Goal: Information Seeking & Learning: Learn about a topic

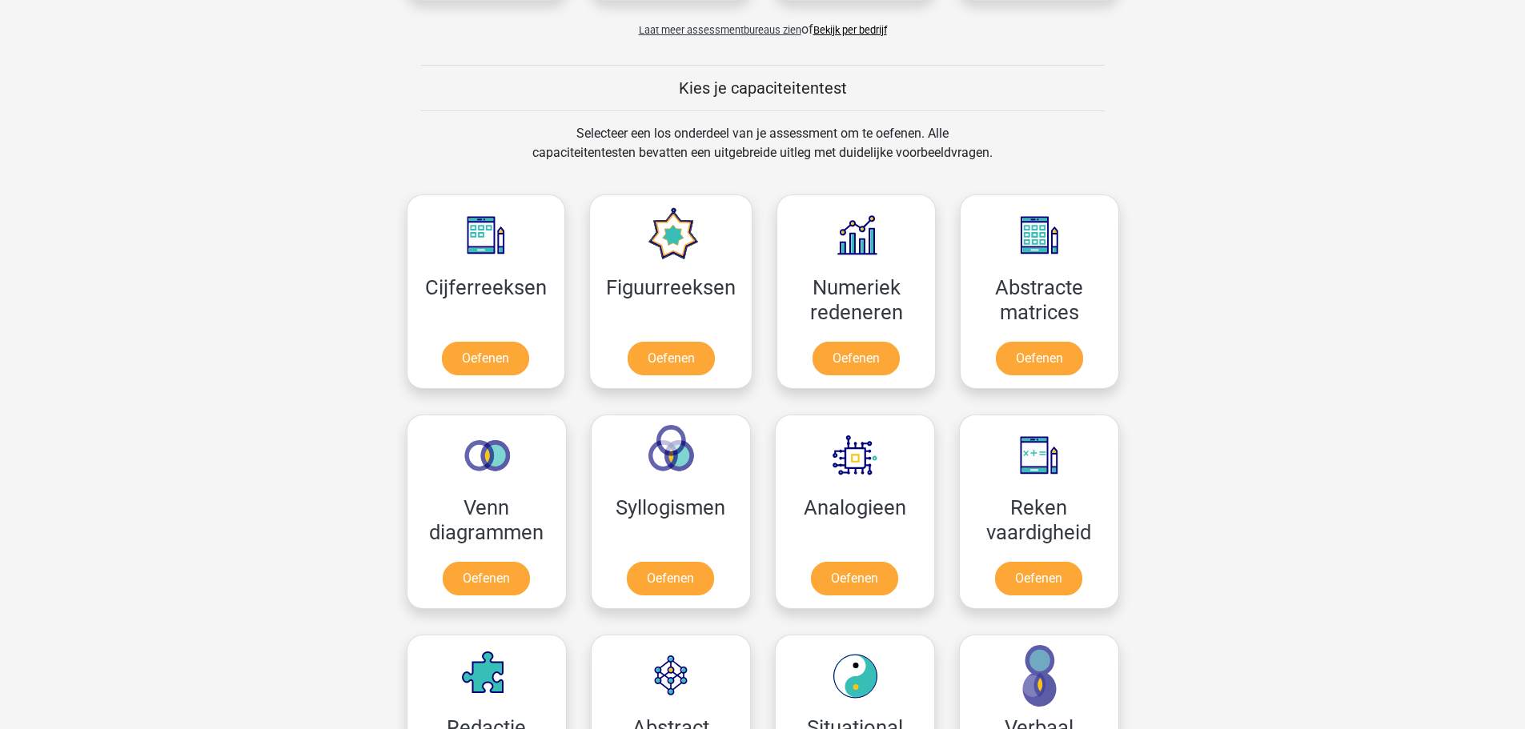
scroll to position [561, 0]
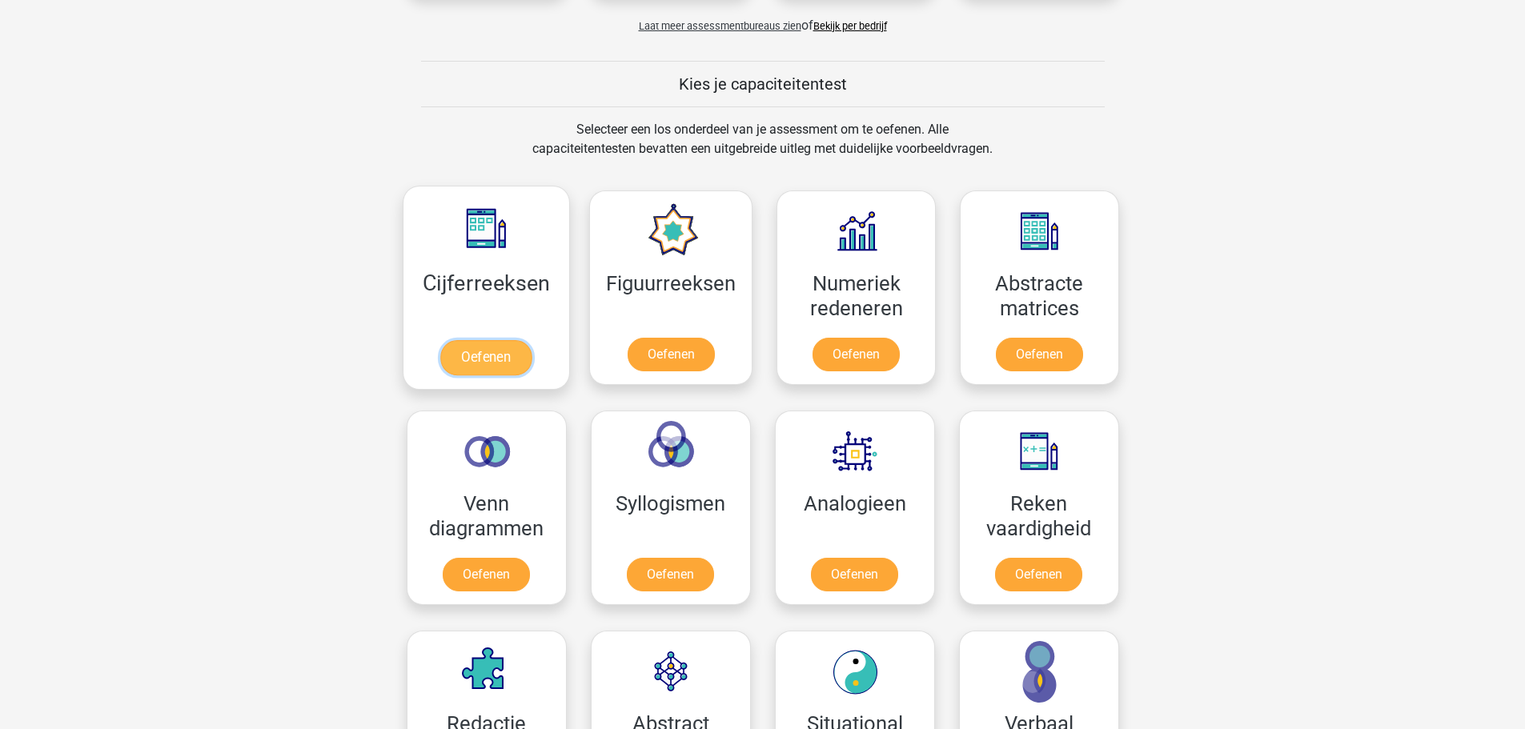
click at [498, 360] on link "Oefenen" at bounding box center [485, 357] width 91 height 35
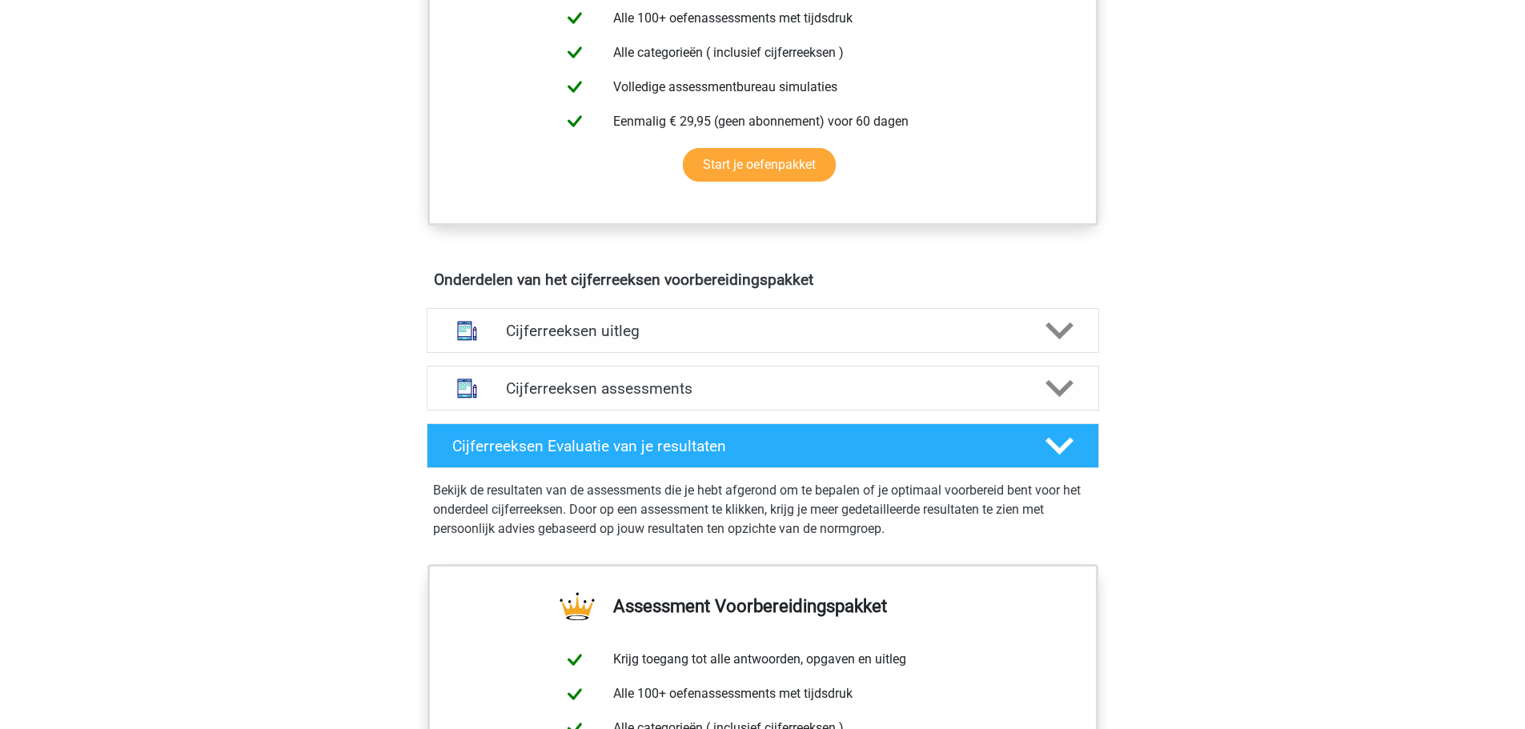
scroll to position [721, 0]
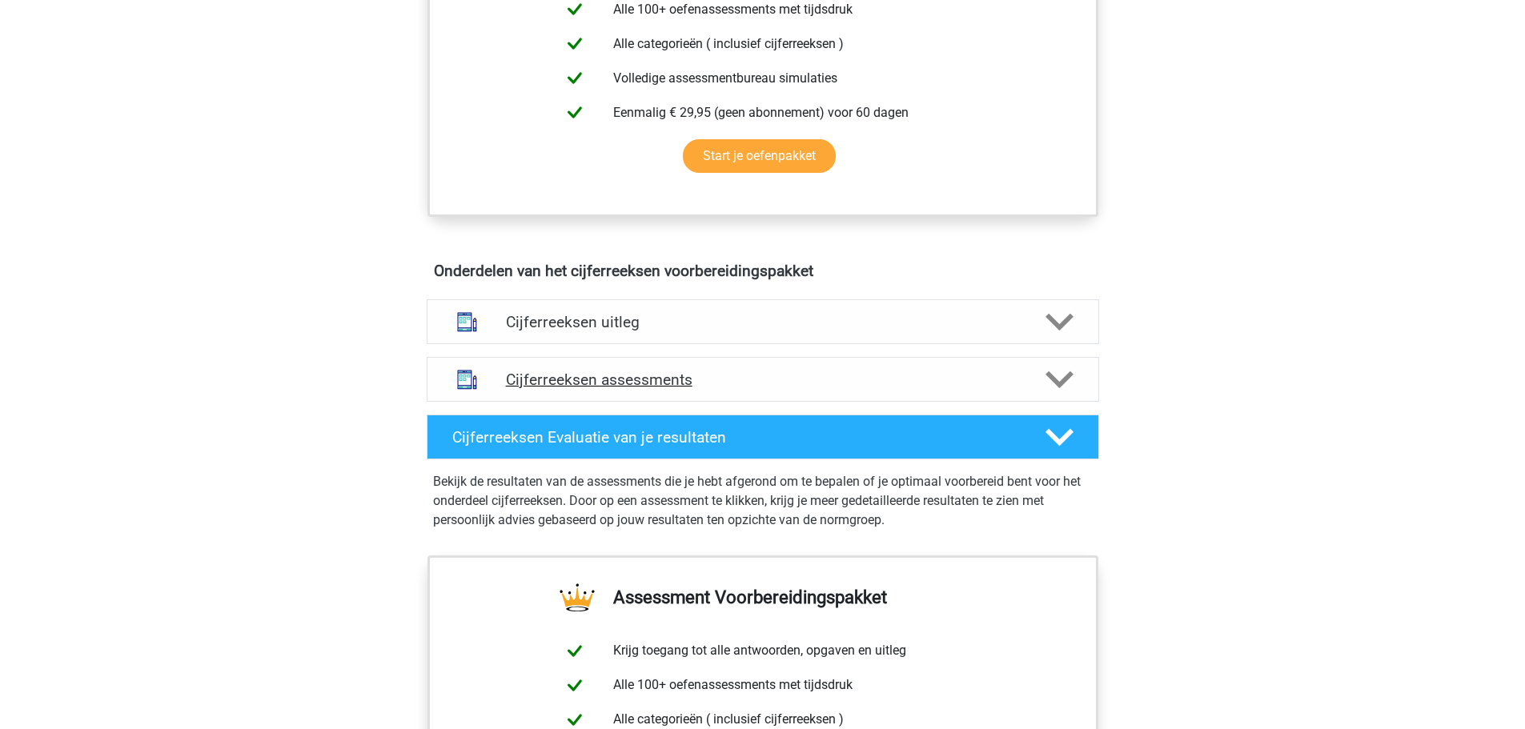
click at [882, 389] on h4 "Cijferreeksen assessments" at bounding box center [763, 380] width 514 height 18
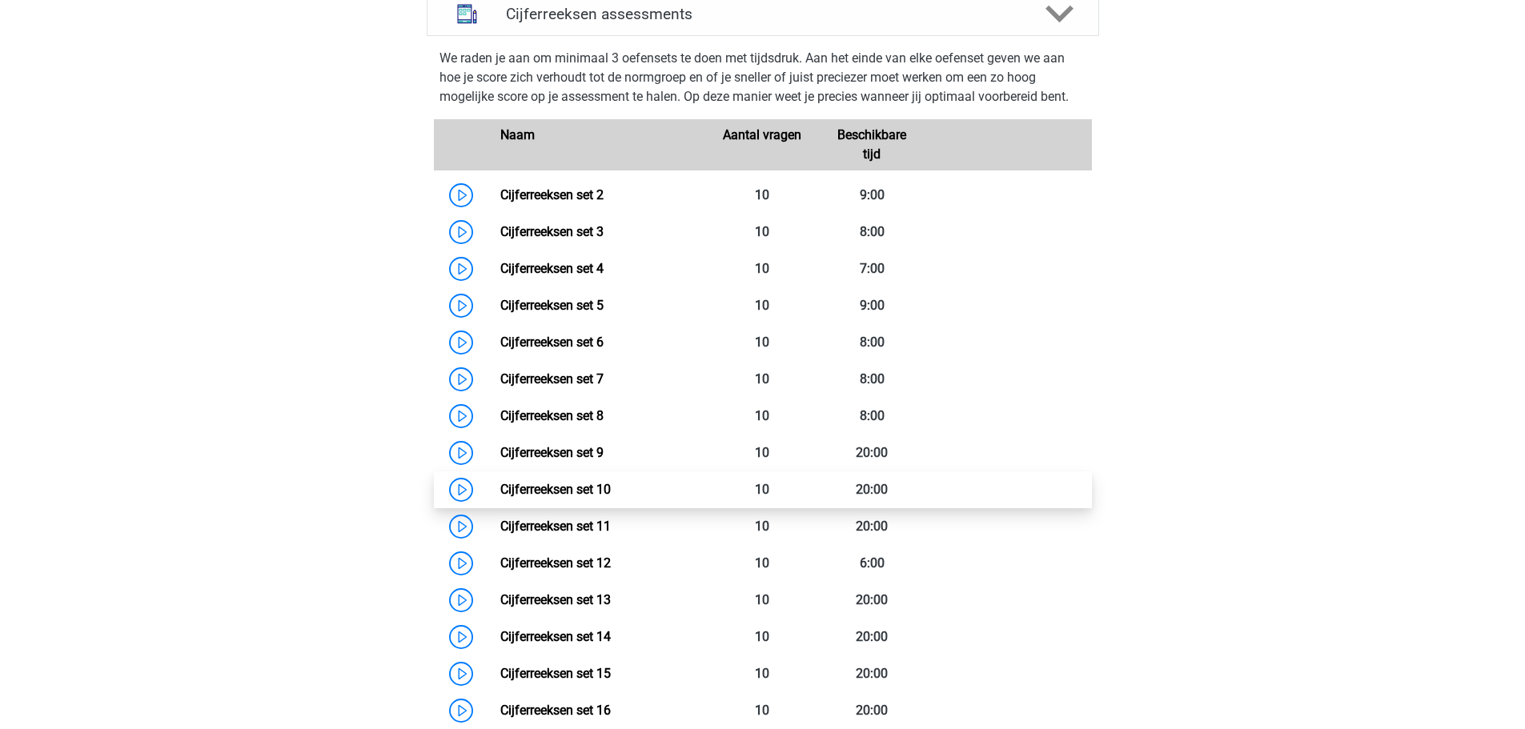
scroll to position [1041, 0]
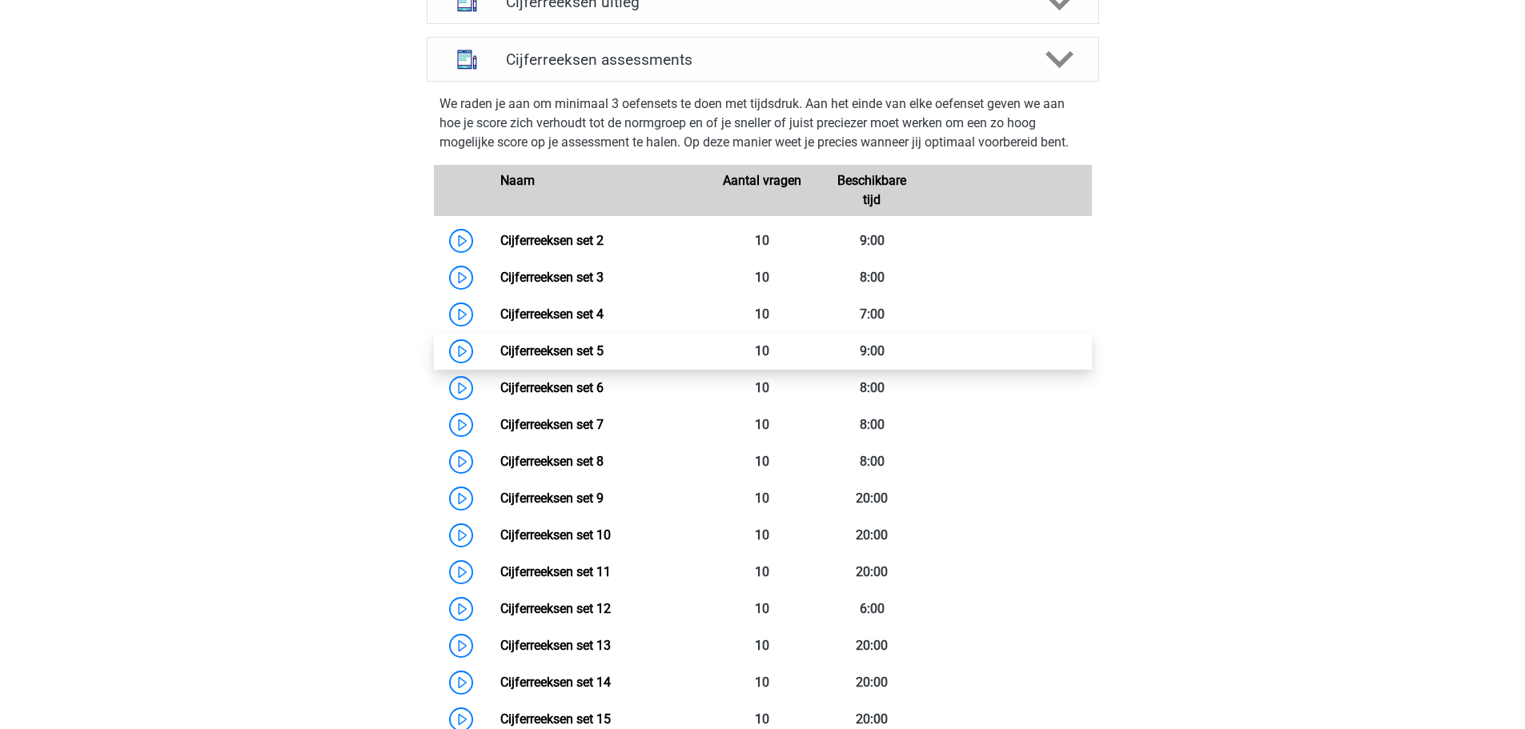
click at [604, 359] on link "Cijferreeksen set 5" at bounding box center [551, 351] width 103 height 15
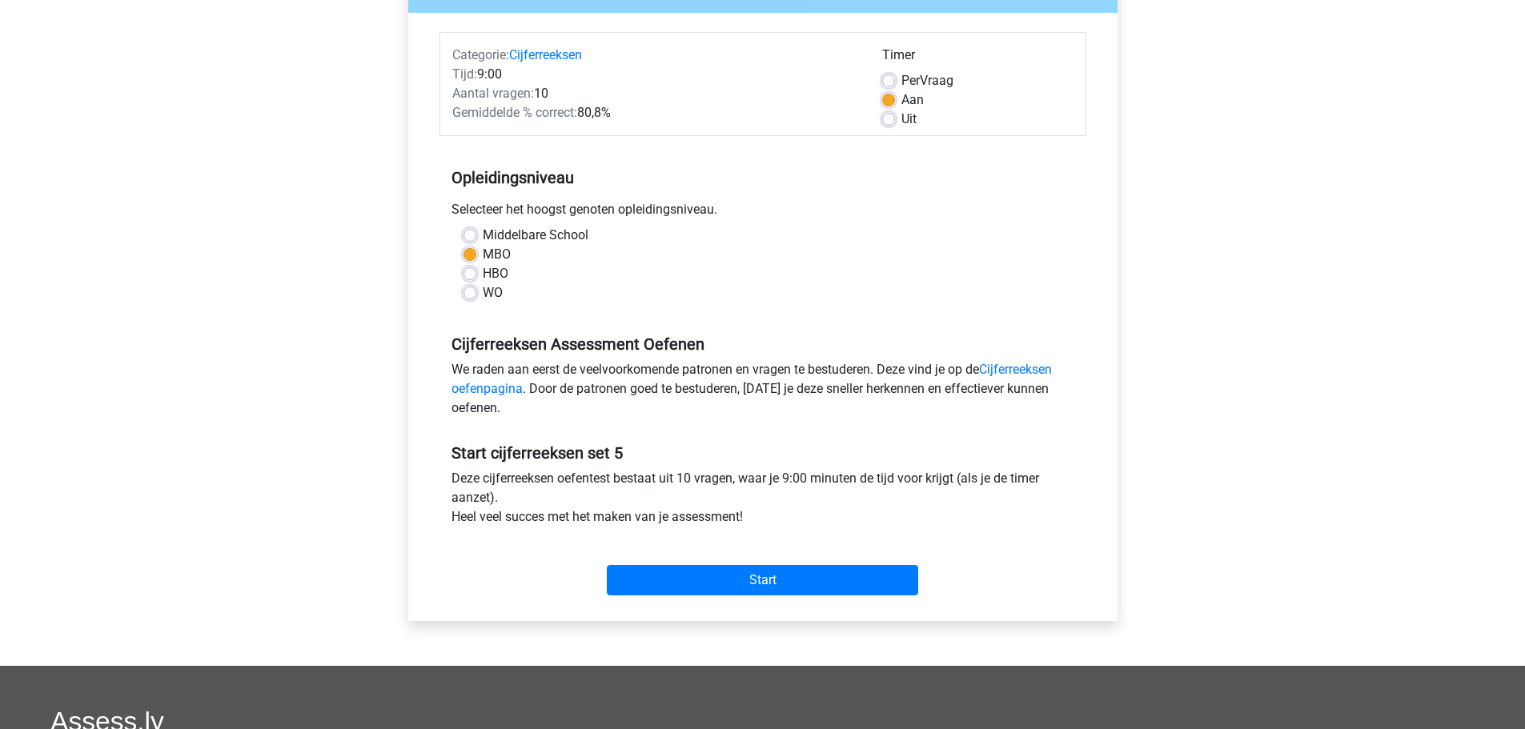
scroll to position [240, 0]
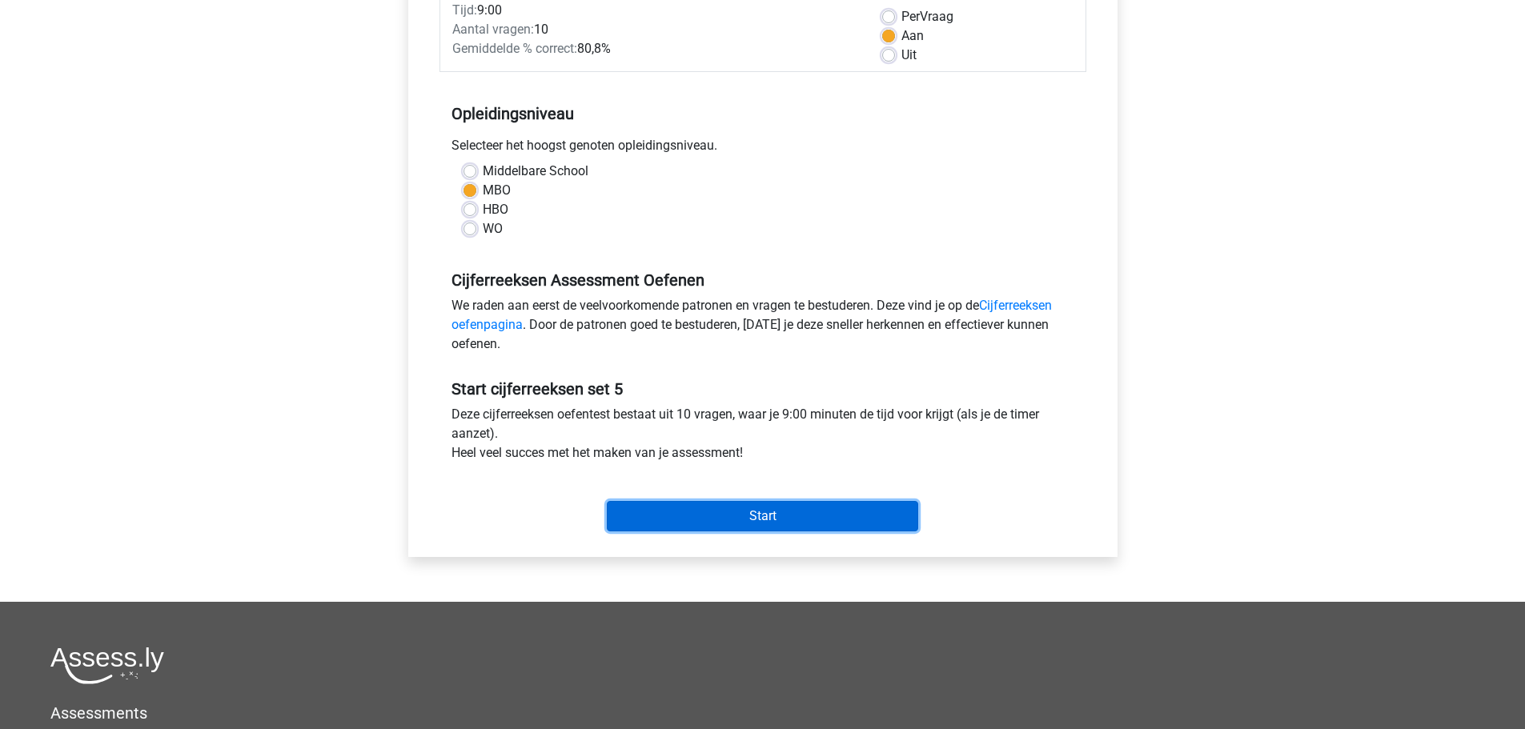
click at [790, 516] on input "Start" at bounding box center [762, 516] width 311 height 30
click at [781, 510] on input "Start" at bounding box center [762, 516] width 311 height 30
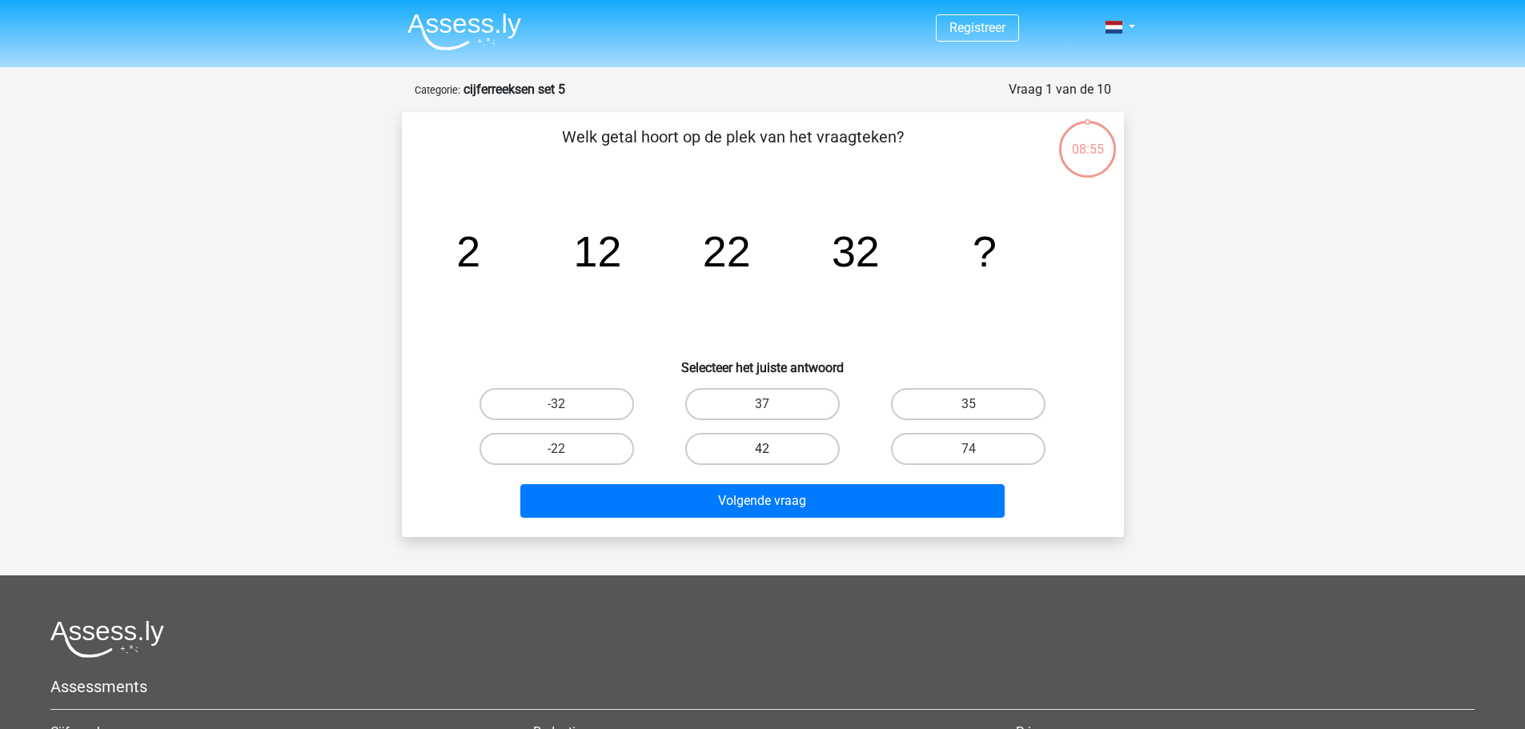
click at [757, 449] on label "42" at bounding box center [762, 449] width 155 height 32
click at [762, 449] on input "42" at bounding box center [767, 454] width 10 height 10
radio input "true"
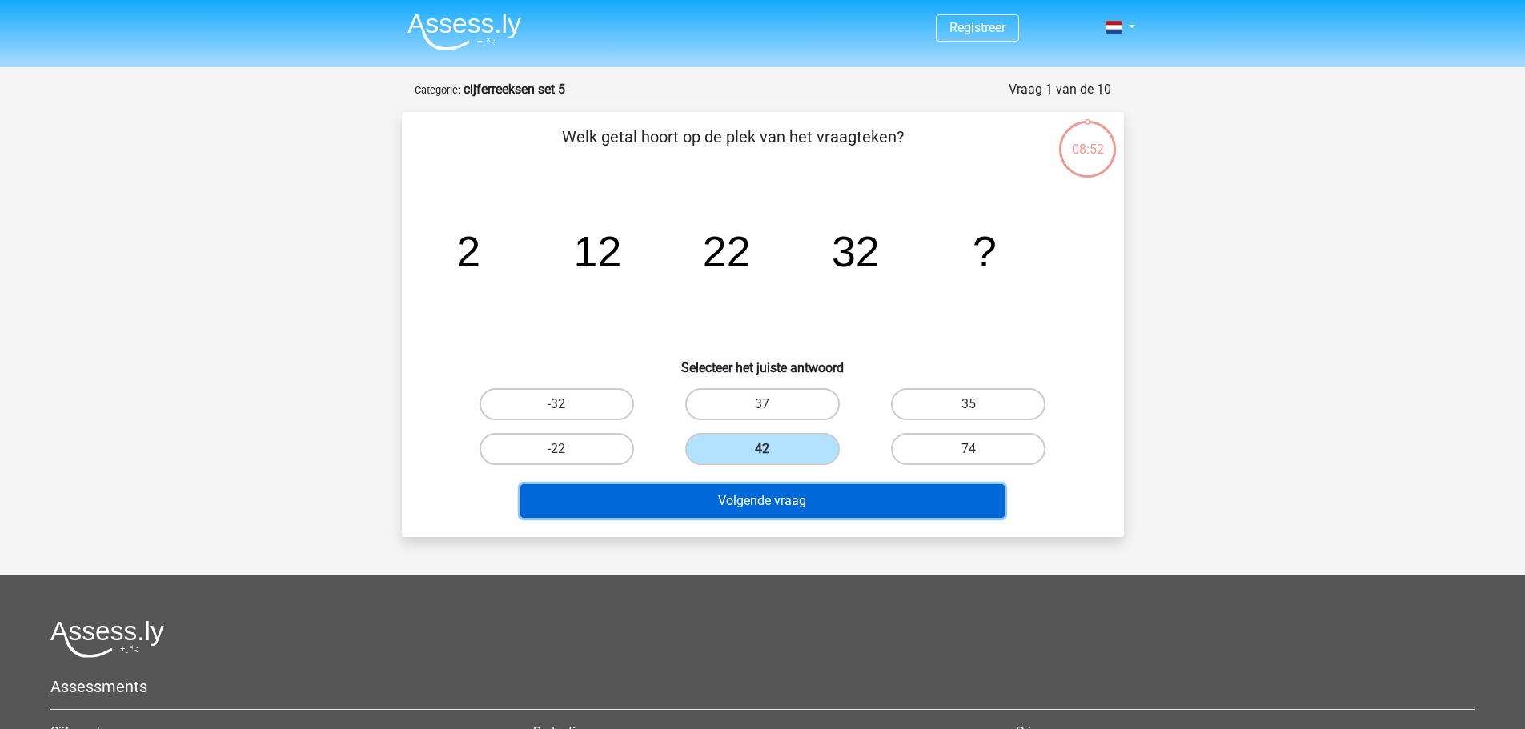
click at [778, 497] on button "Volgende vraag" at bounding box center [762, 501] width 484 height 34
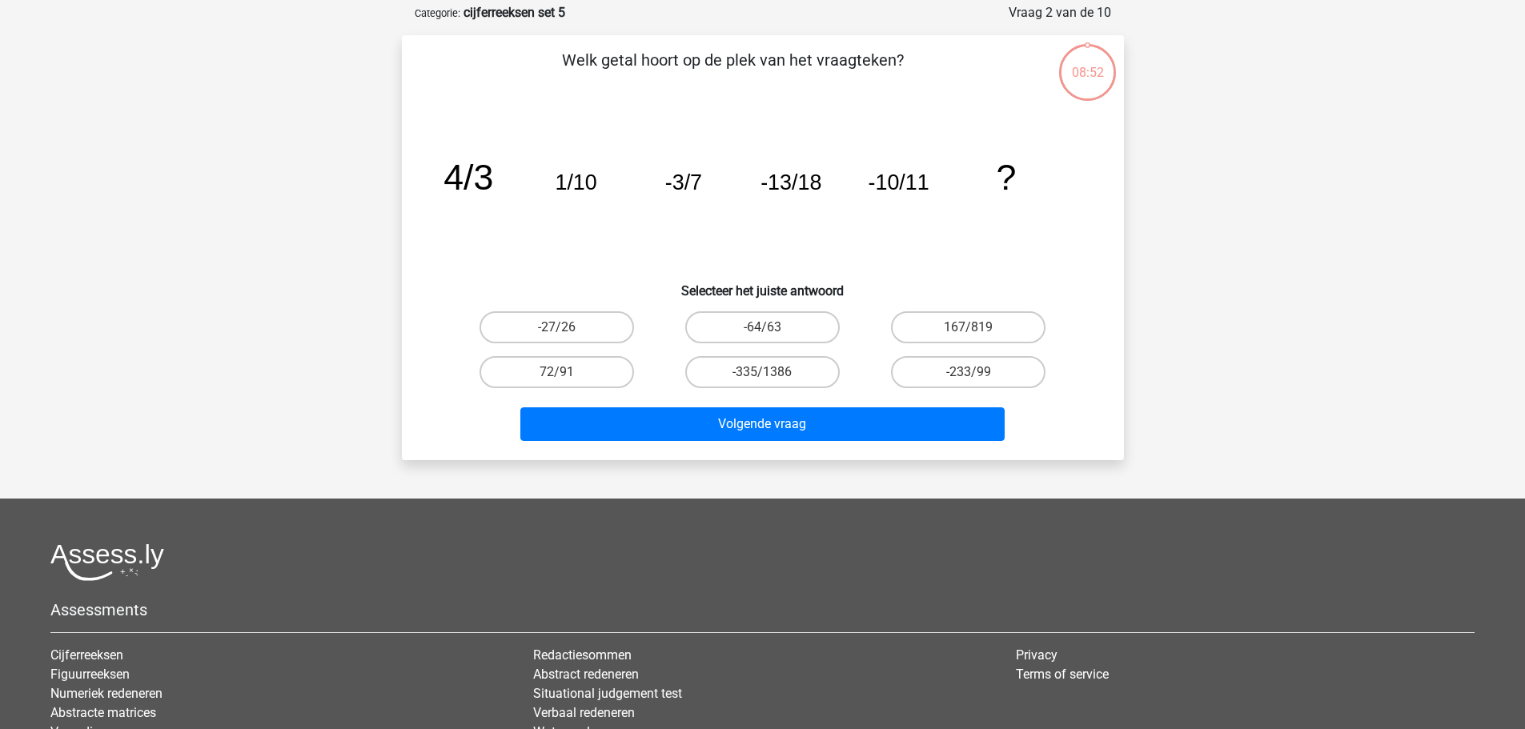
scroll to position [80, 0]
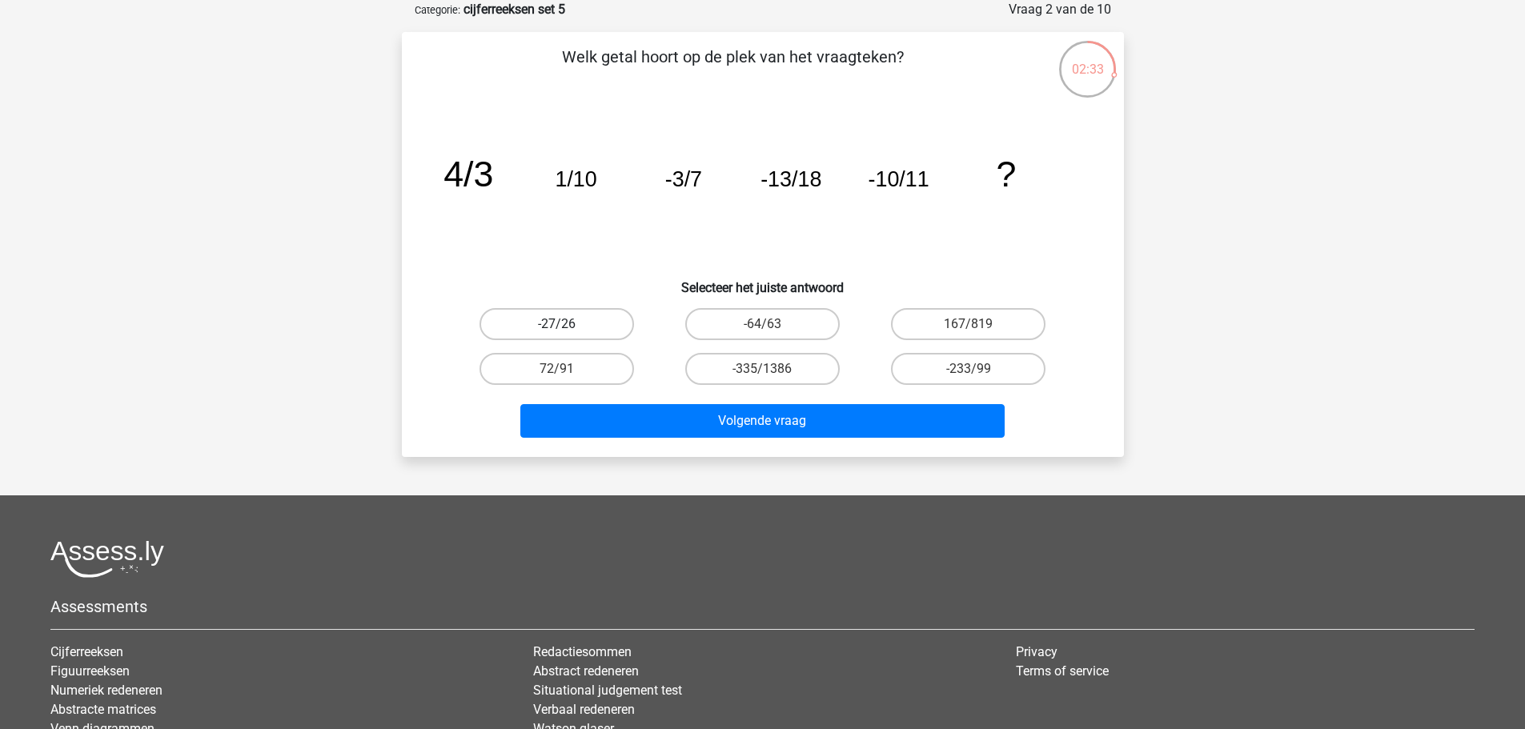
click at [587, 323] on label "-27/26" at bounding box center [557, 324] width 155 height 32
click at [567, 324] on input "-27/26" at bounding box center [561, 329] width 10 height 10
radio input "true"
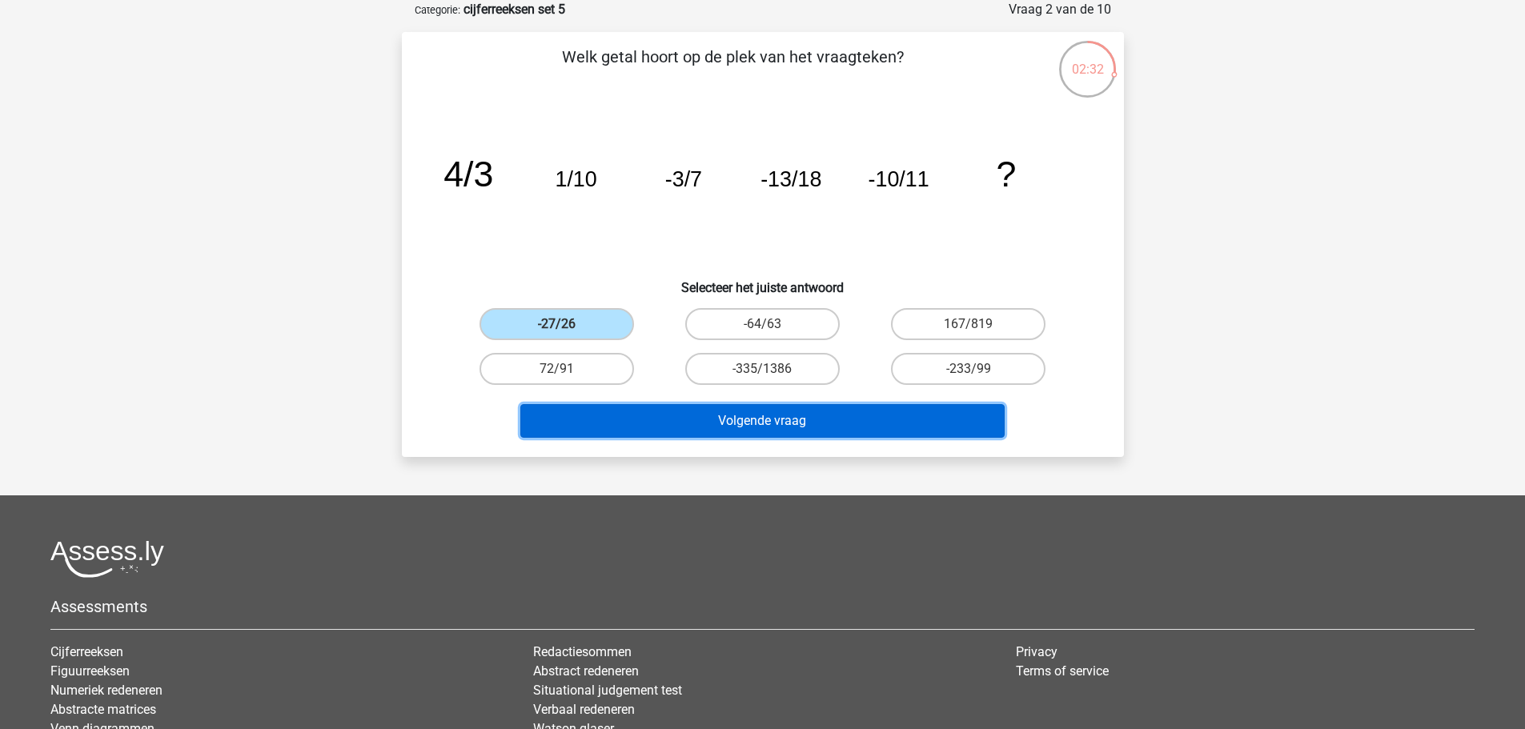
click at [748, 427] on button "Volgende vraag" at bounding box center [762, 421] width 484 height 34
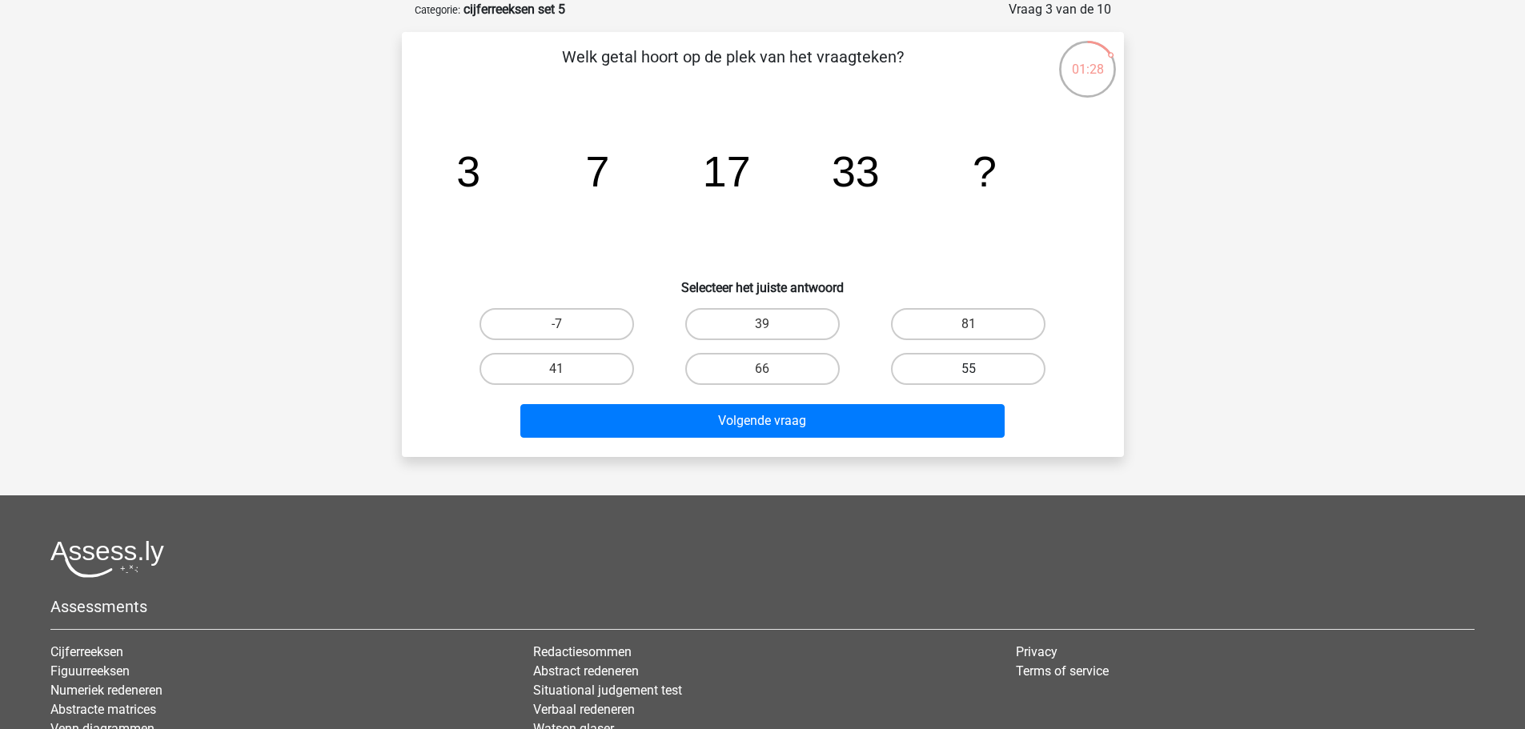
click at [1003, 370] on label "55" at bounding box center [968, 369] width 155 height 32
click at [979, 370] on input "55" at bounding box center [974, 374] width 10 height 10
radio input "true"
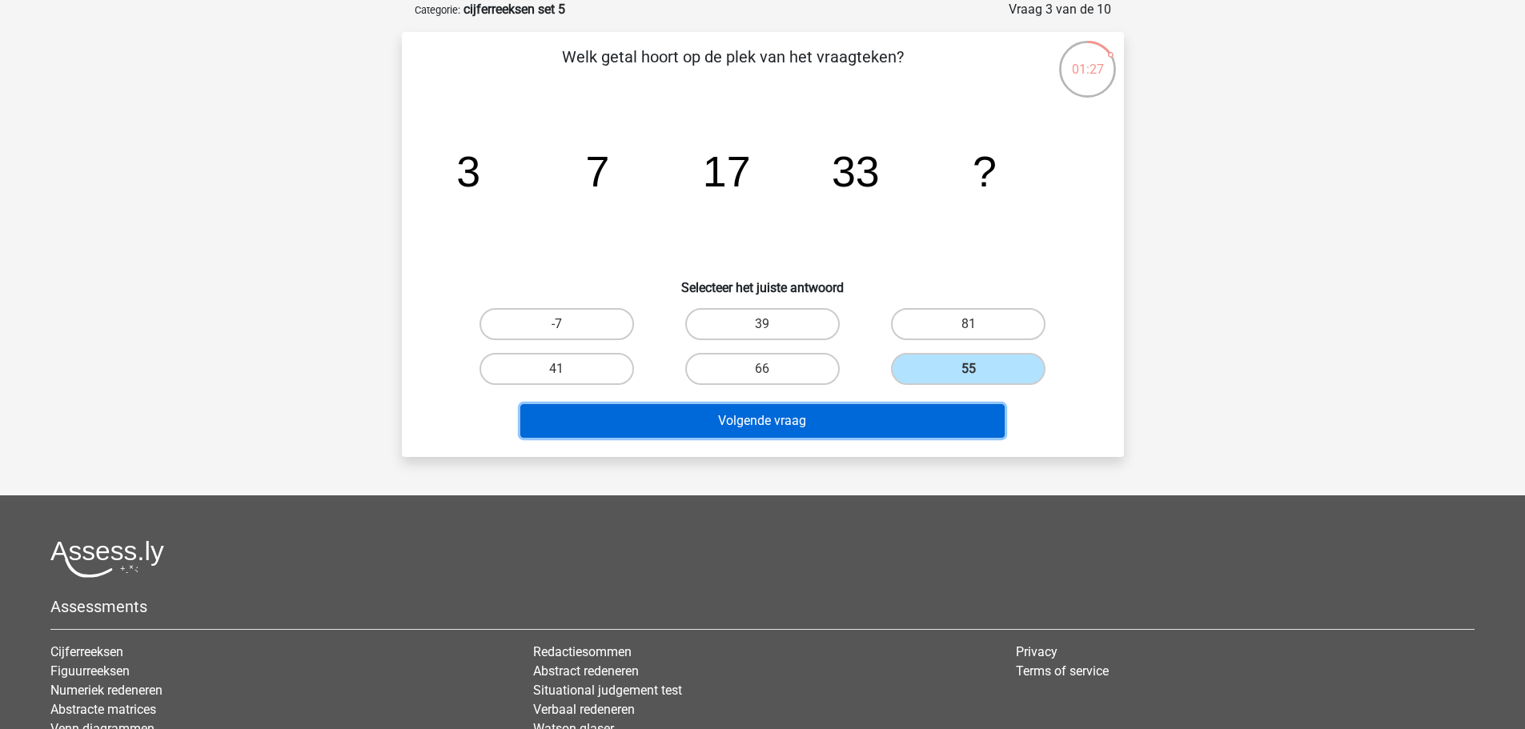
click at [878, 424] on button "Volgende vraag" at bounding box center [762, 421] width 484 height 34
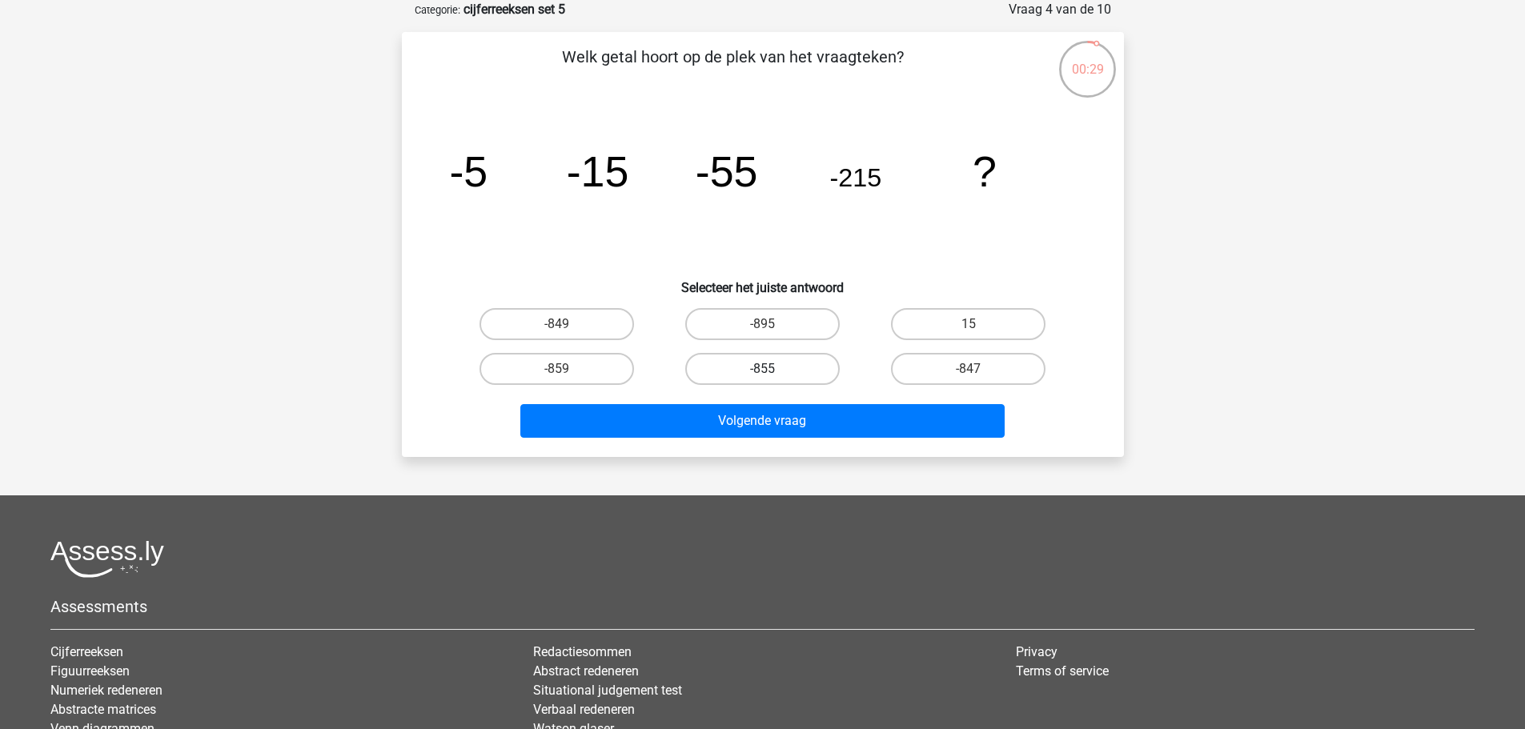
click at [799, 366] on label "-855" at bounding box center [762, 369] width 155 height 32
click at [773, 369] on input "-855" at bounding box center [767, 374] width 10 height 10
radio input "true"
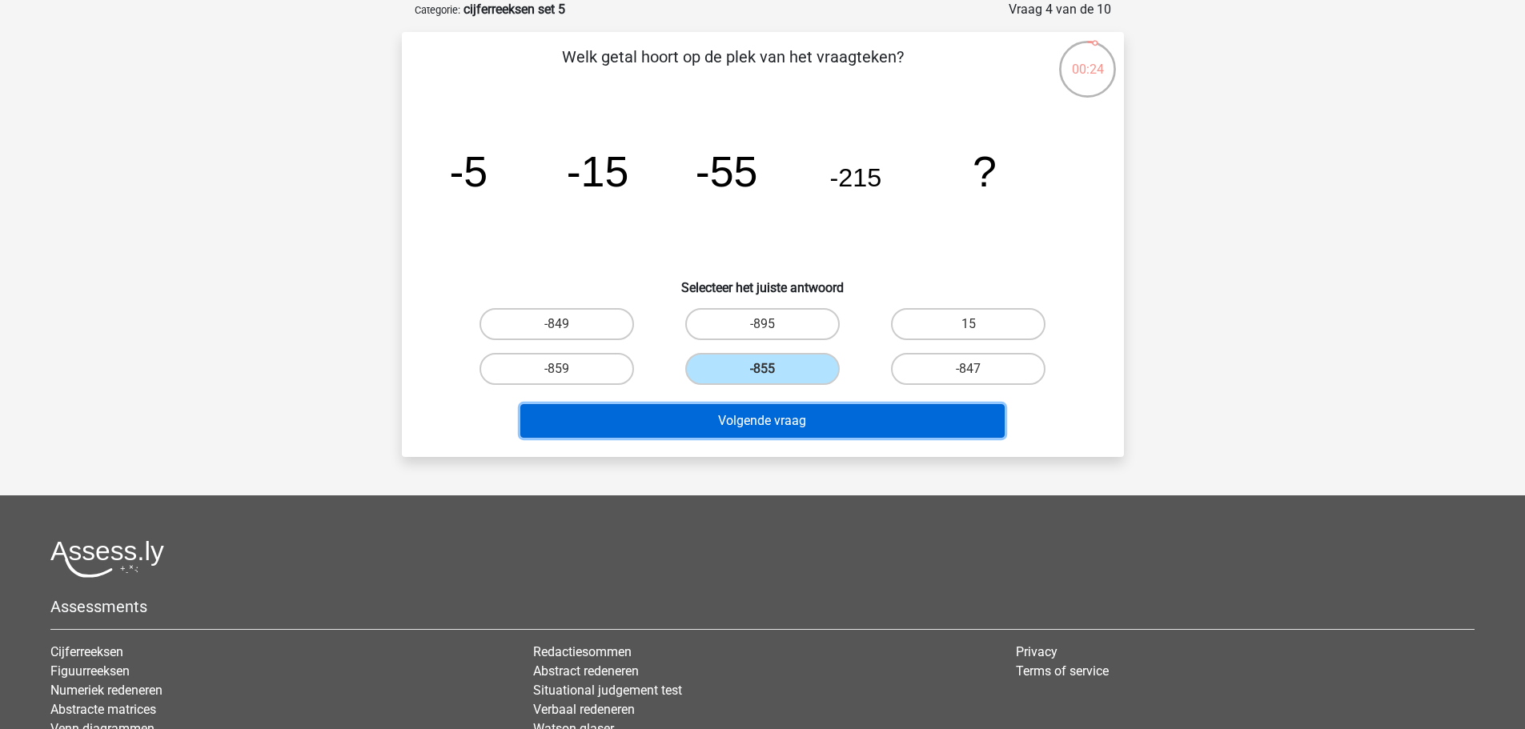
click at [798, 424] on button "Volgende vraag" at bounding box center [762, 421] width 484 height 34
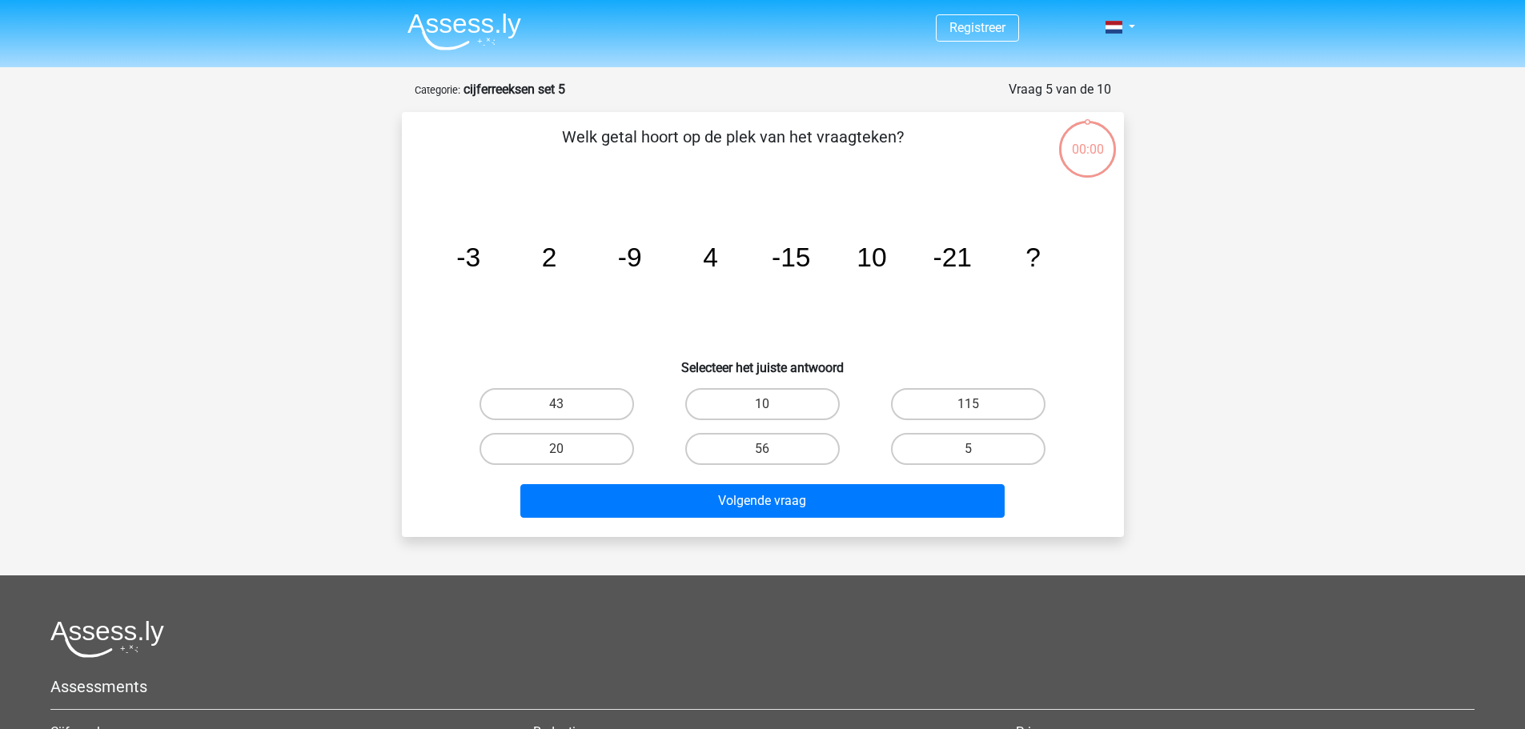
scroll to position [80, 0]
click at [795, 448] on label "42" at bounding box center [762, 449] width 155 height 32
click at [773, 449] on input "42" at bounding box center [767, 454] width 10 height 10
radio input "true"
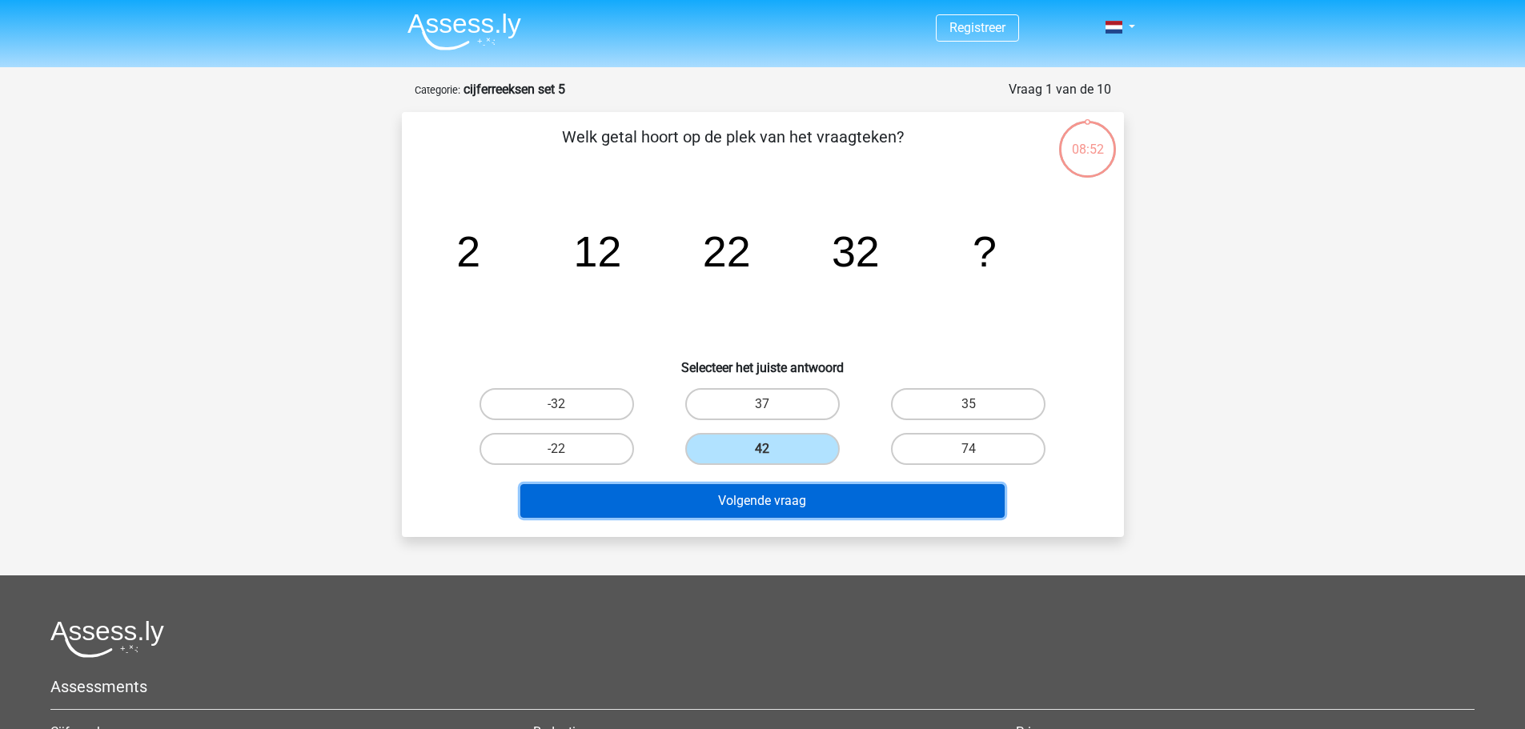
click at [835, 500] on button "Volgende vraag" at bounding box center [762, 501] width 484 height 34
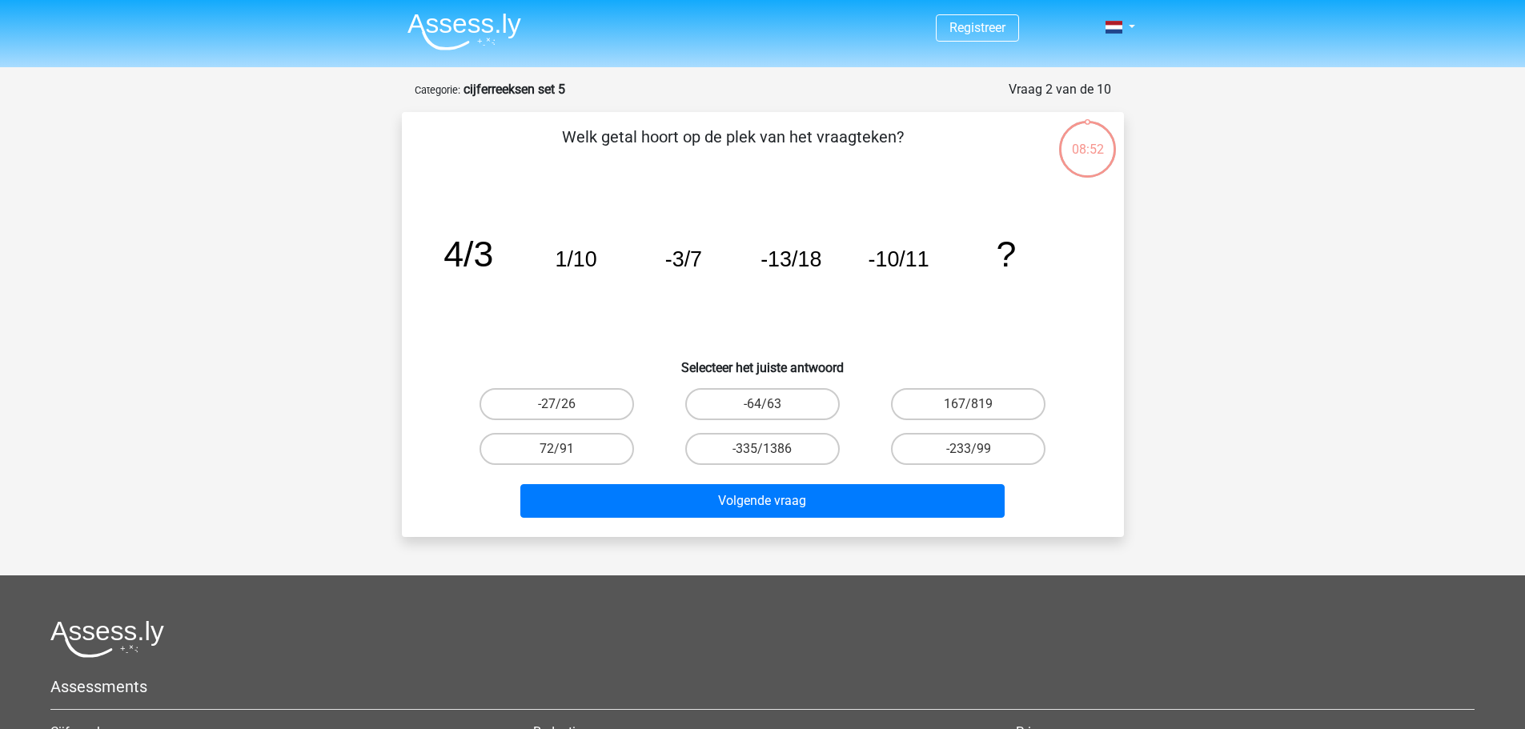
scroll to position [80, 0]
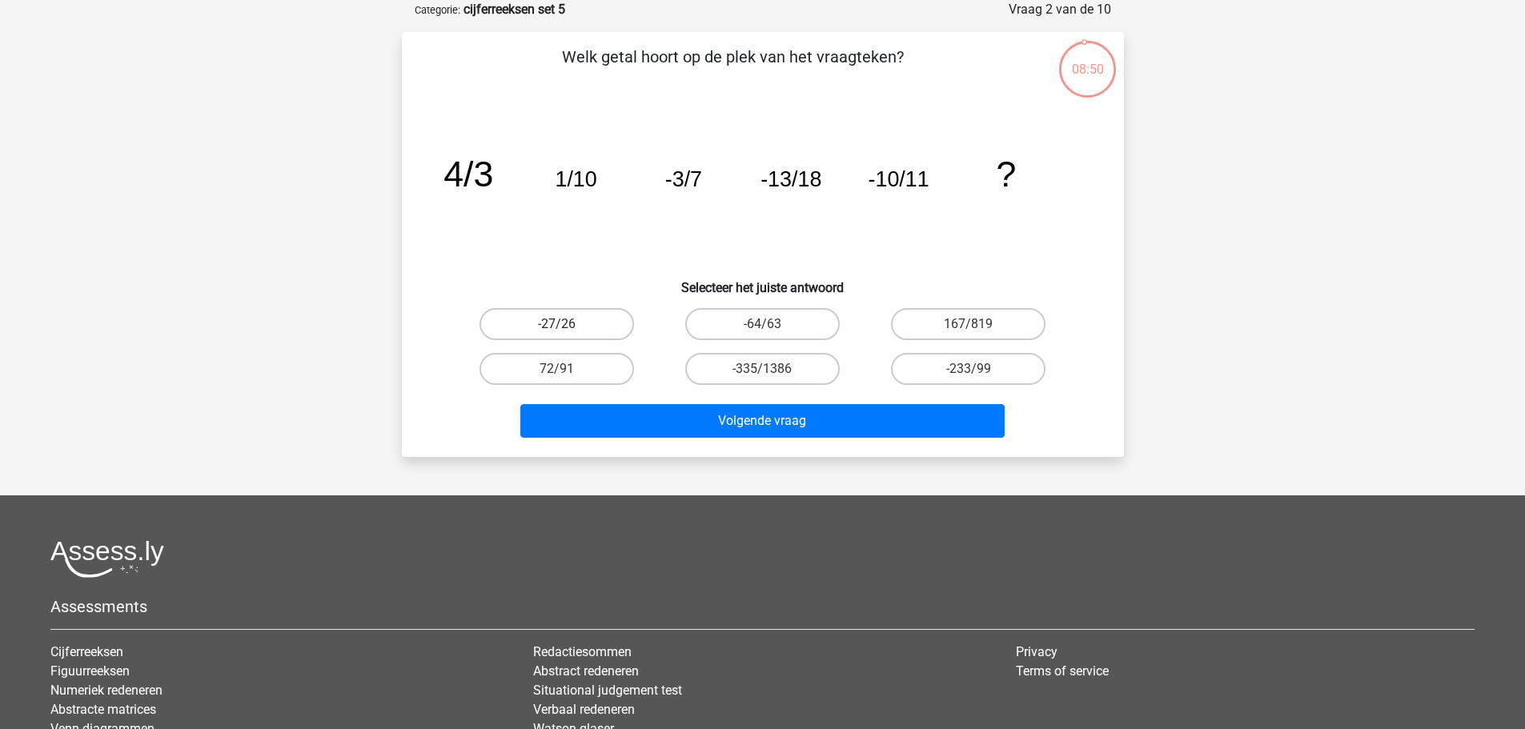
click at [578, 321] on label "-27/26" at bounding box center [557, 324] width 155 height 32
click at [567, 324] on input "-27/26" at bounding box center [561, 329] width 10 height 10
radio input "true"
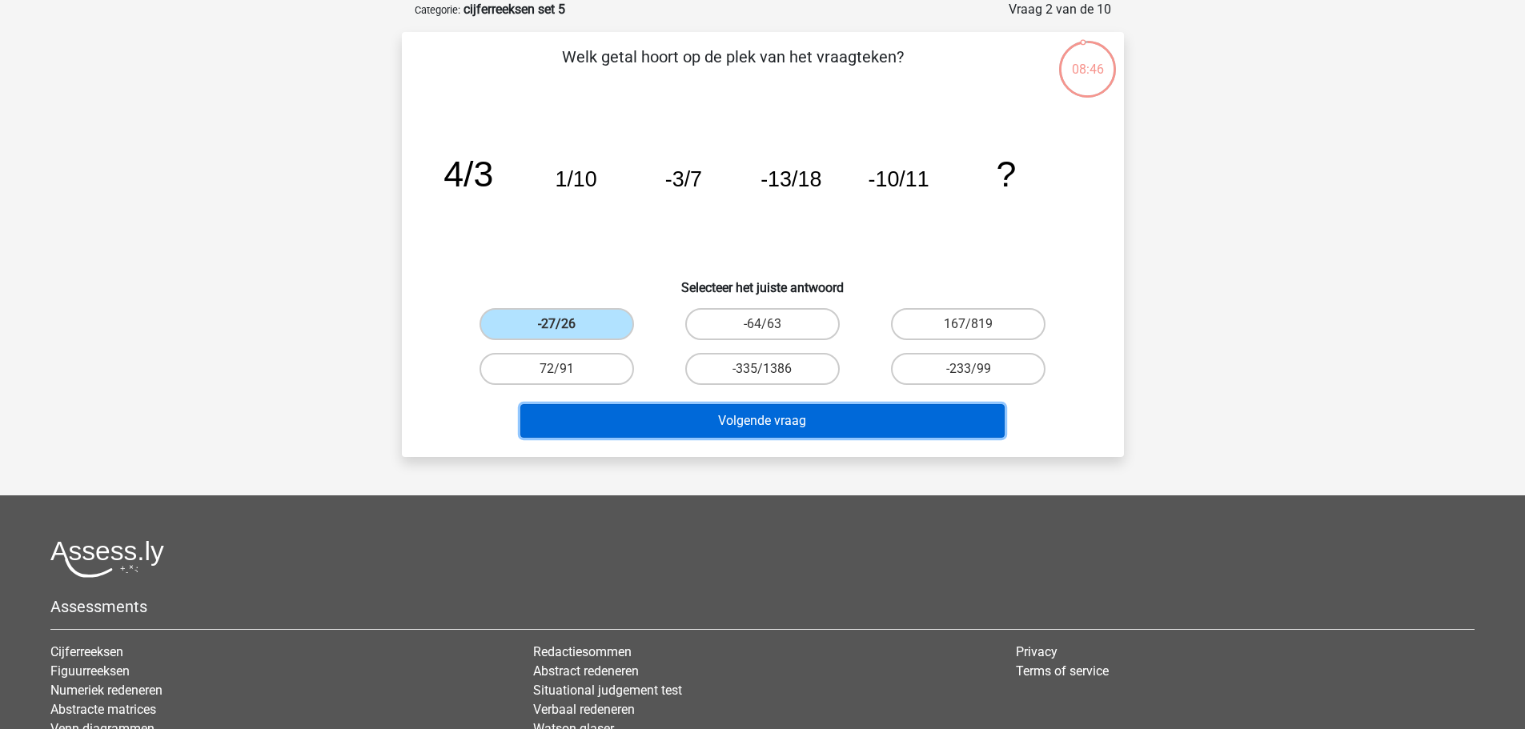
click at [764, 424] on button "Volgende vraag" at bounding box center [762, 421] width 484 height 34
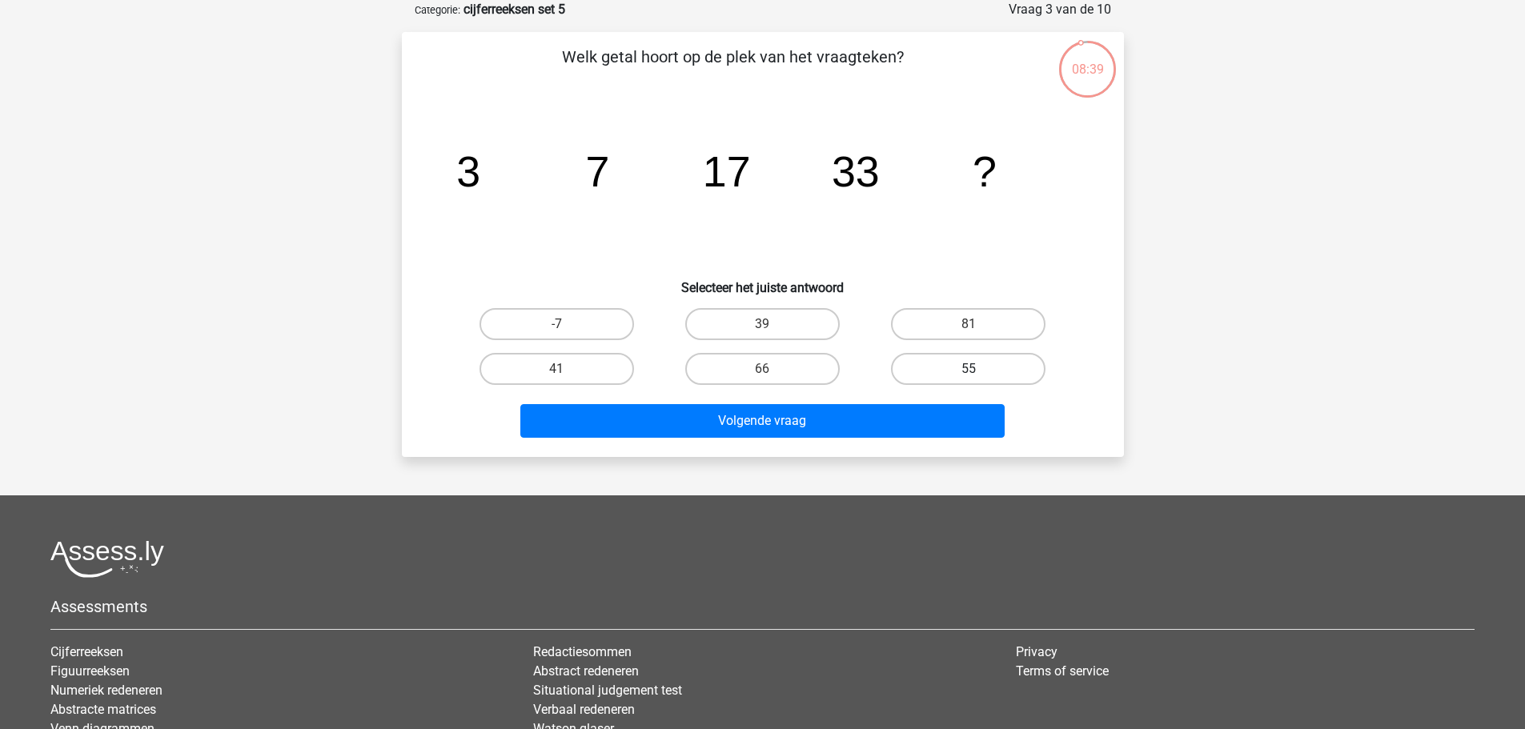
click at [988, 368] on label "55" at bounding box center [968, 369] width 155 height 32
click at [979, 369] on input "55" at bounding box center [974, 374] width 10 height 10
radio input "true"
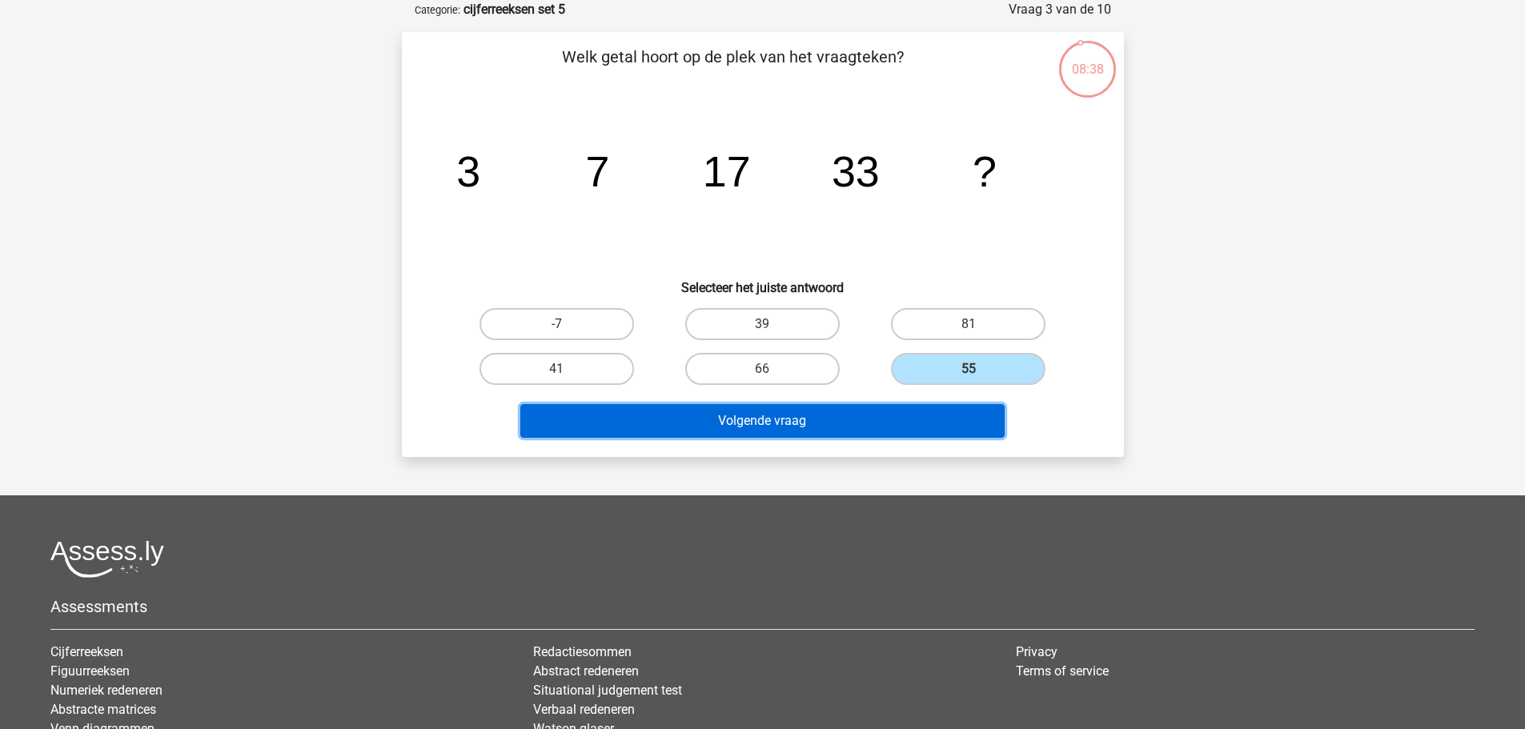
click at [843, 419] on button "Volgende vraag" at bounding box center [762, 421] width 484 height 34
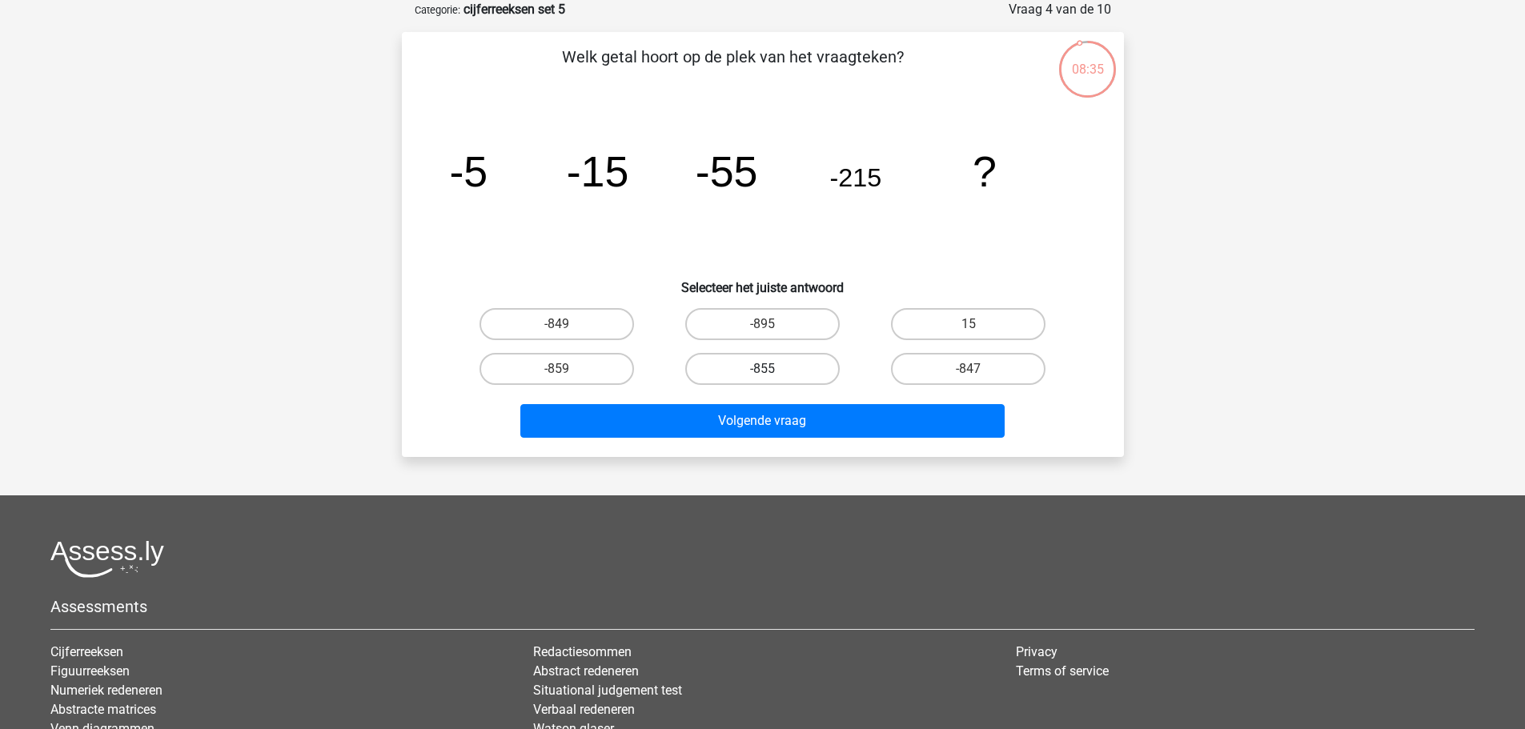
click at [771, 366] on label "-855" at bounding box center [762, 369] width 155 height 32
click at [771, 369] on input "-855" at bounding box center [767, 374] width 10 height 10
radio input "true"
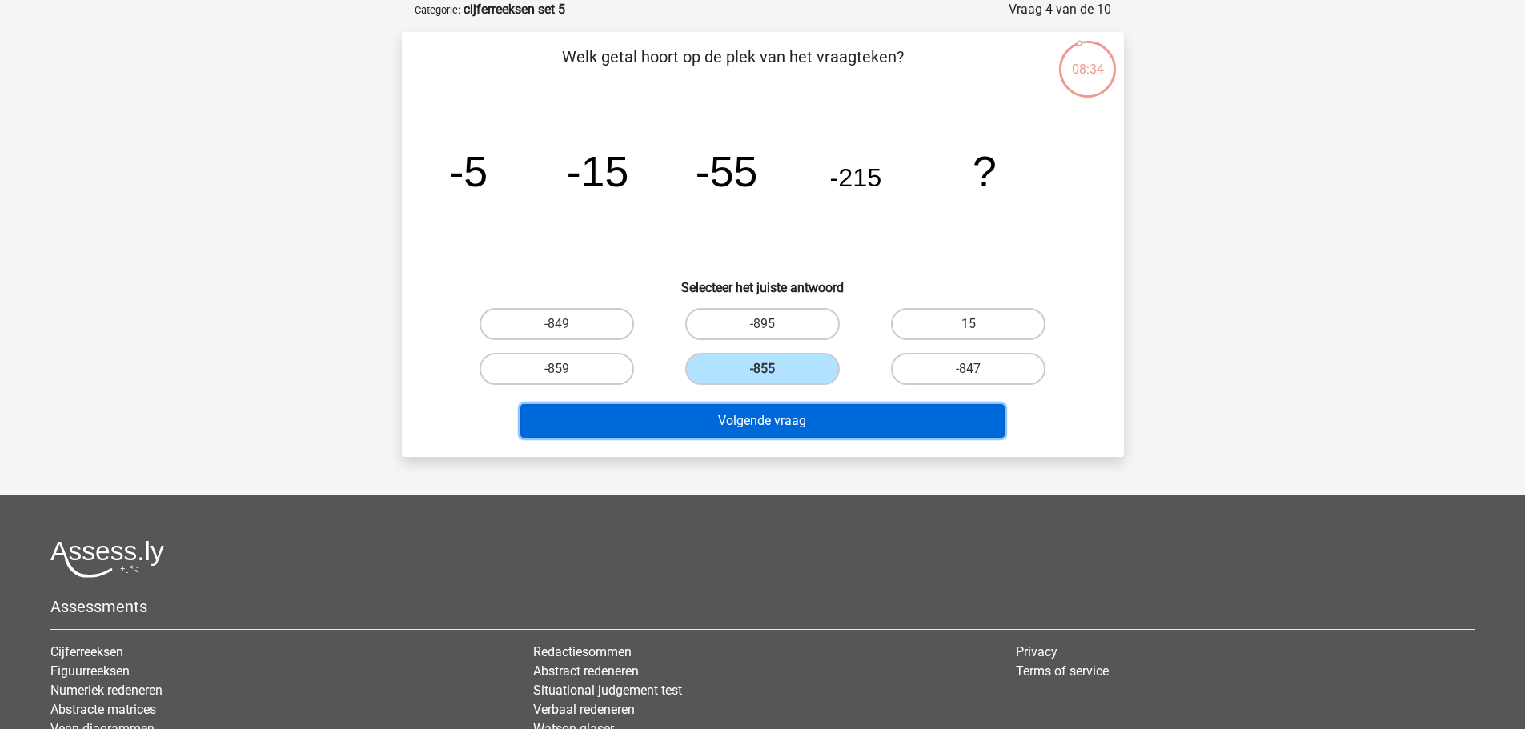
click at [836, 422] on button "Volgende vraag" at bounding box center [762, 421] width 484 height 34
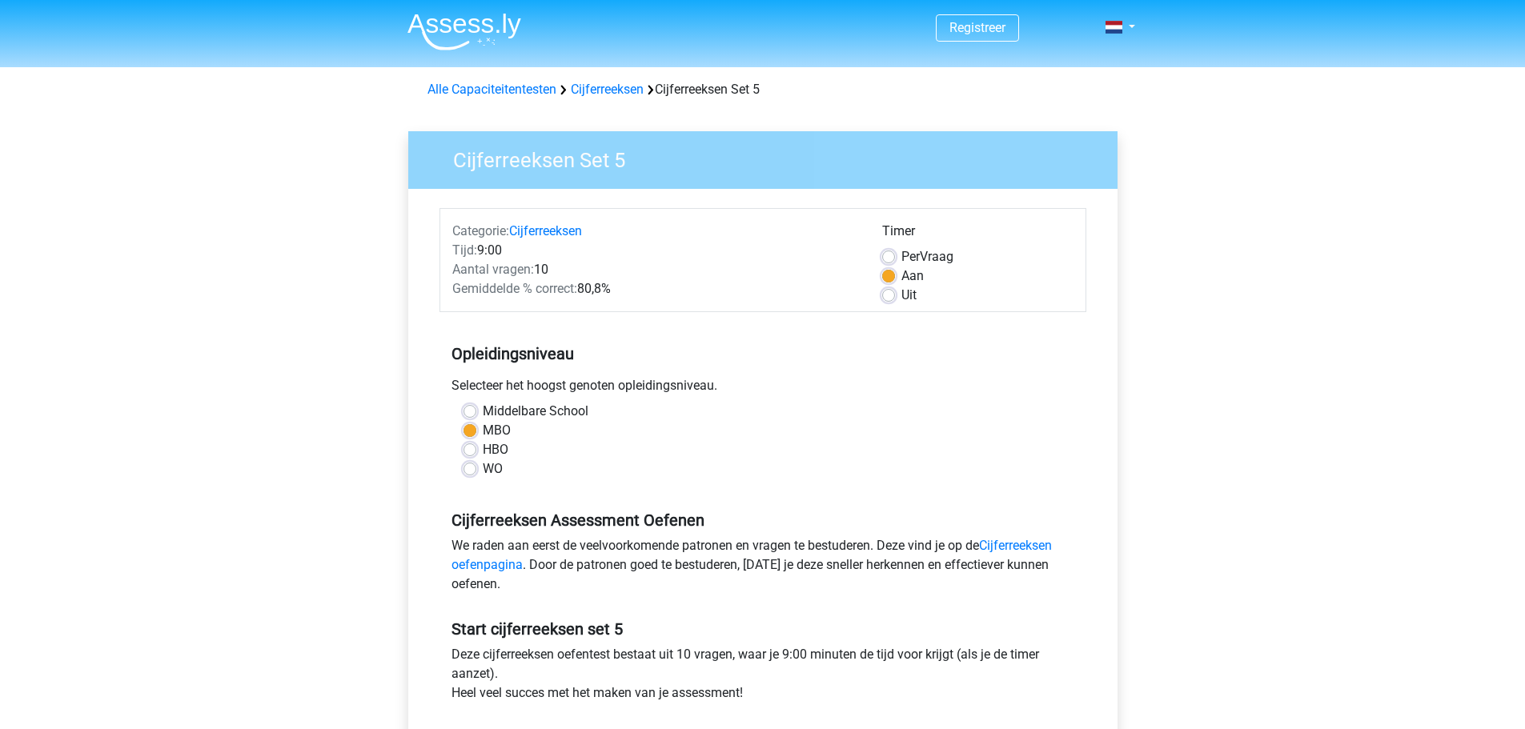
scroll to position [240, 0]
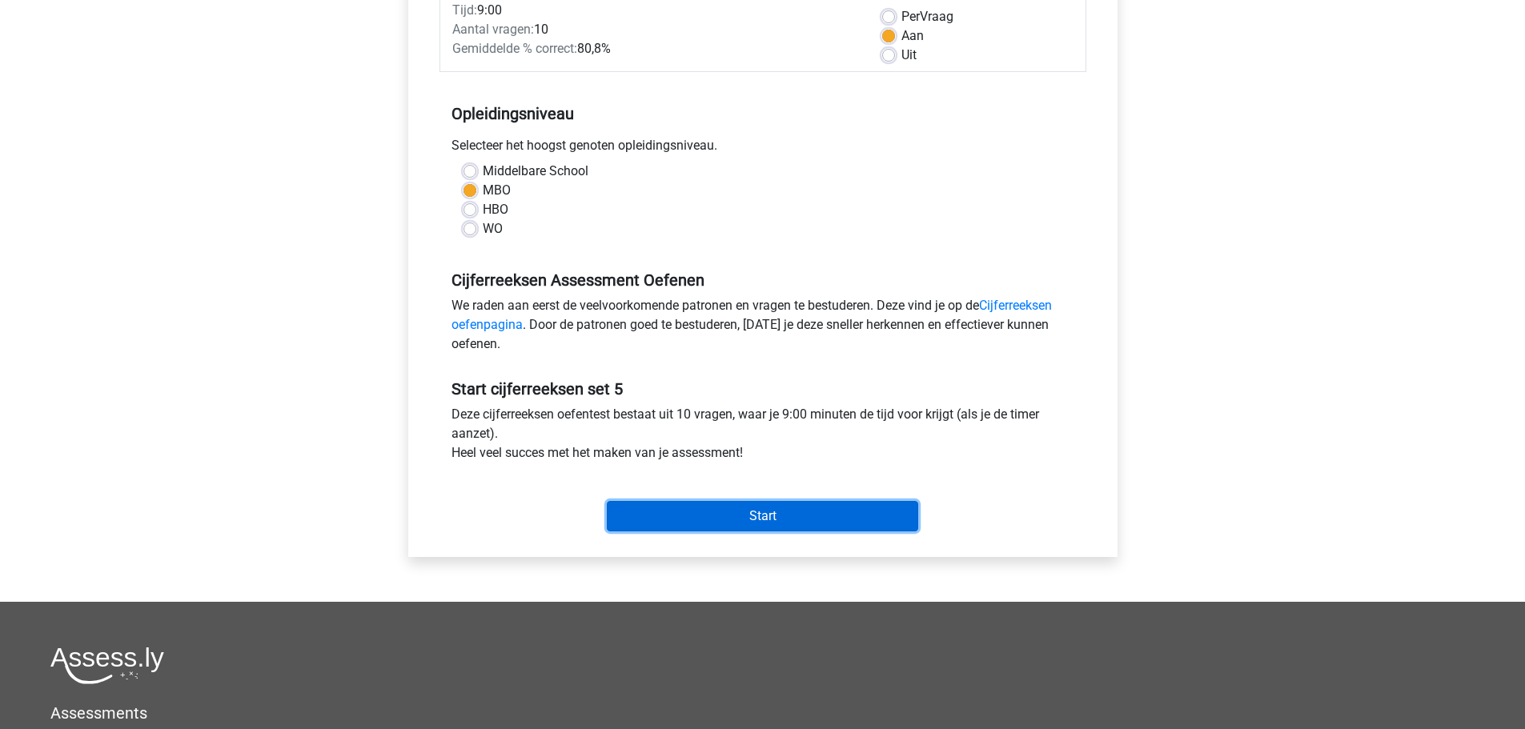
click at [781, 519] on input "Start" at bounding box center [762, 516] width 311 height 30
click at [773, 512] on input "Start" at bounding box center [762, 516] width 311 height 30
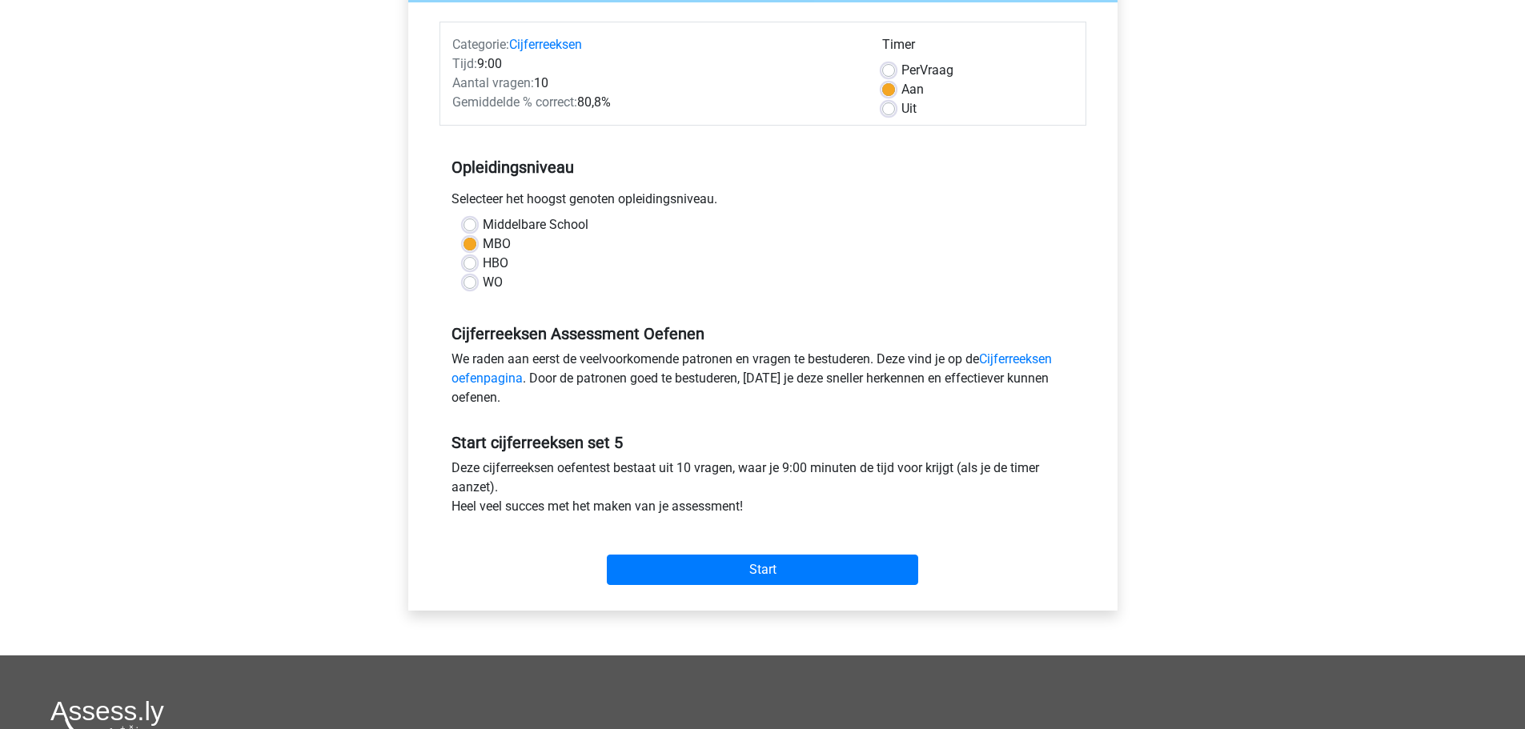
scroll to position [160, 0]
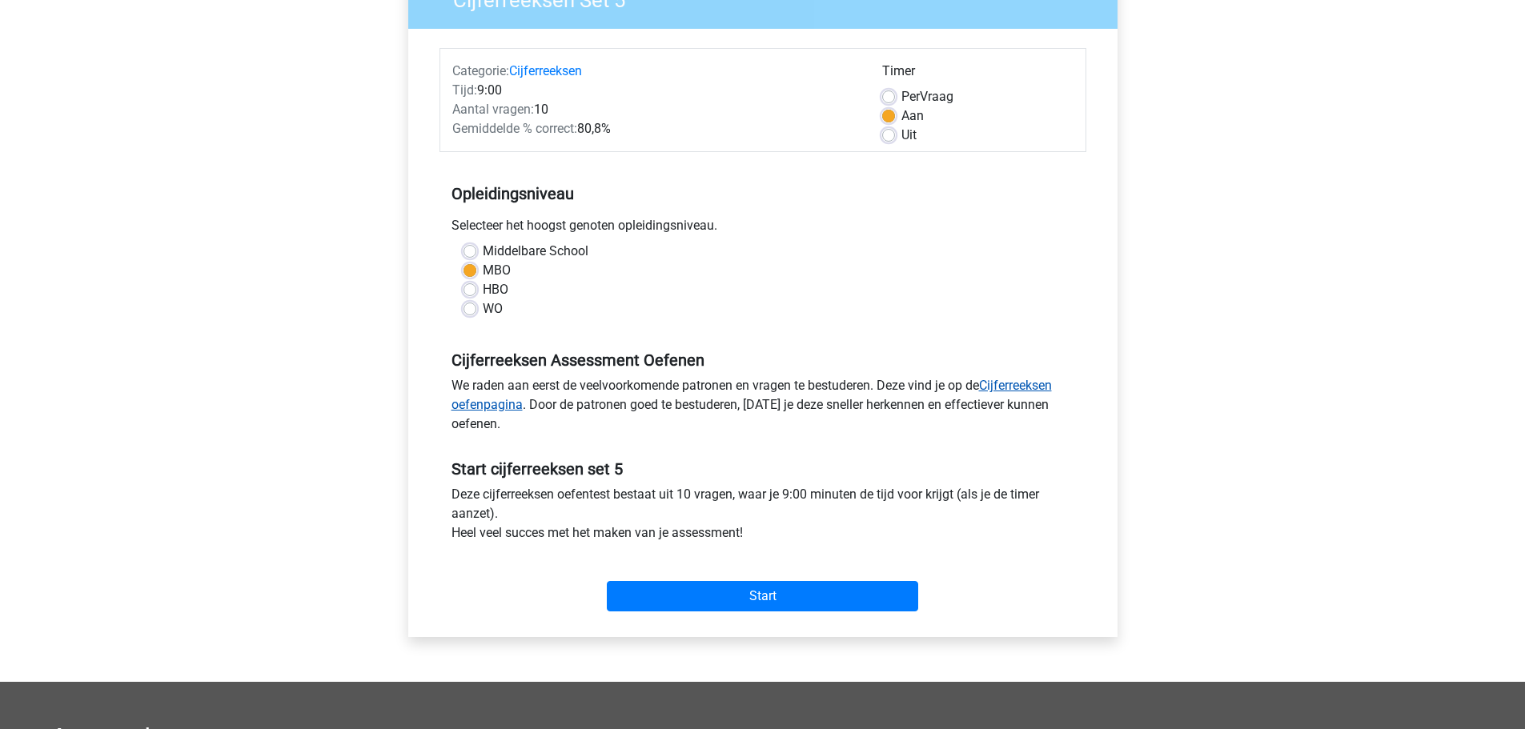
click at [1036, 386] on link "Cijferreeksen oefenpagina" at bounding box center [752, 395] width 601 height 34
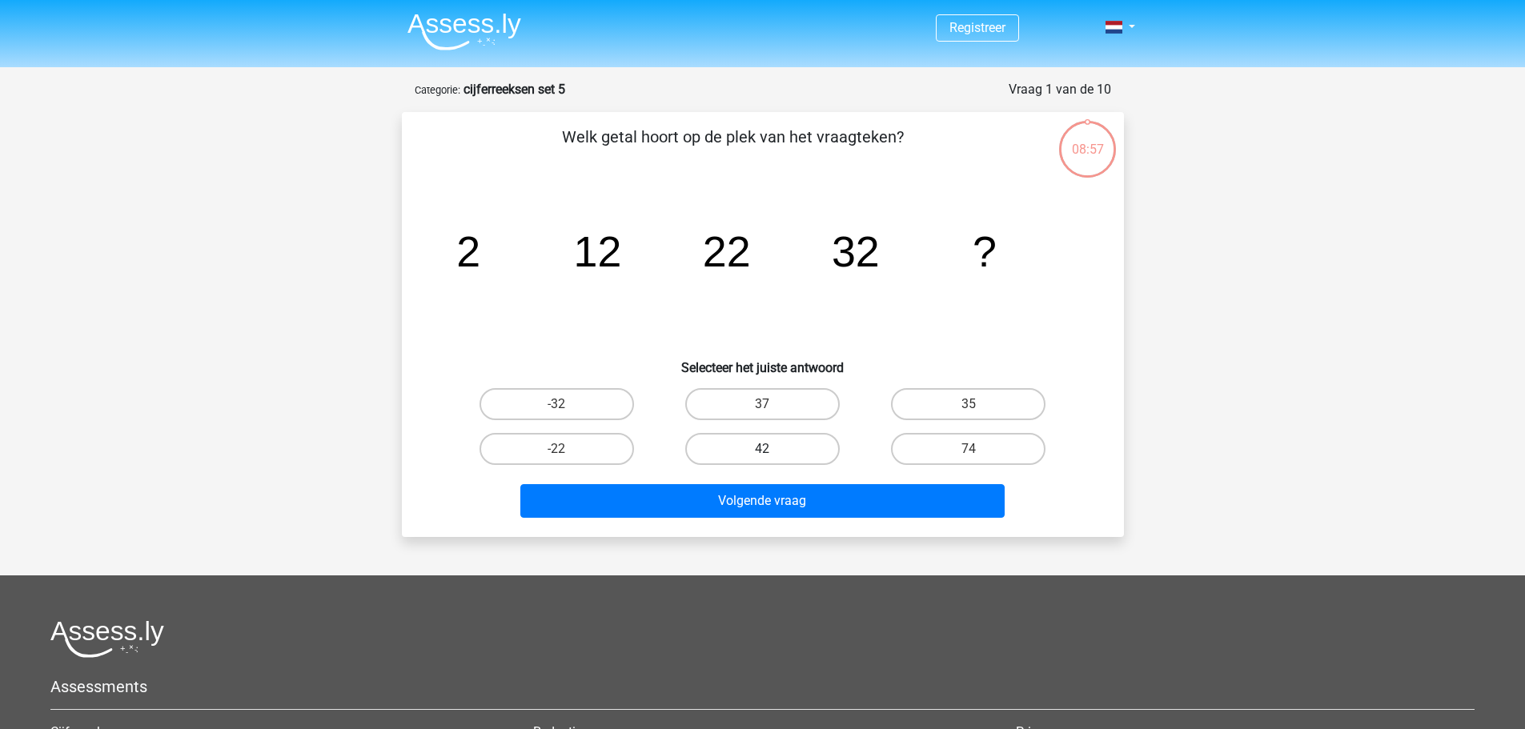
click at [778, 447] on label "42" at bounding box center [762, 449] width 155 height 32
click at [773, 449] on input "42" at bounding box center [767, 454] width 10 height 10
radio input "true"
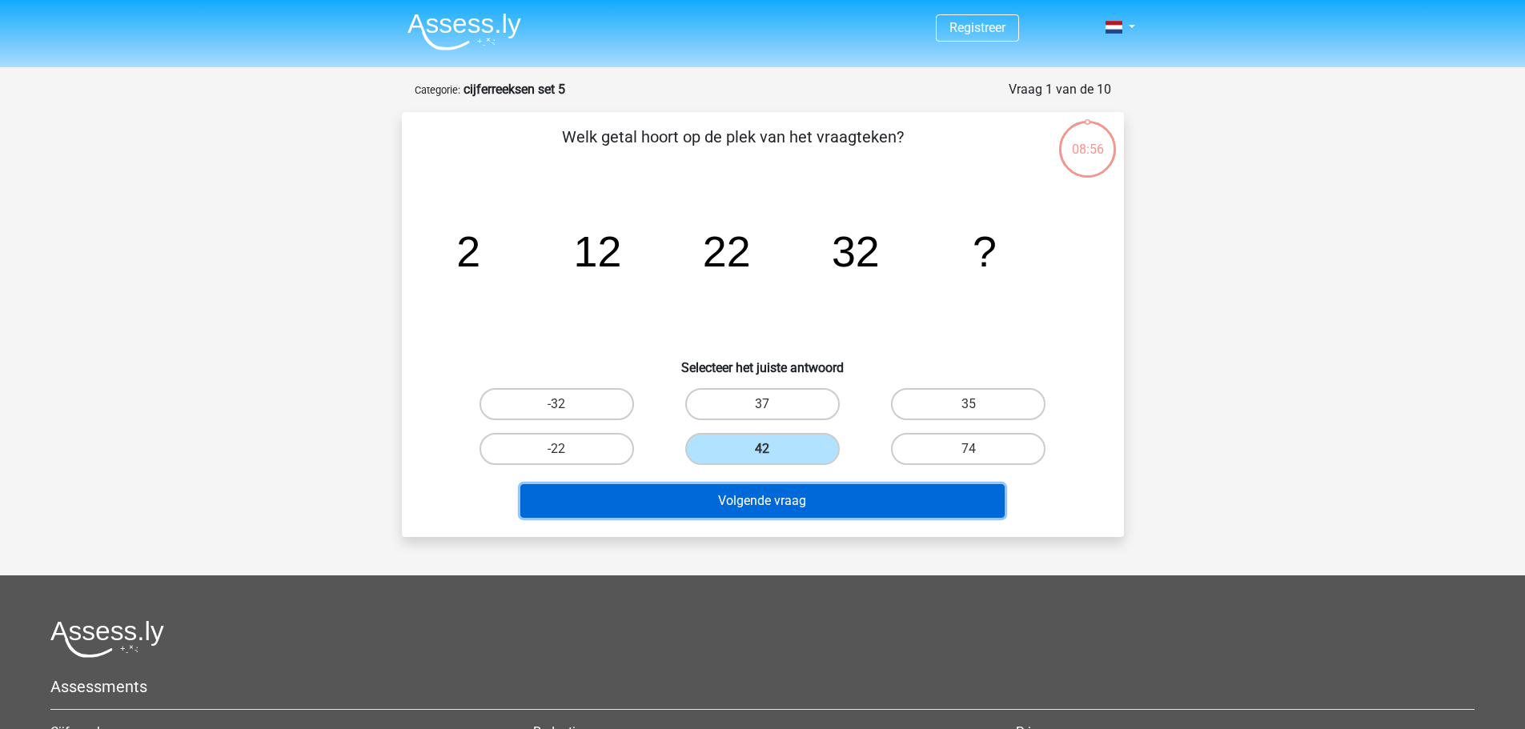
click at [798, 501] on button "Volgende vraag" at bounding box center [762, 501] width 484 height 34
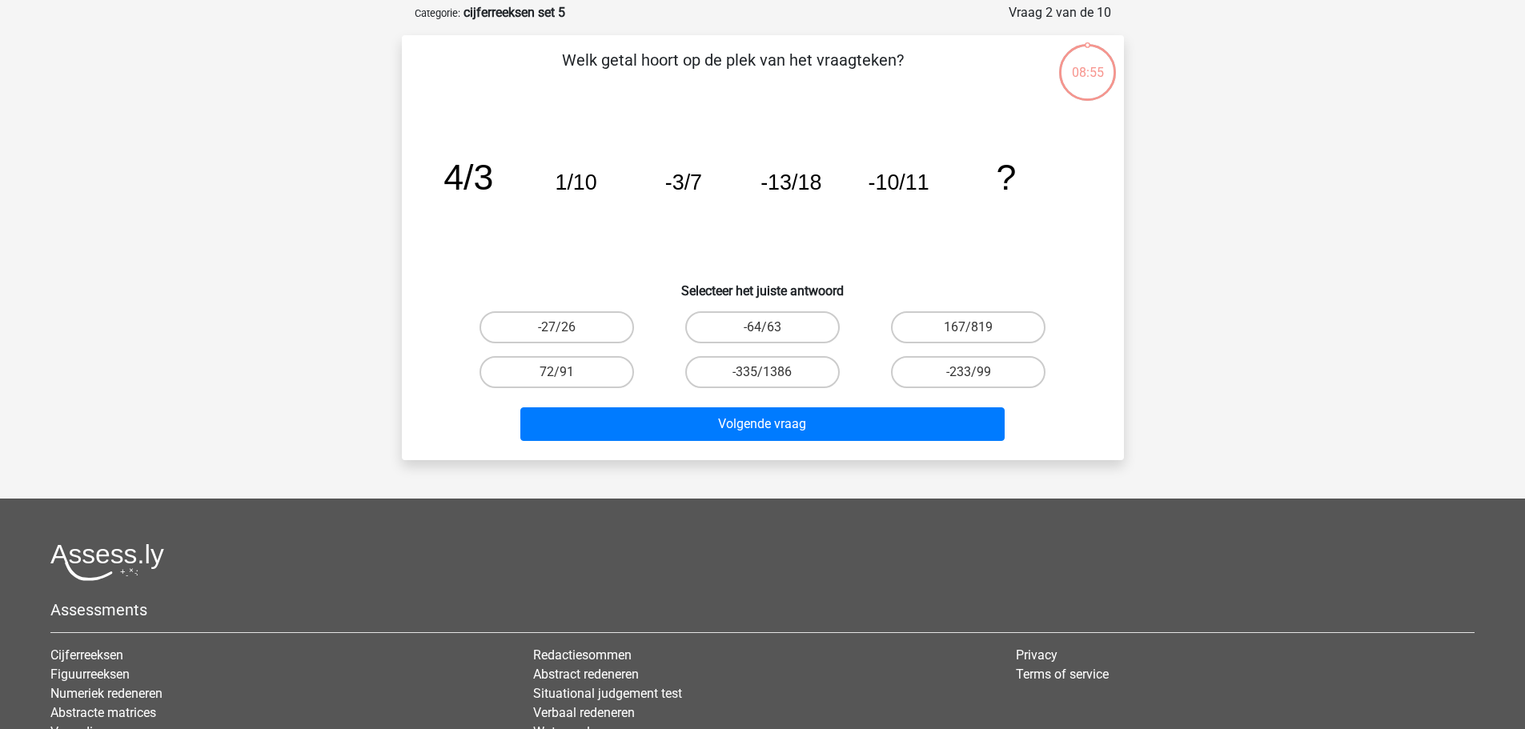
scroll to position [80, 0]
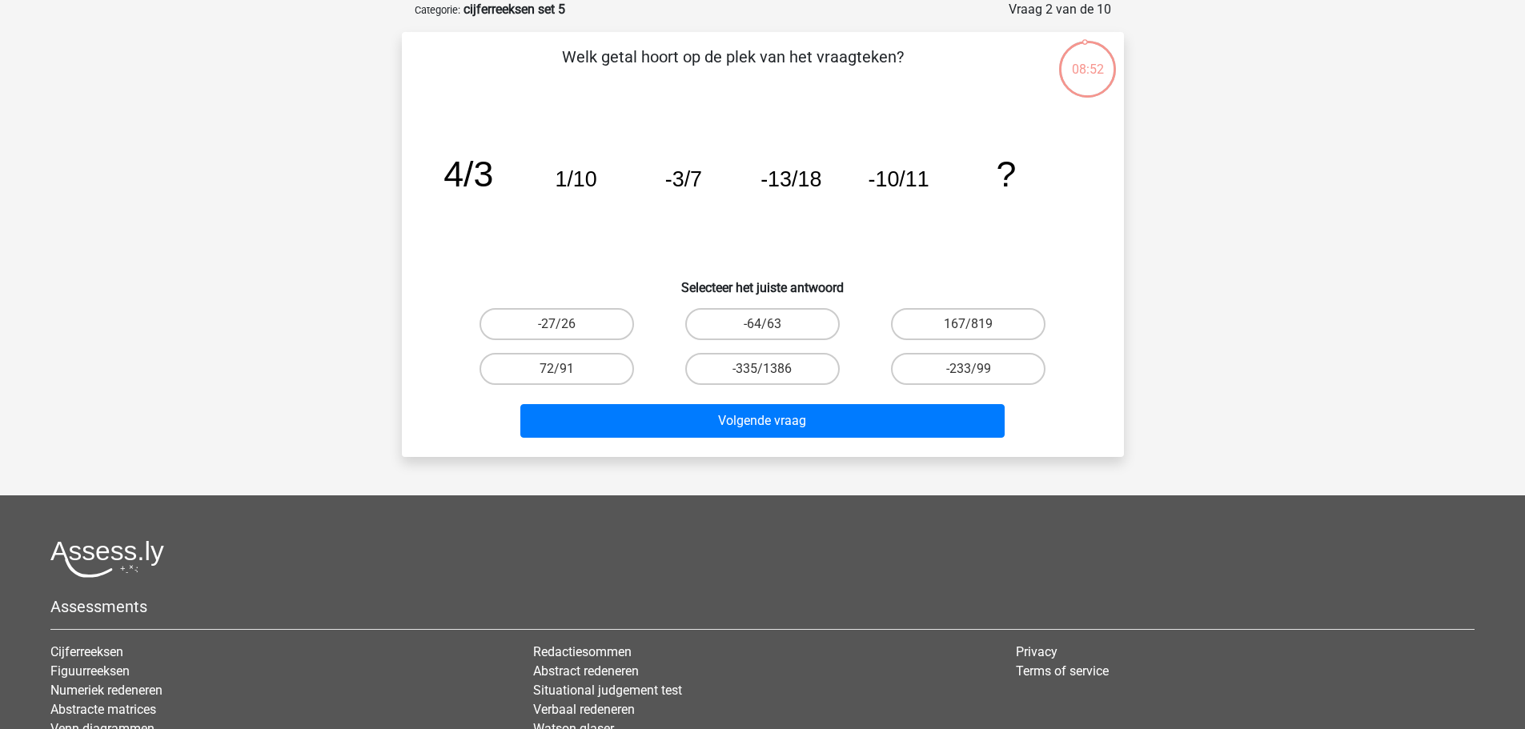
click at [561, 326] on input "-27/26" at bounding box center [561, 329] width 10 height 10
radio input "true"
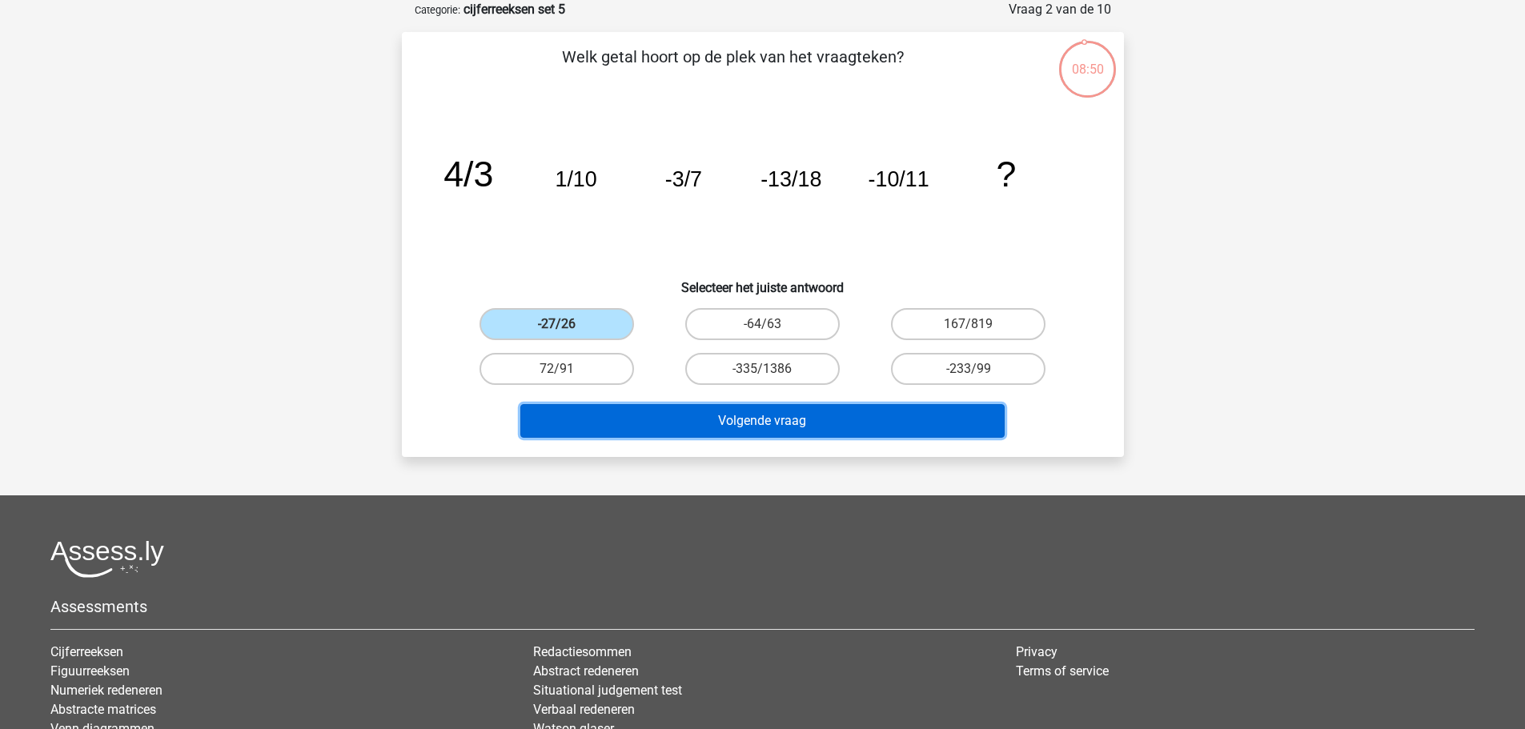
click at [705, 422] on button "Volgende vraag" at bounding box center [762, 421] width 484 height 34
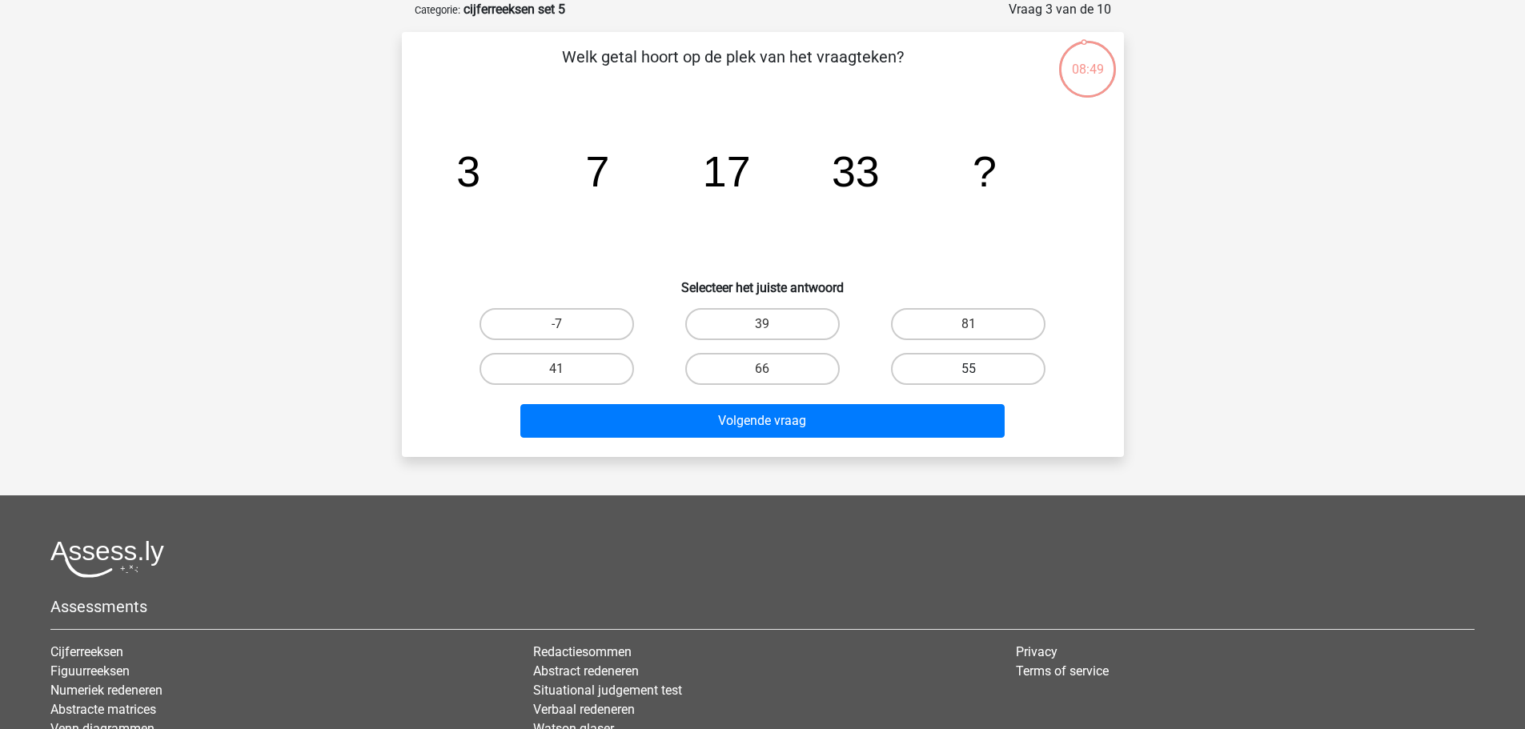
click at [999, 361] on label "55" at bounding box center [968, 369] width 155 height 32
click at [979, 369] on input "55" at bounding box center [974, 374] width 10 height 10
radio input "true"
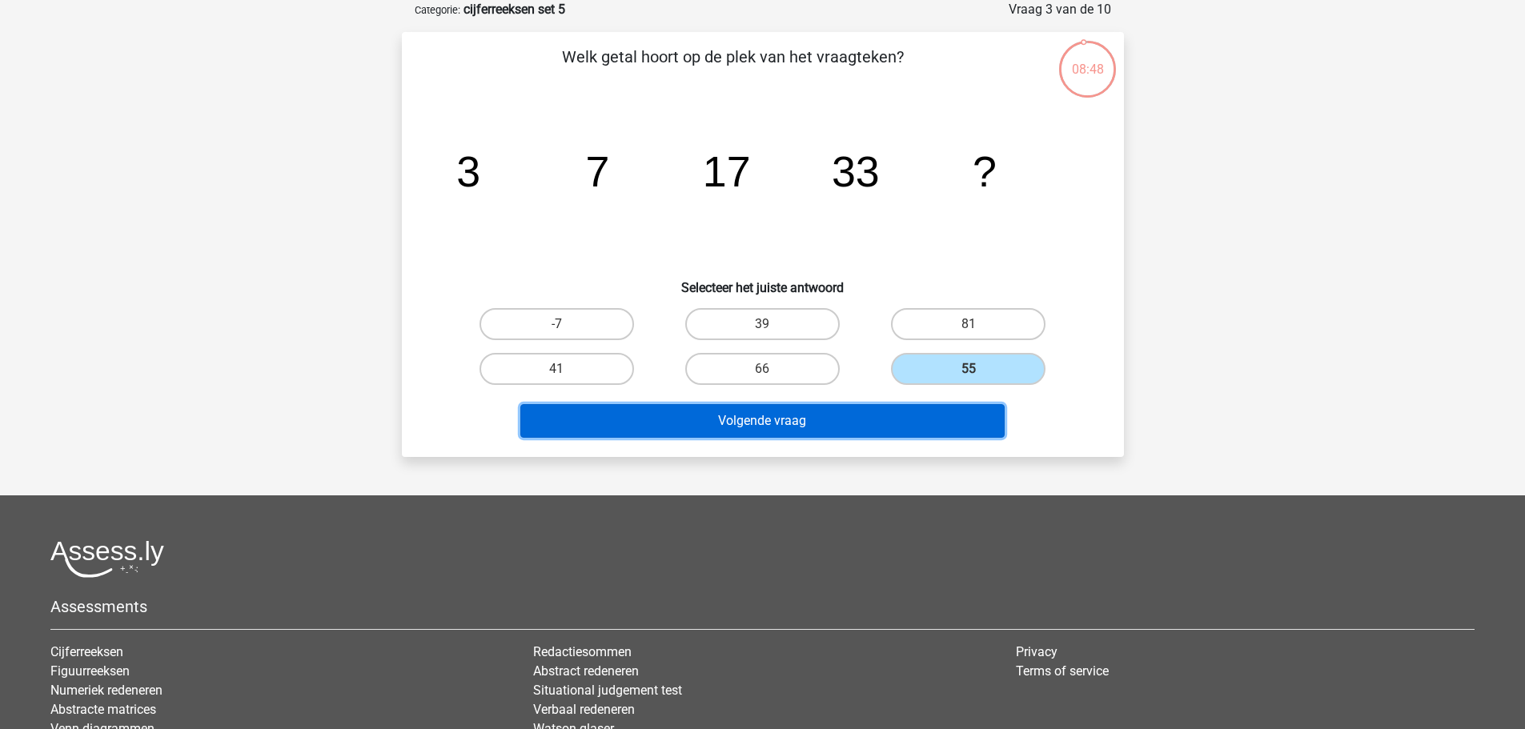
click at [798, 424] on button "Volgende vraag" at bounding box center [762, 421] width 484 height 34
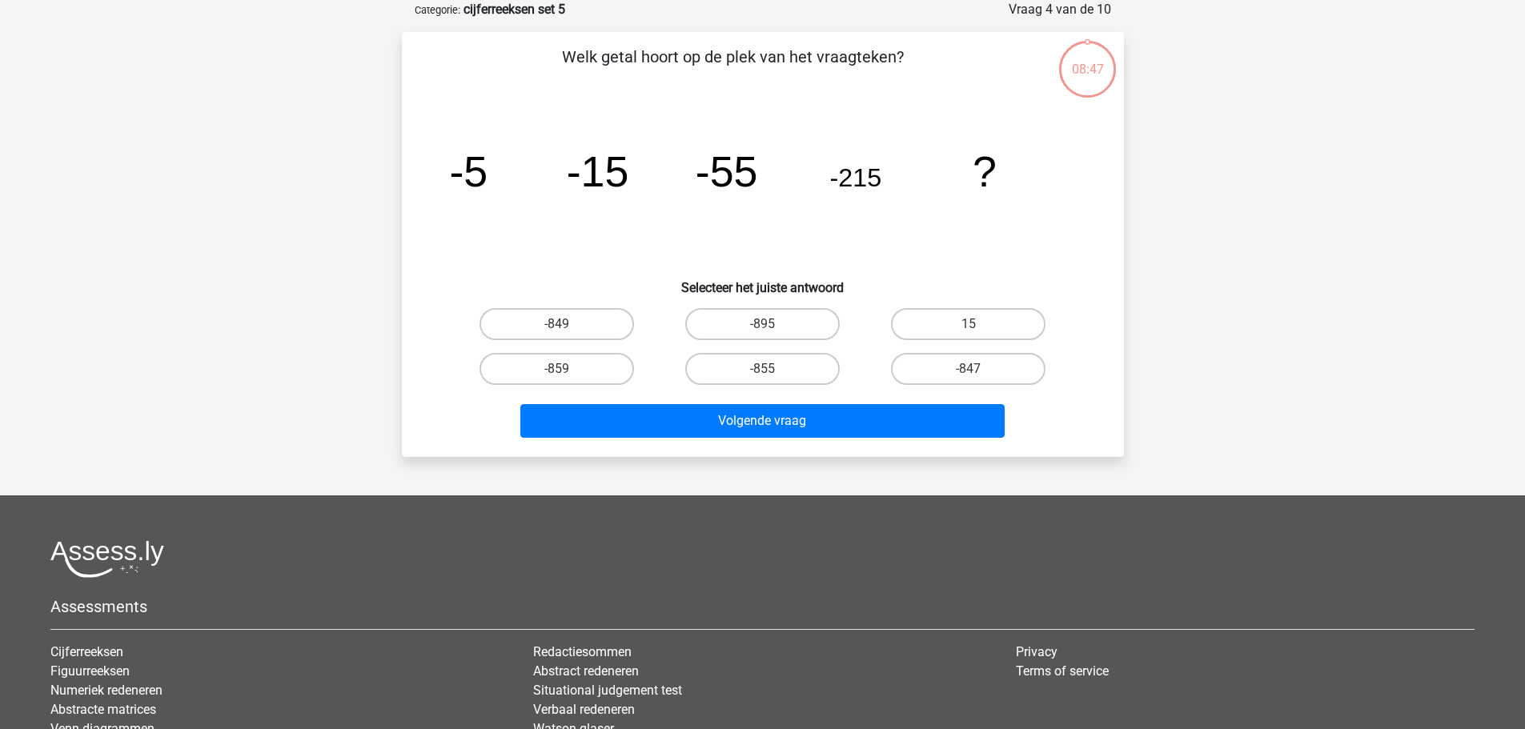
click at [769, 372] on input "-855" at bounding box center [767, 374] width 10 height 10
radio input "true"
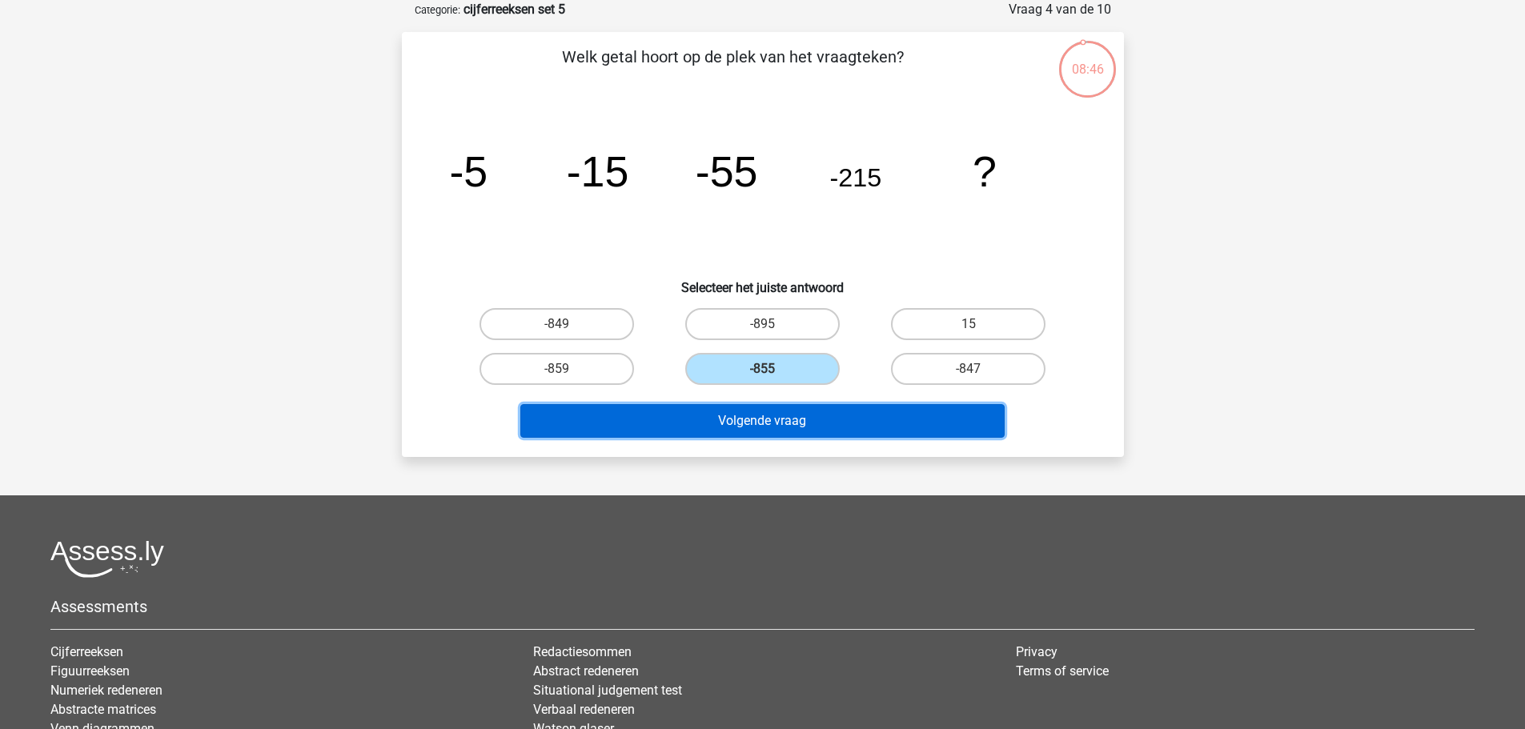
click at [802, 416] on button "Volgende vraag" at bounding box center [762, 421] width 484 height 34
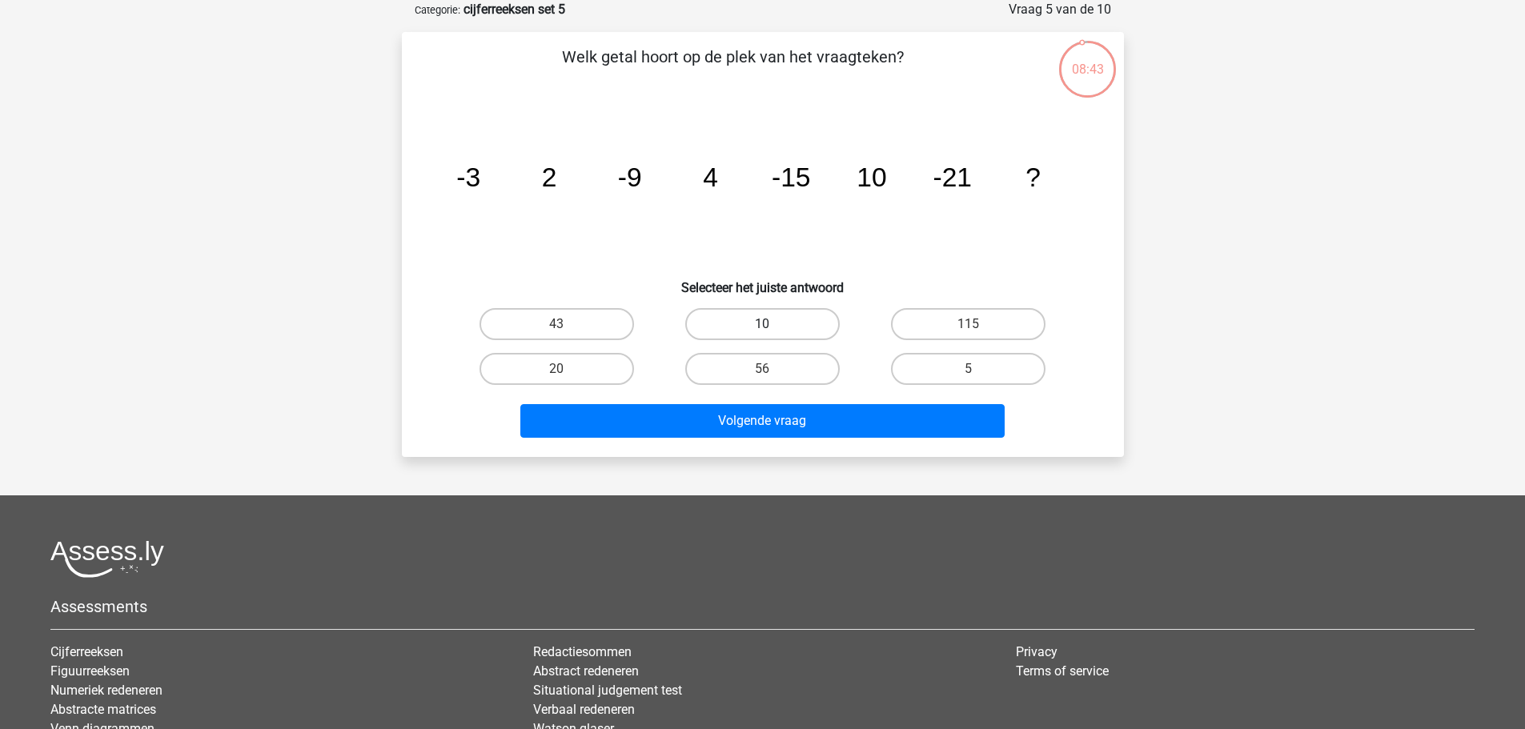
click at [776, 323] on label "10" at bounding box center [762, 324] width 155 height 32
click at [773, 324] on input "10" at bounding box center [767, 329] width 10 height 10
radio input "true"
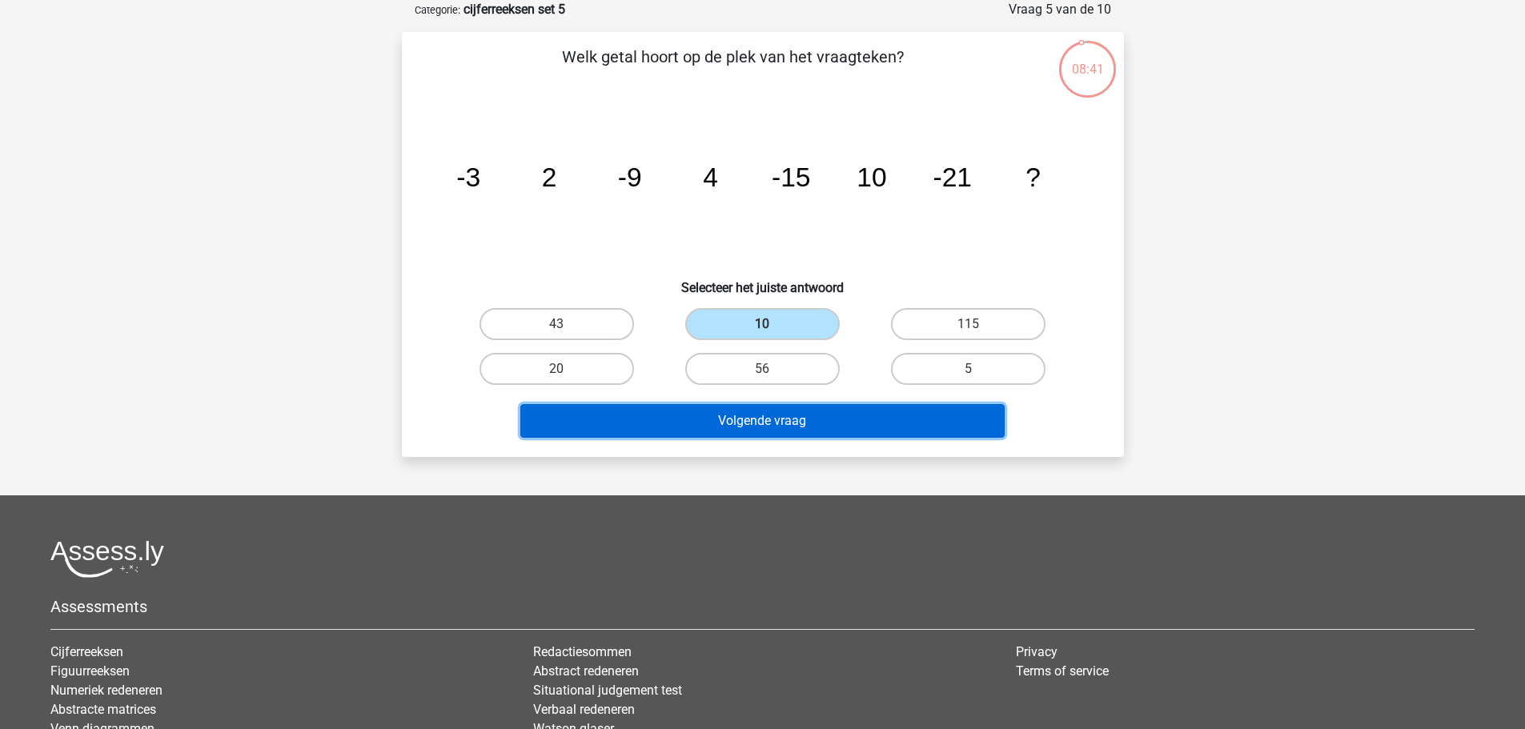
click at [804, 421] on button "Volgende vraag" at bounding box center [762, 421] width 484 height 34
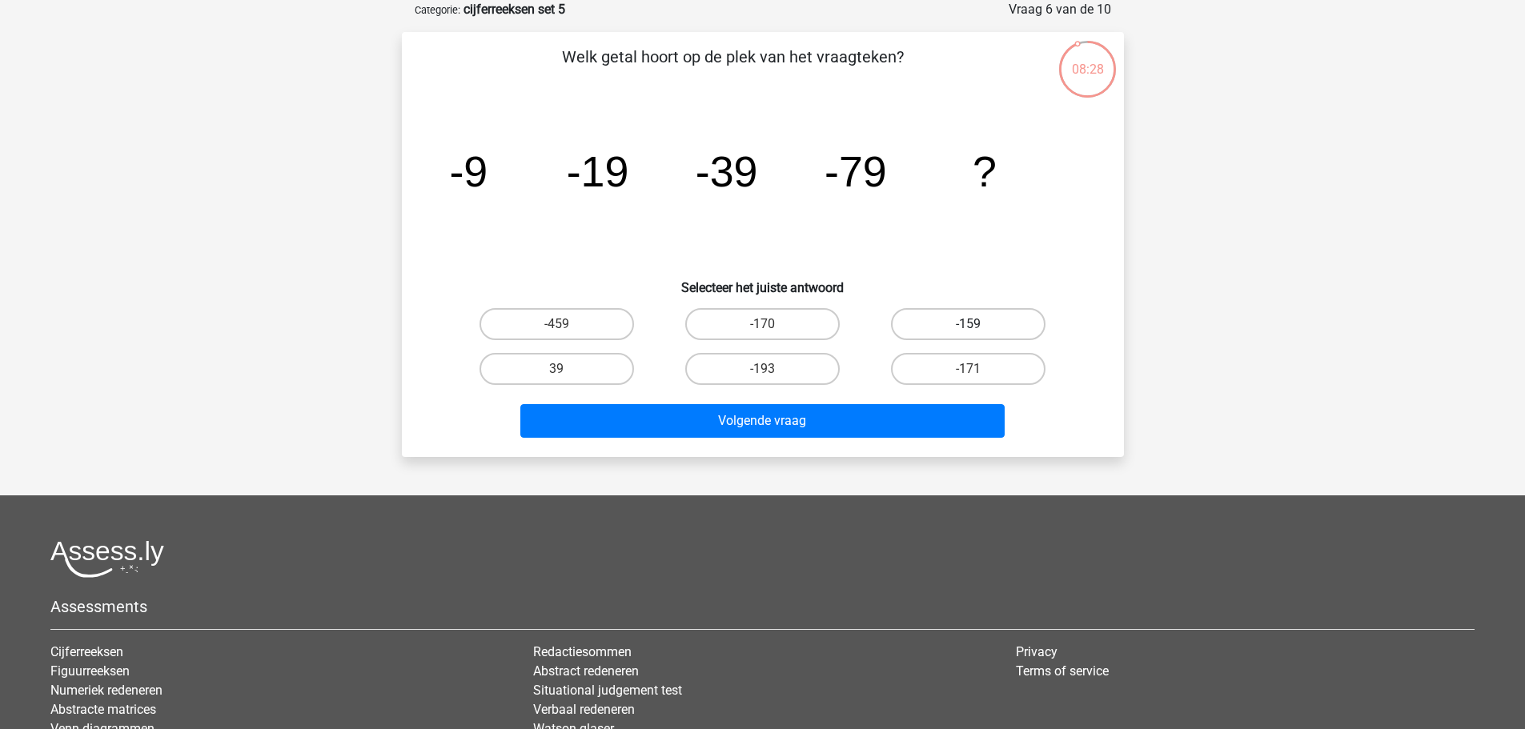
click at [1006, 326] on label "-159" at bounding box center [968, 324] width 155 height 32
click at [979, 326] on input "-159" at bounding box center [974, 329] width 10 height 10
radio input "true"
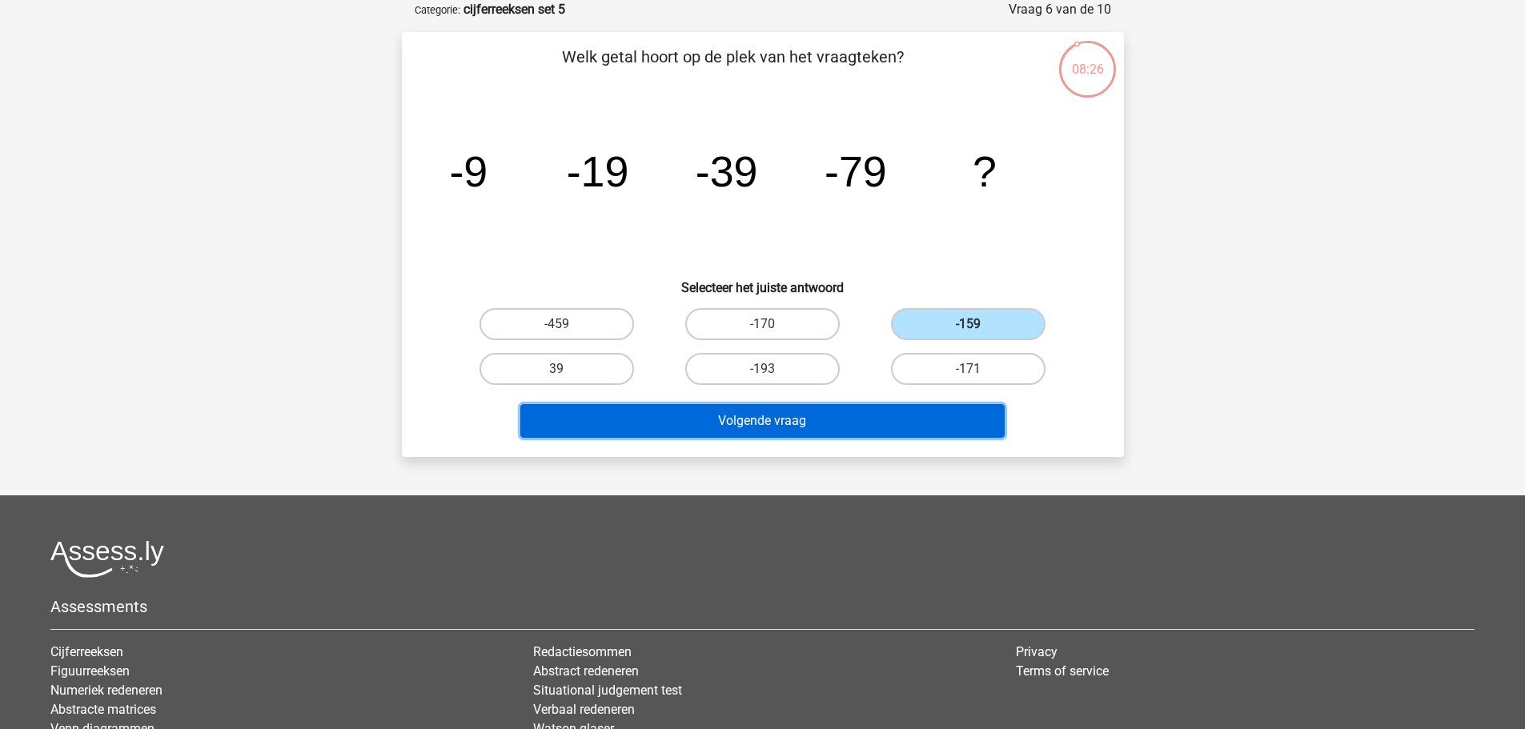
click at [880, 418] on button "Volgende vraag" at bounding box center [762, 421] width 484 height 34
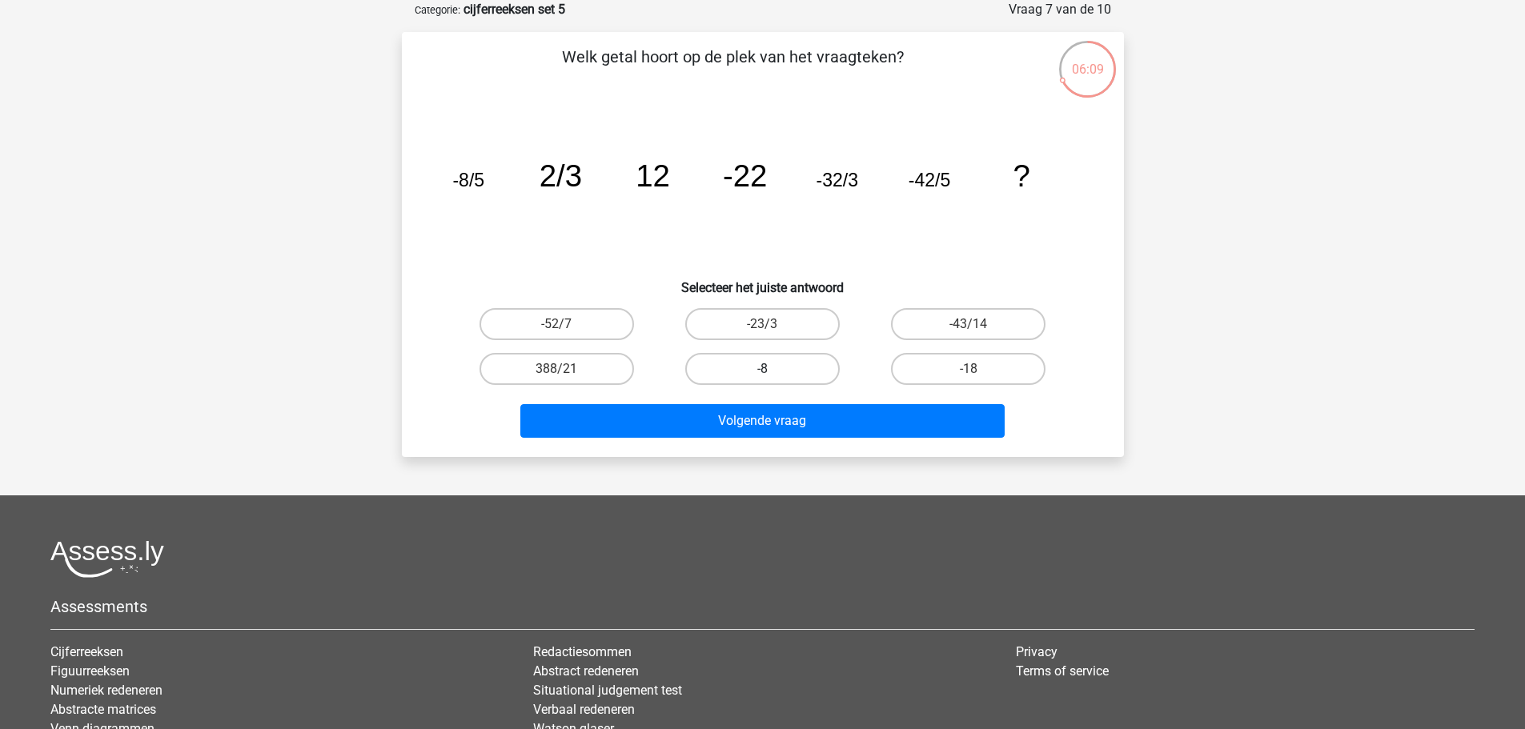
click at [786, 366] on label "-8" at bounding box center [762, 369] width 155 height 32
click at [773, 369] on input "-8" at bounding box center [767, 374] width 10 height 10
radio input "true"
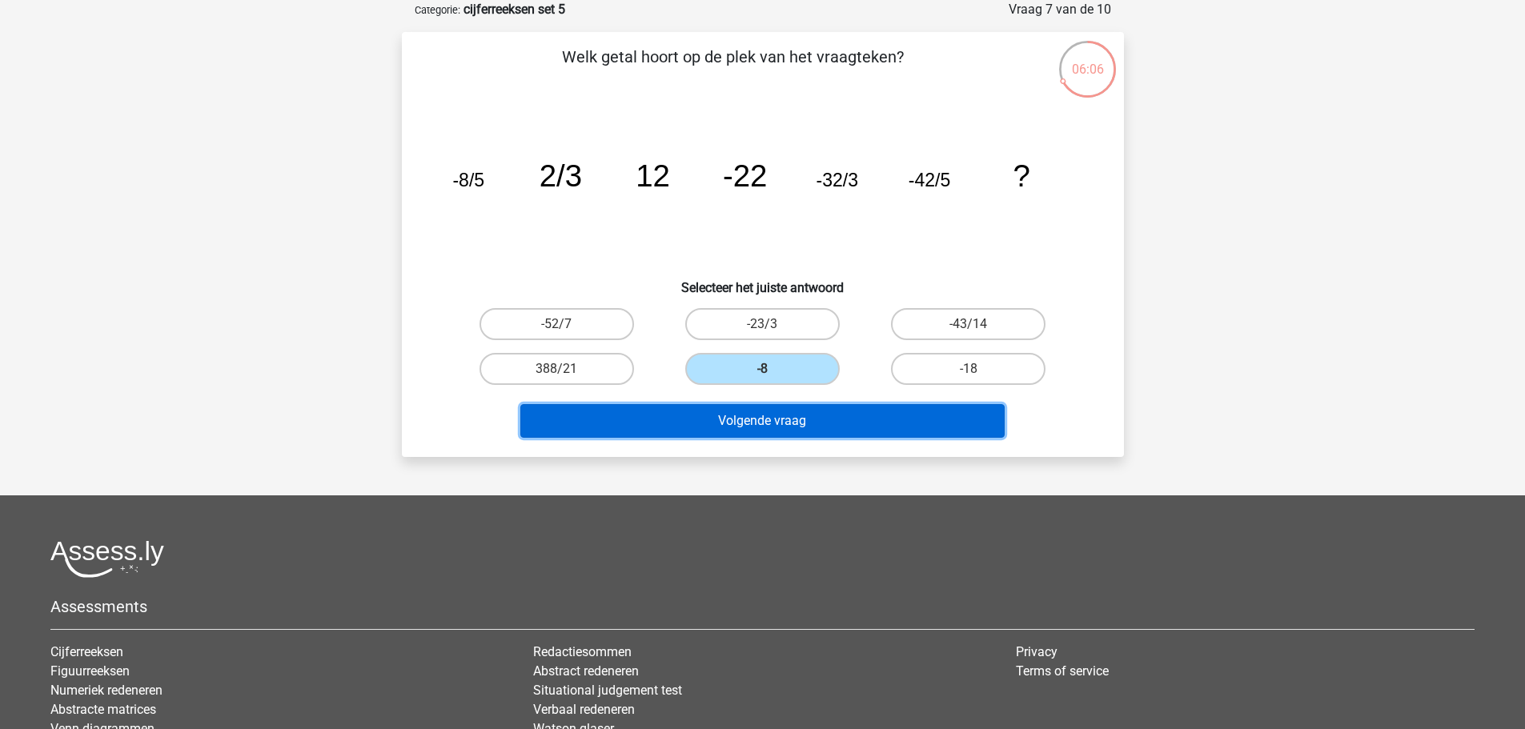
click at [816, 421] on button "Volgende vraag" at bounding box center [762, 421] width 484 height 34
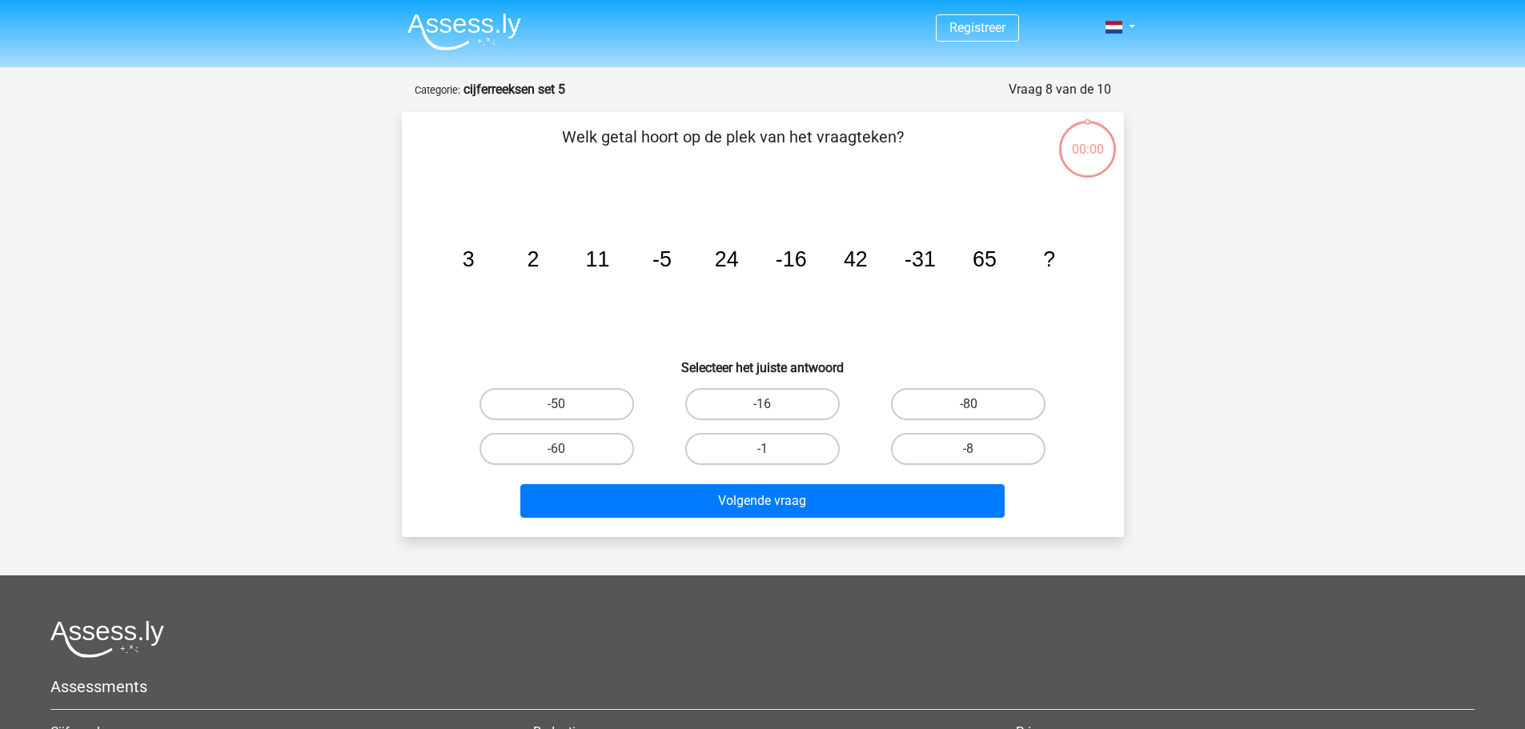
scroll to position [80, 0]
click at [805, 453] on label "42" at bounding box center [762, 449] width 155 height 32
click at [773, 453] on input "42" at bounding box center [767, 454] width 10 height 10
radio input "true"
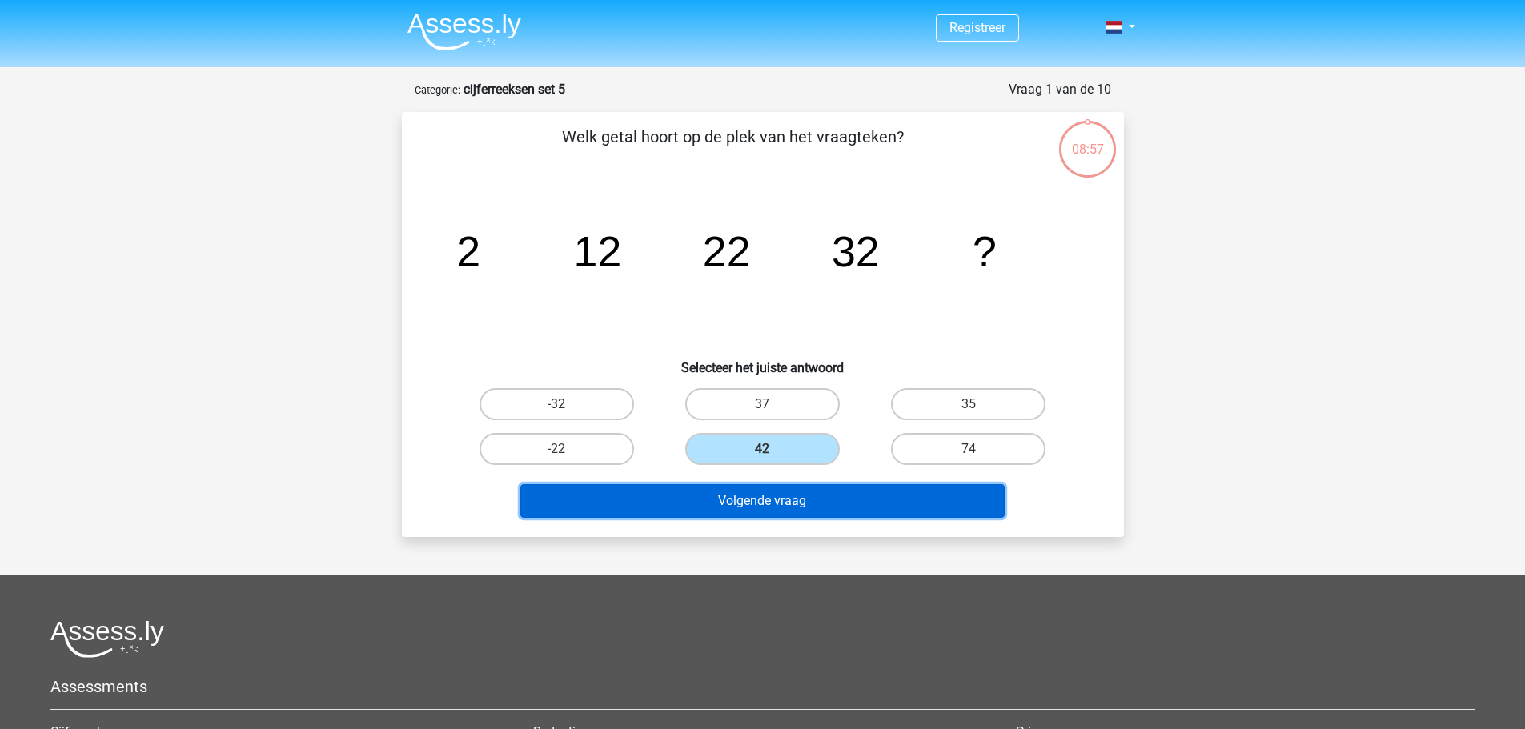
click at [792, 505] on button "Volgende vraag" at bounding box center [762, 501] width 484 height 34
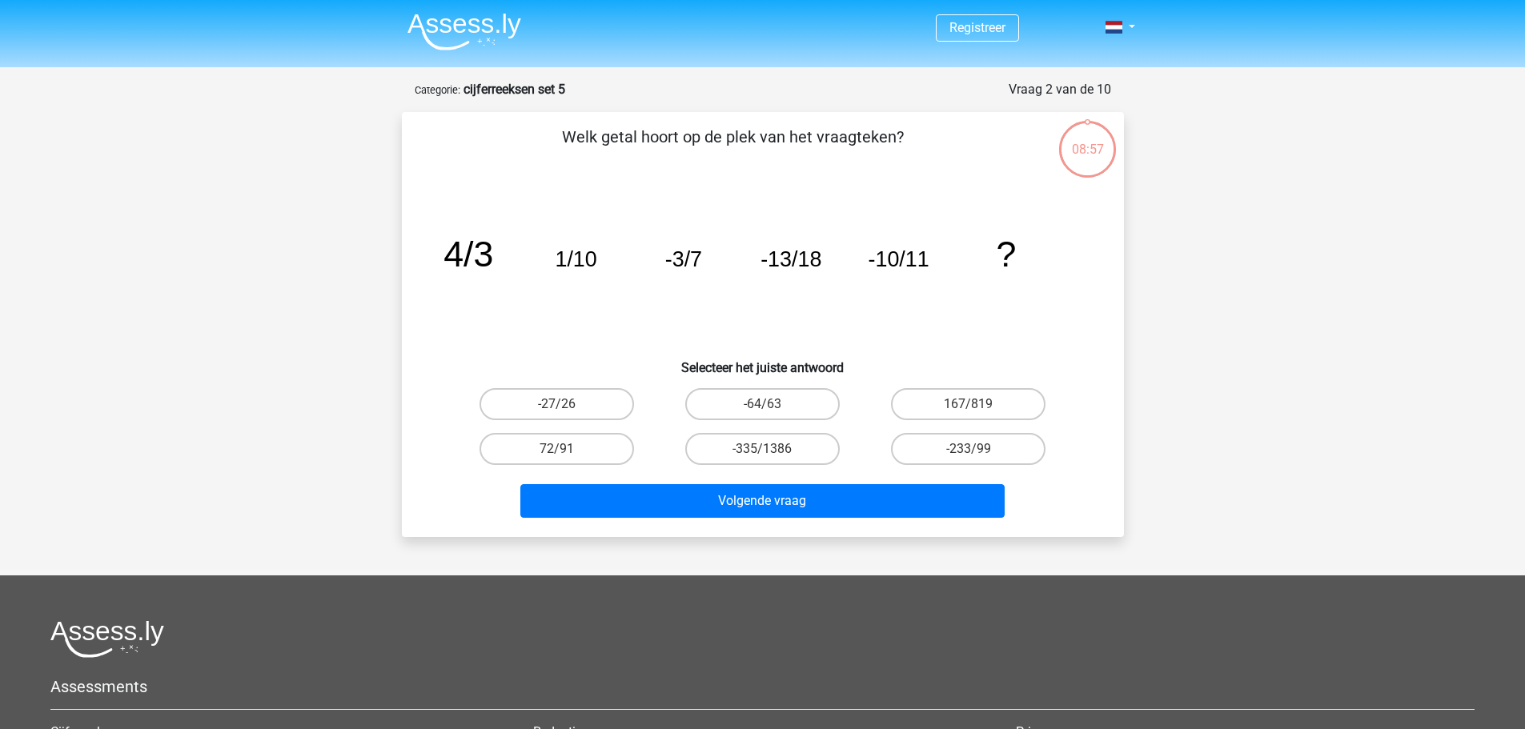
scroll to position [80, 0]
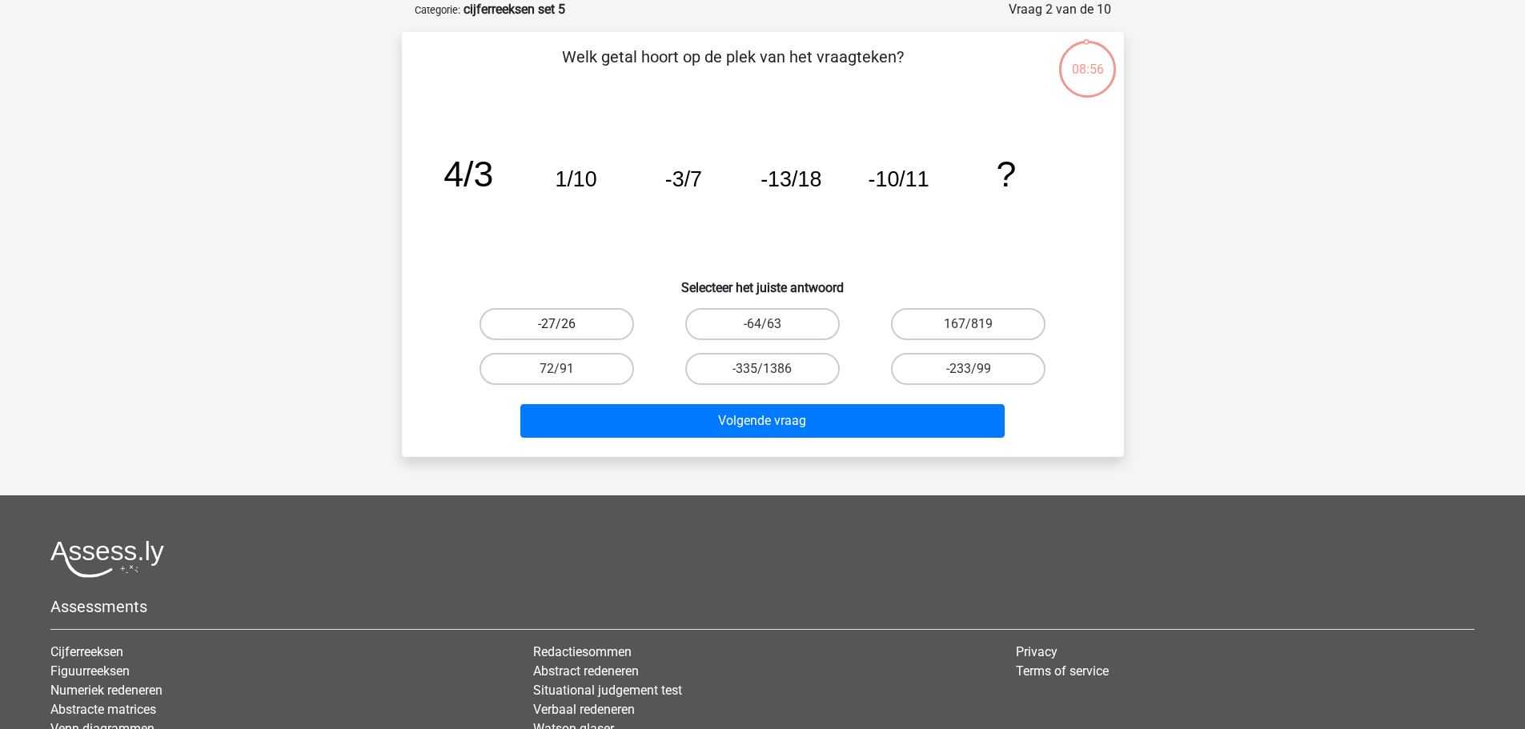
click at [593, 322] on label "-27/26" at bounding box center [557, 324] width 155 height 32
click at [567, 324] on input "-27/26" at bounding box center [561, 329] width 10 height 10
radio input "true"
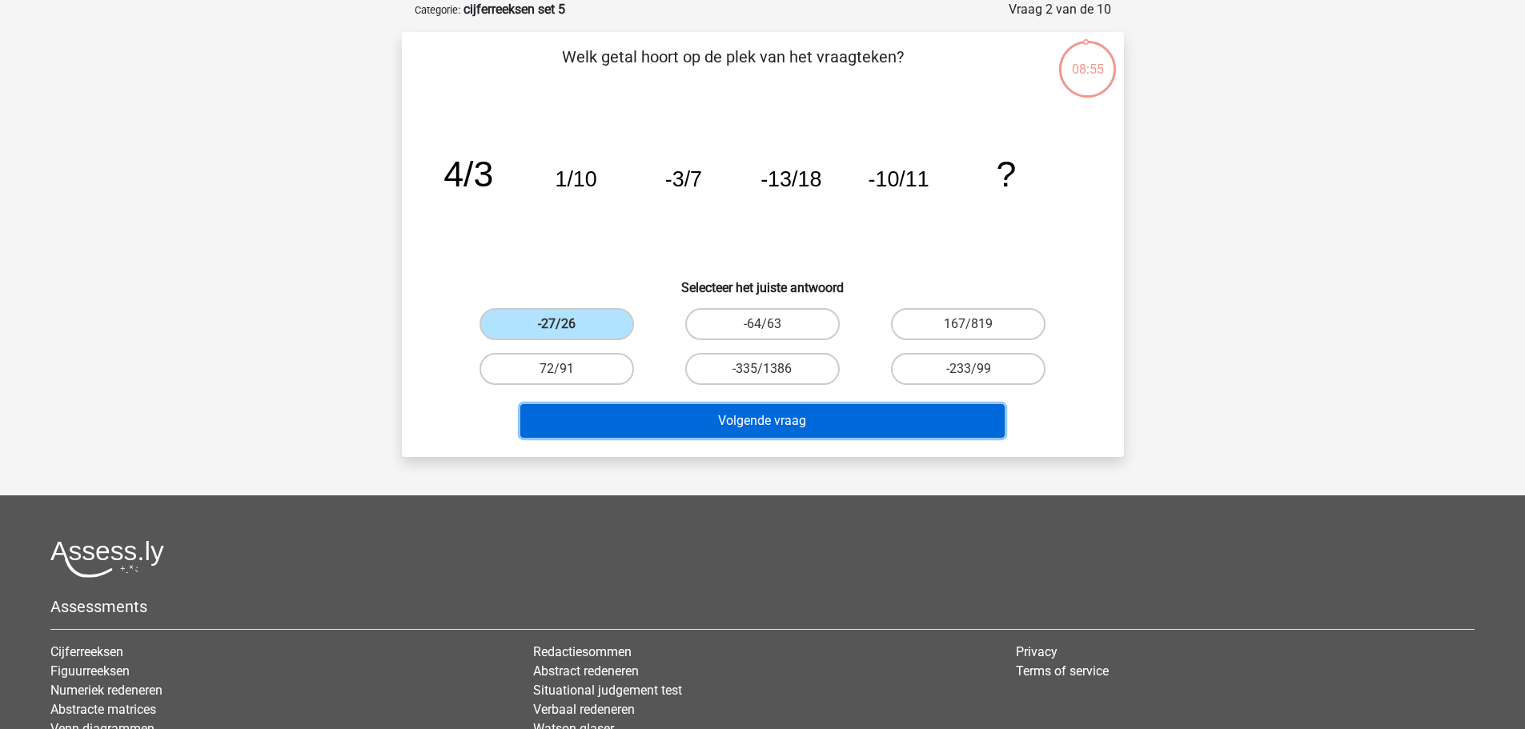
click at [743, 413] on button "Volgende vraag" at bounding box center [762, 421] width 484 height 34
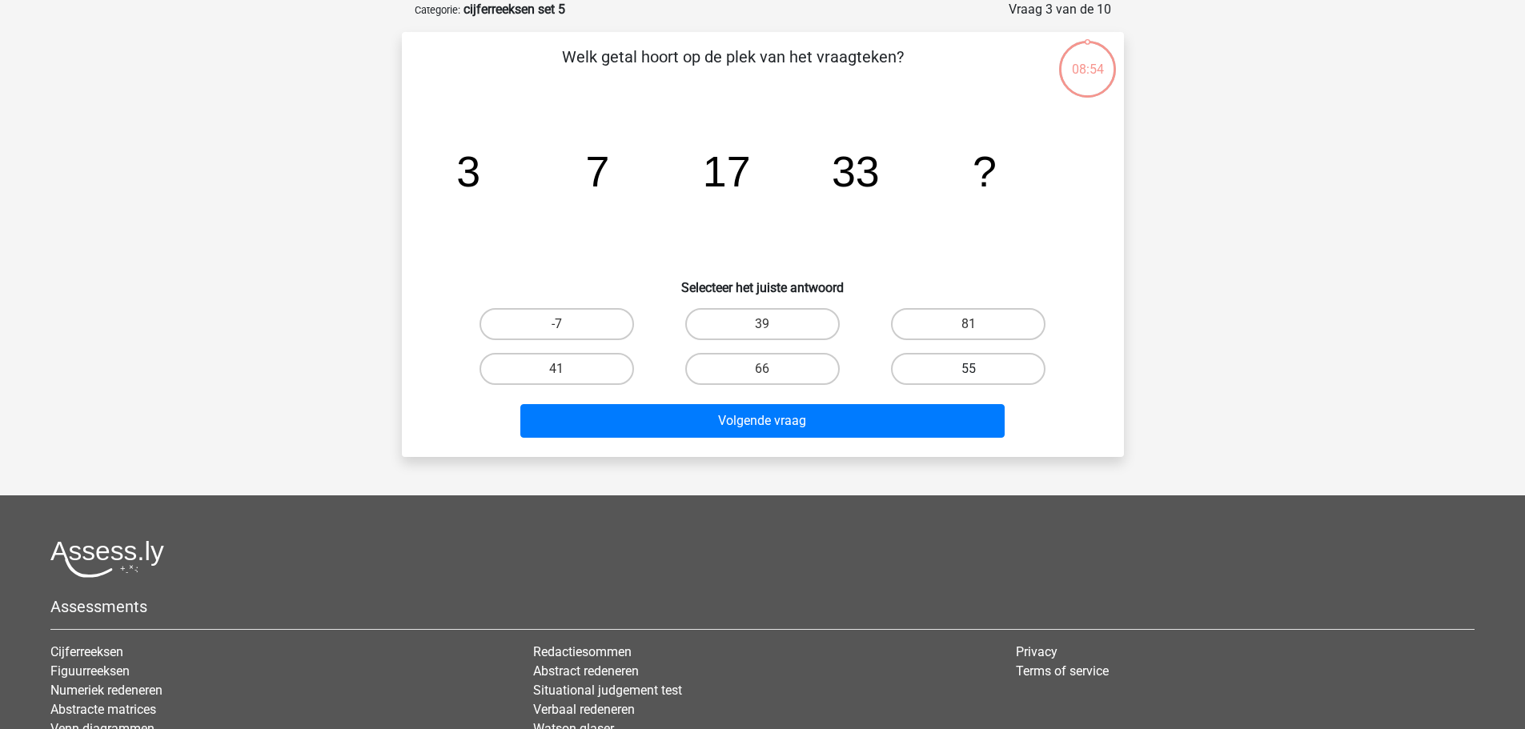
click at [1002, 366] on label "55" at bounding box center [968, 369] width 155 height 32
click at [979, 369] on input "55" at bounding box center [974, 374] width 10 height 10
radio input "true"
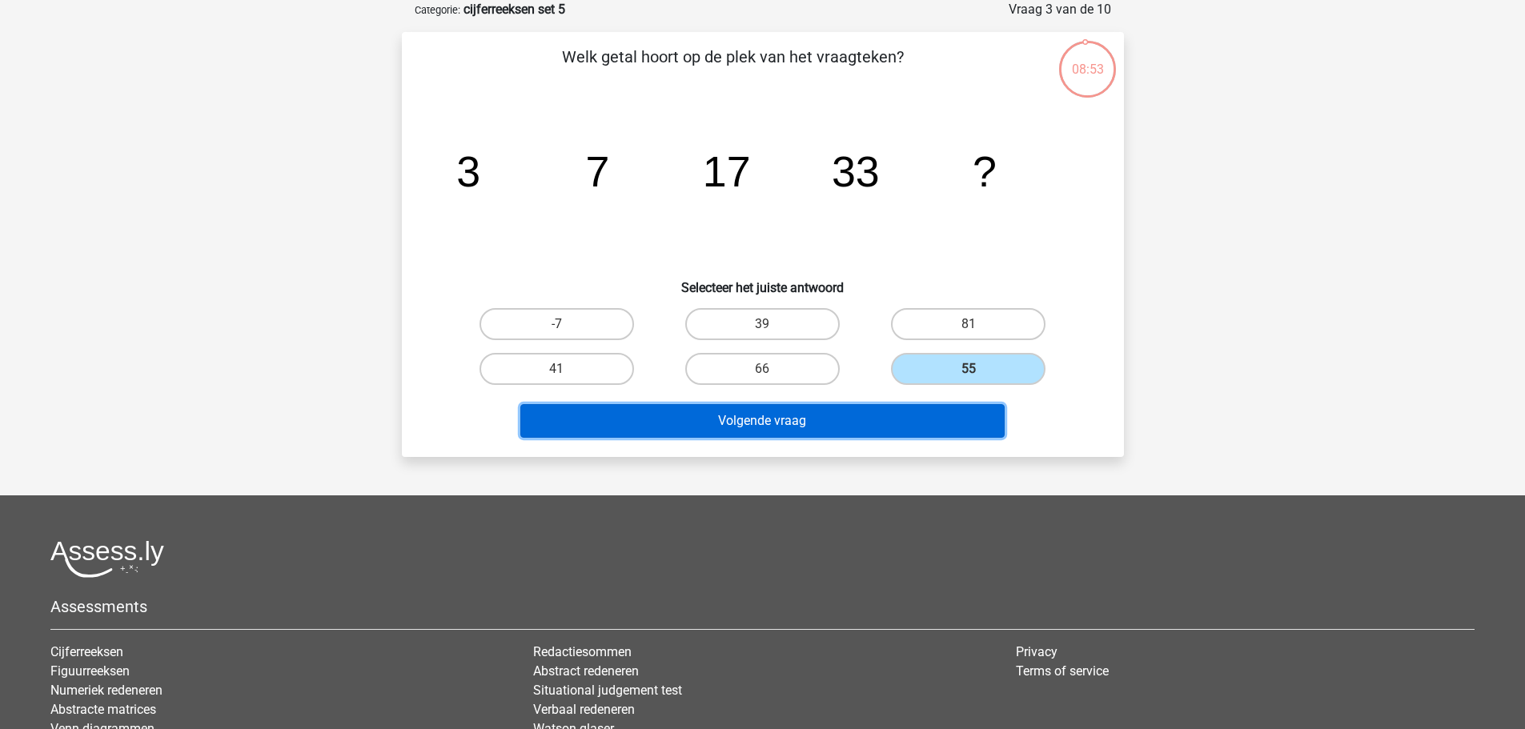
click at [798, 420] on button "Volgende vraag" at bounding box center [762, 421] width 484 height 34
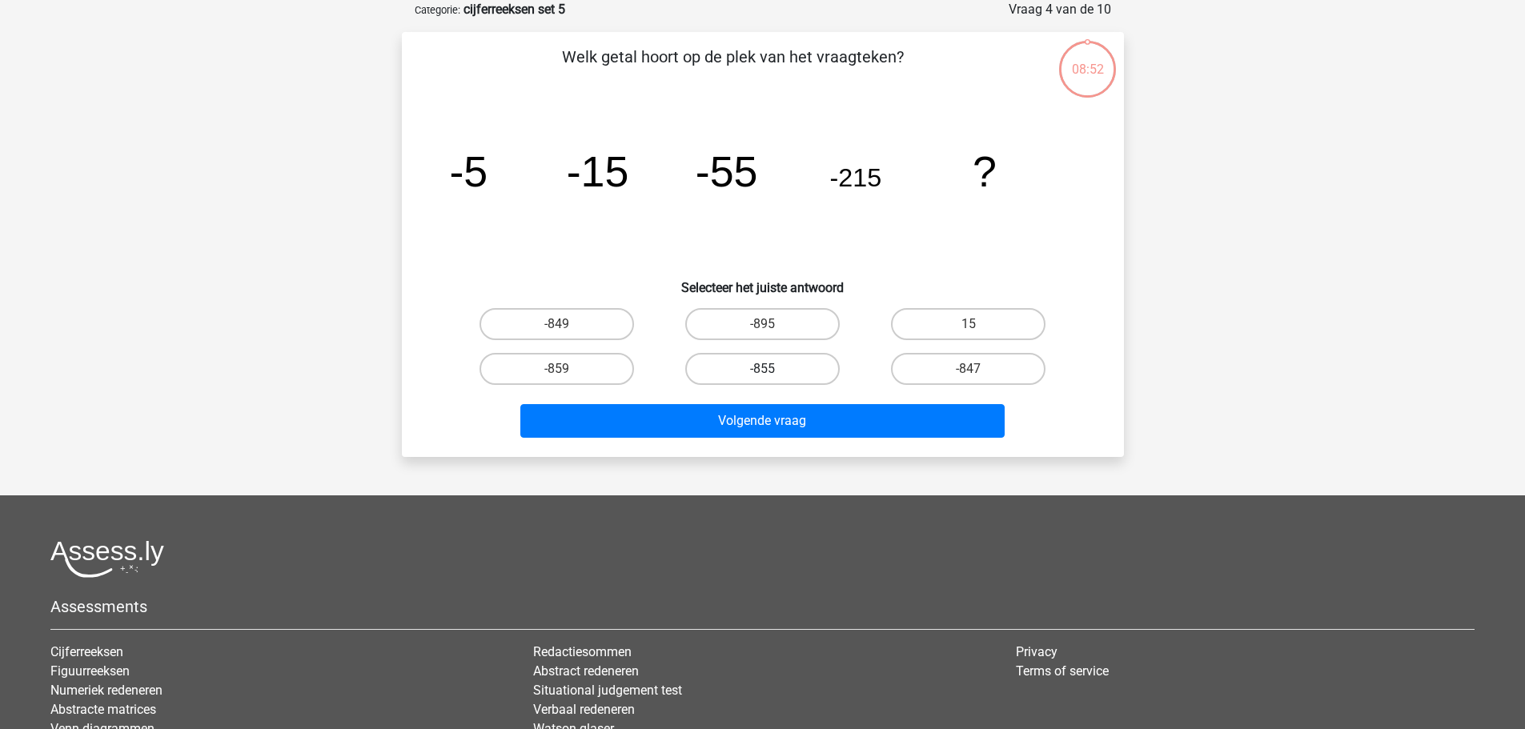
click at [773, 367] on label "-855" at bounding box center [762, 369] width 155 height 32
click at [773, 369] on input "-855" at bounding box center [767, 374] width 10 height 10
radio input "true"
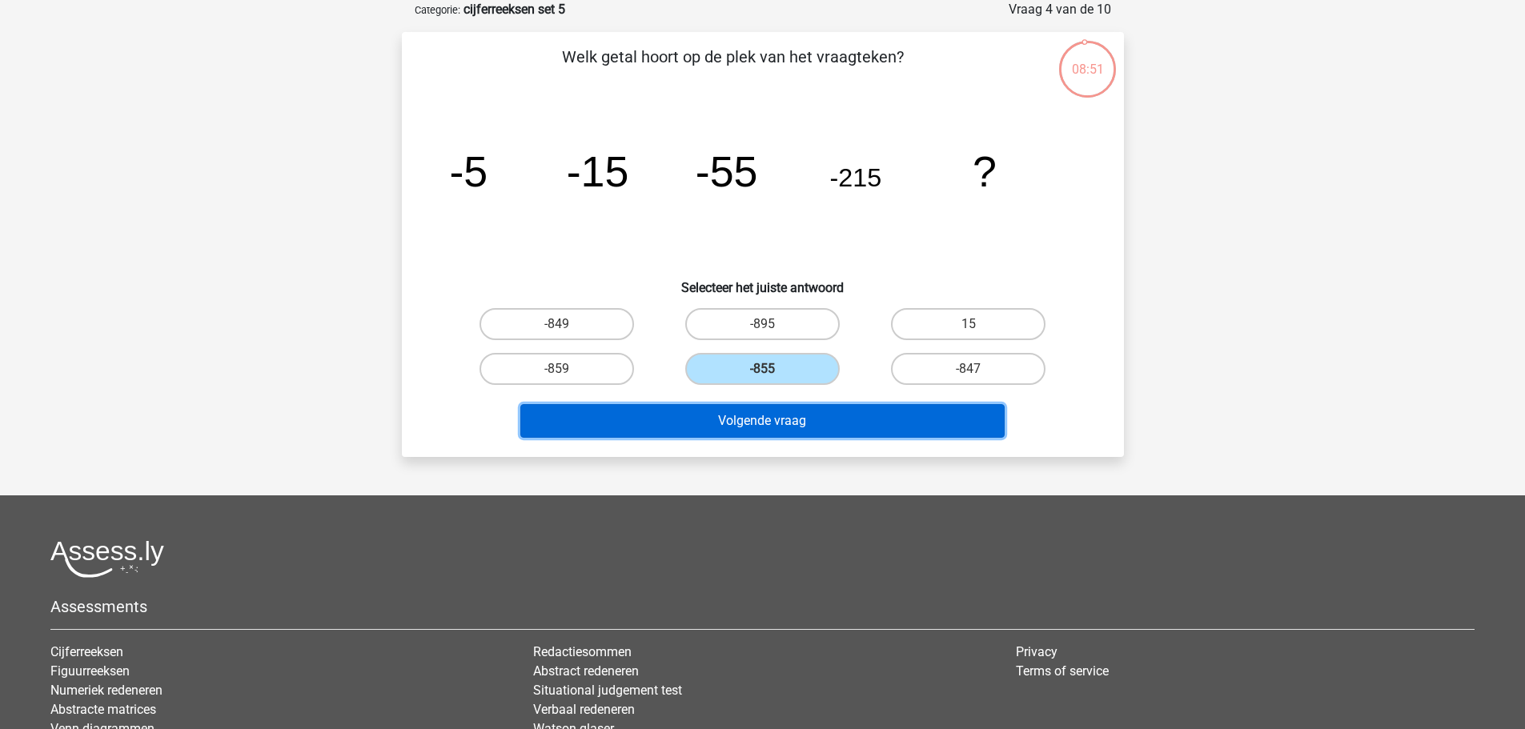
click at [786, 419] on button "Volgende vraag" at bounding box center [762, 421] width 484 height 34
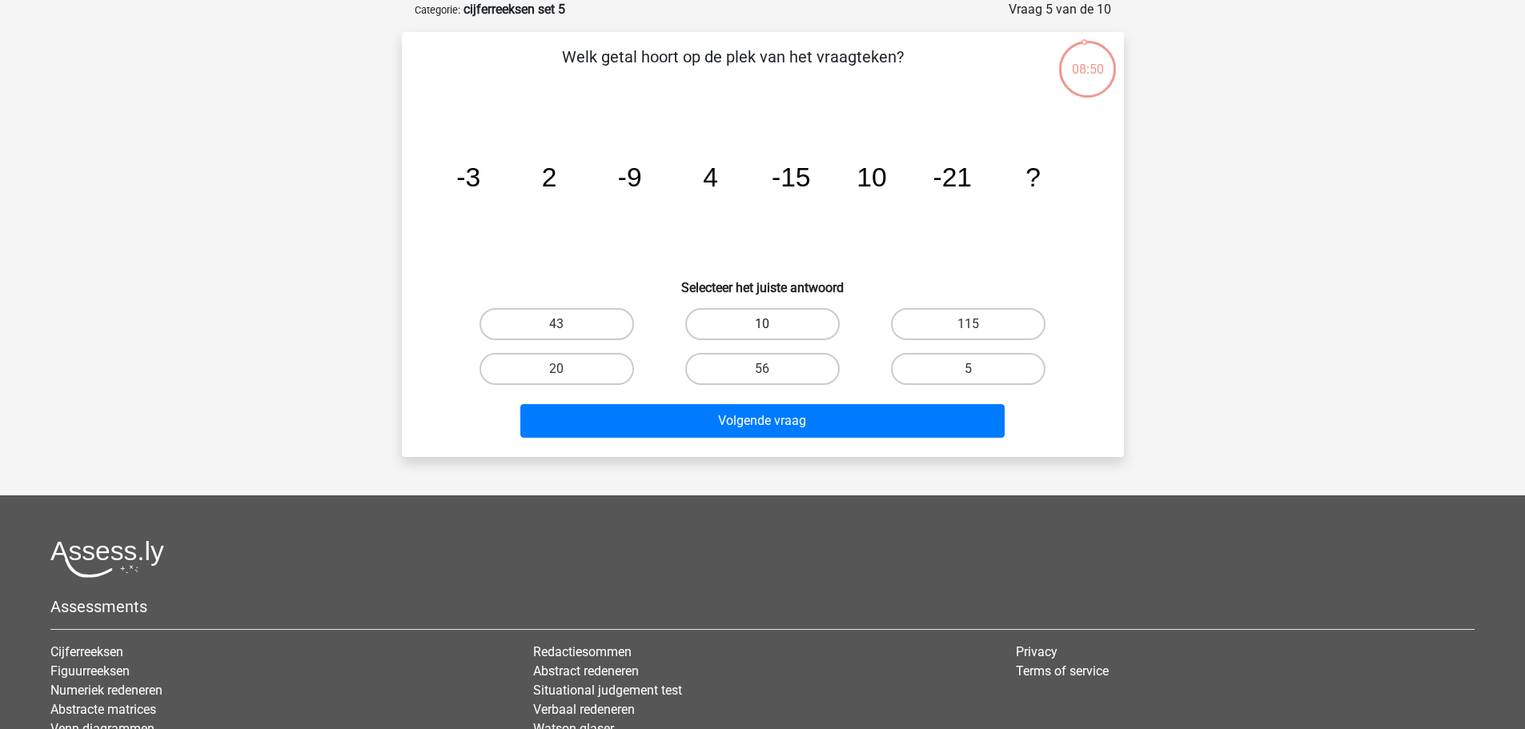
click at [775, 323] on label "10" at bounding box center [762, 324] width 155 height 32
click at [773, 324] on input "10" at bounding box center [767, 329] width 10 height 10
radio input "true"
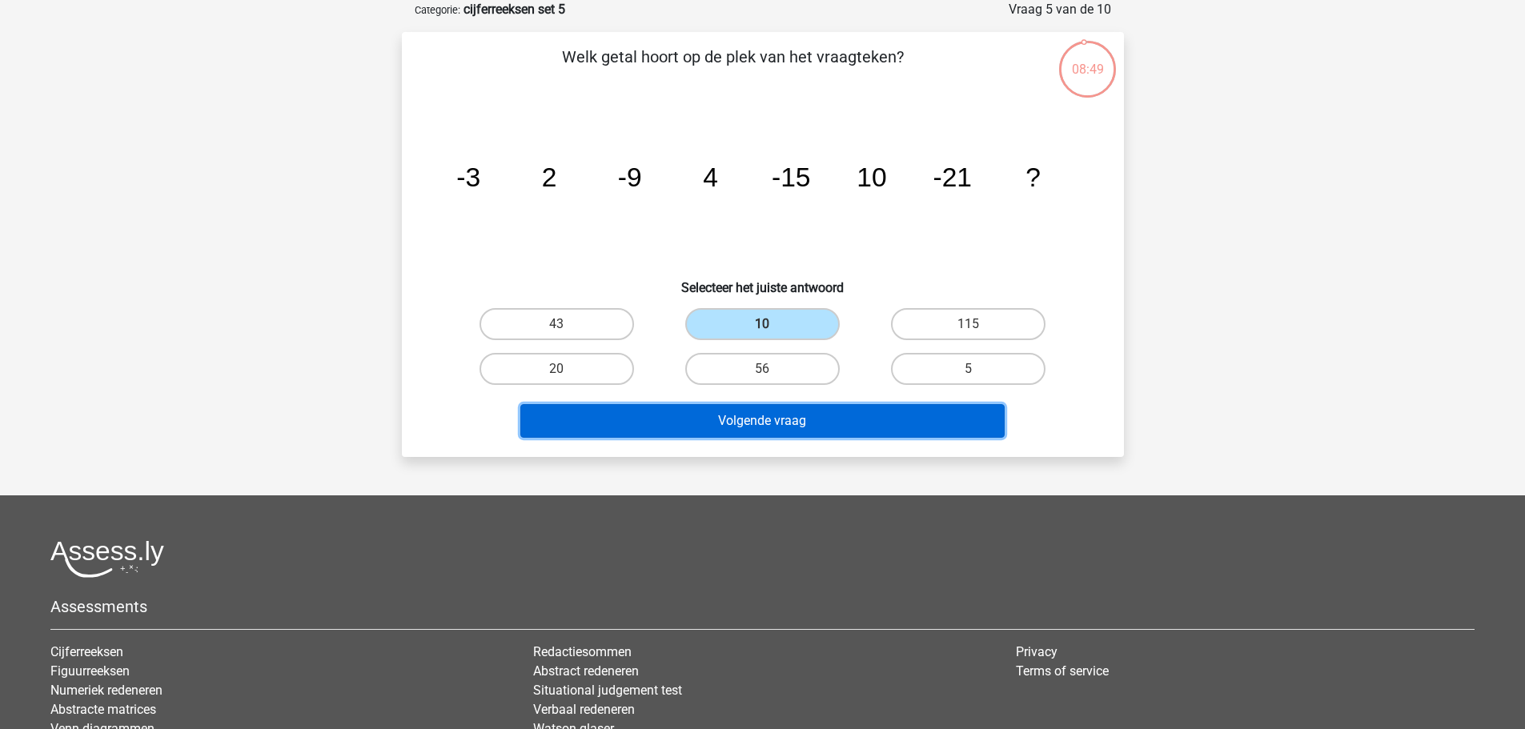
click at [770, 420] on button "Volgende vraag" at bounding box center [762, 421] width 484 height 34
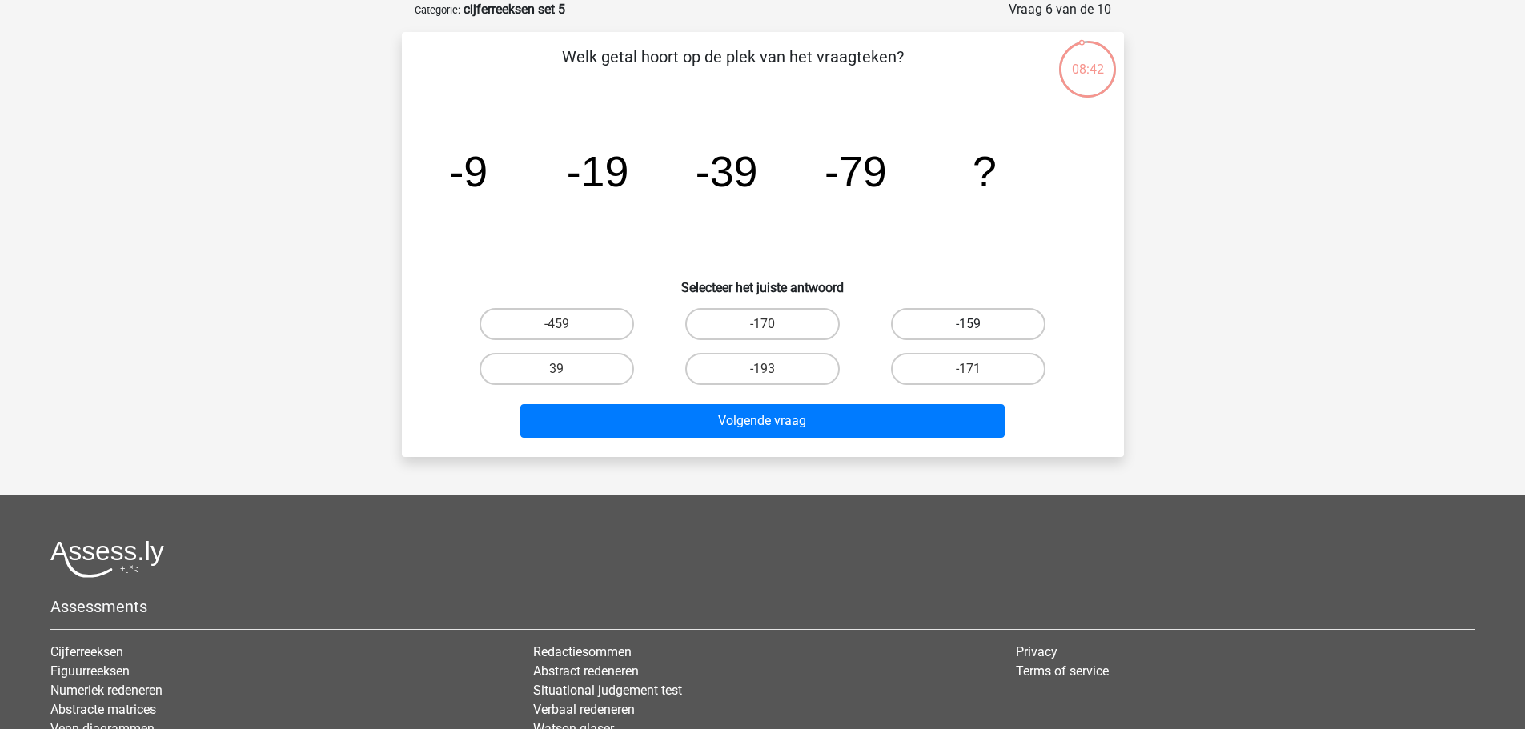
click at [937, 321] on label "-159" at bounding box center [968, 324] width 155 height 32
click at [969, 324] on input "-159" at bounding box center [974, 329] width 10 height 10
radio input "true"
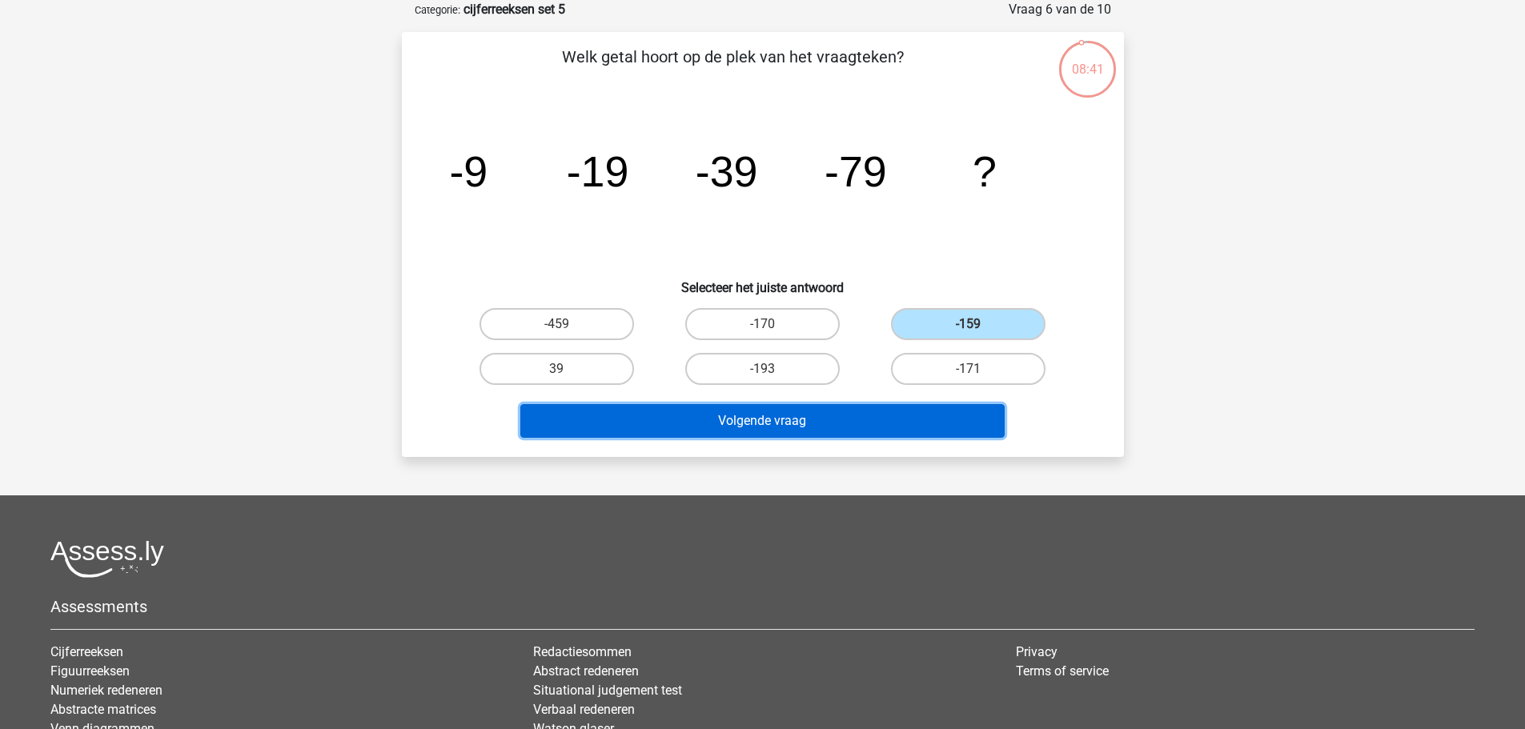
click at [848, 426] on button "Volgende vraag" at bounding box center [762, 421] width 484 height 34
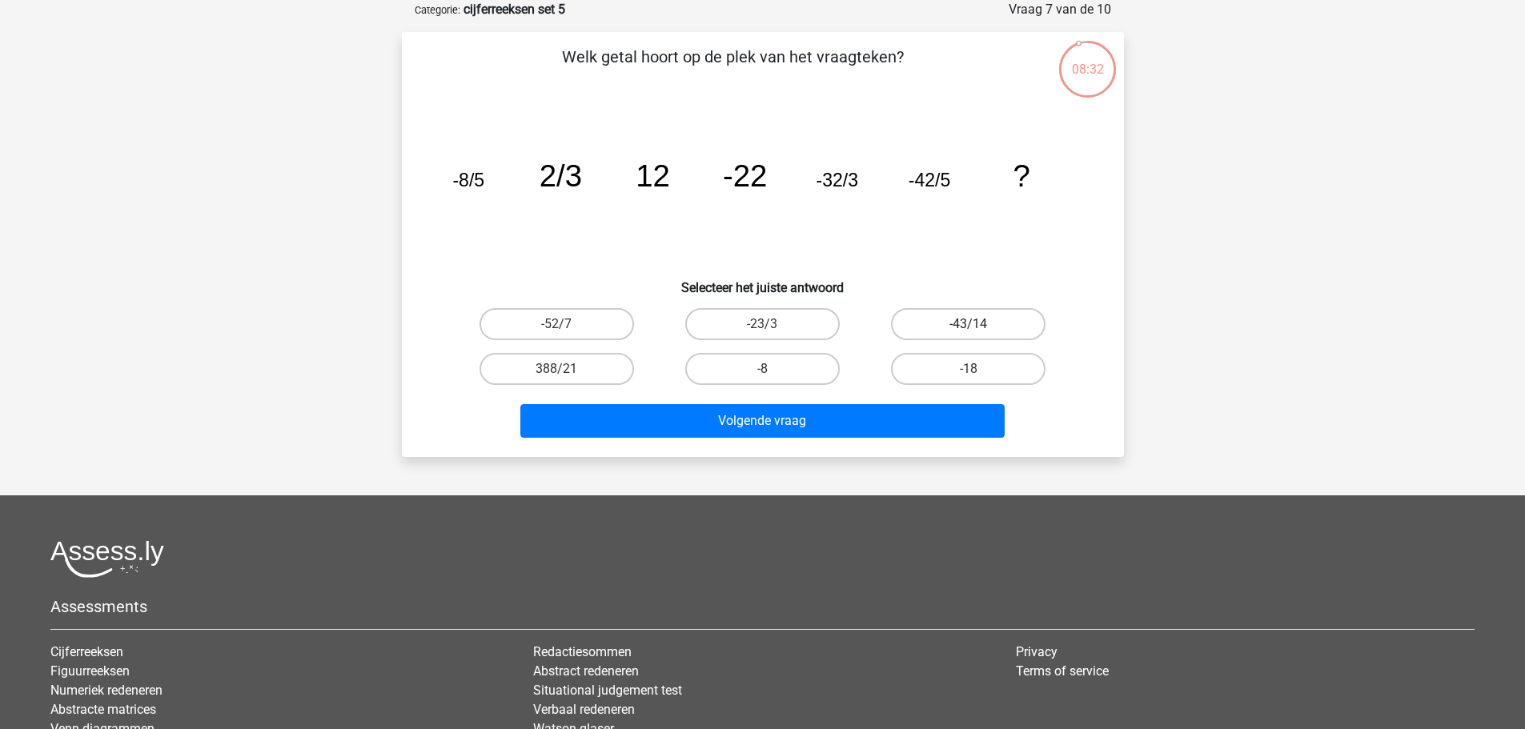
click at [928, 327] on label "-43/14" at bounding box center [968, 324] width 155 height 32
click at [969, 327] on input "-43/14" at bounding box center [974, 329] width 10 height 10
radio input "true"
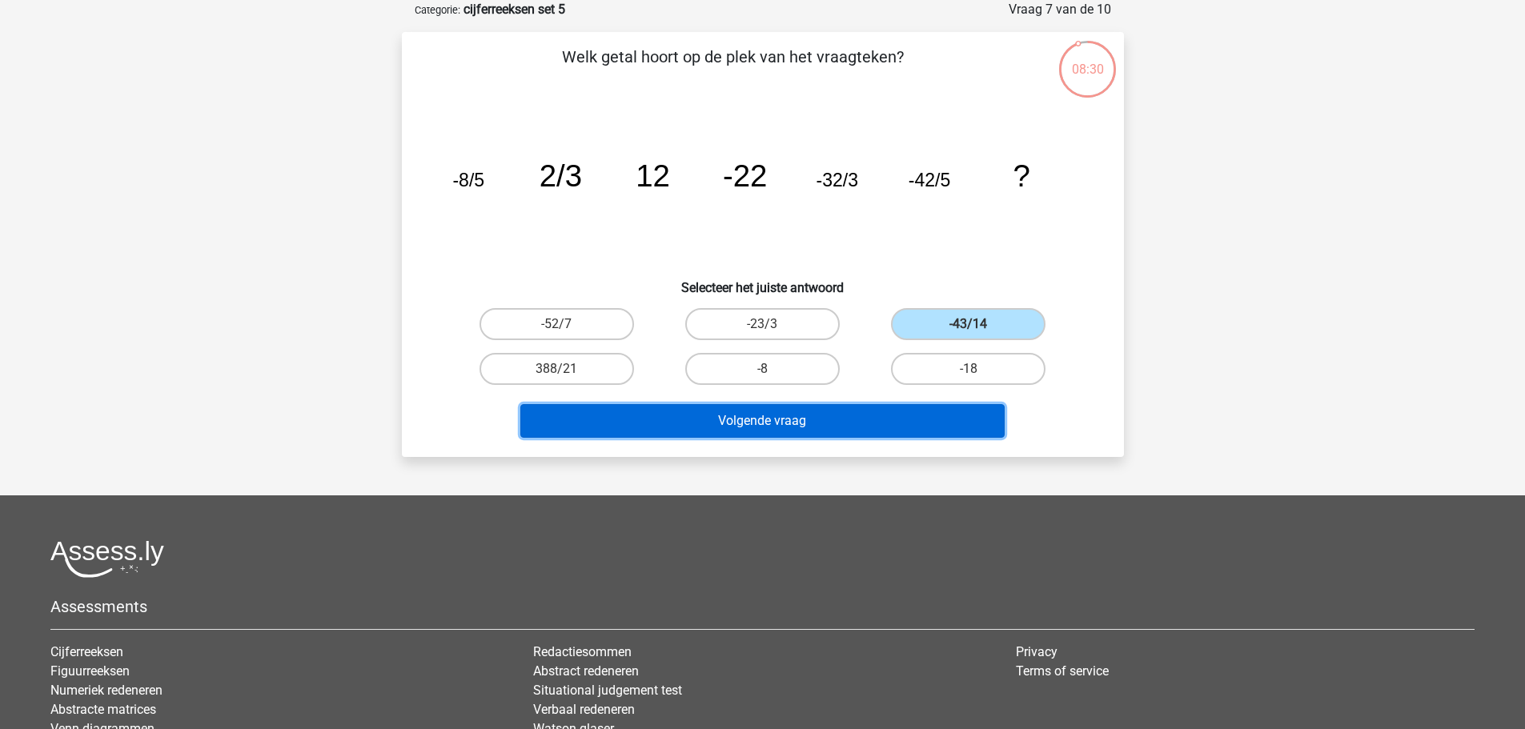
click at [869, 423] on button "Volgende vraag" at bounding box center [762, 421] width 484 height 34
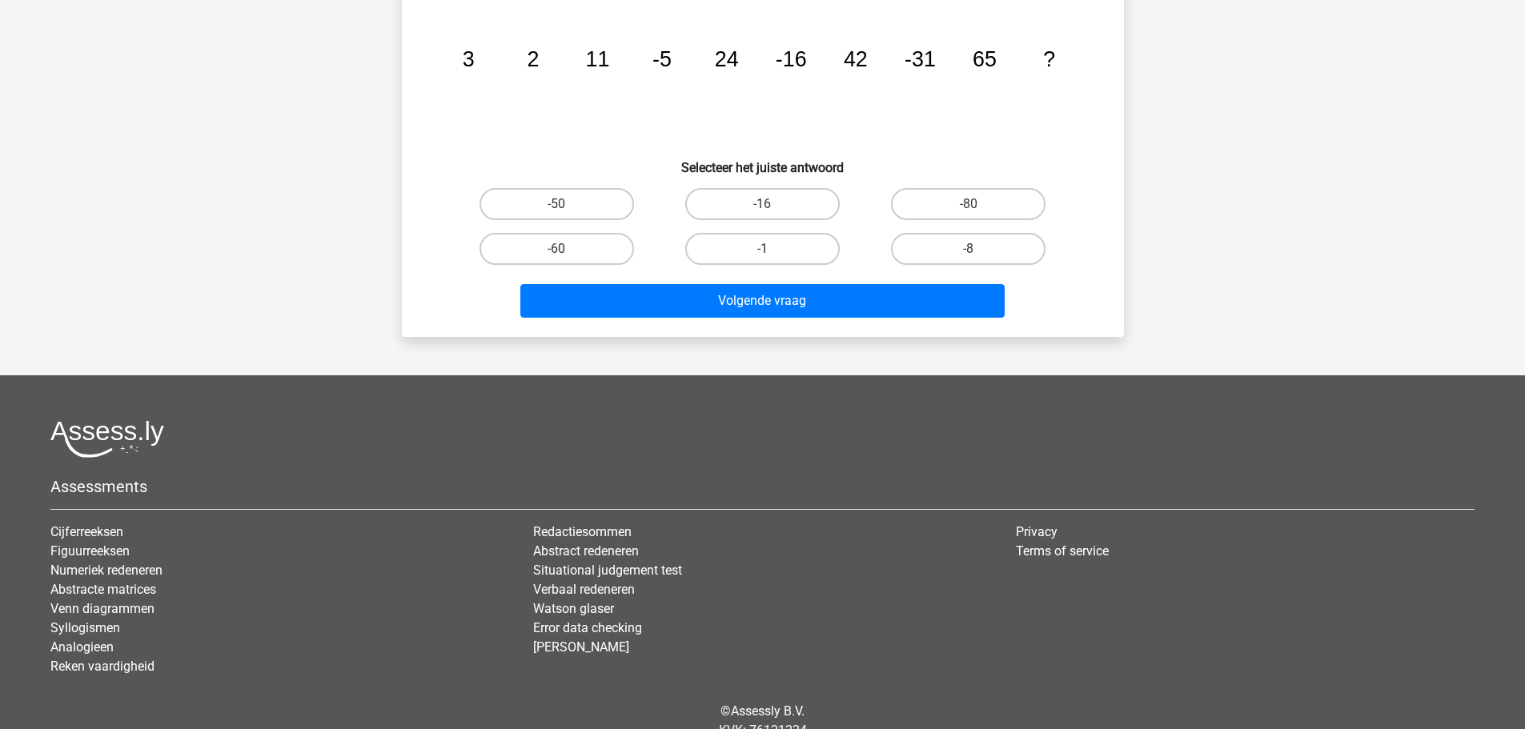
scroll to position [109, 0]
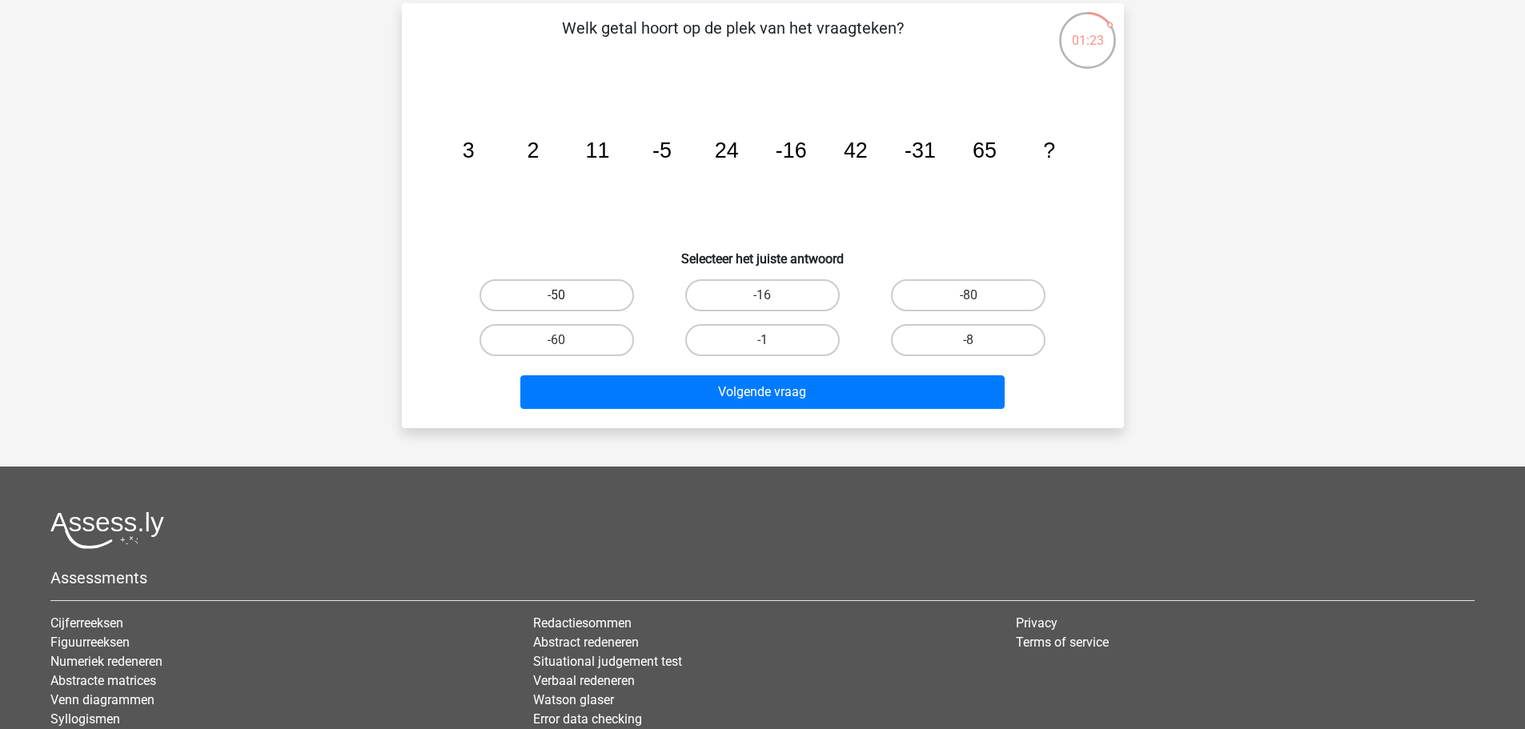
click at [603, 305] on label "-50" at bounding box center [557, 295] width 155 height 32
click at [567, 305] on input "-50" at bounding box center [561, 300] width 10 height 10
radio input "true"
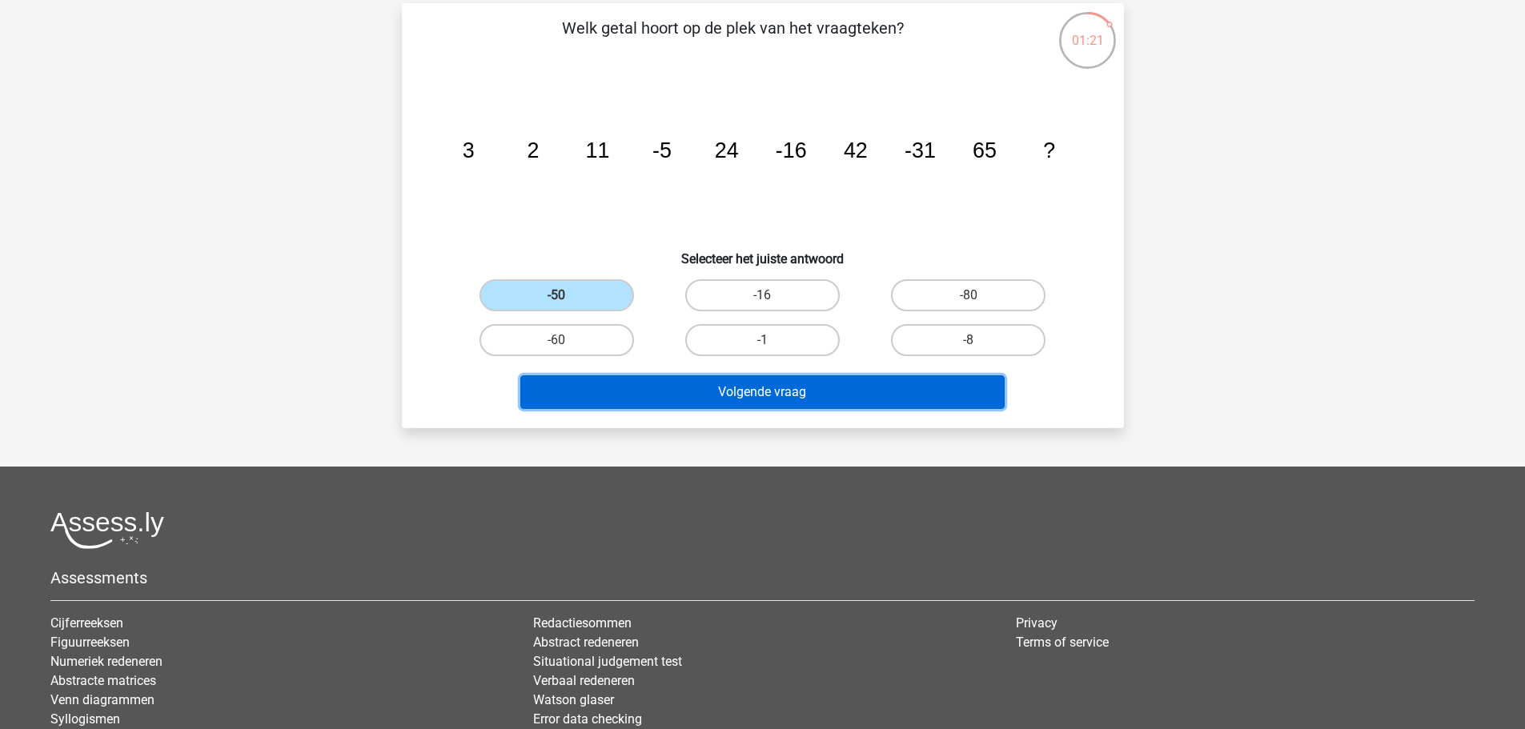
click at [874, 395] on button "Volgende vraag" at bounding box center [762, 393] width 484 height 34
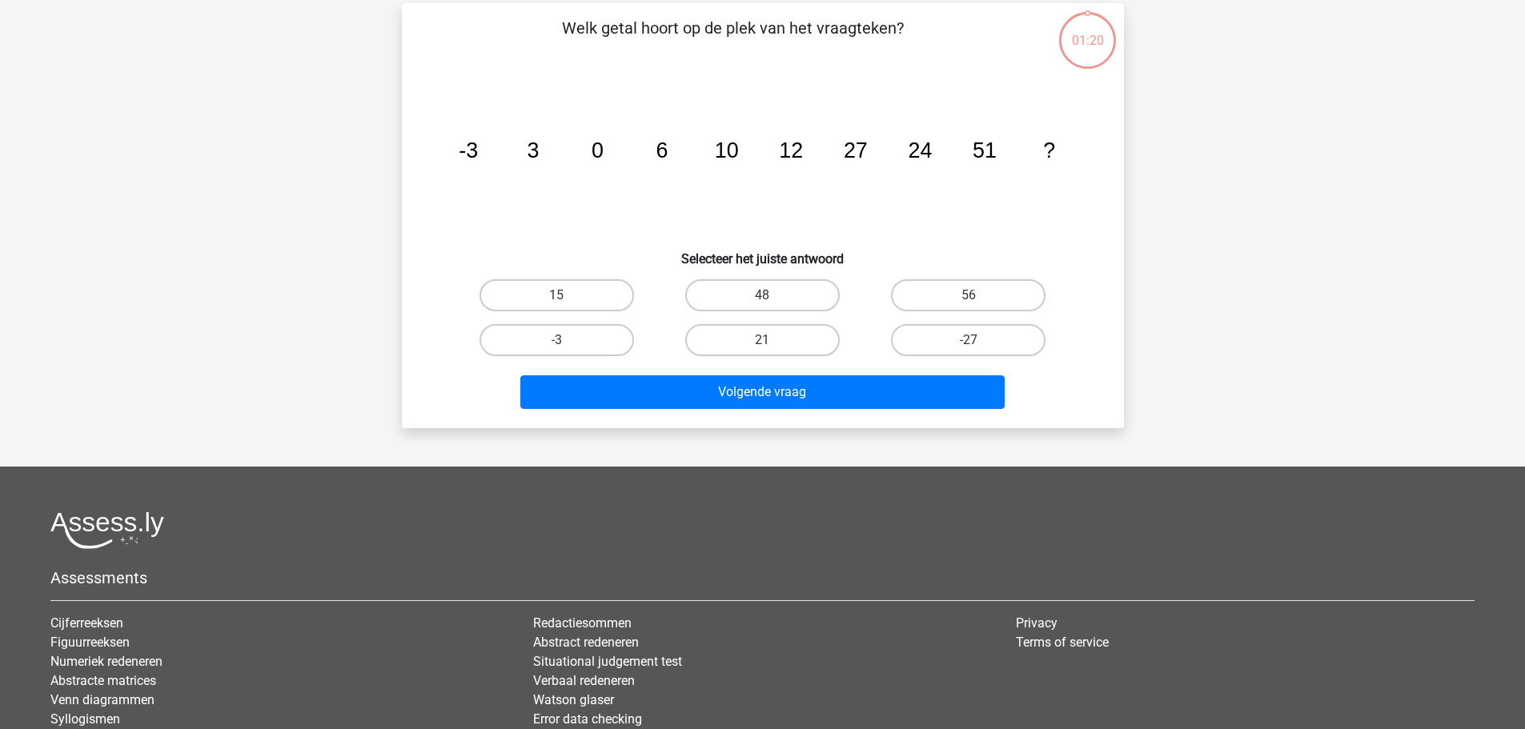
scroll to position [80, 0]
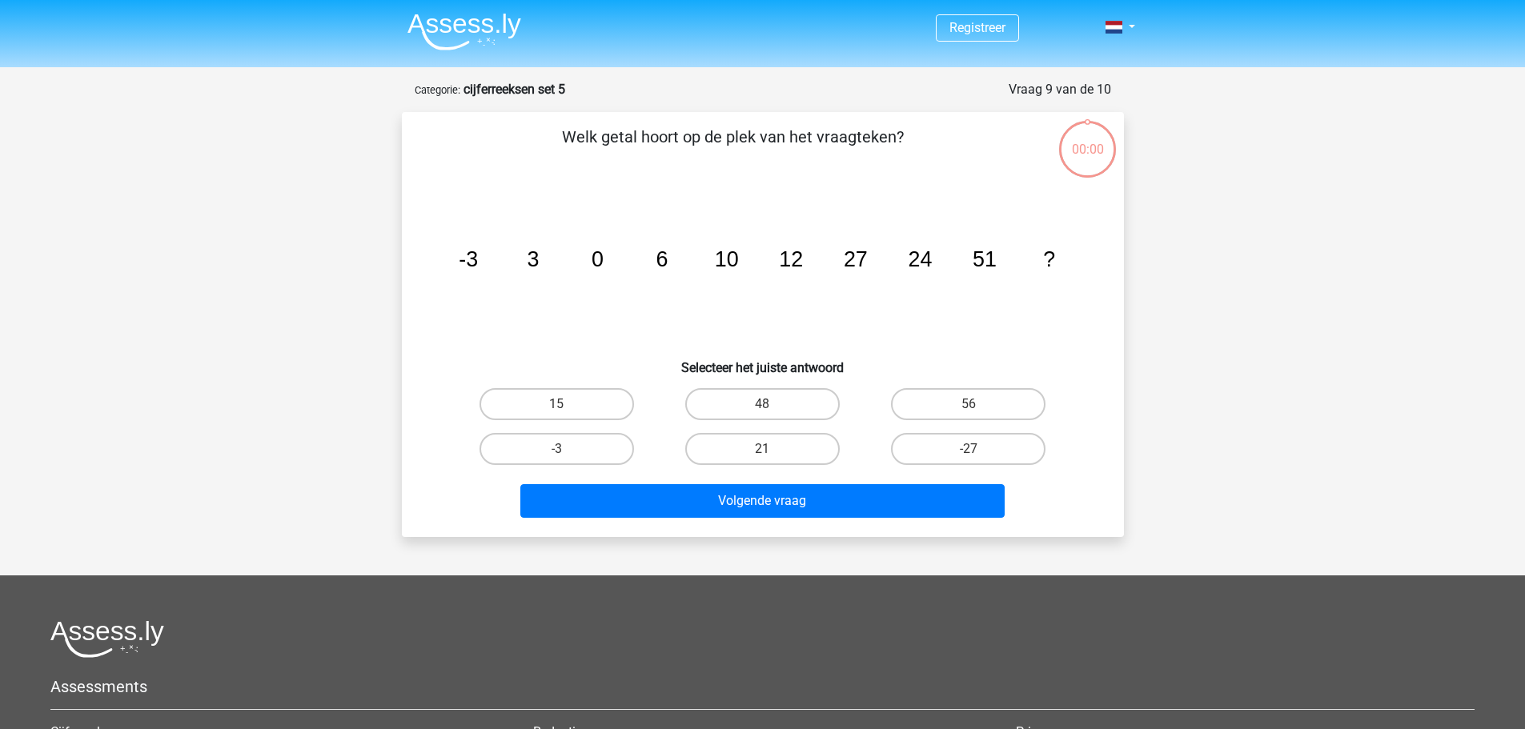
scroll to position [80, 0]
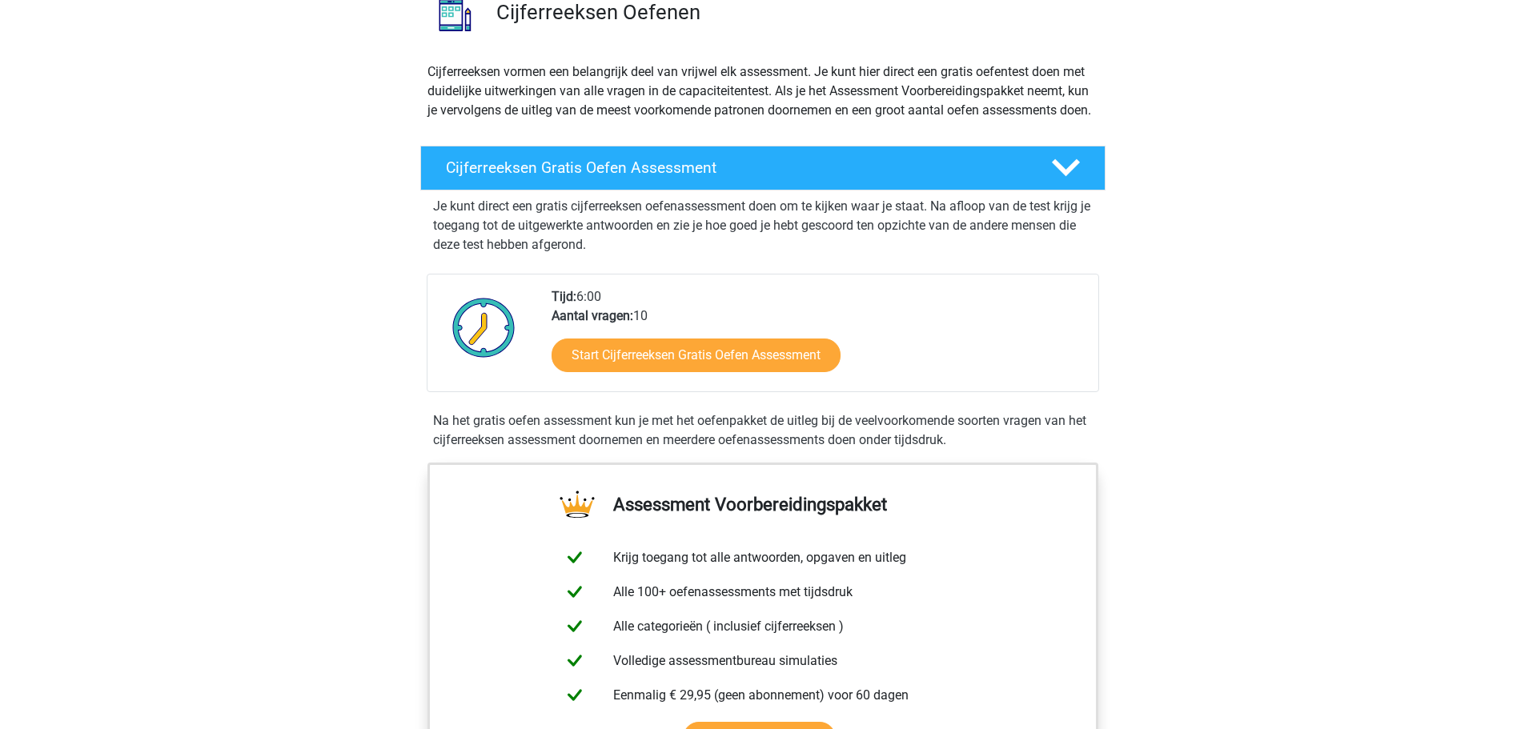
scroll to position [160, 0]
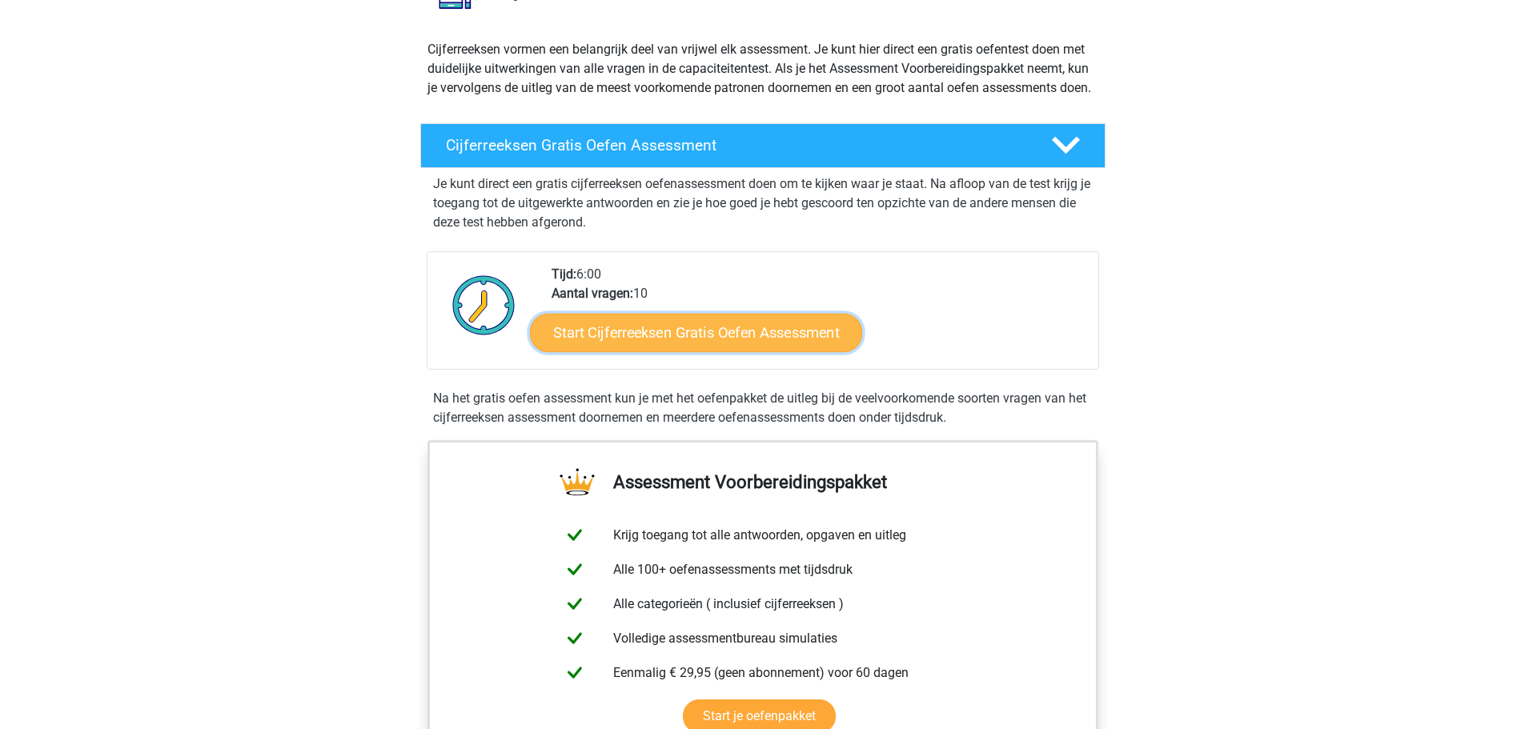
click at [675, 352] on link "Start Cijferreeksen Gratis Oefen Assessment" at bounding box center [696, 332] width 332 height 38
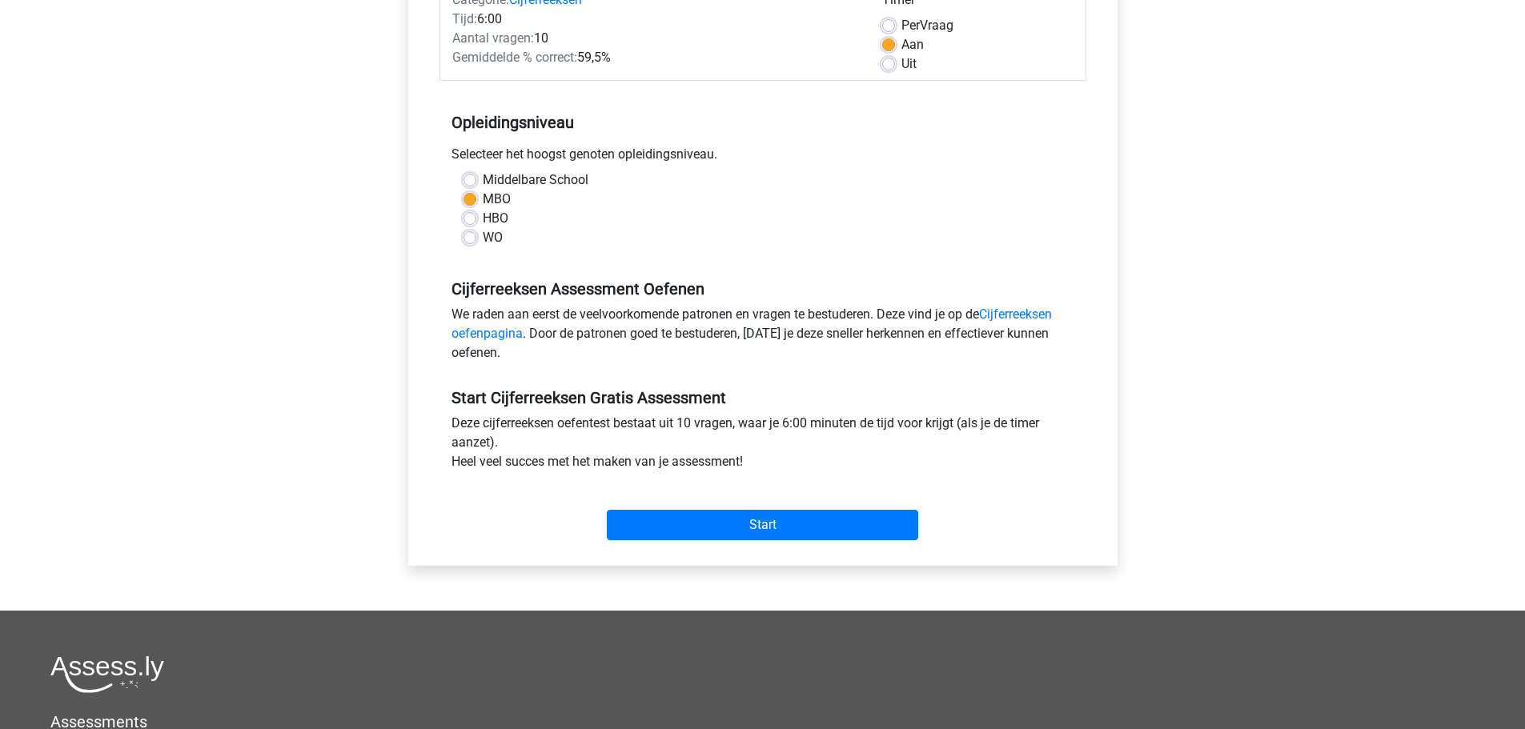
scroll to position [240, 0]
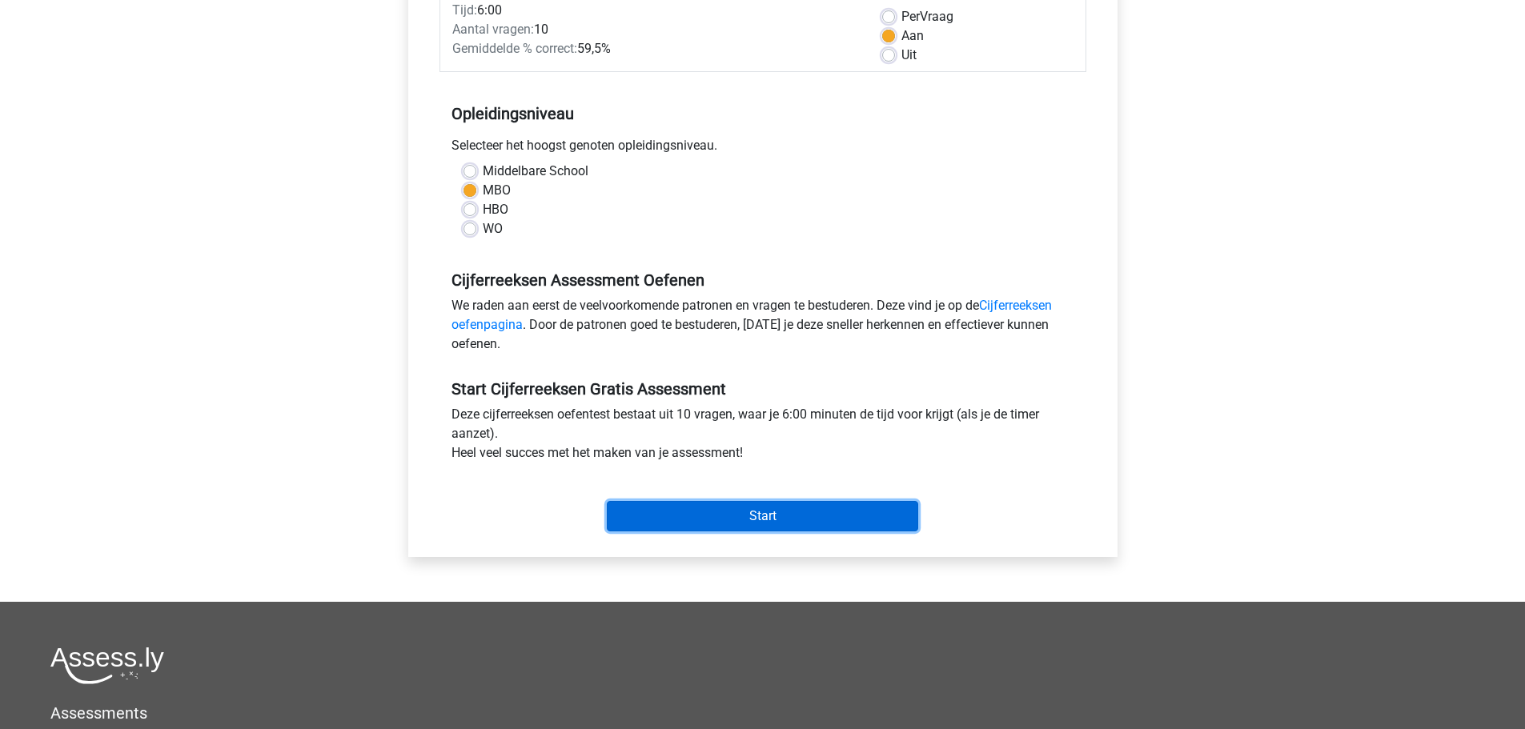
click at [758, 514] on input "Start" at bounding box center [762, 516] width 311 height 30
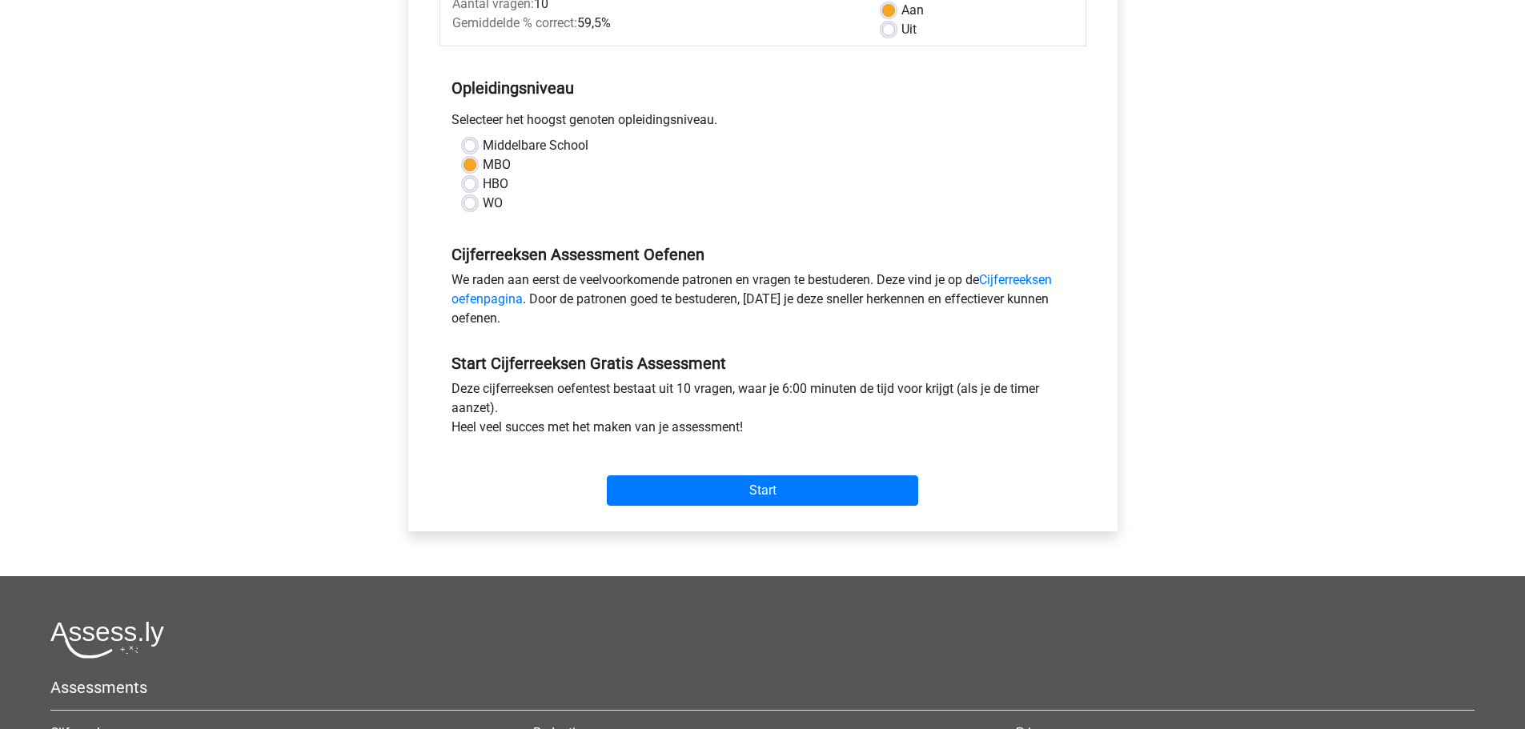
scroll to position [80, 0]
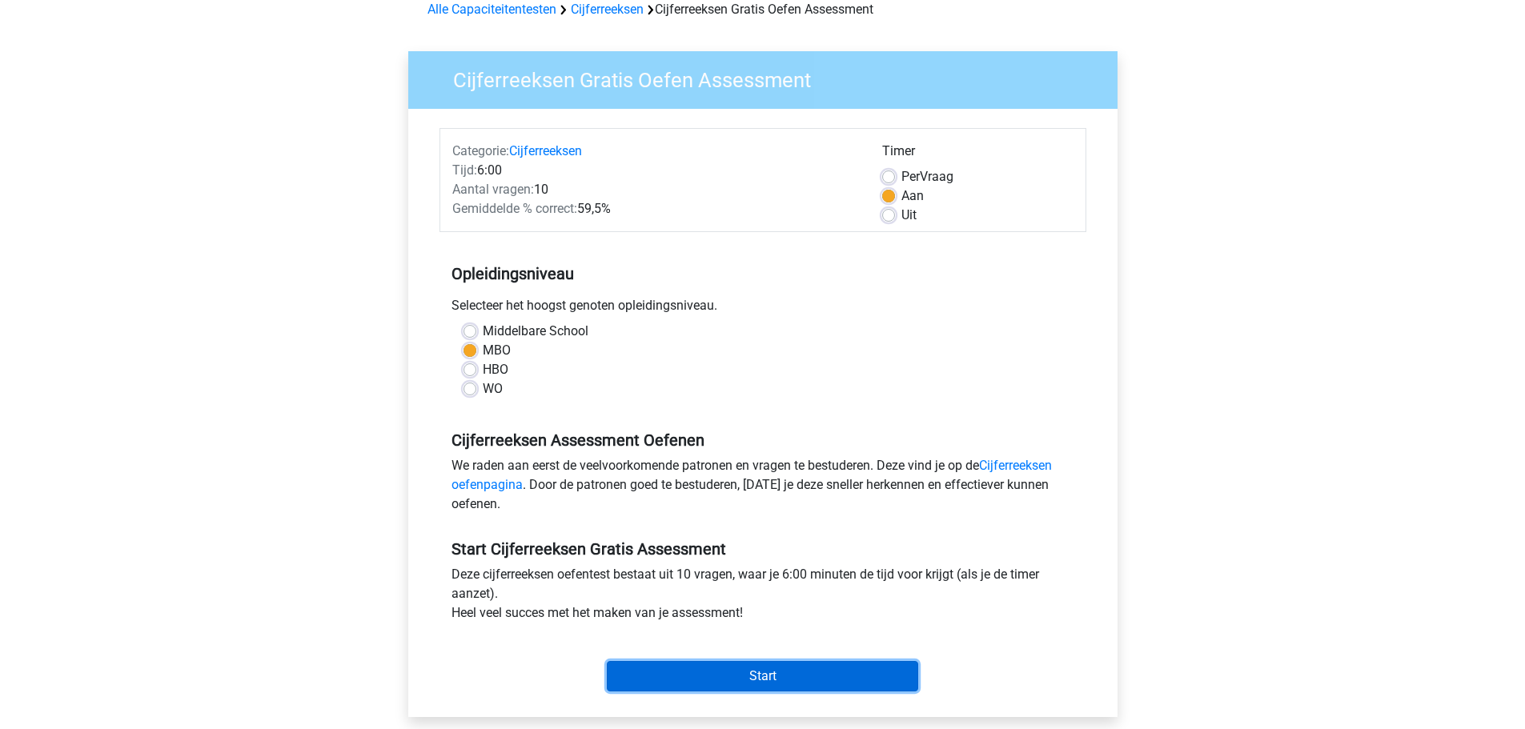
click at [790, 675] on input "Start" at bounding box center [762, 676] width 311 height 30
click at [786, 672] on input "Start" at bounding box center [762, 676] width 311 height 30
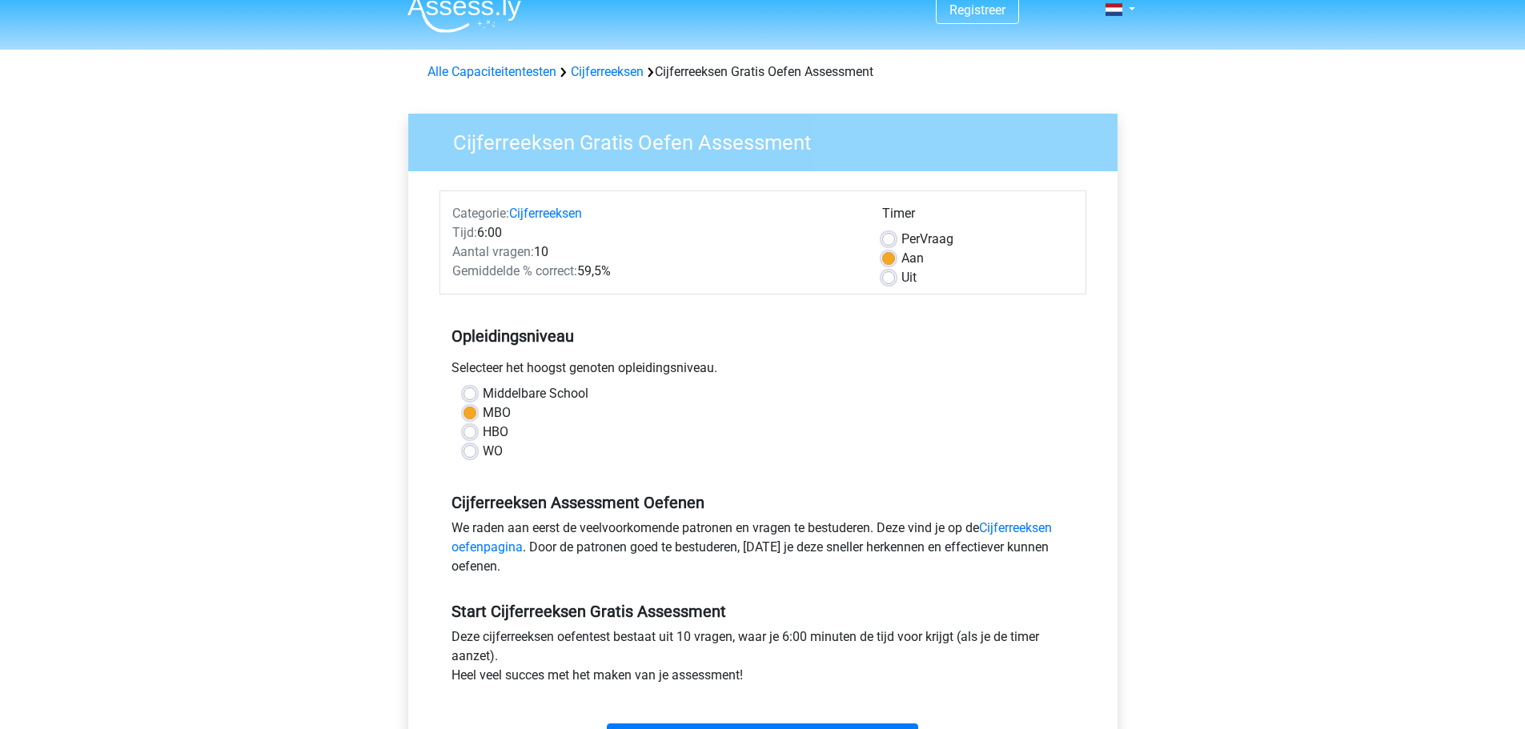
scroll to position [0, 0]
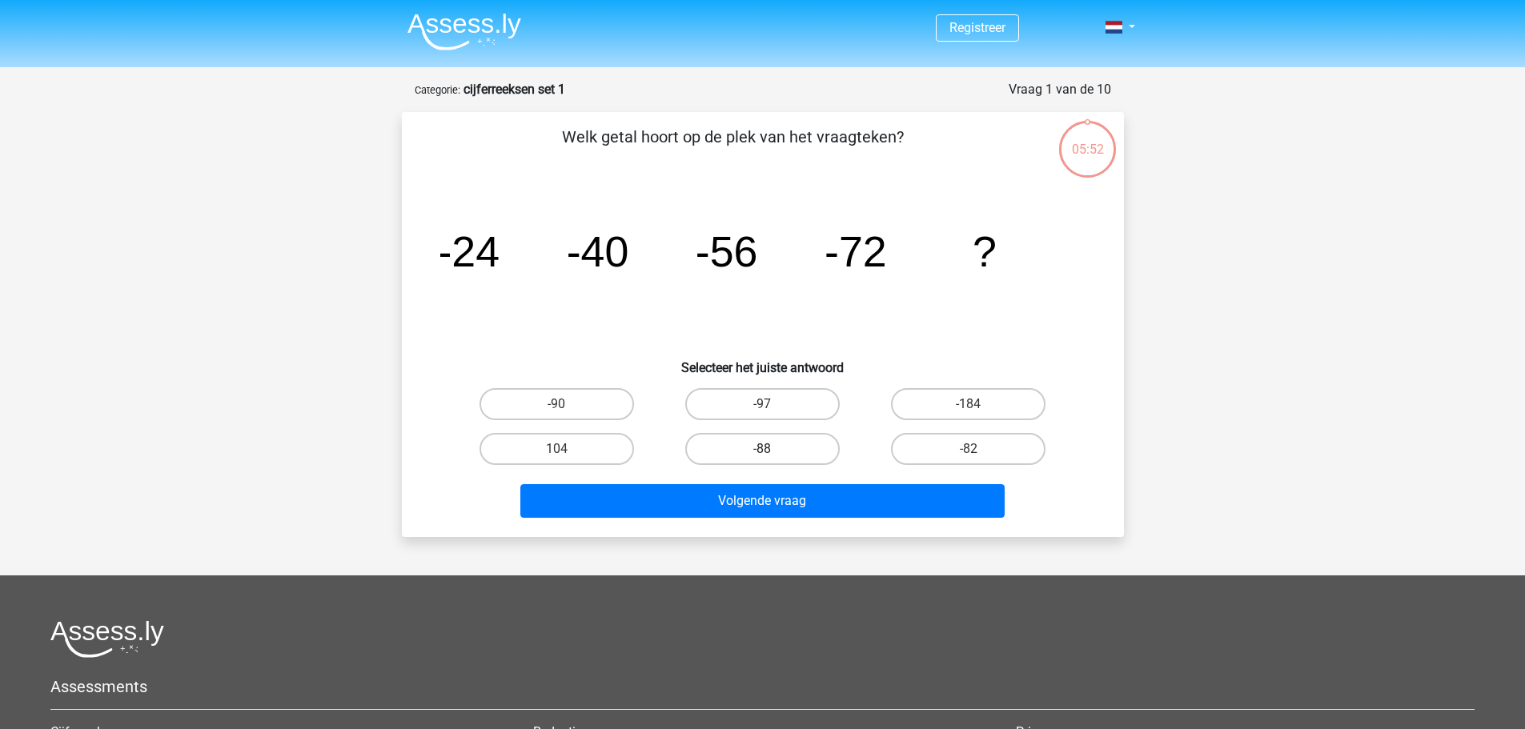
click at [773, 445] on label "-88" at bounding box center [762, 449] width 155 height 32
click at [773, 449] on input "-88" at bounding box center [767, 454] width 10 height 10
radio input "true"
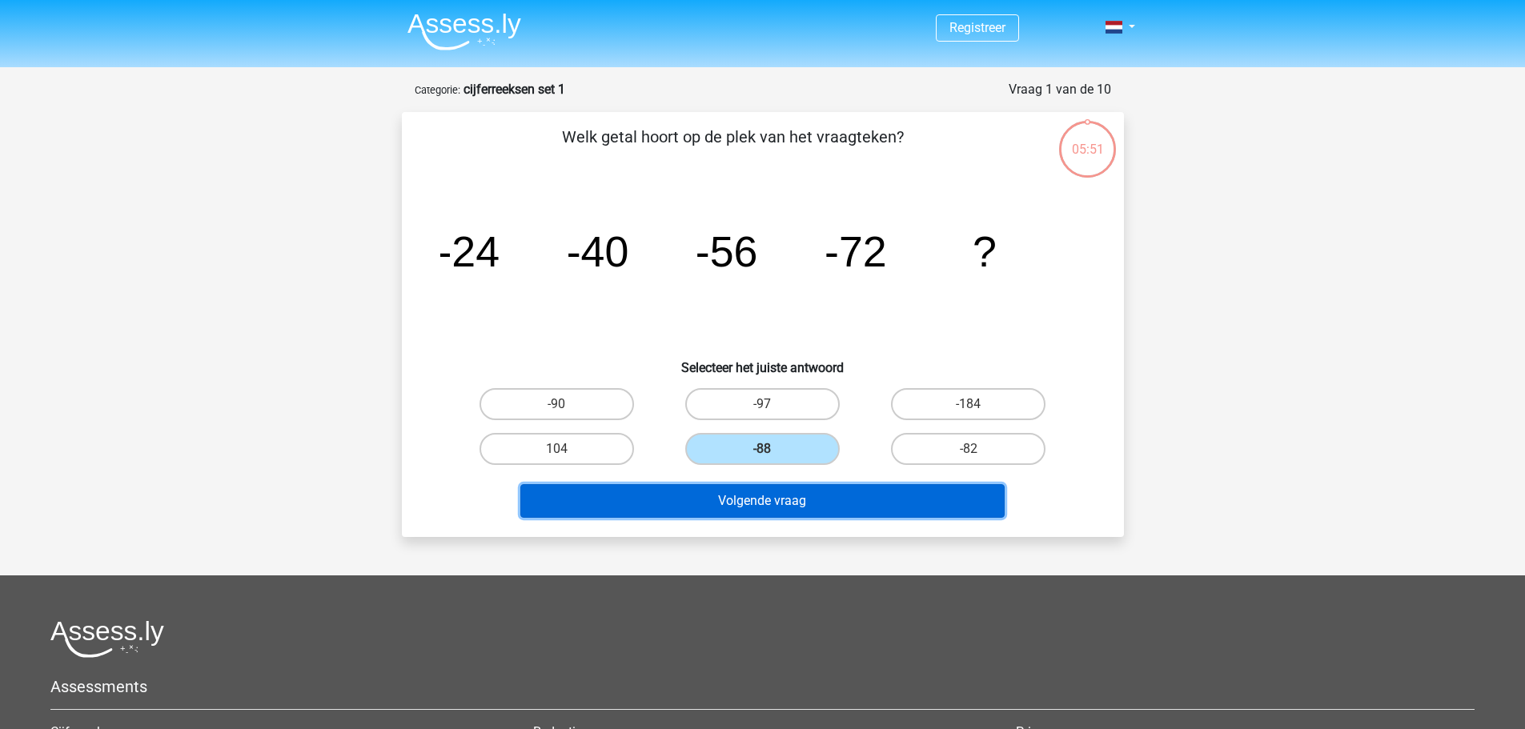
click at [798, 500] on button "Volgende vraag" at bounding box center [762, 501] width 484 height 34
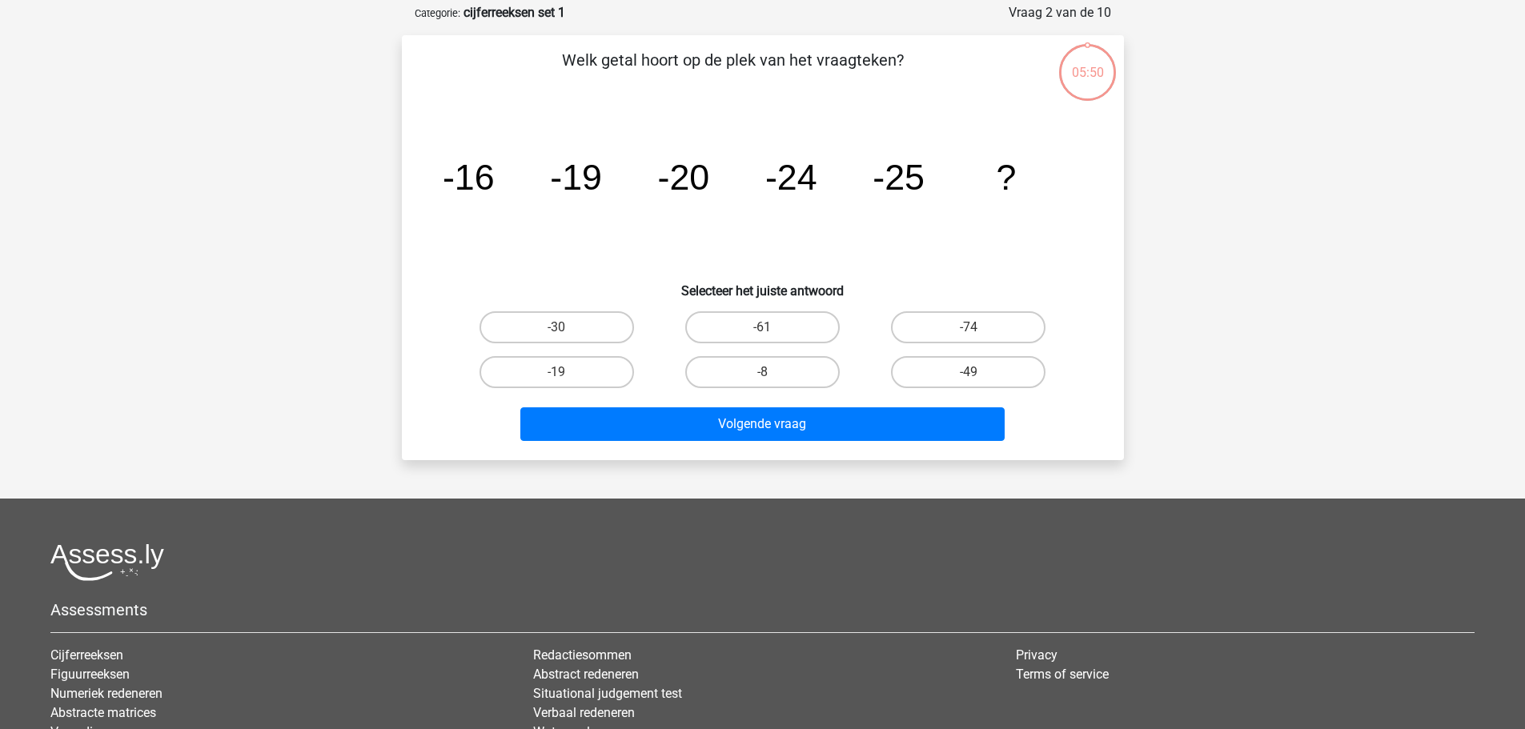
scroll to position [80, 0]
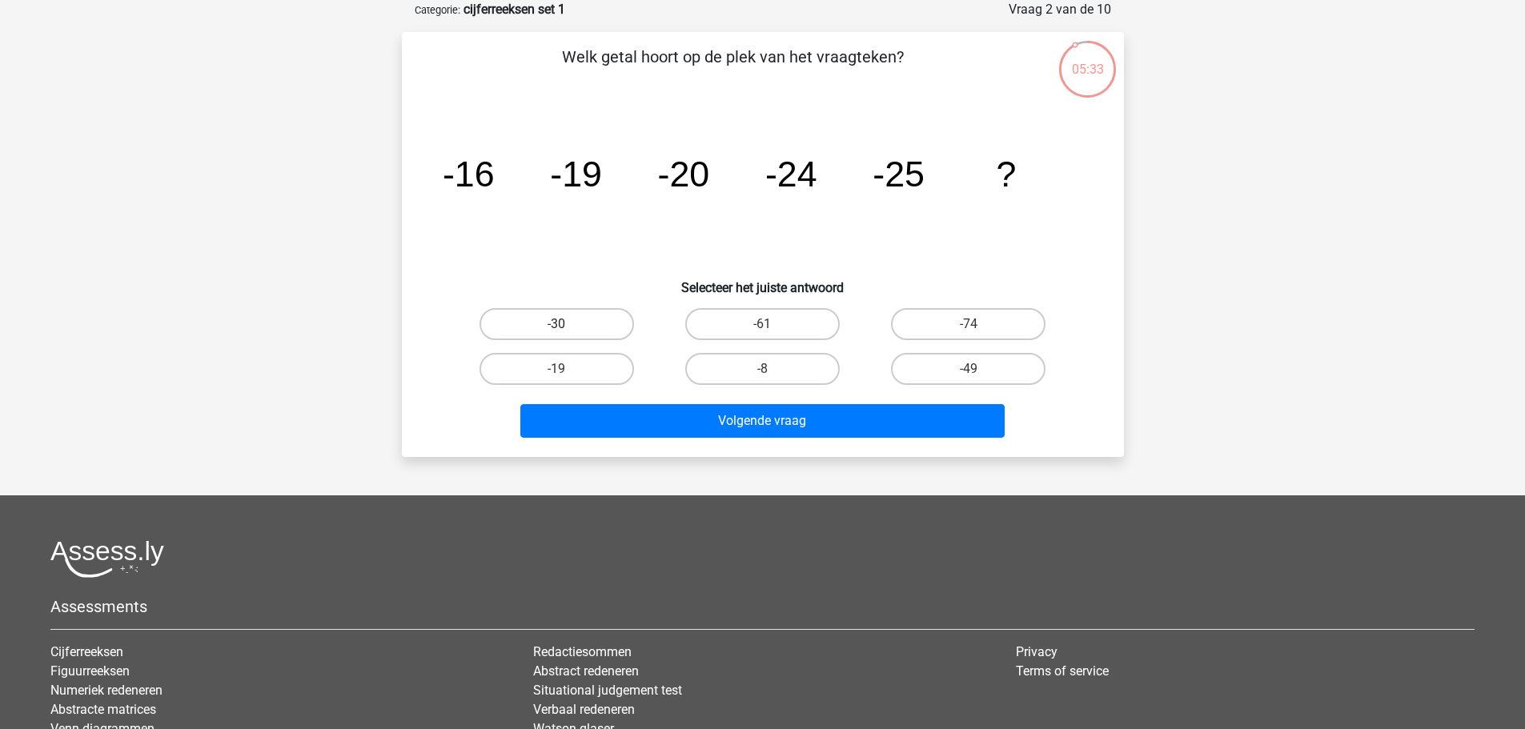
click at [548, 320] on label "-30" at bounding box center [557, 324] width 155 height 32
click at [556, 324] on input "-30" at bounding box center [561, 329] width 10 height 10
radio input "true"
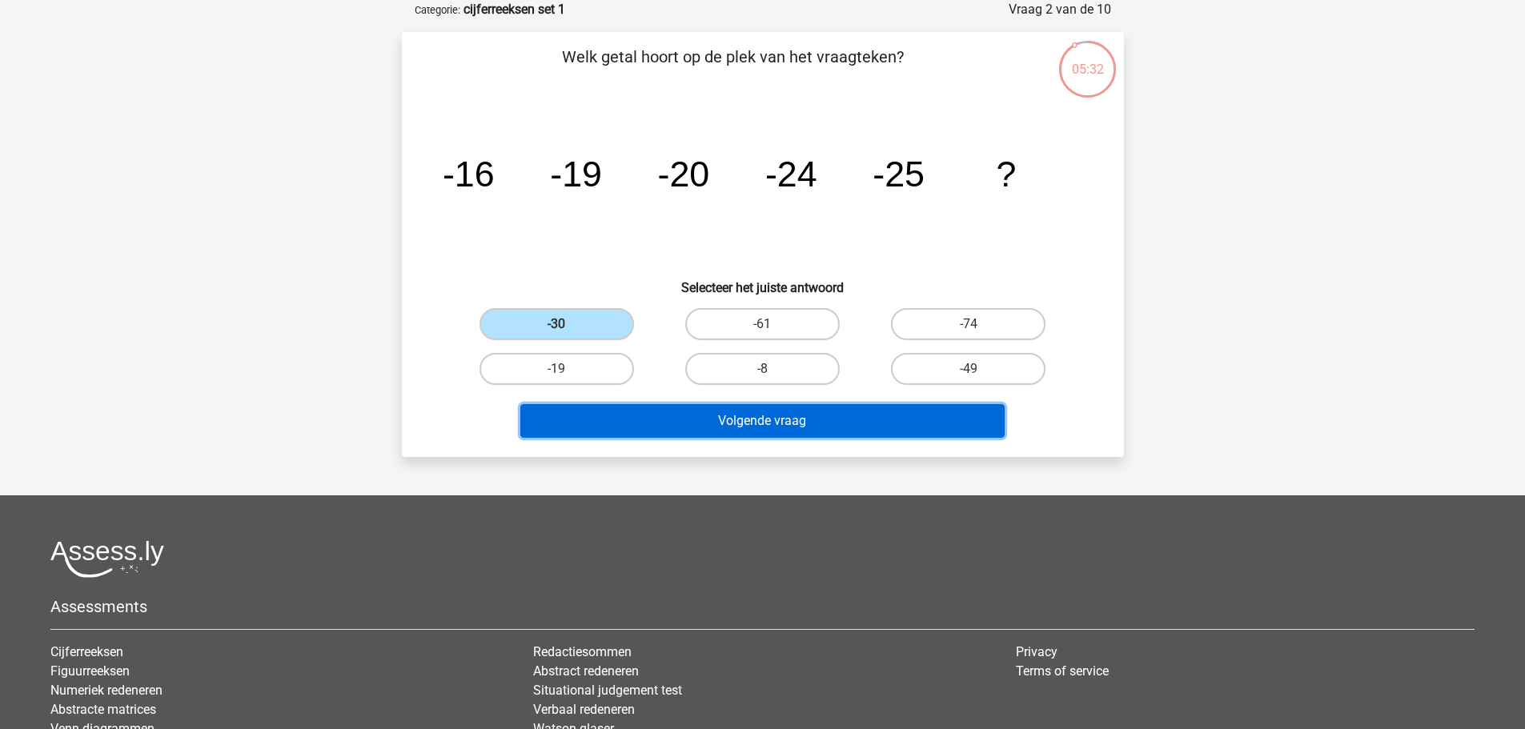
click at [729, 418] on button "Volgende vraag" at bounding box center [762, 421] width 484 height 34
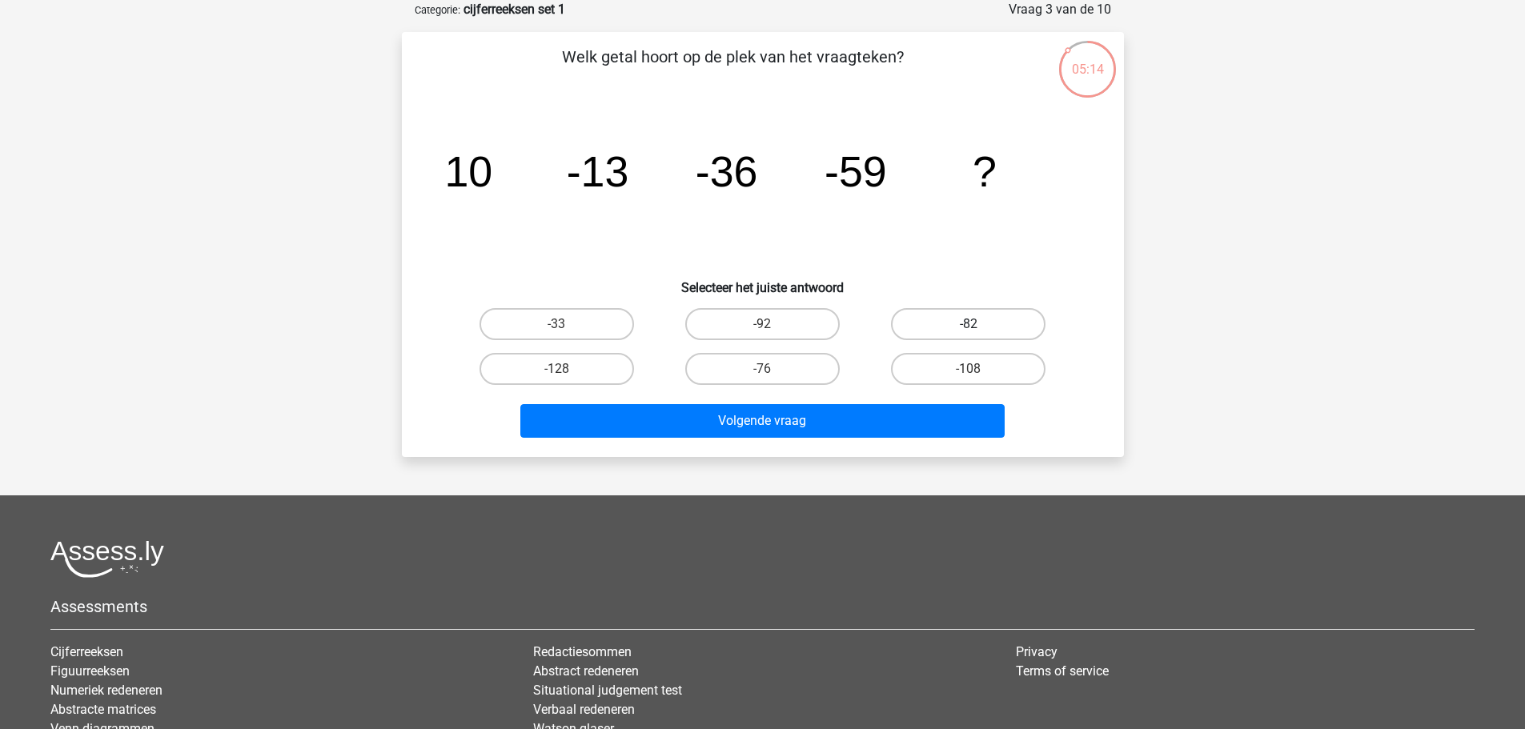
click at [952, 325] on label "-82" at bounding box center [968, 324] width 155 height 32
click at [969, 325] on input "-82" at bounding box center [974, 329] width 10 height 10
radio input "true"
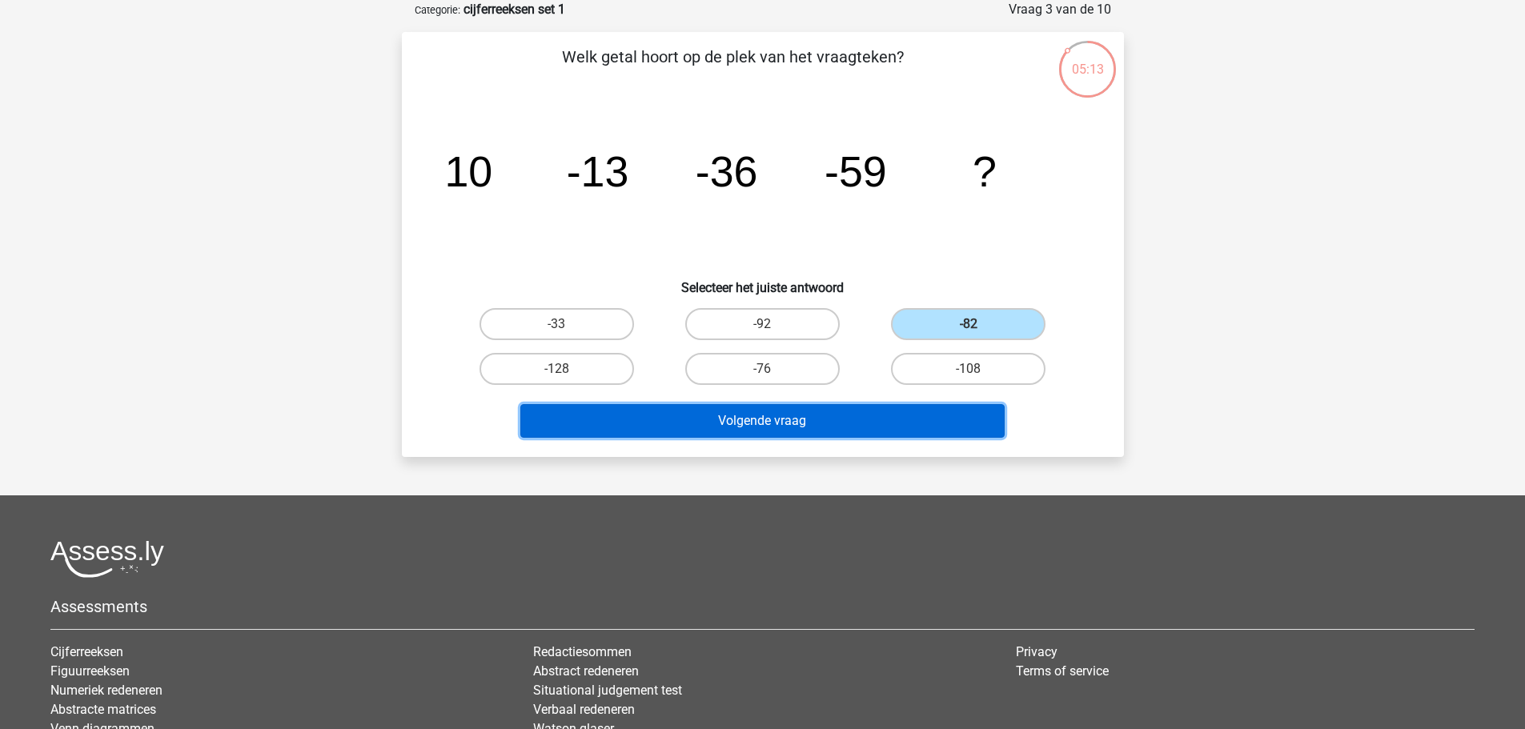
click at [838, 422] on button "Volgende vraag" at bounding box center [762, 421] width 484 height 34
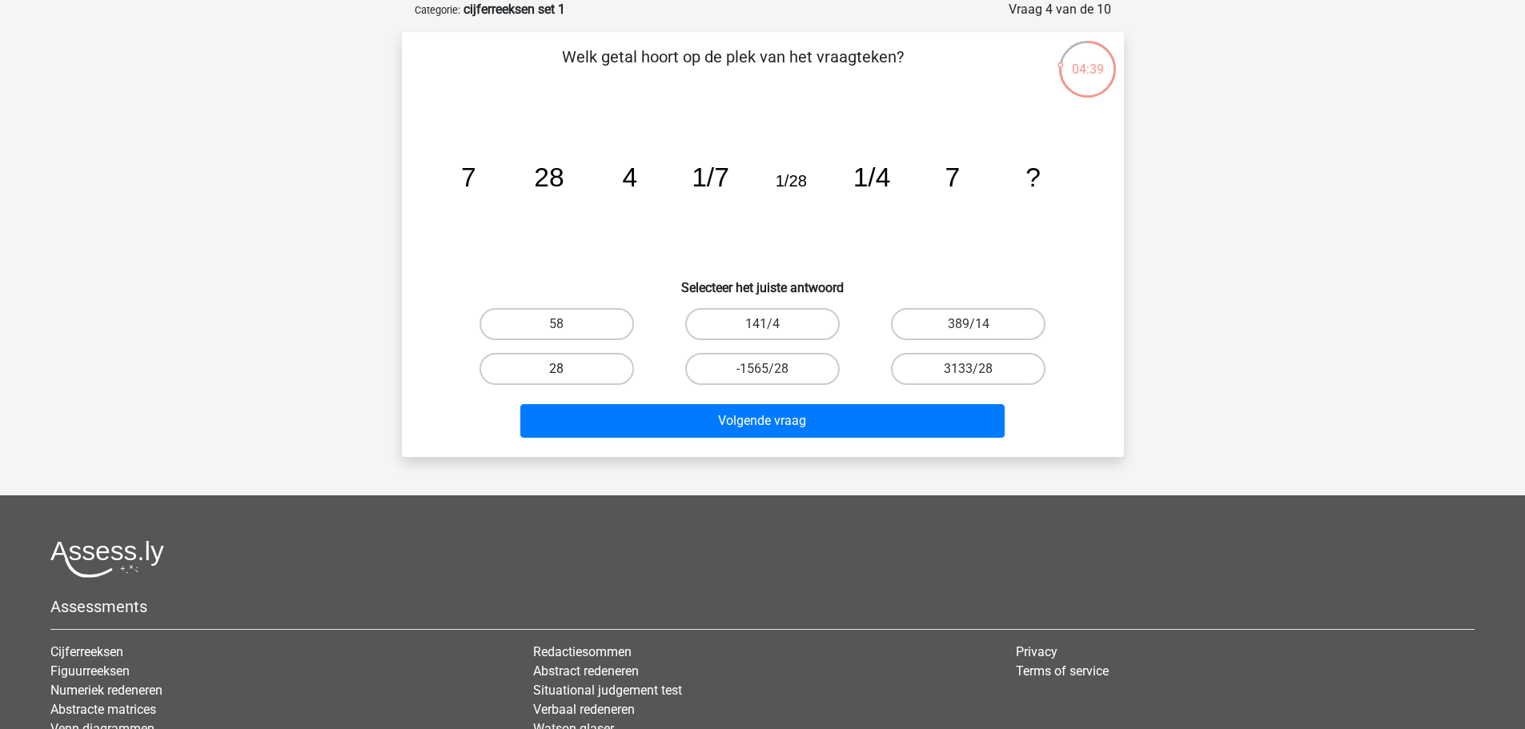
click at [599, 365] on label "28" at bounding box center [557, 369] width 155 height 32
click at [567, 369] on input "28" at bounding box center [561, 374] width 10 height 10
radio input "true"
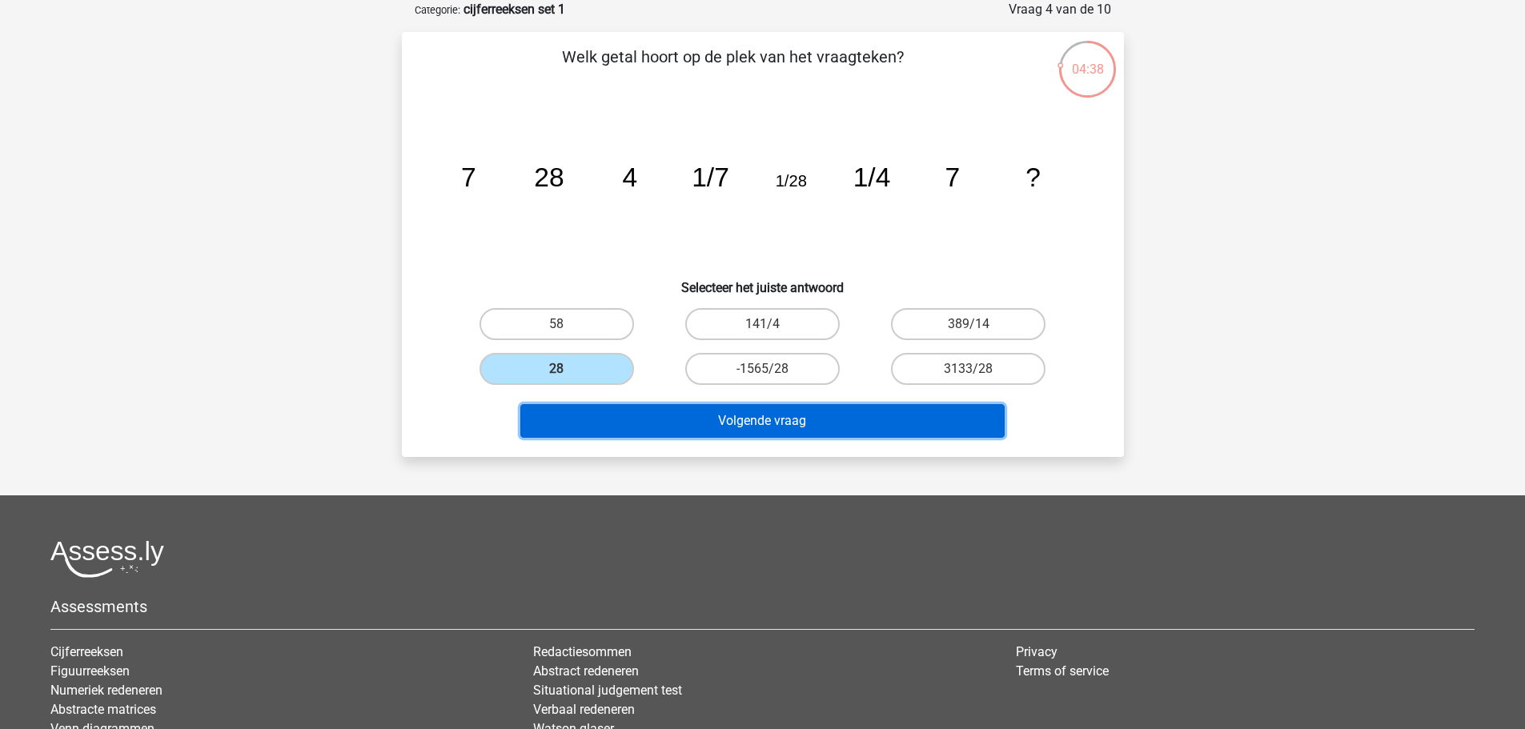
click at [730, 416] on button "Volgende vraag" at bounding box center [762, 421] width 484 height 34
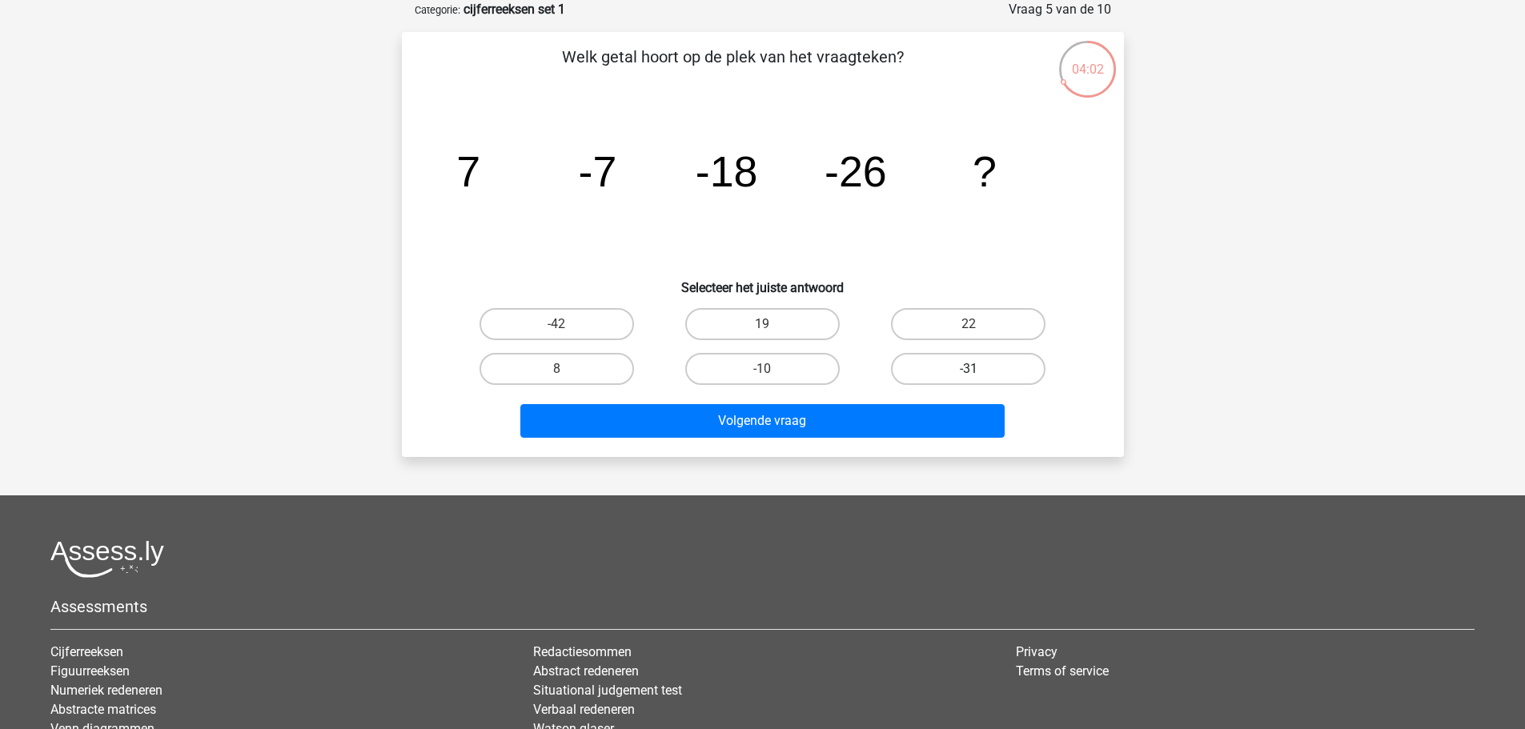
click at [971, 365] on label "-31" at bounding box center [968, 369] width 155 height 32
click at [971, 369] on input "-31" at bounding box center [974, 374] width 10 height 10
radio input "true"
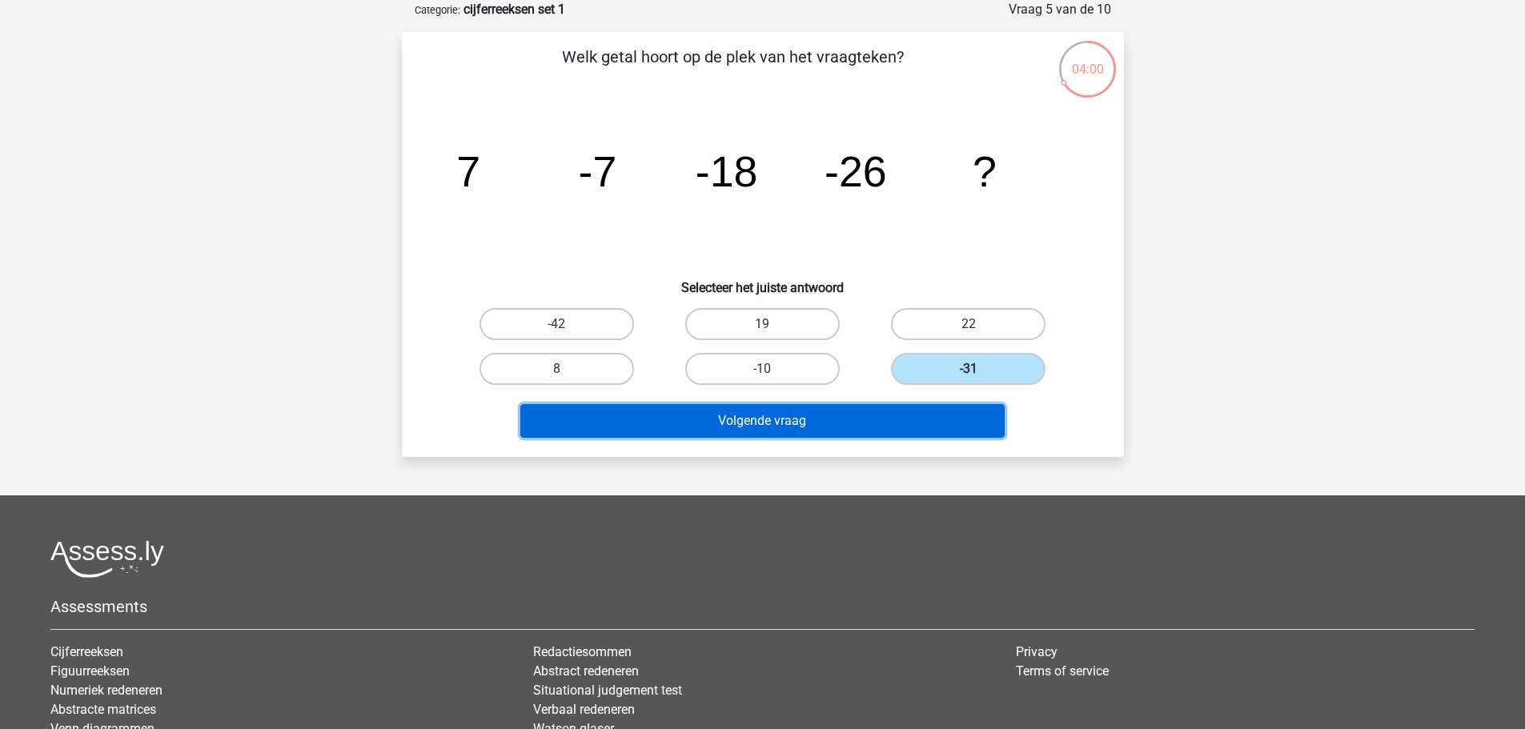
click at [821, 424] on button "Volgende vraag" at bounding box center [762, 421] width 484 height 34
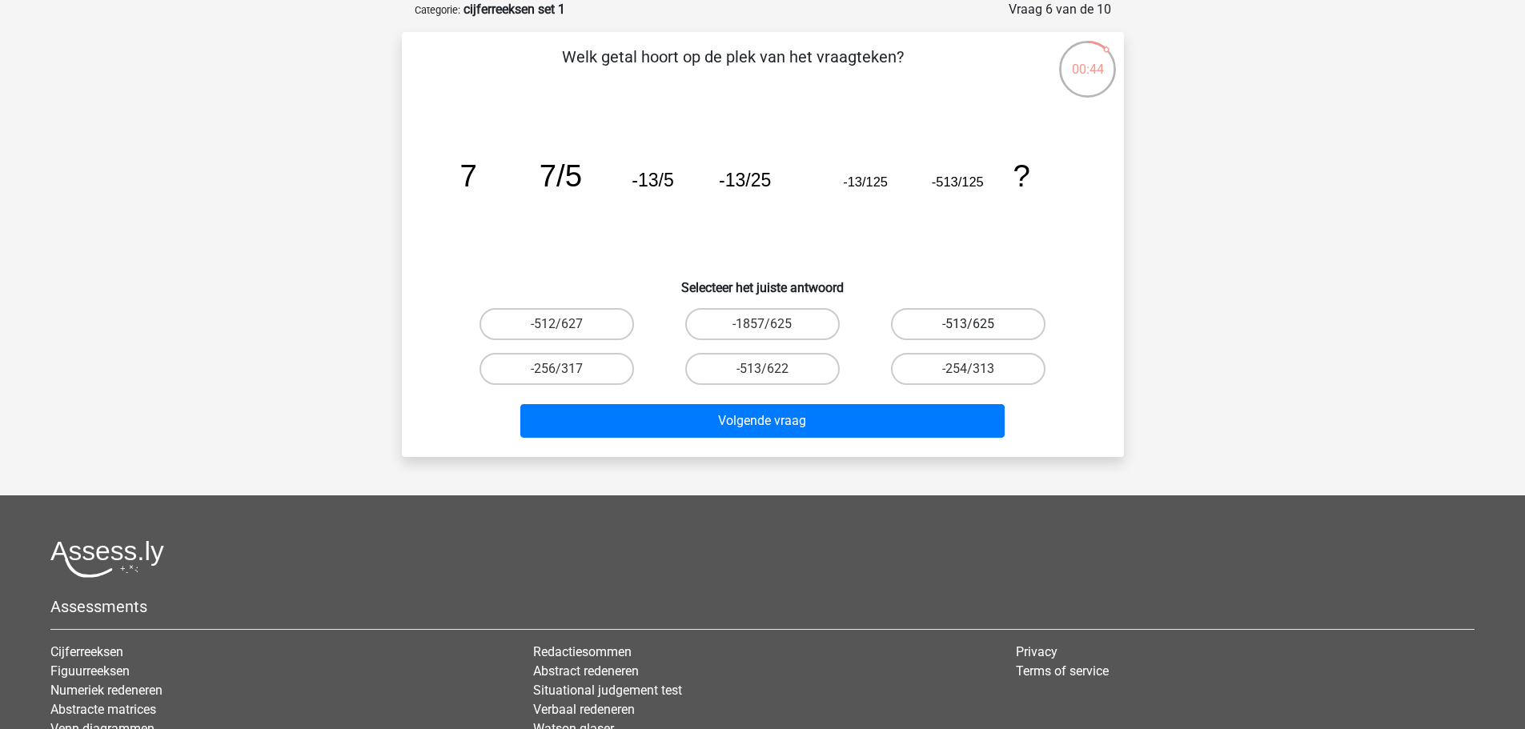
click at [979, 325] on label "-513/625" at bounding box center [968, 324] width 155 height 32
click at [979, 325] on input "-513/625" at bounding box center [974, 329] width 10 height 10
radio input "true"
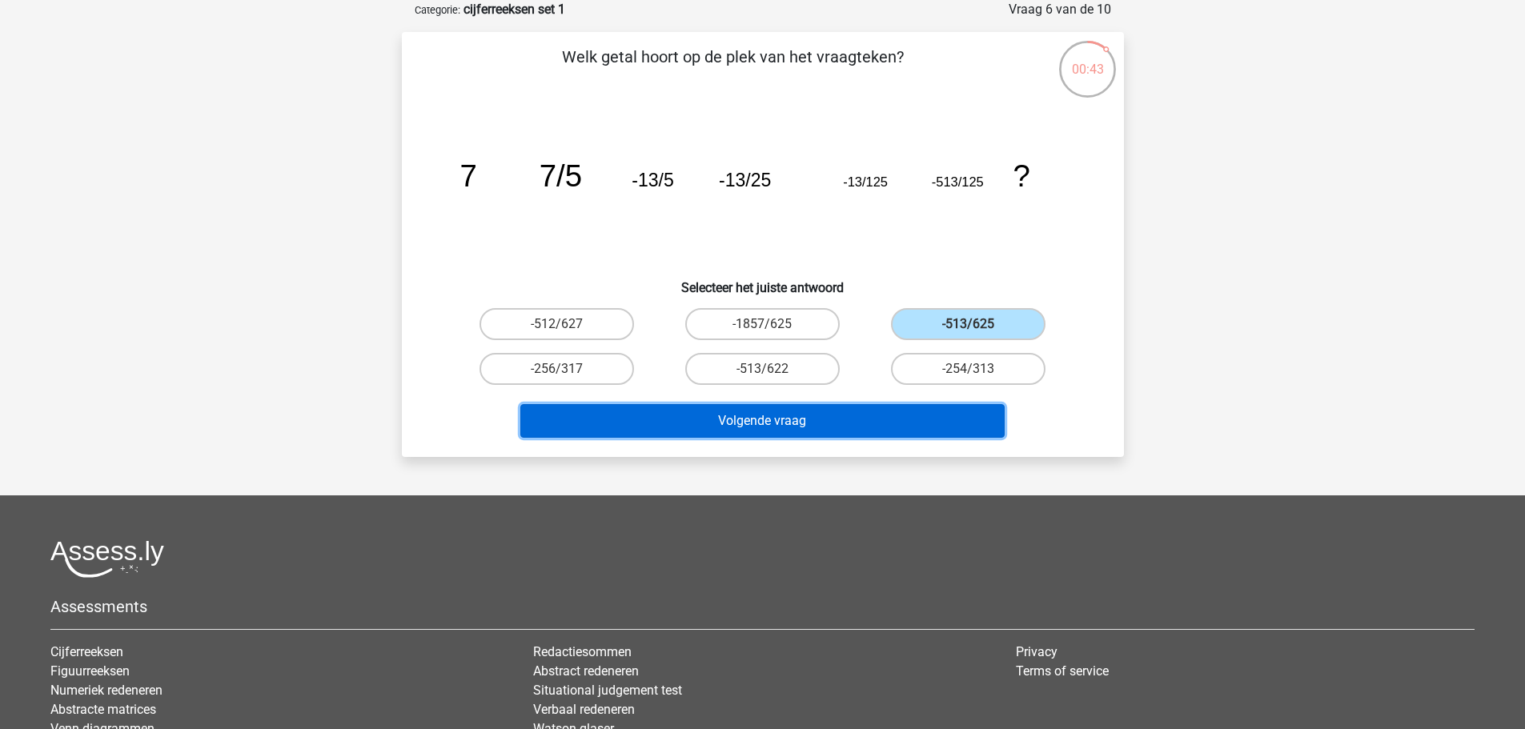
click at [862, 418] on button "Volgende vraag" at bounding box center [762, 421] width 484 height 34
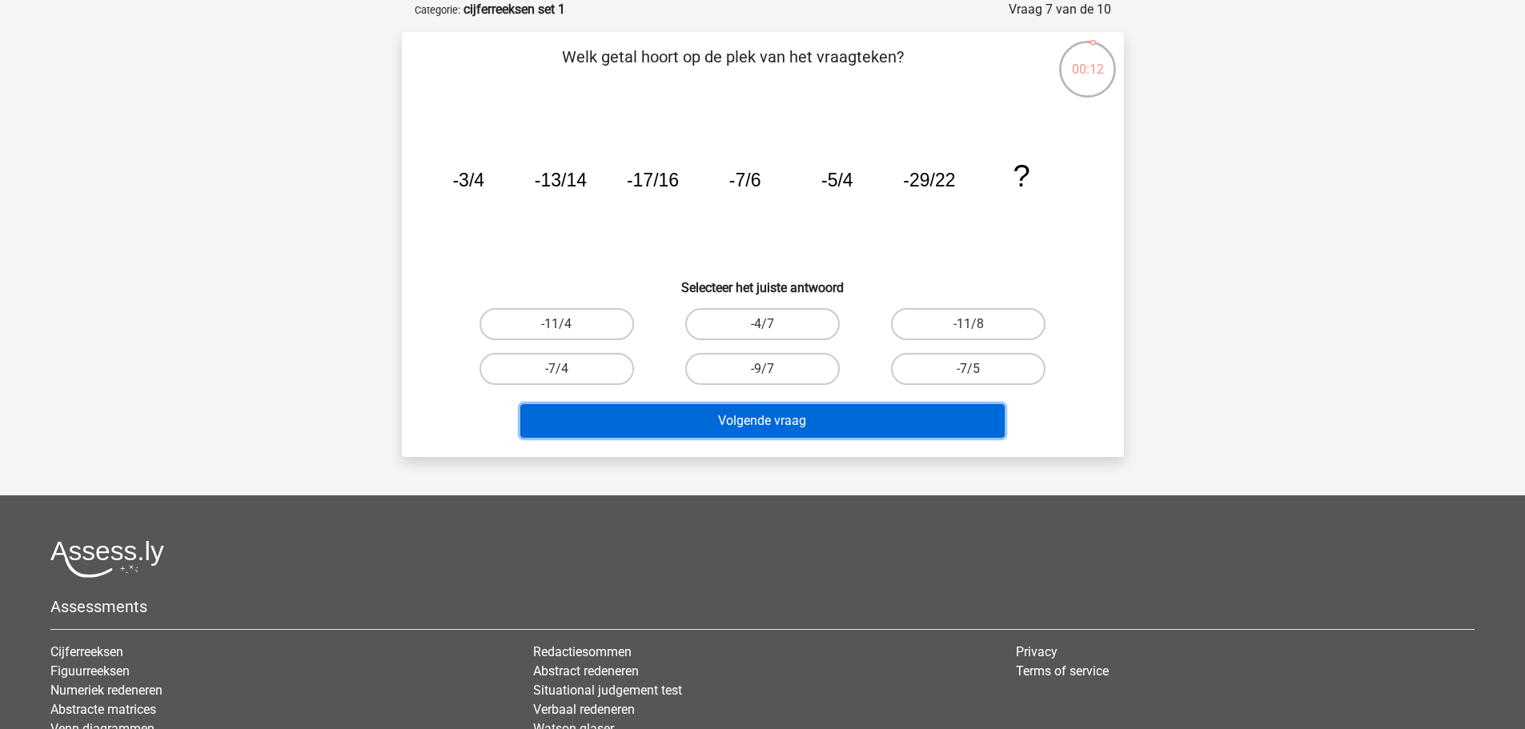
click at [677, 427] on button "Volgende vraag" at bounding box center [762, 421] width 484 height 34
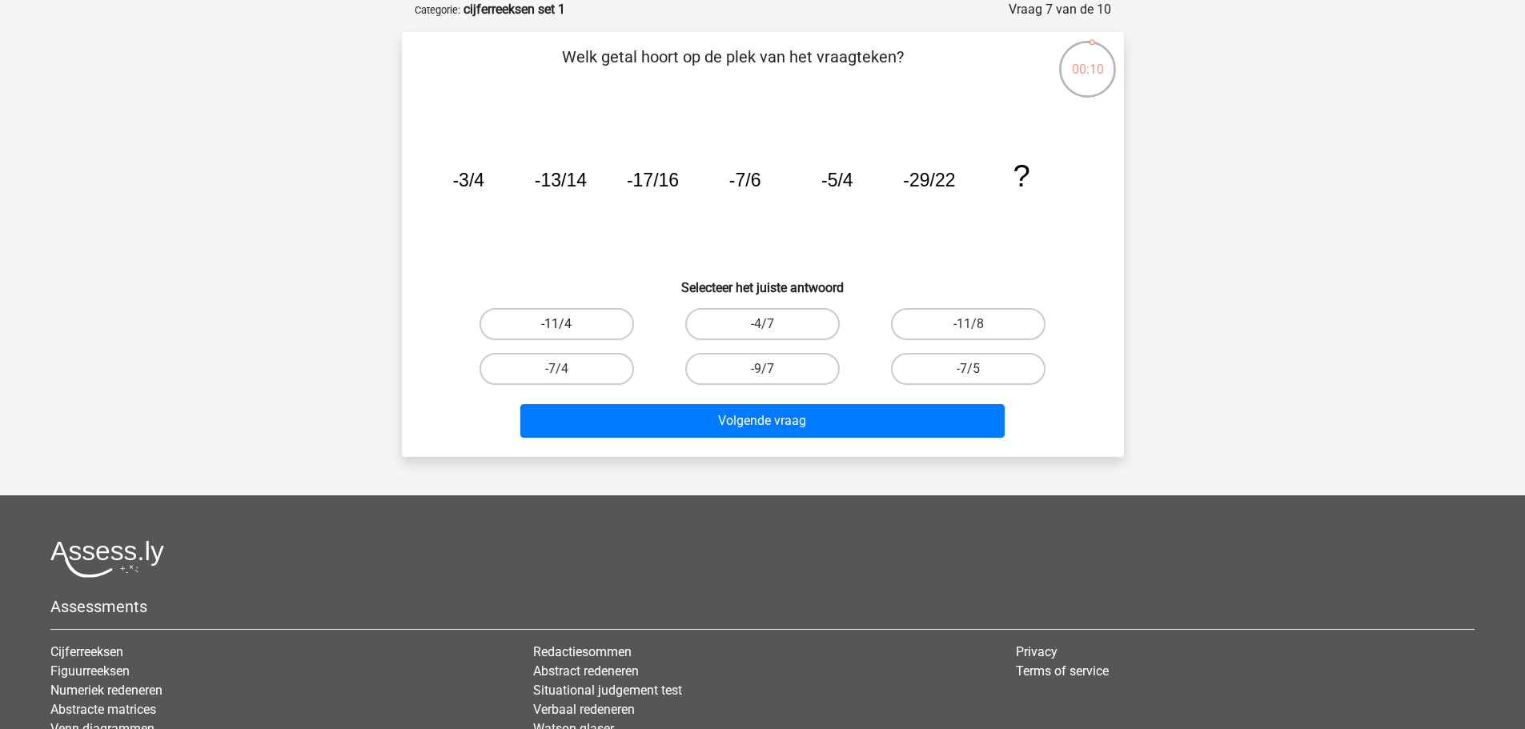
click at [579, 320] on label "-11/4" at bounding box center [557, 324] width 155 height 32
click at [567, 324] on input "-11/4" at bounding box center [561, 329] width 10 height 10
radio input "true"
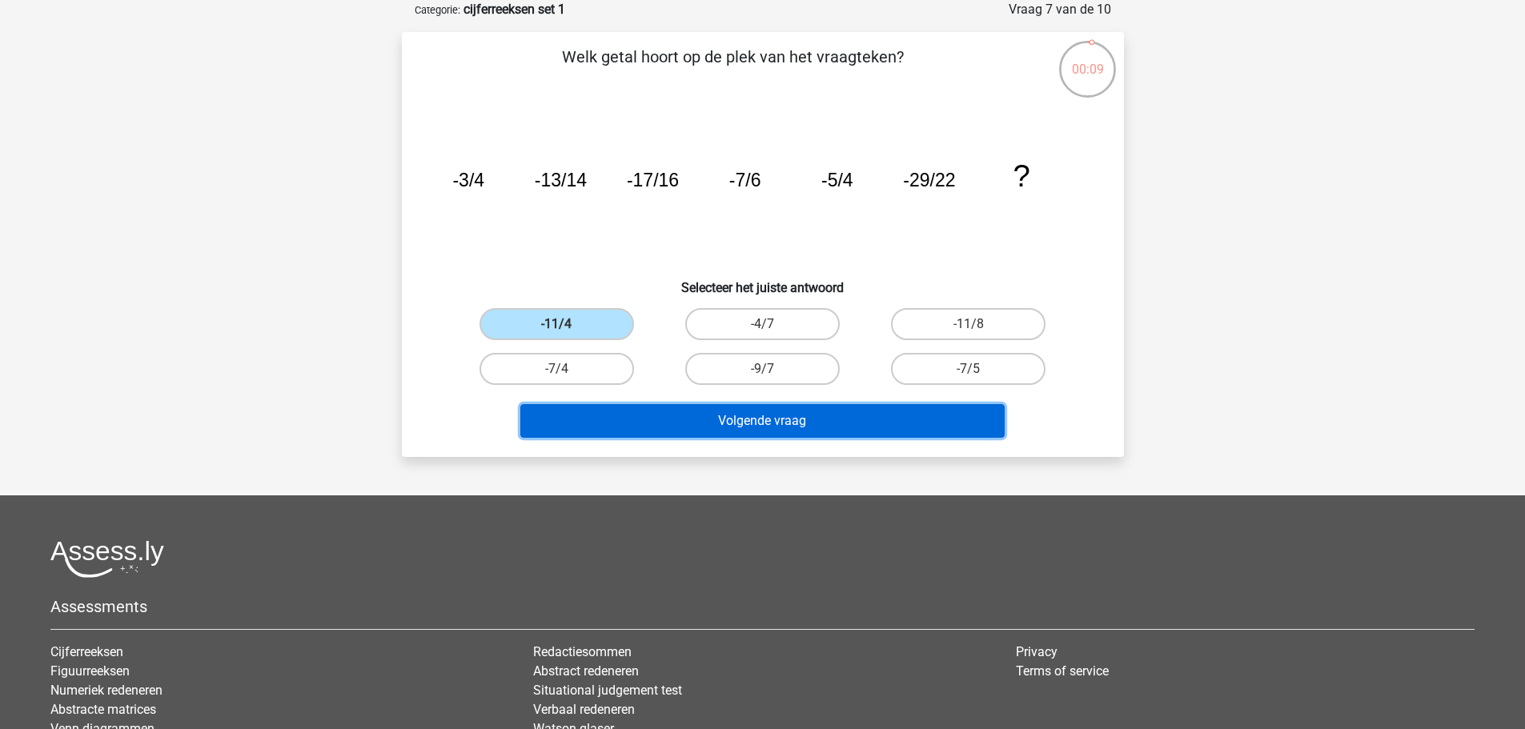
click at [697, 418] on button "Volgende vraag" at bounding box center [762, 421] width 484 height 34
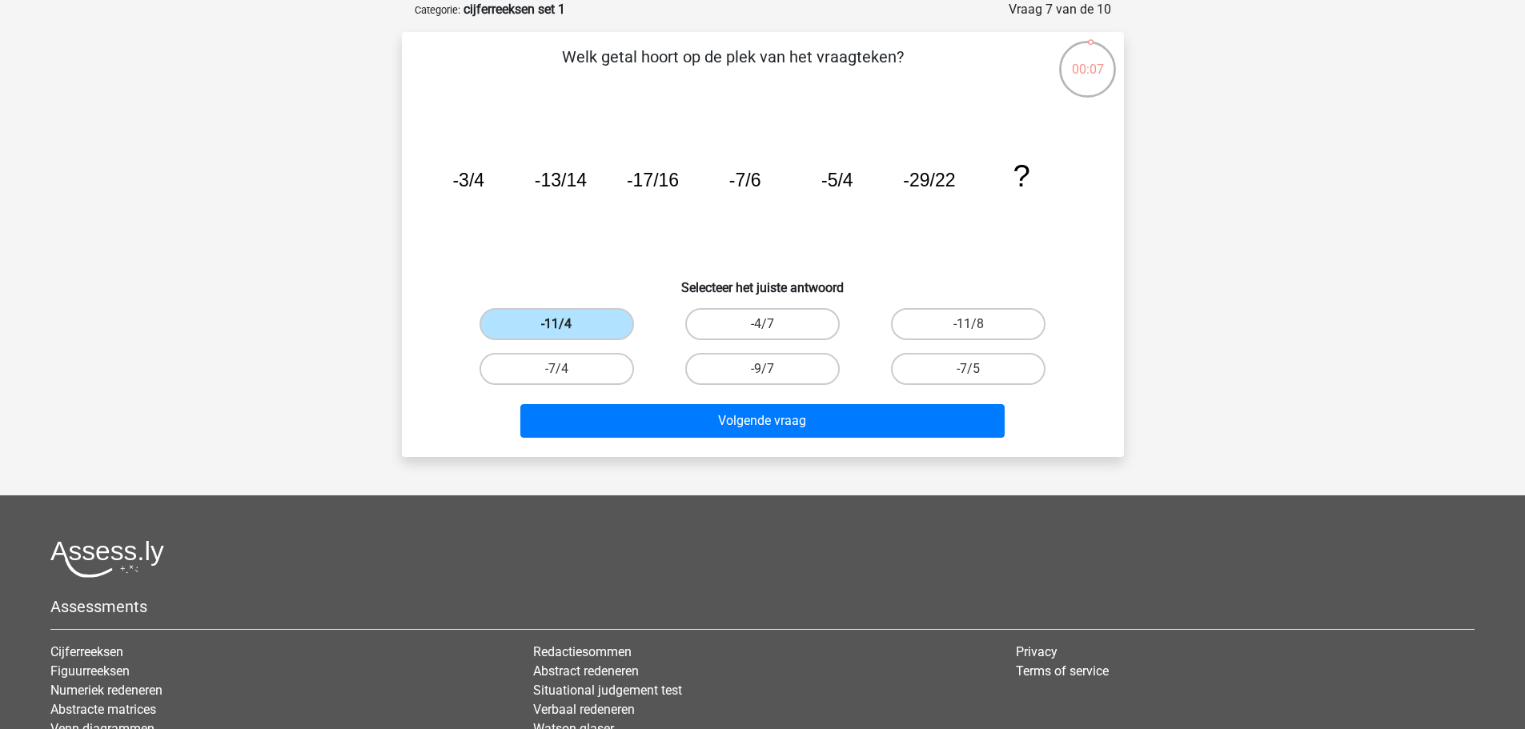
click at [598, 317] on label "-11/4" at bounding box center [557, 324] width 155 height 32
click at [567, 324] on input "-11/4" at bounding box center [561, 329] width 10 height 10
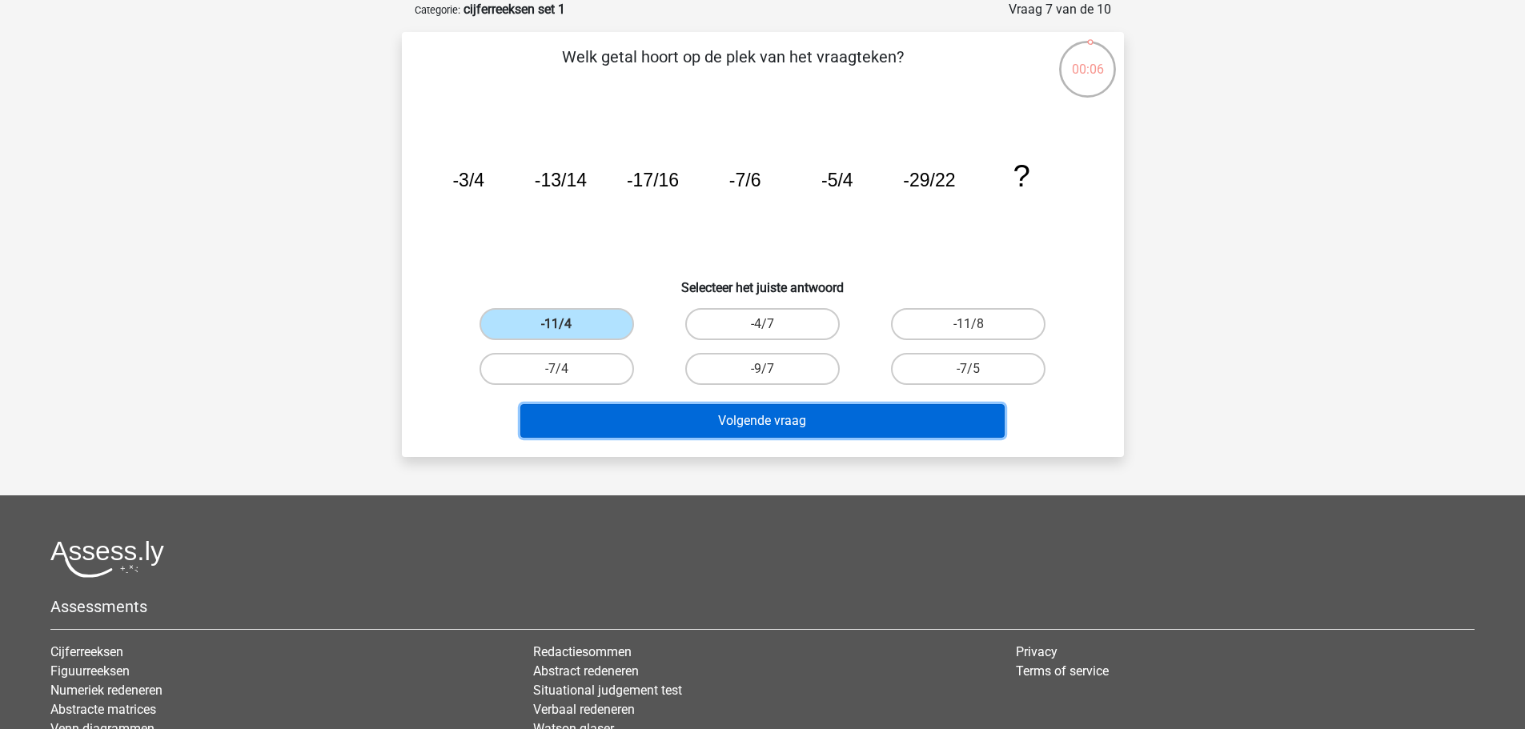
click at [714, 422] on button "Volgende vraag" at bounding box center [762, 421] width 484 height 34
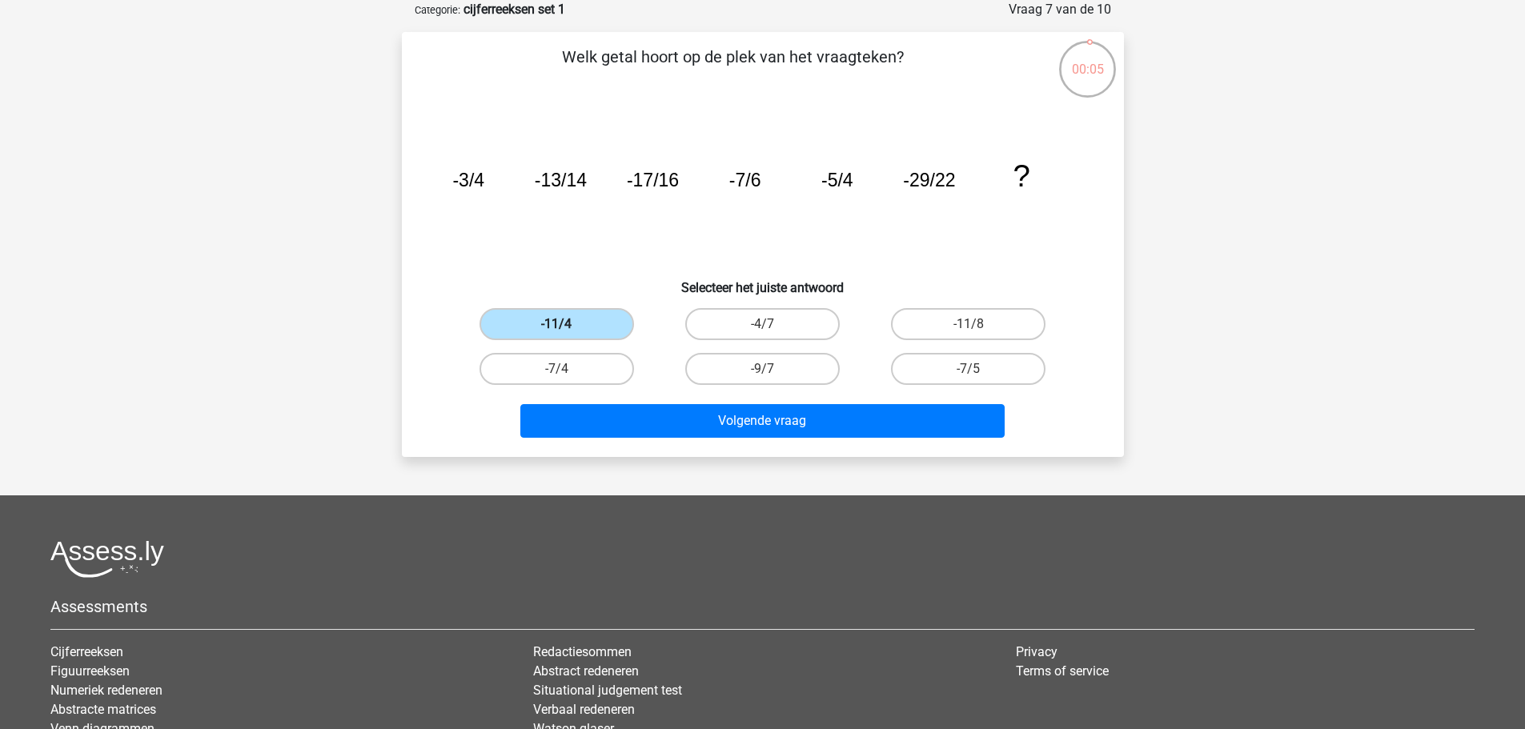
click at [585, 323] on label "-11/4" at bounding box center [557, 324] width 155 height 32
click at [567, 324] on input "-11/4" at bounding box center [561, 329] width 10 height 10
click at [579, 321] on label "-11/4" at bounding box center [557, 324] width 155 height 32
click at [567, 324] on input "-11/4" at bounding box center [561, 329] width 10 height 10
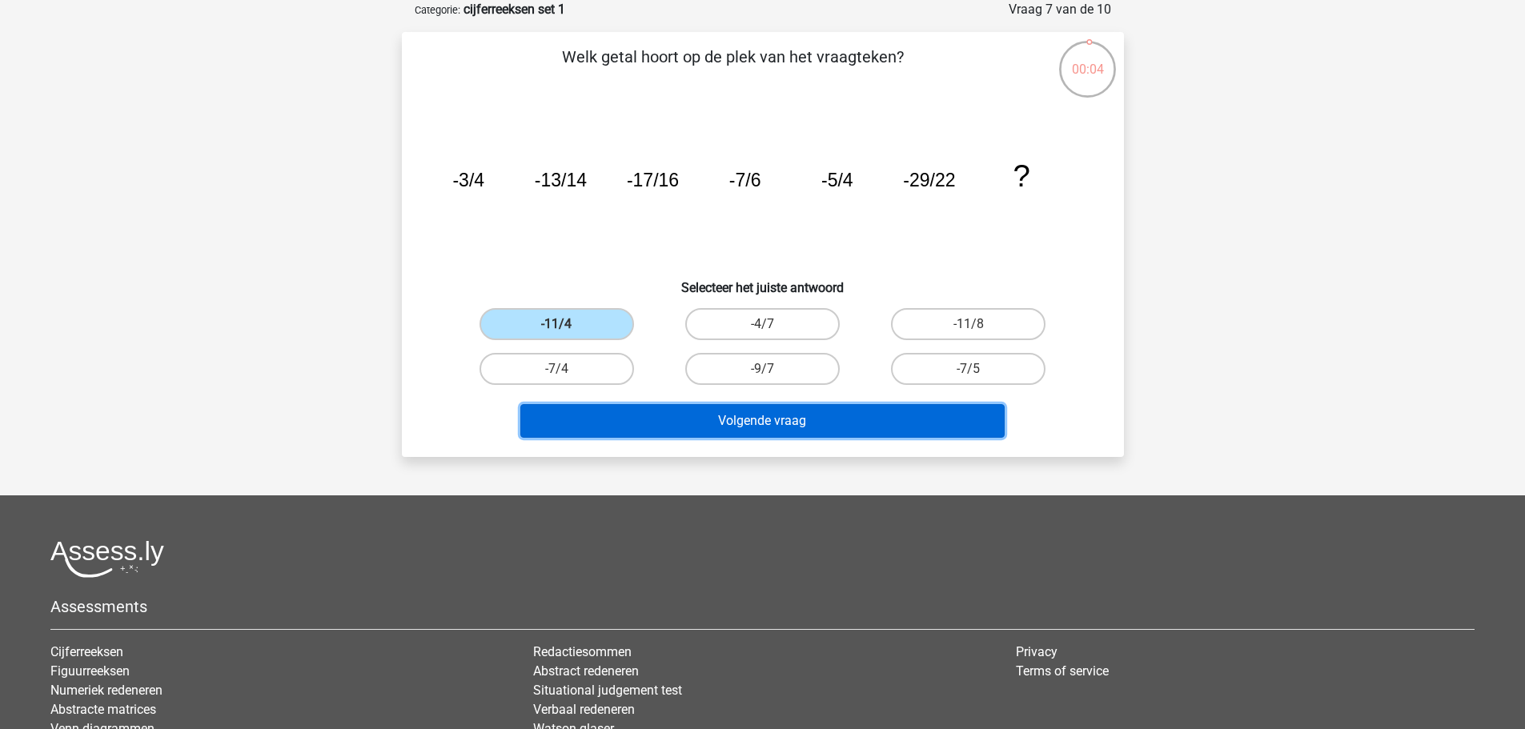
click at [672, 421] on button "Volgende vraag" at bounding box center [762, 421] width 484 height 34
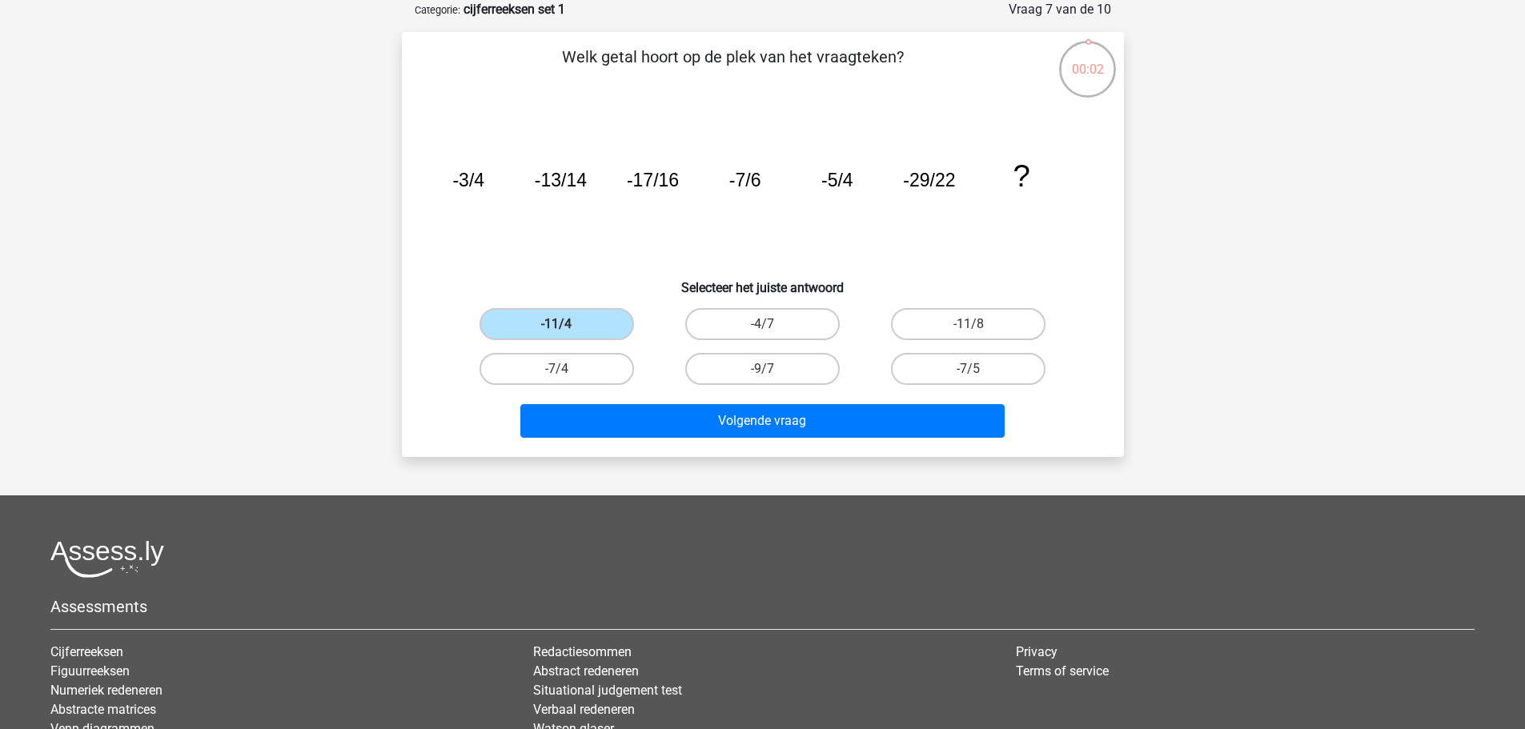
click at [597, 260] on icon "image/svg+xml -3/4 -13/14 -17/16 -7/6 -5/4 -29/22 ?" at bounding box center [762, 187] width 645 height 162
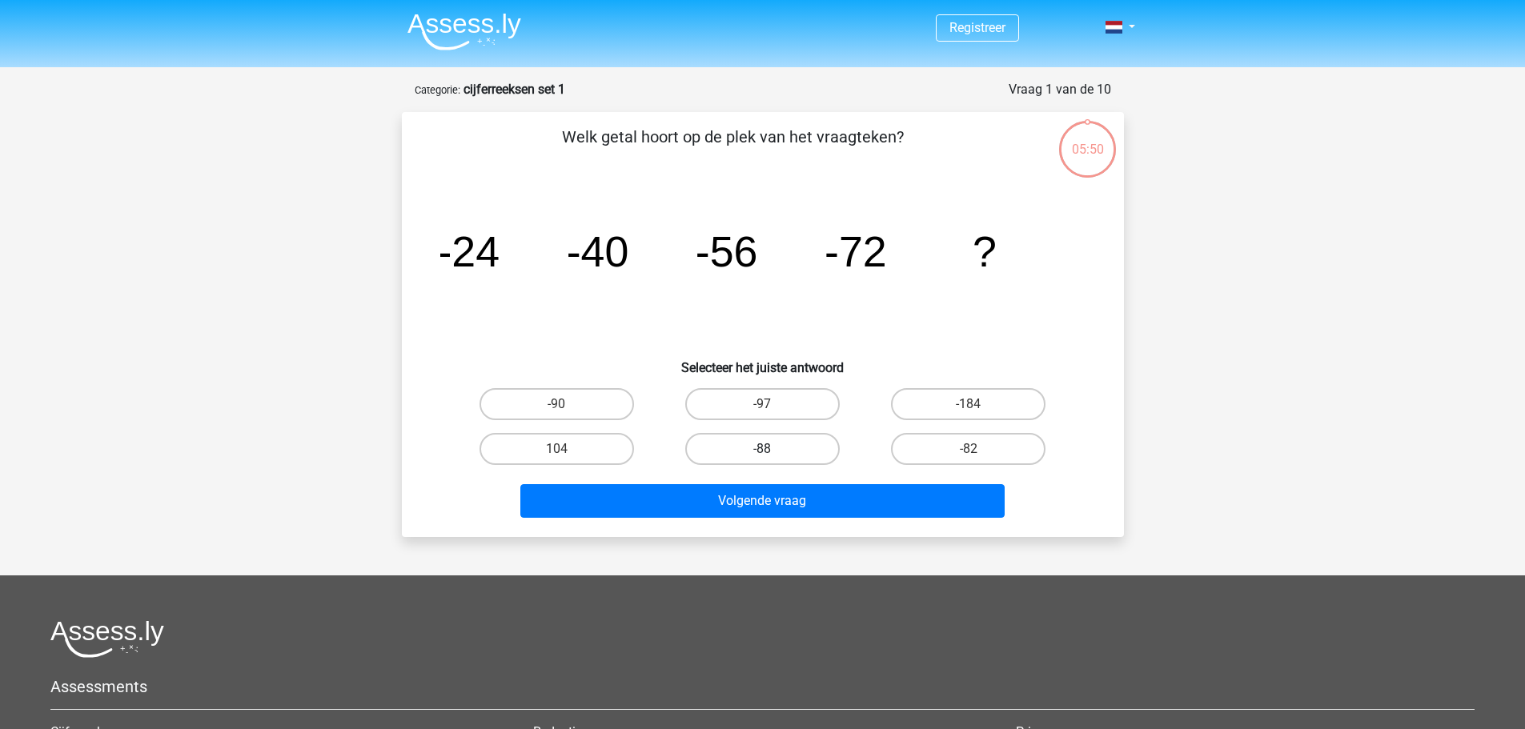
click at [804, 451] on label "-88" at bounding box center [762, 449] width 155 height 32
click at [773, 451] on input "-88" at bounding box center [767, 454] width 10 height 10
radio input "true"
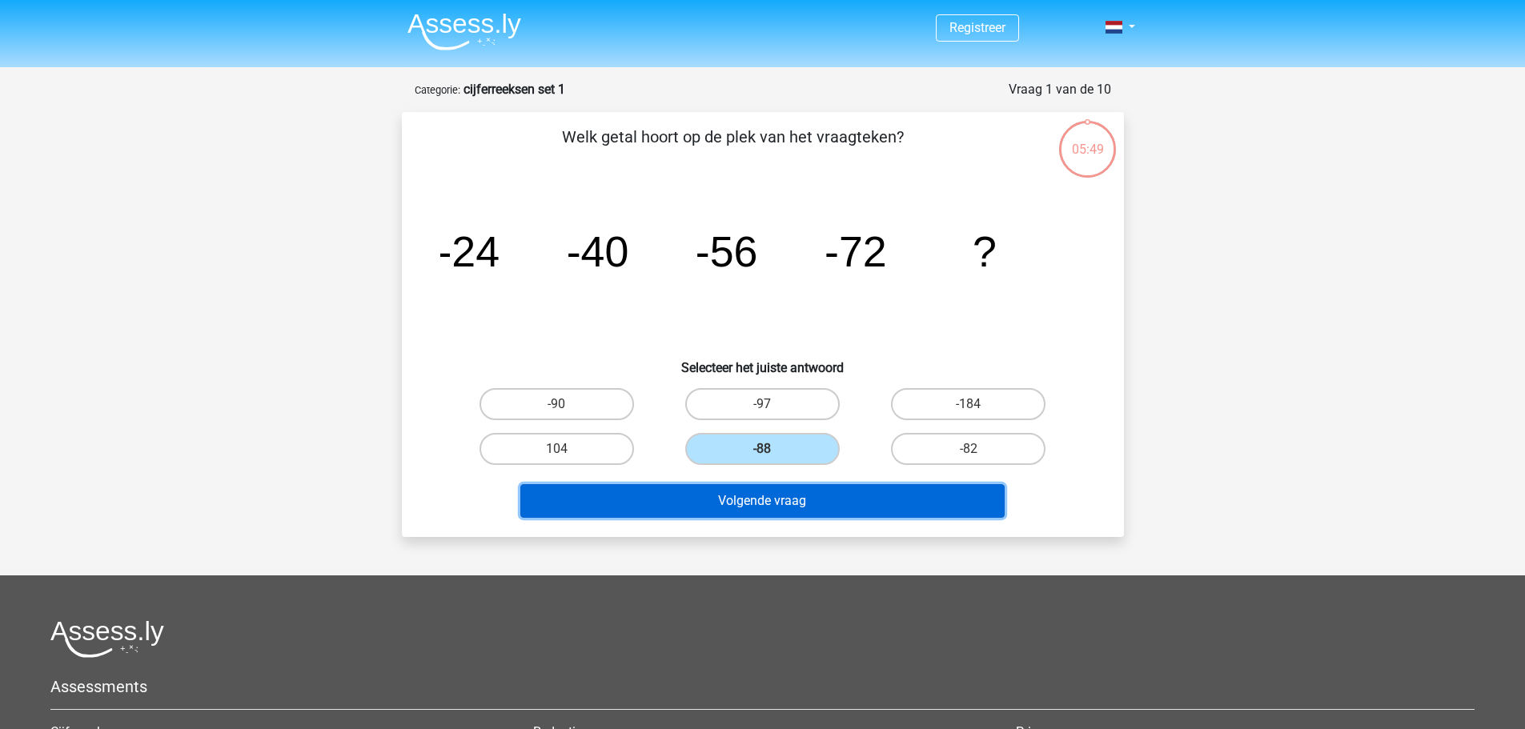
click at [823, 499] on button "Volgende vraag" at bounding box center [762, 501] width 484 height 34
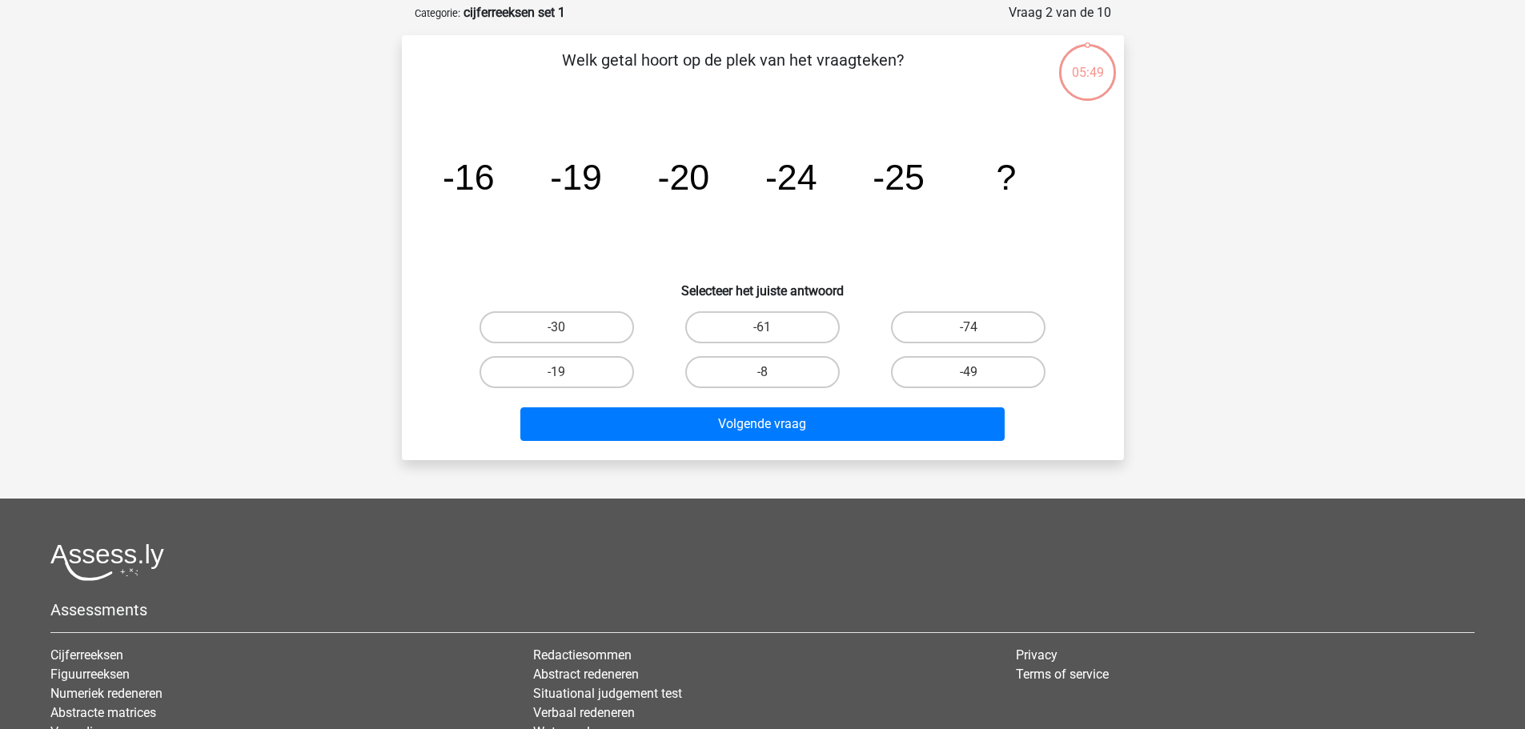
scroll to position [80, 0]
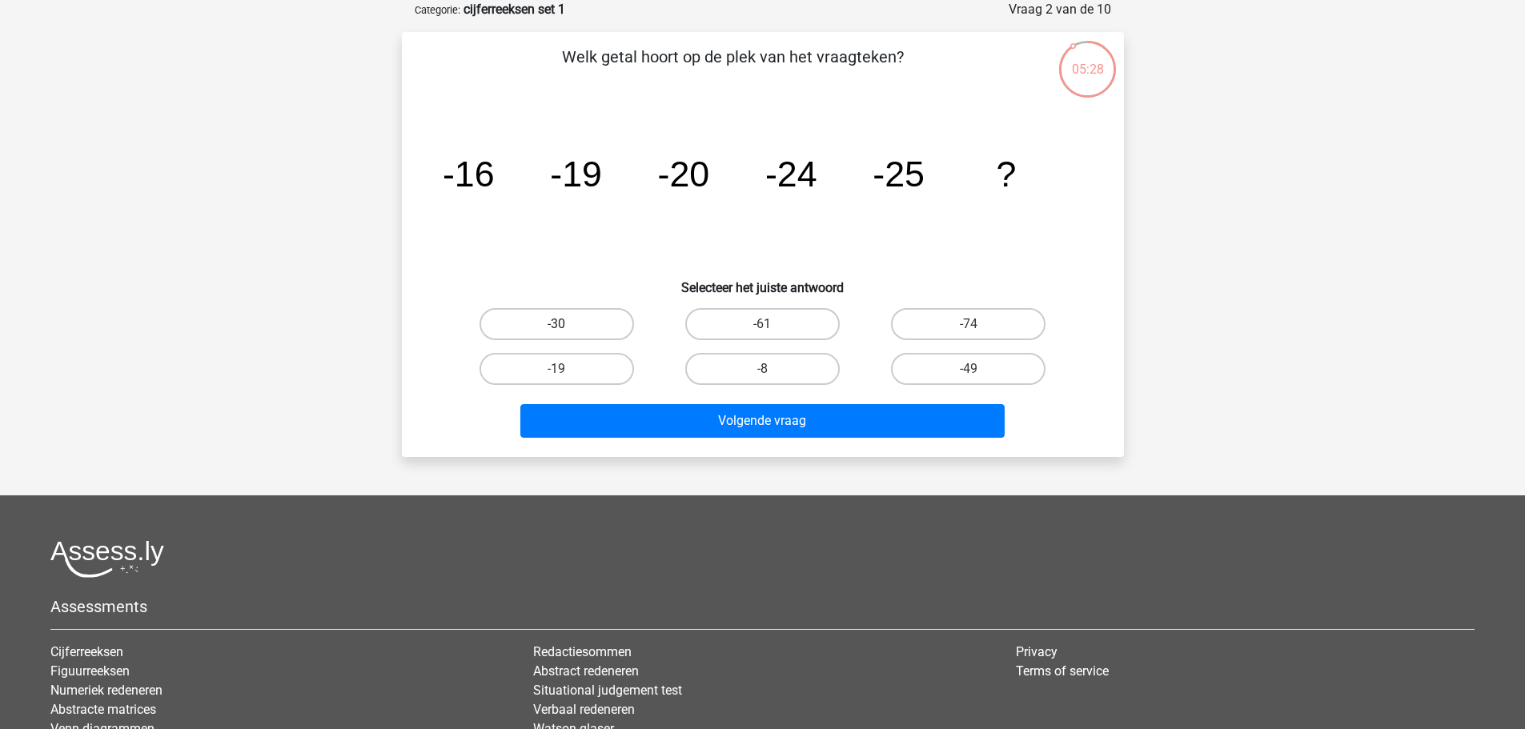
click at [567, 320] on label "-30" at bounding box center [557, 324] width 155 height 32
click at [567, 324] on input "-30" at bounding box center [561, 329] width 10 height 10
radio input "true"
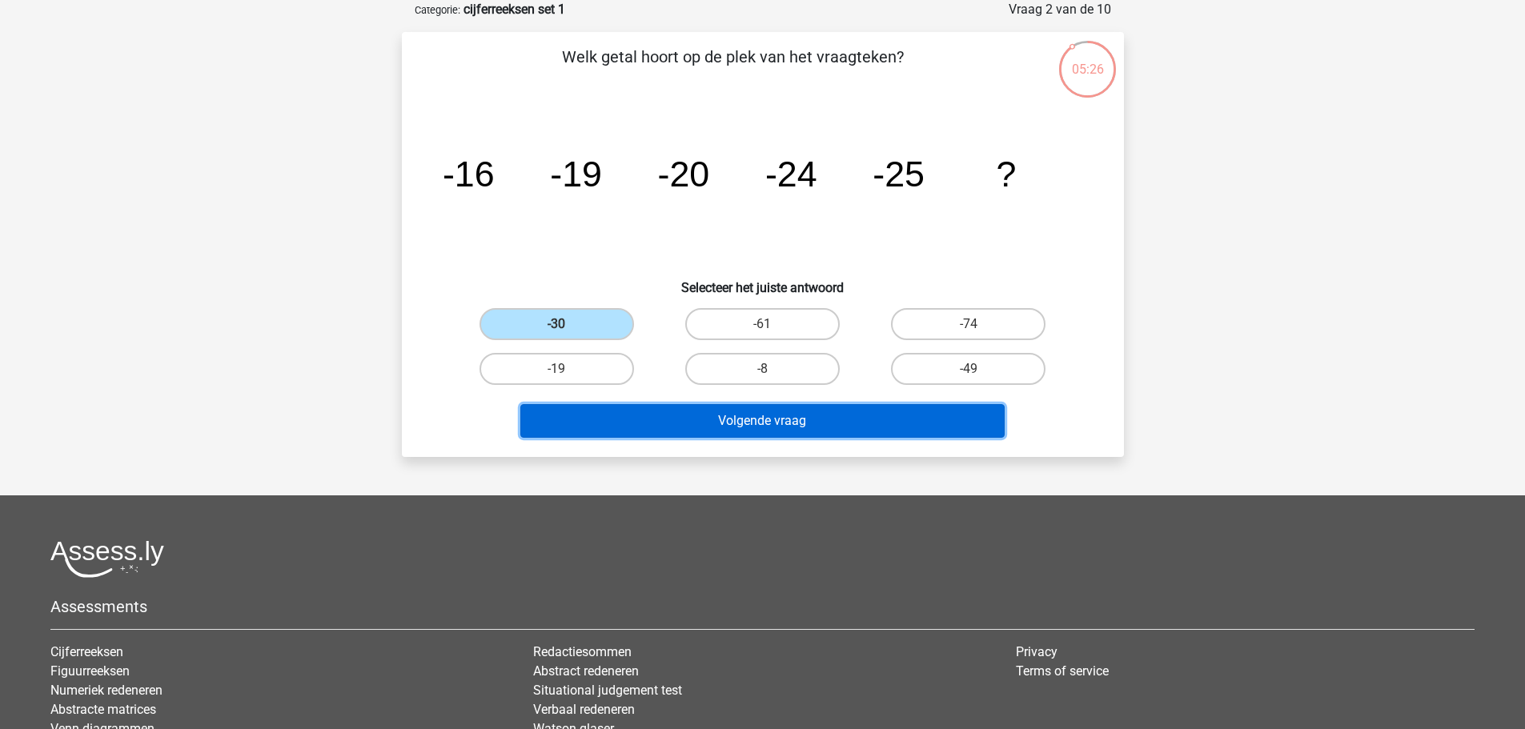
click at [766, 416] on button "Volgende vraag" at bounding box center [762, 421] width 484 height 34
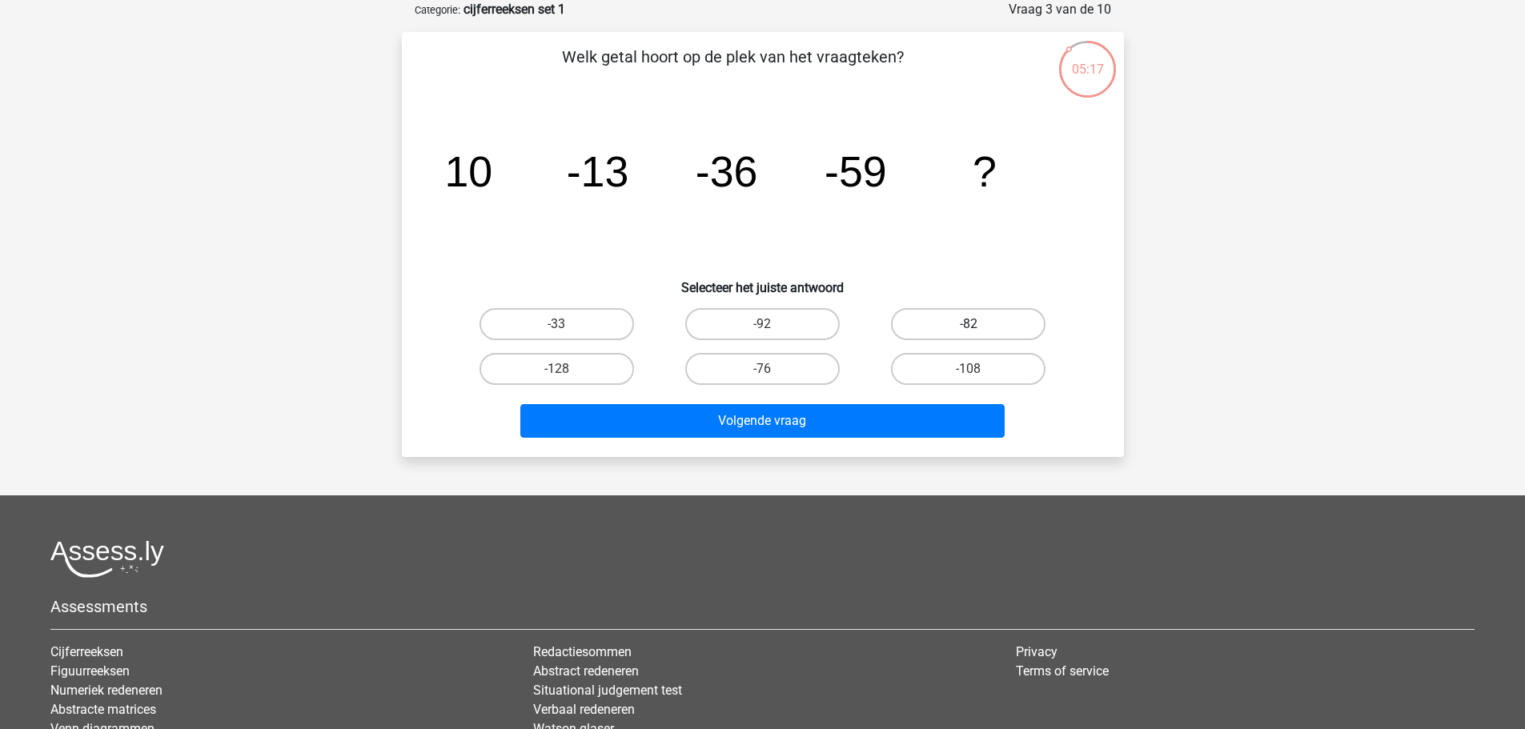
click at [991, 323] on label "-82" at bounding box center [968, 324] width 155 height 32
click at [979, 324] on input "-82" at bounding box center [974, 329] width 10 height 10
radio input "true"
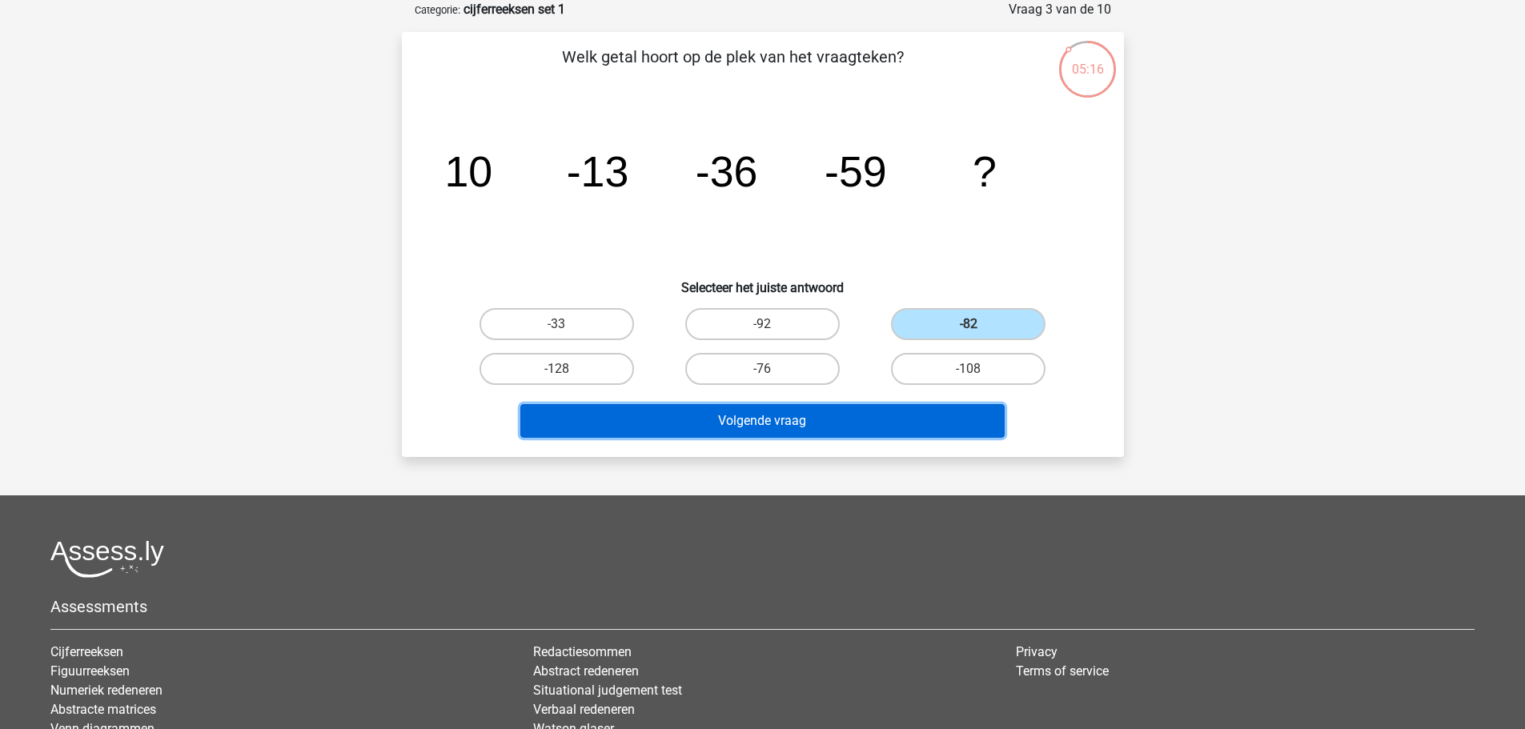
click at [850, 422] on button "Volgende vraag" at bounding box center [762, 421] width 484 height 34
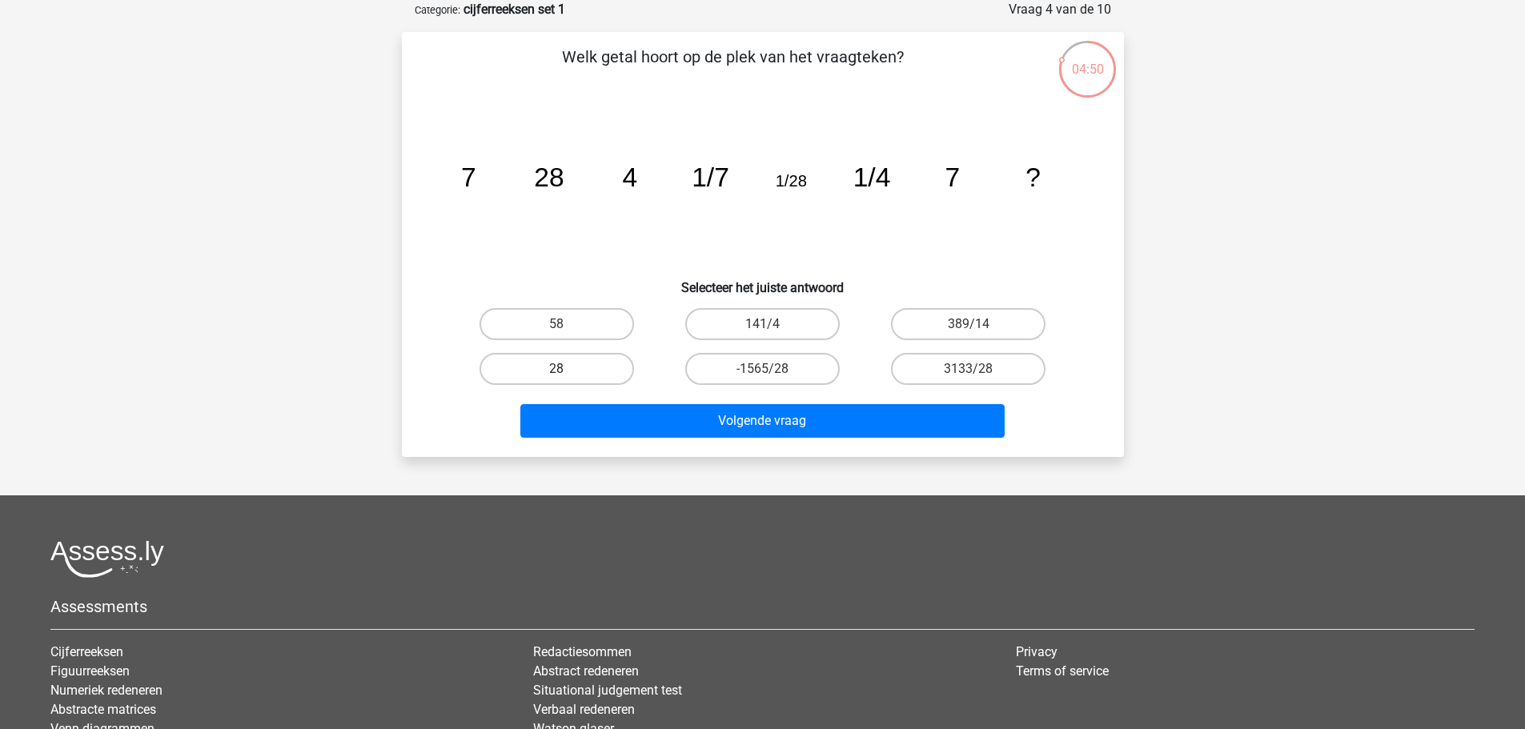
click at [609, 366] on label "28" at bounding box center [557, 369] width 155 height 32
click at [567, 369] on input "28" at bounding box center [561, 374] width 10 height 10
radio input "true"
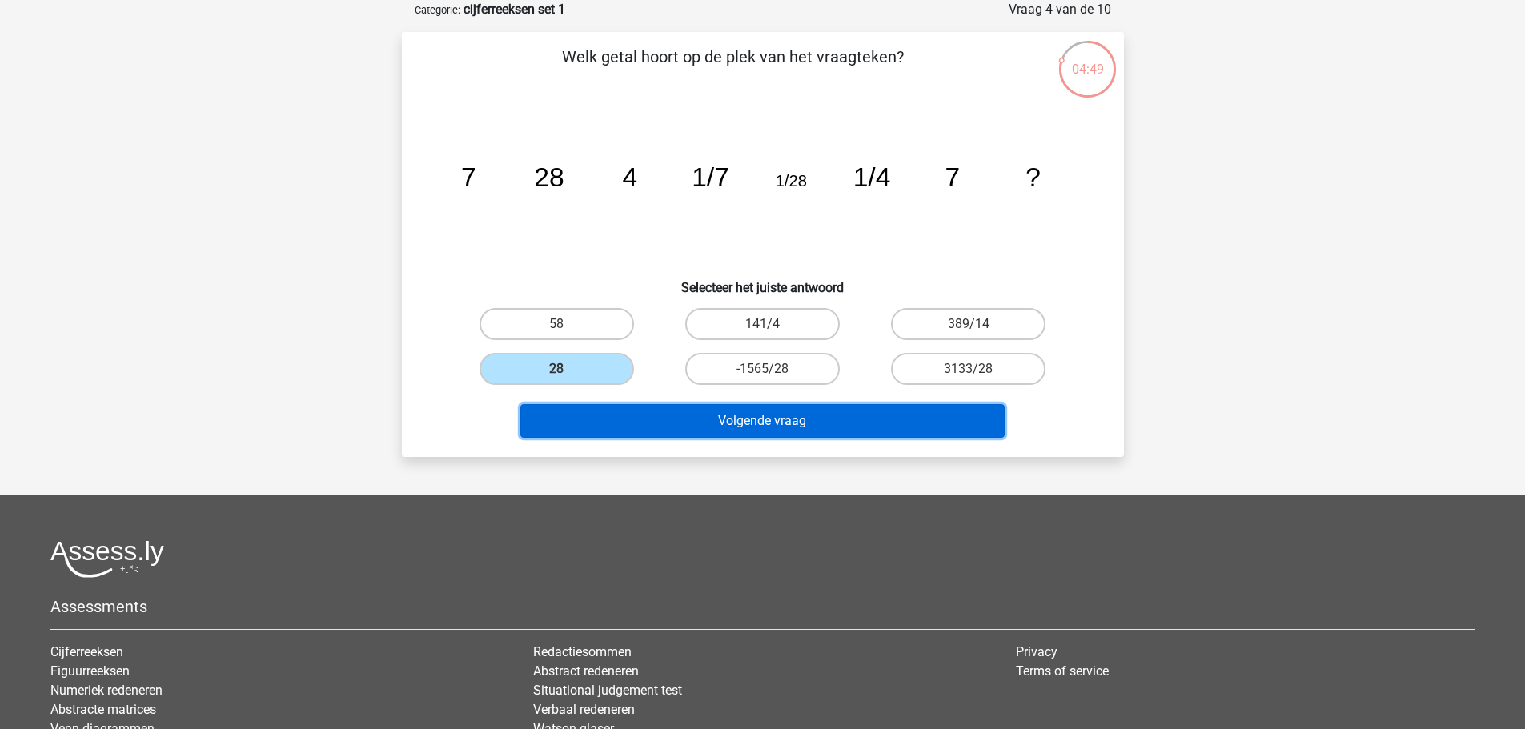
click at [718, 425] on button "Volgende vraag" at bounding box center [762, 421] width 484 height 34
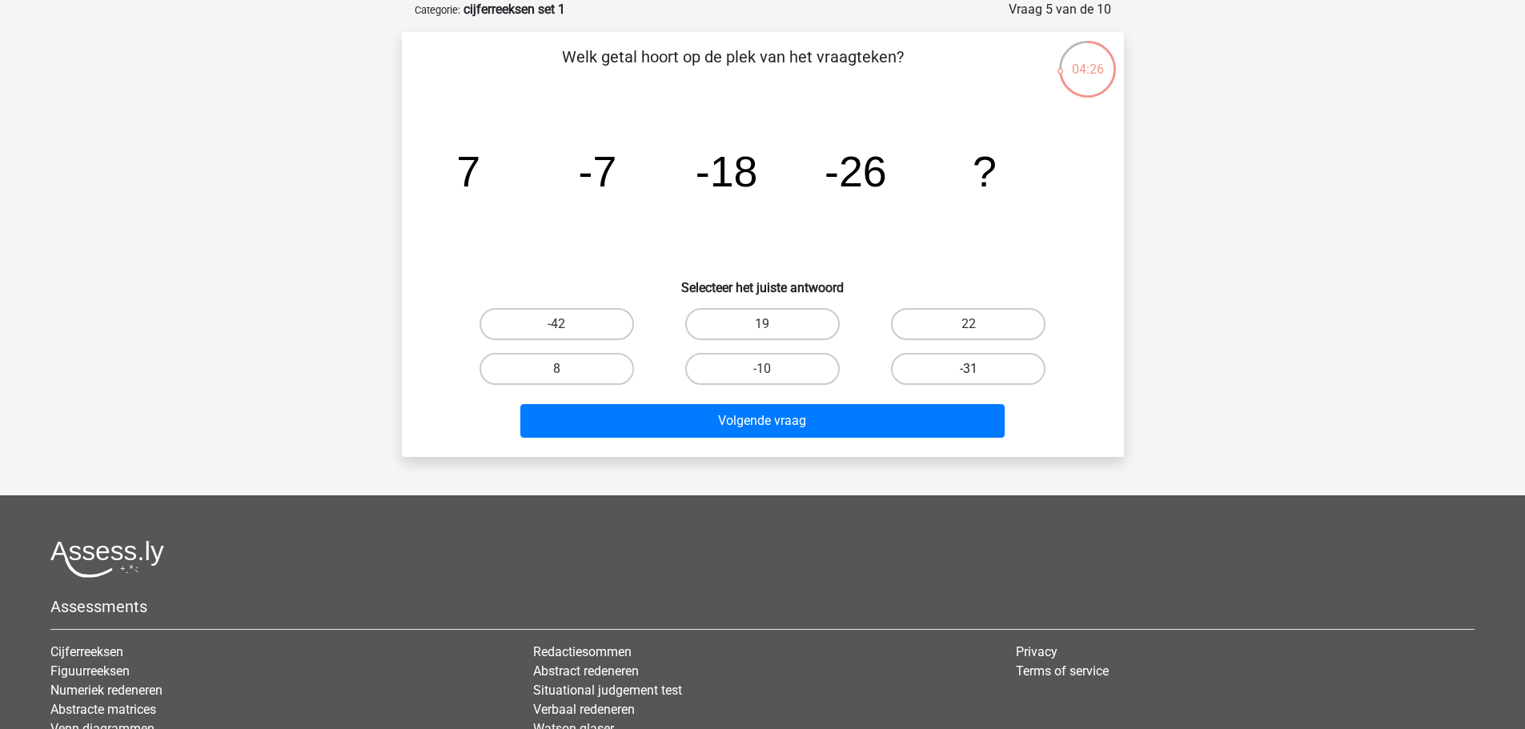
click at [966, 369] on label "-31" at bounding box center [968, 369] width 155 height 32
click at [969, 369] on input "-31" at bounding box center [974, 374] width 10 height 10
radio input "true"
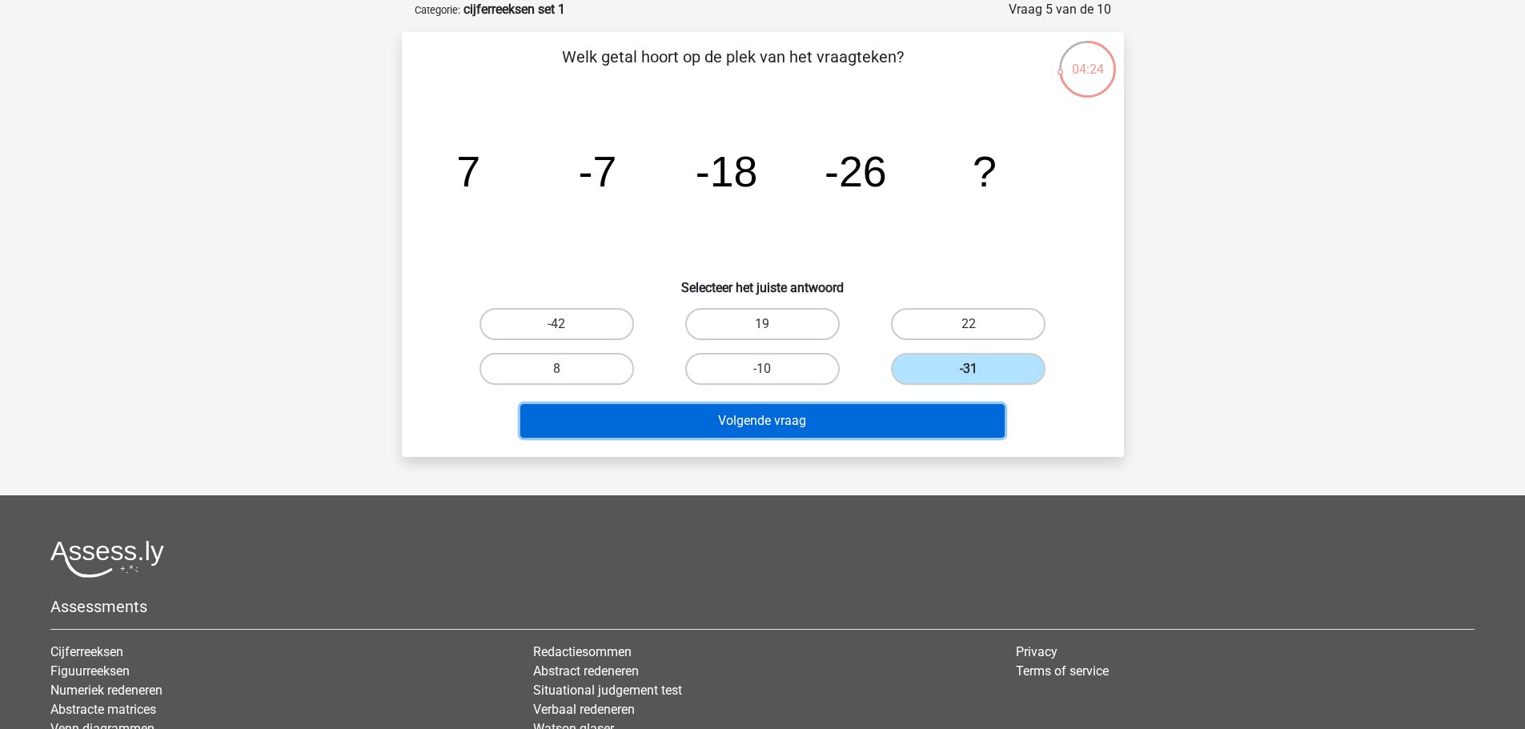
click at [839, 420] on button "Volgende vraag" at bounding box center [762, 421] width 484 height 34
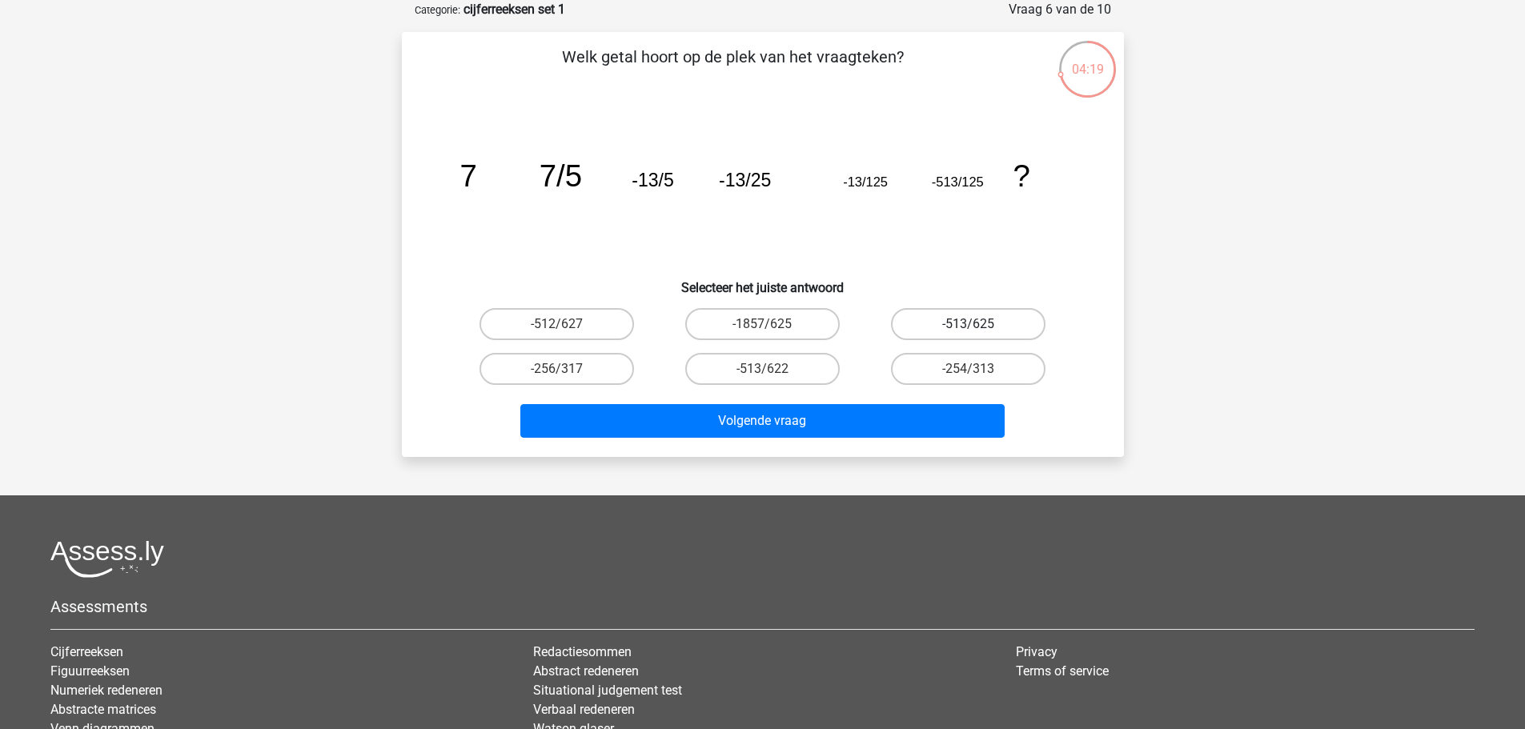
click at [988, 324] on label "-513/625" at bounding box center [968, 324] width 155 height 32
click at [979, 324] on input "-513/625" at bounding box center [974, 329] width 10 height 10
radio input "true"
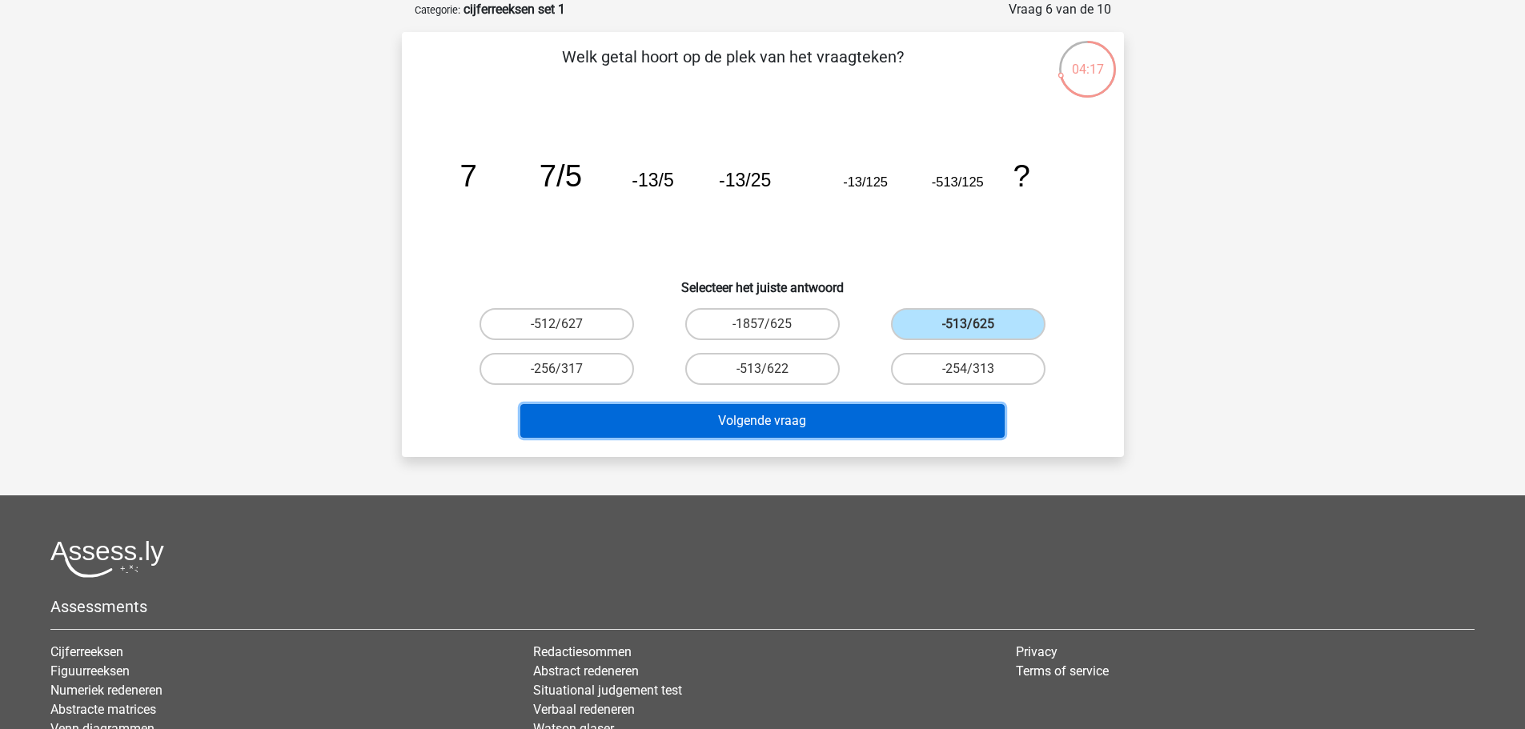
click at [911, 422] on button "Volgende vraag" at bounding box center [762, 421] width 484 height 34
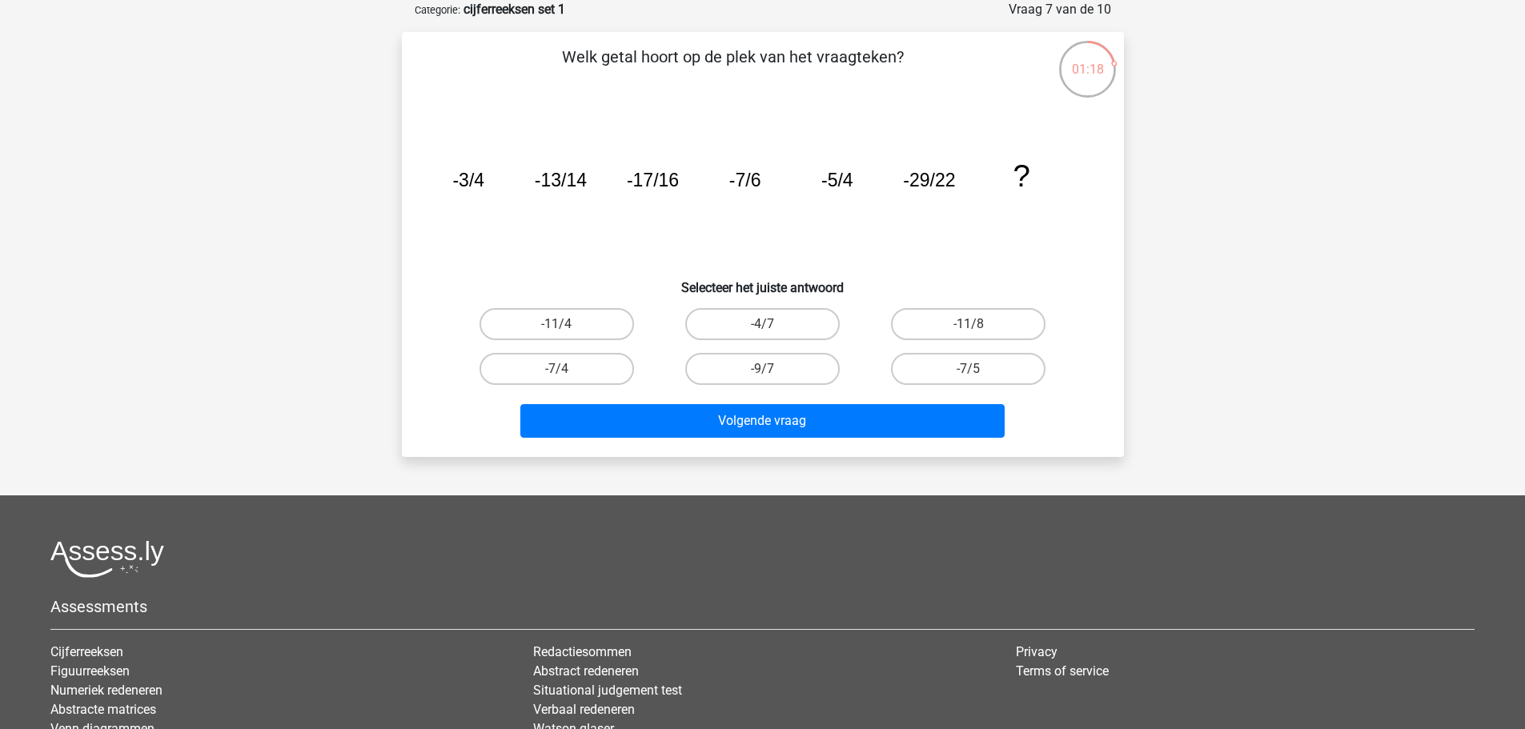
click at [970, 374] on input "-7/5" at bounding box center [974, 374] width 10 height 10
radio input "true"
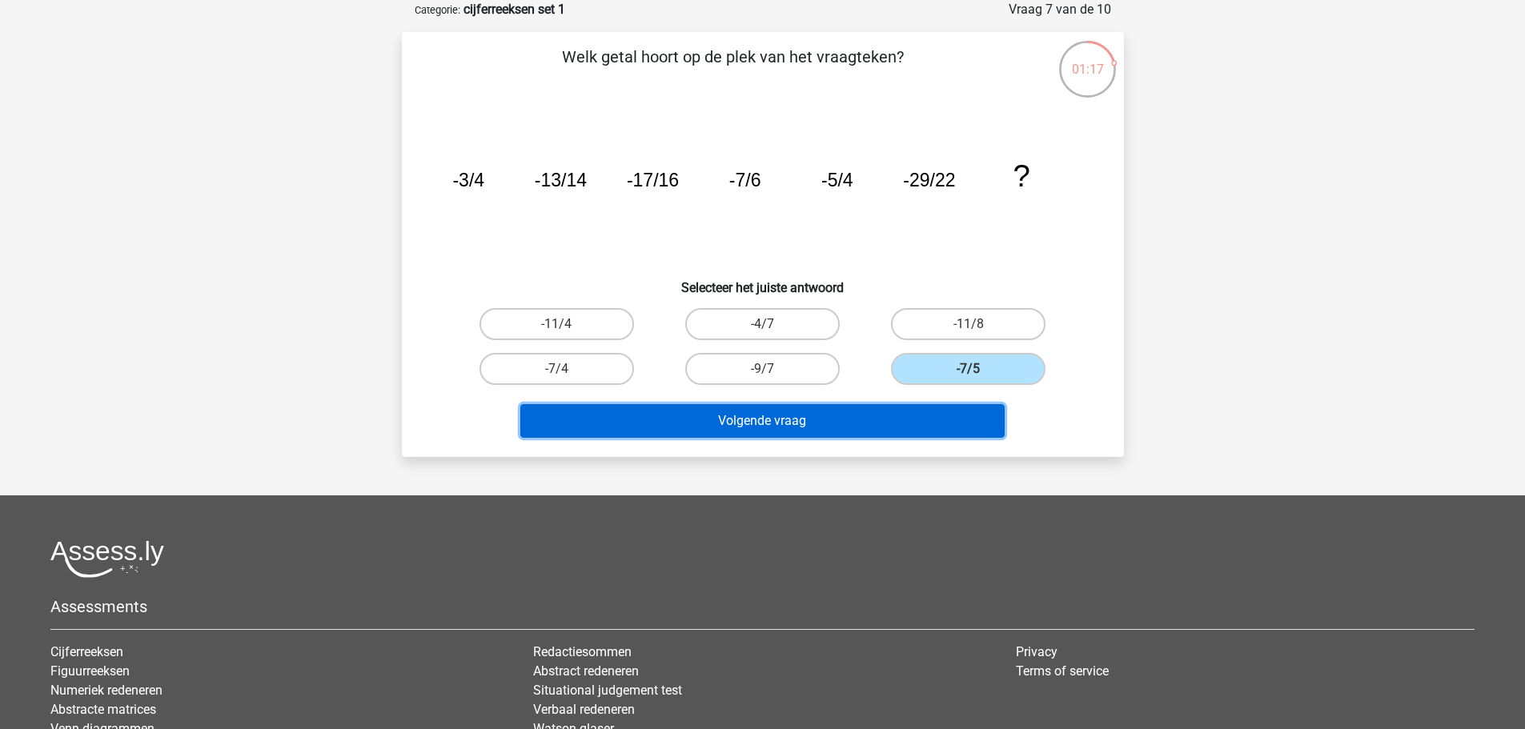
click at [904, 424] on button "Volgende vraag" at bounding box center [762, 421] width 484 height 34
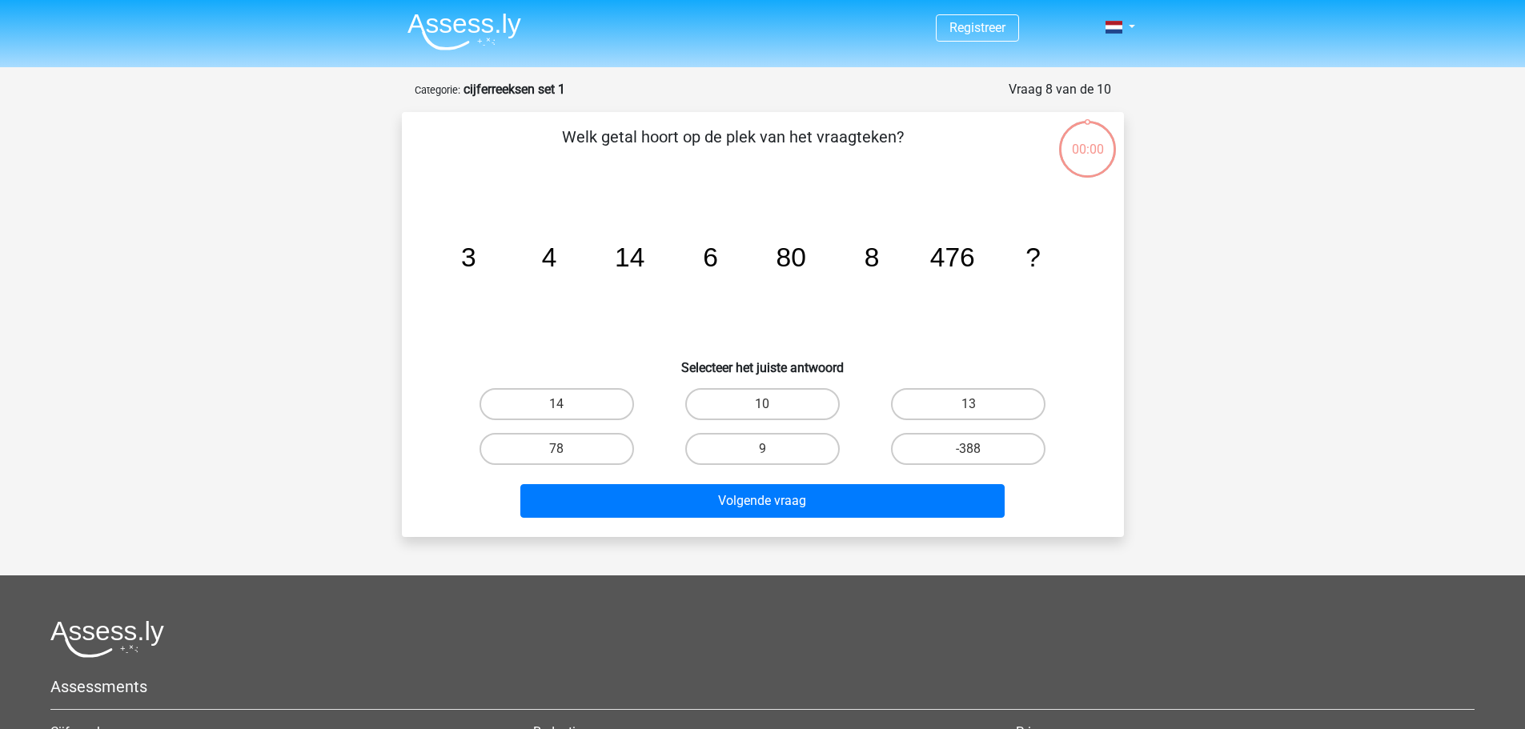
scroll to position [80, 0]
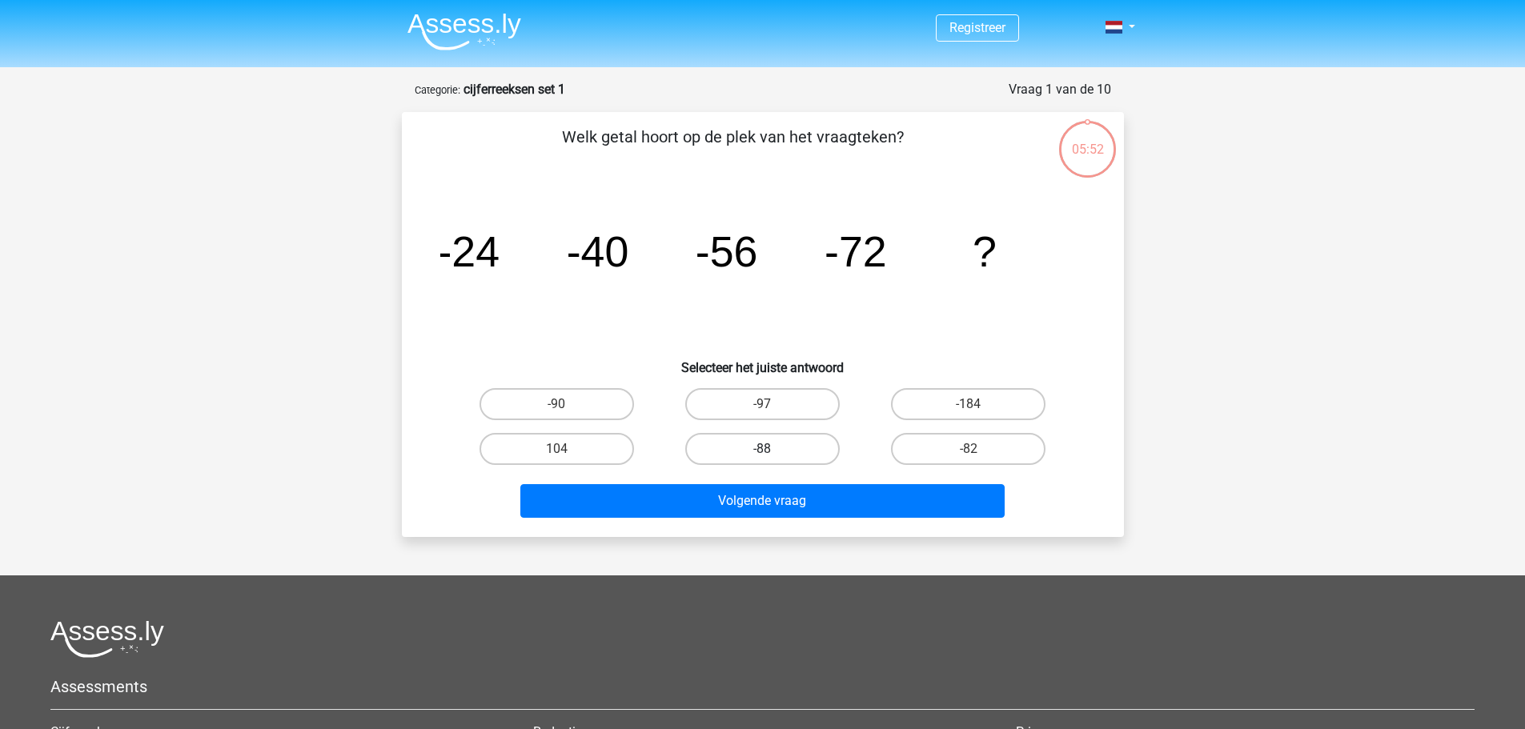
click at [784, 449] on label "-88" at bounding box center [762, 449] width 155 height 32
click at [773, 449] on input "-88" at bounding box center [767, 454] width 10 height 10
radio input "true"
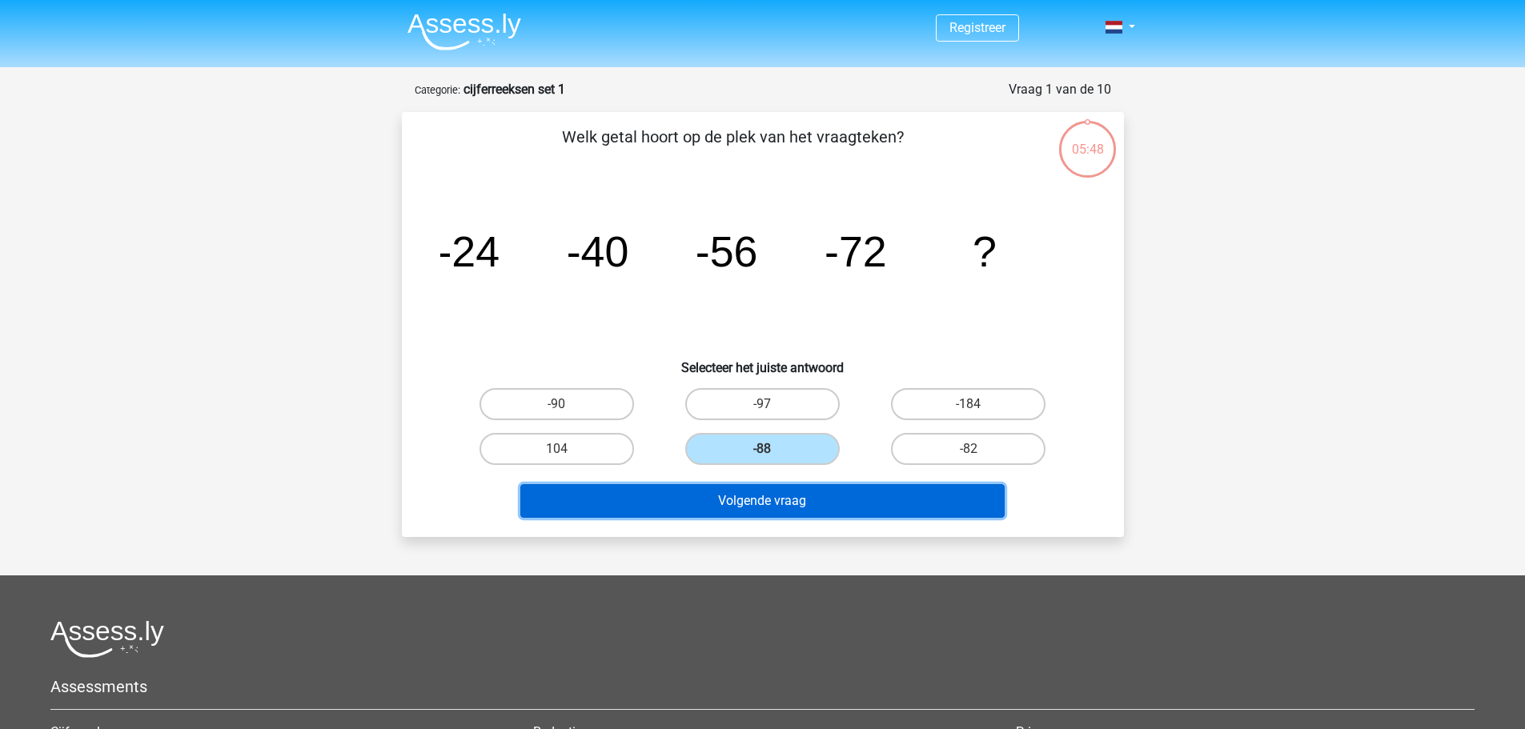
click at [802, 501] on button "Volgende vraag" at bounding box center [762, 501] width 484 height 34
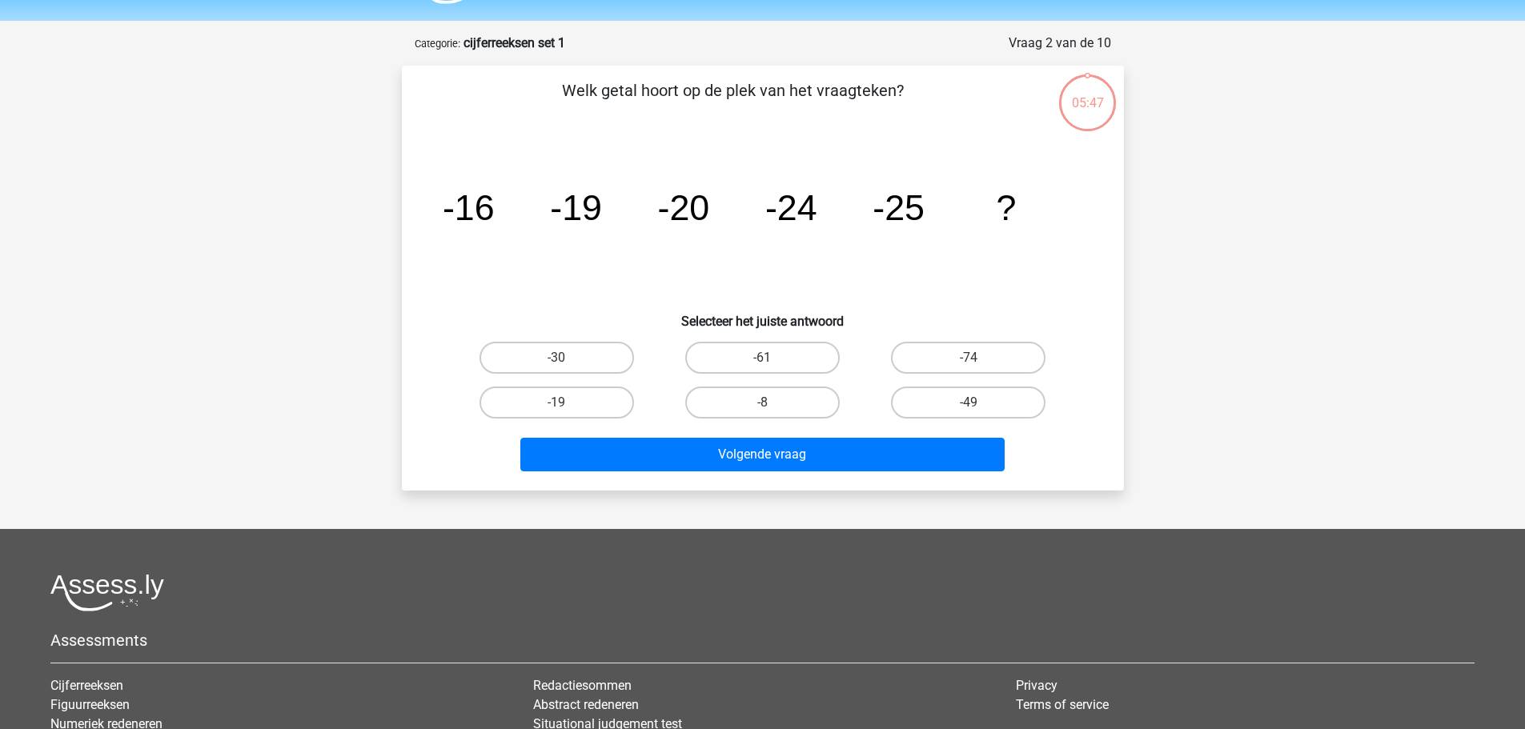
scroll to position [80, 0]
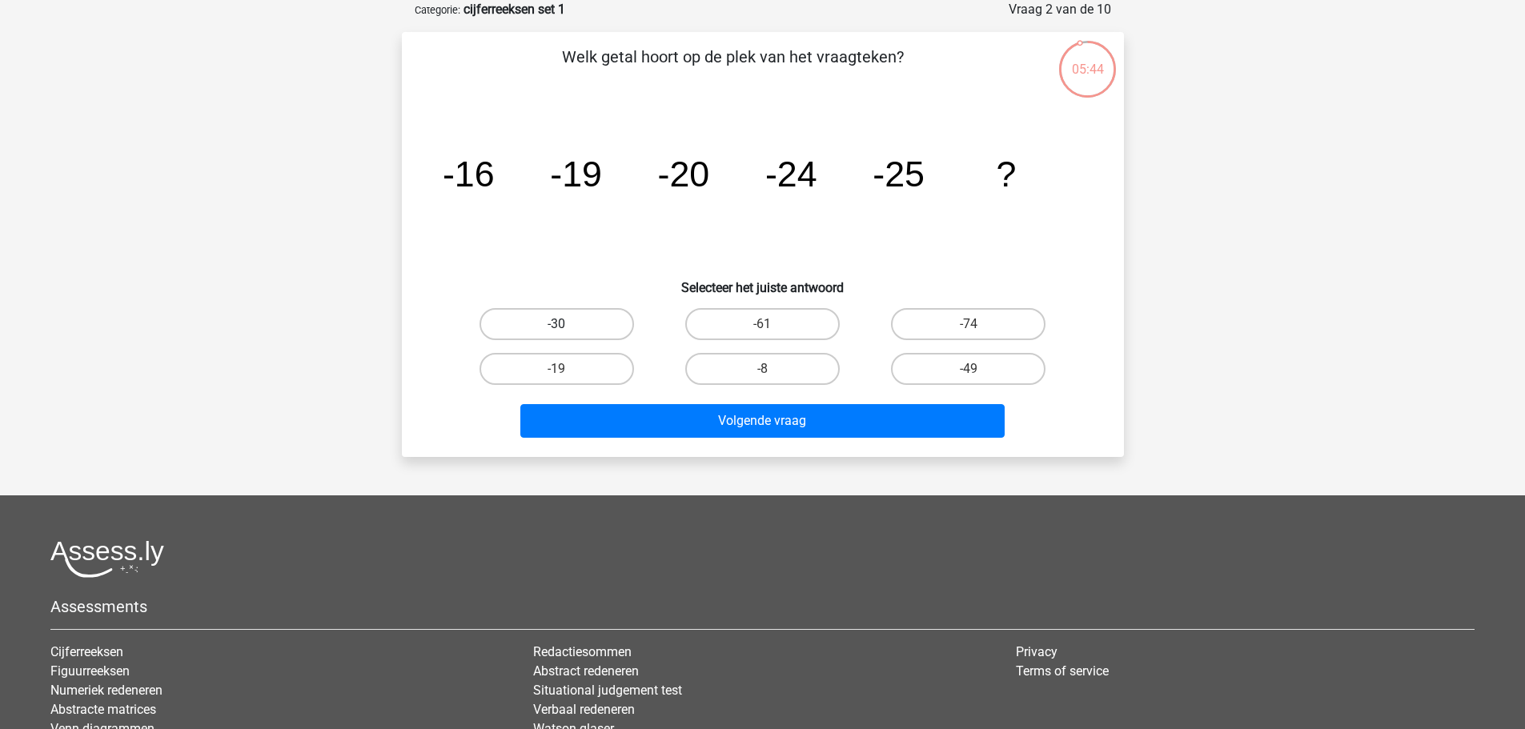
click at [590, 319] on label "-30" at bounding box center [557, 324] width 155 height 32
click at [567, 324] on input "-30" at bounding box center [561, 329] width 10 height 10
radio input "true"
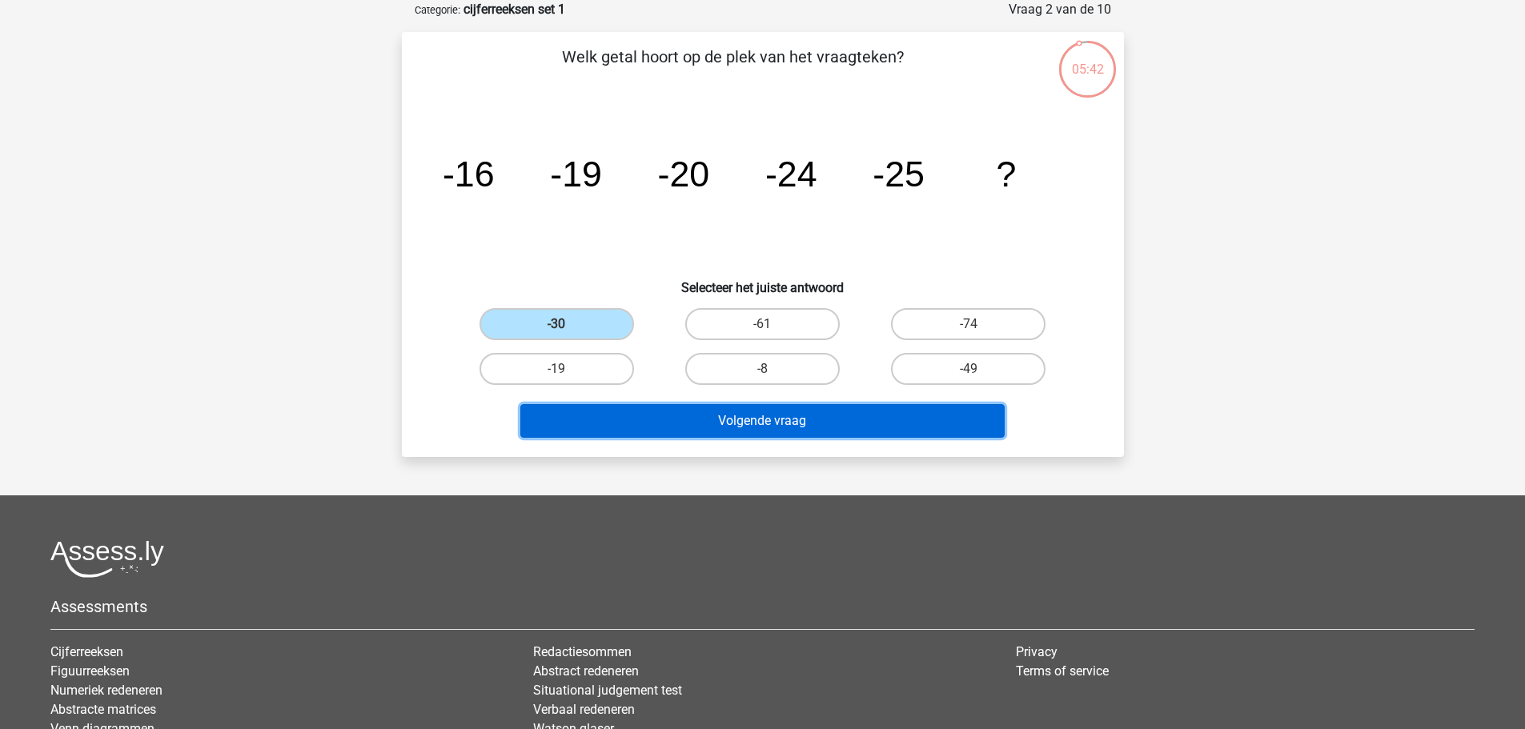
click at [749, 423] on button "Volgende vraag" at bounding box center [762, 421] width 484 height 34
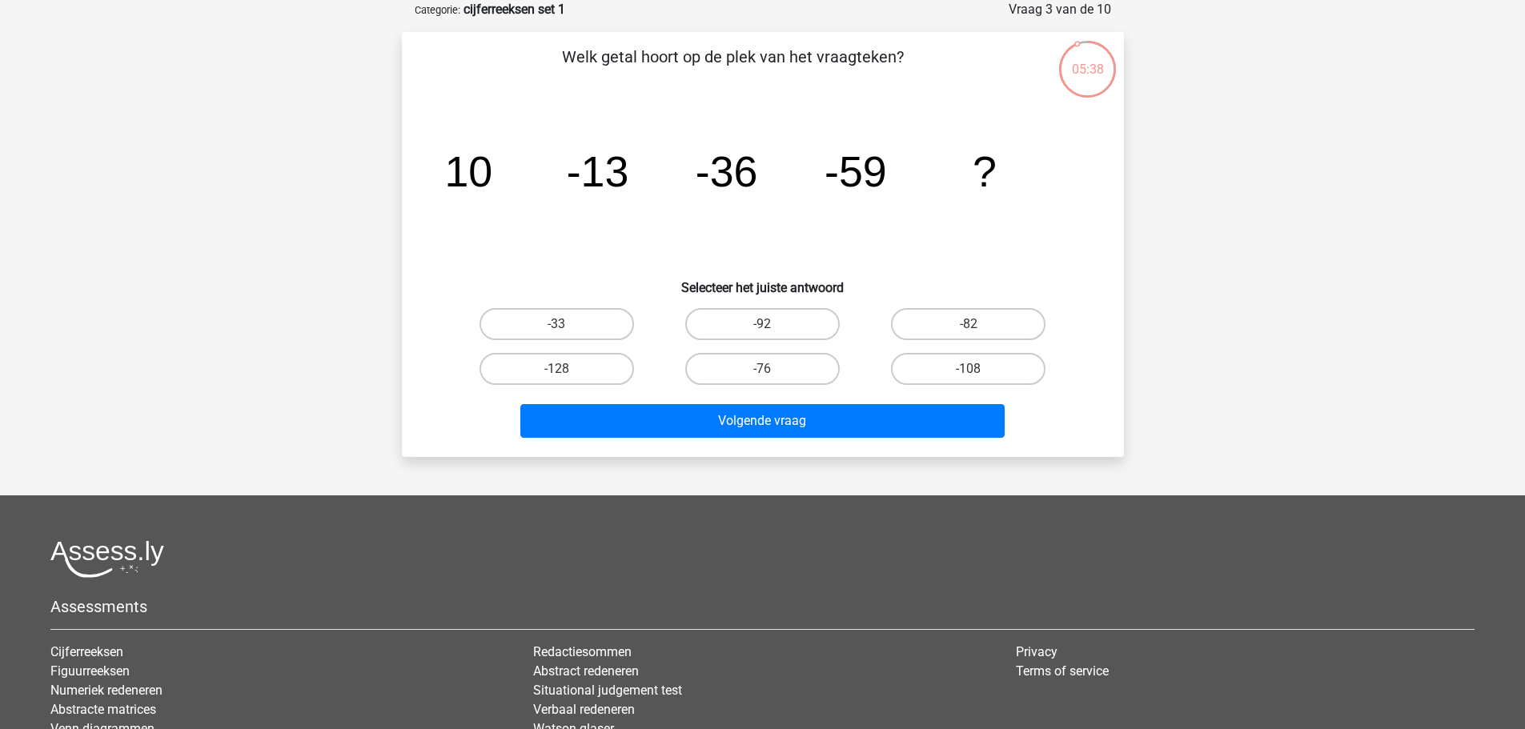
click at [970, 324] on input "-82" at bounding box center [974, 329] width 10 height 10
radio input "true"
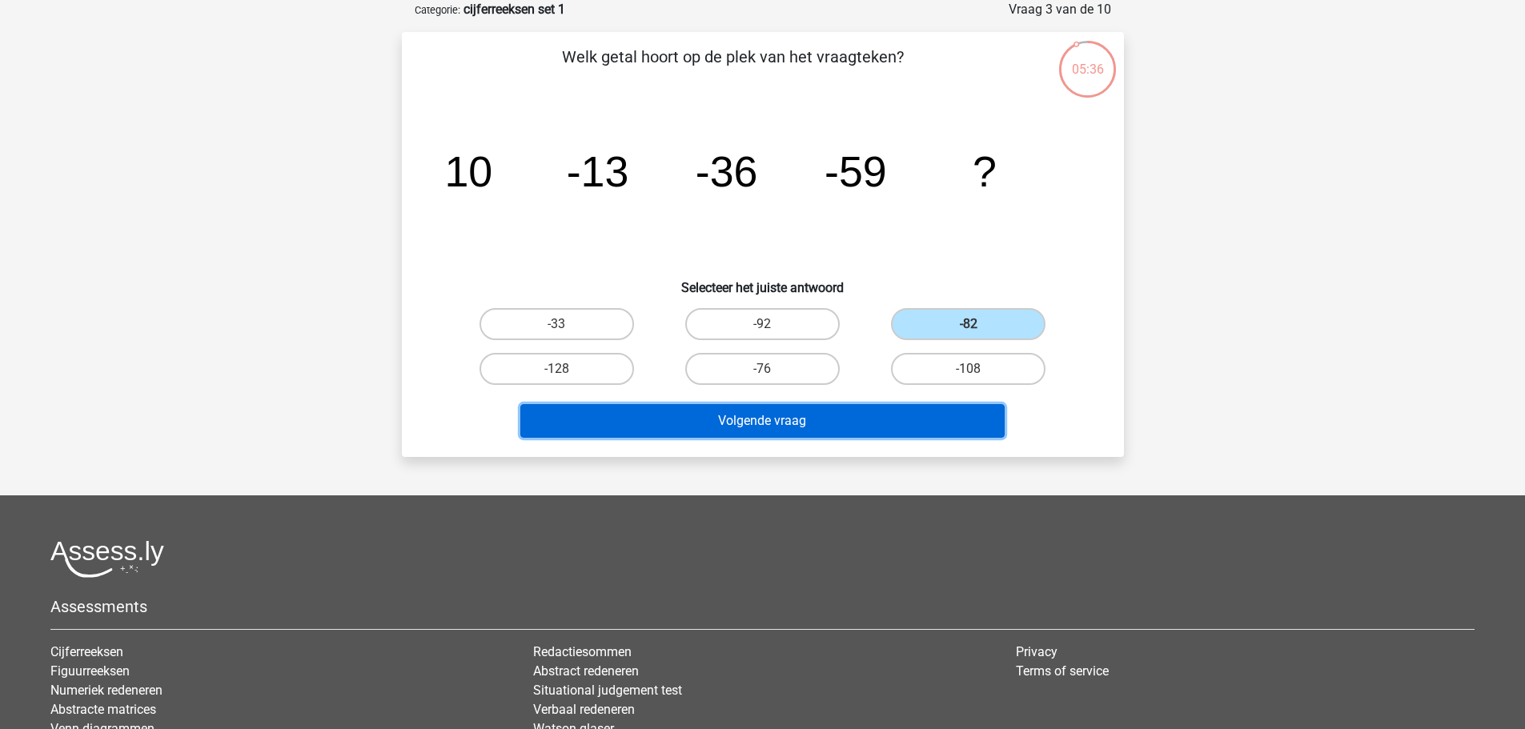
click at [750, 424] on button "Volgende vraag" at bounding box center [762, 421] width 484 height 34
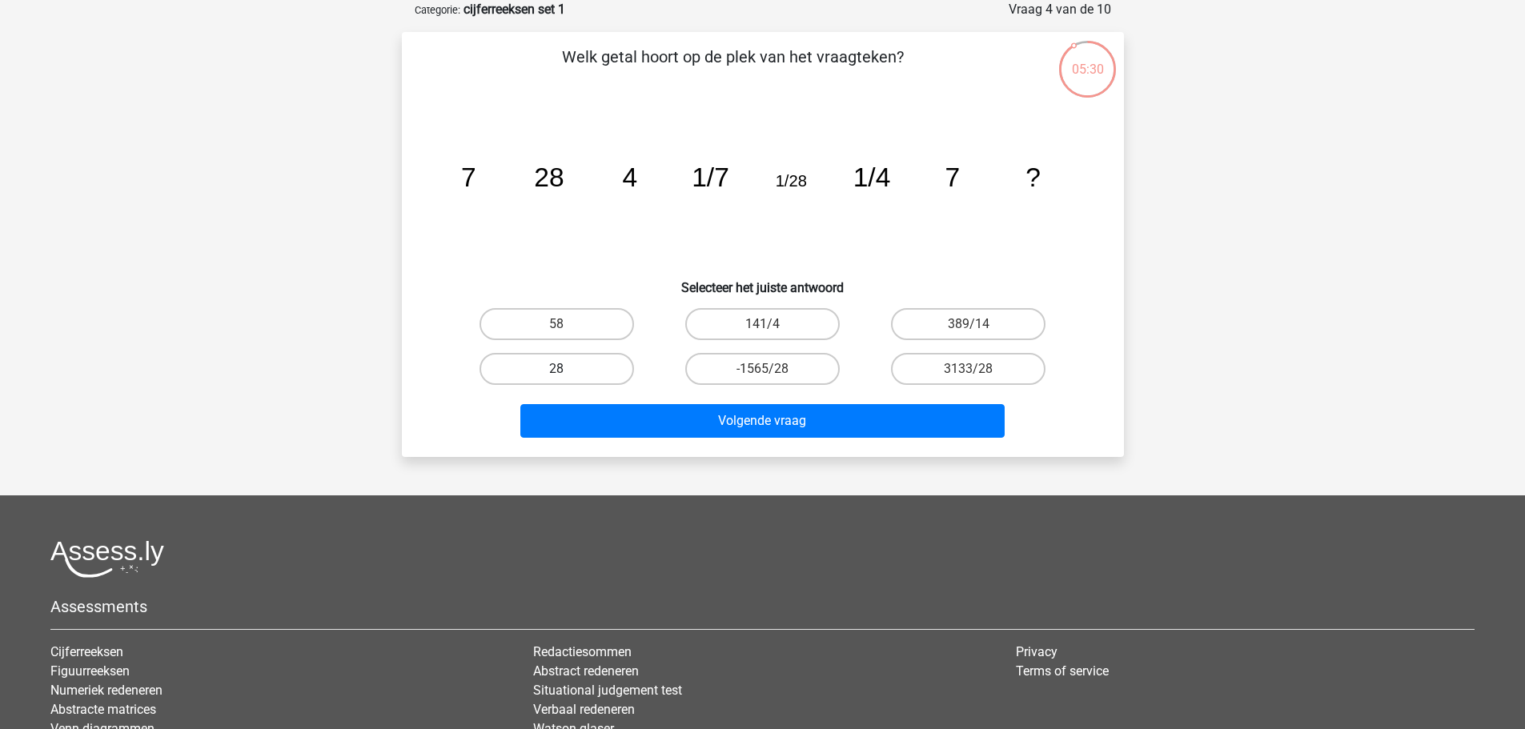
click at [594, 364] on label "28" at bounding box center [557, 369] width 155 height 32
click at [567, 369] on input "28" at bounding box center [561, 374] width 10 height 10
radio input "true"
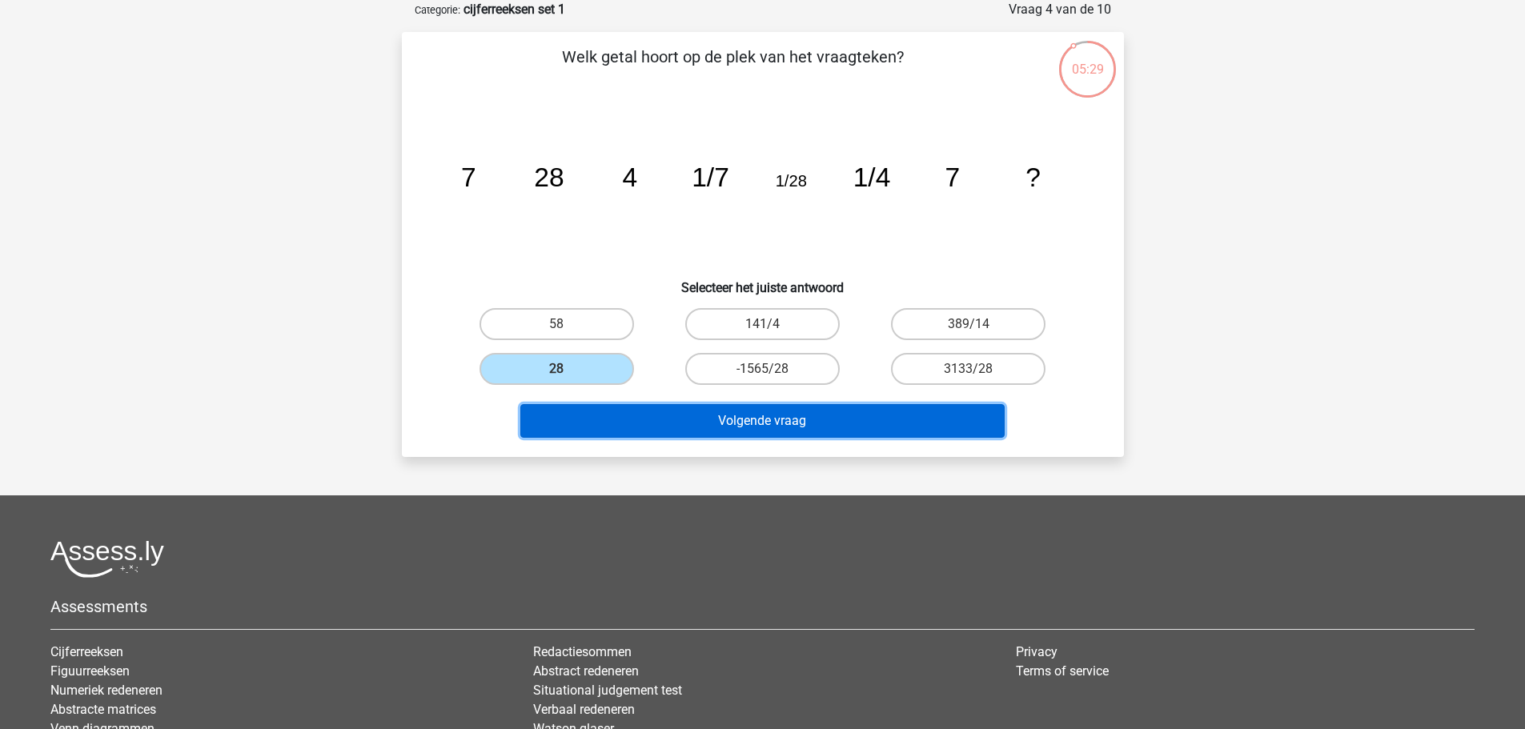
click at [760, 420] on button "Volgende vraag" at bounding box center [762, 421] width 484 height 34
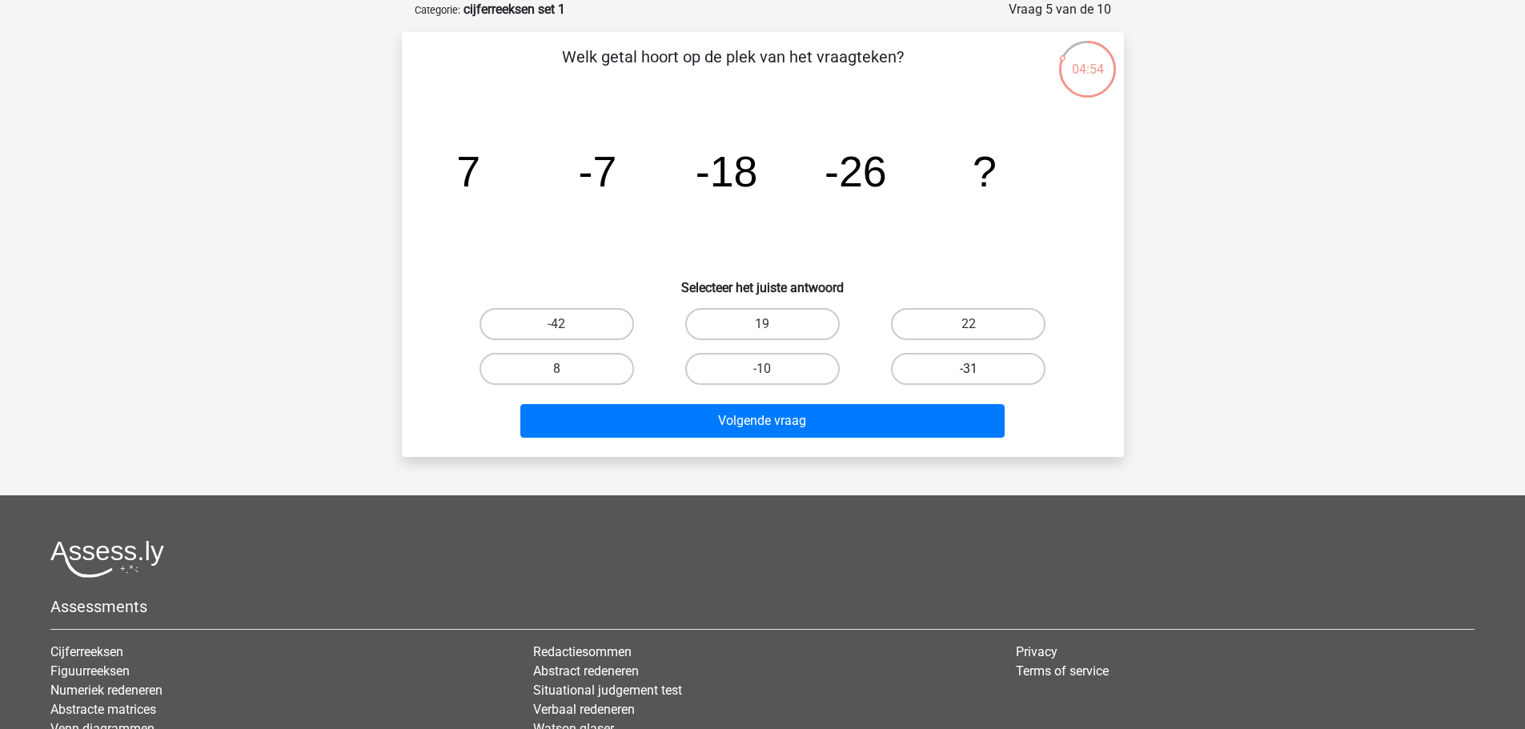
click at [983, 361] on label "-31" at bounding box center [968, 369] width 155 height 32
click at [979, 369] on input "-31" at bounding box center [974, 374] width 10 height 10
radio input "true"
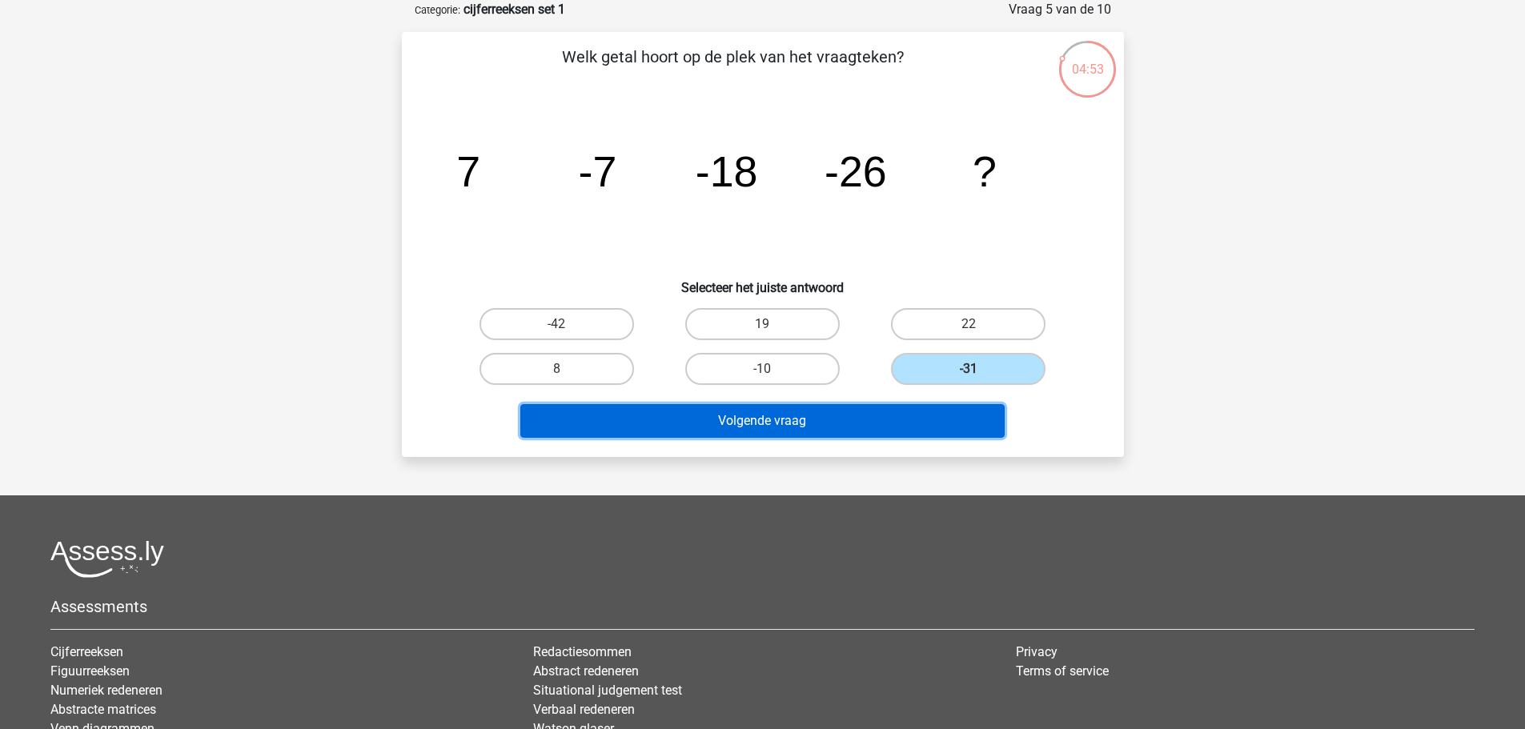
click at [910, 416] on button "Volgende vraag" at bounding box center [762, 421] width 484 height 34
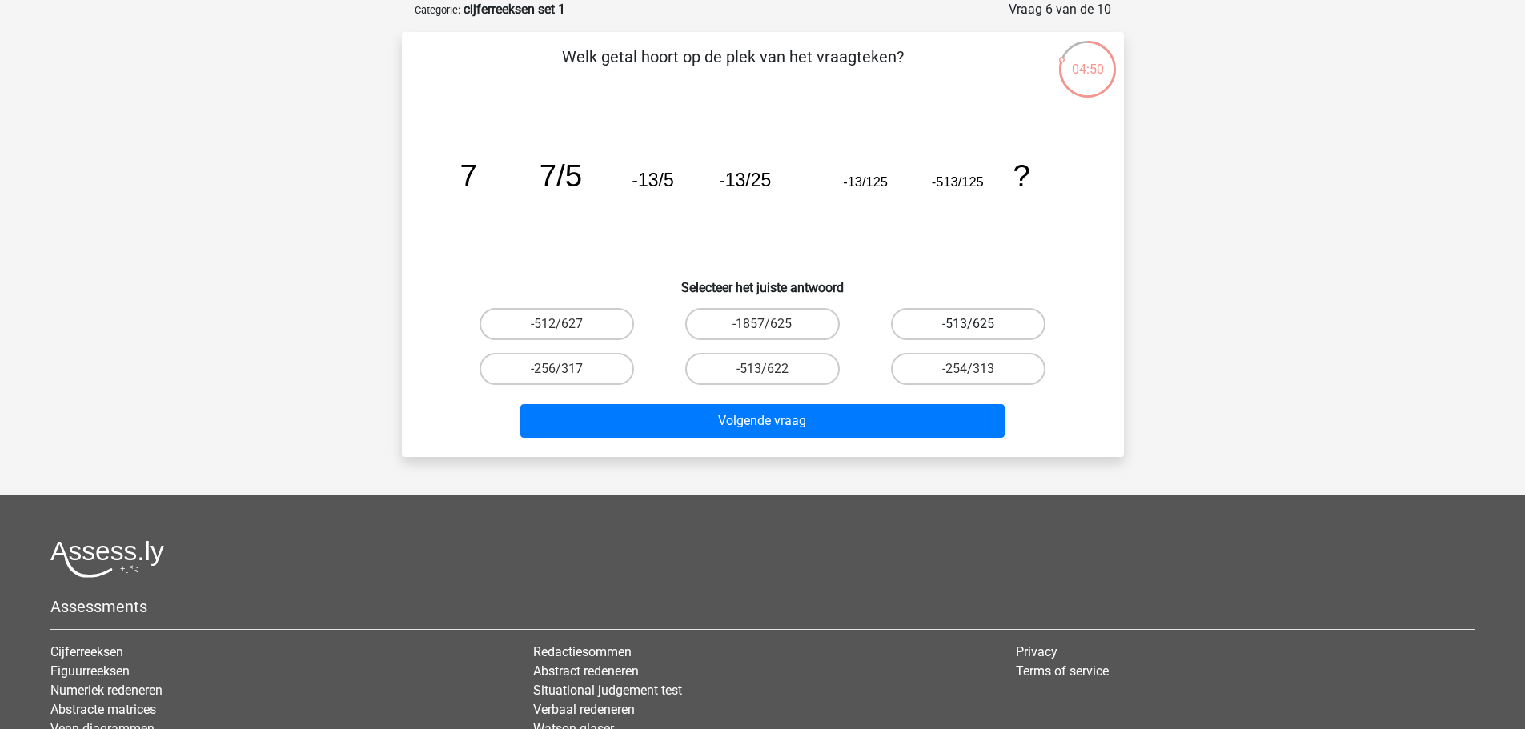
click at [997, 324] on label "-513/625" at bounding box center [968, 324] width 155 height 32
click at [979, 324] on input "-513/625" at bounding box center [974, 329] width 10 height 10
radio input "true"
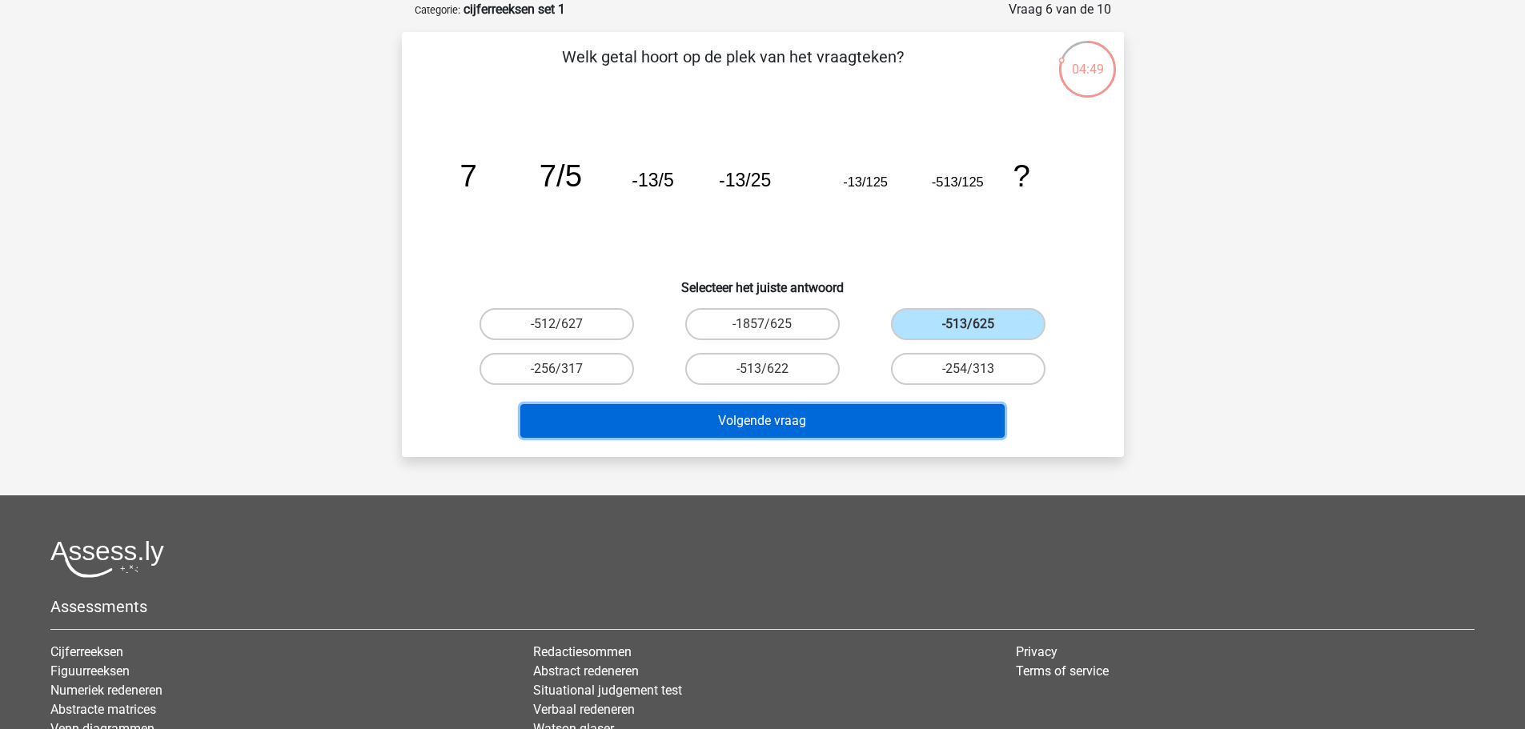
click at [859, 420] on button "Volgende vraag" at bounding box center [762, 421] width 484 height 34
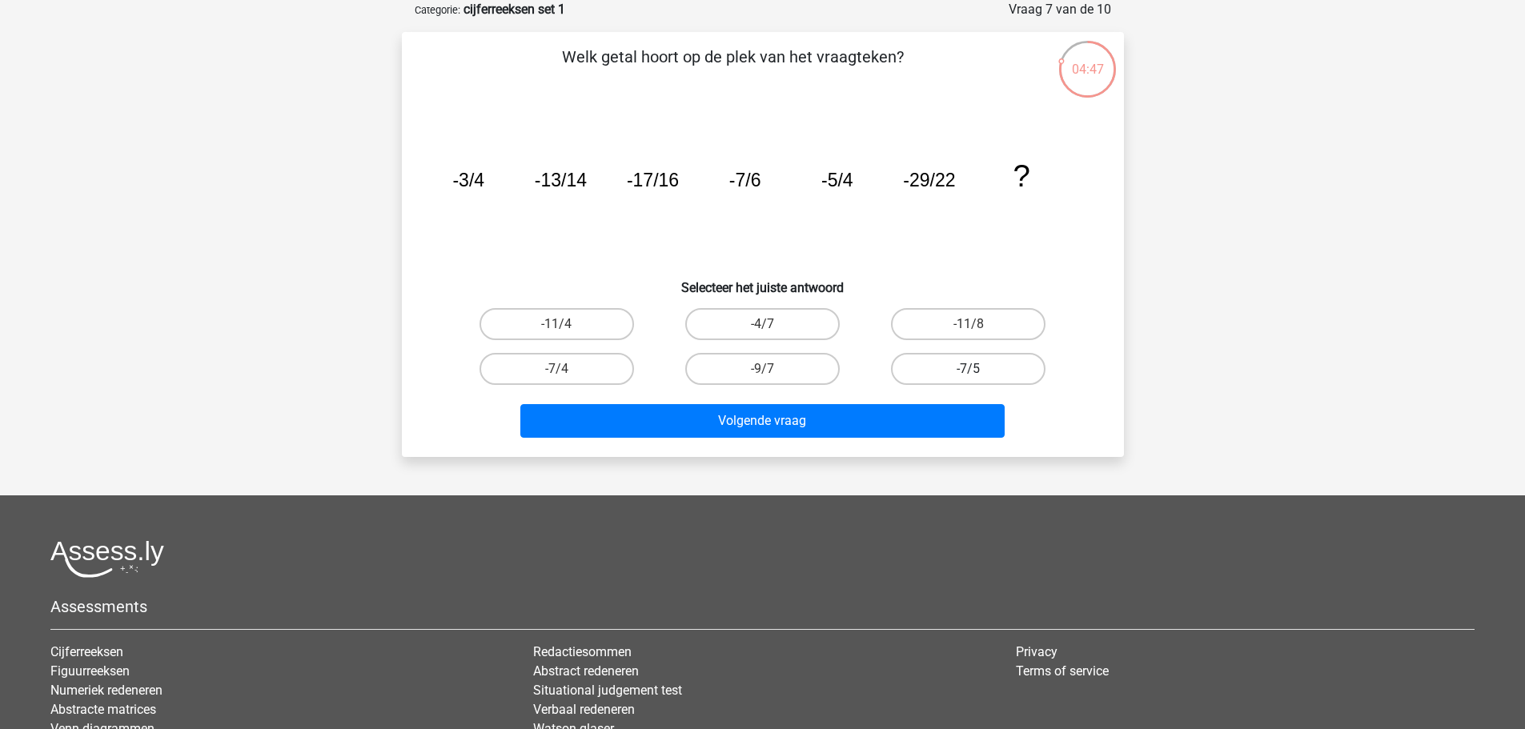
click at [998, 364] on label "-7/5" at bounding box center [968, 369] width 155 height 32
click at [979, 369] on input "-7/5" at bounding box center [974, 374] width 10 height 10
radio input "true"
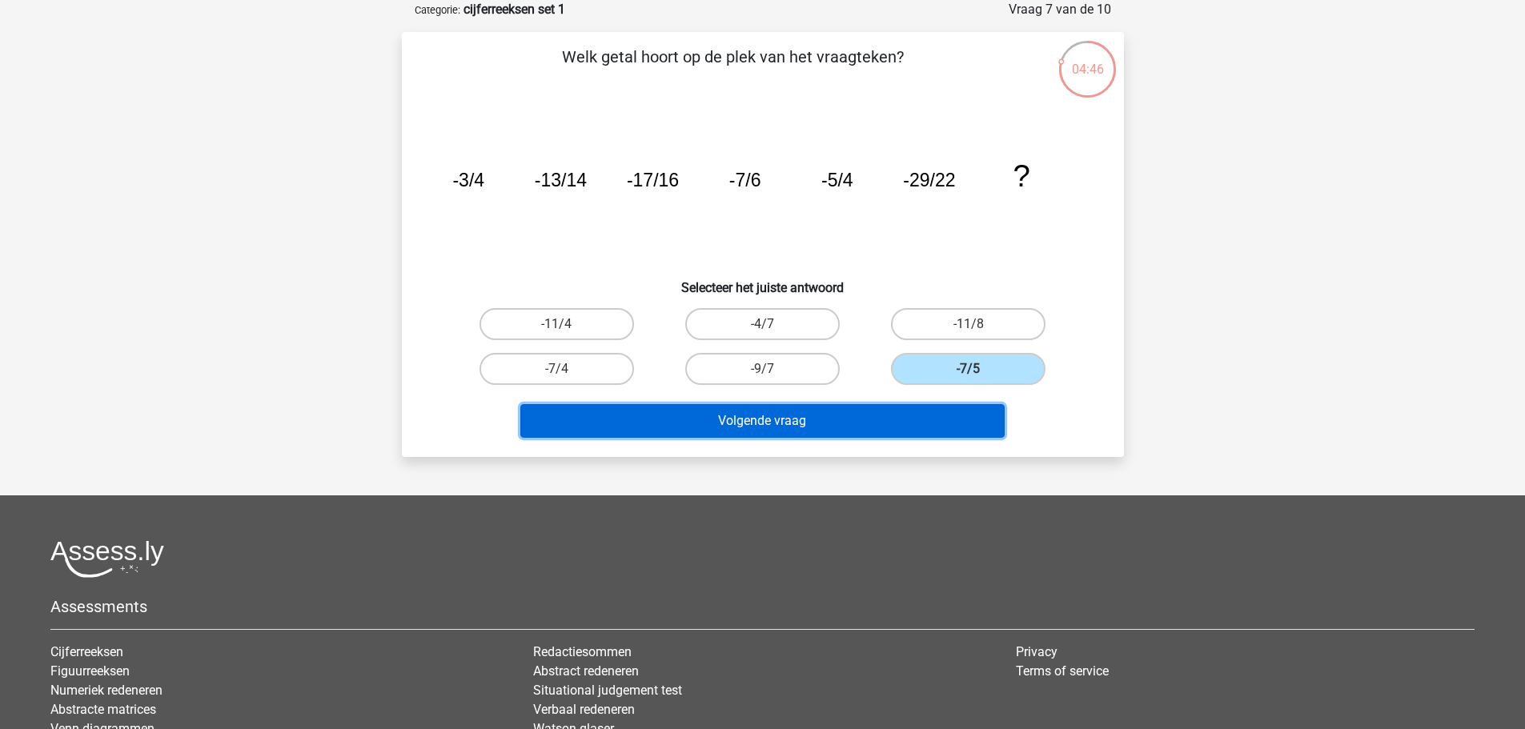
click at [830, 418] on button "Volgende vraag" at bounding box center [762, 421] width 484 height 34
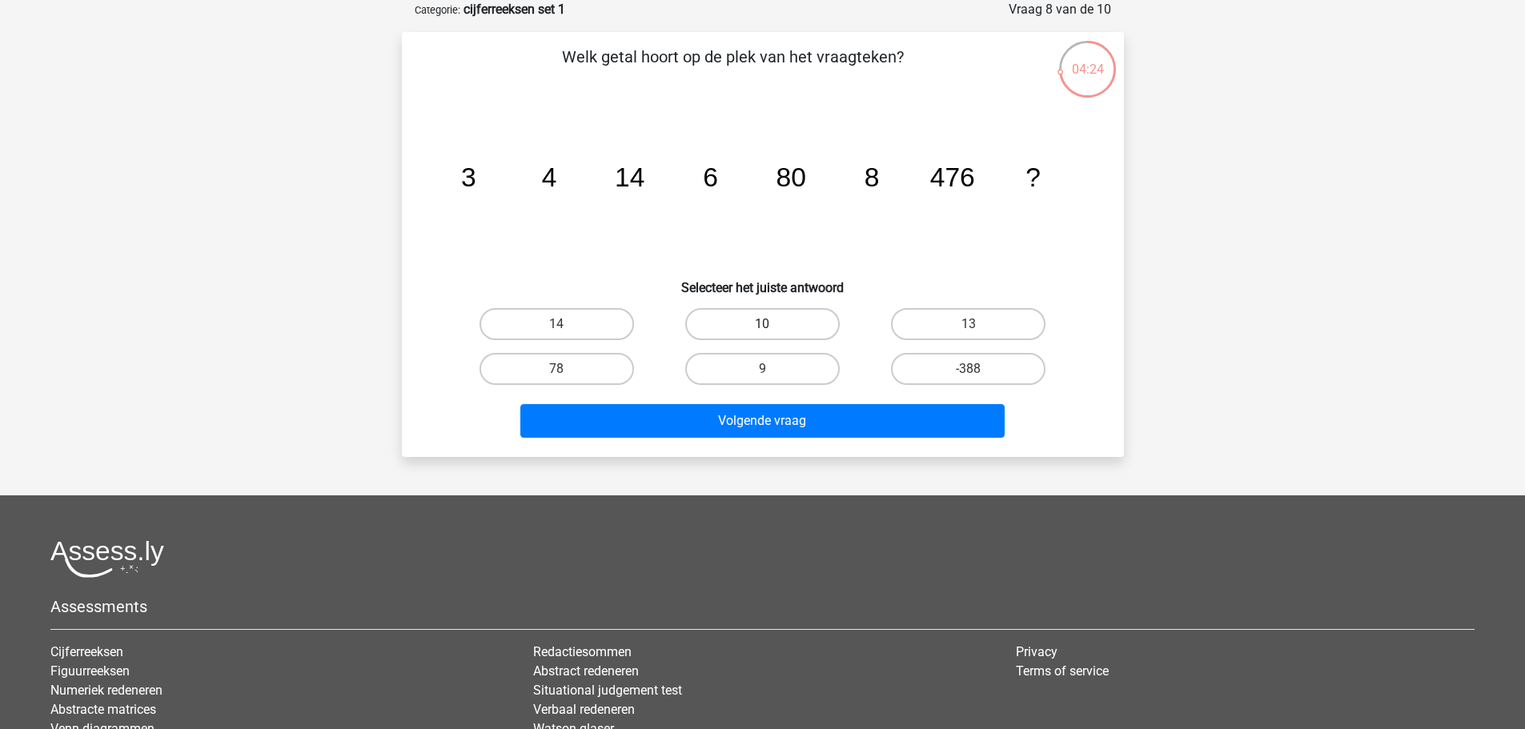
click at [790, 323] on label "10" at bounding box center [762, 324] width 155 height 32
click at [773, 324] on input "10" at bounding box center [767, 329] width 10 height 10
radio input "true"
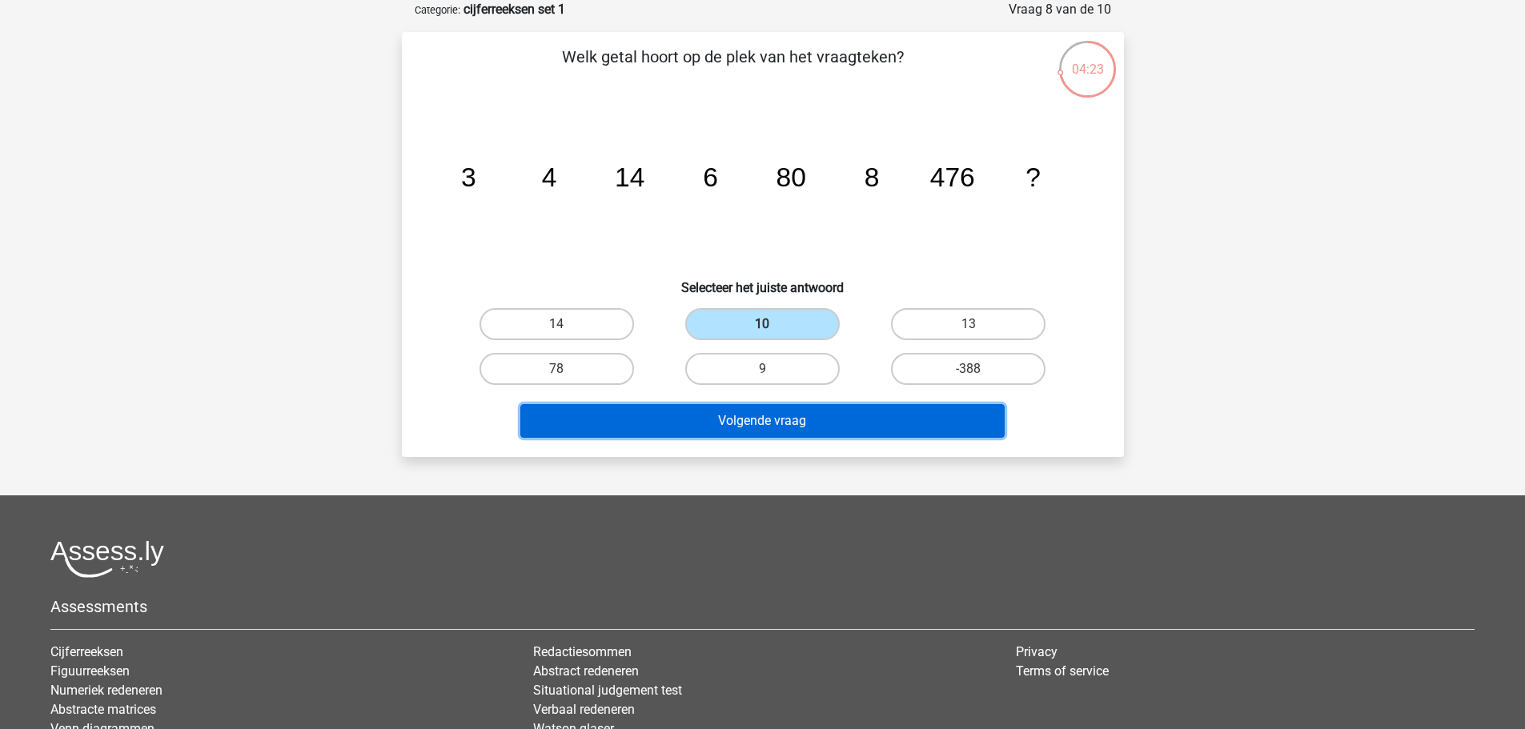
click at [790, 423] on button "Volgende vraag" at bounding box center [762, 421] width 484 height 34
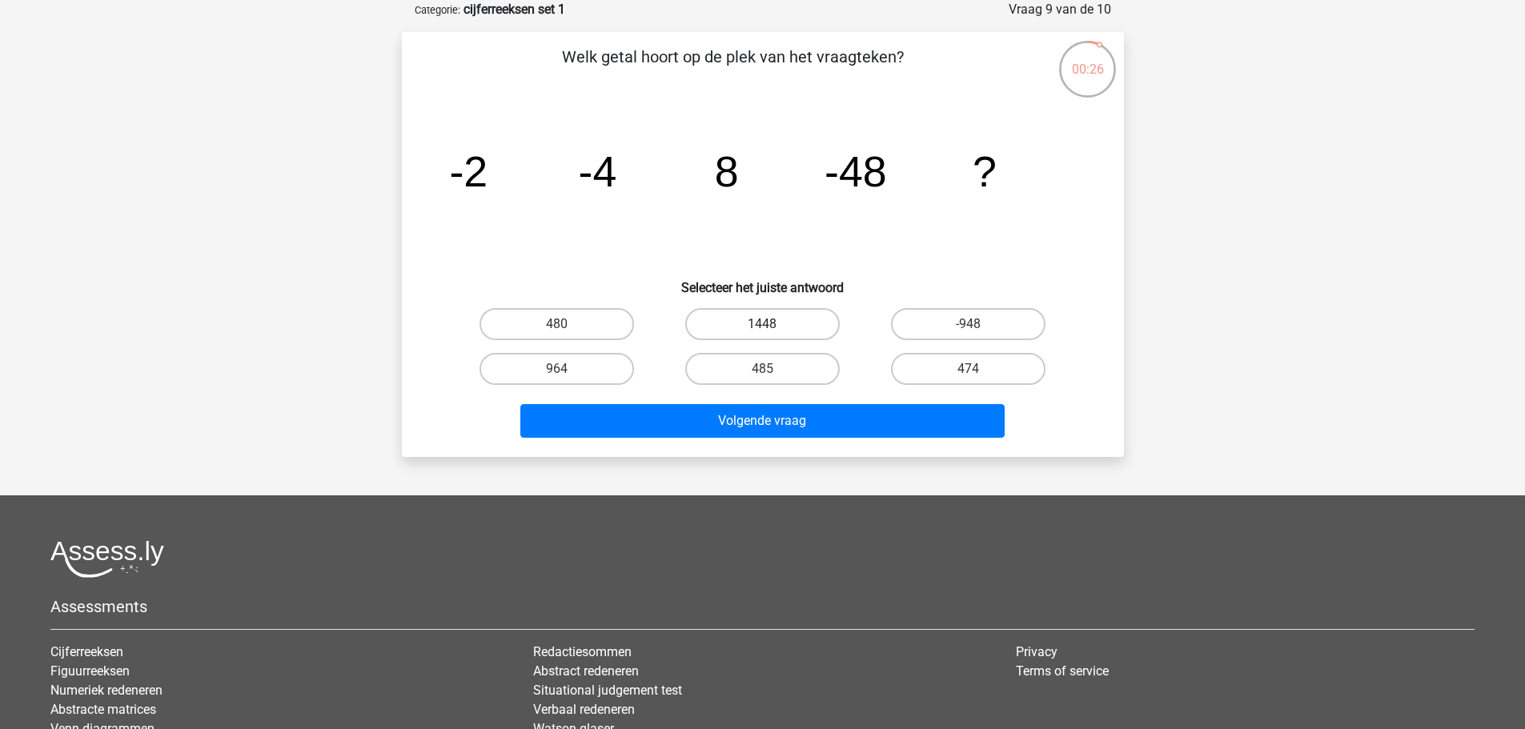
click at [786, 322] on label "1448" at bounding box center [762, 324] width 155 height 32
click at [773, 324] on input "1448" at bounding box center [767, 329] width 10 height 10
radio input "true"
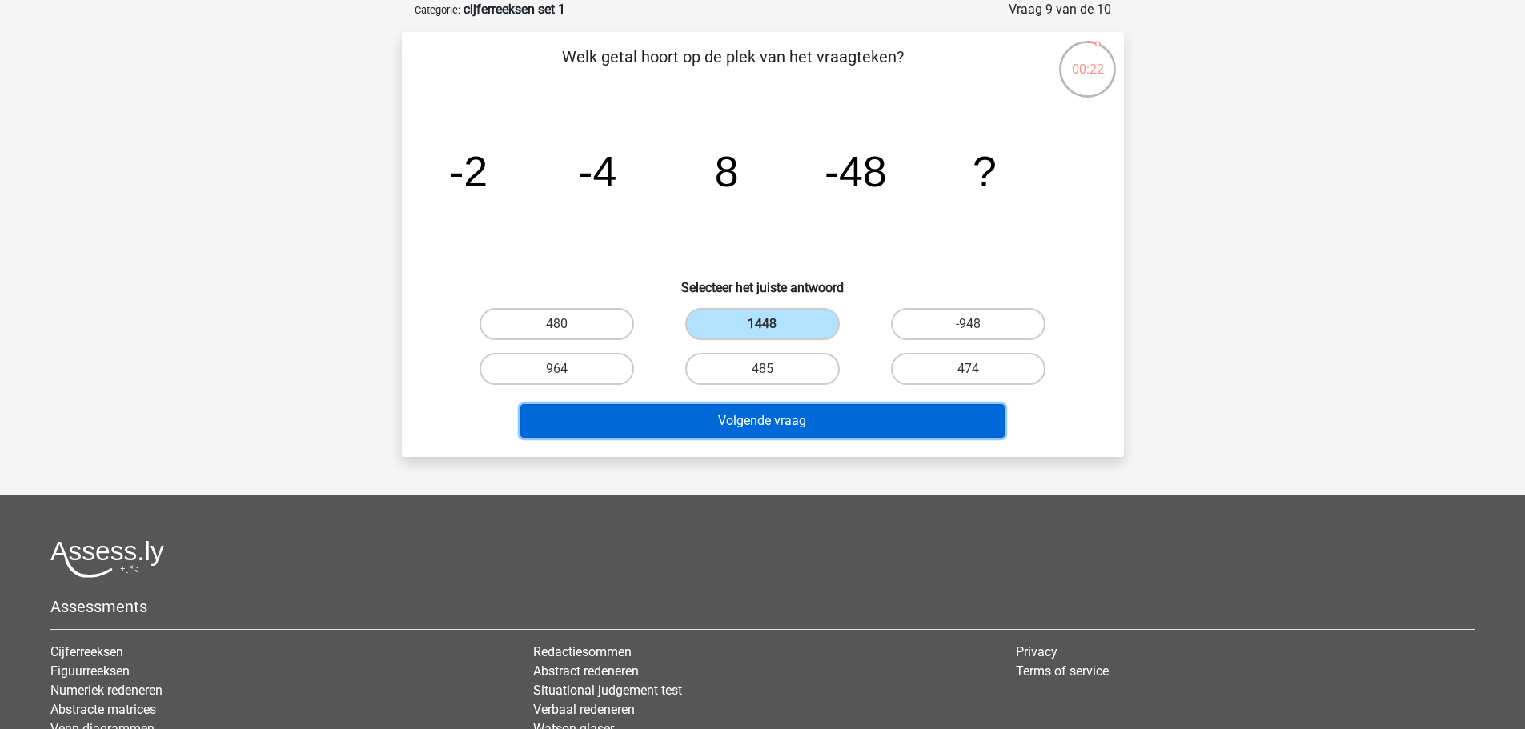
click at [813, 420] on button "Volgende vraag" at bounding box center [762, 421] width 484 height 34
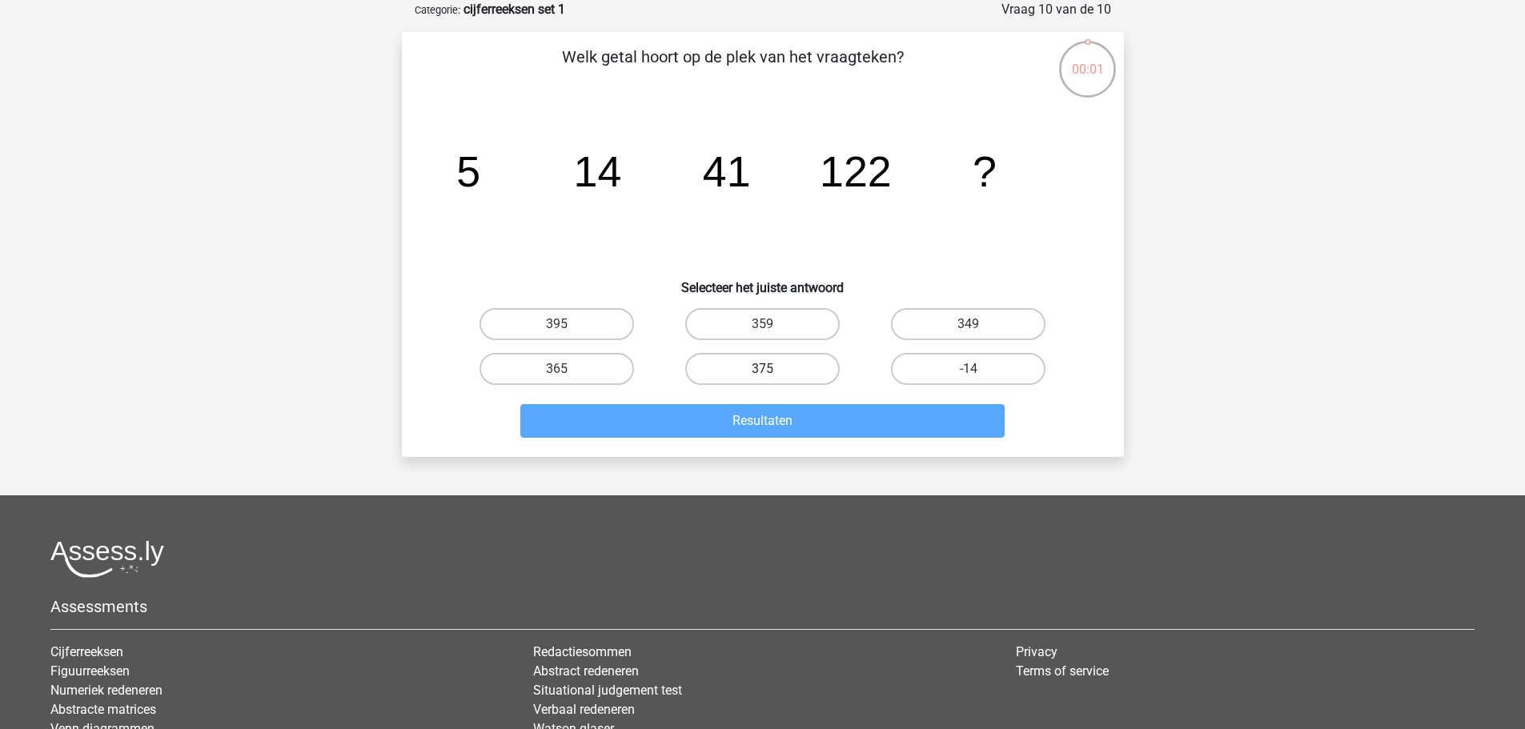
click at [758, 372] on label "375" at bounding box center [762, 369] width 155 height 32
click at [762, 372] on input "375" at bounding box center [767, 374] width 10 height 10
radio input "true"
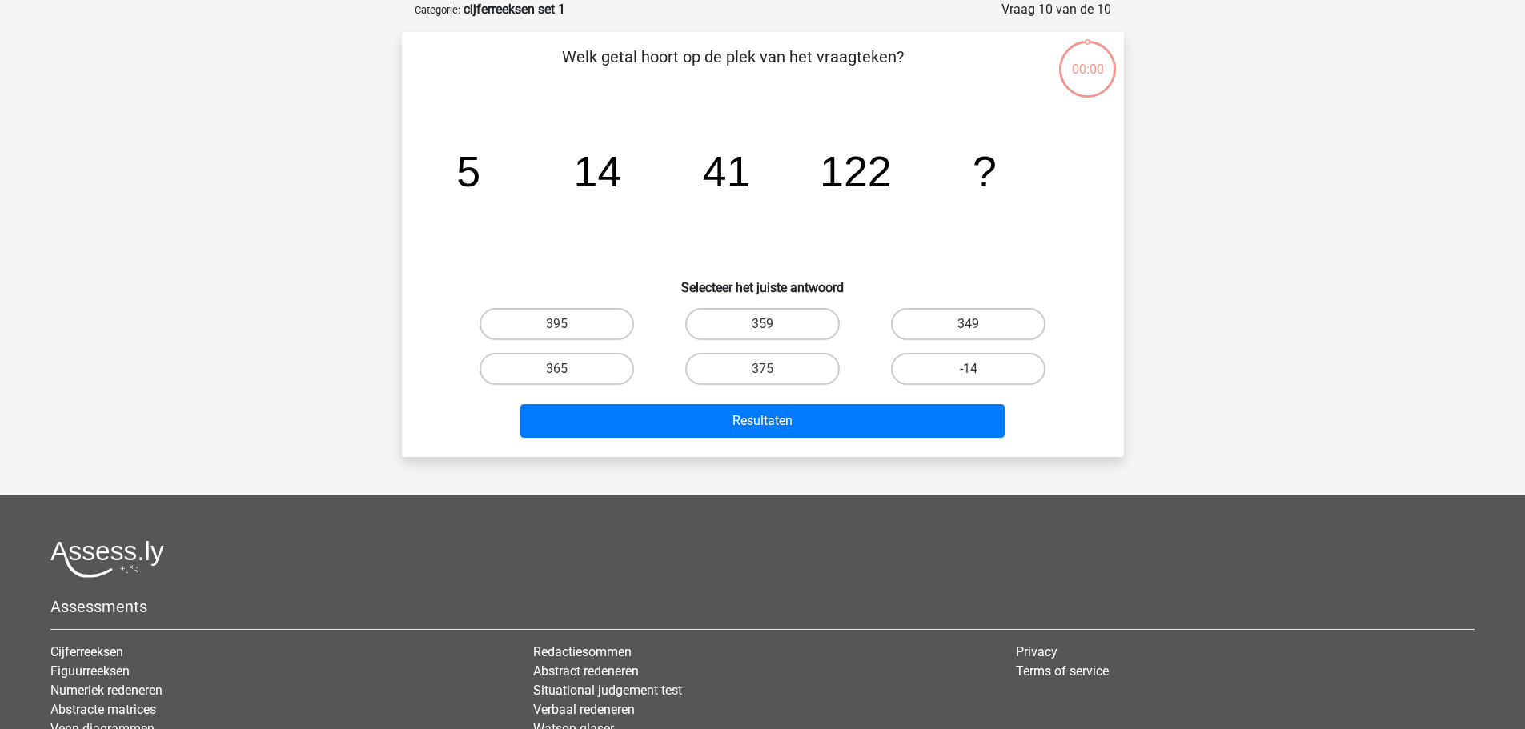
scroll to position [80, 0]
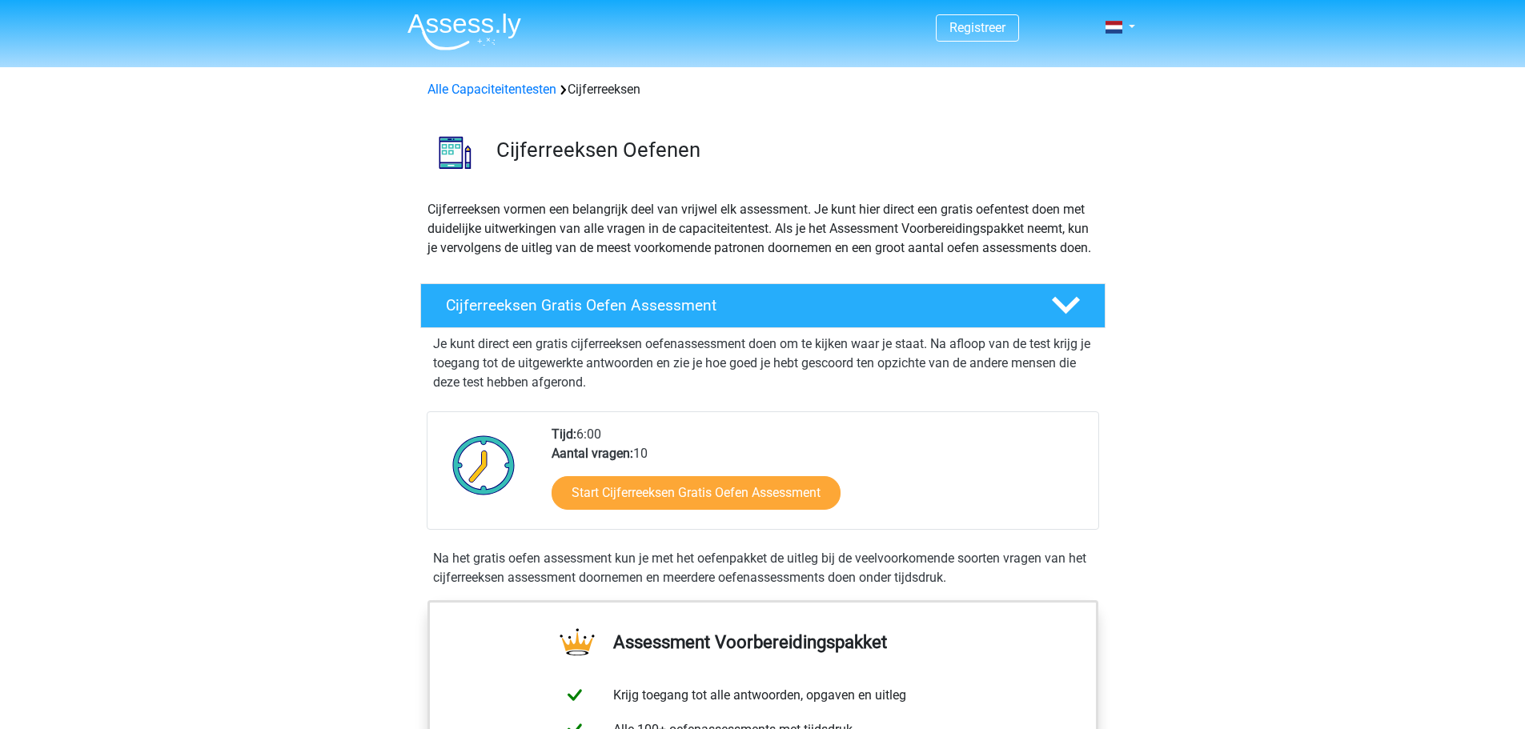
scroll to position [160, 0]
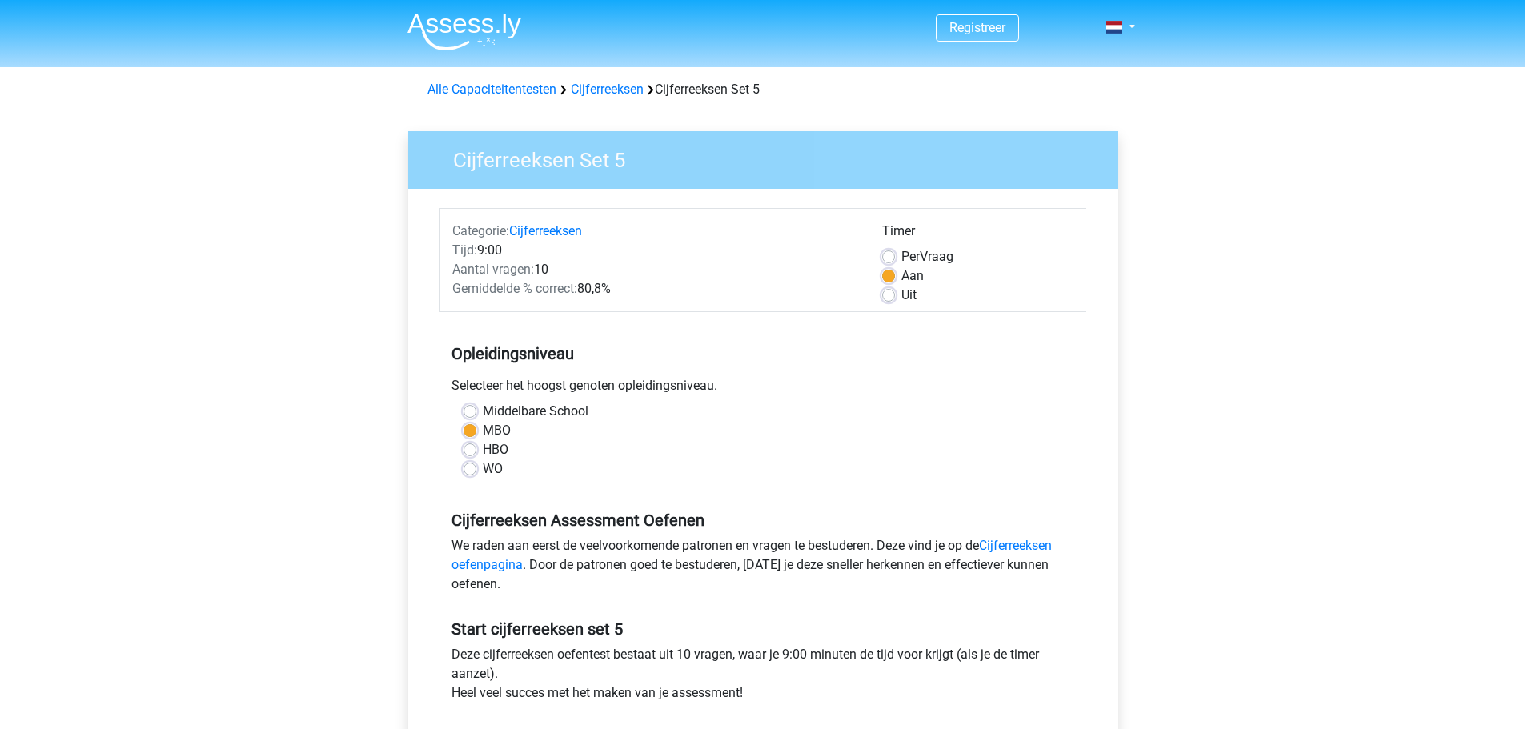
scroll to position [160, 0]
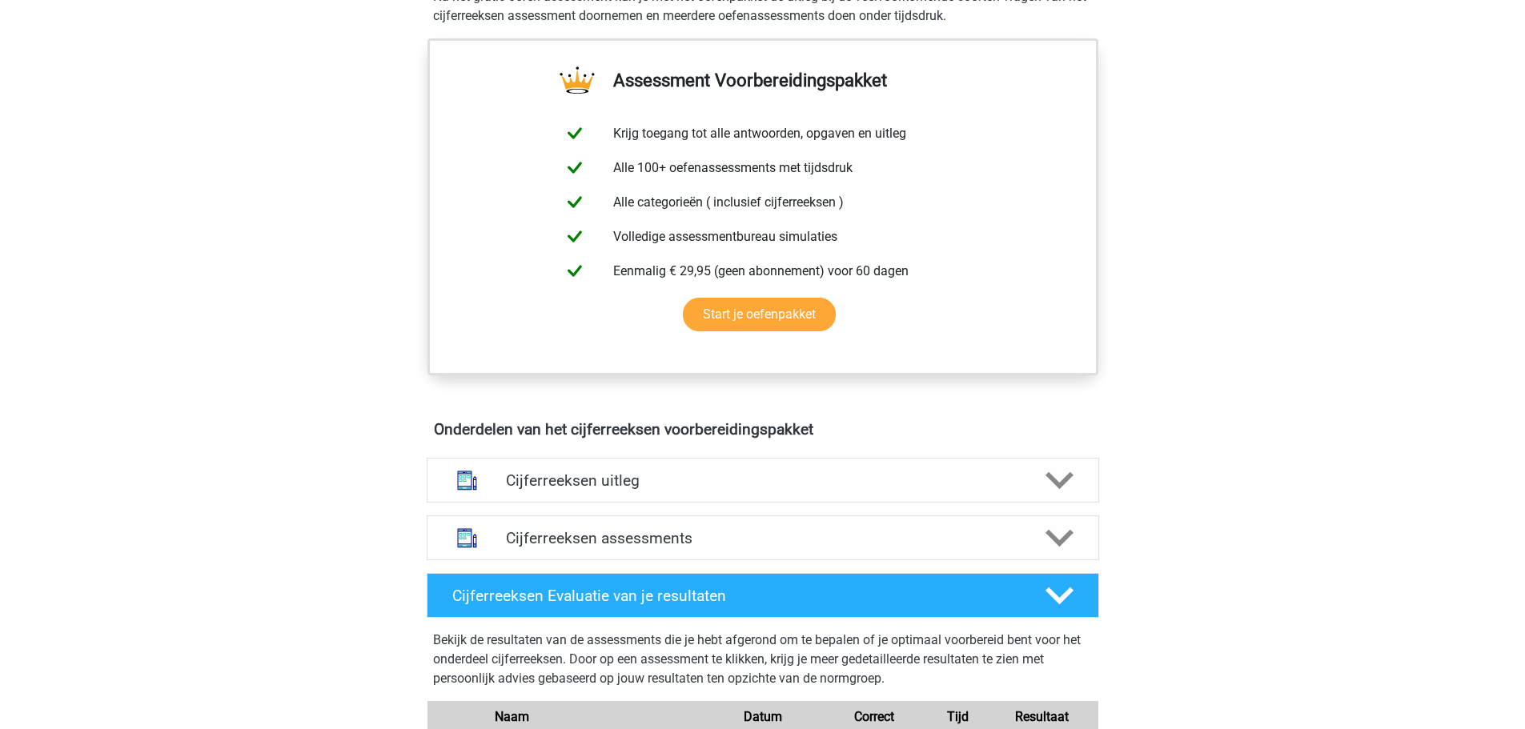
scroll to position [561, 0]
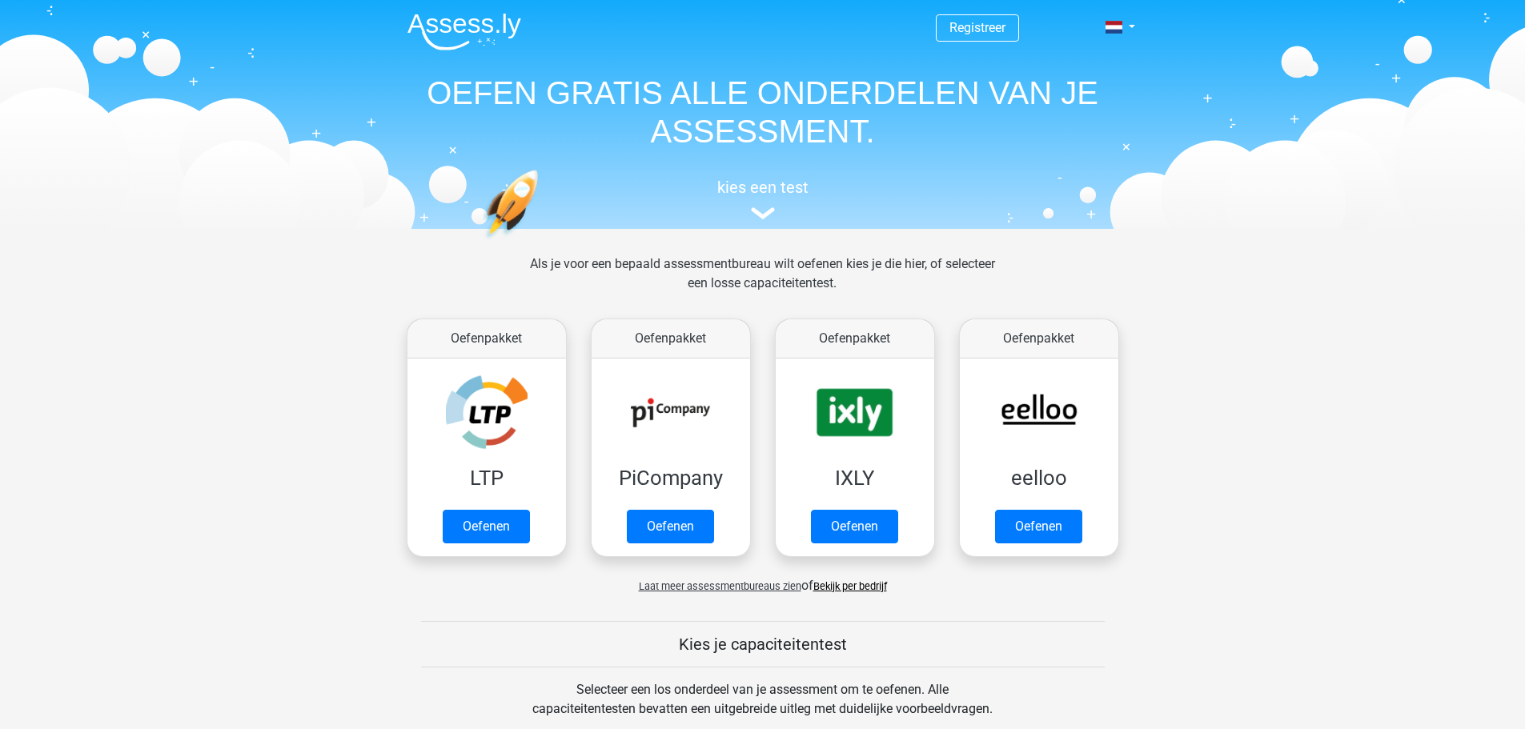
scroll to position [561, 0]
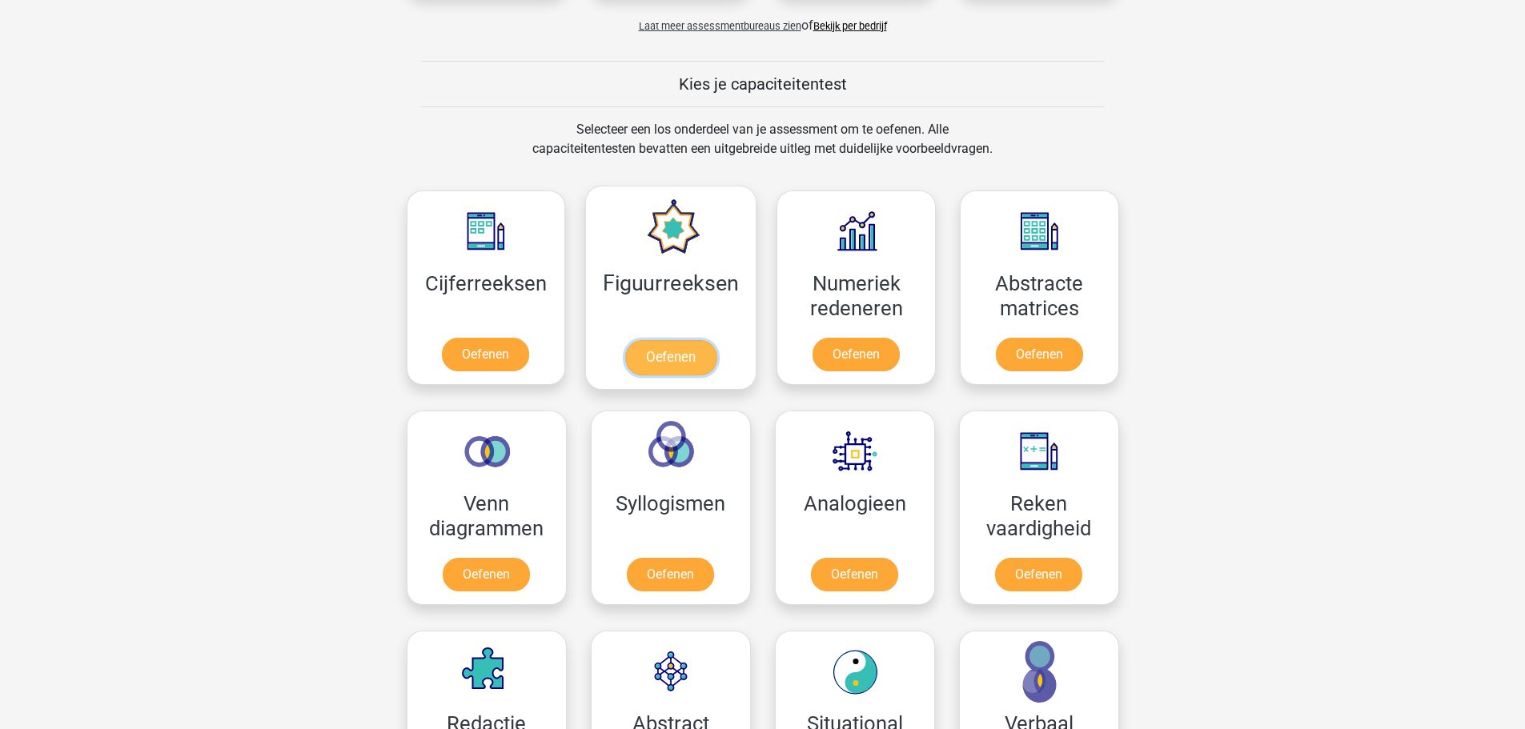
click at [664, 340] on link "Oefenen" at bounding box center [670, 357] width 91 height 35
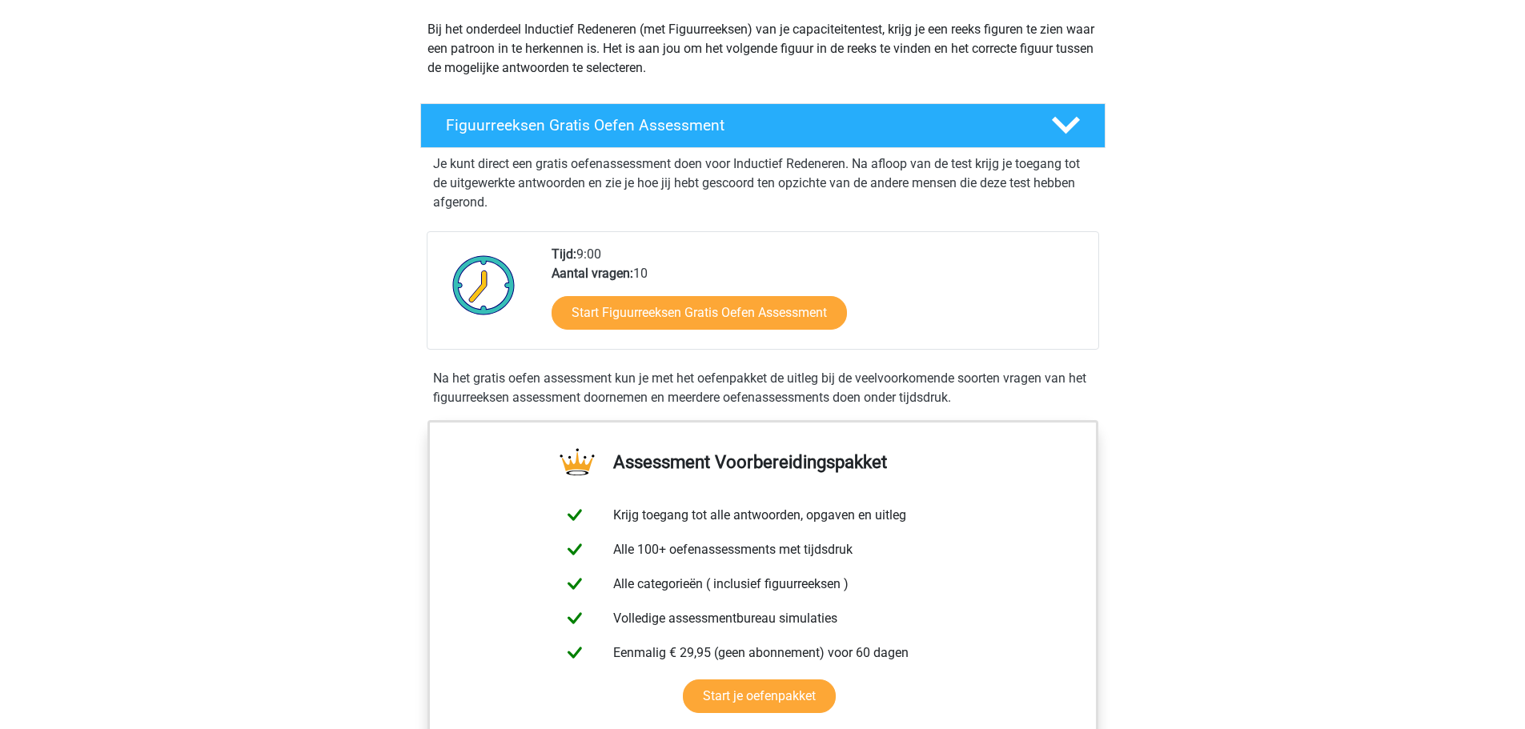
scroll to position [240, 0]
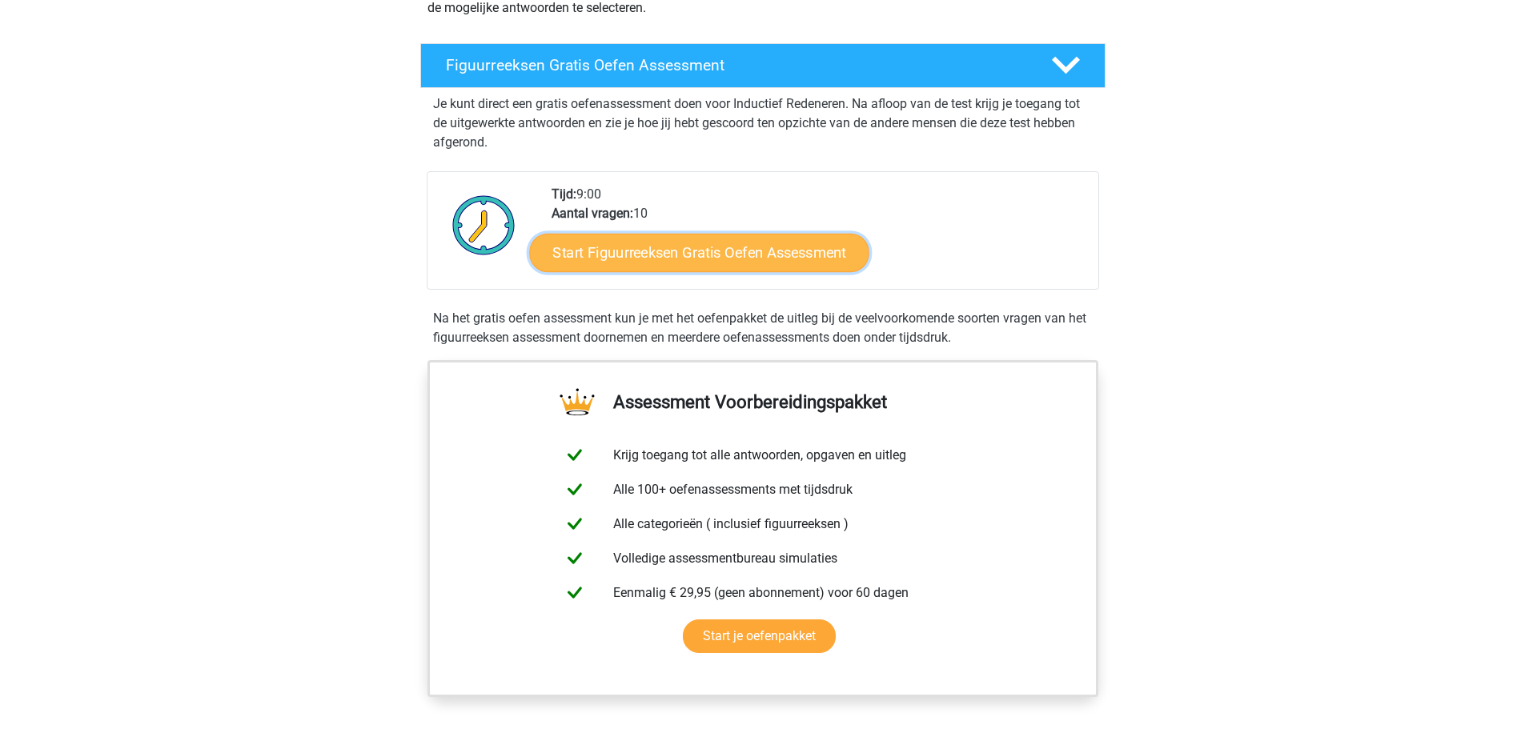
click at [729, 251] on link "Start Figuurreeksen Gratis Oefen Assessment" at bounding box center [699, 252] width 340 height 38
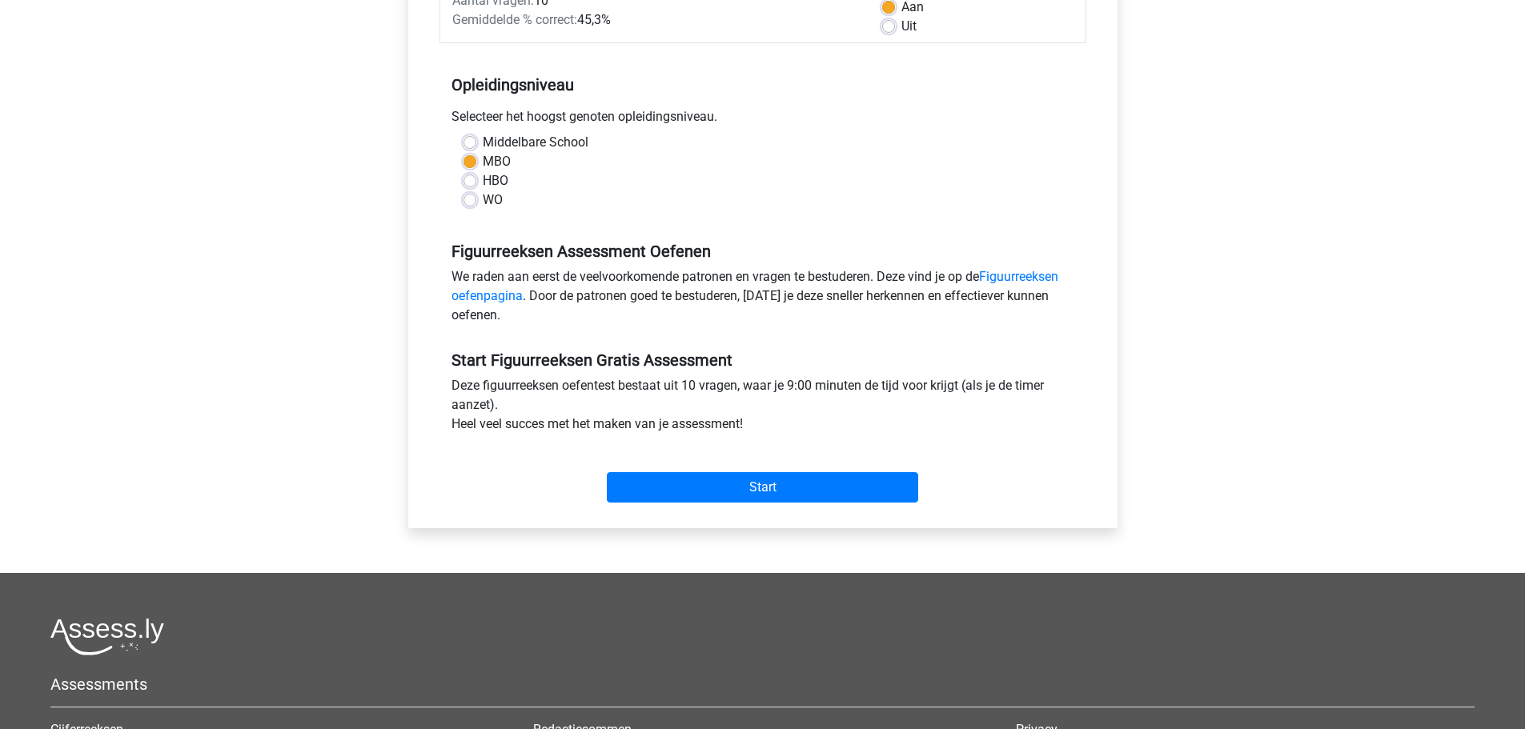
scroll to position [320, 0]
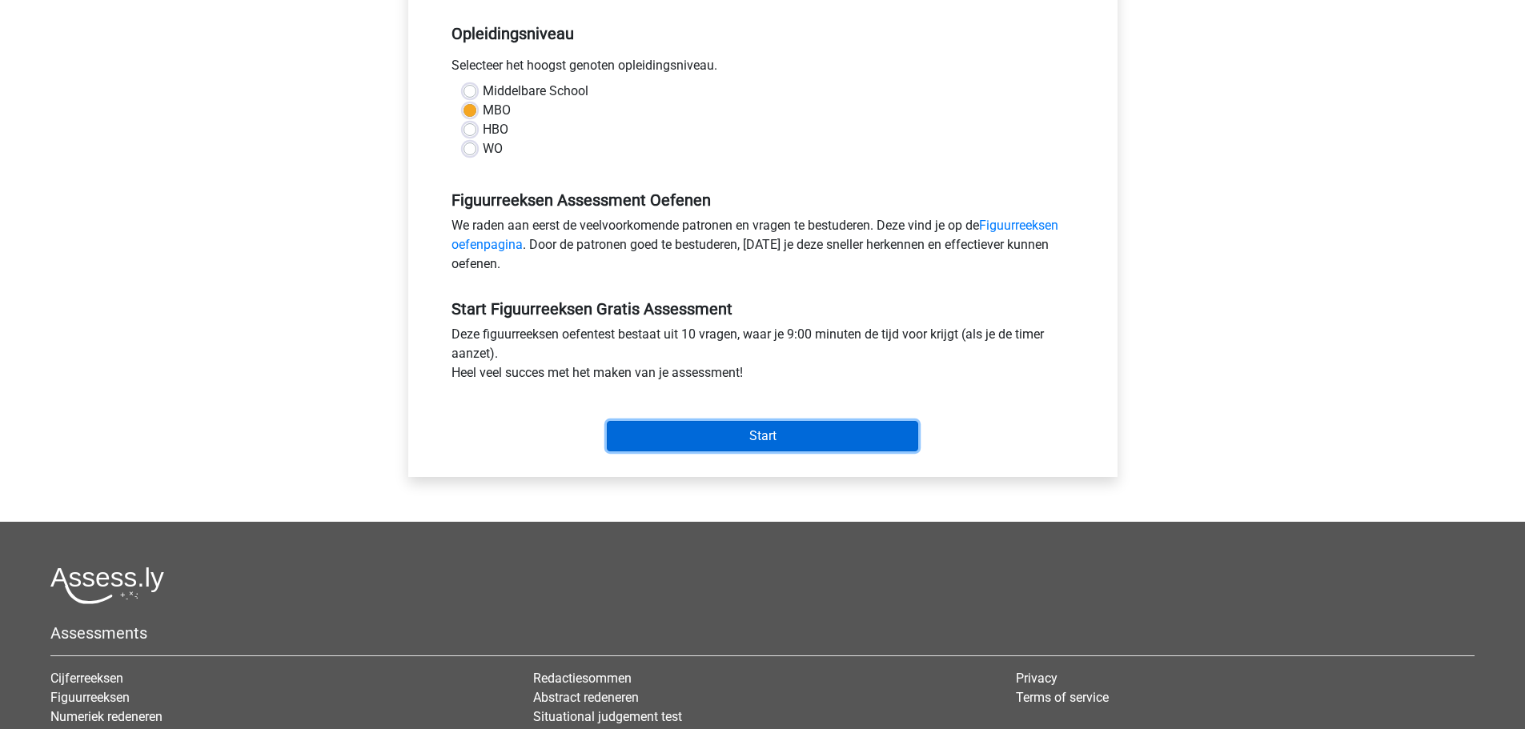
click at [873, 443] on input "Start" at bounding box center [762, 436] width 311 height 30
click at [811, 434] on input "Start" at bounding box center [762, 436] width 311 height 30
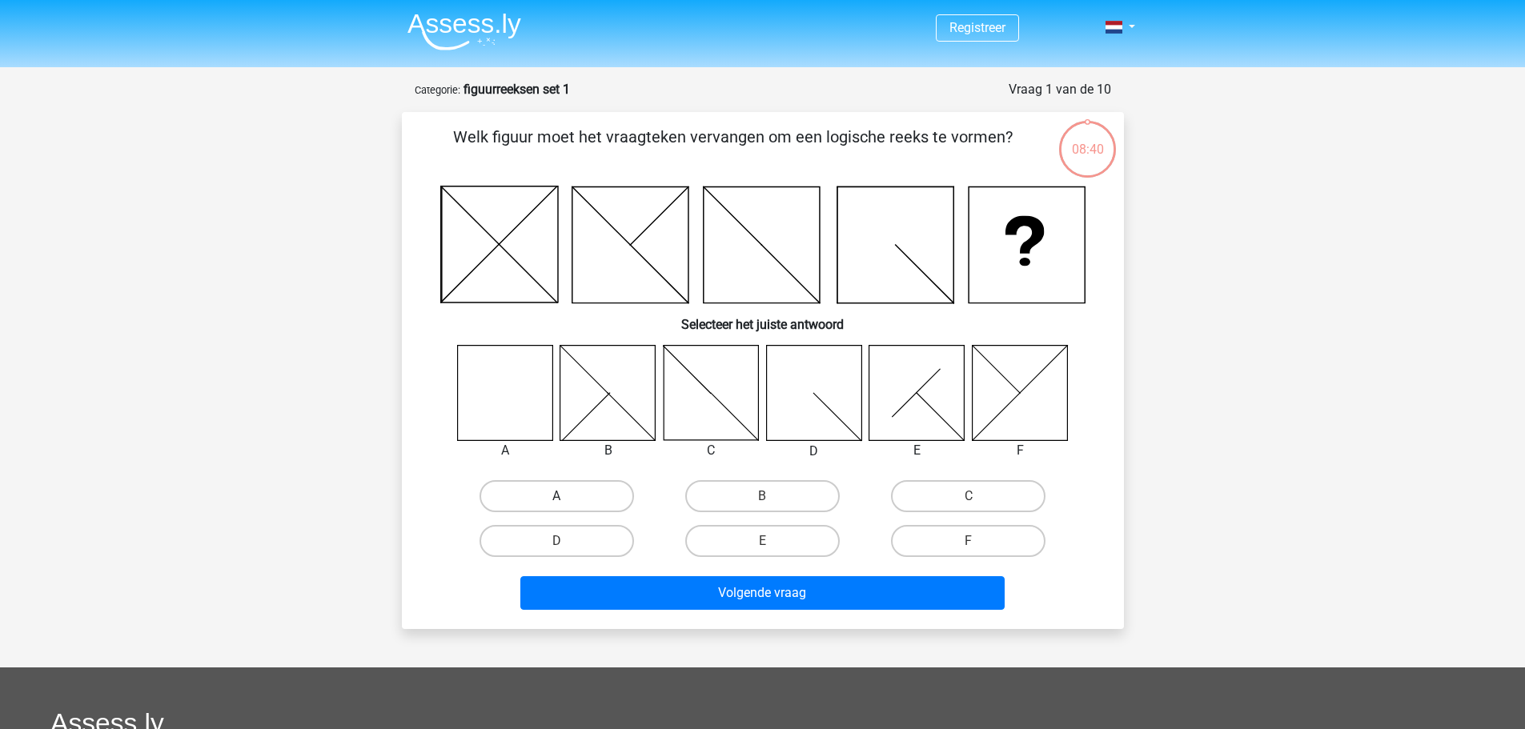
click at [588, 494] on label "A" at bounding box center [557, 496] width 155 height 32
click at [567, 496] on input "A" at bounding box center [561, 501] width 10 height 10
radio input "true"
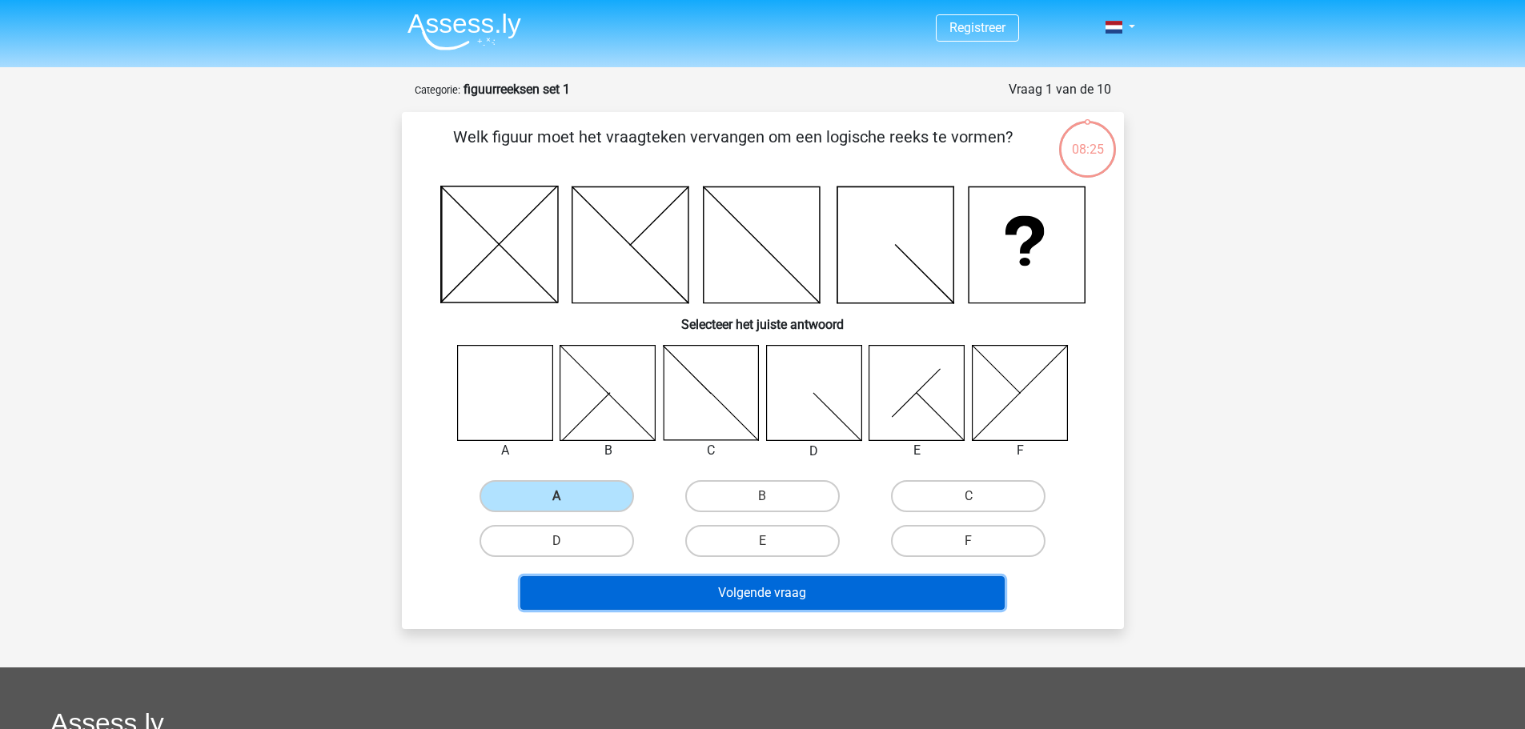
click at [760, 595] on button "Volgende vraag" at bounding box center [762, 594] width 484 height 34
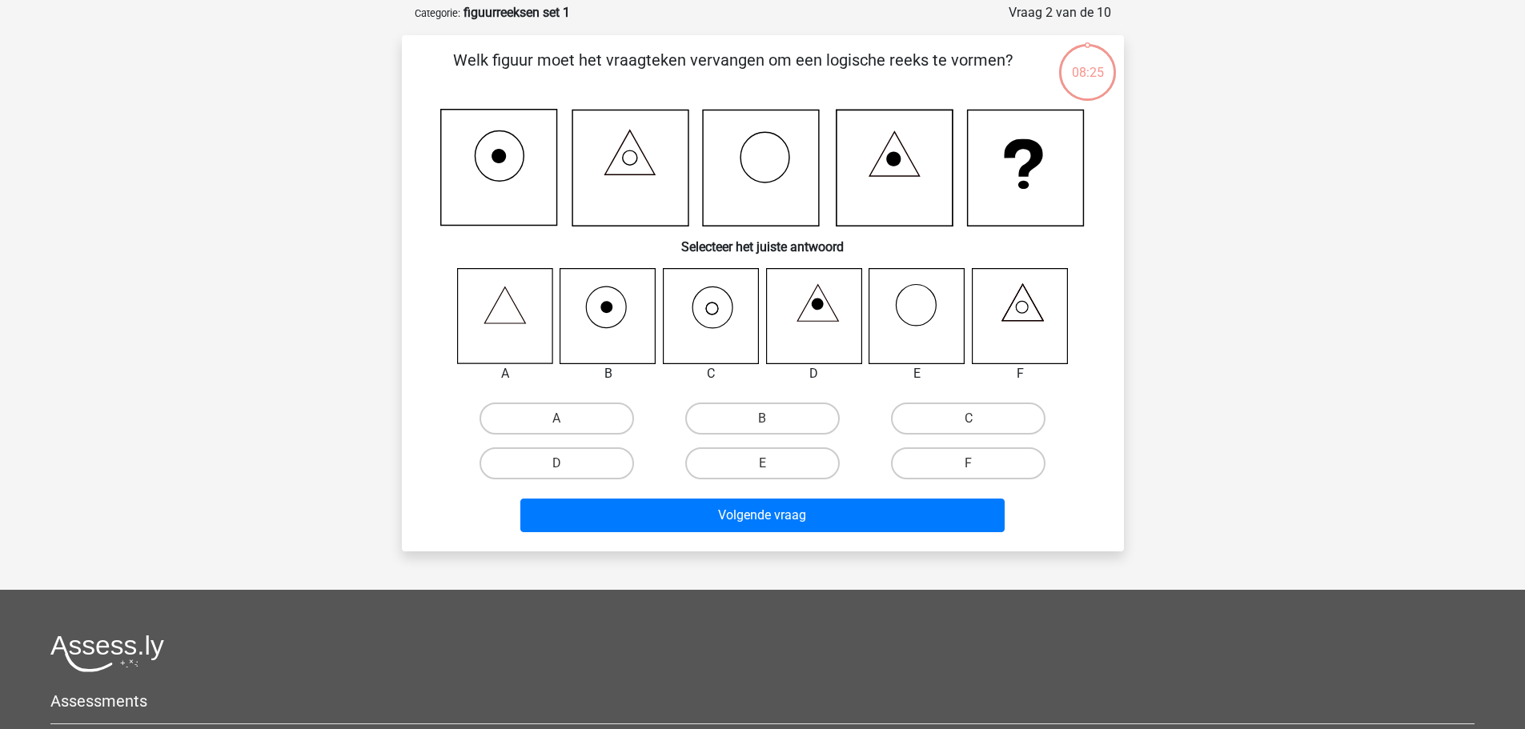
scroll to position [80, 0]
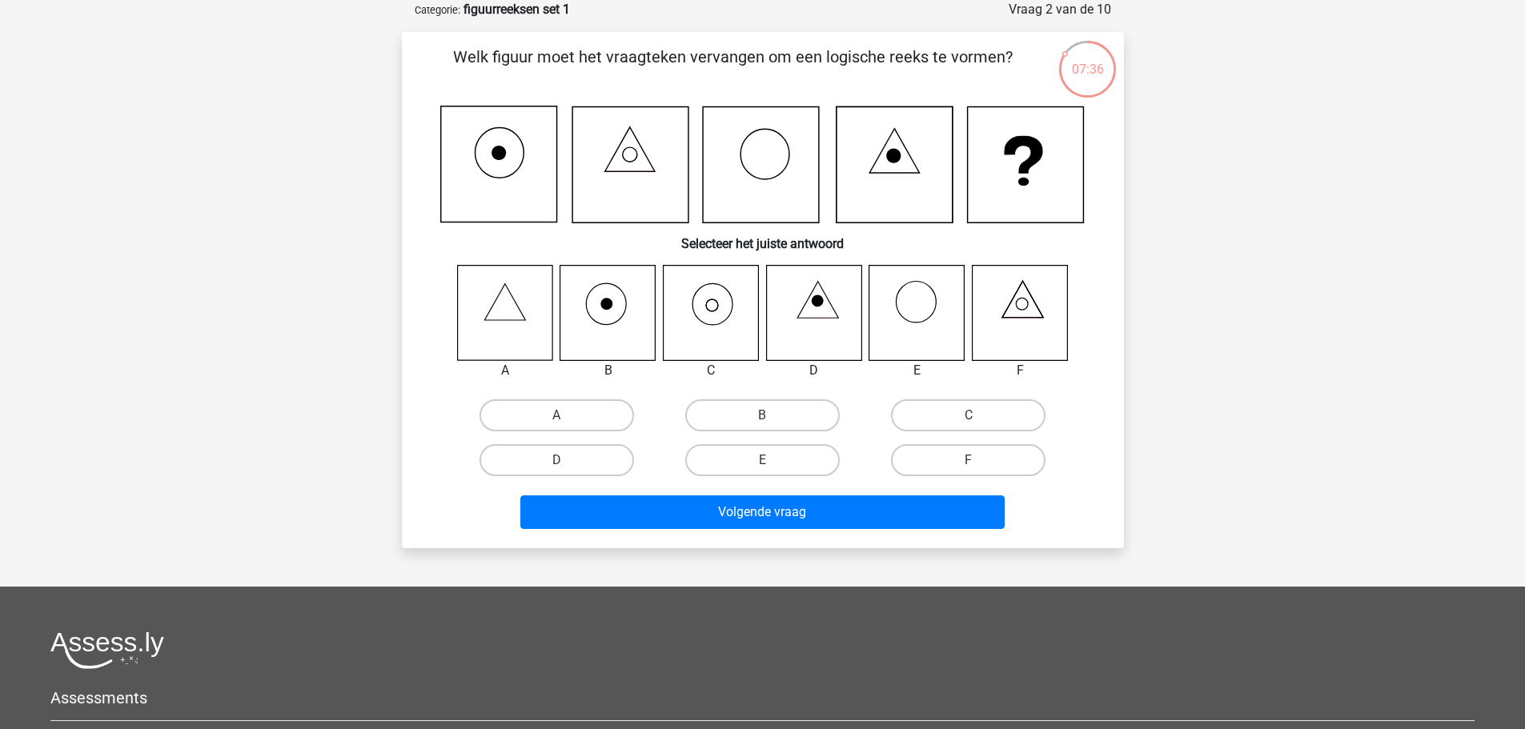
click at [715, 305] on icon at bounding box center [710, 312] width 95 height 95
click at [966, 416] on label "C" at bounding box center [968, 416] width 155 height 32
click at [969, 416] on input "C" at bounding box center [974, 421] width 10 height 10
radio input "true"
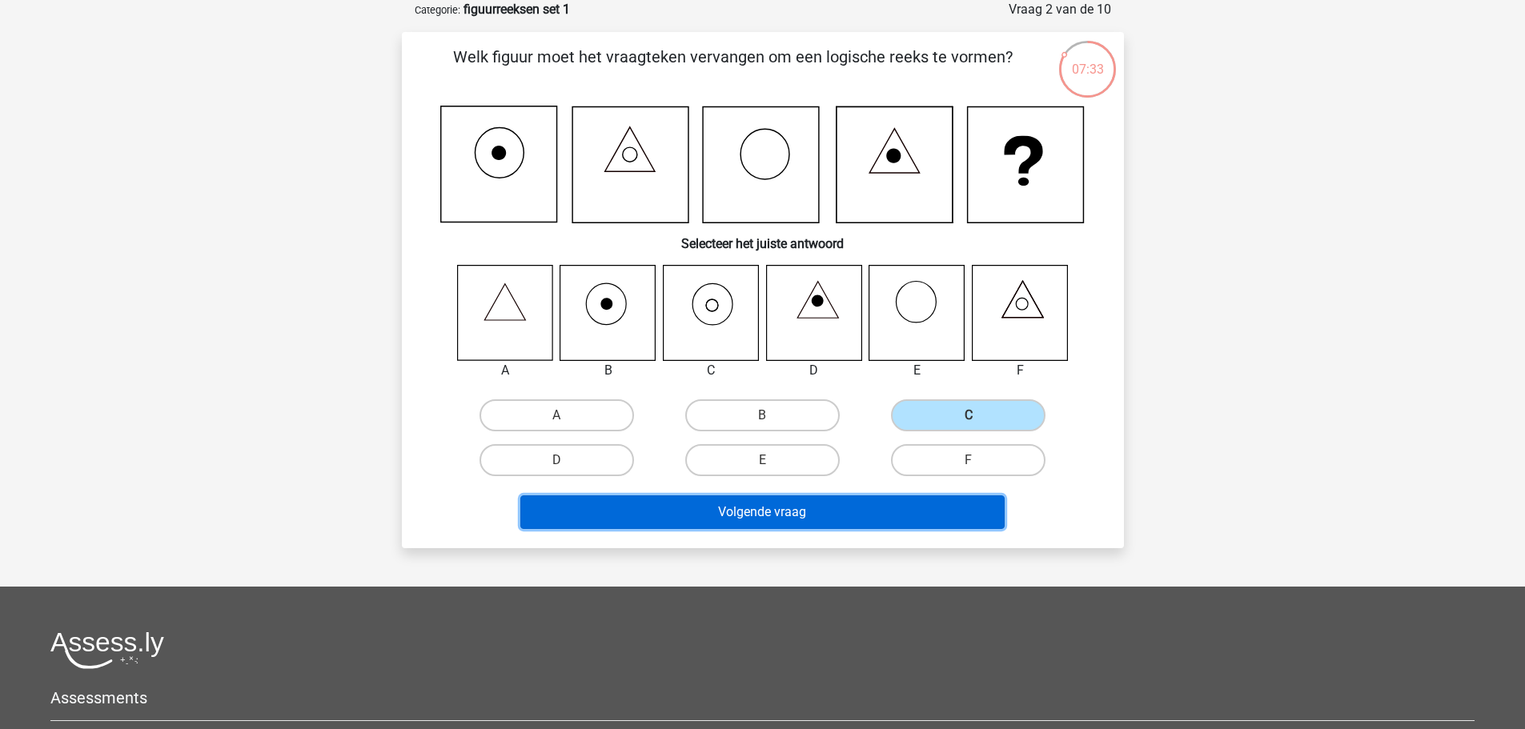
click at [822, 511] on button "Volgende vraag" at bounding box center [762, 513] width 484 height 34
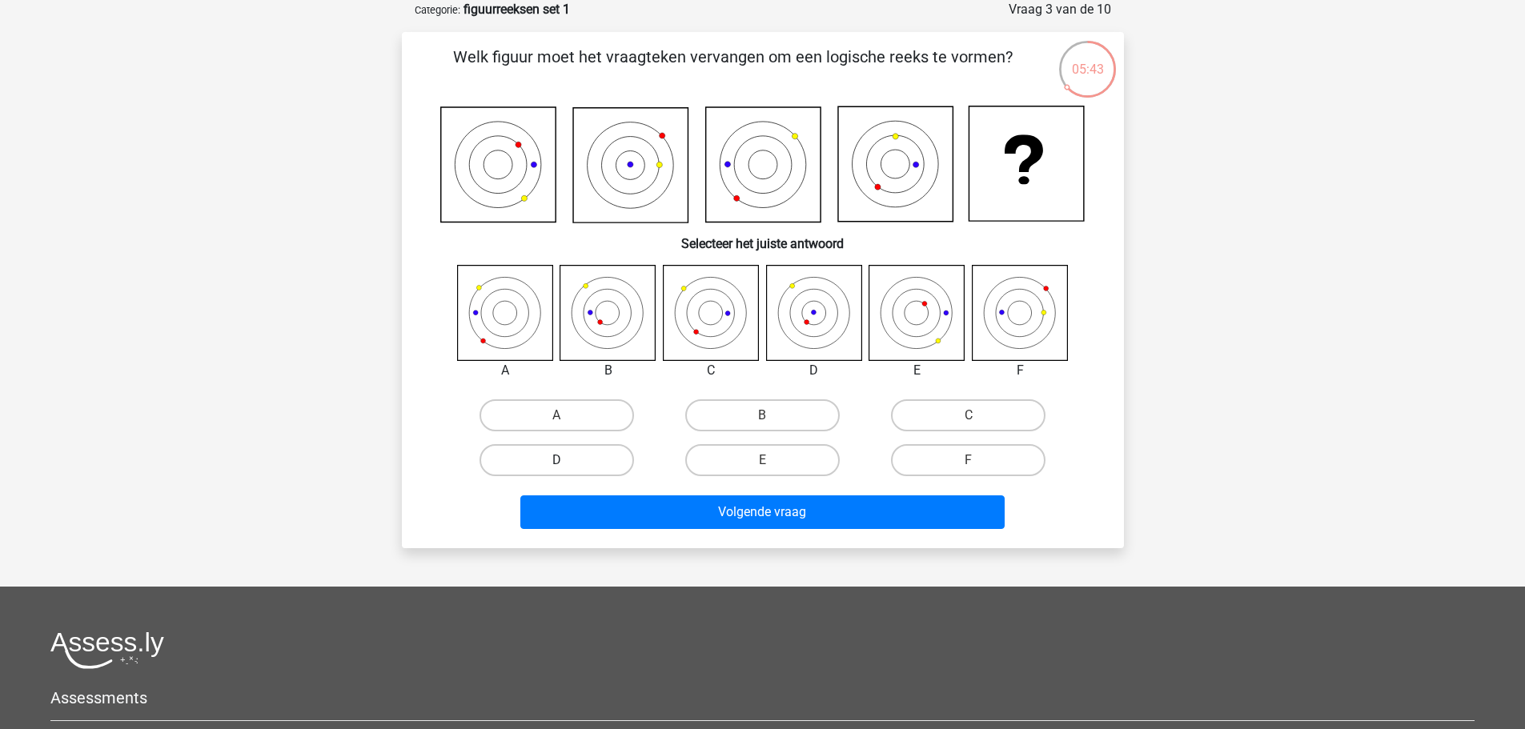
click at [583, 462] on label "D" at bounding box center [557, 460] width 155 height 32
click at [567, 462] on input "D" at bounding box center [561, 465] width 10 height 10
radio input "true"
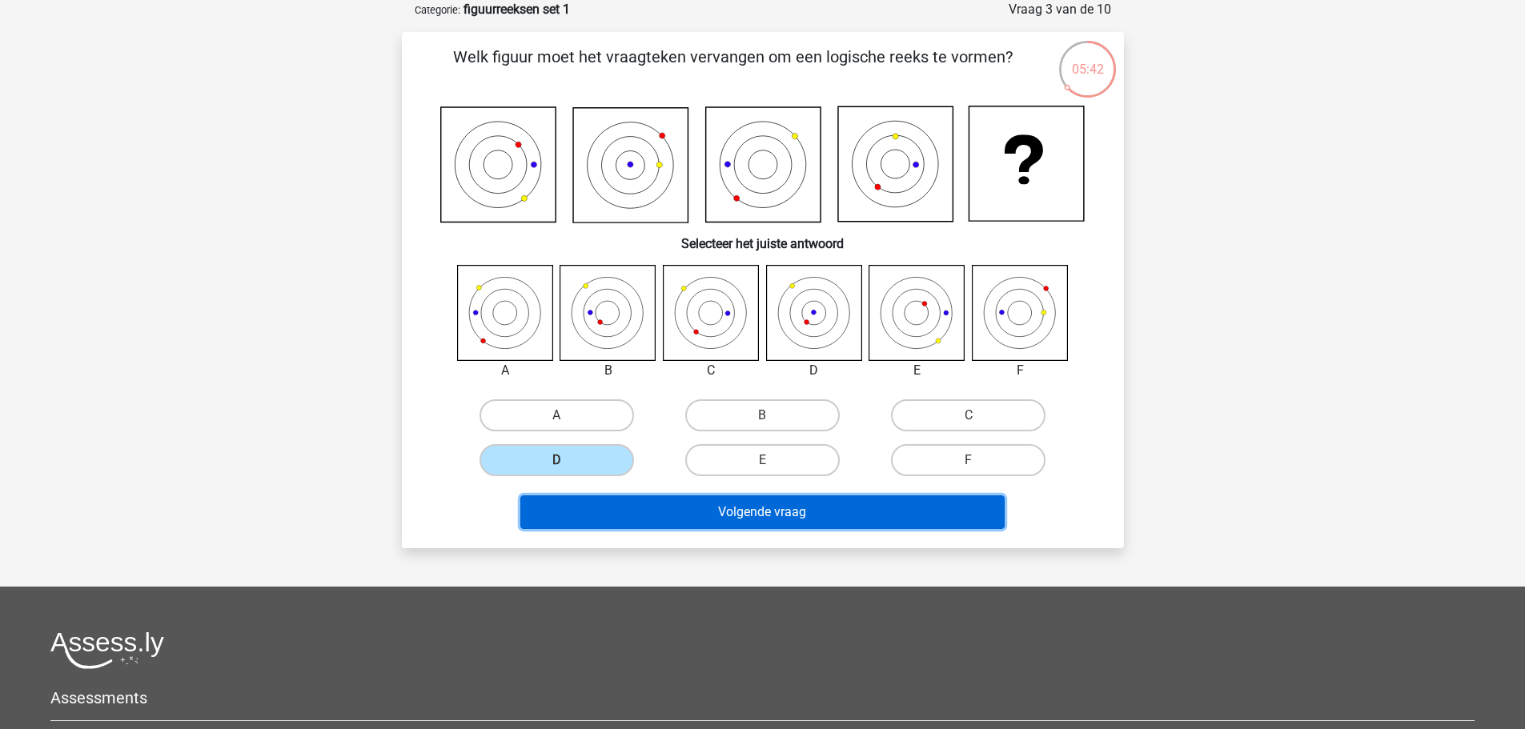
click at [750, 508] on button "Volgende vraag" at bounding box center [762, 513] width 484 height 34
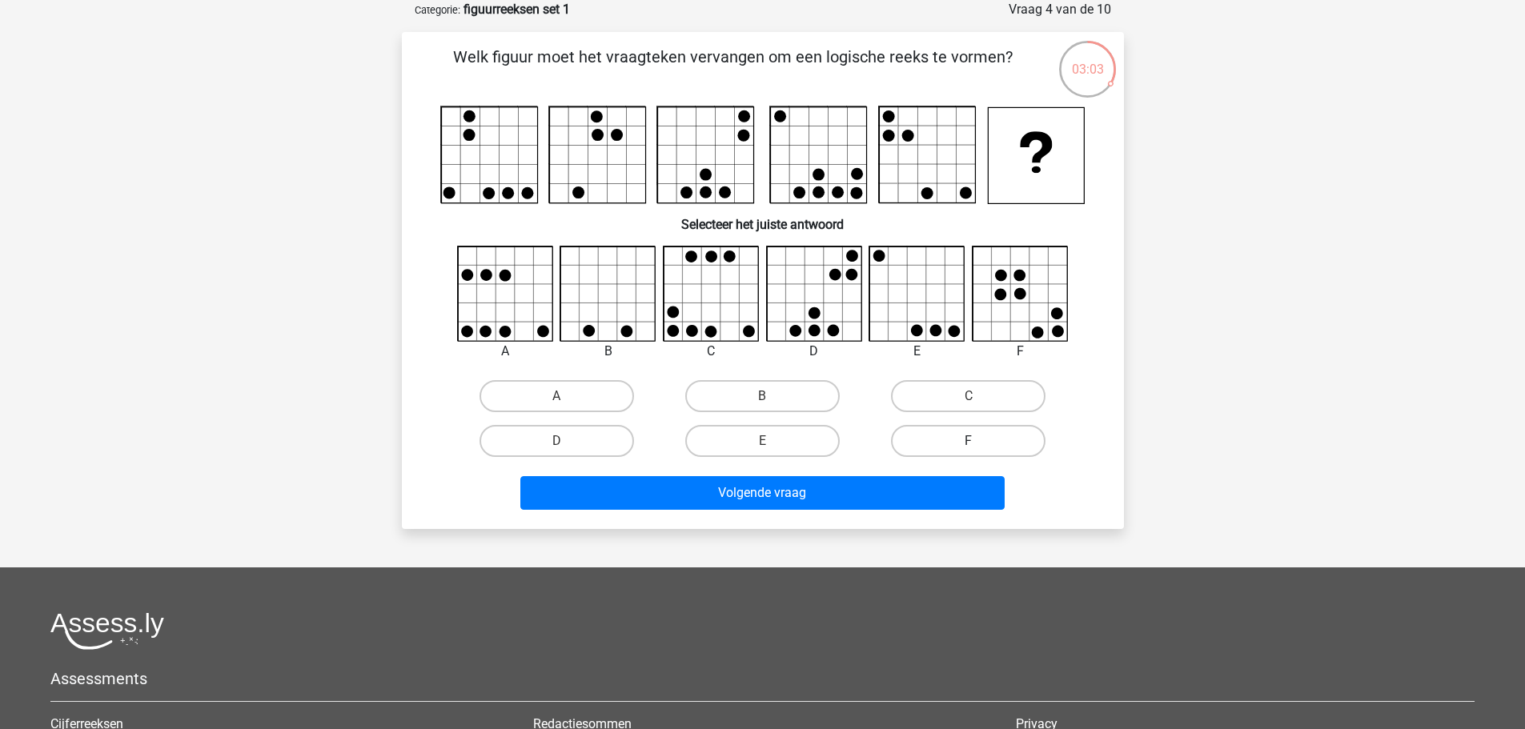
click at [962, 444] on label "F" at bounding box center [968, 441] width 155 height 32
click at [969, 444] on input "F" at bounding box center [974, 446] width 10 height 10
radio input "true"
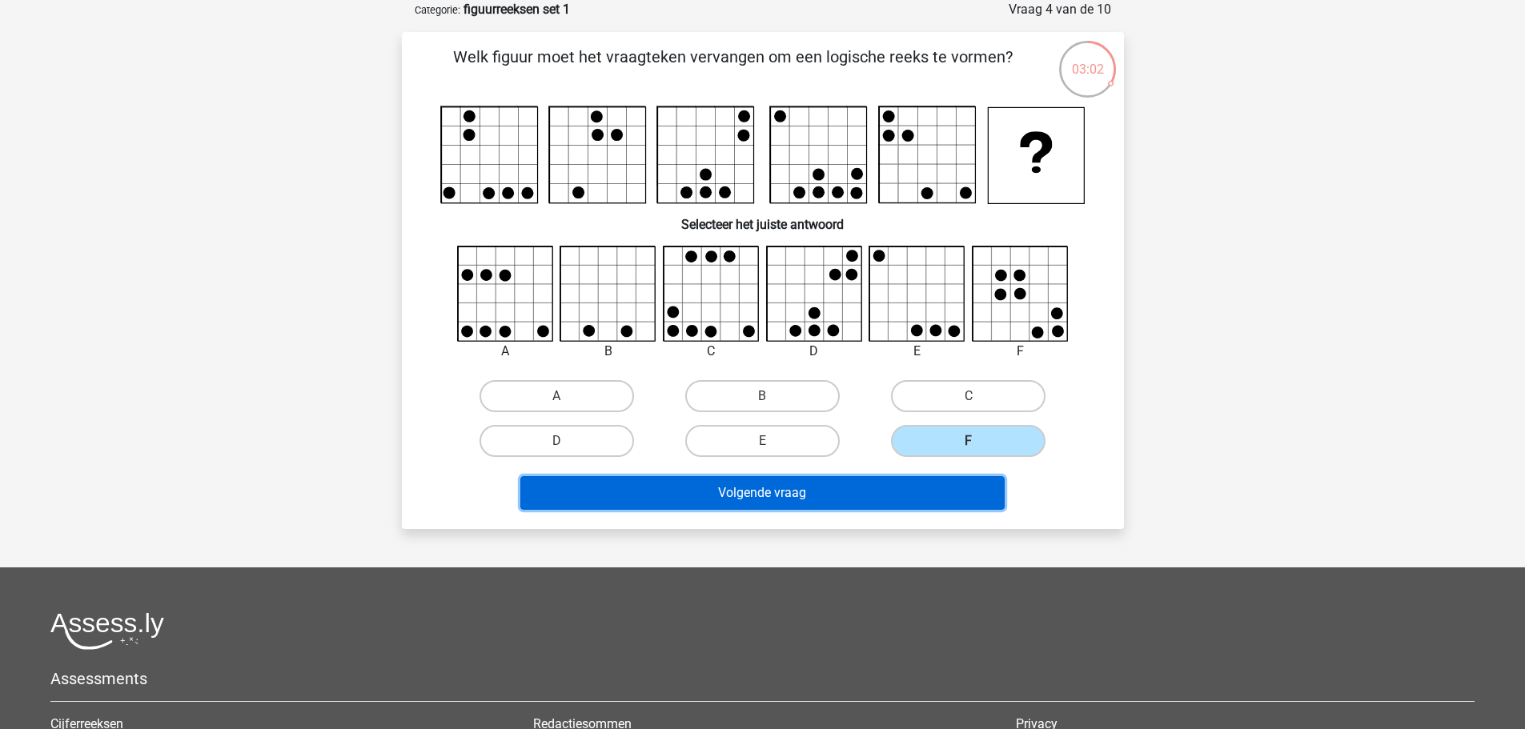
click at [856, 492] on button "Volgende vraag" at bounding box center [762, 493] width 484 height 34
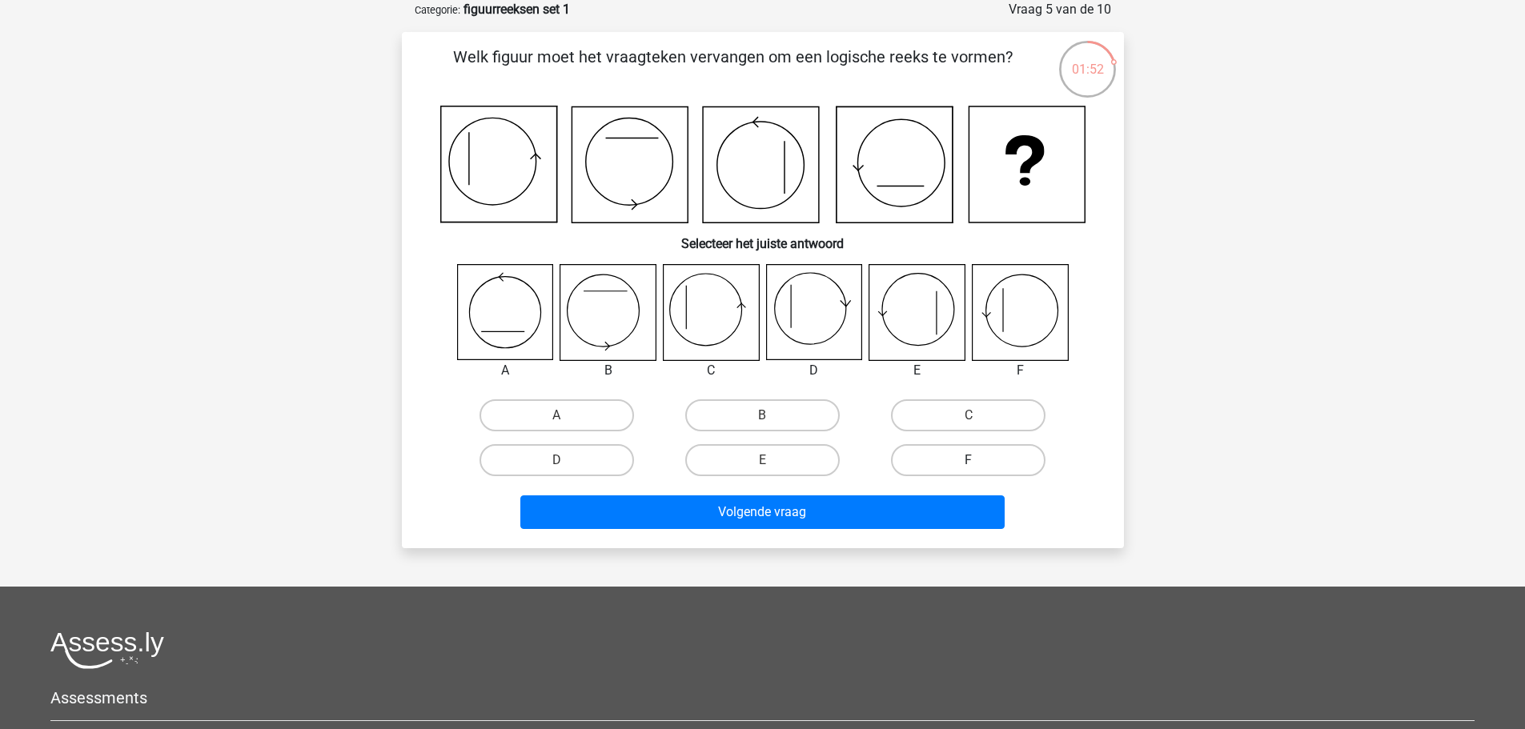
click at [1027, 460] on label "F" at bounding box center [968, 460] width 155 height 32
click at [979, 460] on input "F" at bounding box center [974, 465] width 10 height 10
radio input "true"
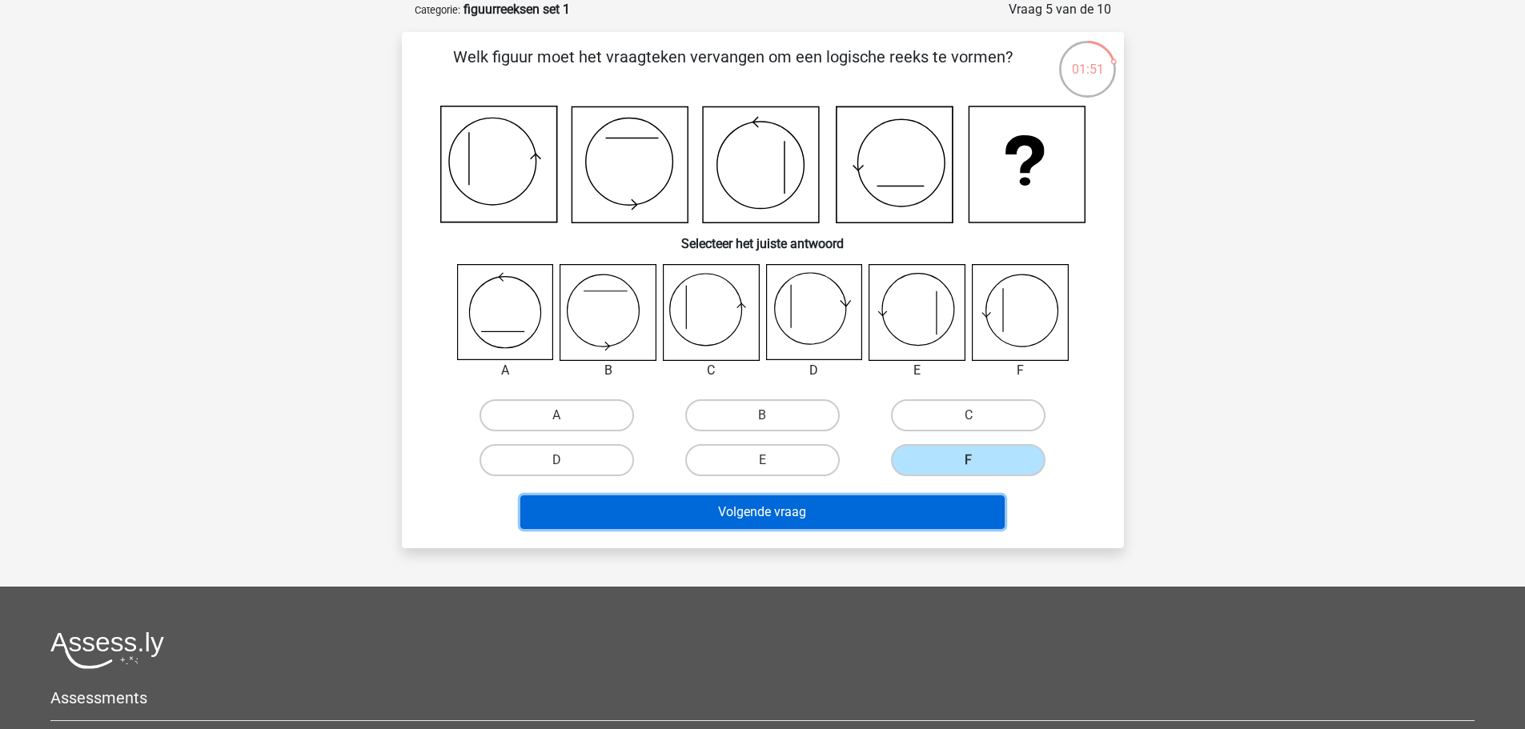
click at [938, 509] on button "Volgende vraag" at bounding box center [762, 513] width 484 height 34
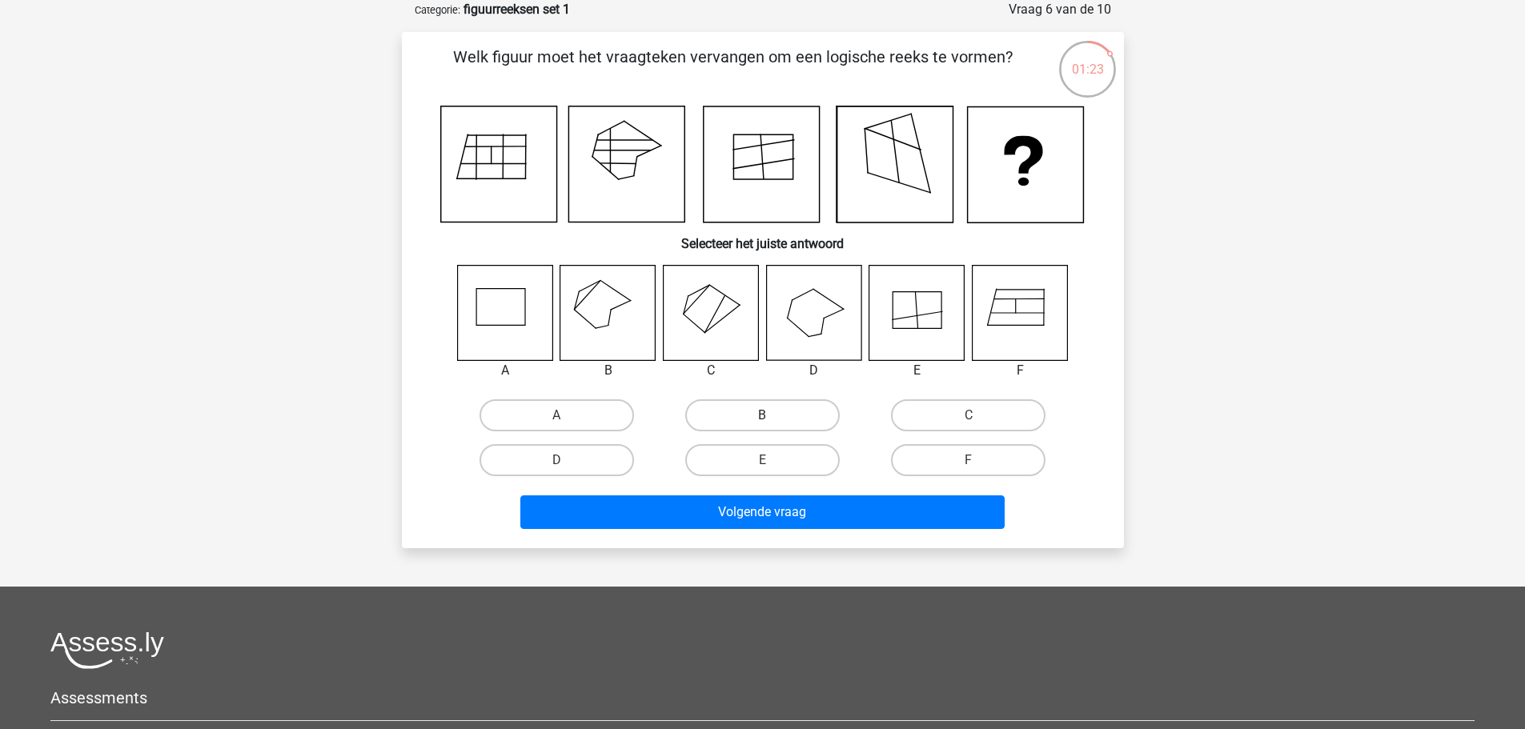
click at [814, 418] on label "B" at bounding box center [762, 416] width 155 height 32
click at [773, 418] on input "B" at bounding box center [767, 421] width 10 height 10
radio input "true"
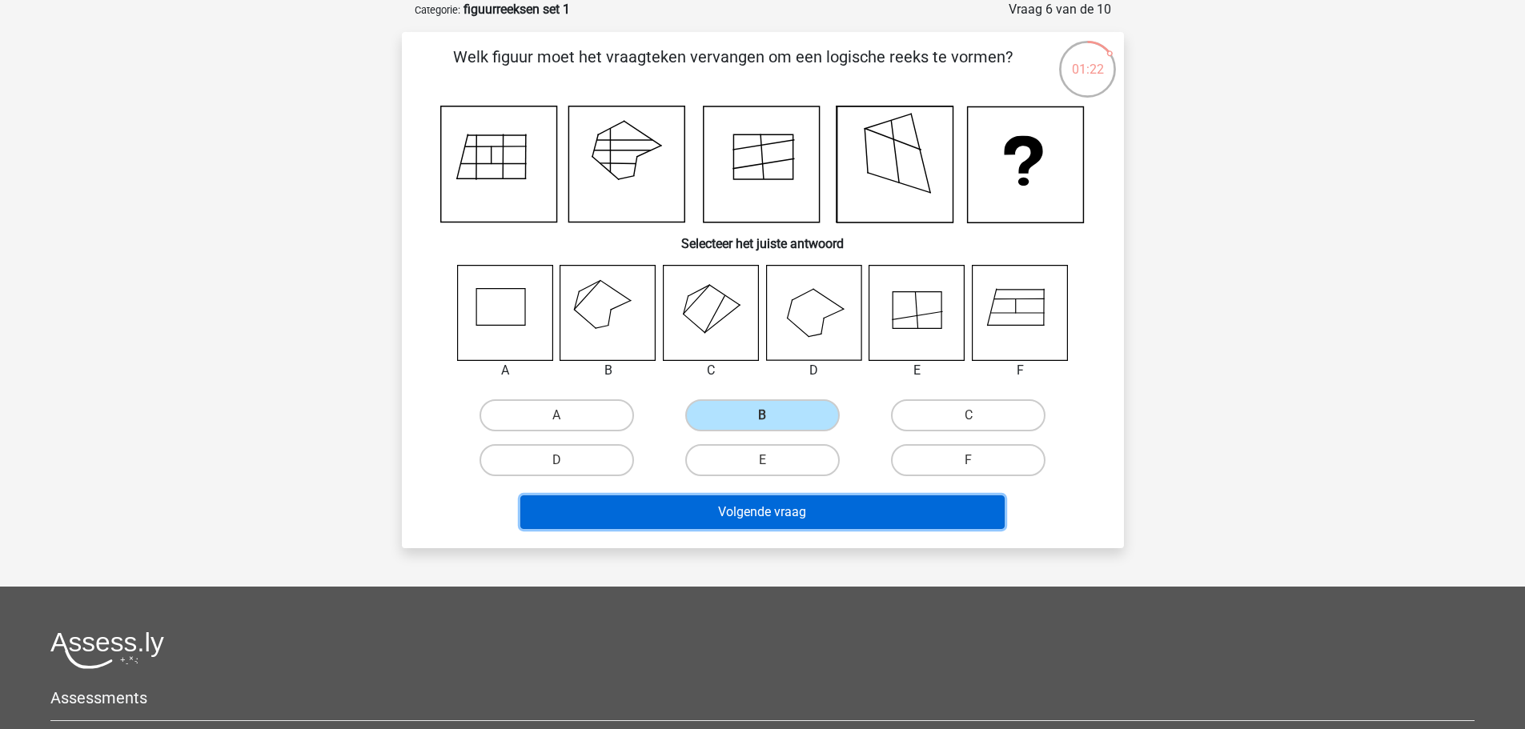
click at [790, 508] on button "Volgende vraag" at bounding box center [762, 513] width 484 height 34
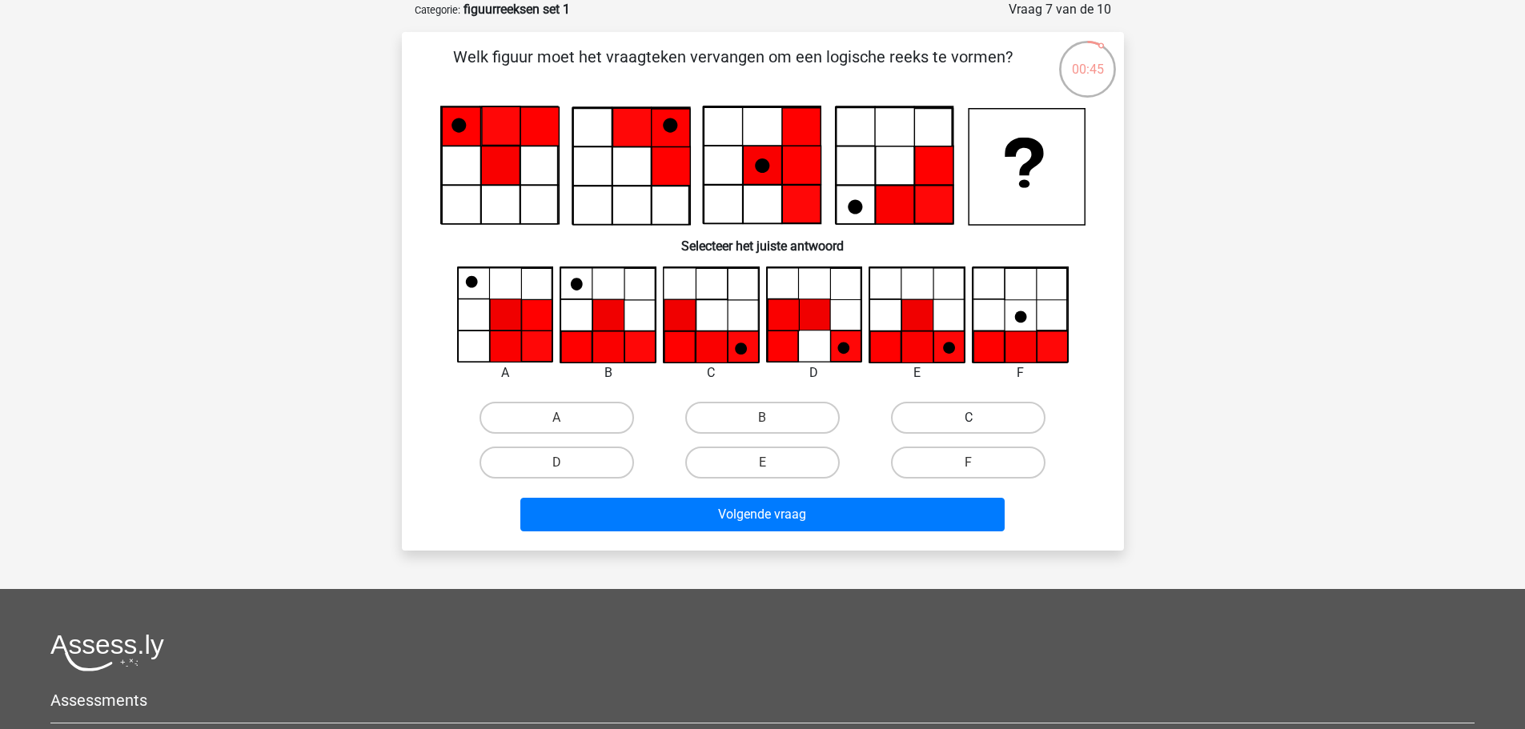
click at [954, 422] on label "C" at bounding box center [968, 418] width 155 height 32
click at [969, 422] on input "C" at bounding box center [974, 423] width 10 height 10
radio input "true"
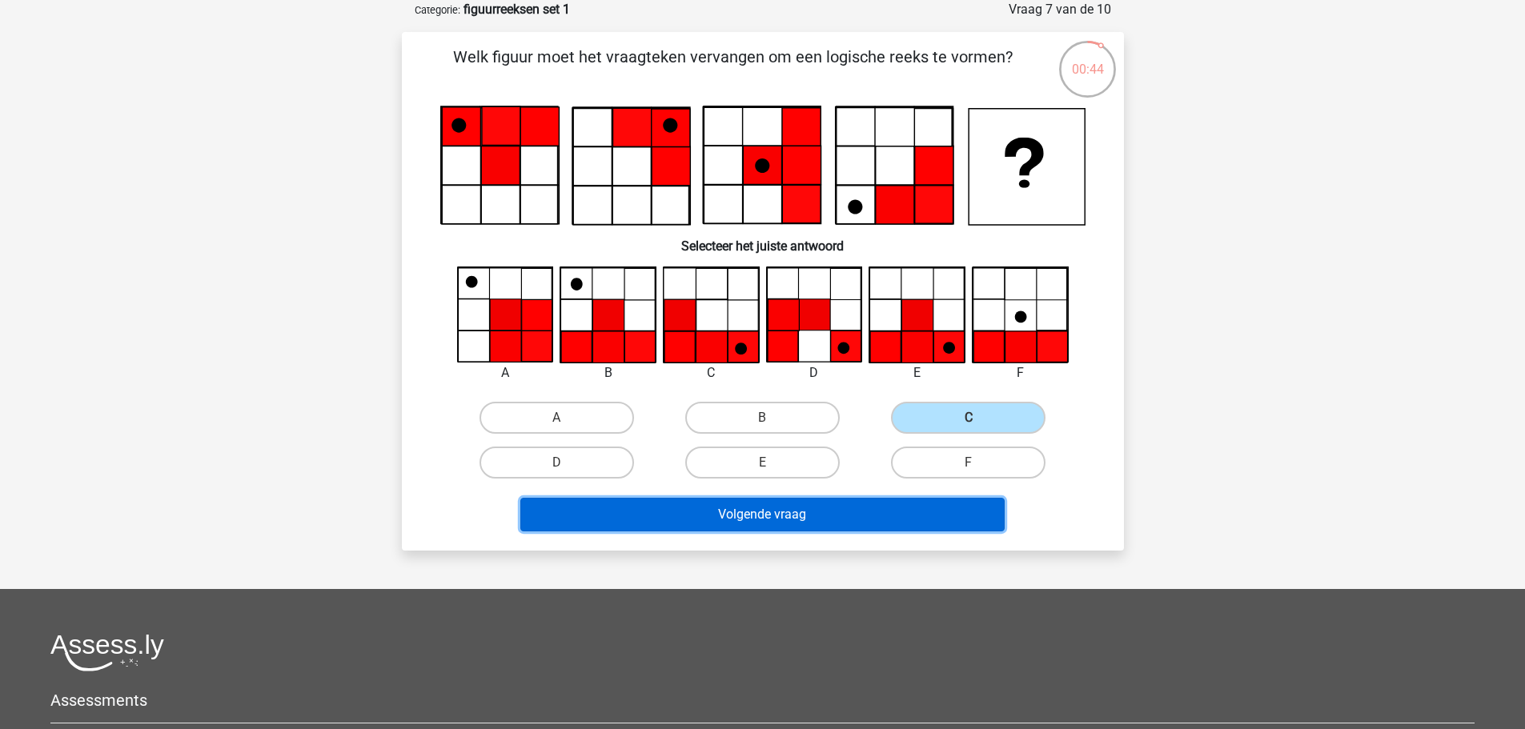
click at [804, 516] on button "Volgende vraag" at bounding box center [762, 515] width 484 height 34
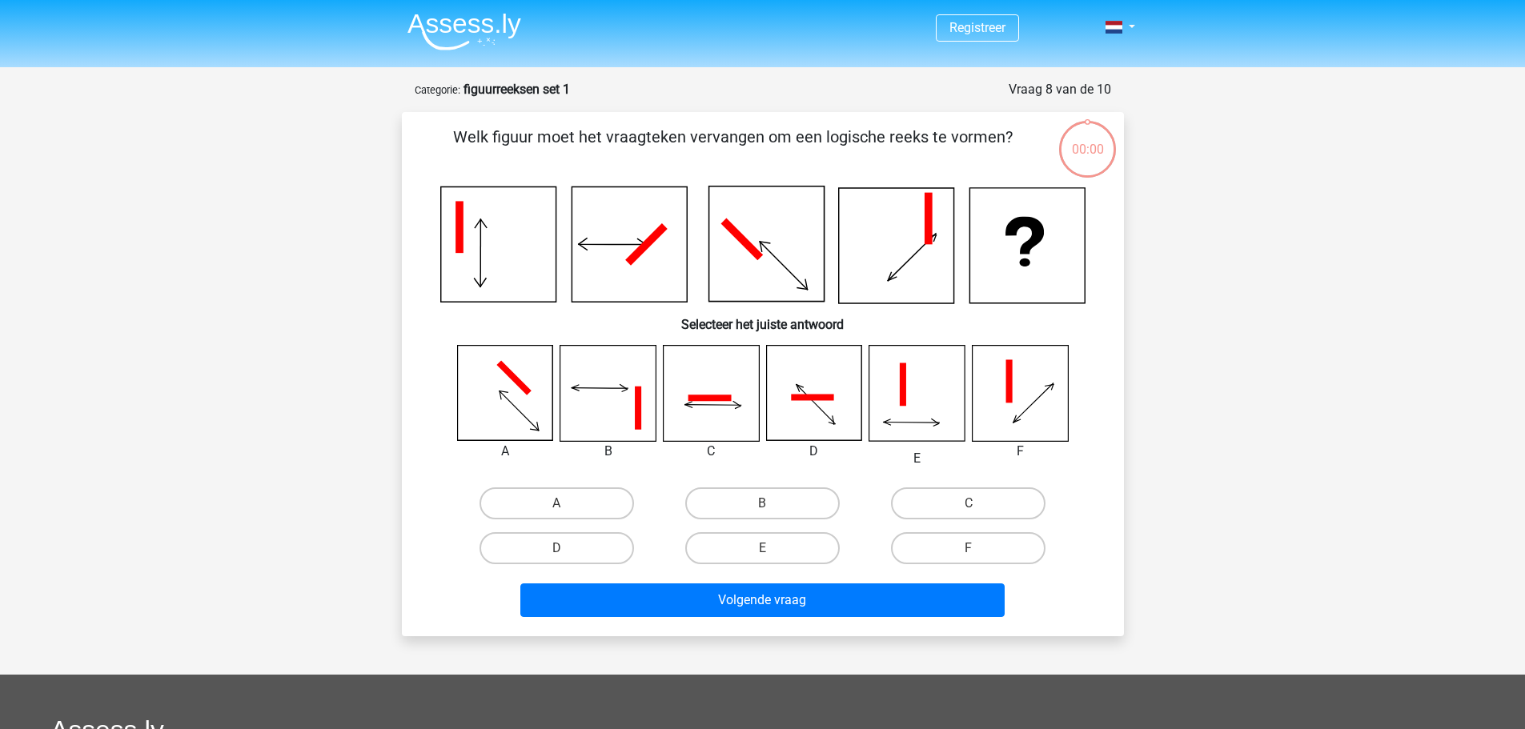
scroll to position [80, 0]
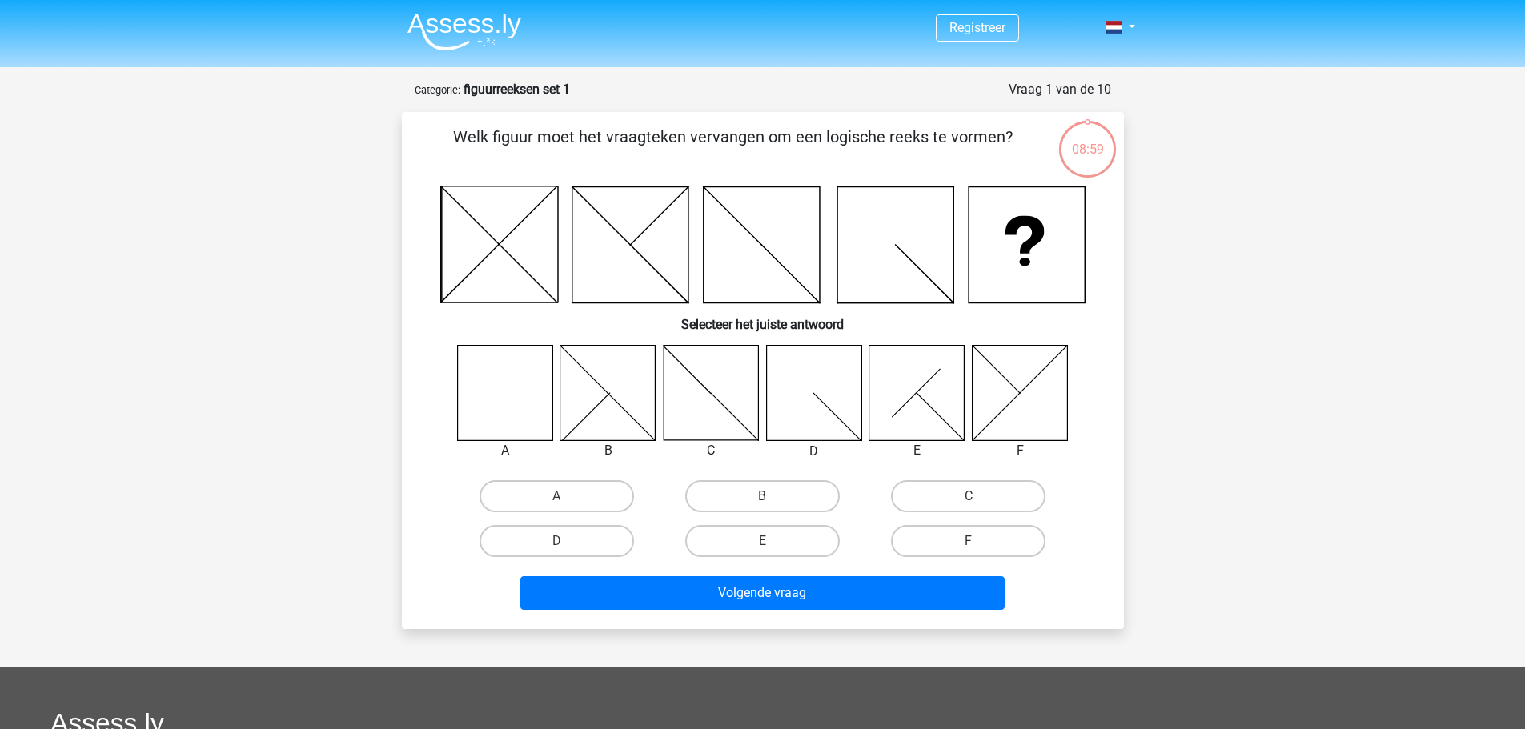
click at [525, 402] on icon at bounding box center [504, 392] width 95 height 95
click at [566, 491] on label "A" at bounding box center [557, 496] width 155 height 32
click at [566, 496] on input "A" at bounding box center [561, 501] width 10 height 10
radio input "true"
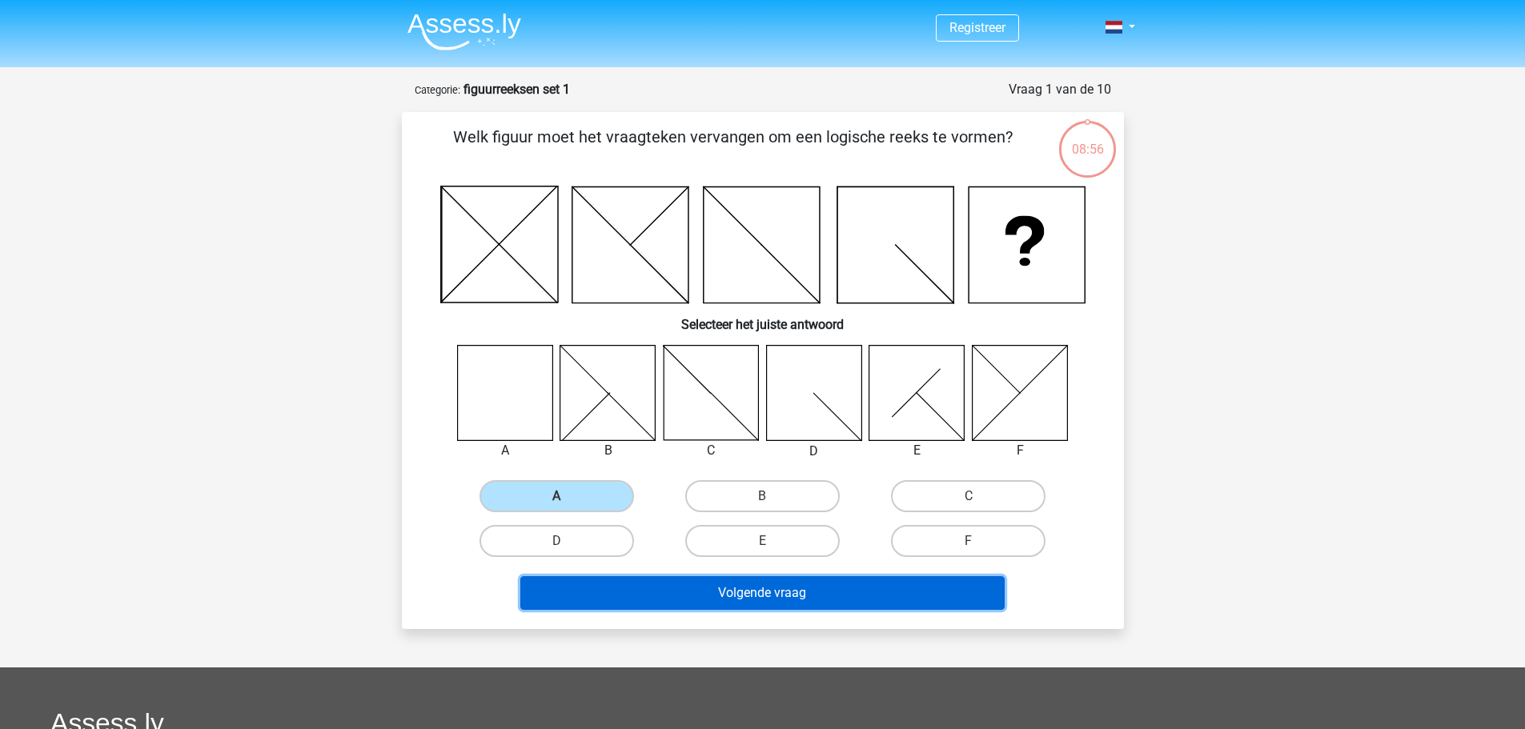
click at [743, 589] on button "Volgende vraag" at bounding box center [762, 594] width 484 height 34
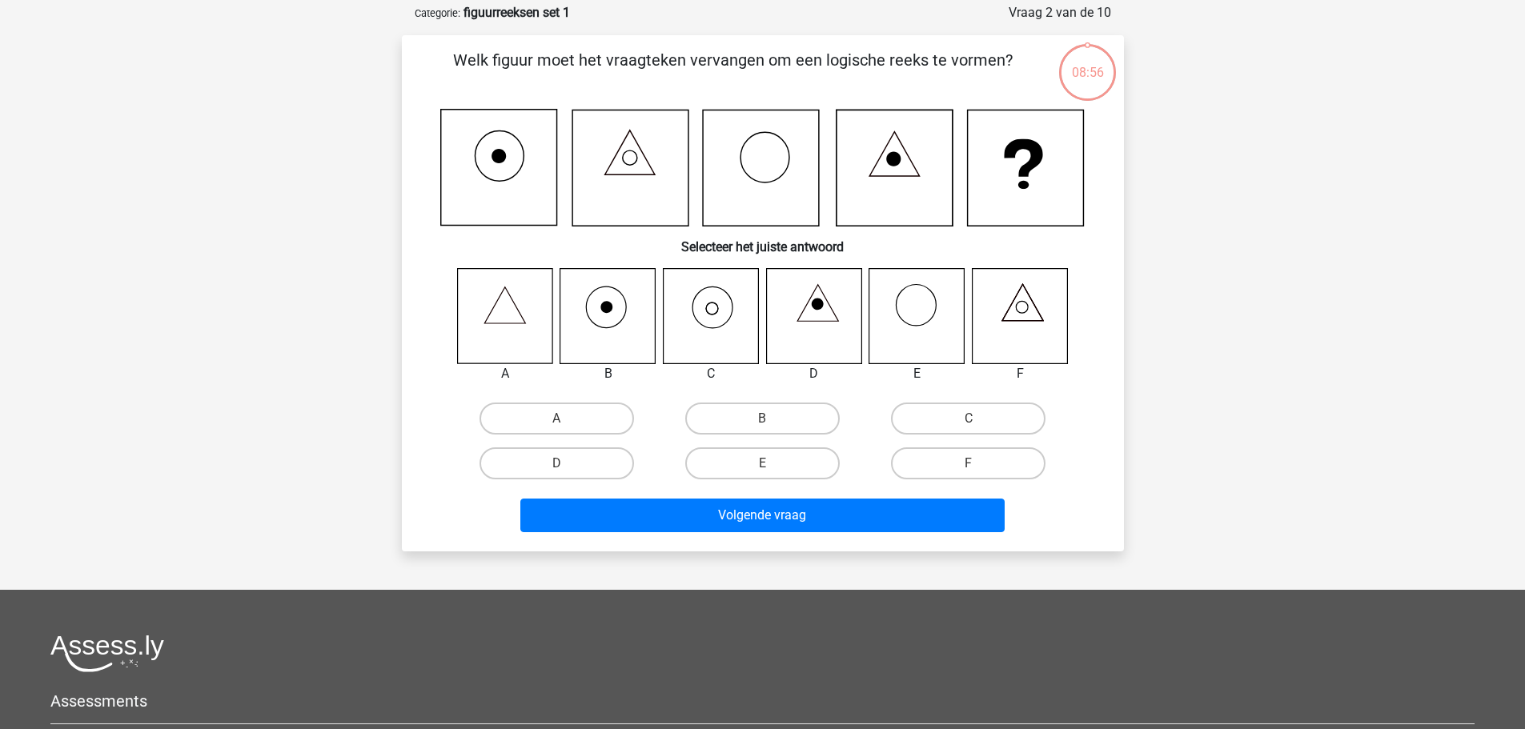
scroll to position [80, 0]
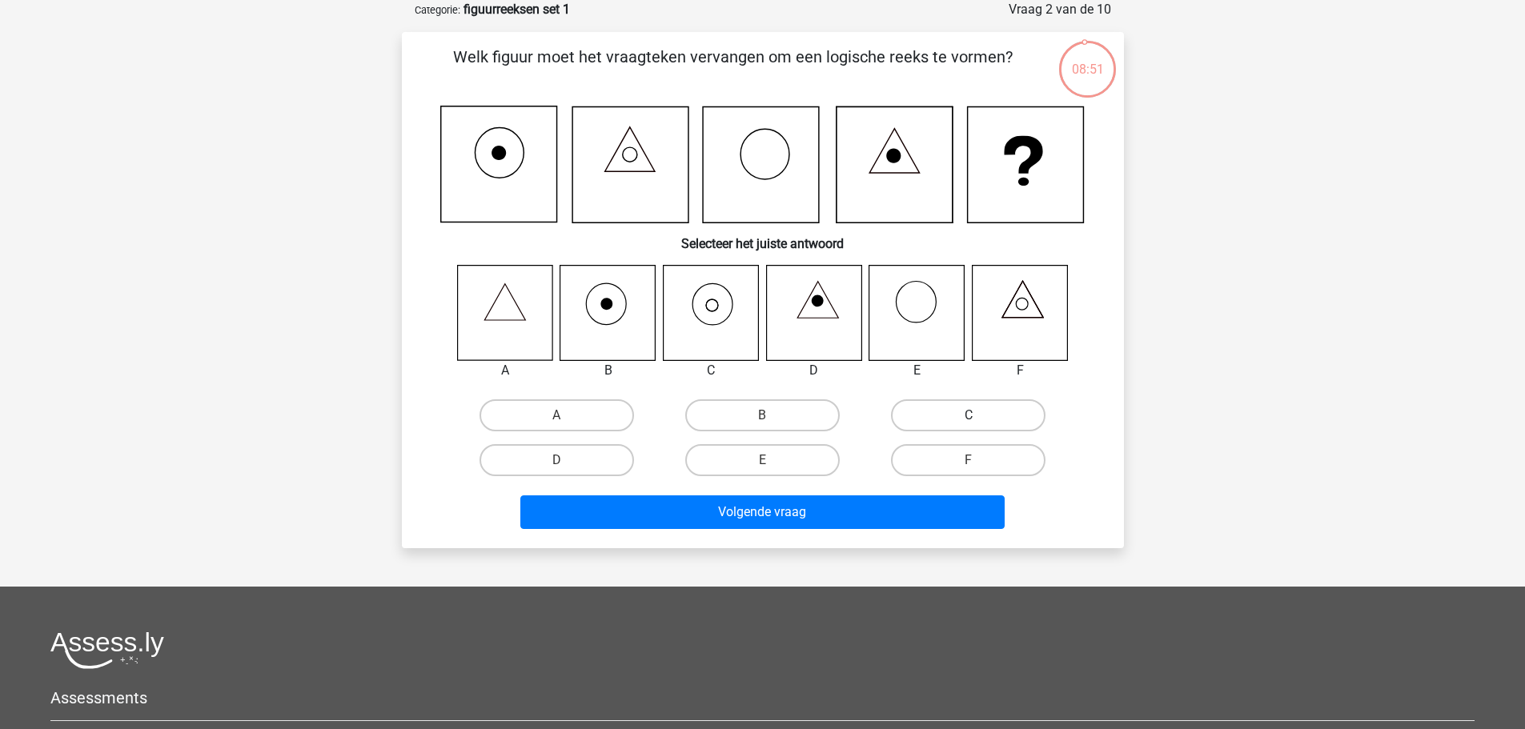
click at [913, 412] on label "C" at bounding box center [968, 416] width 155 height 32
click at [969, 416] on input "C" at bounding box center [974, 421] width 10 height 10
radio input "true"
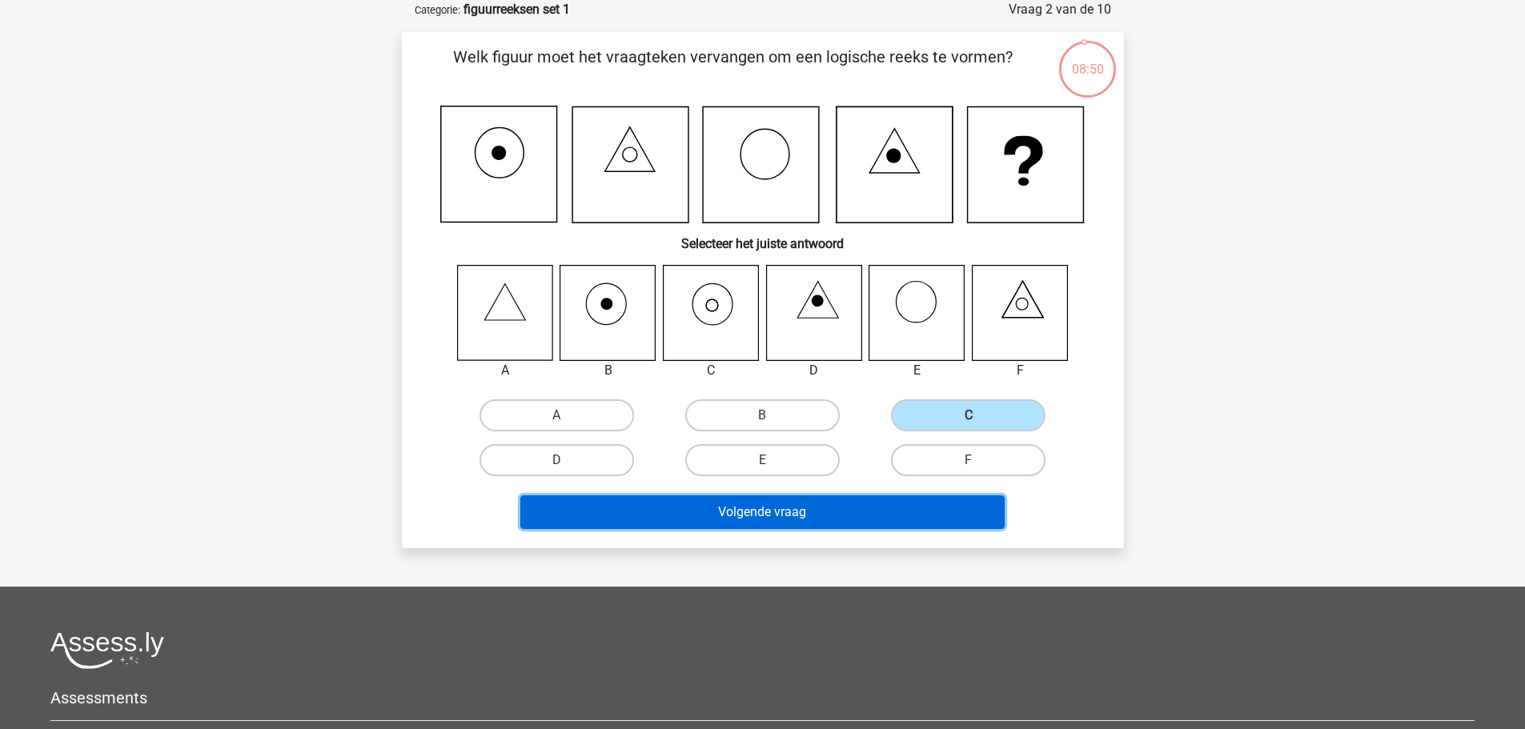
click at [882, 513] on button "Volgende vraag" at bounding box center [762, 513] width 484 height 34
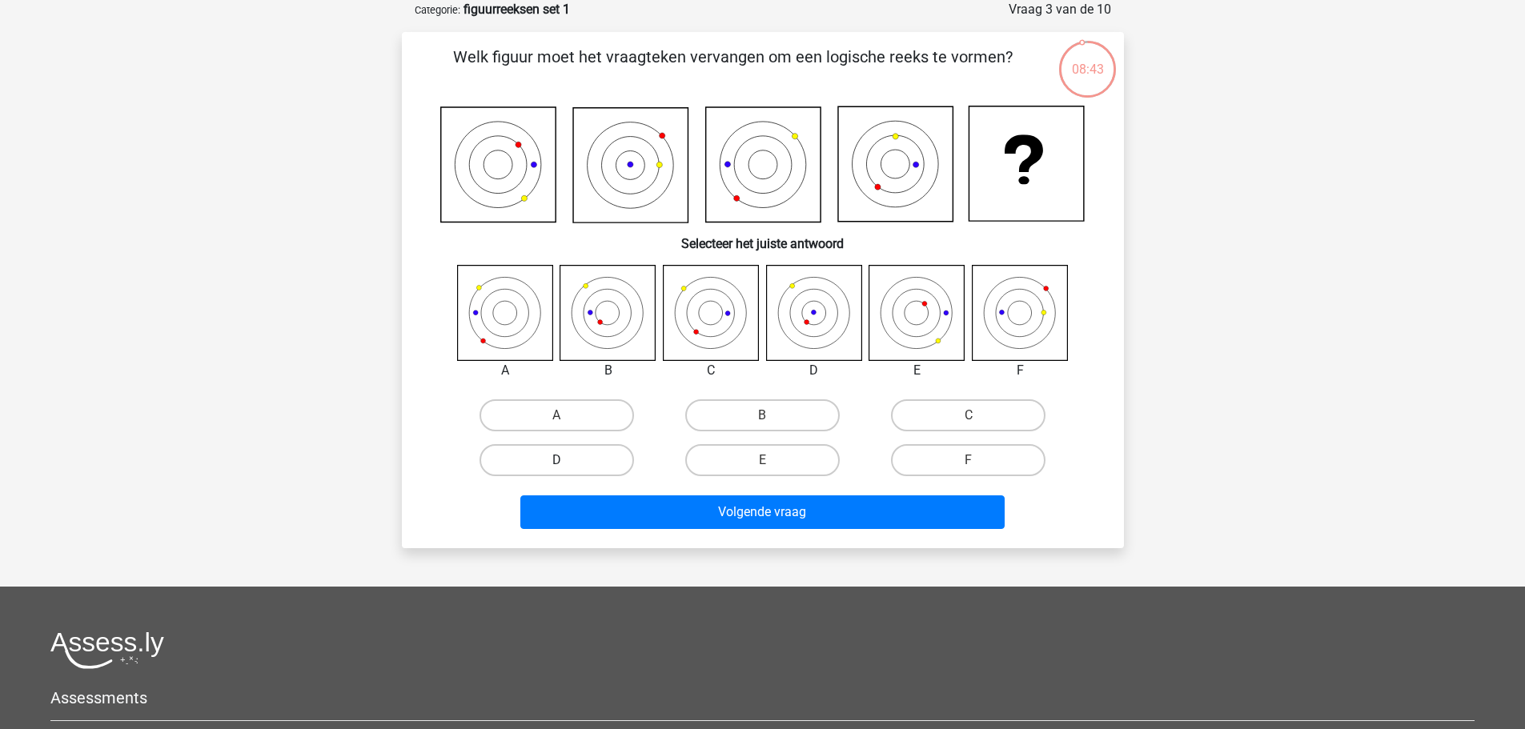
click at [572, 458] on label "D" at bounding box center [557, 460] width 155 height 32
click at [567, 460] on input "D" at bounding box center [561, 465] width 10 height 10
radio input "true"
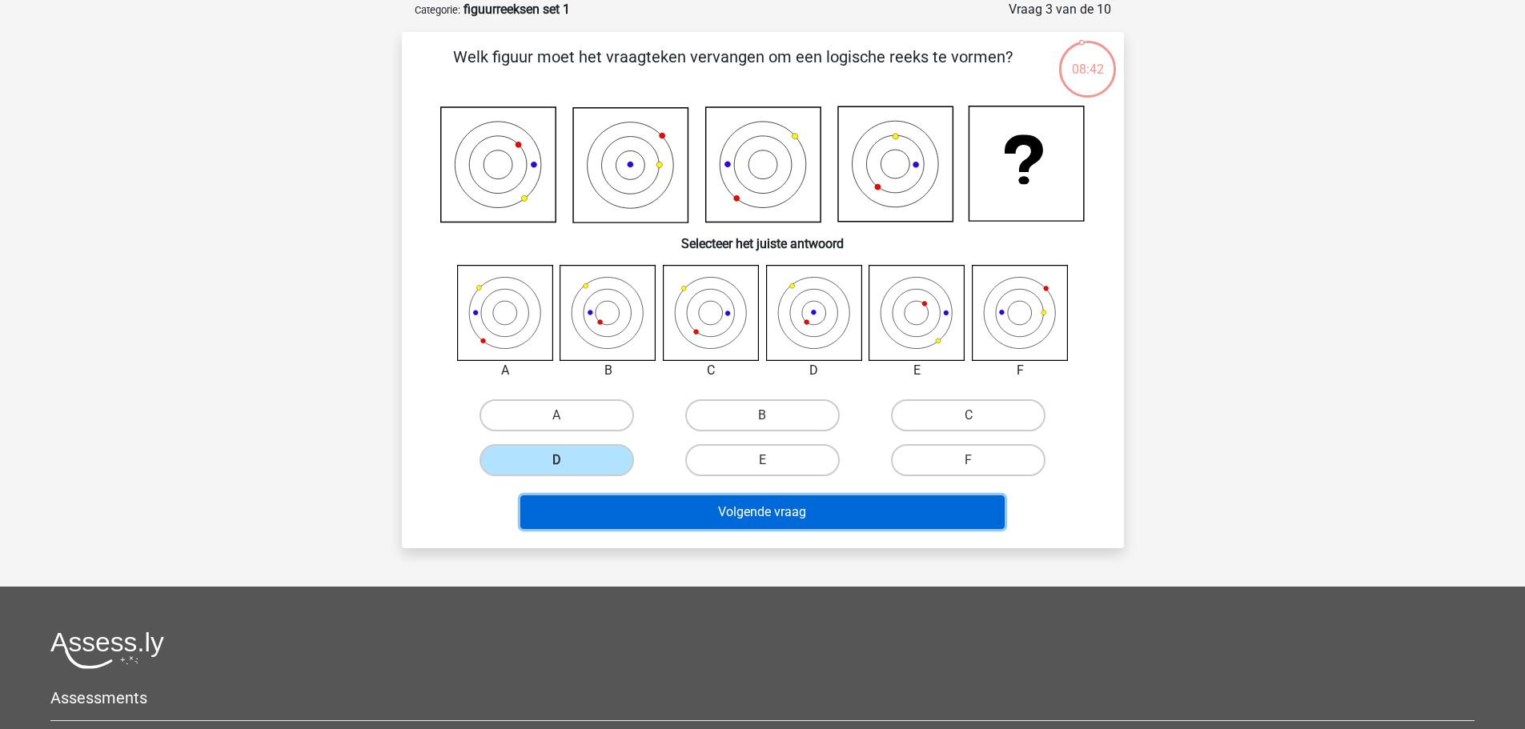
click at [799, 508] on button "Volgende vraag" at bounding box center [762, 513] width 484 height 34
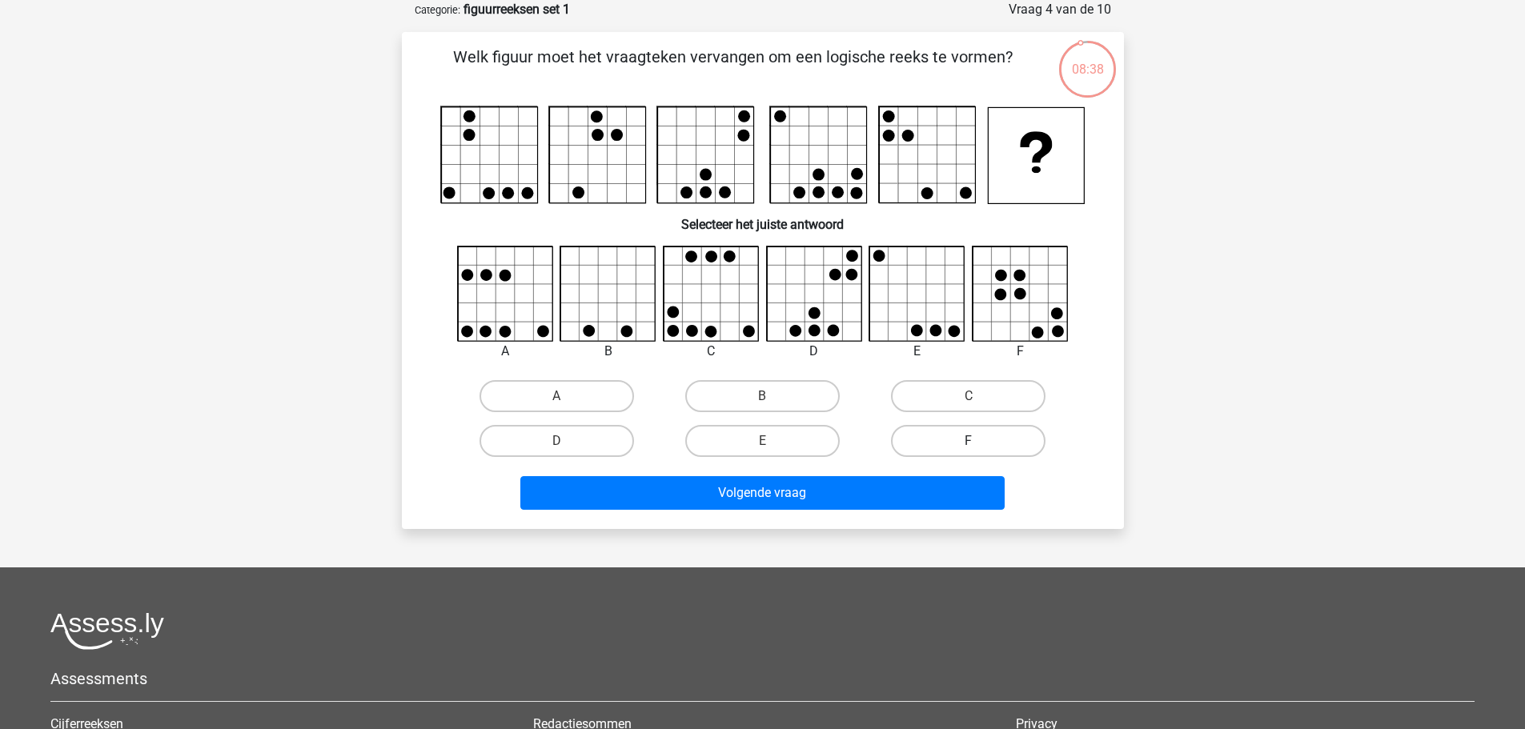
click at [1005, 440] on label "F" at bounding box center [968, 441] width 155 height 32
click at [979, 441] on input "F" at bounding box center [974, 446] width 10 height 10
radio input "true"
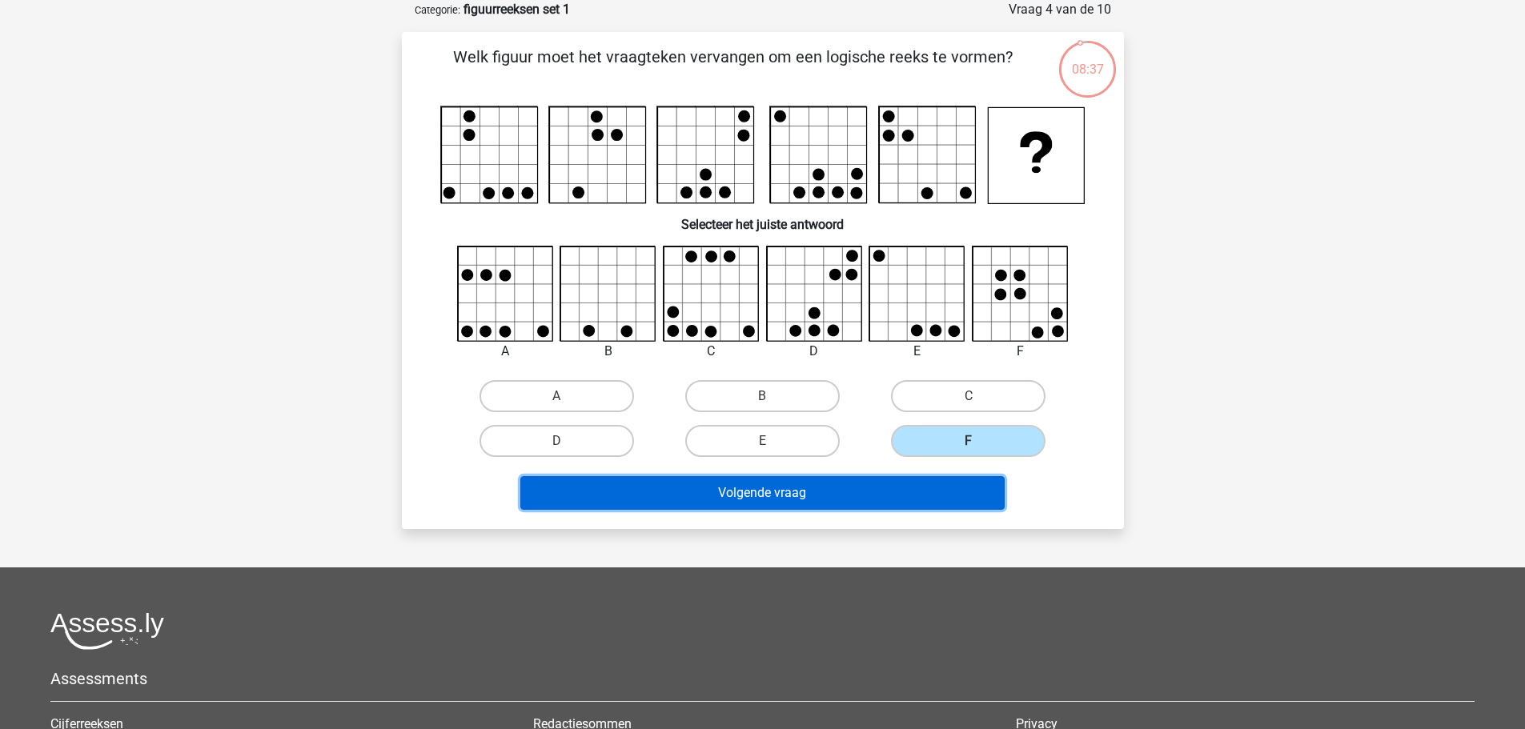
click at [877, 498] on button "Volgende vraag" at bounding box center [762, 493] width 484 height 34
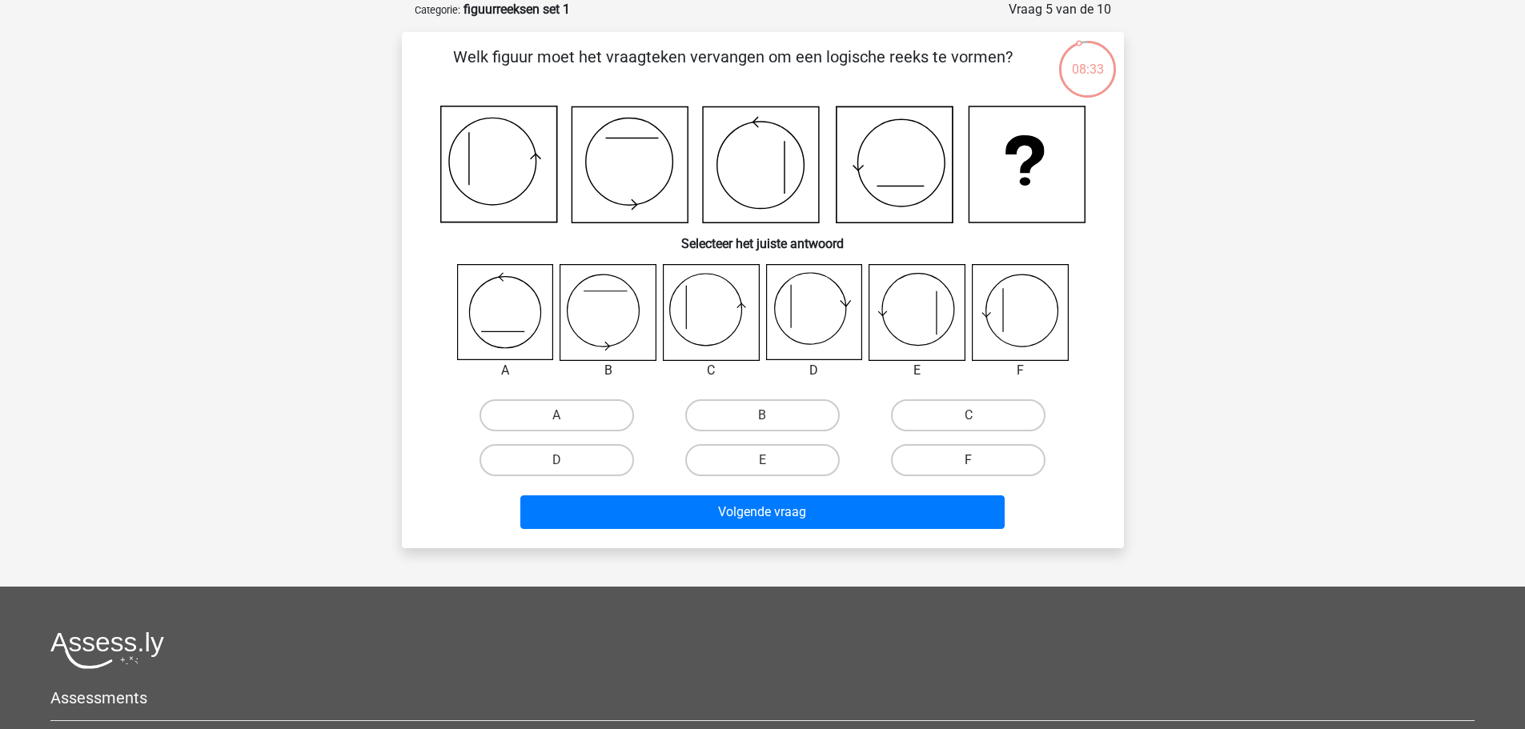
drag, startPoint x: 1019, startPoint y: 463, endPoint x: 1008, endPoint y: 471, distance: 13.1
click at [1018, 463] on label "F" at bounding box center [968, 460] width 155 height 32
click at [979, 463] on input "F" at bounding box center [974, 465] width 10 height 10
radio input "true"
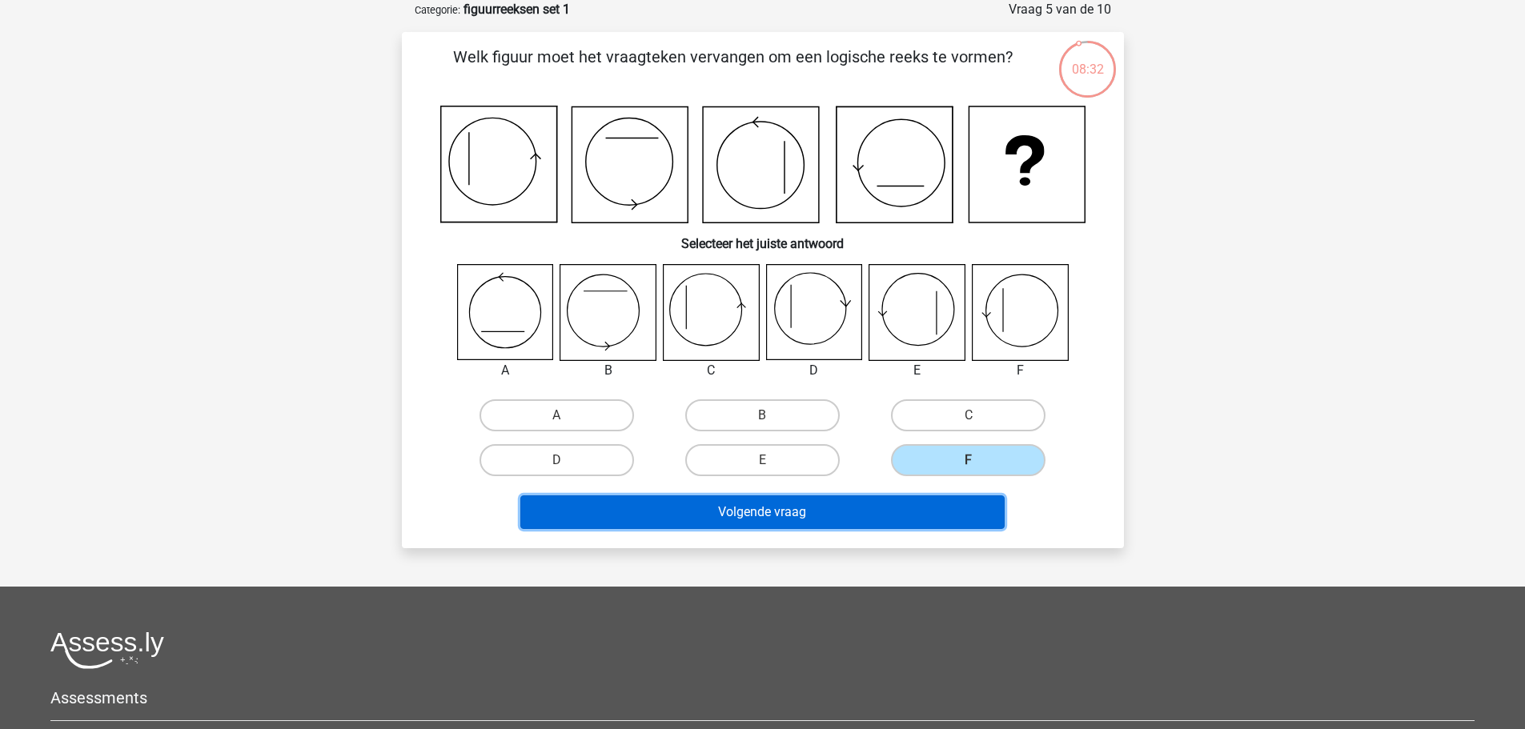
click at [952, 509] on button "Volgende vraag" at bounding box center [762, 513] width 484 height 34
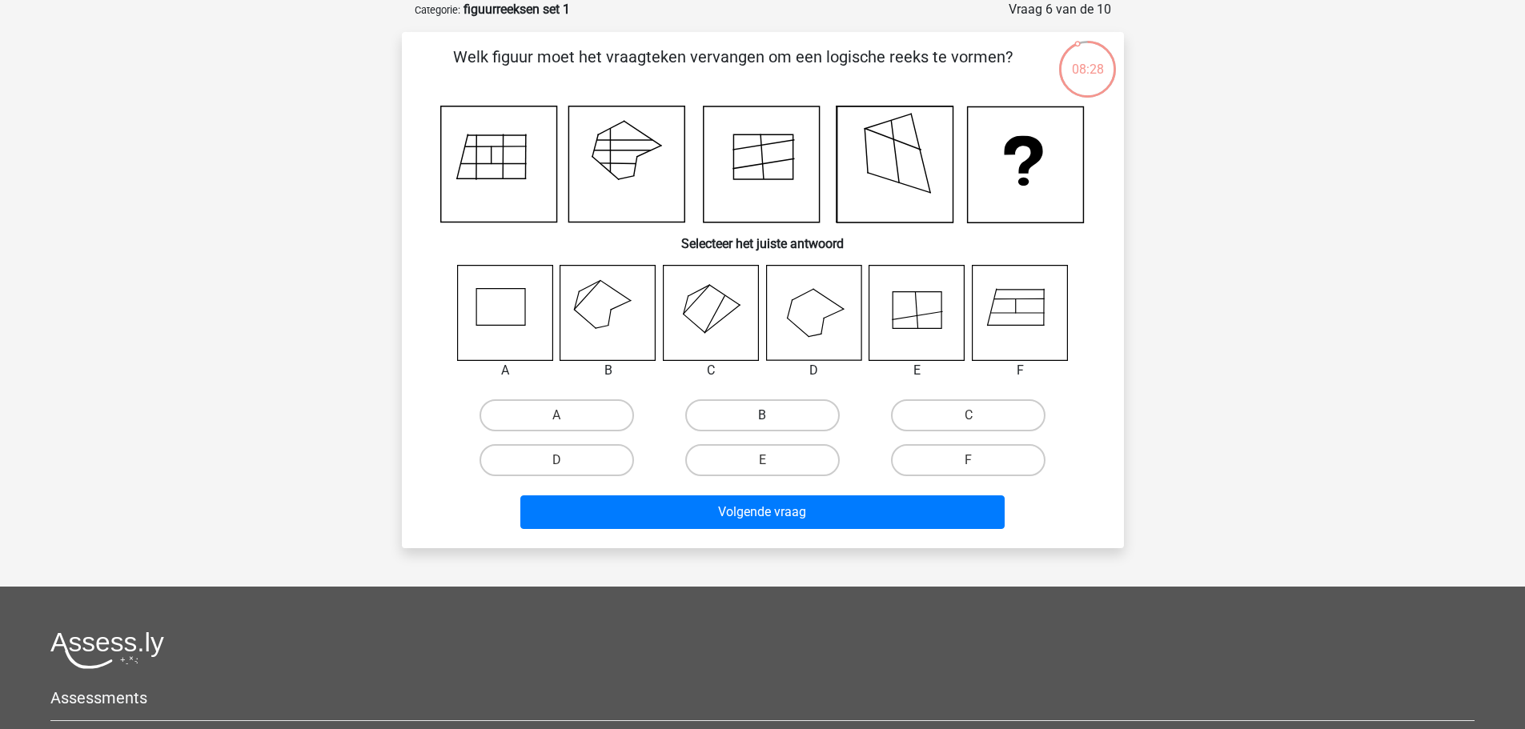
click at [723, 422] on label "B" at bounding box center [762, 416] width 155 height 32
click at [762, 422] on input "B" at bounding box center [767, 421] width 10 height 10
radio input "true"
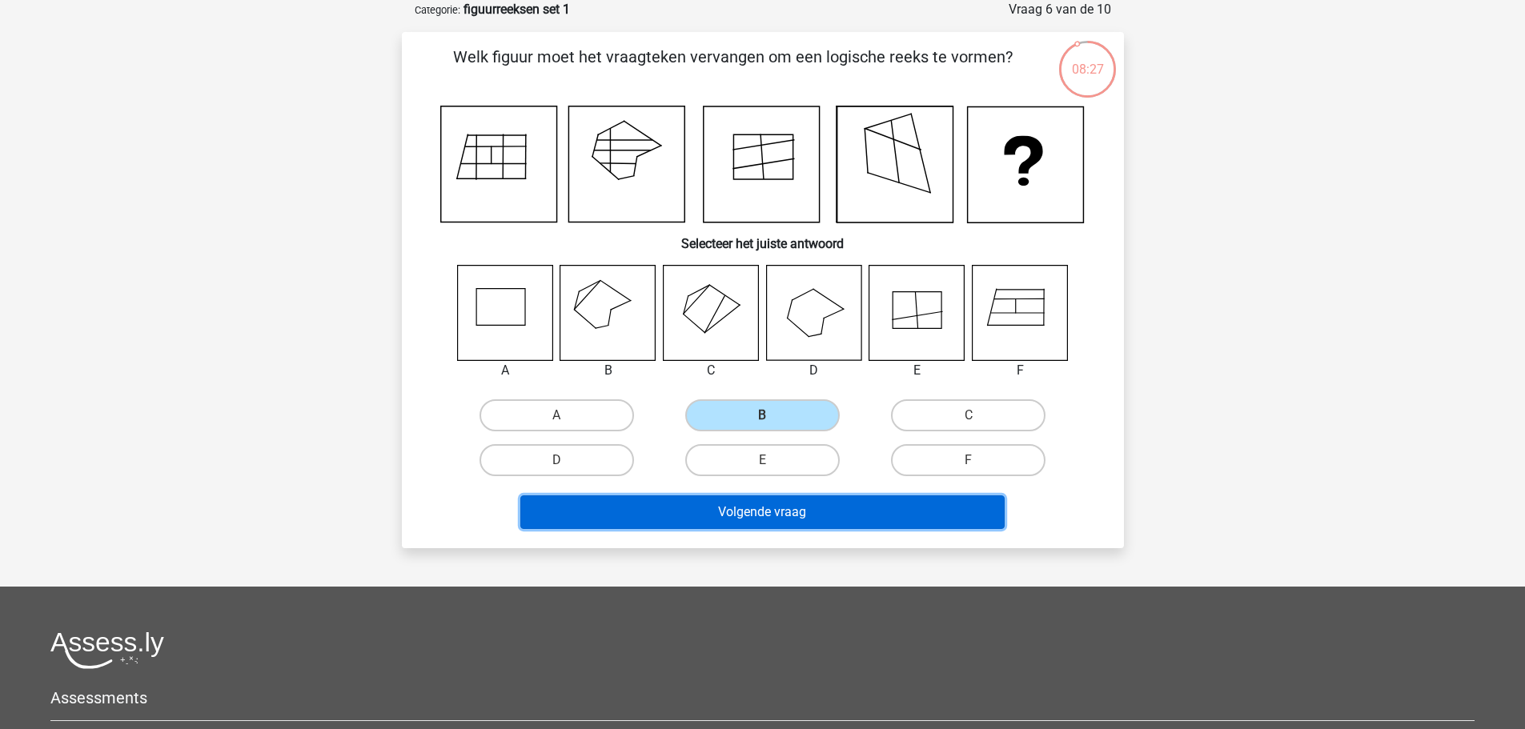
click at [777, 508] on button "Volgende vraag" at bounding box center [762, 513] width 484 height 34
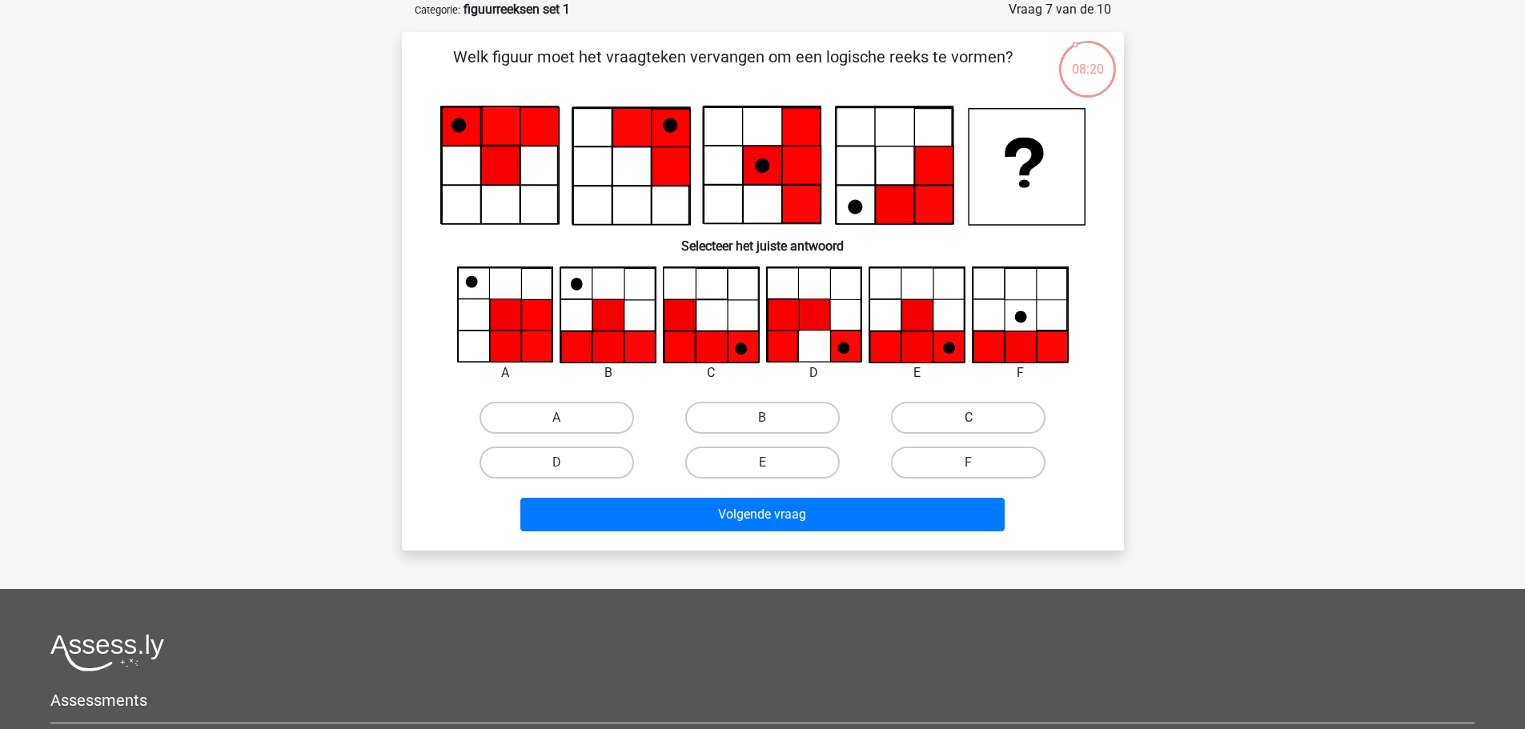
click at [948, 417] on label "C" at bounding box center [968, 418] width 155 height 32
click at [969, 418] on input "C" at bounding box center [974, 423] width 10 height 10
radio input "true"
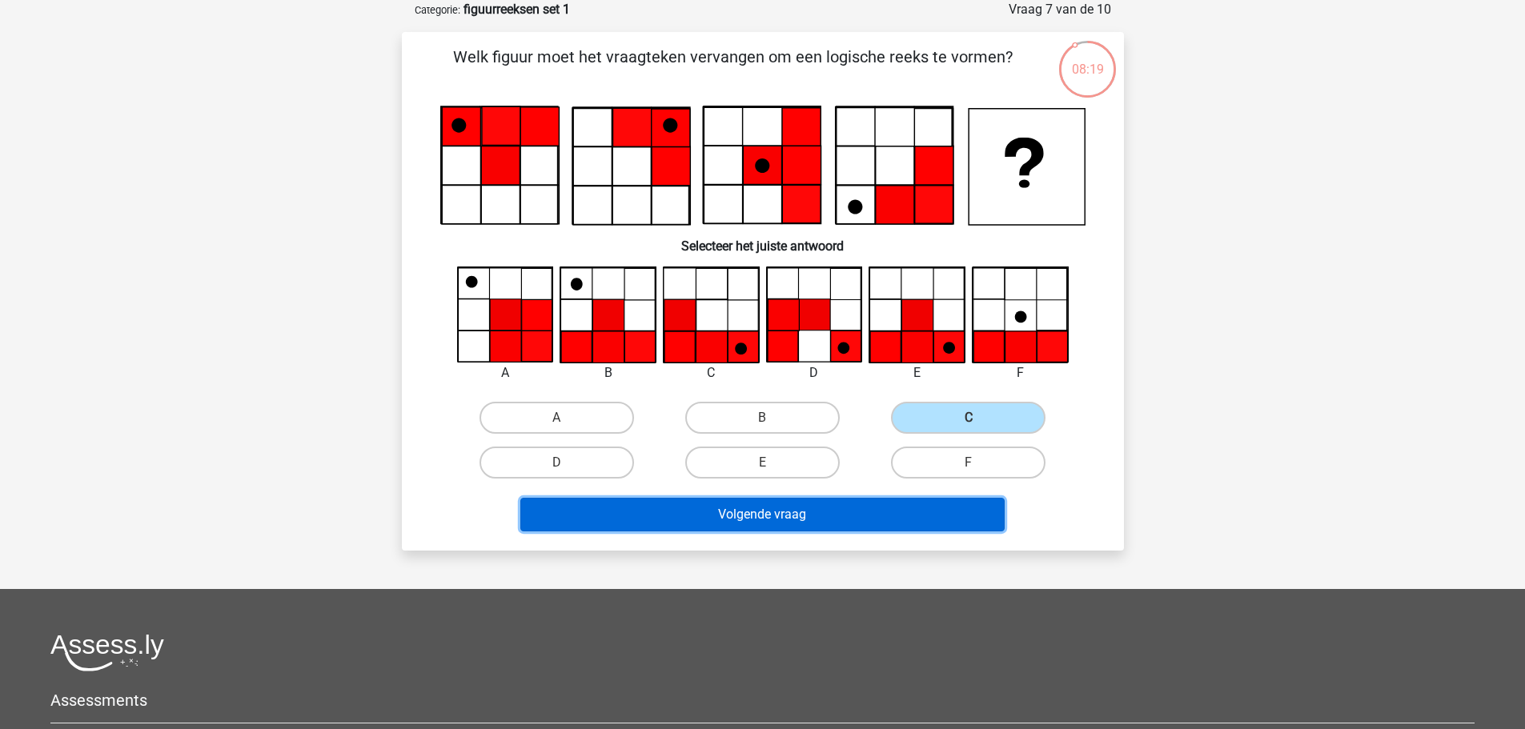
click at [862, 515] on button "Volgende vraag" at bounding box center [762, 515] width 484 height 34
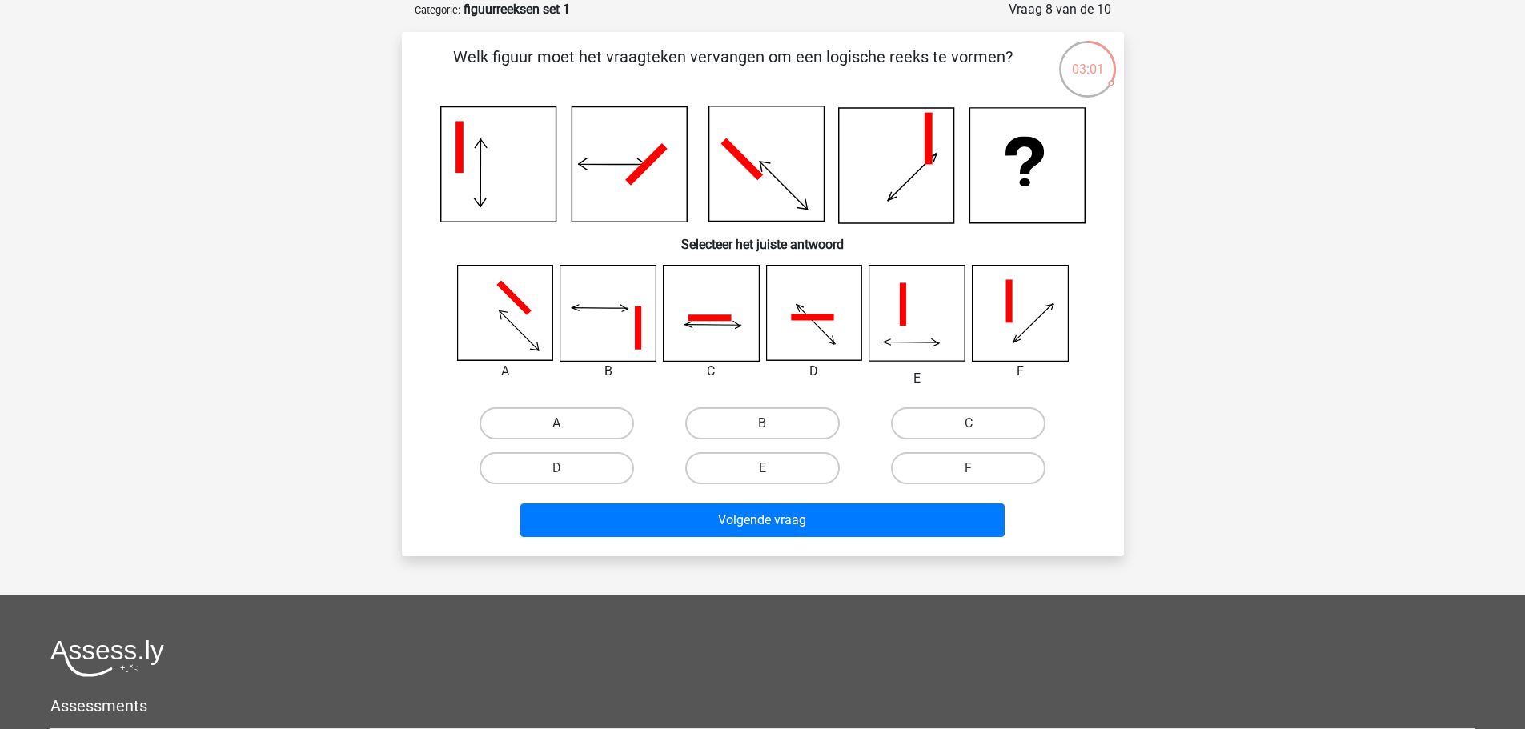
click at [540, 420] on label "A" at bounding box center [557, 424] width 155 height 32
click at [556, 424] on input "A" at bounding box center [561, 429] width 10 height 10
radio input "true"
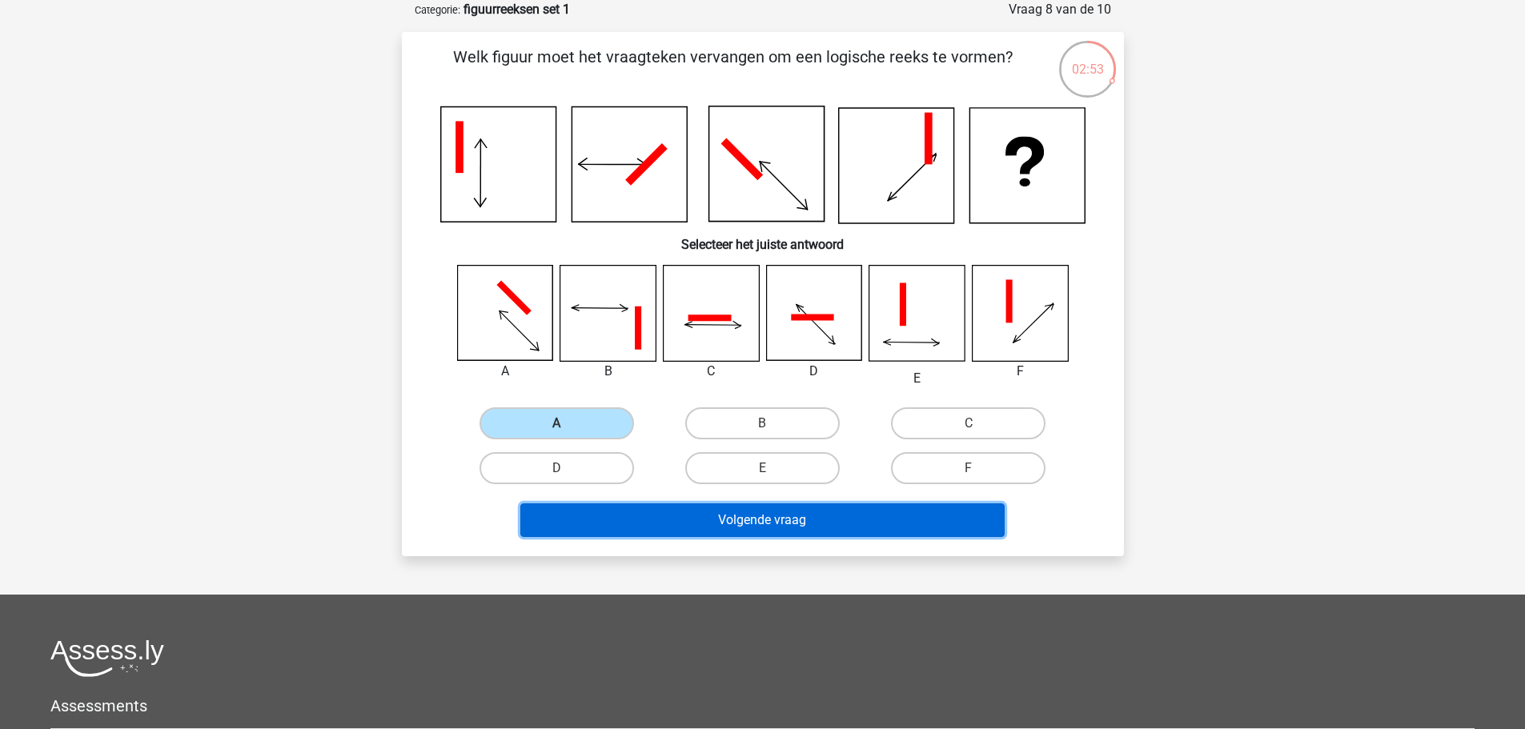
click at [811, 514] on button "Volgende vraag" at bounding box center [762, 521] width 484 height 34
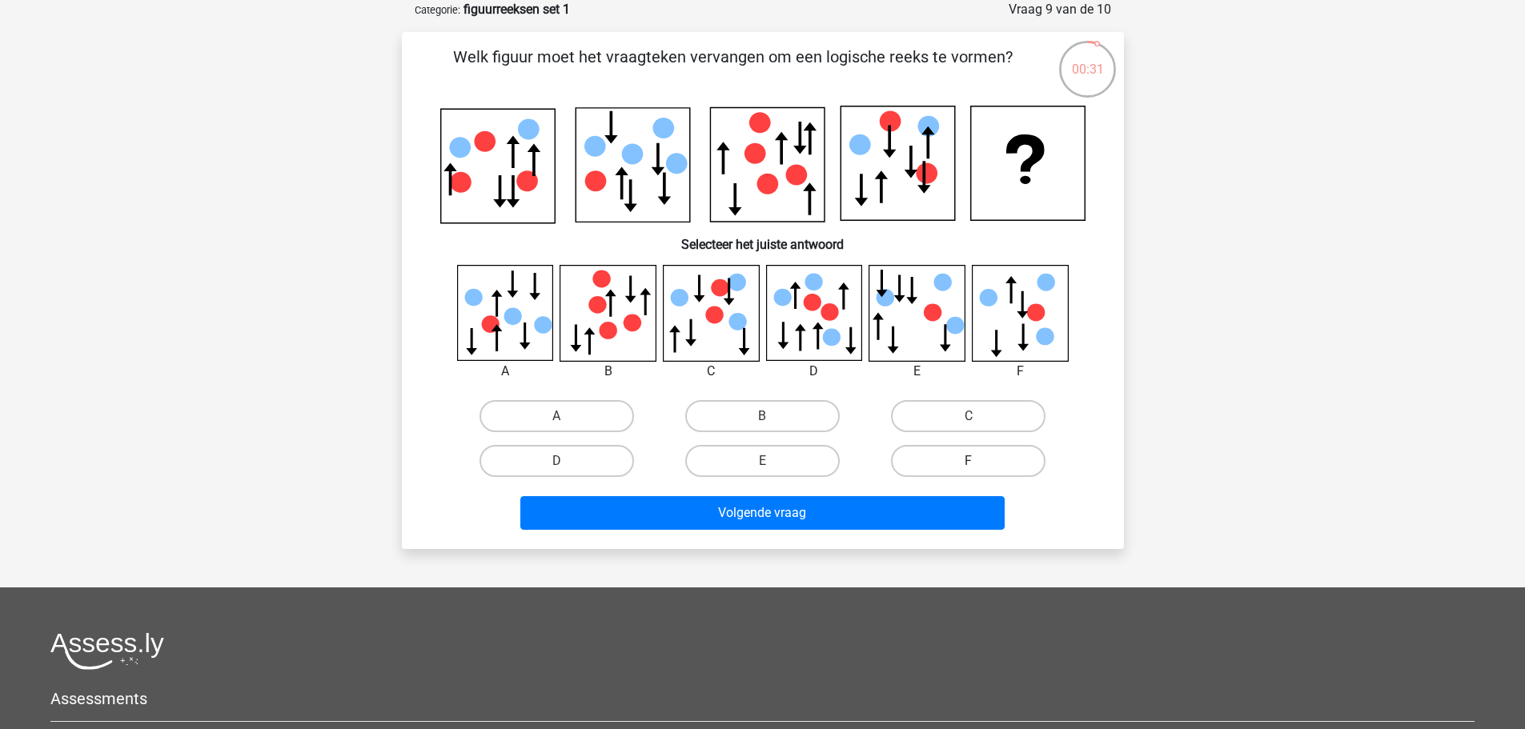
click at [994, 464] on label "F" at bounding box center [968, 461] width 155 height 32
click at [979, 464] on input "F" at bounding box center [974, 466] width 10 height 10
radio input "true"
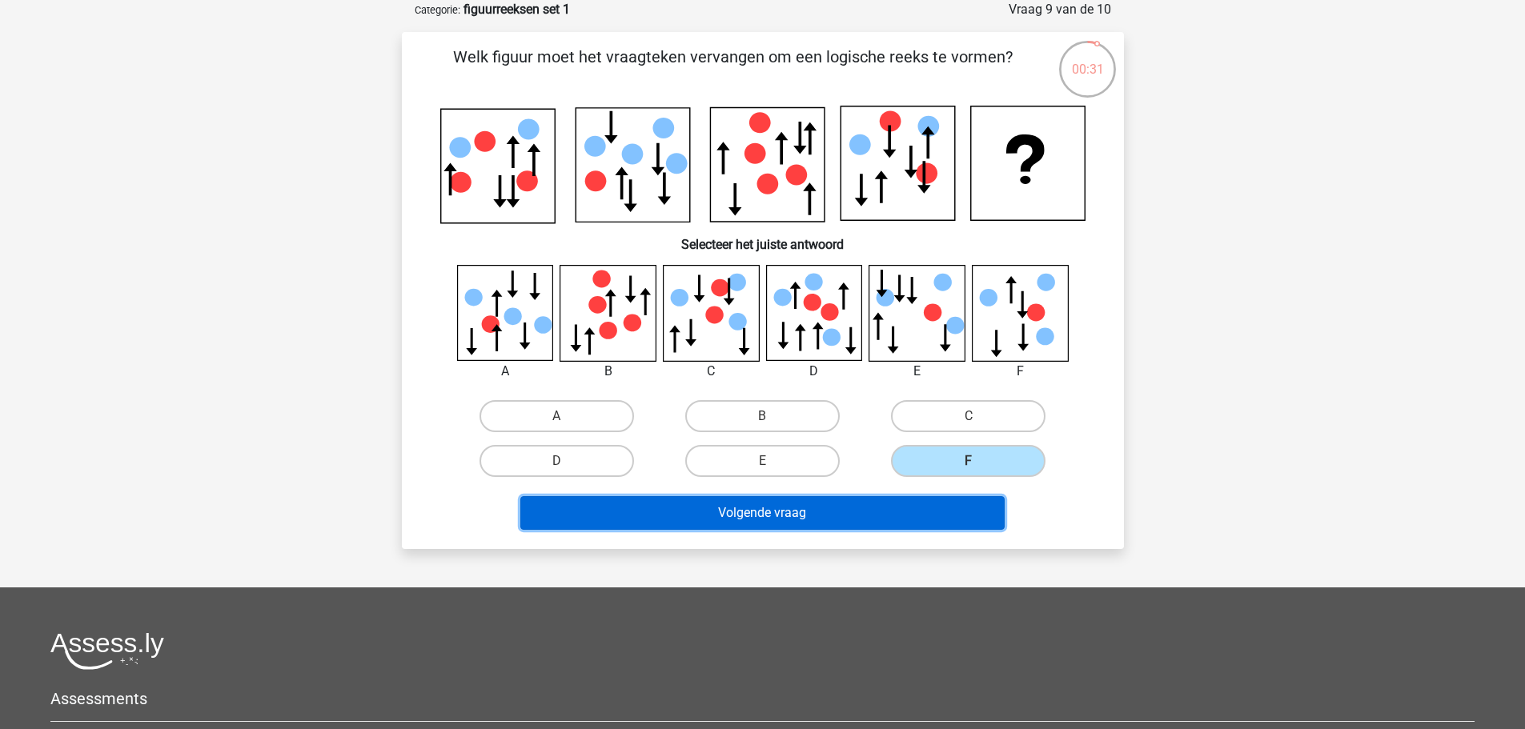
click at [931, 512] on button "Volgende vraag" at bounding box center [762, 513] width 484 height 34
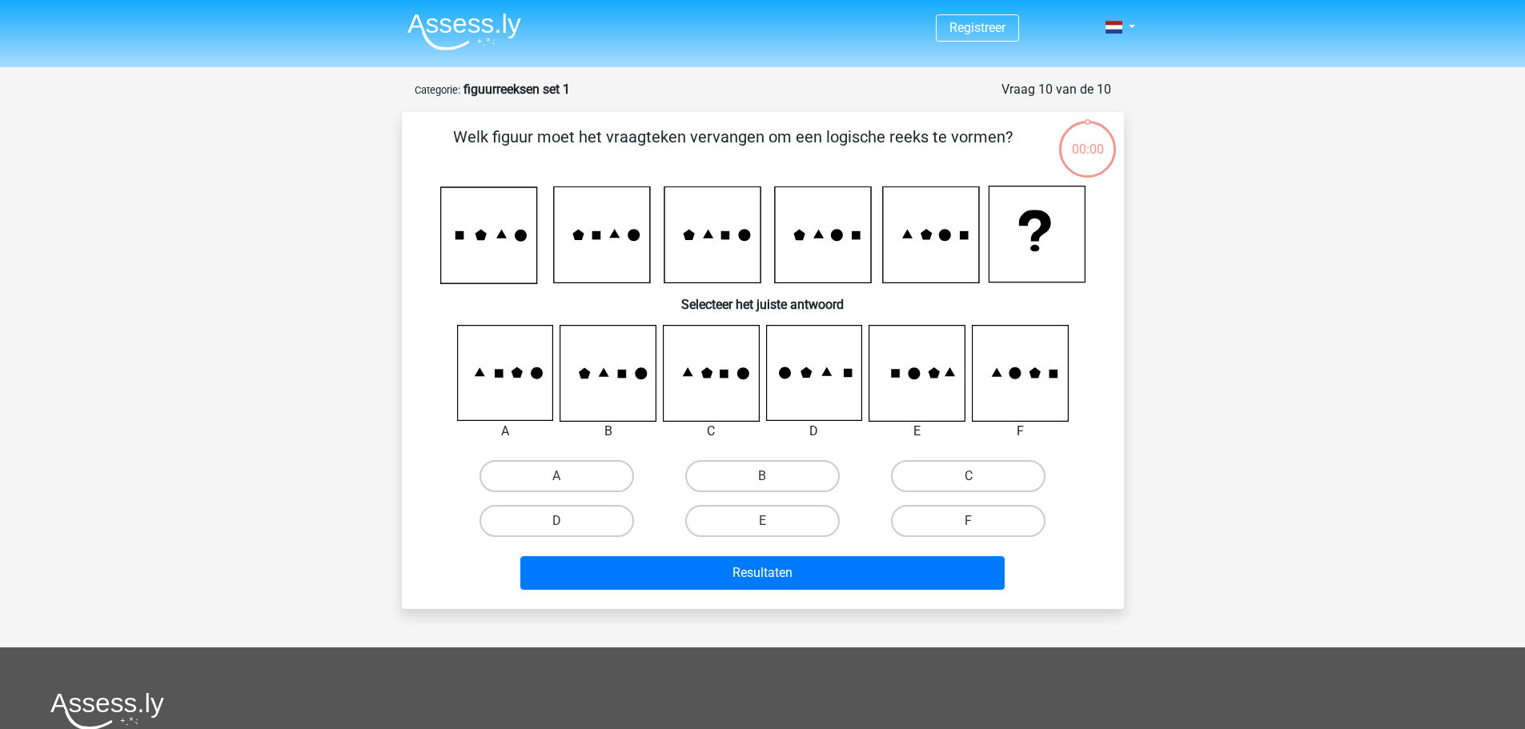
scroll to position [80, 0]
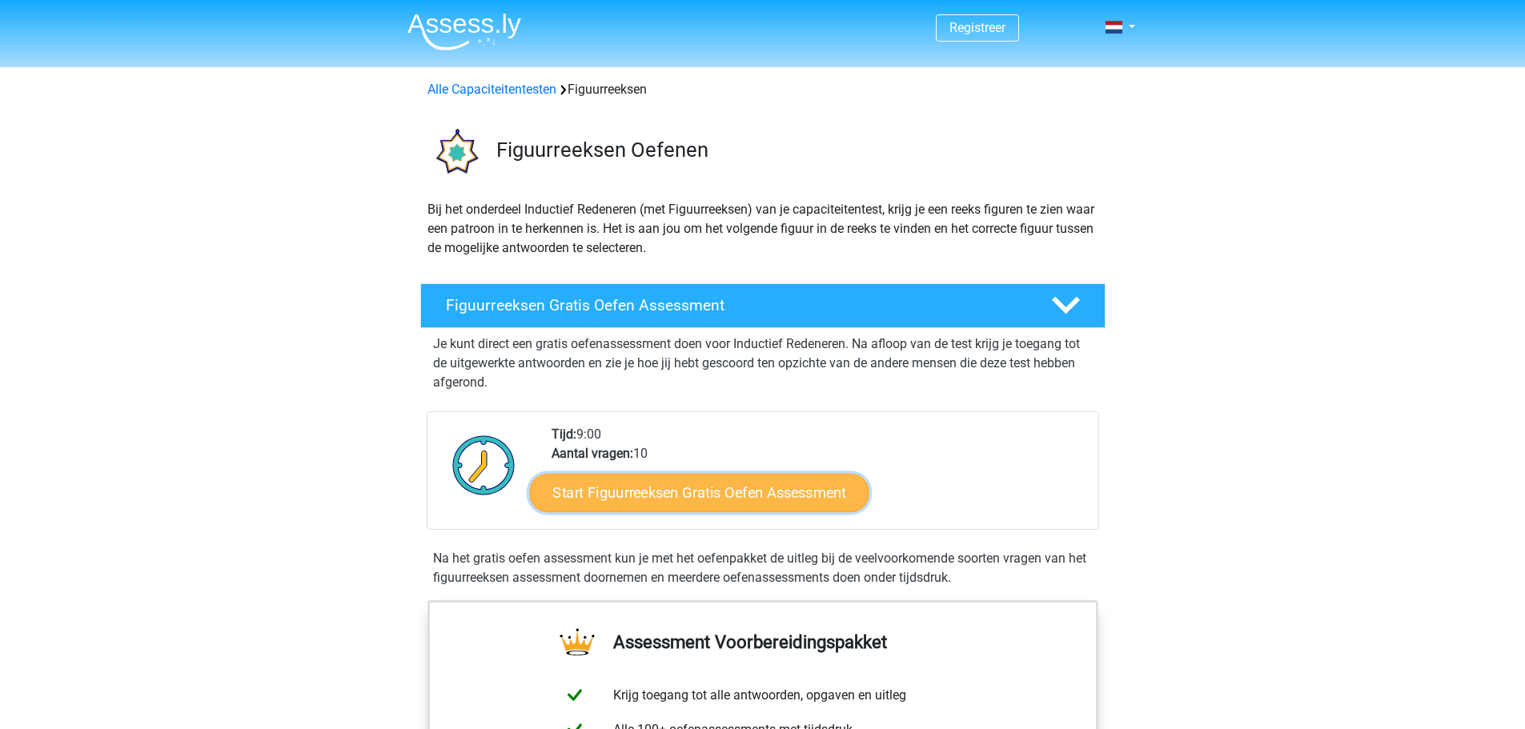
click at [764, 488] on link "Start Figuurreeksen Gratis Oefen Assessment" at bounding box center [699, 492] width 340 height 38
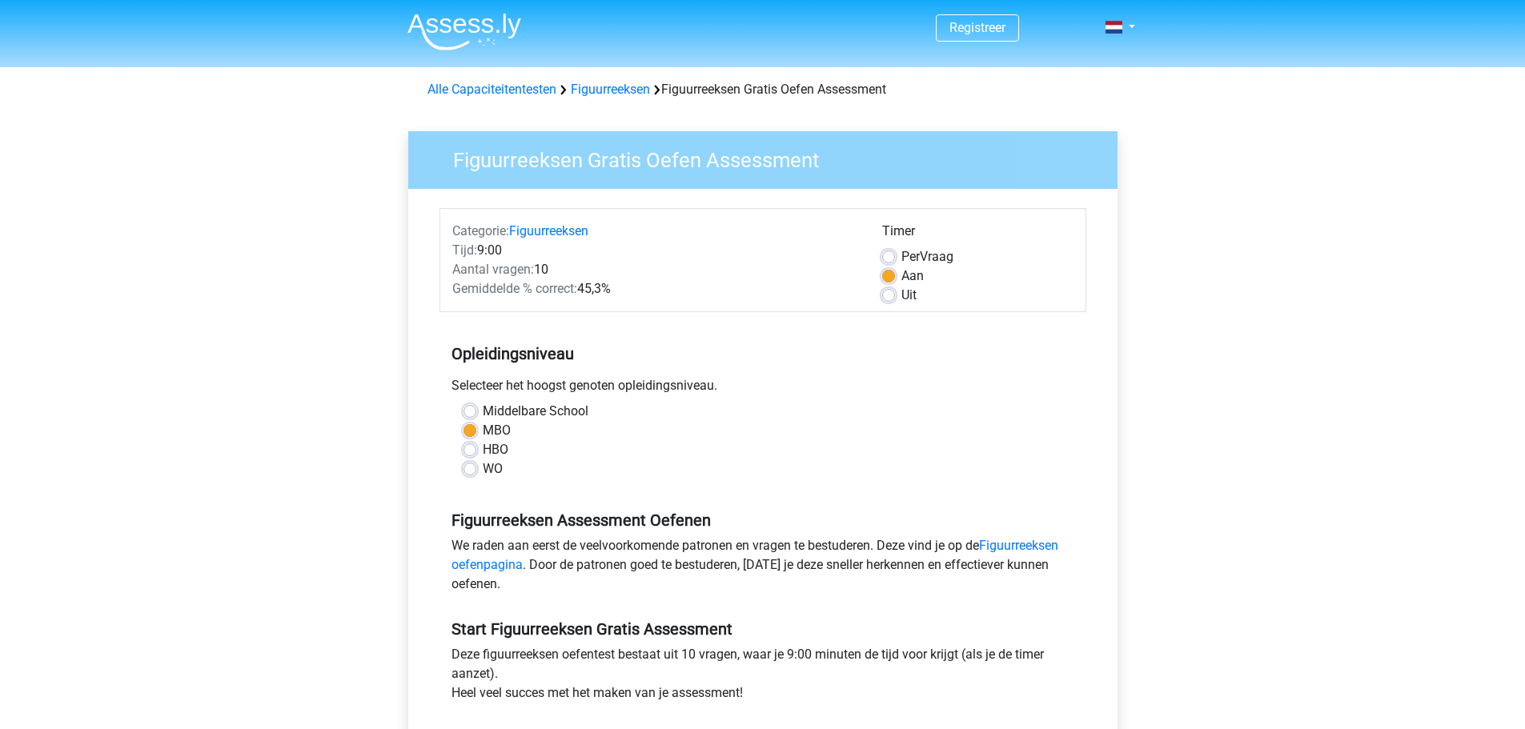
click at [902, 295] on label "Uit" at bounding box center [909, 295] width 15 height 19
click at [886, 295] on input "Uit" at bounding box center [888, 294] width 13 height 16
radio input "true"
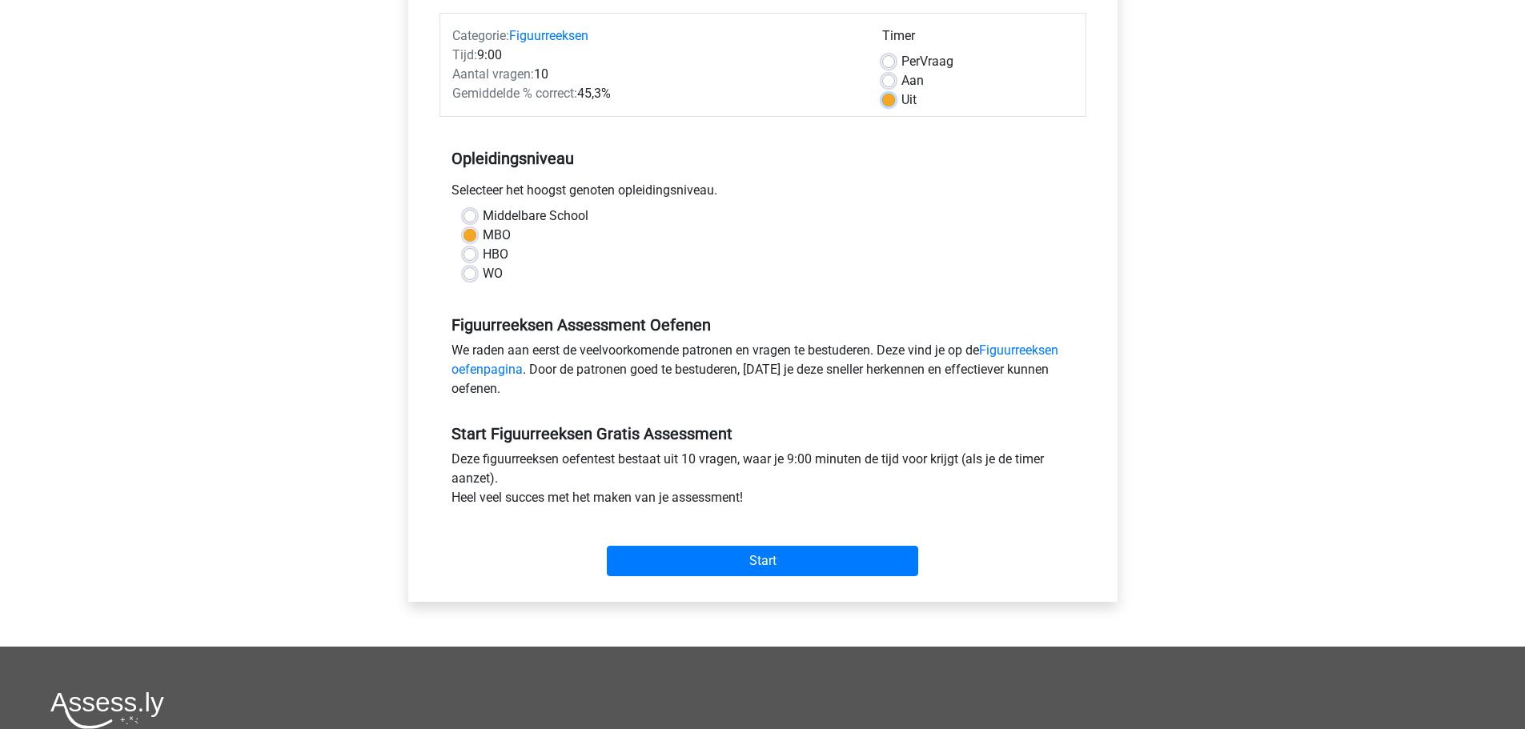
scroll to position [320, 0]
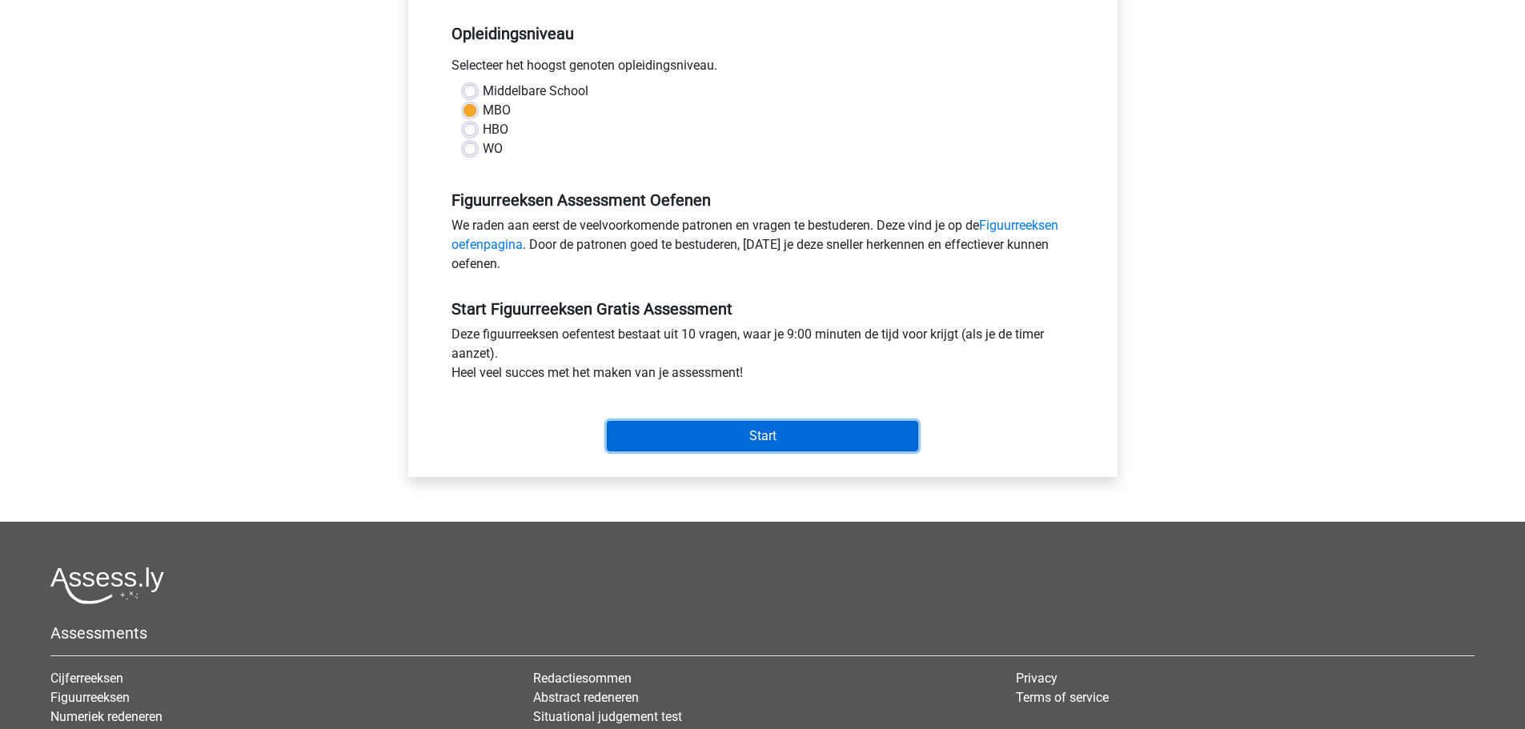
click at [788, 438] on input "Start" at bounding box center [762, 436] width 311 height 30
click at [759, 435] on input "Start" at bounding box center [762, 436] width 311 height 30
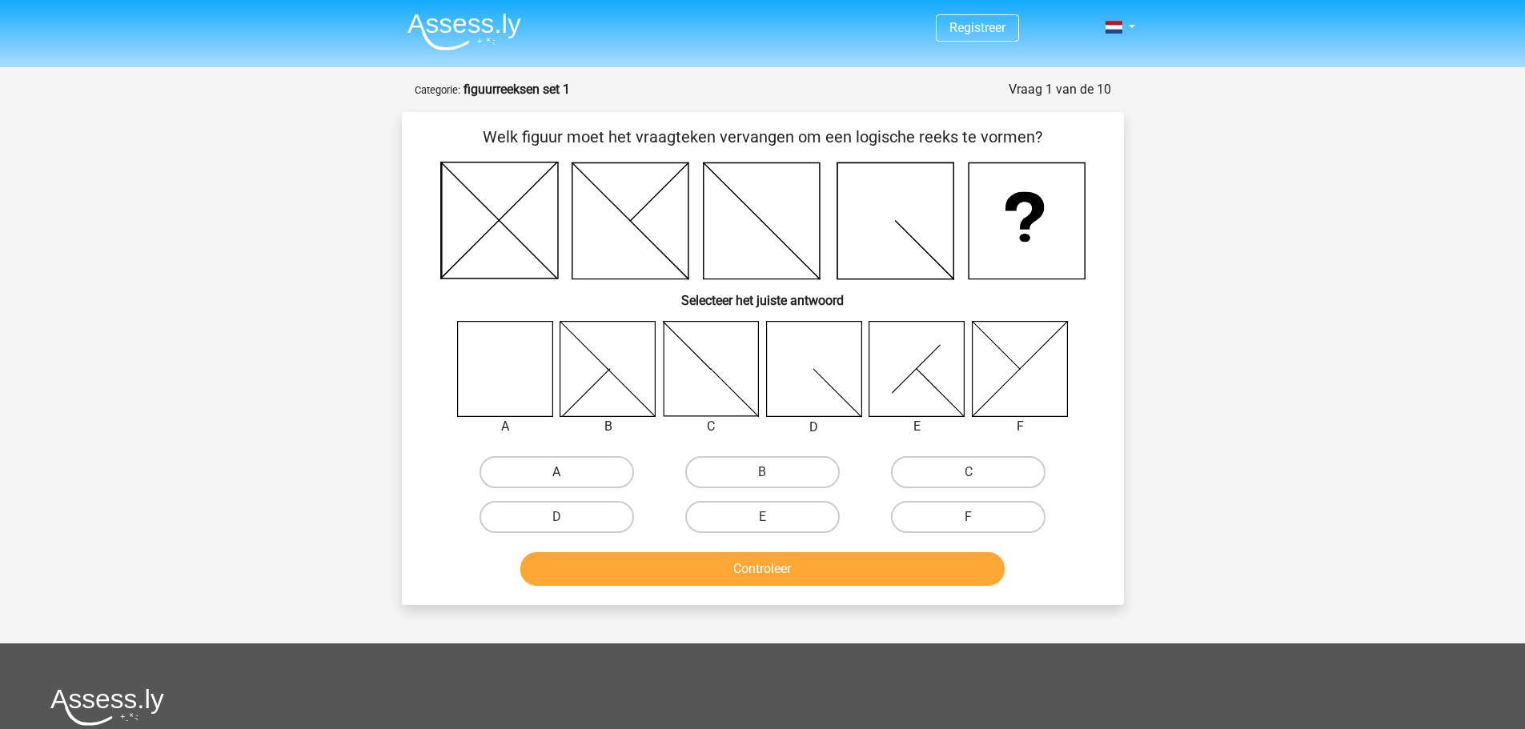
click at [530, 472] on label "A" at bounding box center [557, 472] width 155 height 32
click at [556, 472] on input "A" at bounding box center [561, 477] width 10 height 10
radio input "true"
click at [757, 573] on button "Controleer" at bounding box center [762, 569] width 484 height 34
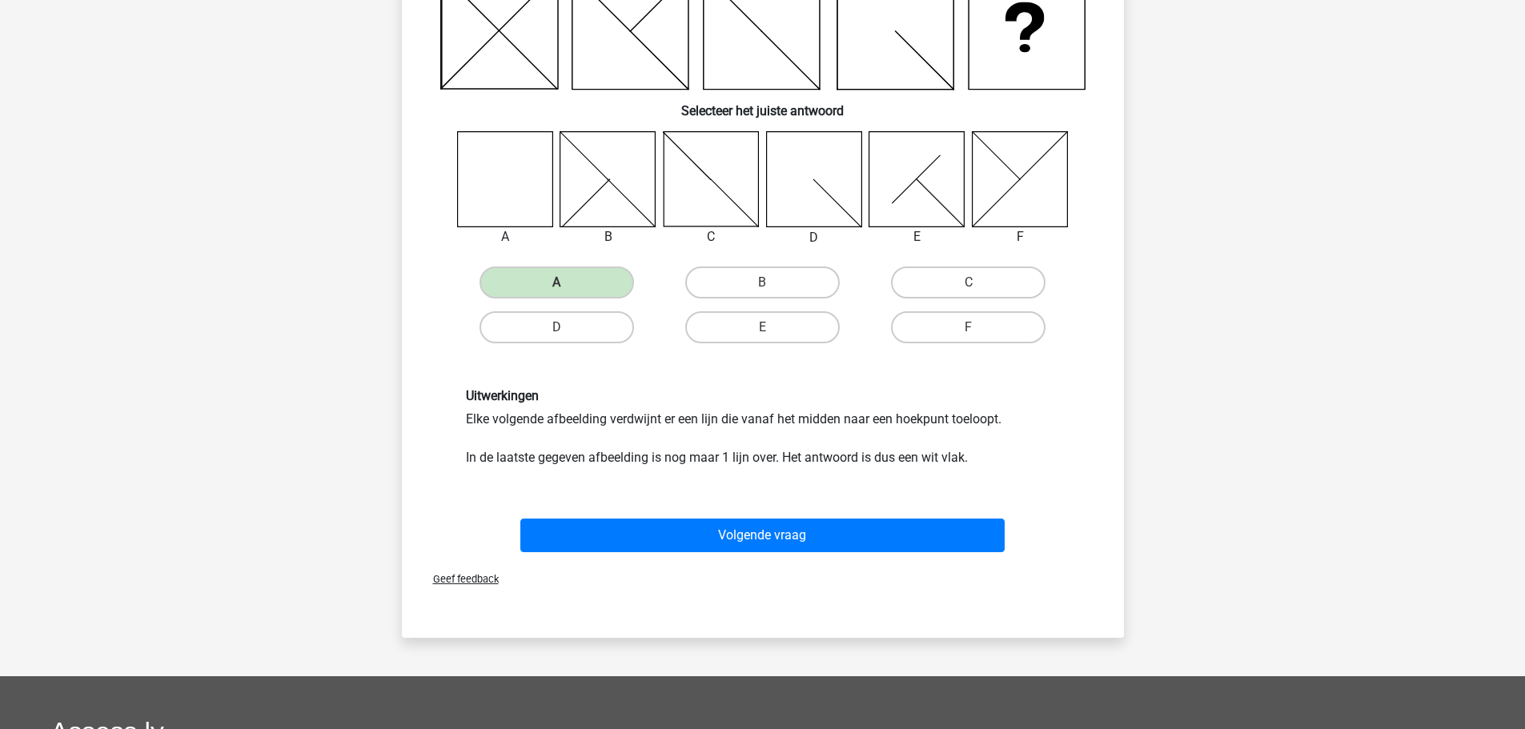
scroll to position [240, 0]
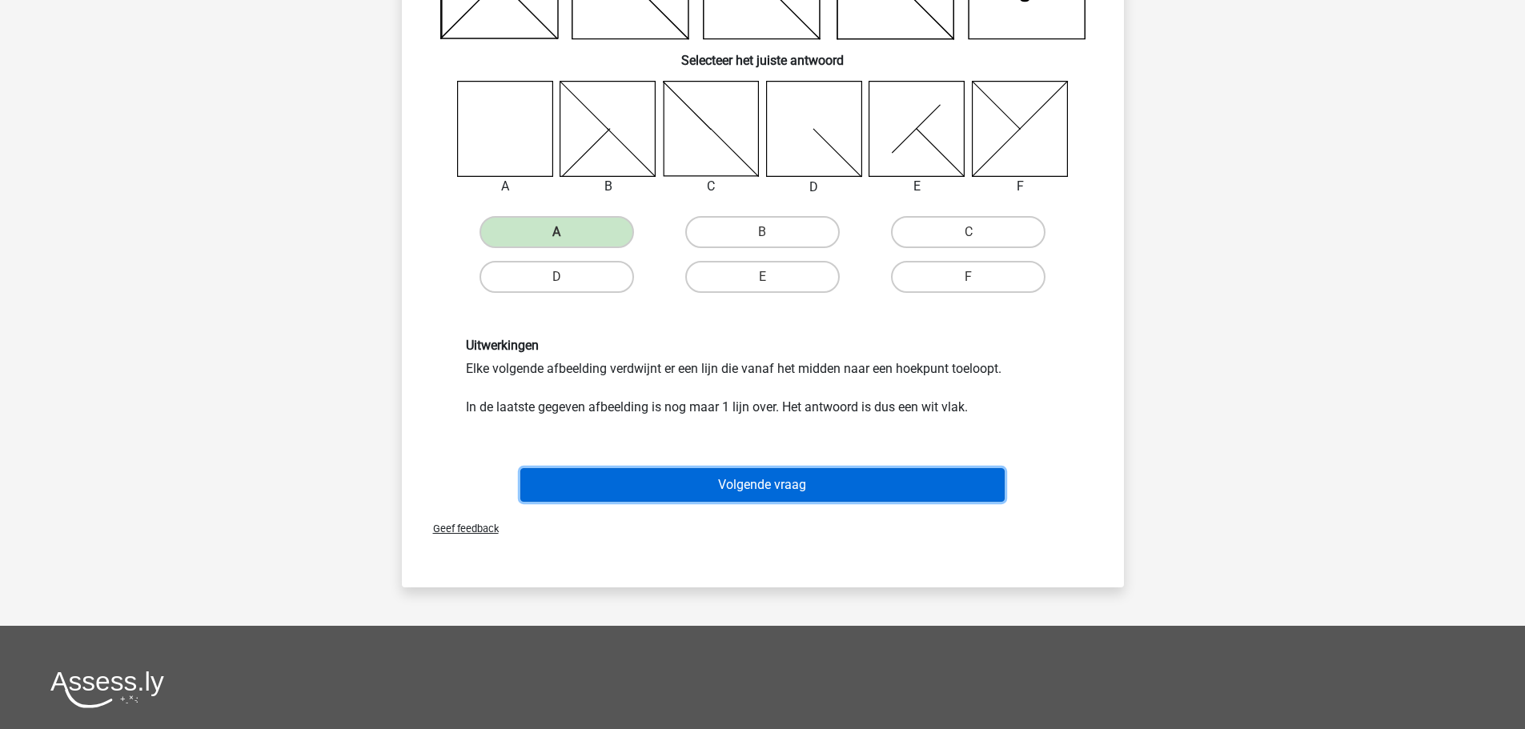
click at [783, 481] on button "Volgende vraag" at bounding box center [762, 485] width 484 height 34
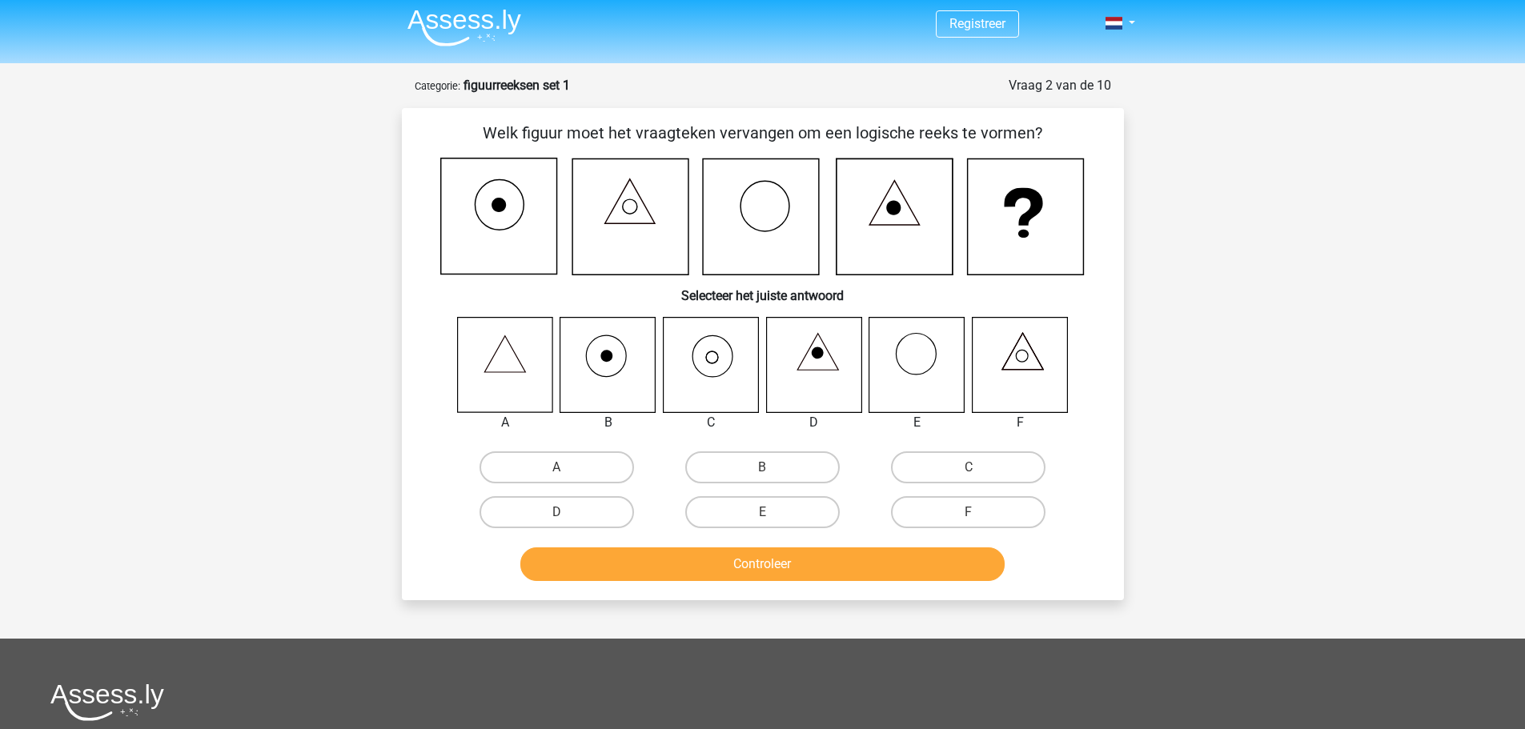
scroll to position [0, 0]
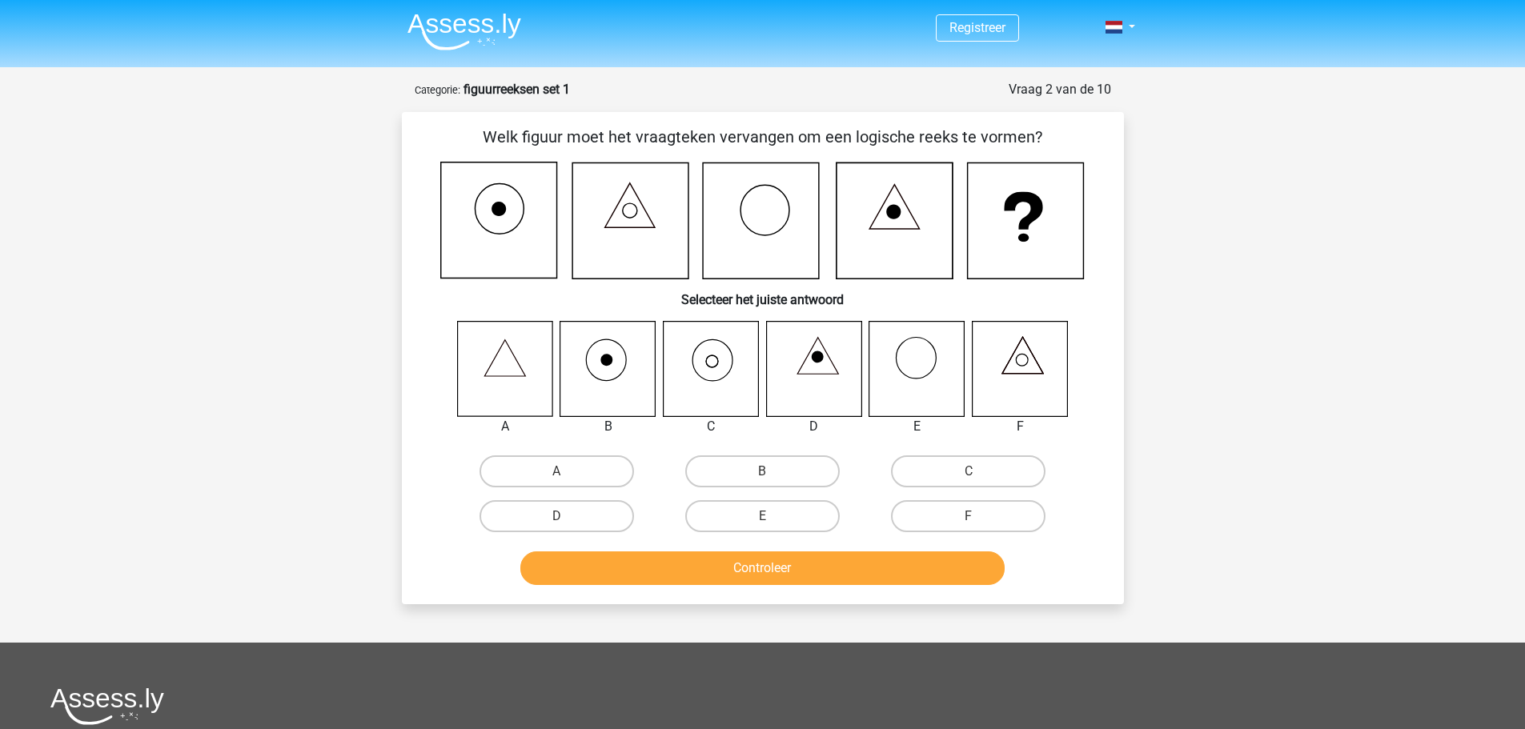
click at [971, 473] on input "C" at bounding box center [974, 477] width 10 height 10
radio input "true"
click at [797, 565] on button "Controleer" at bounding box center [762, 569] width 484 height 34
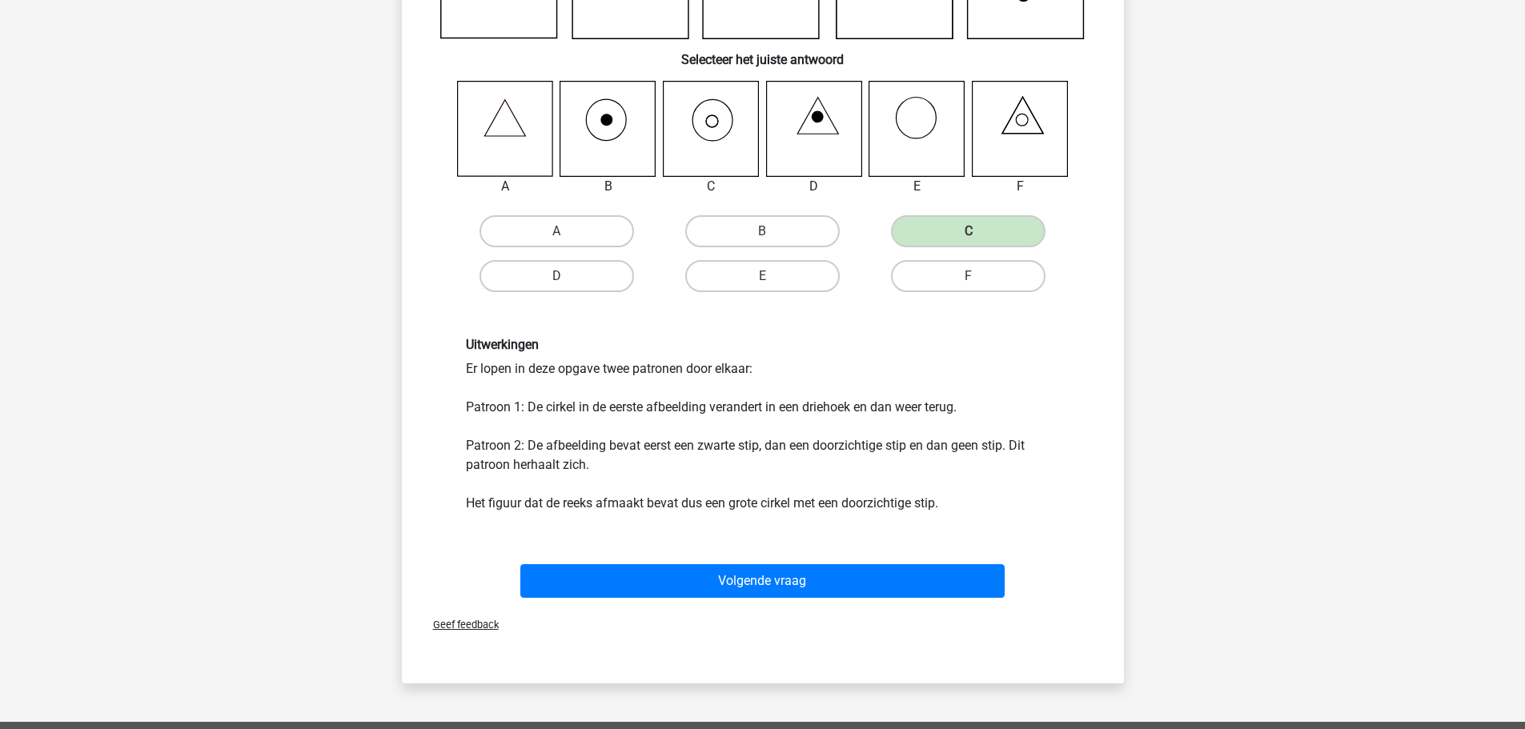
scroll to position [160, 0]
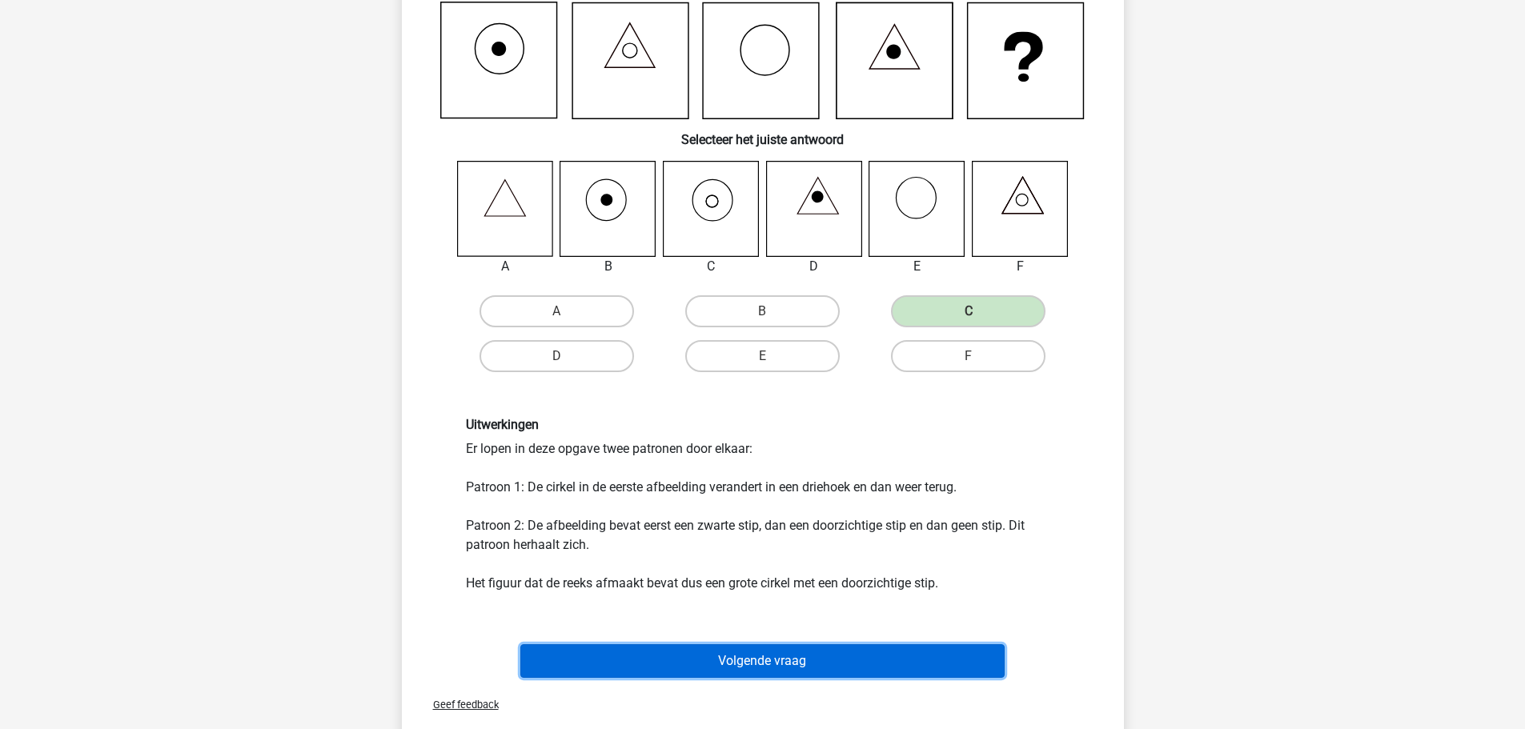
click at [790, 663] on button "Volgende vraag" at bounding box center [762, 662] width 484 height 34
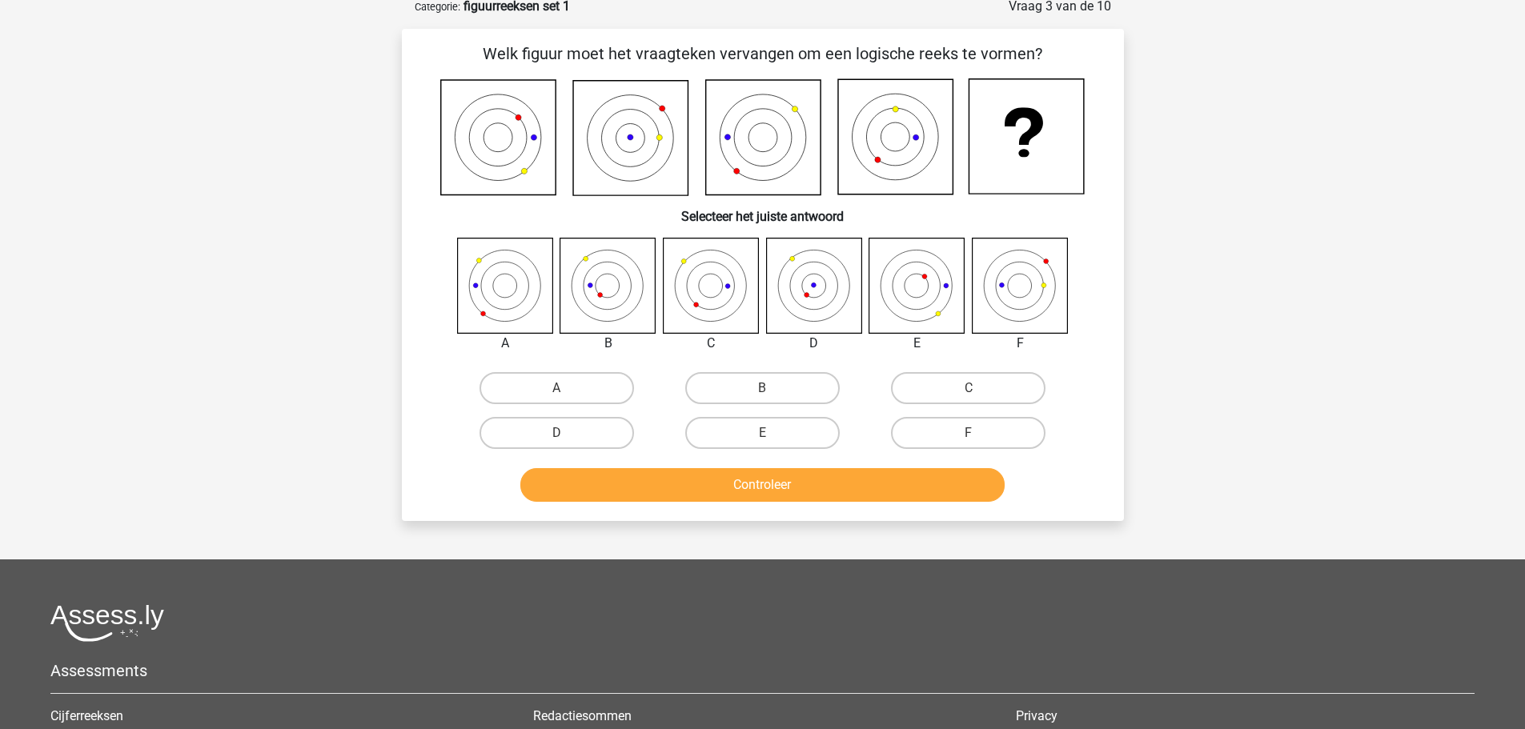
scroll to position [80, 0]
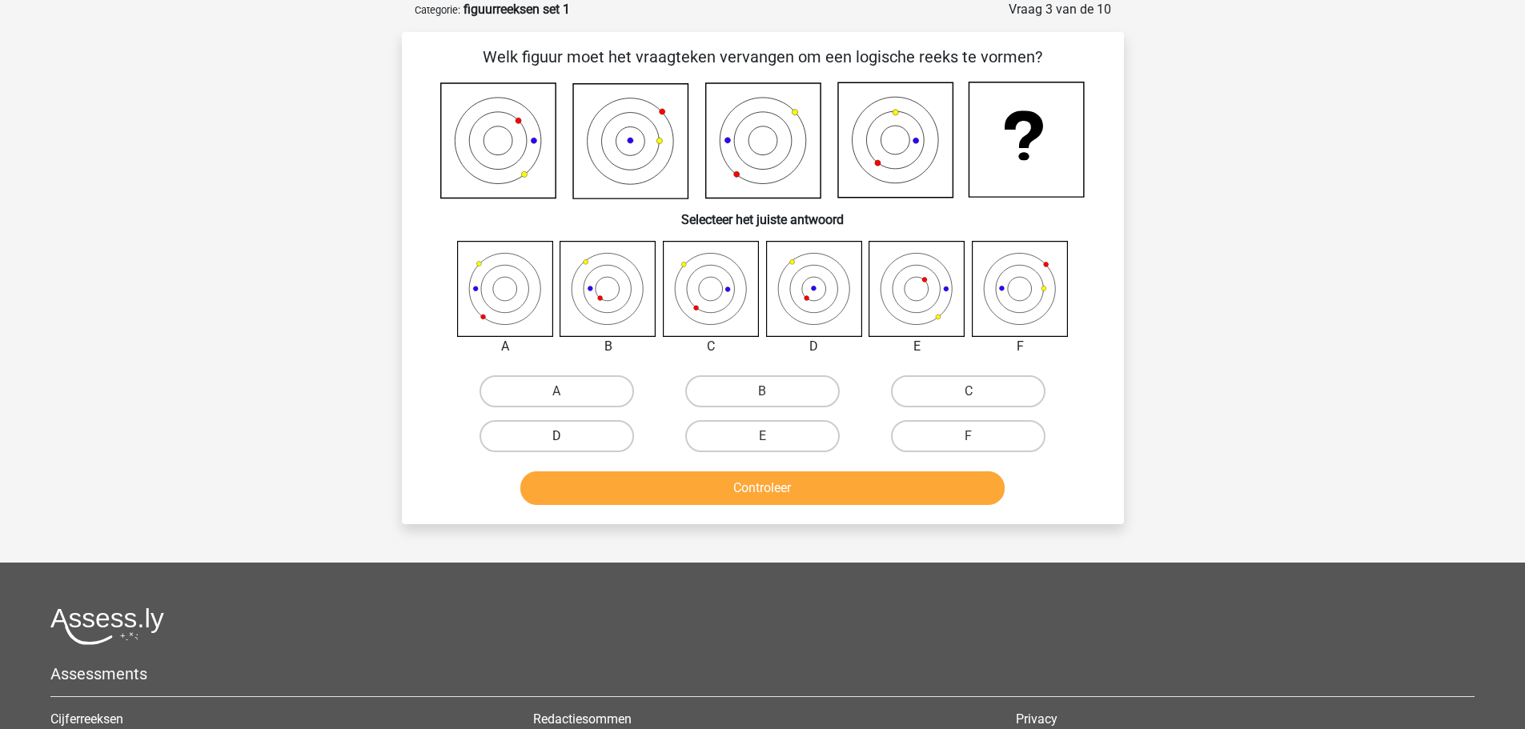
click at [602, 436] on label "D" at bounding box center [557, 436] width 155 height 32
click at [567, 436] on input "D" at bounding box center [561, 441] width 10 height 10
radio input "true"
click at [758, 482] on button "Controleer" at bounding box center [762, 489] width 484 height 34
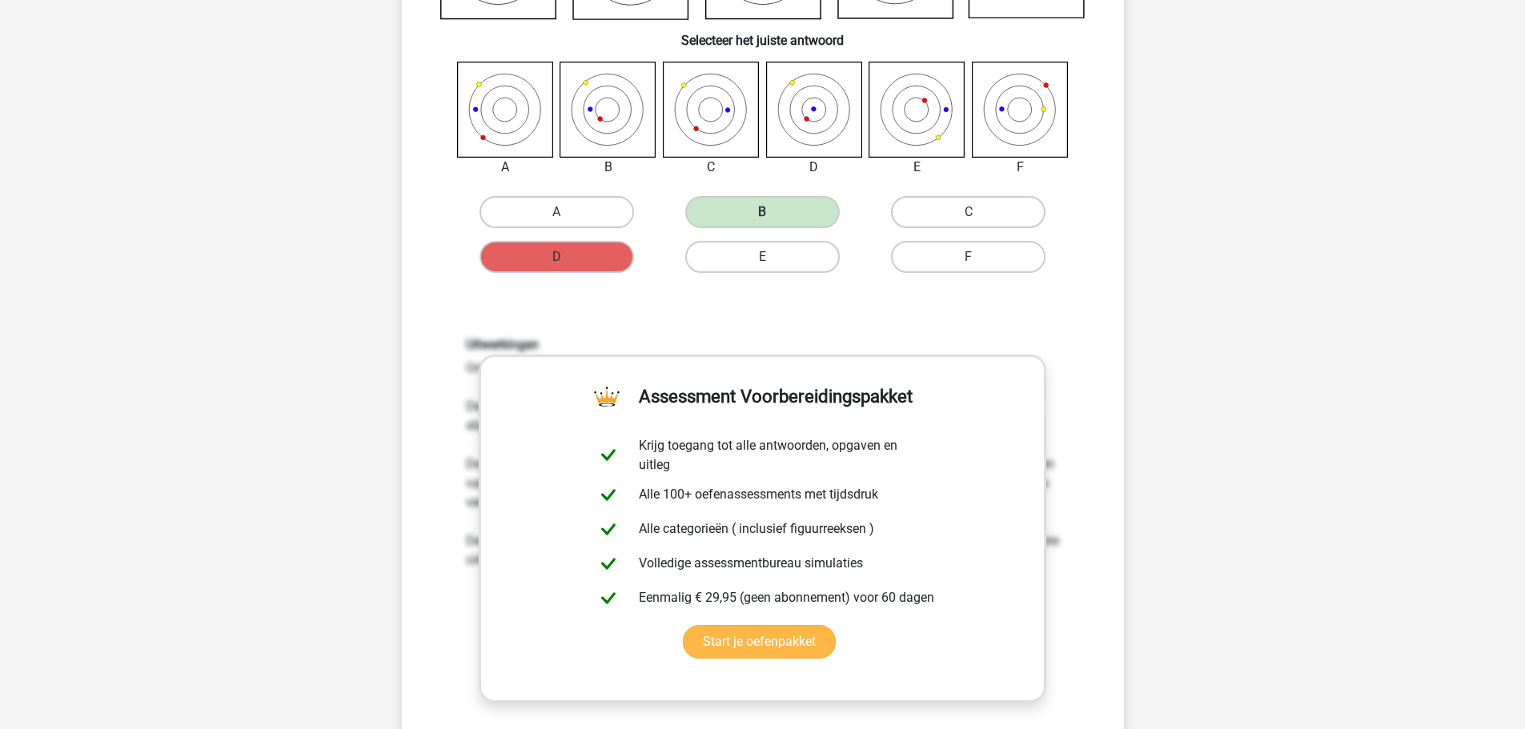
scroll to position [320, 0]
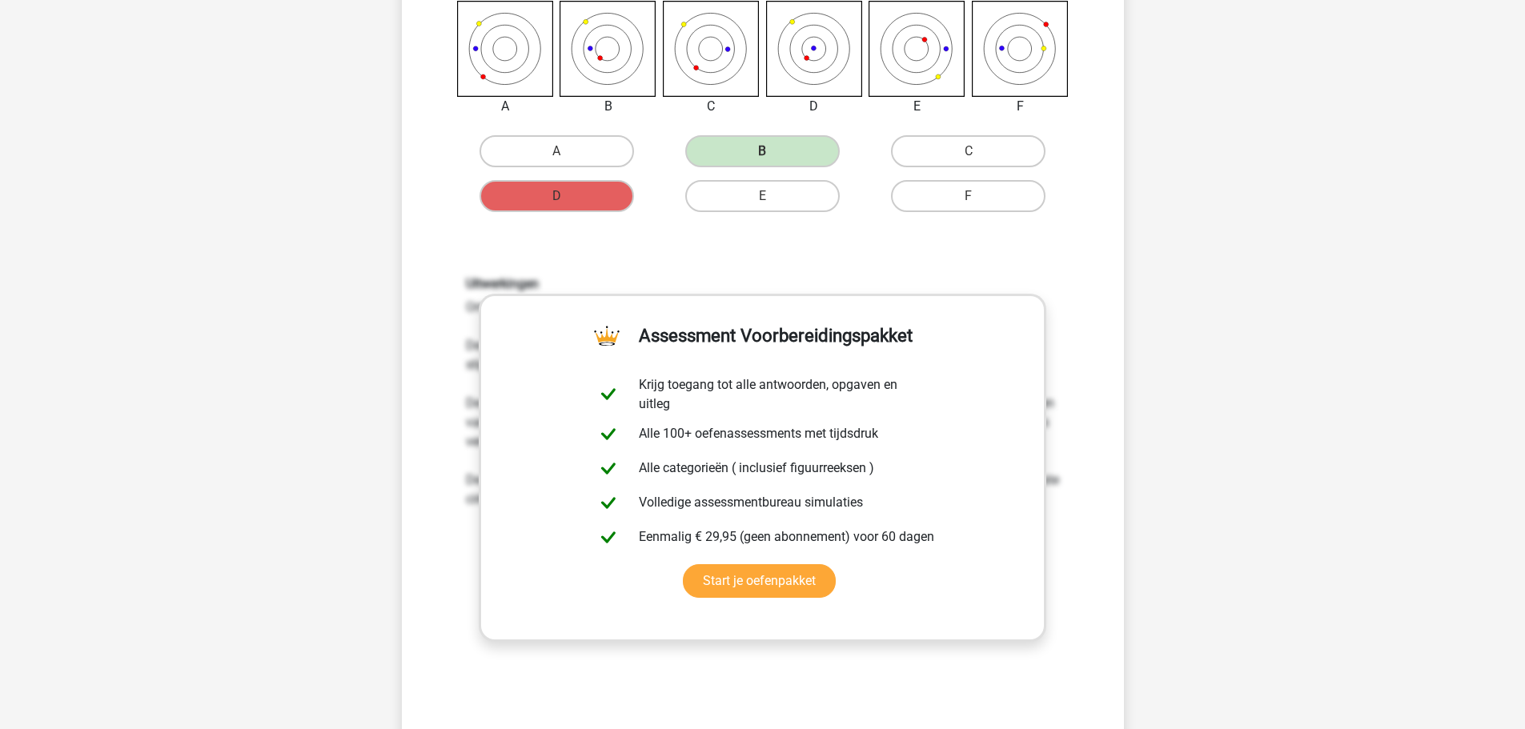
click at [832, 256] on div "Uitwerkingen Om het antwoord te vinden, moet uitgezocht worden welk patroon de …" at bounding box center [763, 486] width 671 height 496
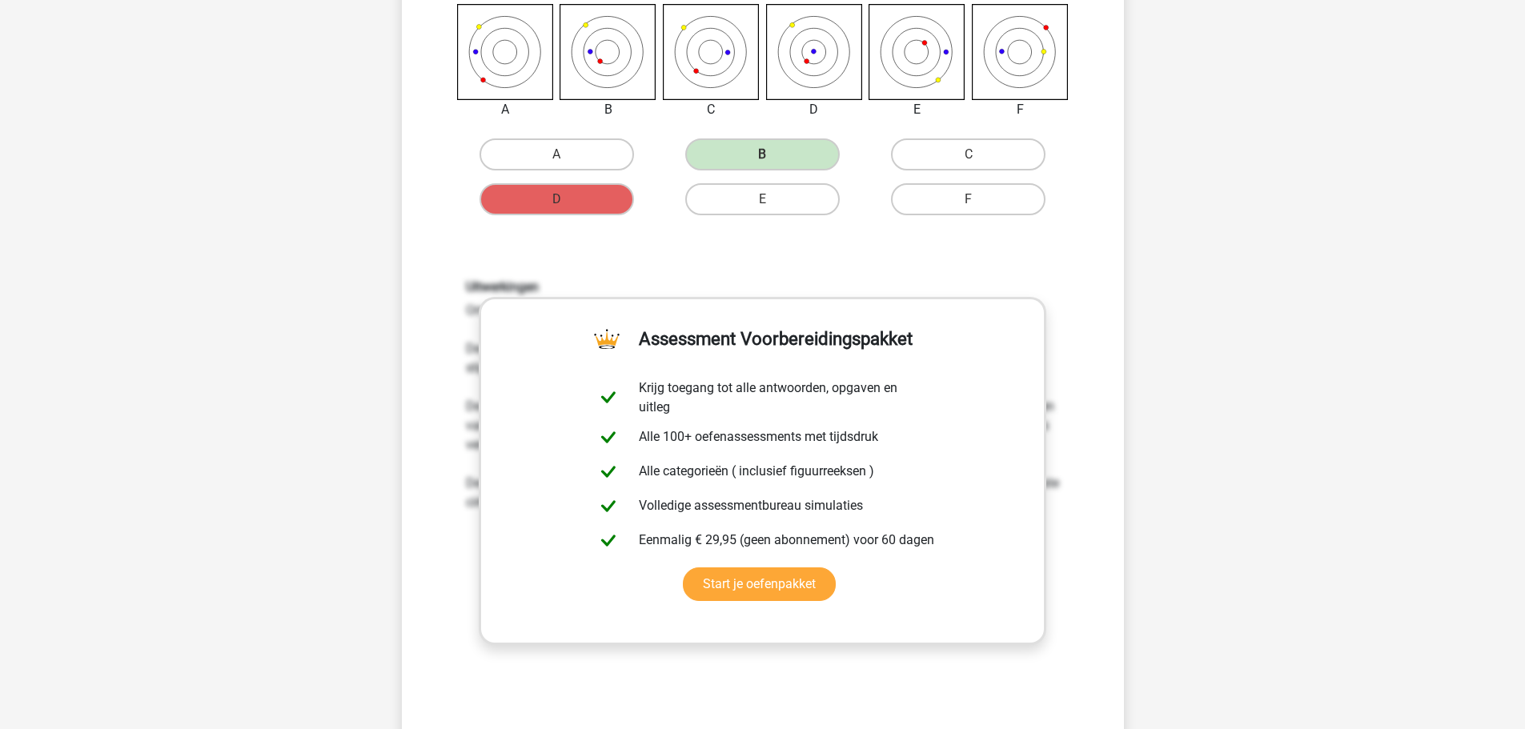
scroll to position [400, 0]
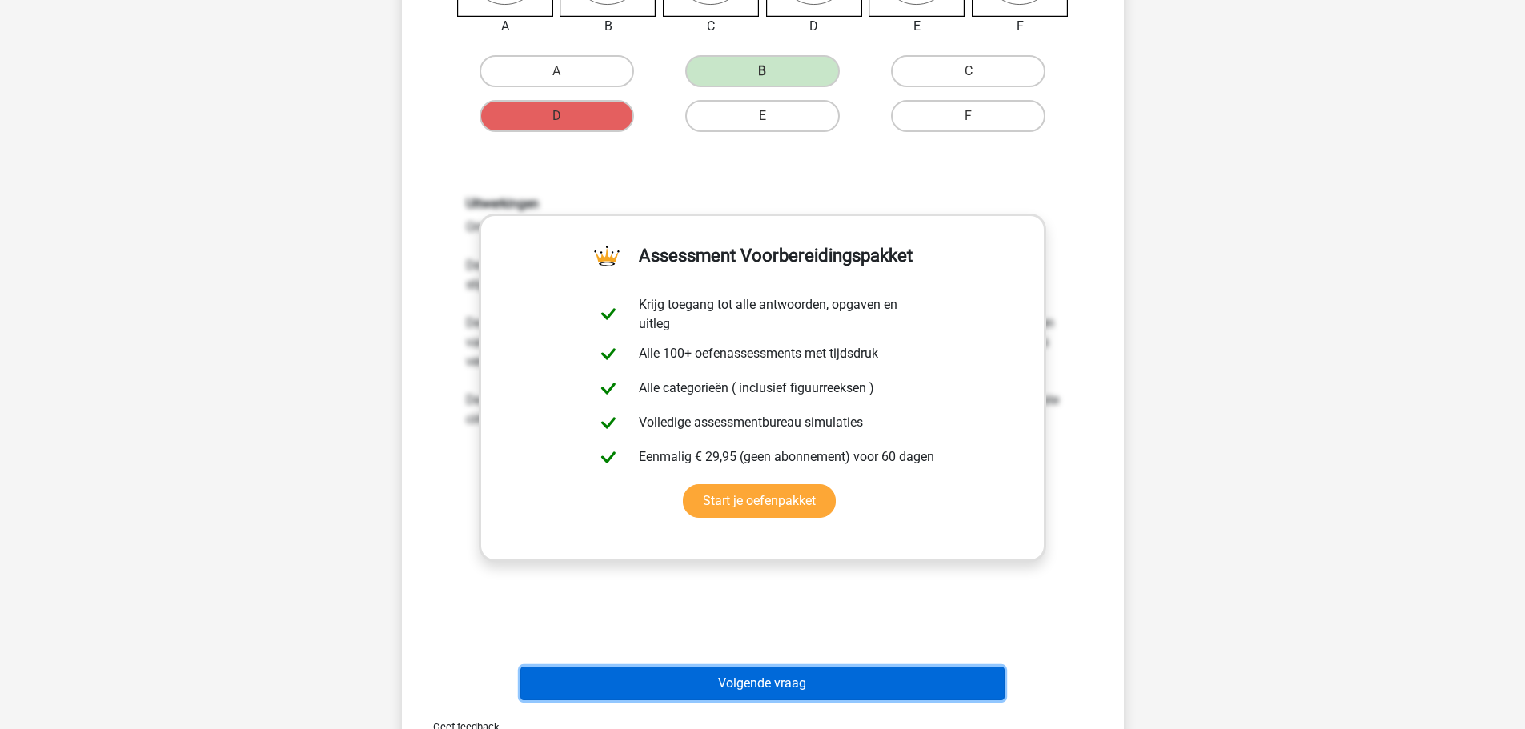
click at [882, 680] on button "Volgende vraag" at bounding box center [762, 684] width 484 height 34
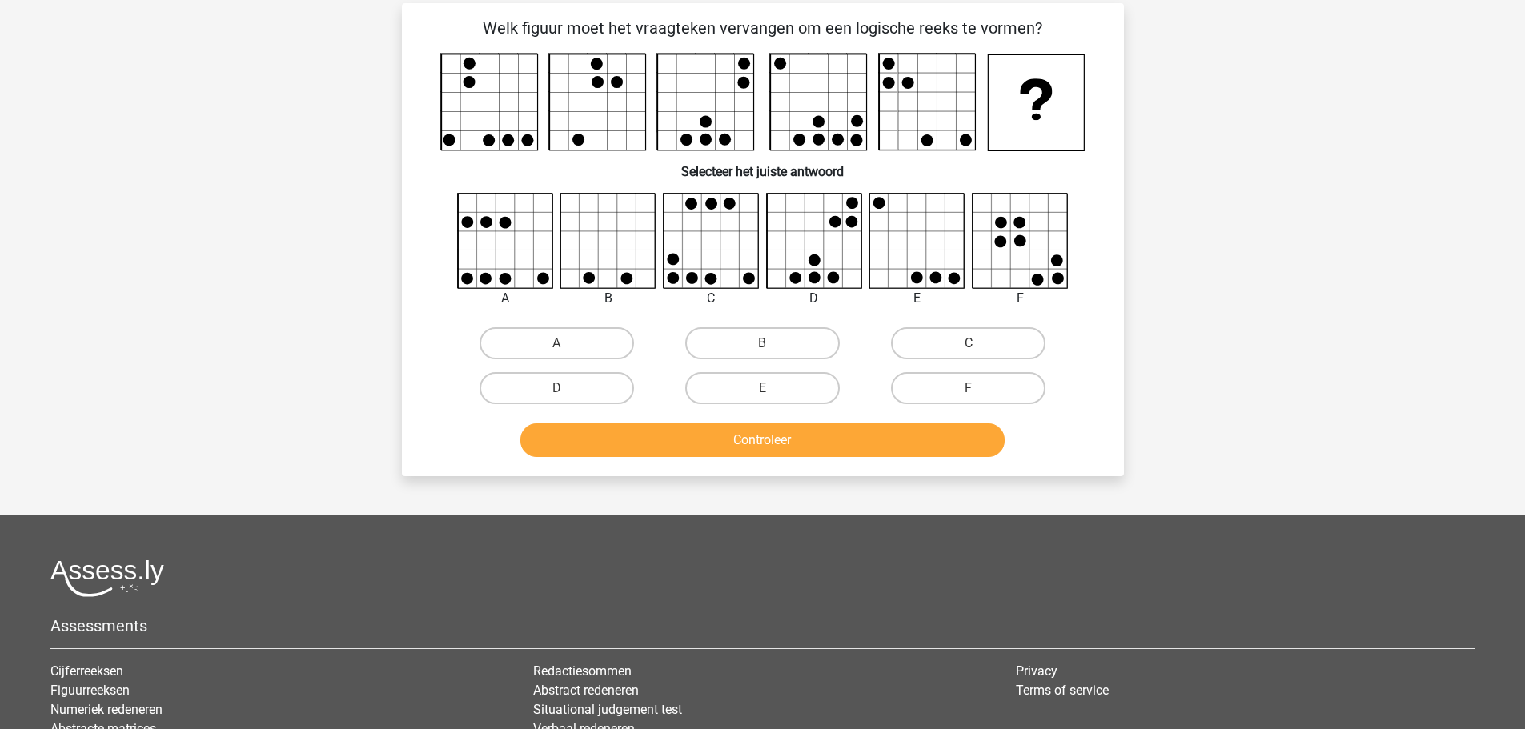
scroll to position [80, 0]
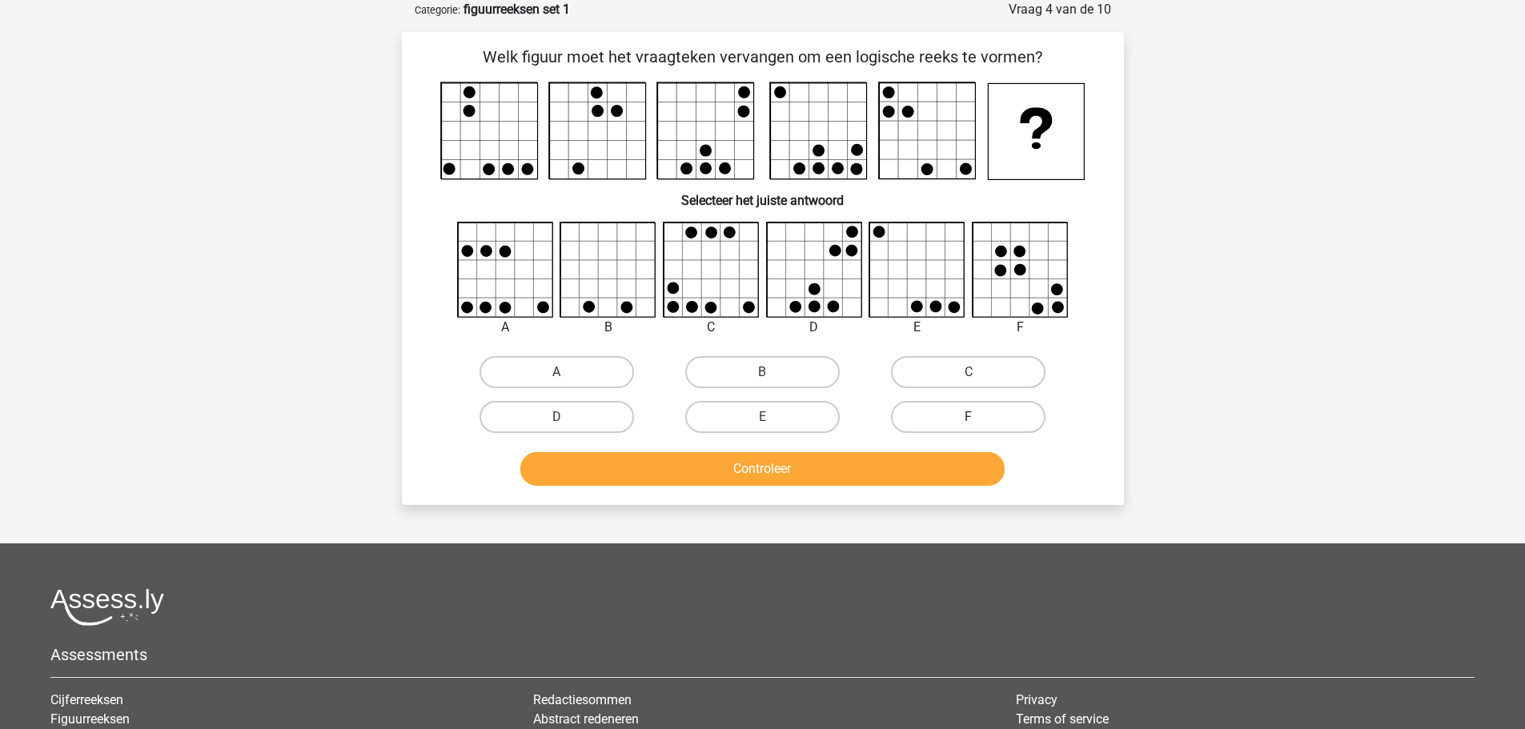
click at [985, 420] on label "F" at bounding box center [968, 417] width 155 height 32
click at [979, 420] on input "F" at bounding box center [974, 422] width 10 height 10
radio input "true"
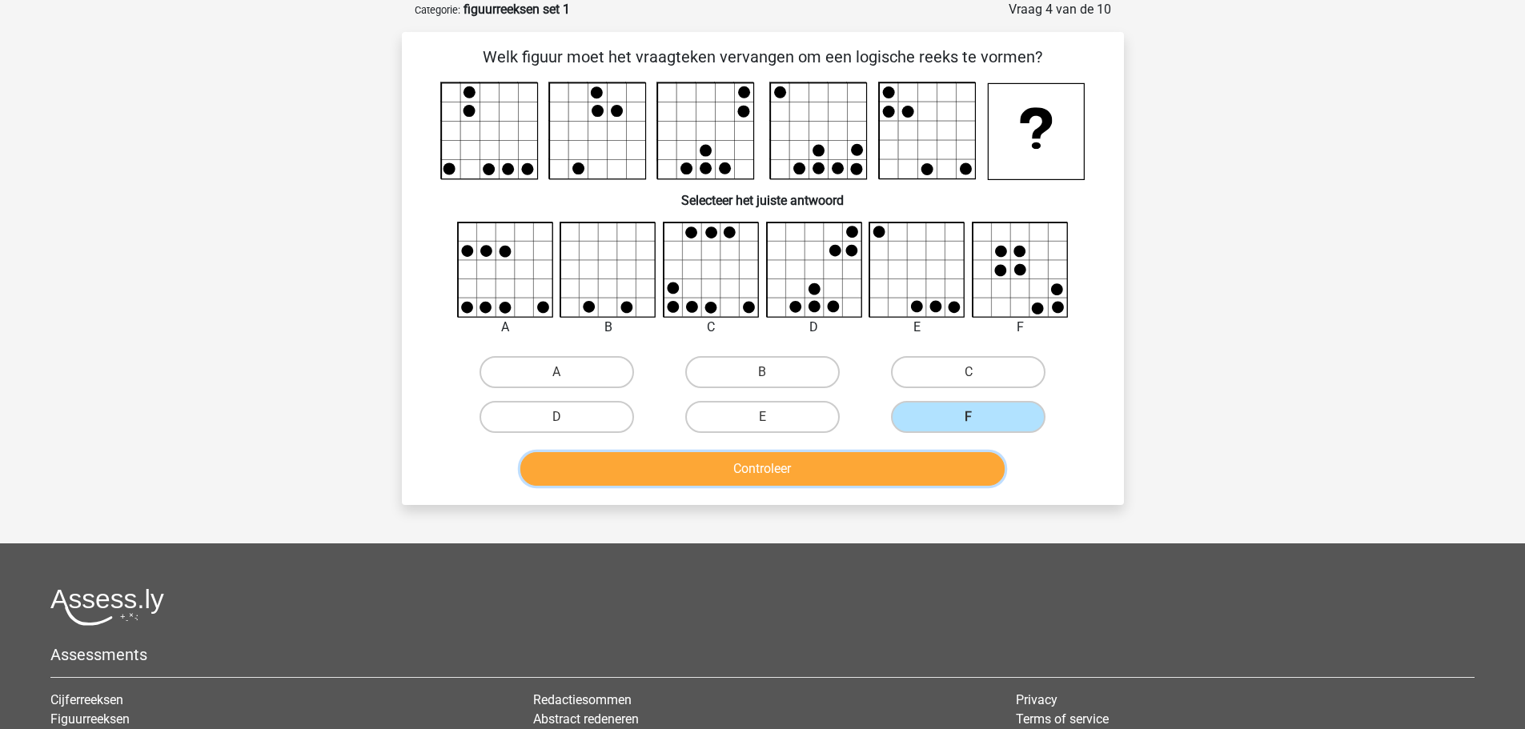
click at [857, 473] on button "Controleer" at bounding box center [762, 469] width 484 height 34
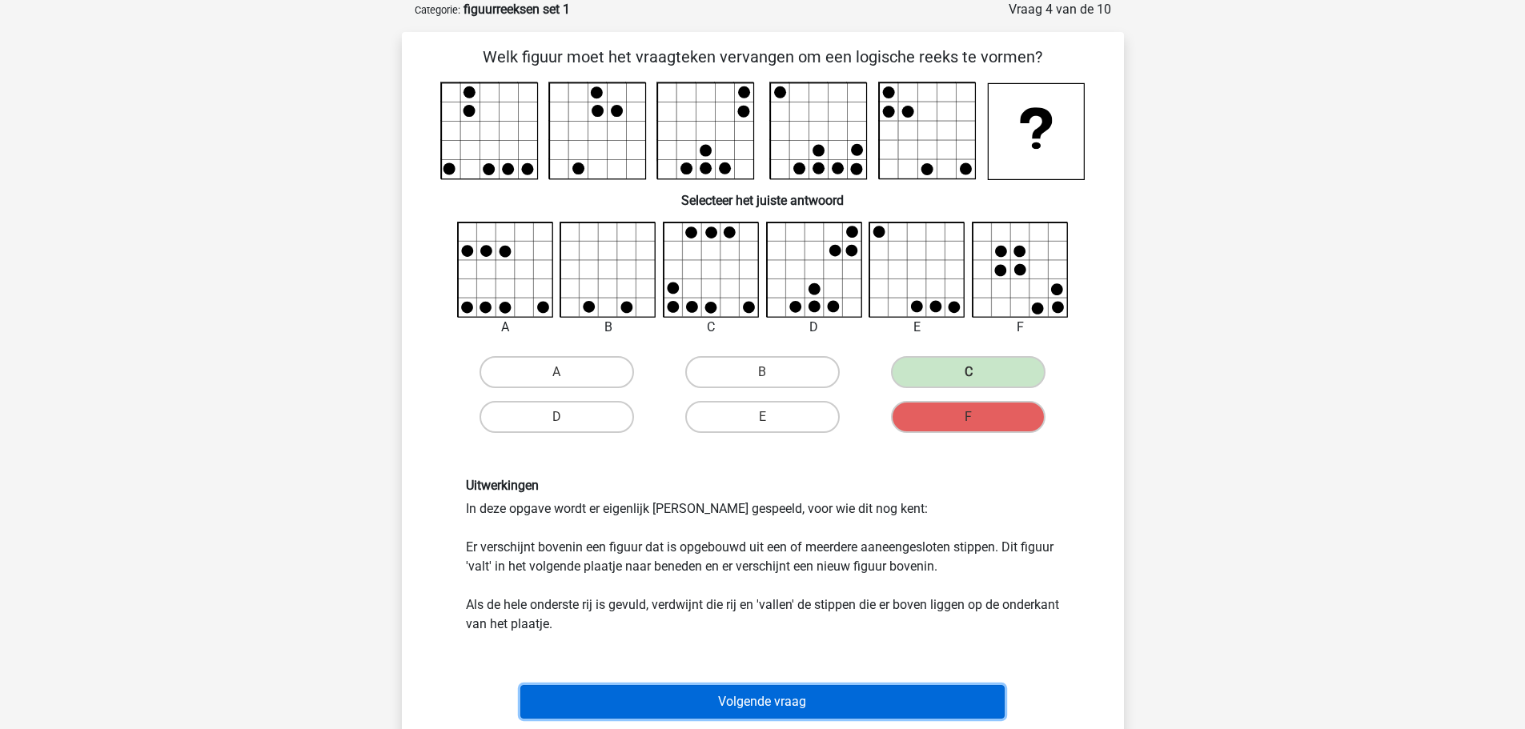
click at [818, 701] on button "Volgende vraag" at bounding box center [762, 702] width 484 height 34
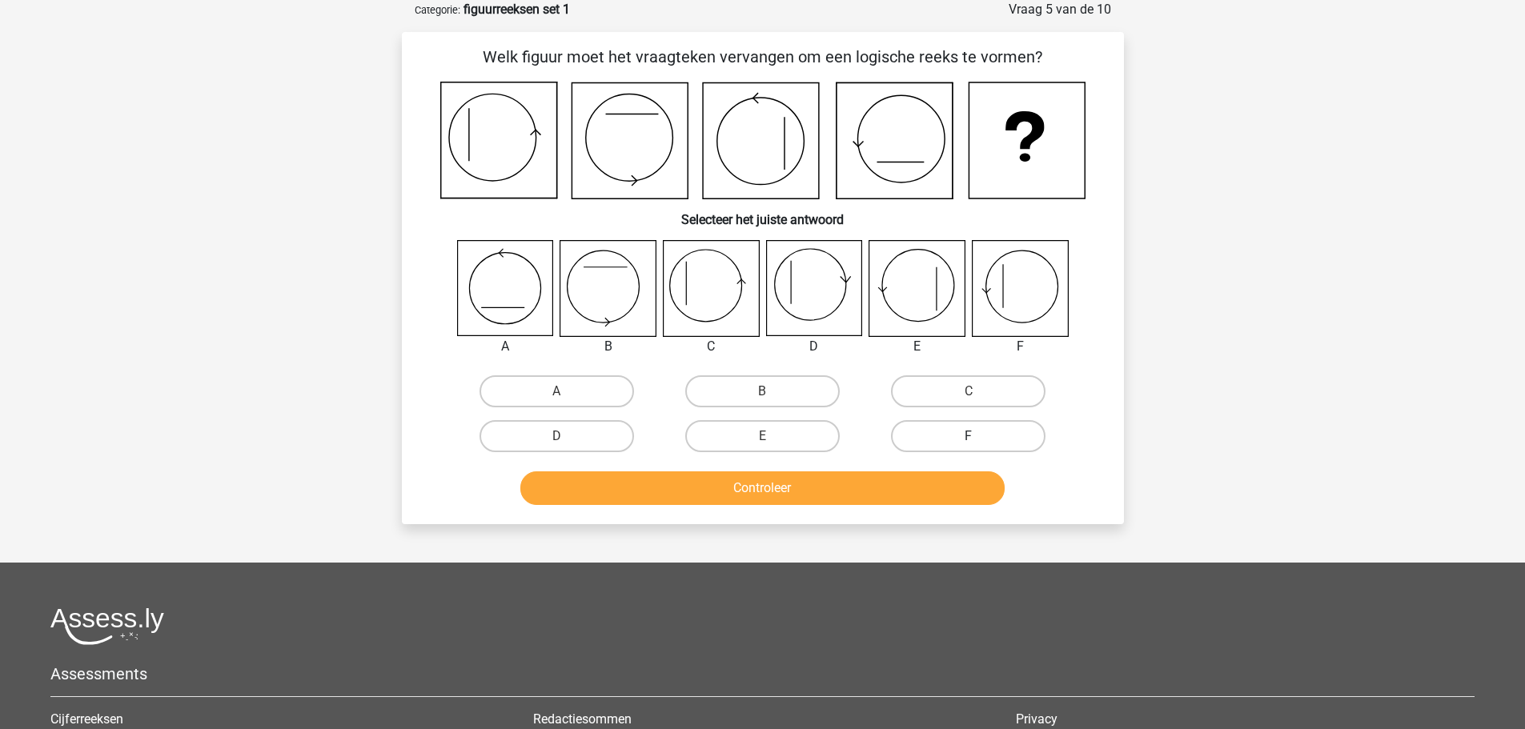
click at [982, 435] on label "F" at bounding box center [968, 436] width 155 height 32
click at [979, 436] on input "F" at bounding box center [974, 441] width 10 height 10
radio input "true"
click at [913, 484] on button "Controleer" at bounding box center [762, 489] width 484 height 34
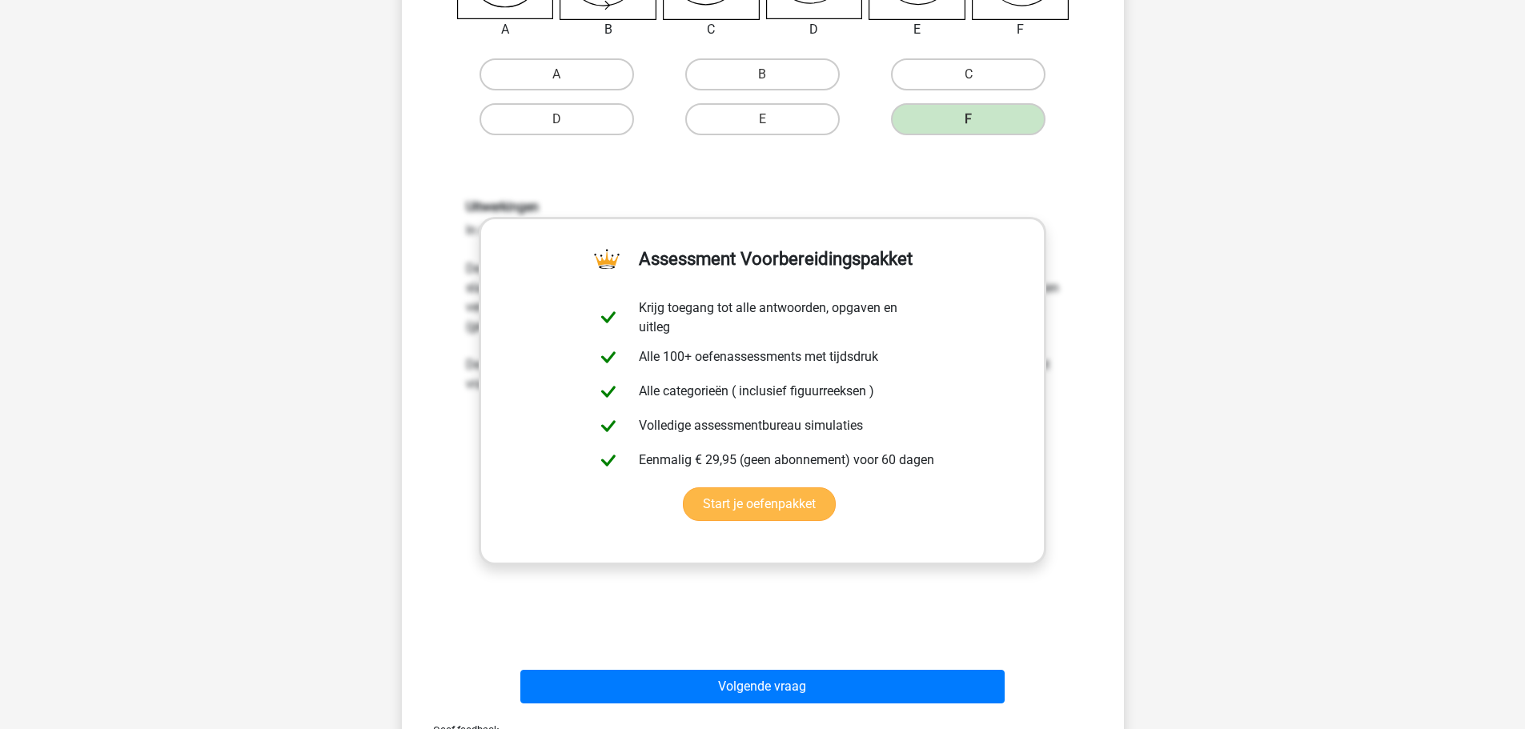
scroll to position [400, 0]
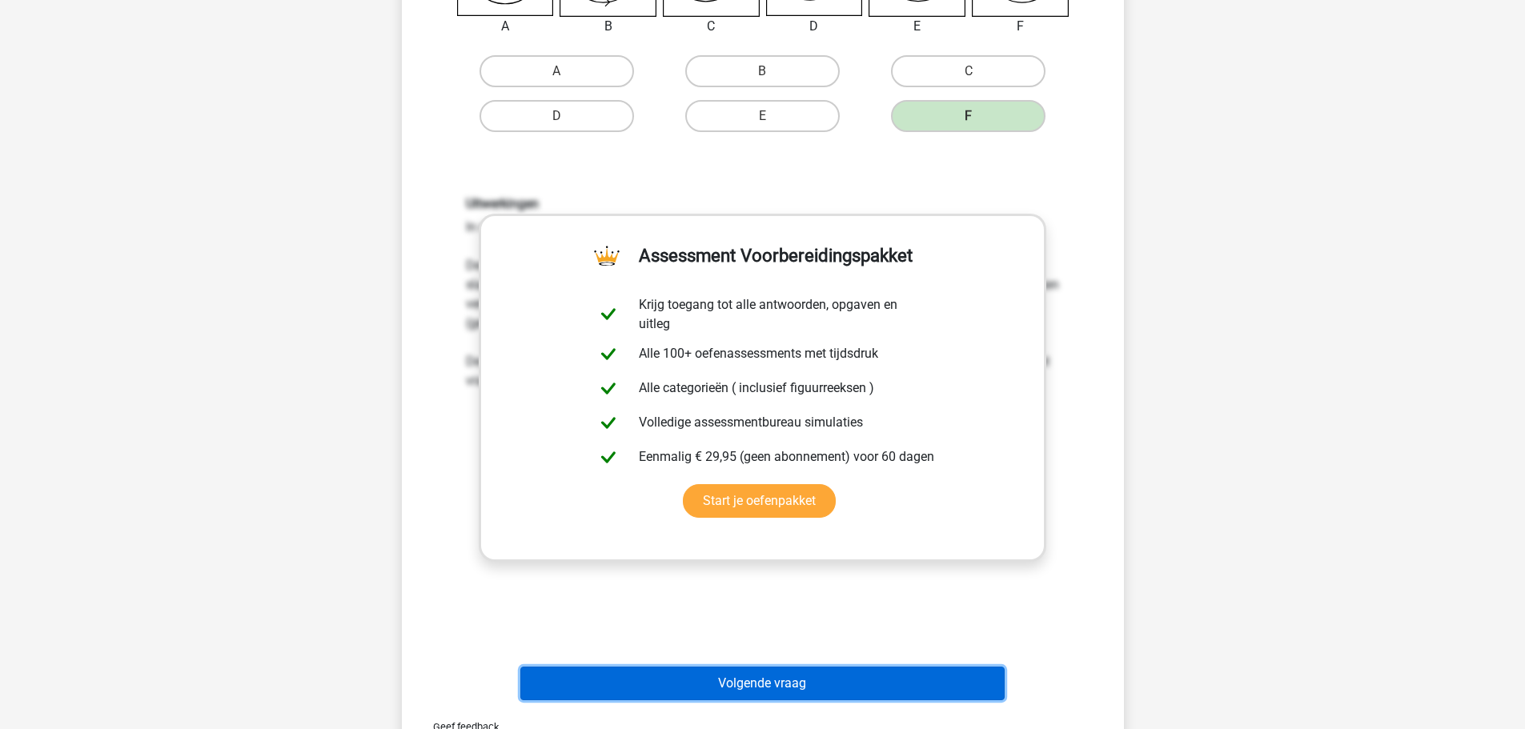
click at [884, 685] on button "Volgende vraag" at bounding box center [762, 684] width 484 height 34
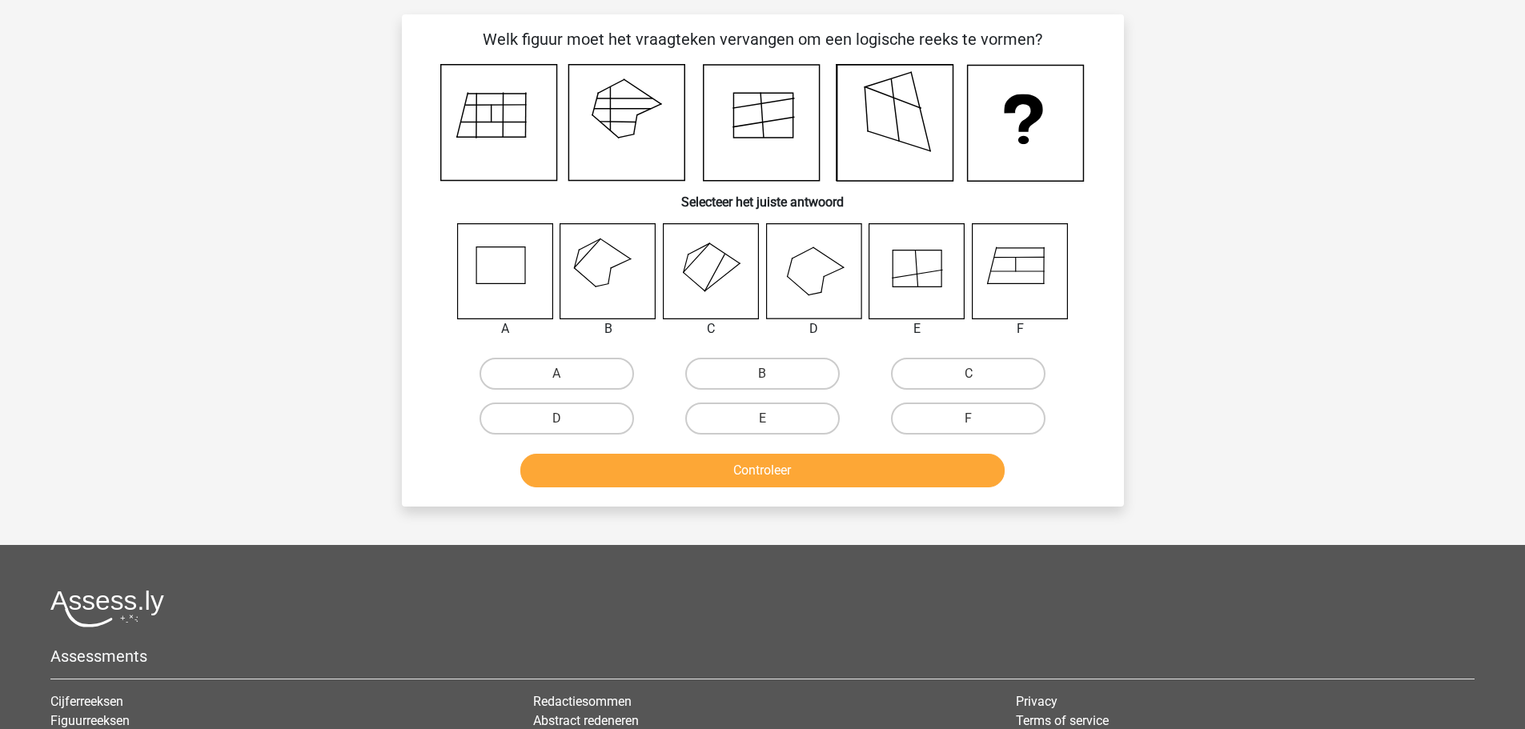
scroll to position [80, 0]
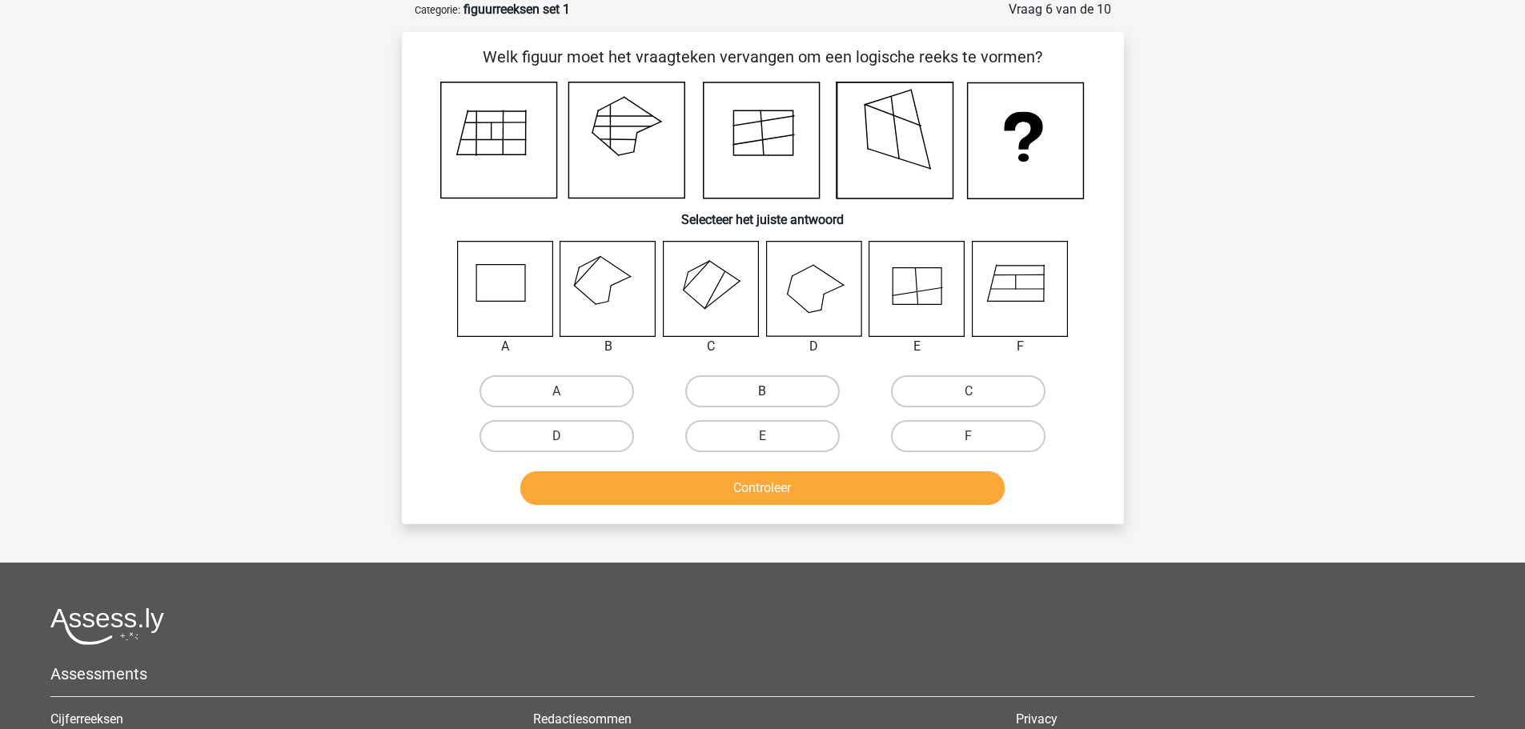
click at [725, 394] on label "B" at bounding box center [762, 392] width 155 height 32
click at [762, 394] on input "B" at bounding box center [767, 397] width 10 height 10
radio input "true"
click at [851, 481] on button "Controleer" at bounding box center [762, 489] width 484 height 34
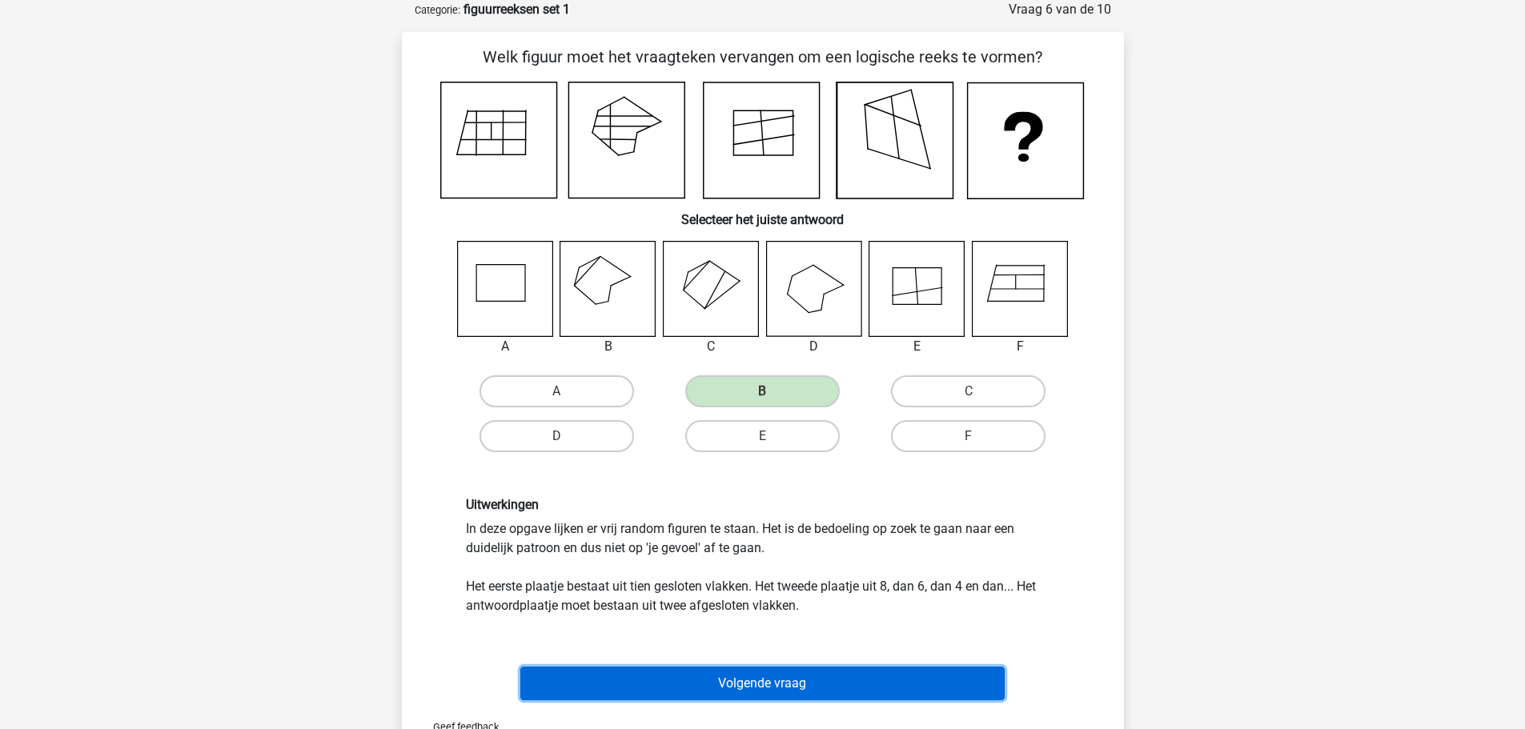
click at [822, 684] on button "Volgende vraag" at bounding box center [762, 684] width 484 height 34
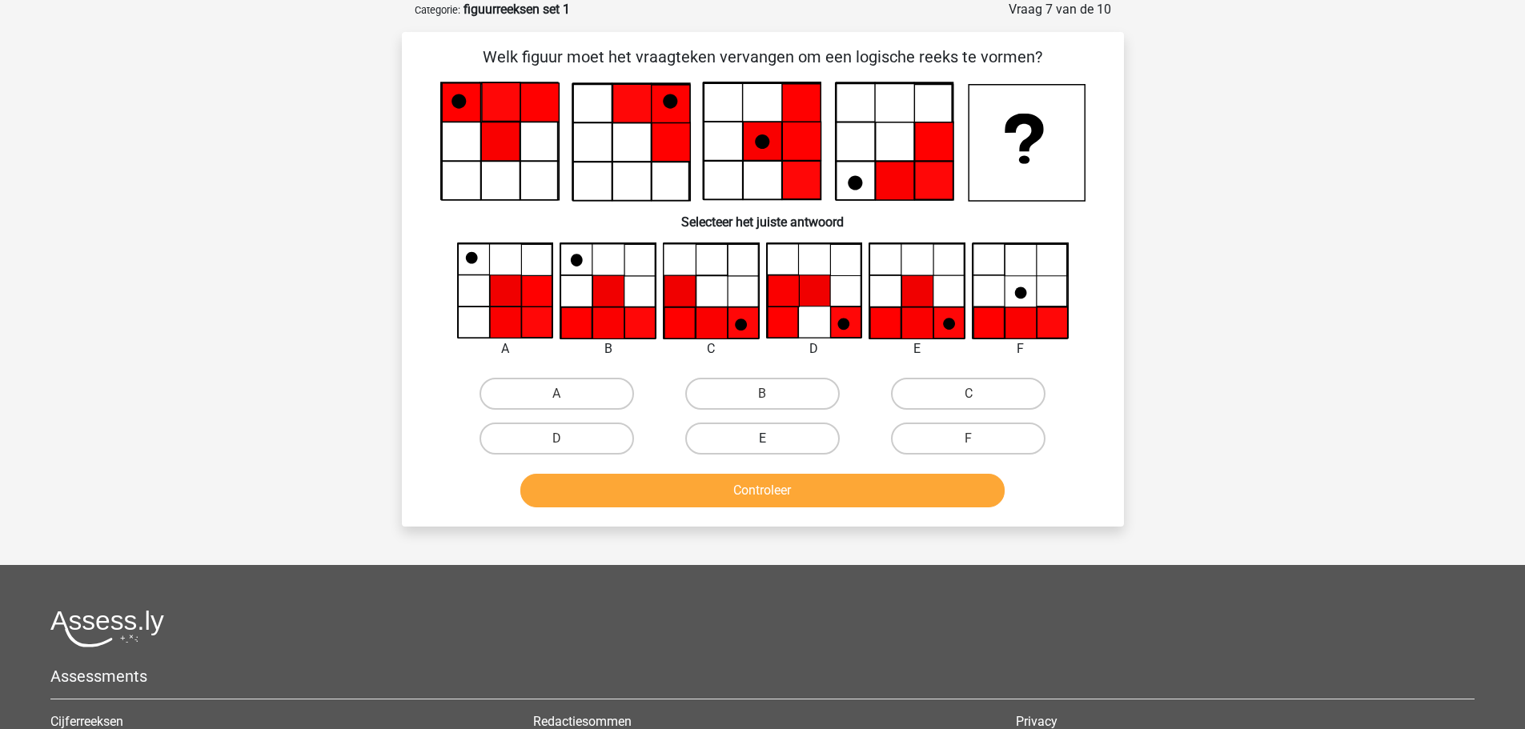
click at [746, 436] on label "E" at bounding box center [762, 439] width 155 height 32
click at [762, 439] on input "E" at bounding box center [767, 444] width 10 height 10
radio input "true"
click at [769, 492] on button "Controleer" at bounding box center [762, 491] width 484 height 34
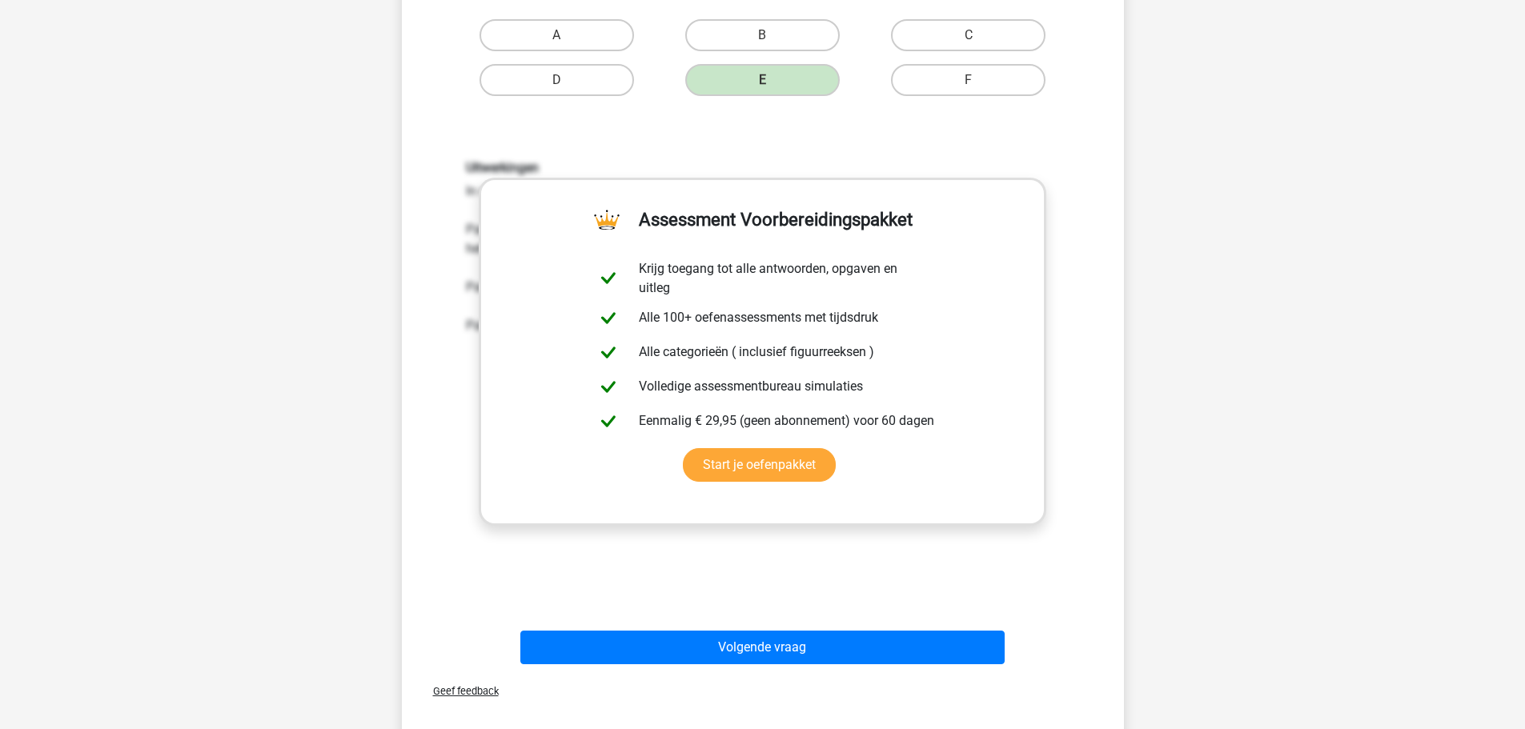
scroll to position [561, 0]
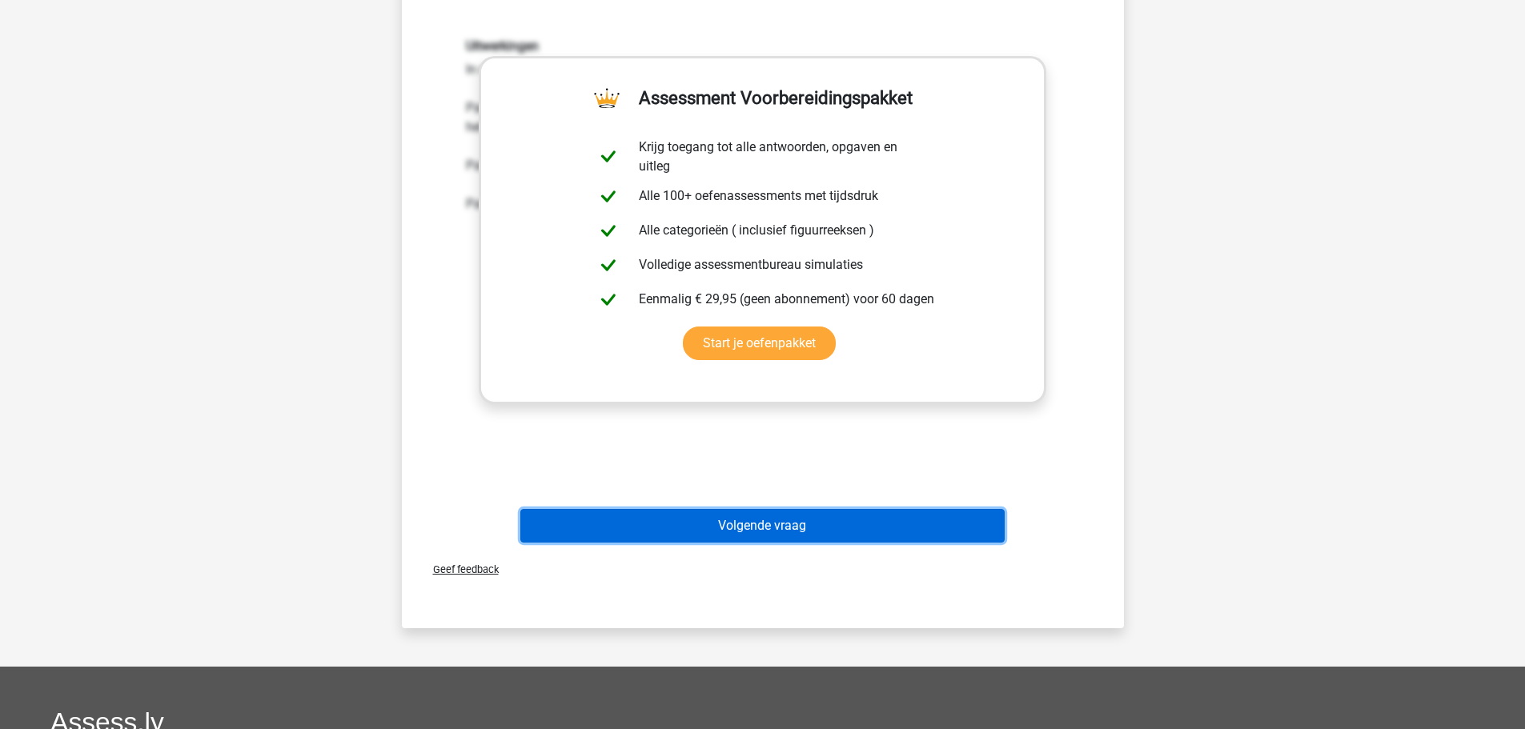
click at [809, 530] on button "Volgende vraag" at bounding box center [762, 526] width 484 height 34
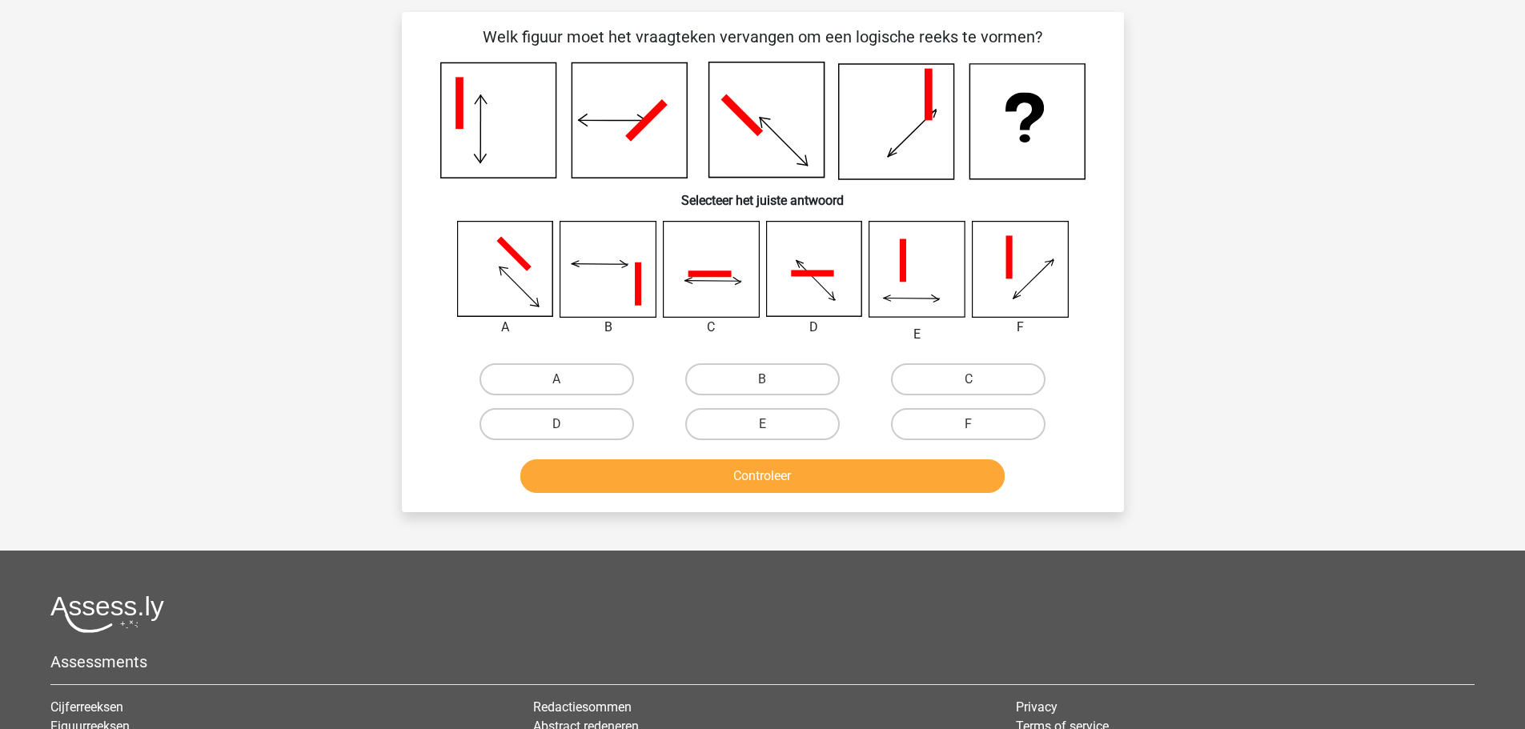
scroll to position [80, 0]
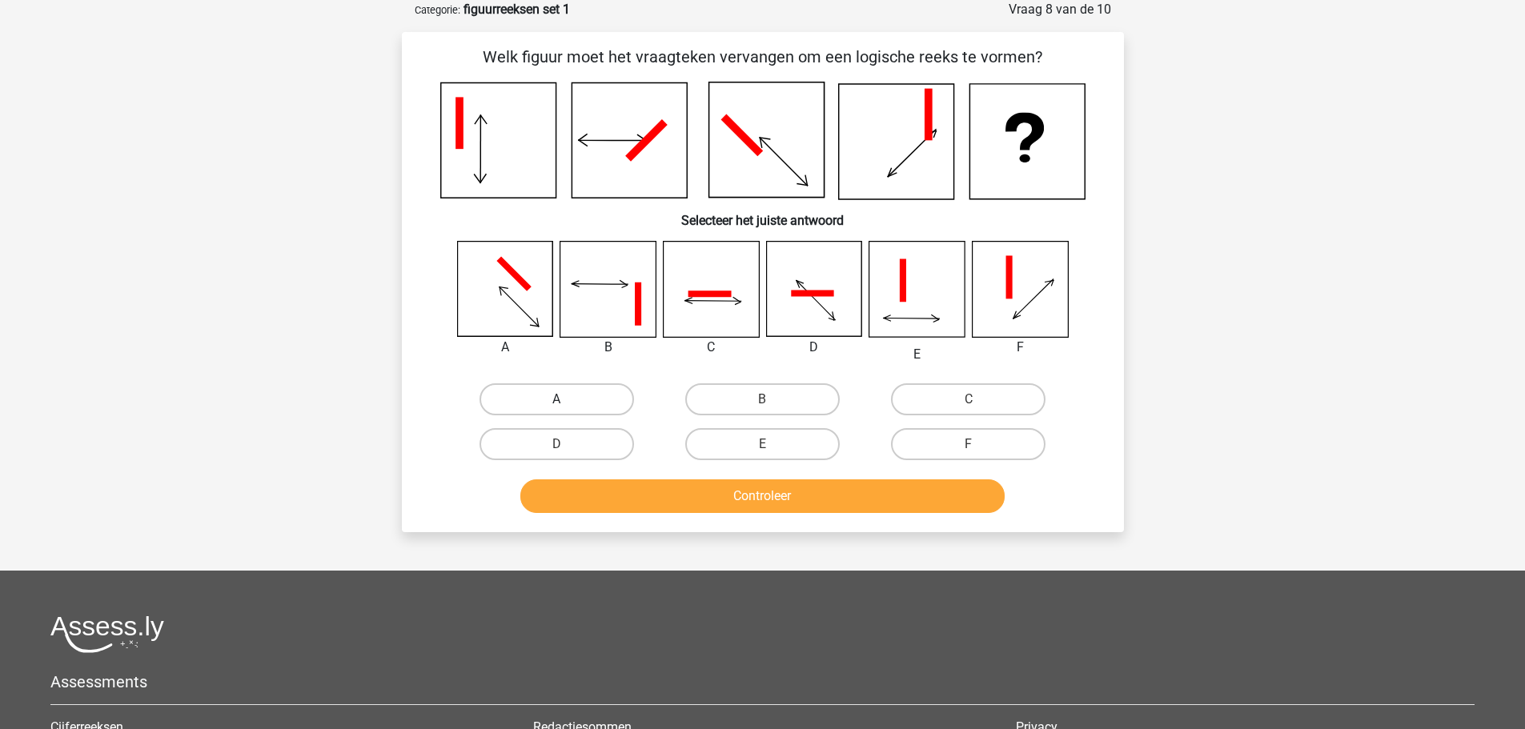
click at [582, 402] on label "A" at bounding box center [557, 400] width 155 height 32
click at [567, 402] on input "A" at bounding box center [561, 405] width 10 height 10
radio input "true"
click at [754, 499] on button "Controleer" at bounding box center [762, 497] width 484 height 34
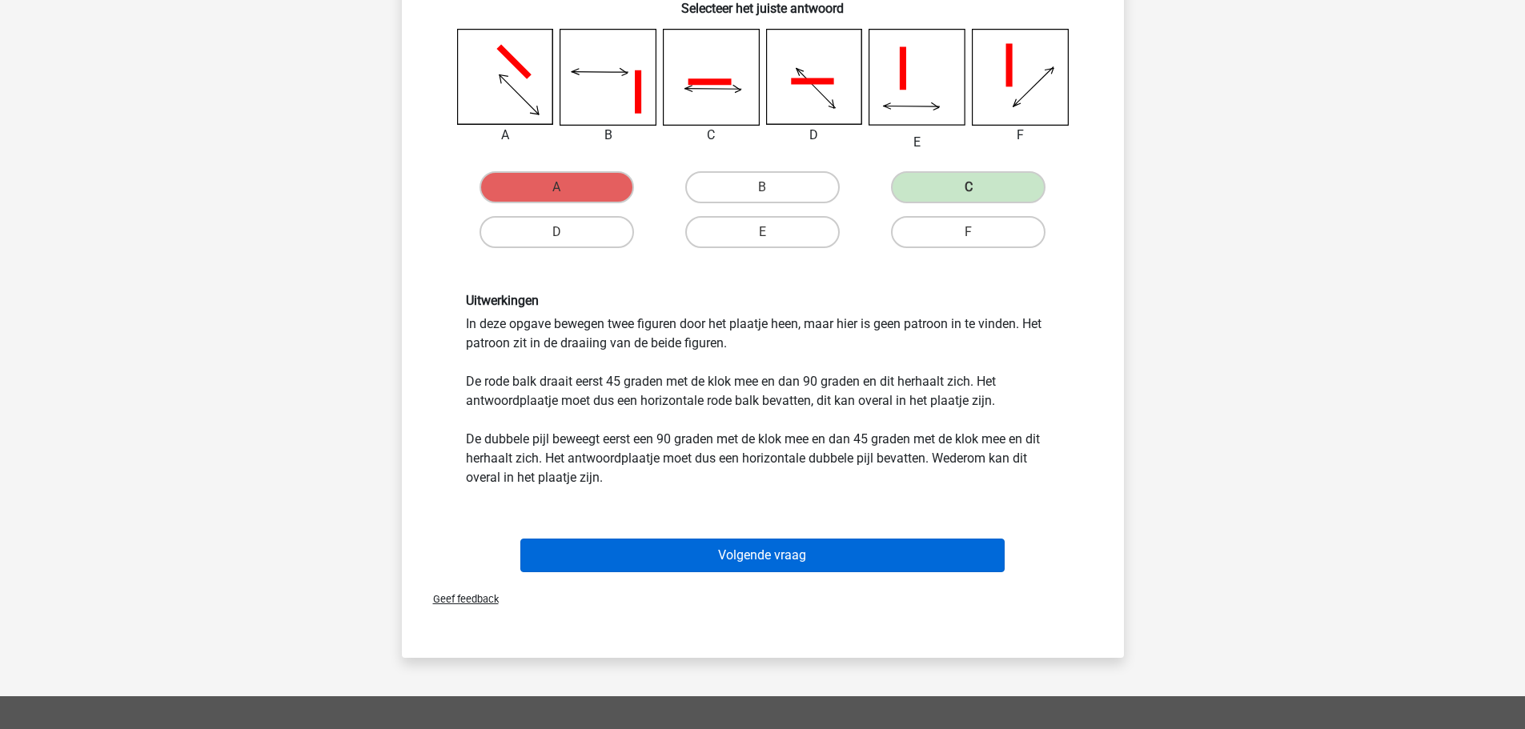
scroll to position [320, 0]
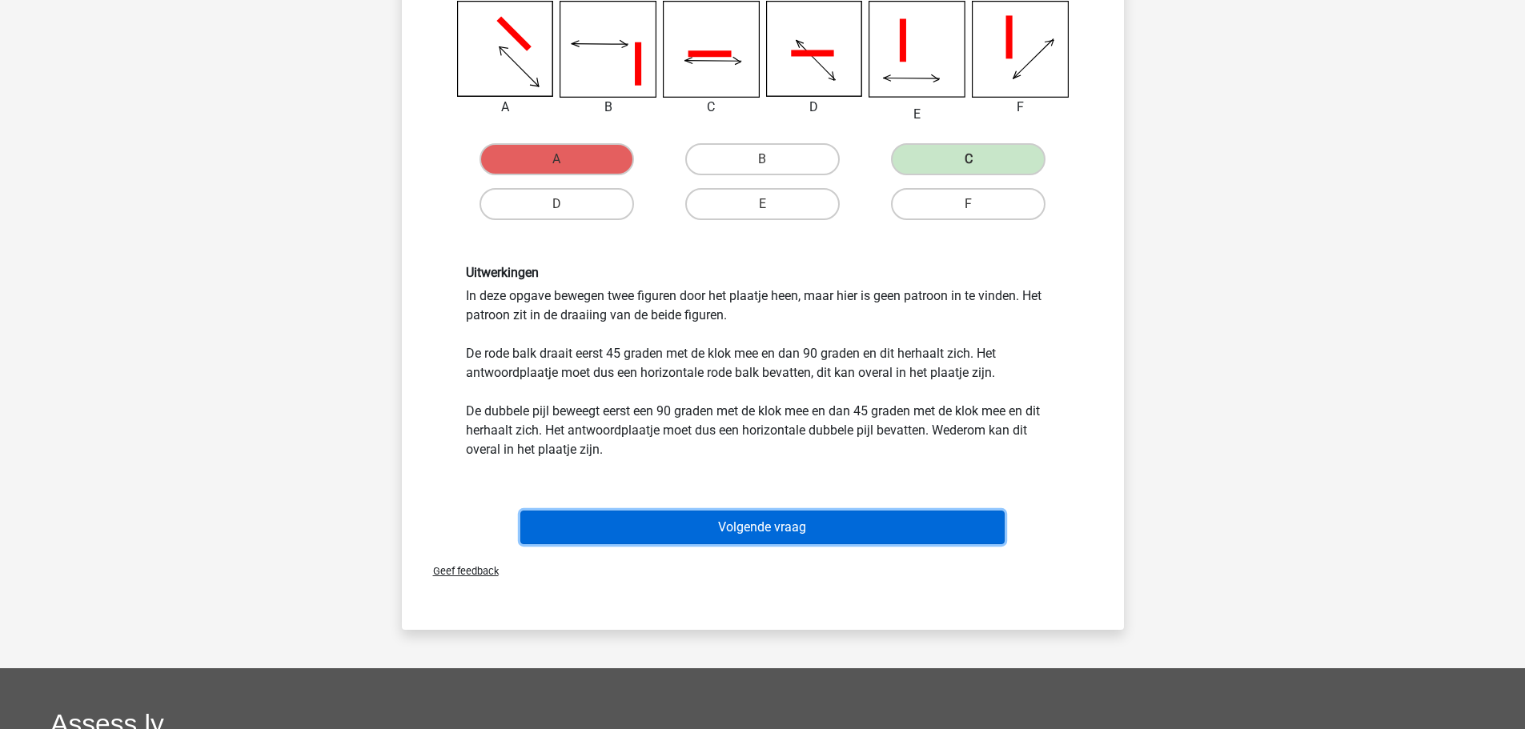
click at [788, 526] on button "Volgende vraag" at bounding box center [762, 528] width 484 height 34
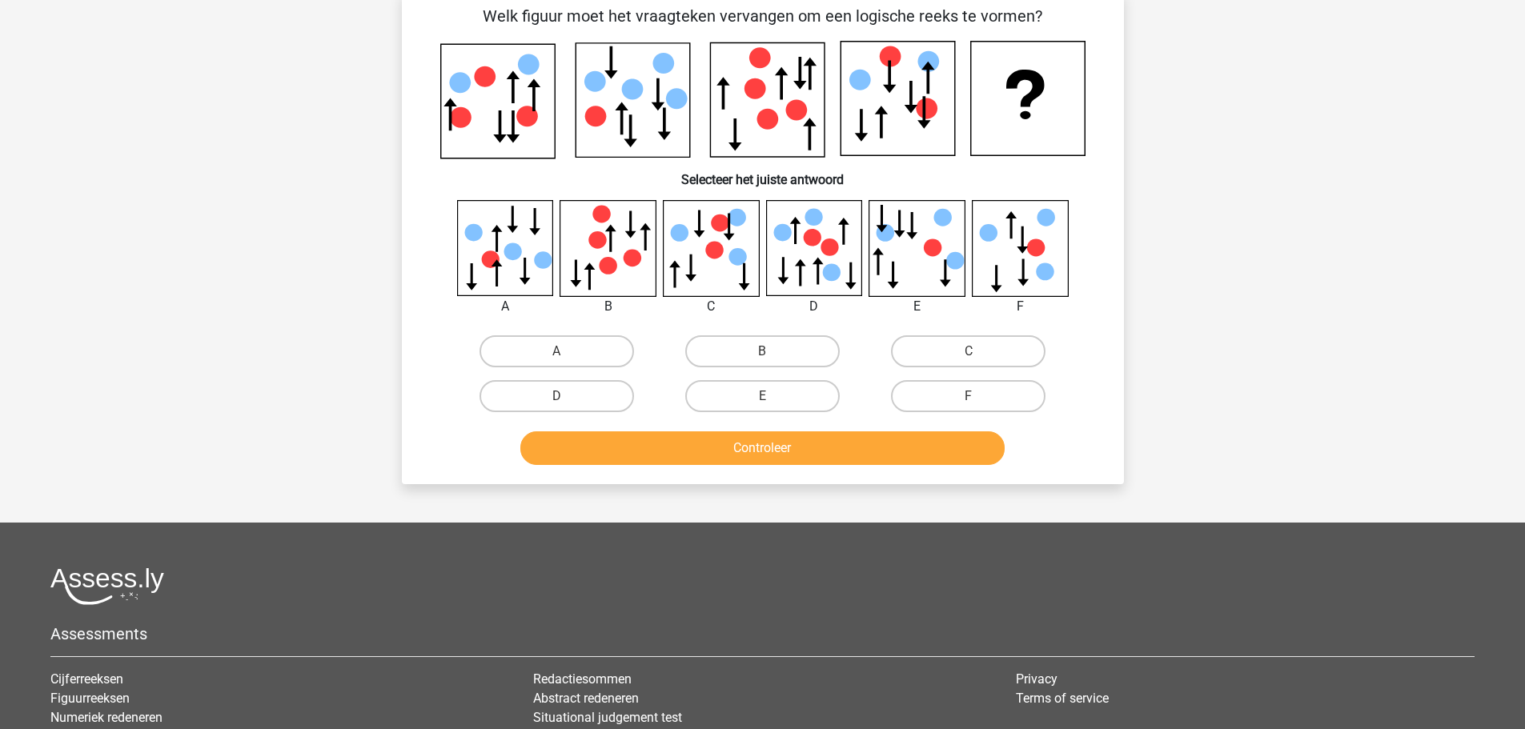
scroll to position [80, 0]
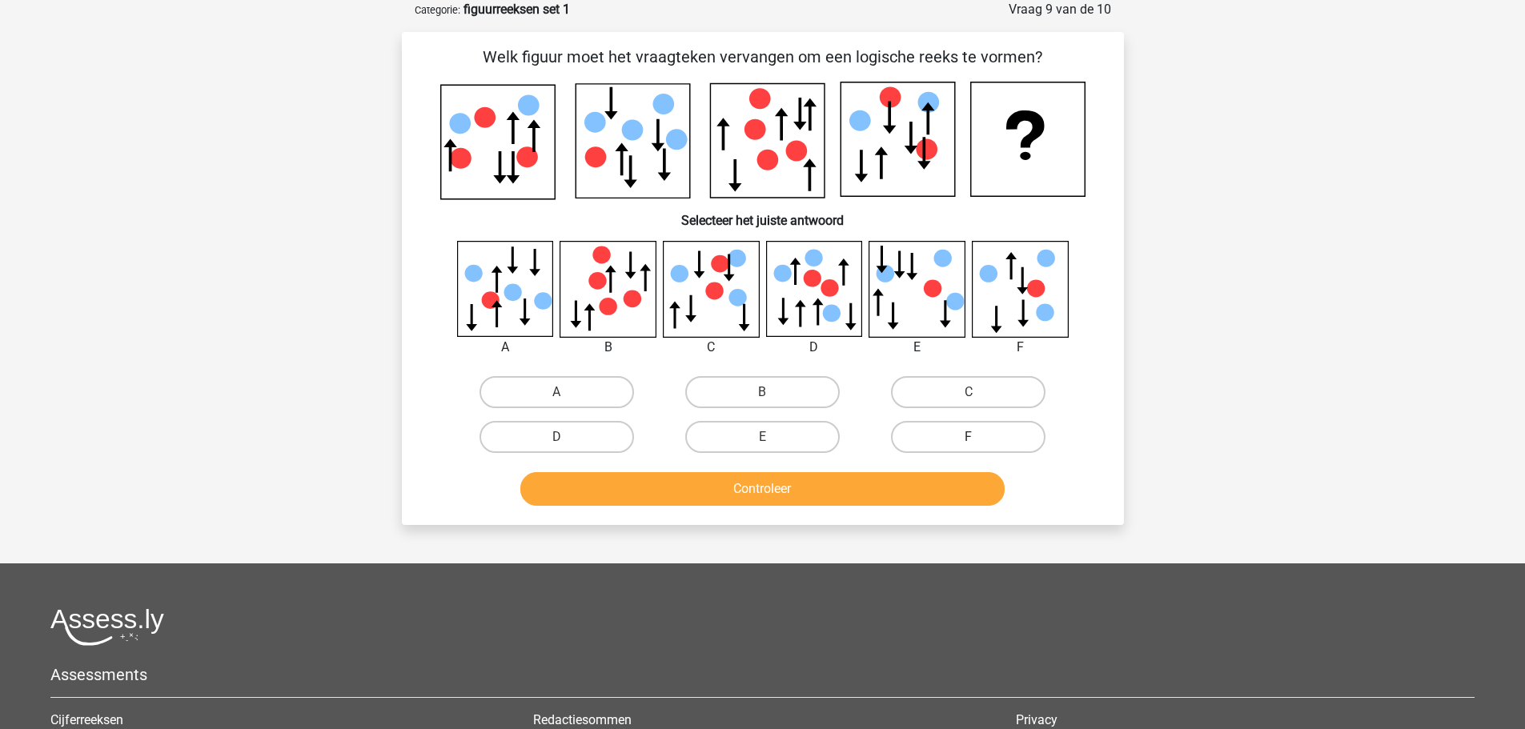
click at [981, 444] on label "F" at bounding box center [968, 437] width 155 height 32
click at [979, 444] on input "F" at bounding box center [974, 442] width 10 height 10
radio input "true"
click at [908, 497] on button "Controleer" at bounding box center [762, 489] width 484 height 34
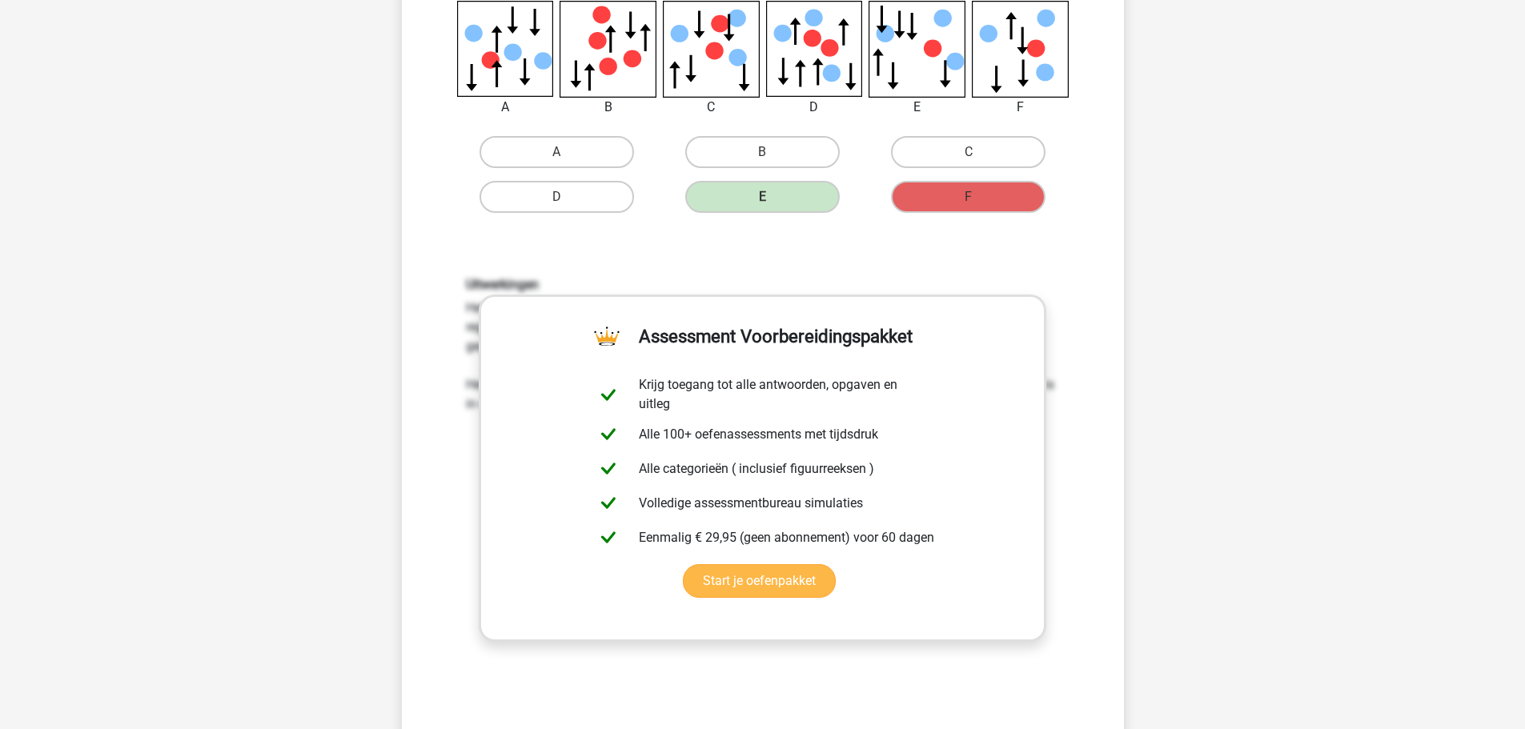
scroll to position [400, 0]
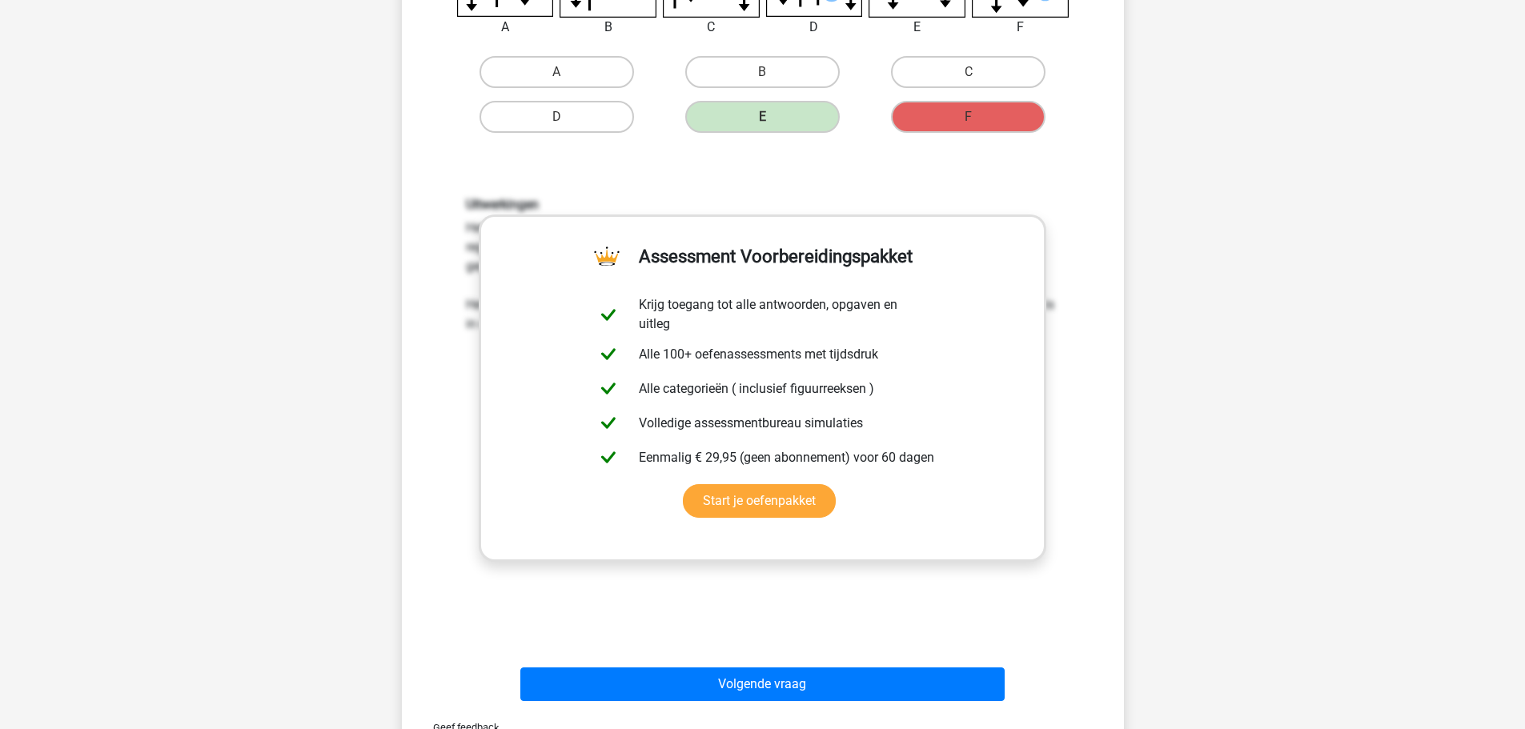
click at [671, 169] on div "Uitwerkingen Het gaat in deze opgave om een statische reeks. Dit betekent dat n…" at bounding box center [763, 407] width 671 height 496
drag, startPoint x: 725, startPoint y: 585, endPoint x: 922, endPoint y: 572, distance: 198.2
click at [922, 572] on div "Uitwerkingen Het gaat in deze opgave om een statische reeks. Dit betekent dat n…" at bounding box center [763, 407] width 671 height 496
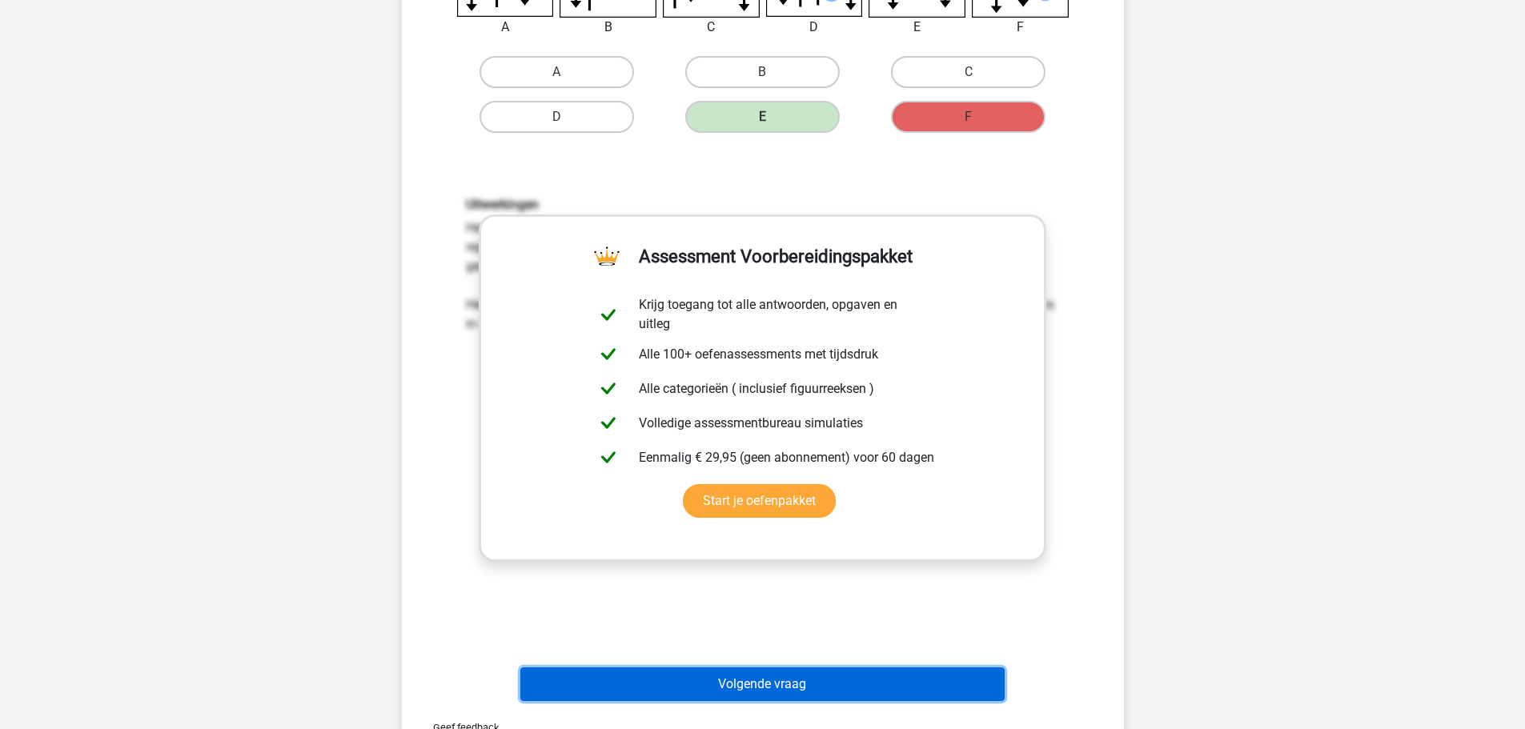
click at [851, 684] on button "Volgende vraag" at bounding box center [762, 685] width 484 height 34
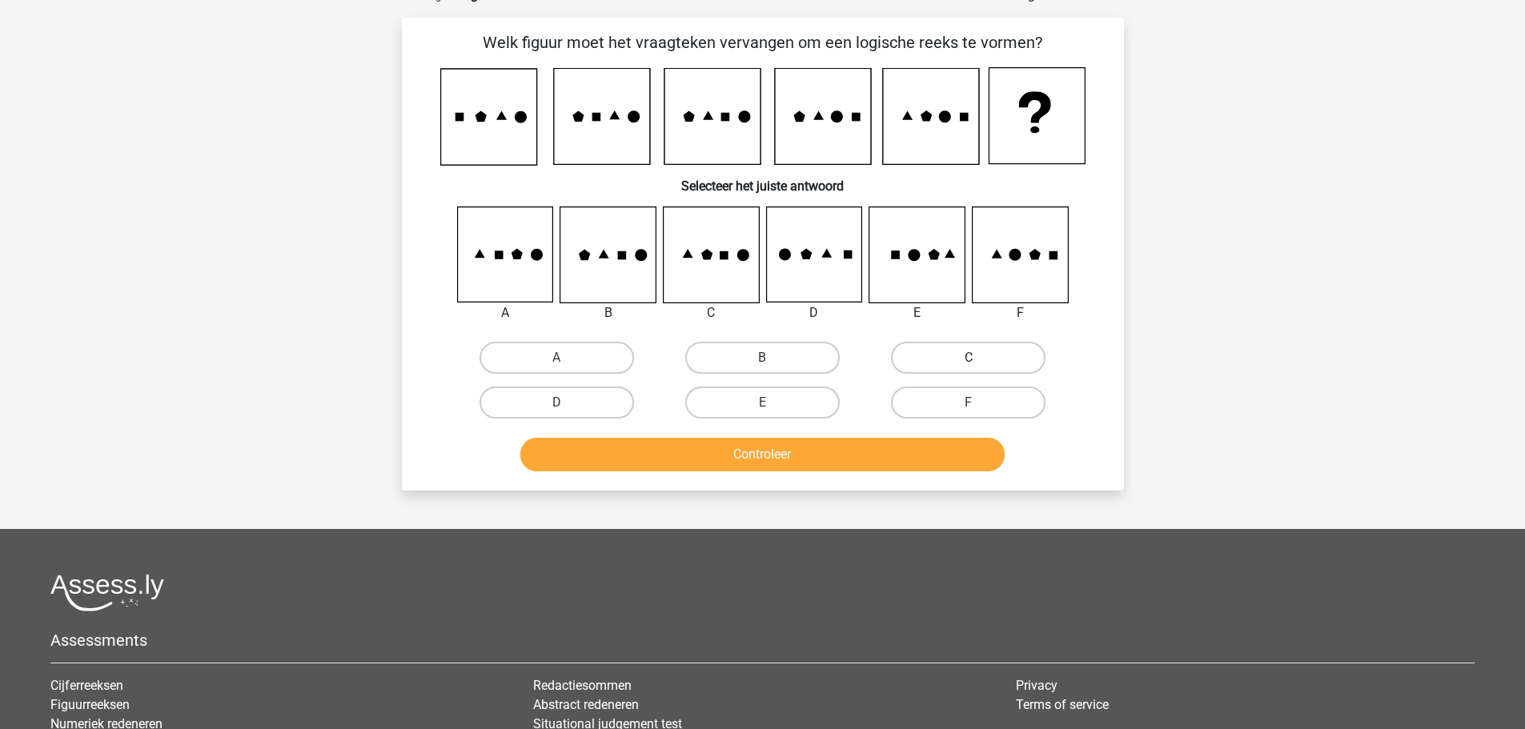
scroll to position [80, 0]
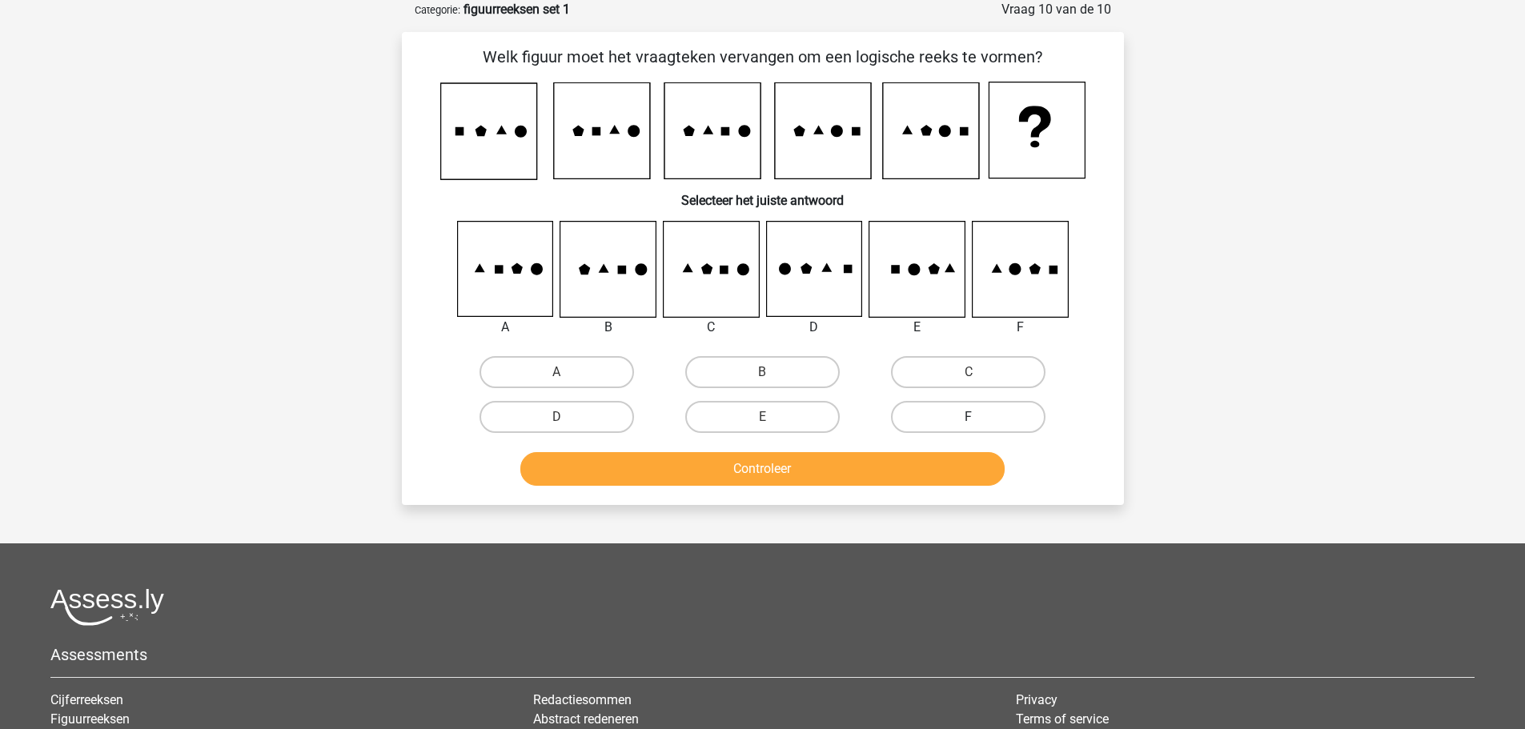
click at [986, 420] on label "F" at bounding box center [968, 417] width 155 height 32
click at [979, 420] on input "F" at bounding box center [974, 422] width 10 height 10
radio input "true"
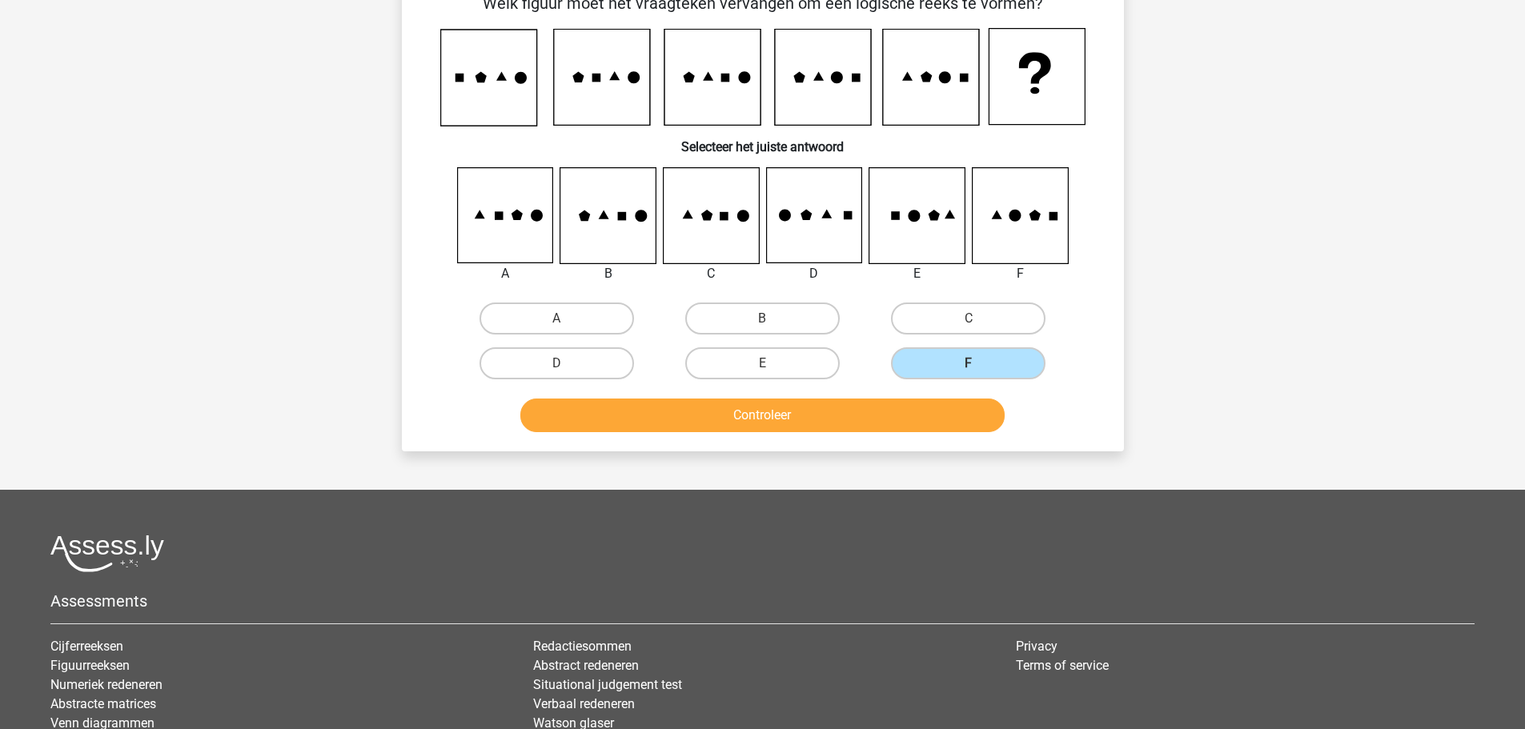
scroll to position [160, 0]
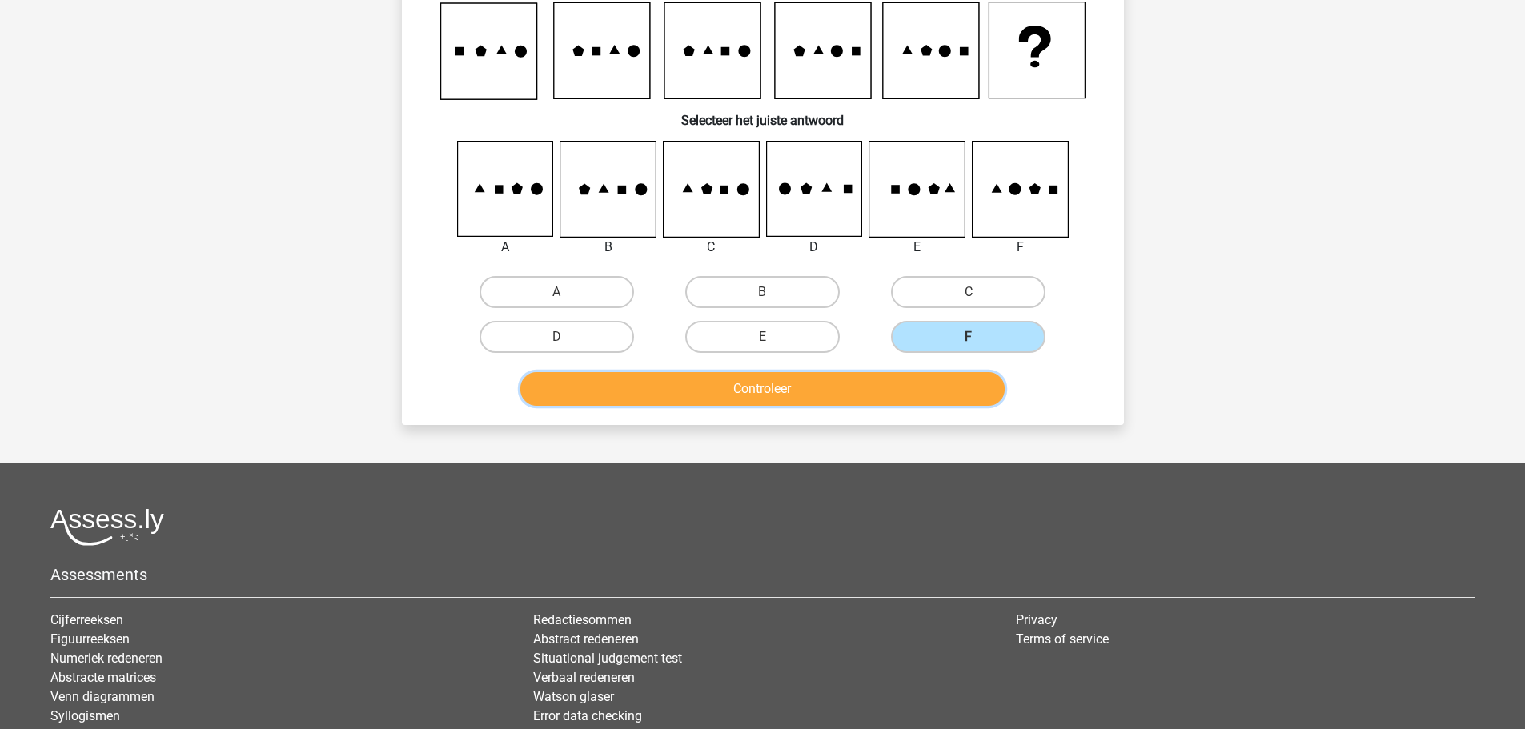
click at [883, 381] on button "Controleer" at bounding box center [762, 389] width 484 height 34
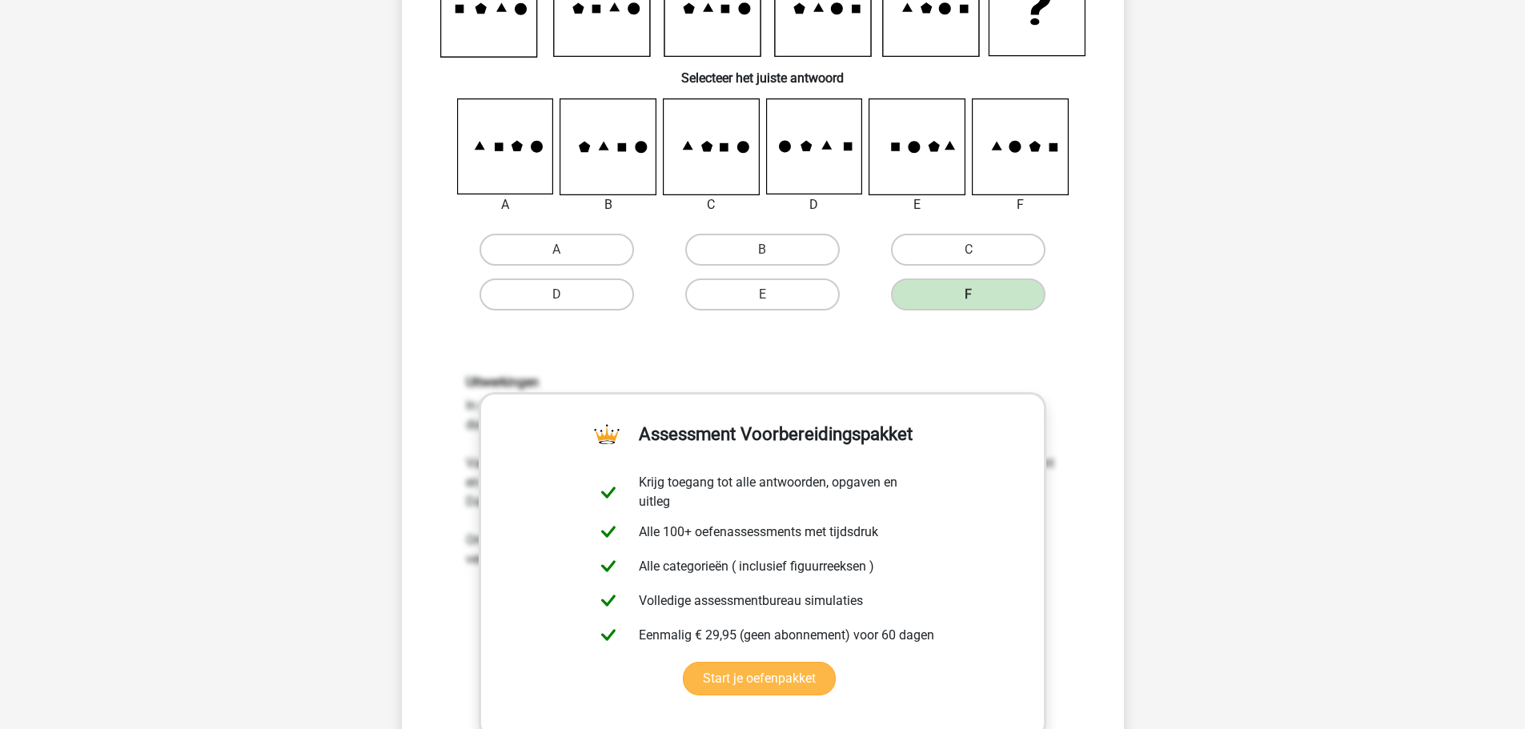
scroll to position [320, 0]
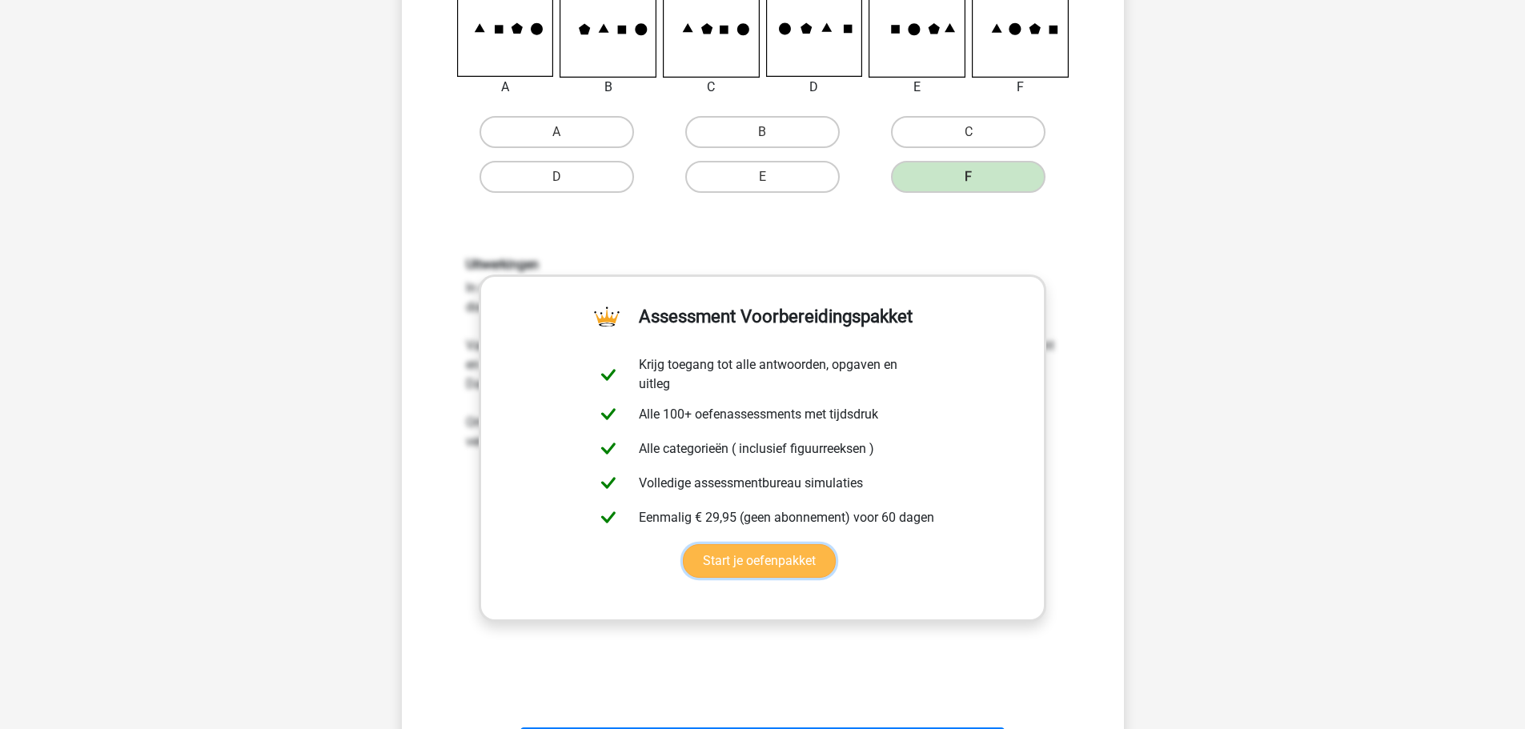
click at [806, 565] on link "Start je oefenpakket" at bounding box center [759, 561] width 153 height 34
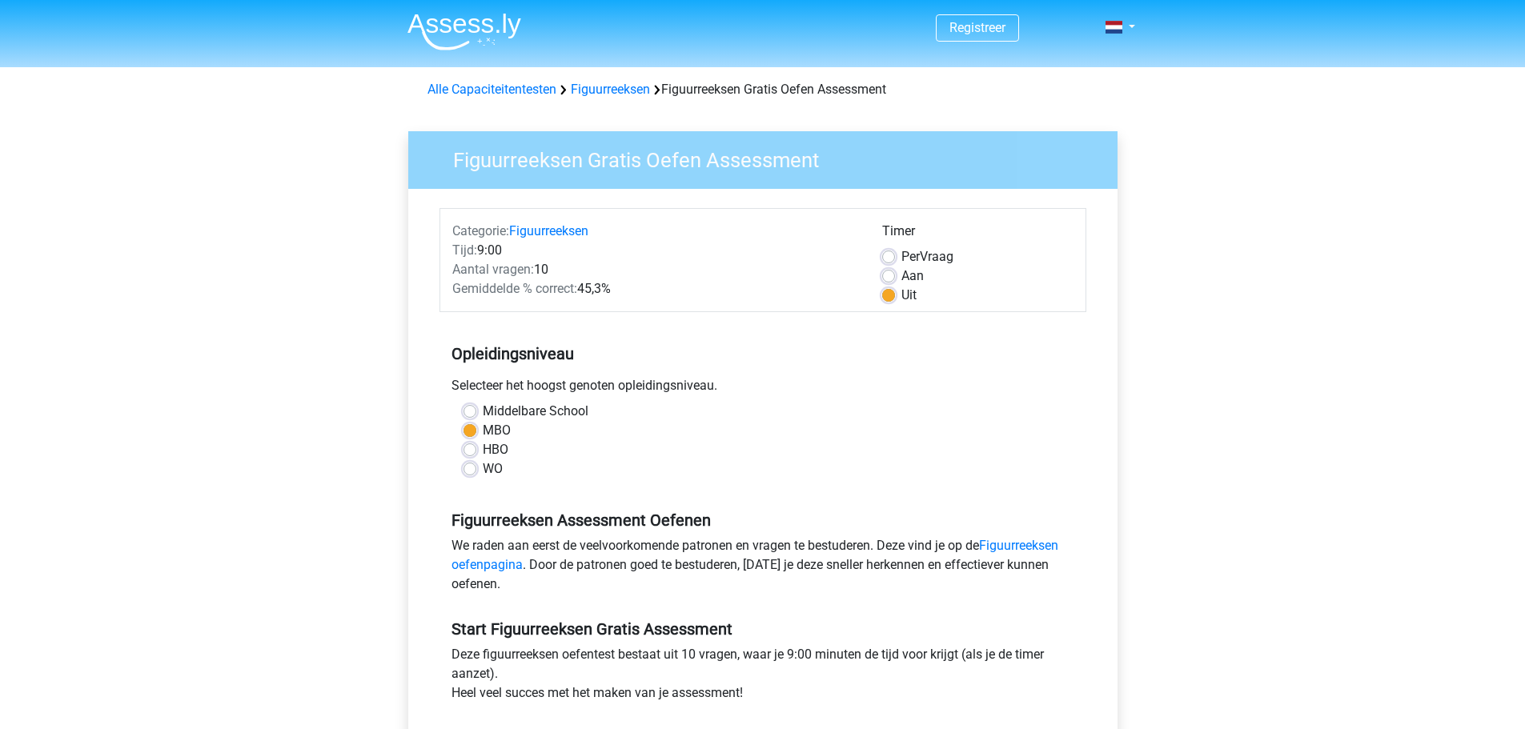
scroll to position [320, 0]
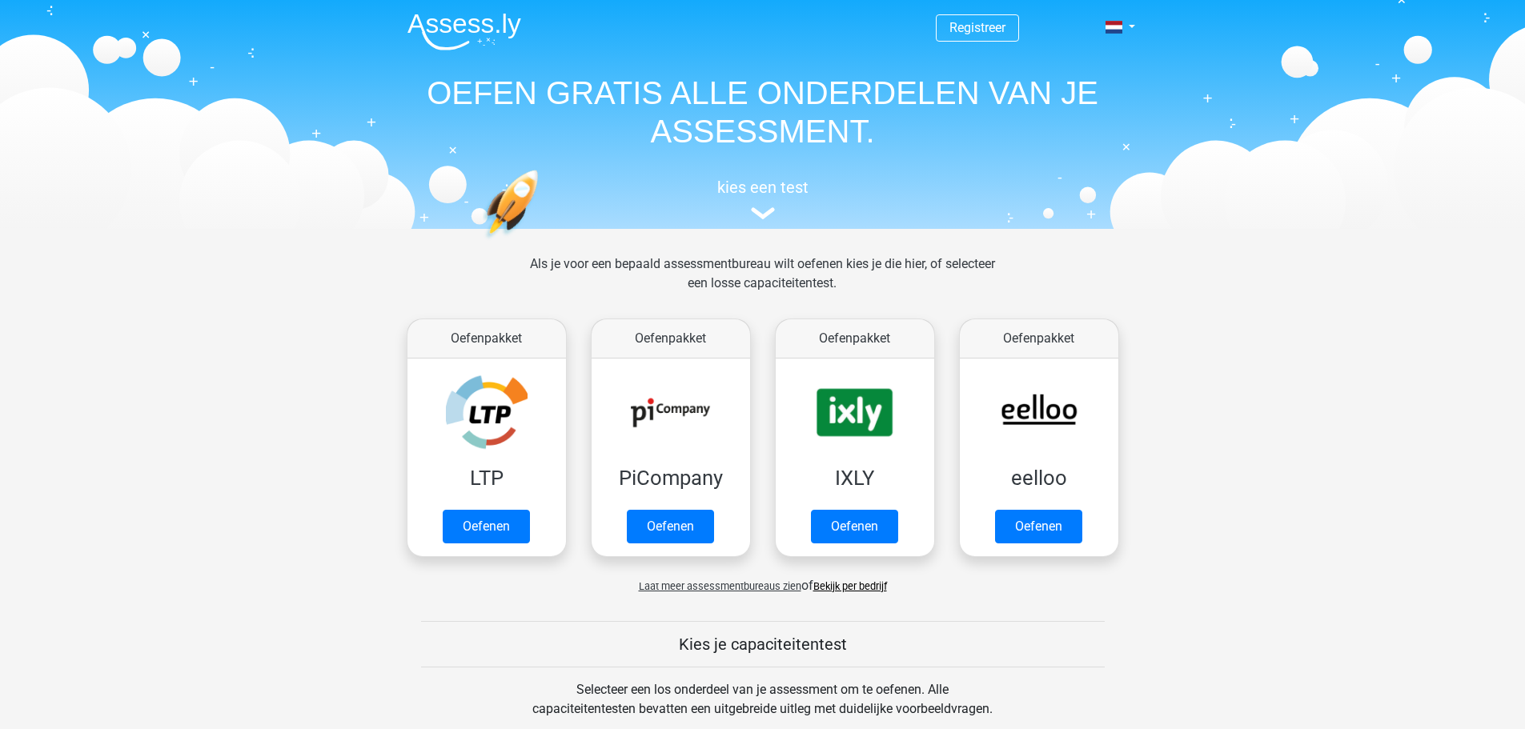
scroll to position [561, 0]
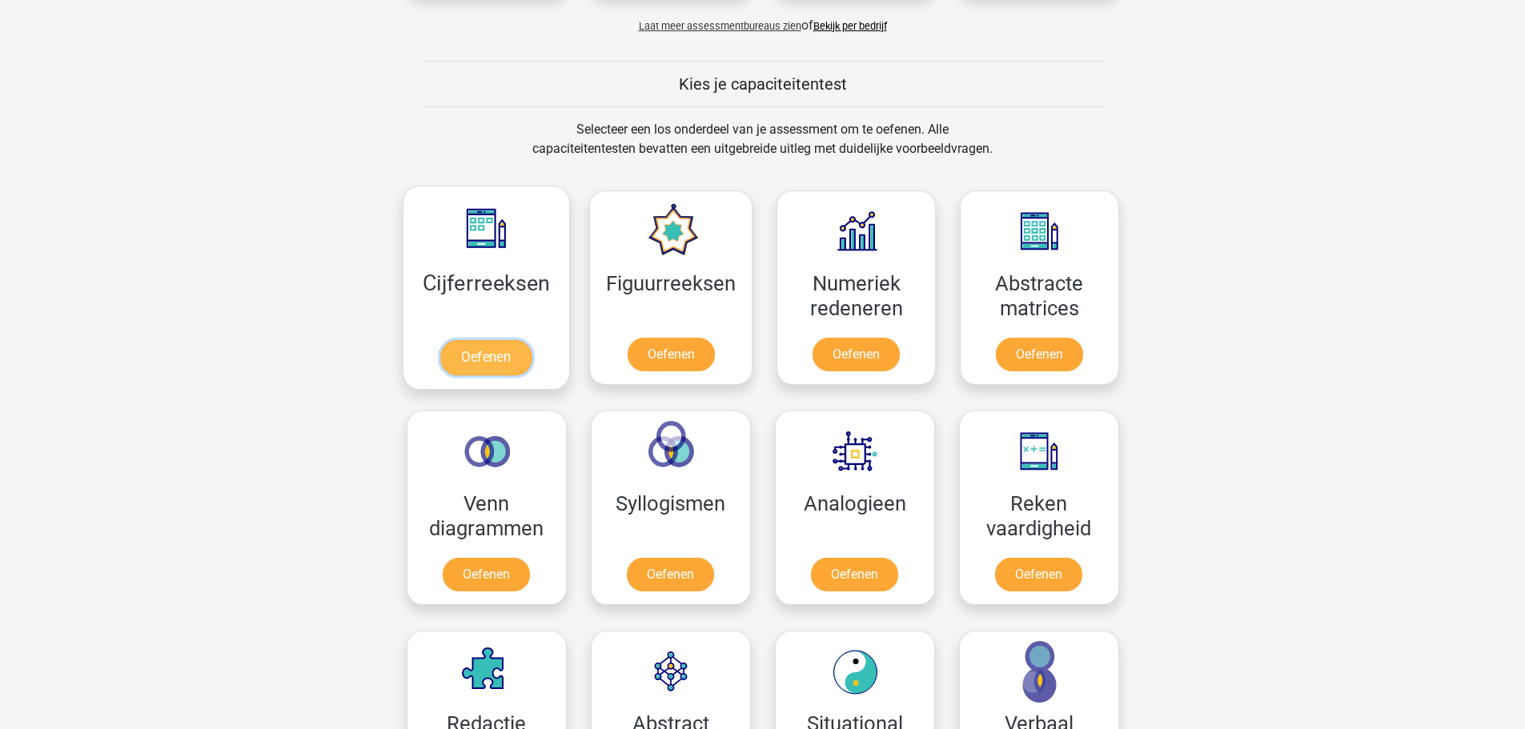
click at [491, 358] on link "Oefenen" at bounding box center [485, 357] width 91 height 35
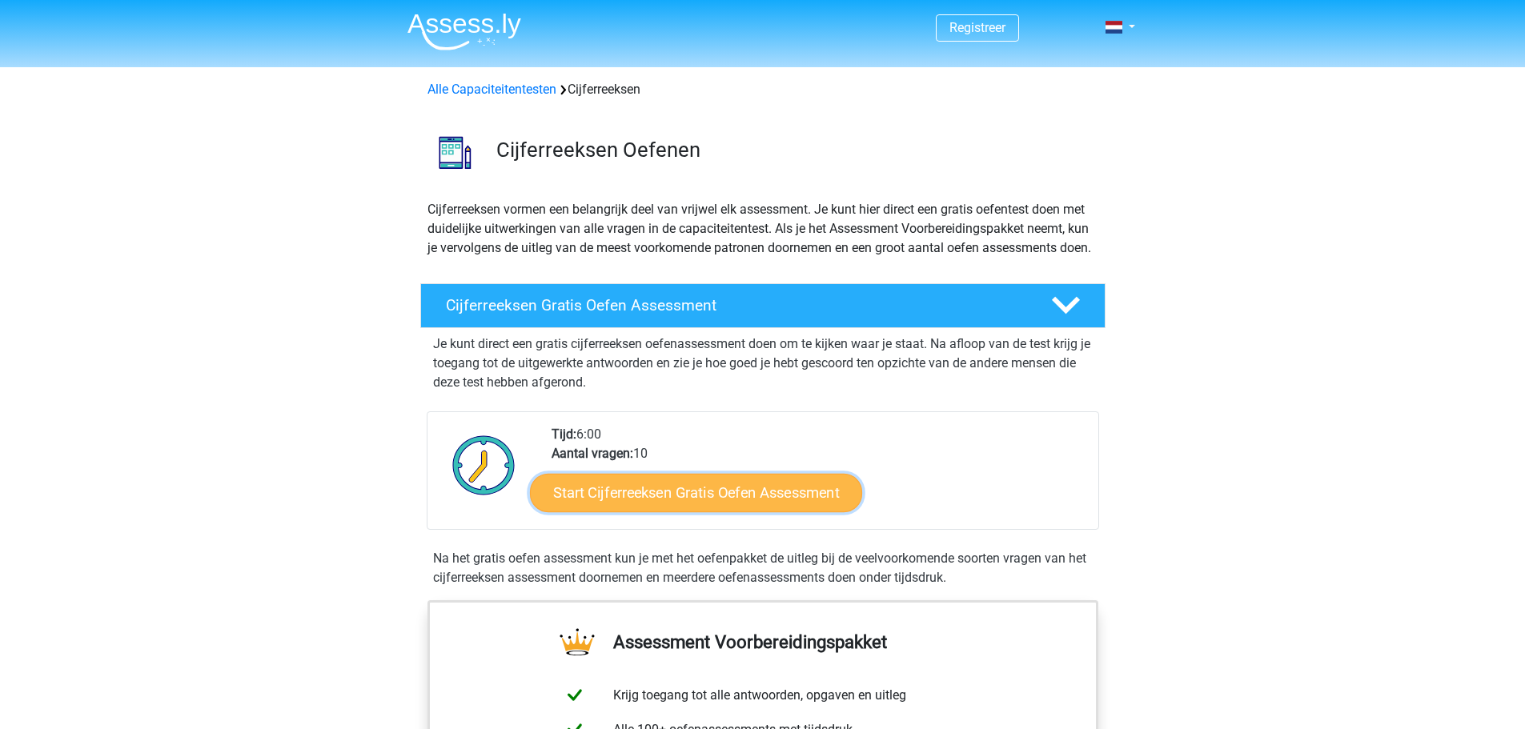
click at [719, 506] on link "Start Cijferreeksen Gratis Oefen Assessment" at bounding box center [696, 492] width 332 height 38
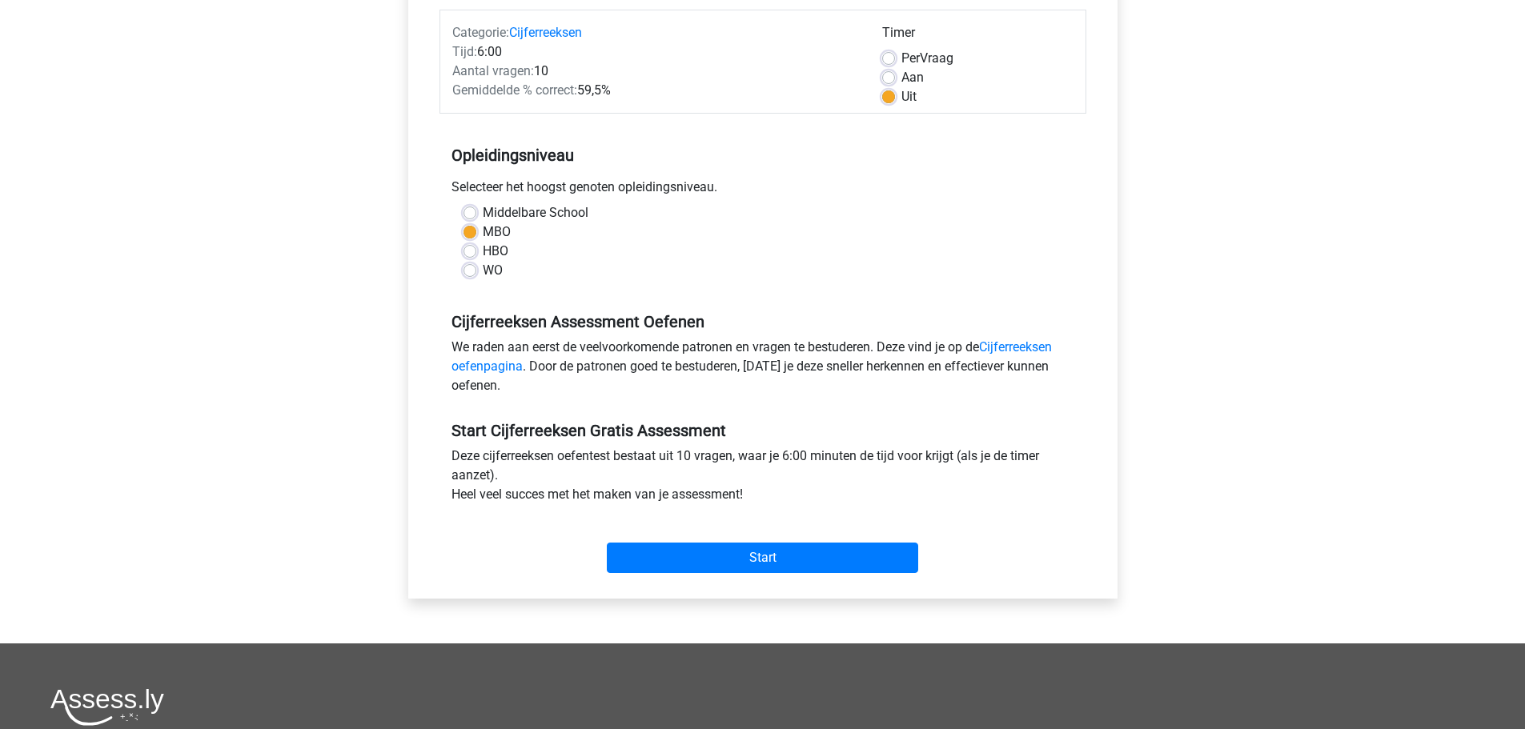
scroll to position [320, 0]
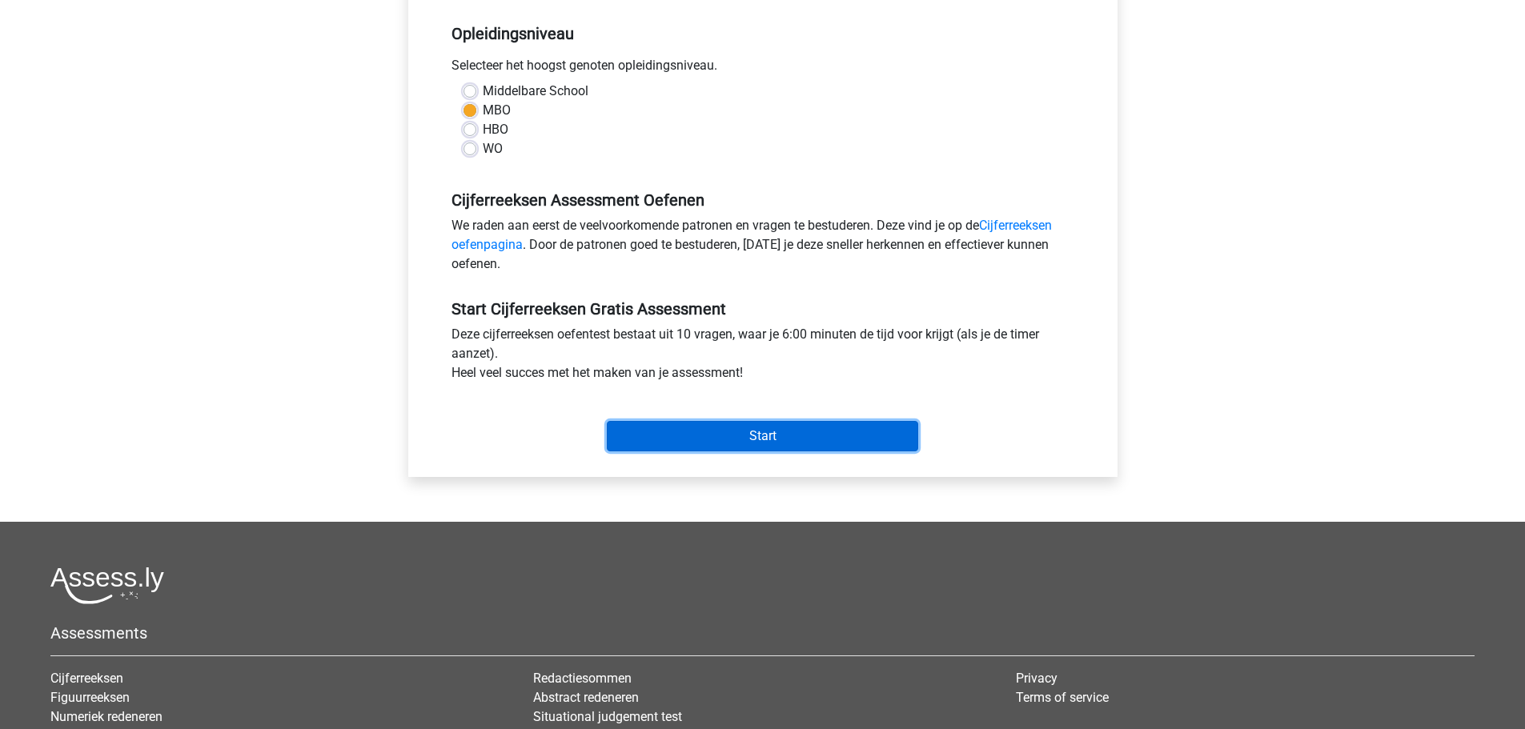
click at [781, 436] on input "Start" at bounding box center [762, 436] width 311 height 30
click at [798, 433] on input "Start" at bounding box center [762, 436] width 311 height 30
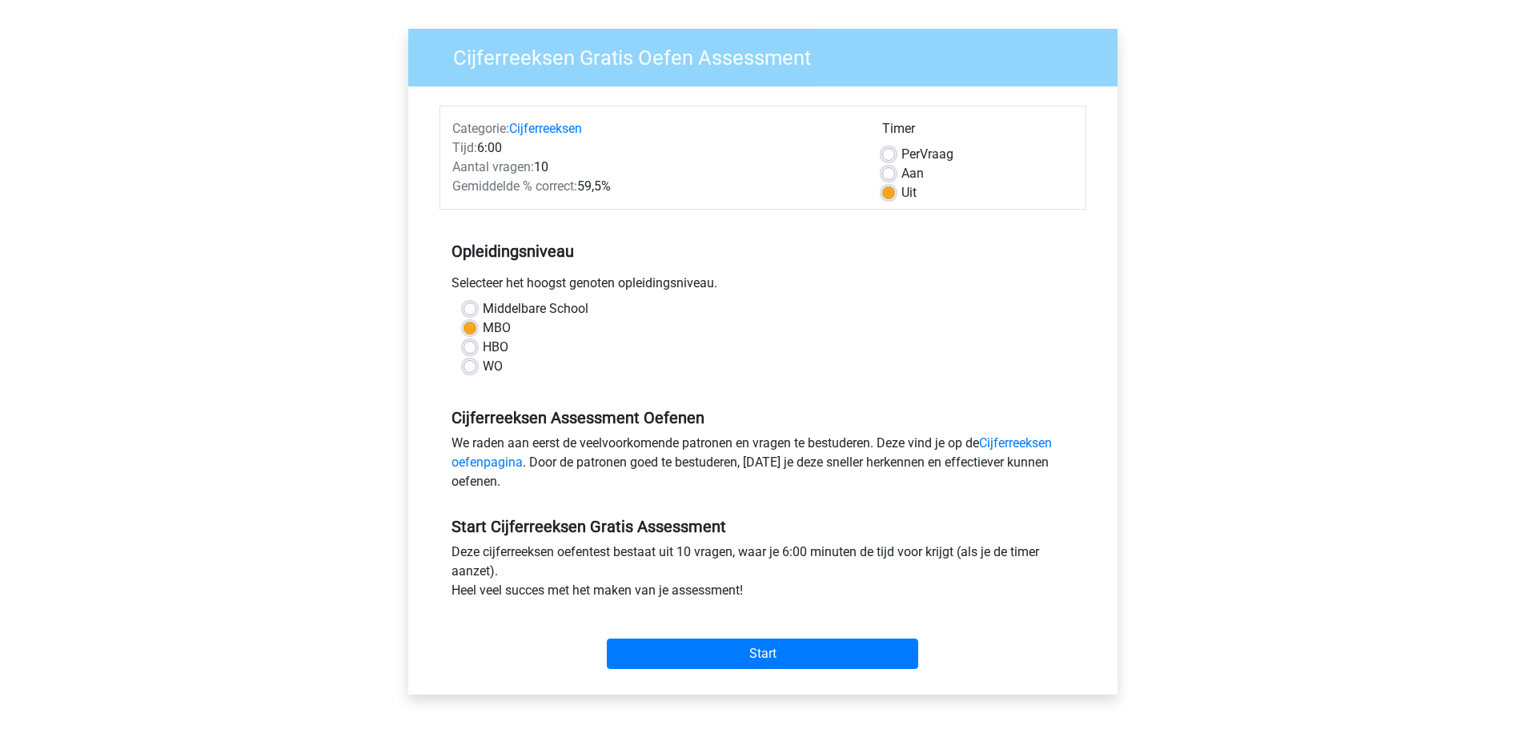
scroll to position [0, 0]
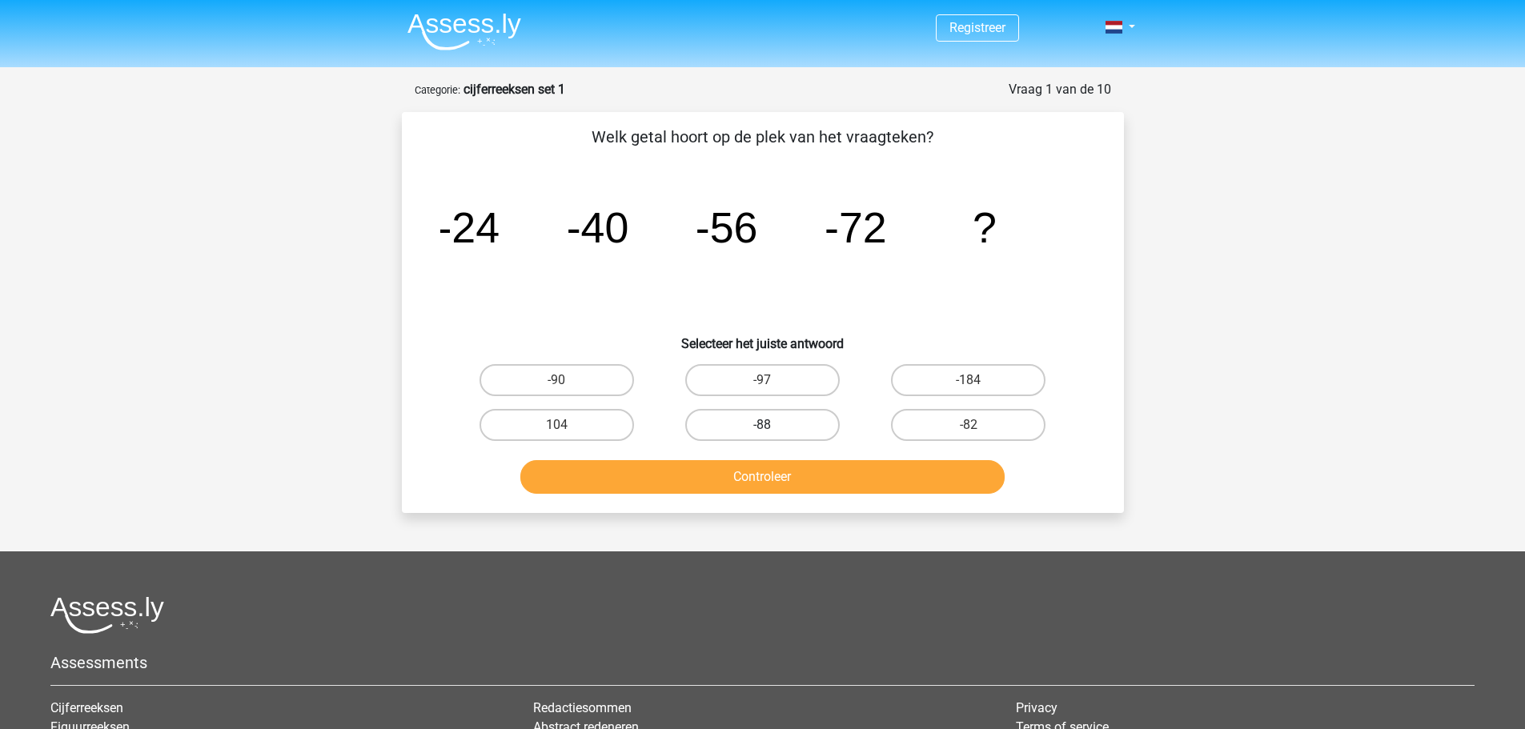
click at [803, 422] on label "-88" at bounding box center [762, 425] width 155 height 32
click at [773, 425] on input "-88" at bounding box center [767, 430] width 10 height 10
radio input "true"
click at [822, 473] on button "Controleer" at bounding box center [762, 477] width 484 height 34
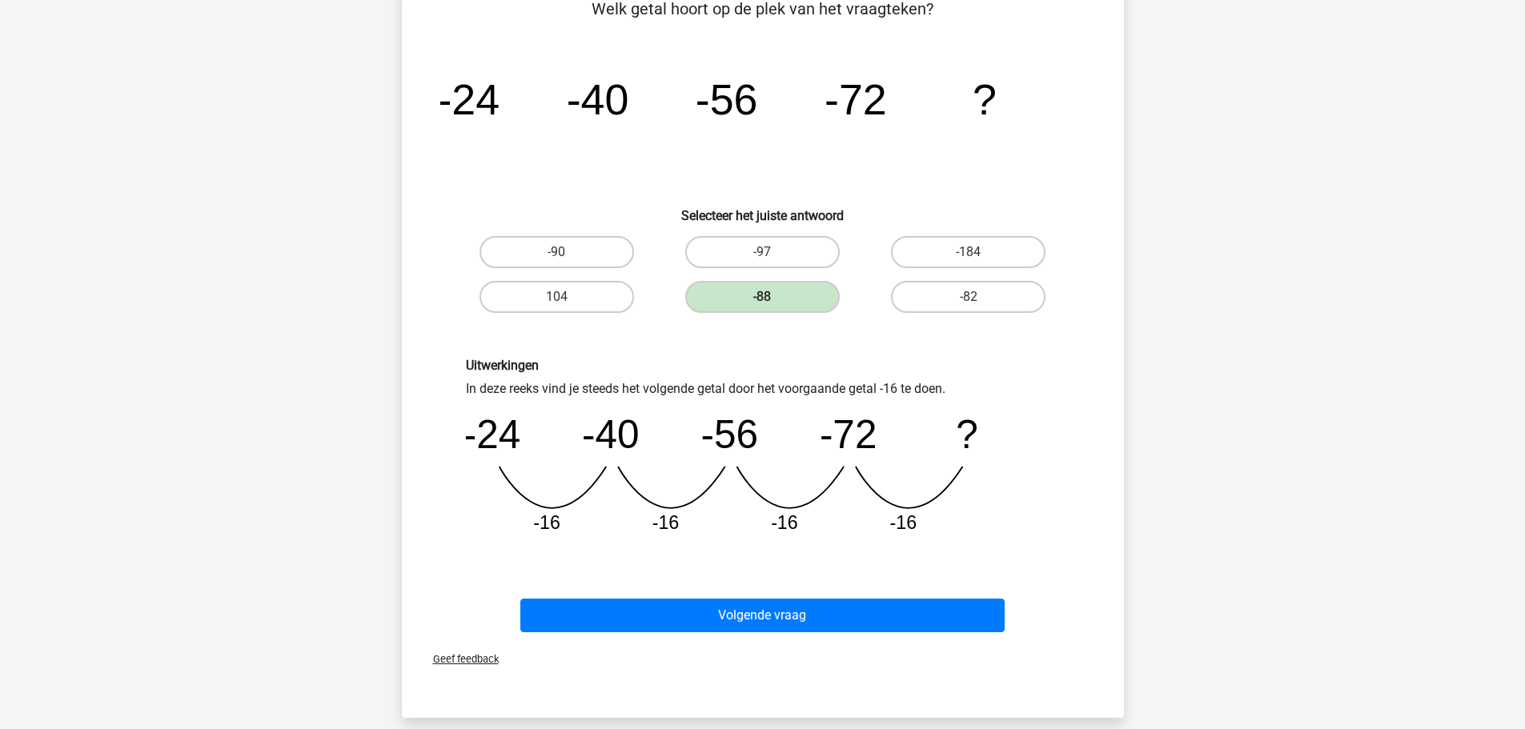
scroll to position [160, 0]
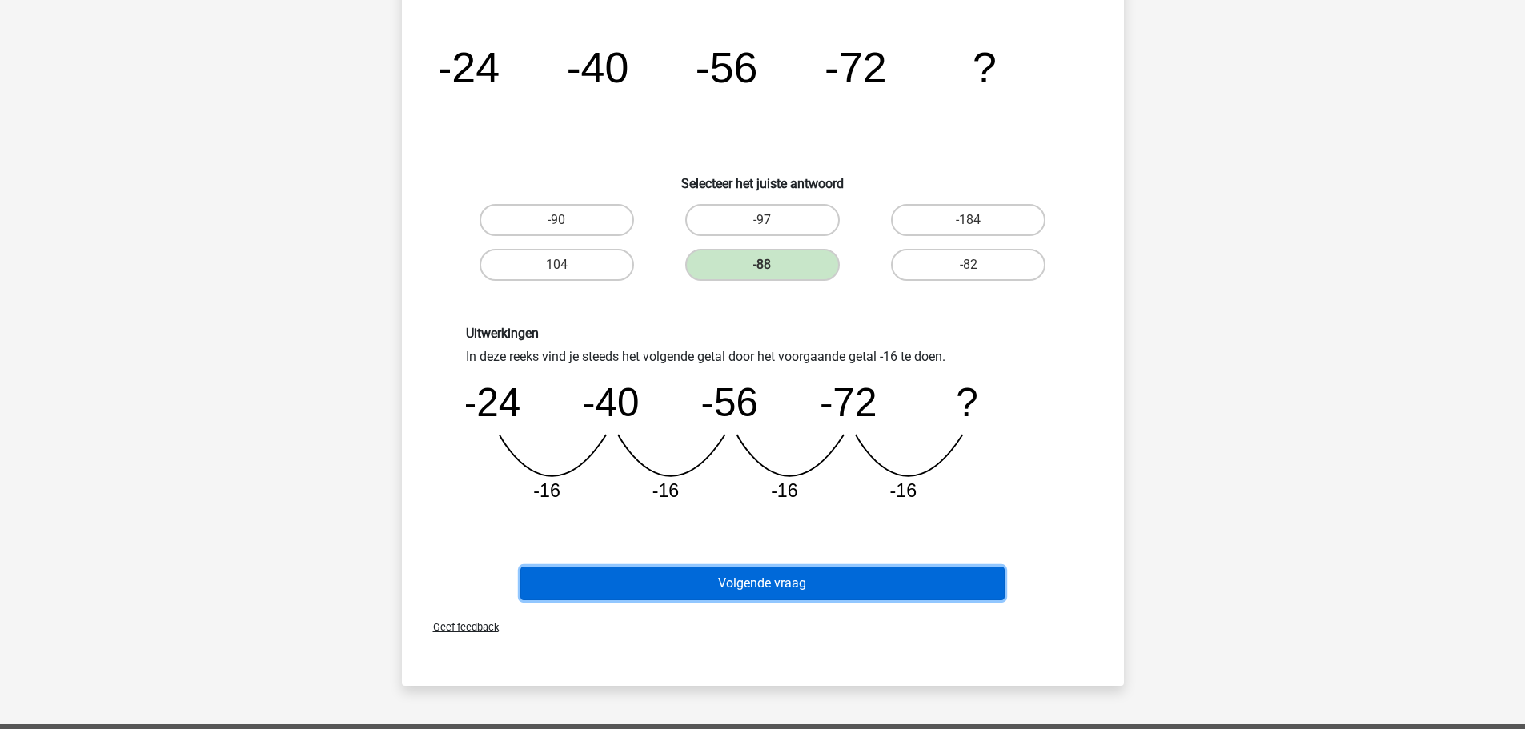
click at [796, 585] on button "Volgende vraag" at bounding box center [762, 584] width 484 height 34
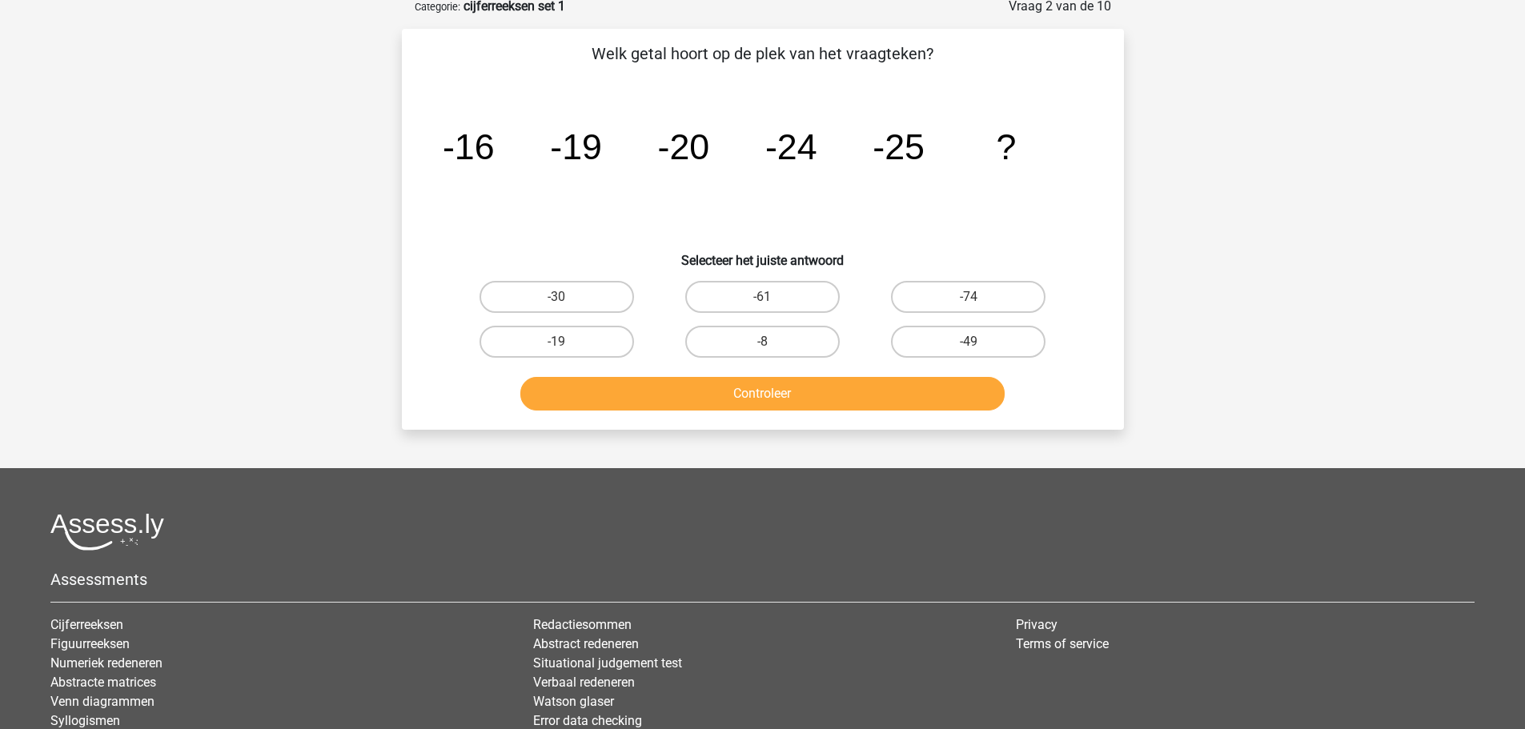
scroll to position [80, 0]
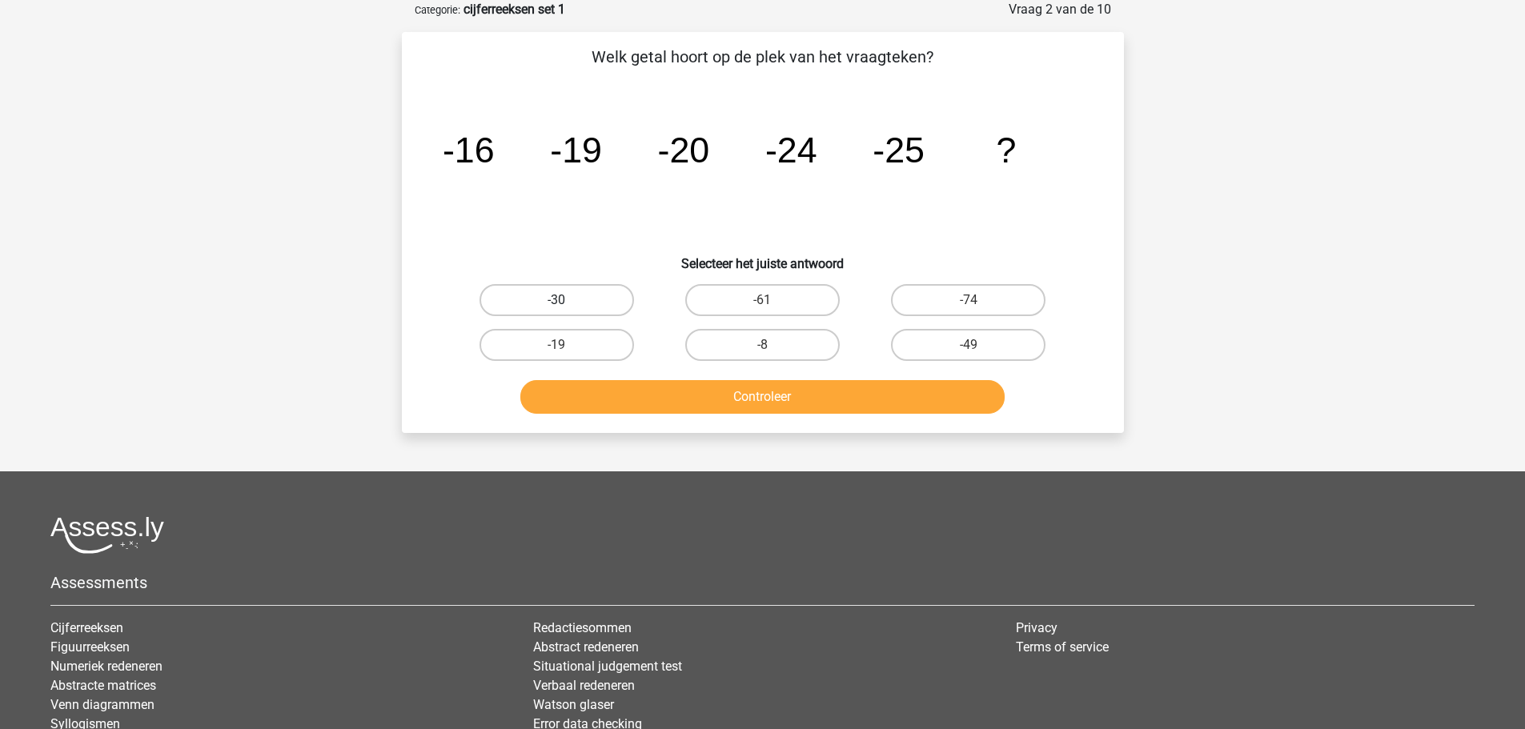
click at [577, 296] on label "-30" at bounding box center [557, 300] width 155 height 32
click at [567, 300] on input "-30" at bounding box center [561, 305] width 10 height 10
radio input "true"
click at [759, 395] on button "Controleer" at bounding box center [762, 397] width 484 height 34
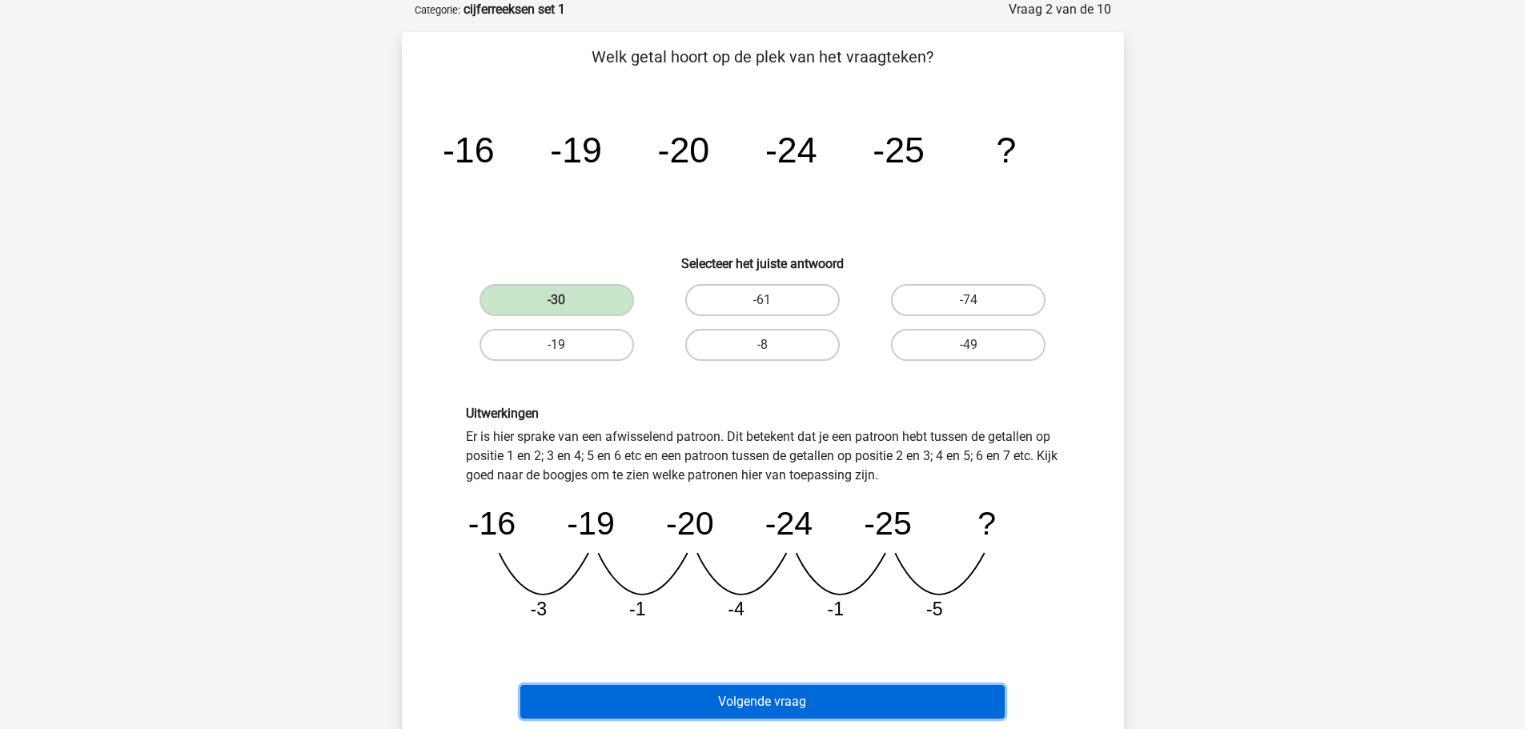
click at [781, 698] on button "Volgende vraag" at bounding box center [762, 702] width 484 height 34
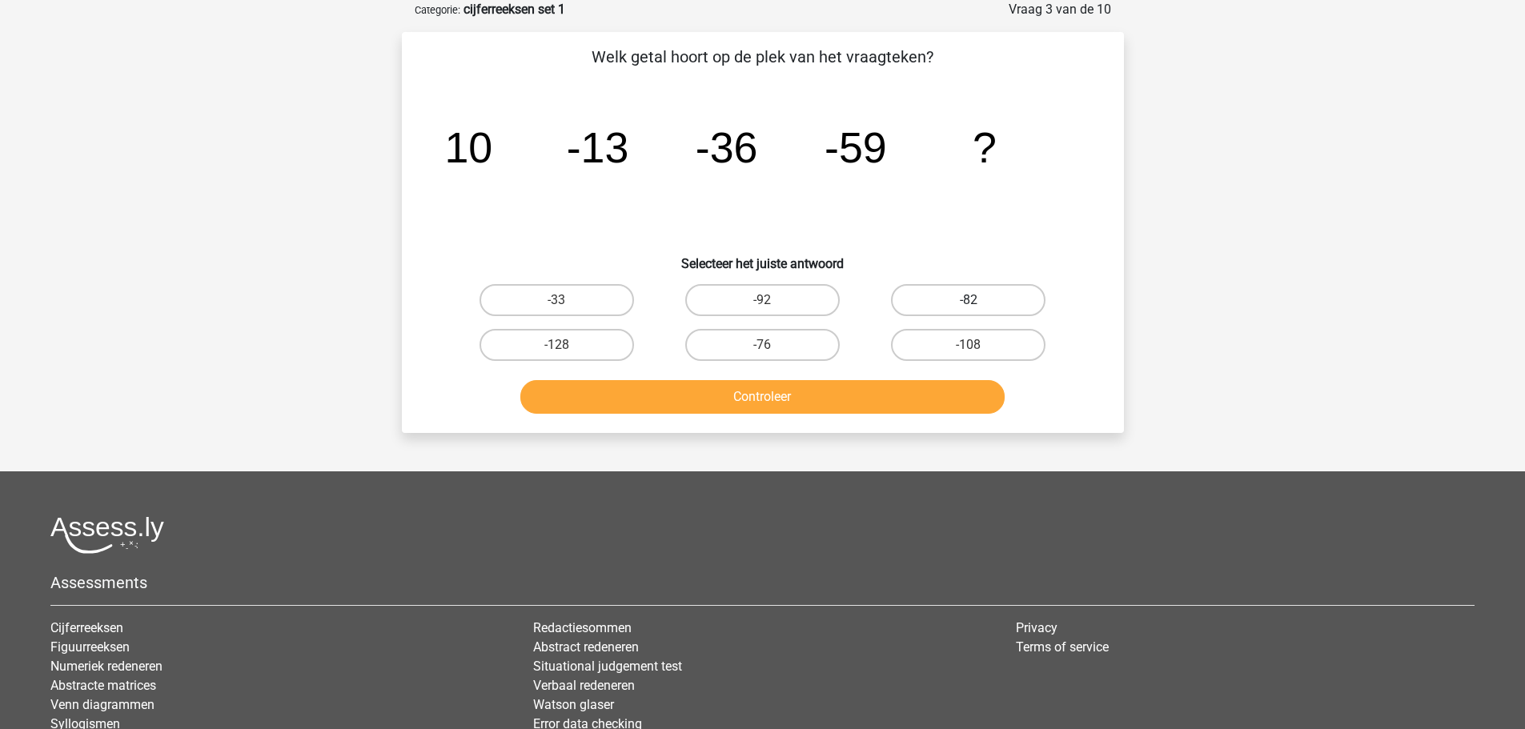
click at [958, 300] on label "-82" at bounding box center [968, 300] width 155 height 32
click at [969, 300] on input "-82" at bounding box center [974, 305] width 10 height 10
radio input "true"
click at [934, 398] on button "Controleer" at bounding box center [762, 397] width 484 height 34
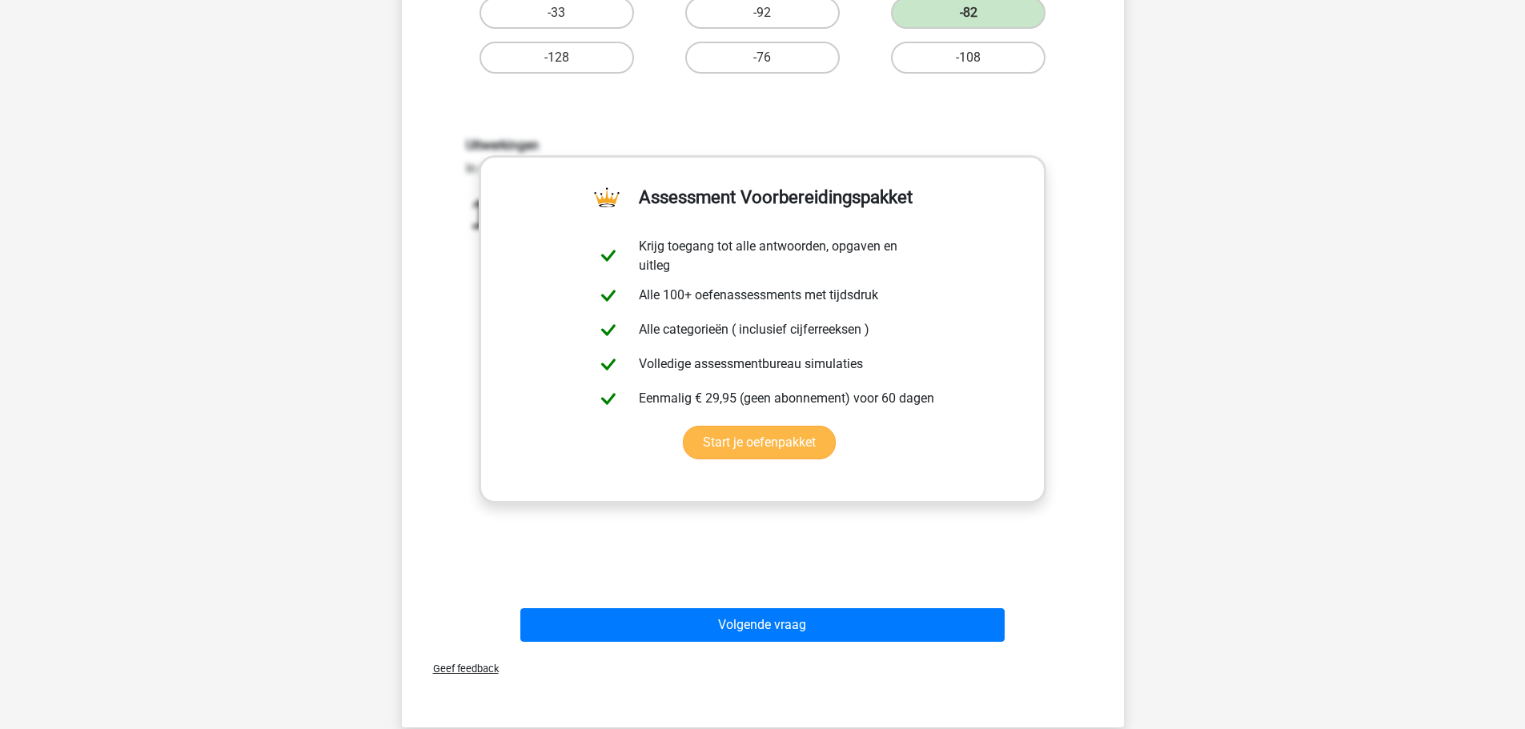
scroll to position [400, 0]
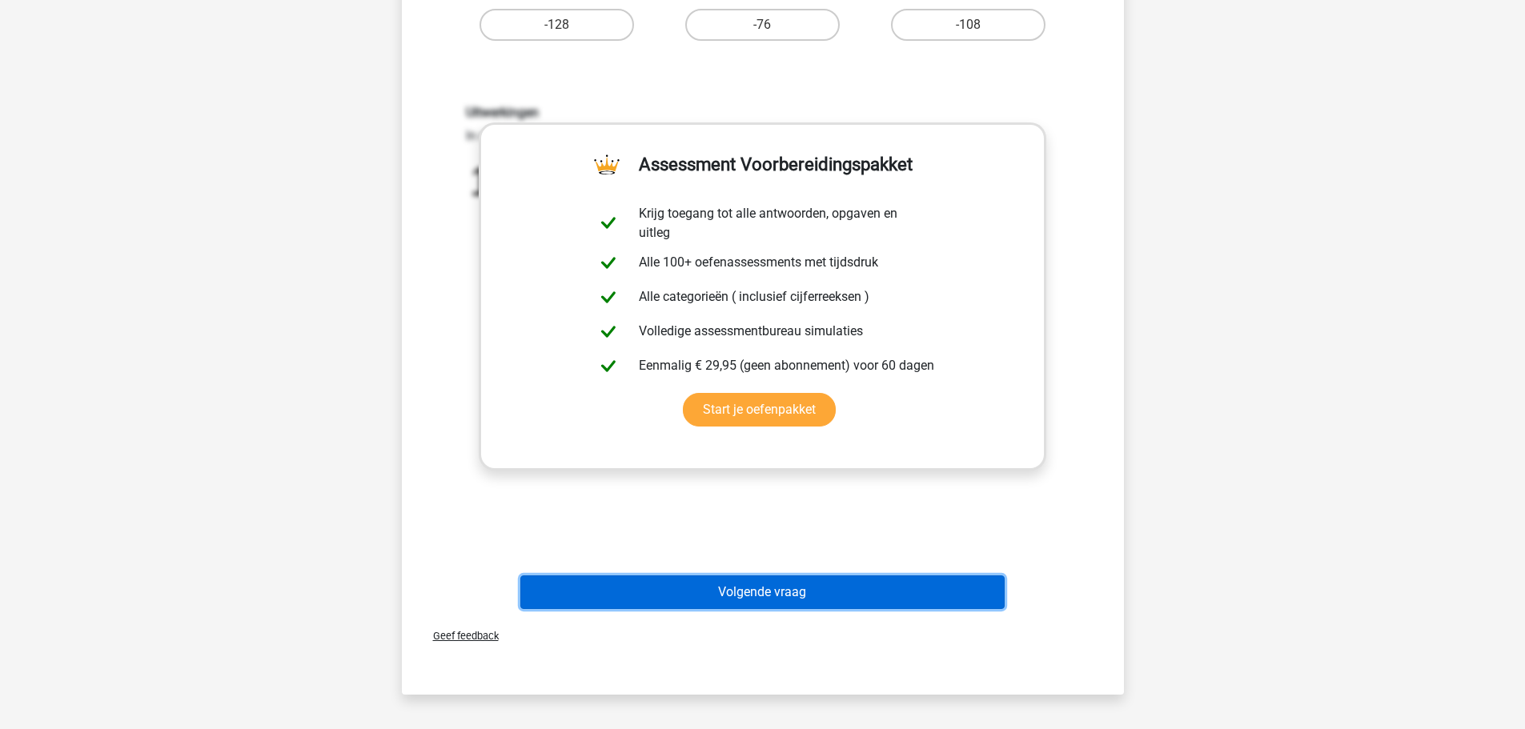
click at [837, 588] on button "Volgende vraag" at bounding box center [762, 593] width 484 height 34
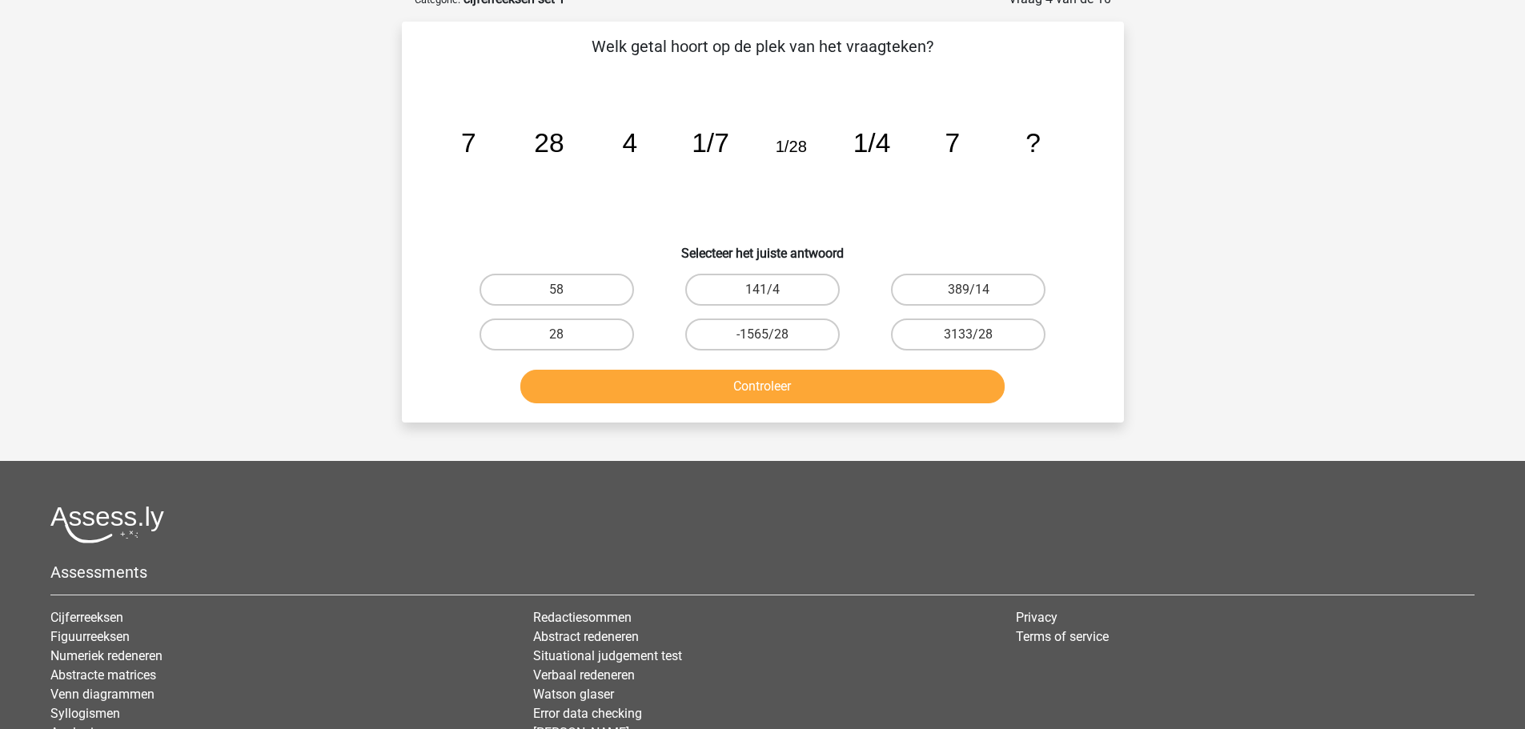
scroll to position [80, 0]
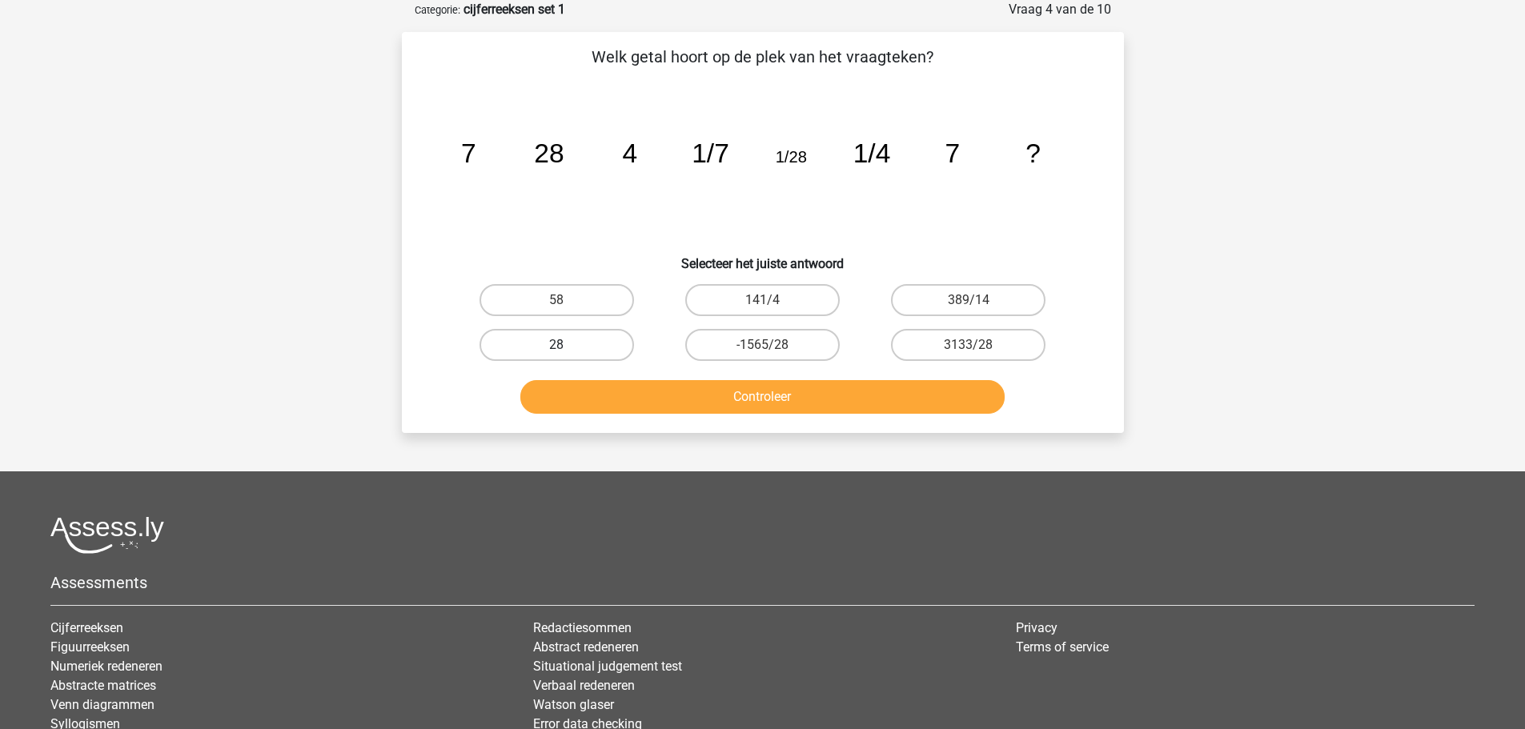
click at [581, 349] on label "28" at bounding box center [557, 345] width 155 height 32
click at [567, 349] on input "28" at bounding box center [561, 350] width 10 height 10
radio input "true"
click at [761, 396] on button "Controleer" at bounding box center [762, 397] width 484 height 34
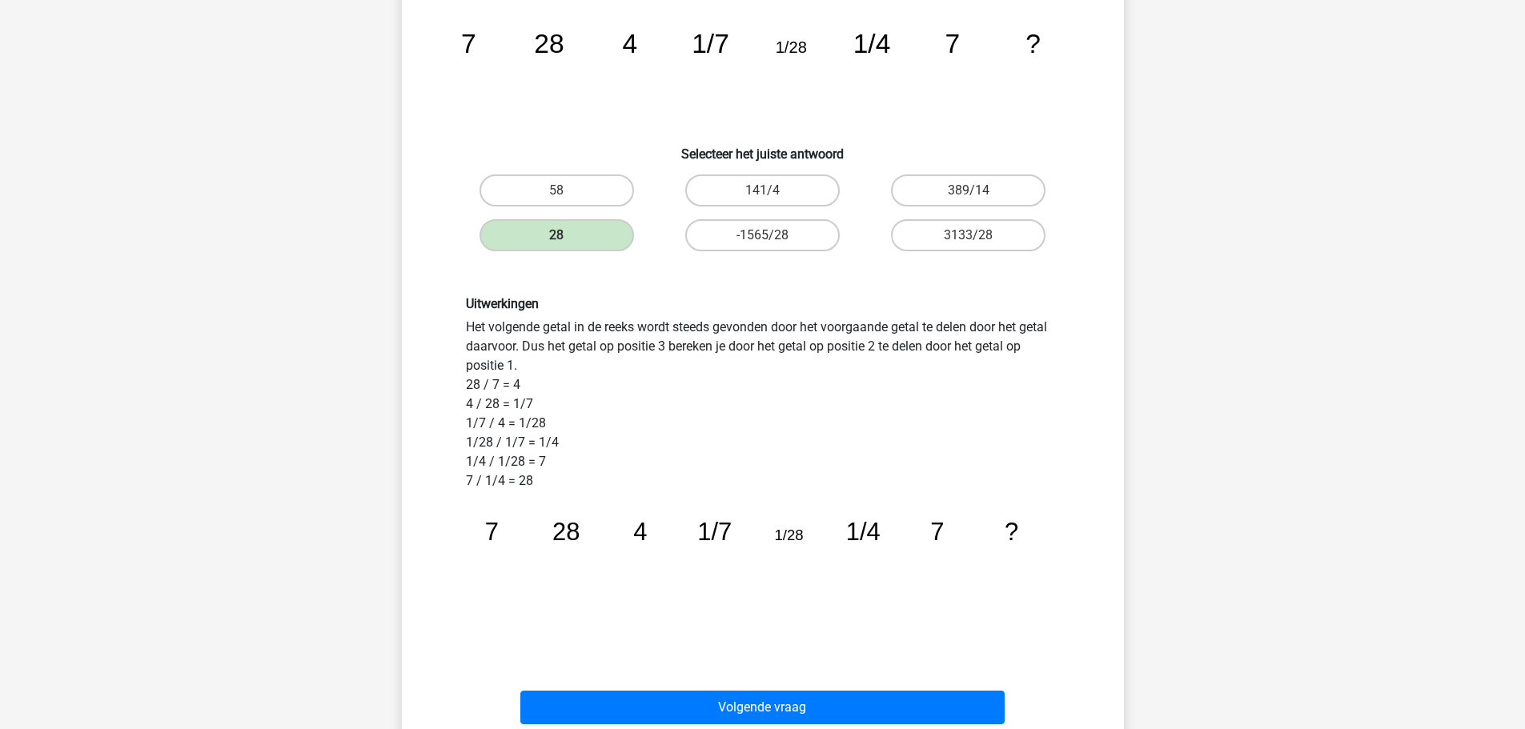
scroll to position [240, 0]
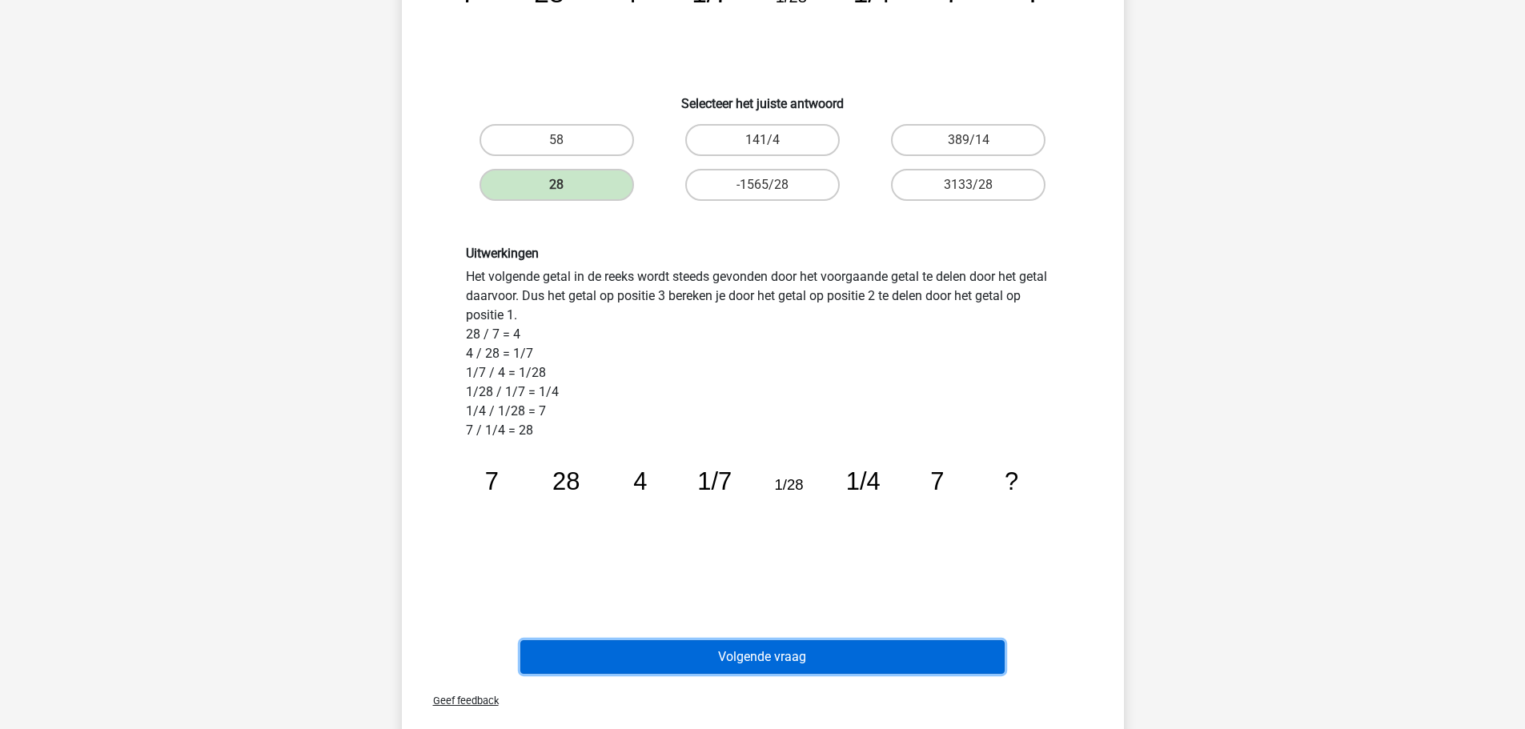
click at [737, 655] on button "Volgende vraag" at bounding box center [762, 658] width 484 height 34
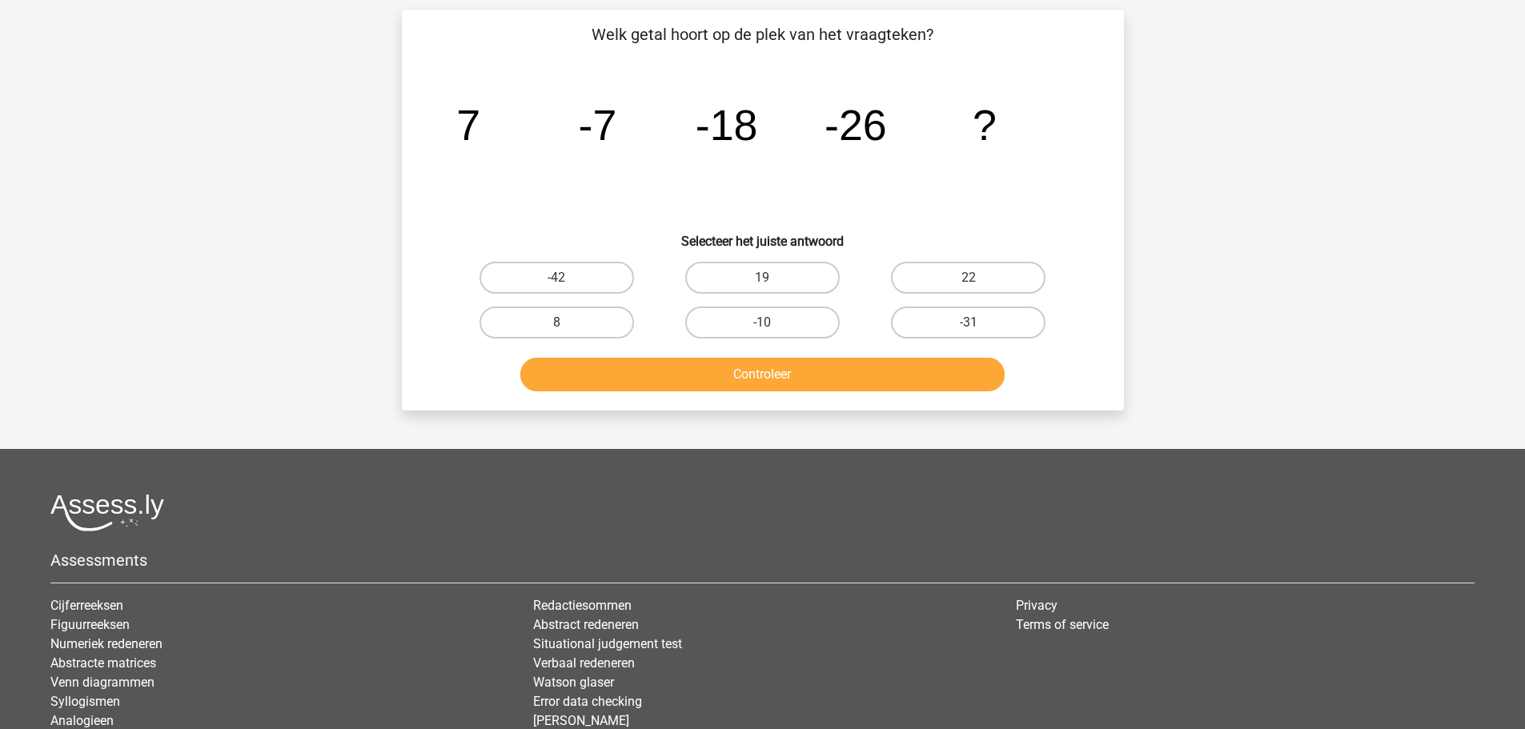
scroll to position [80, 0]
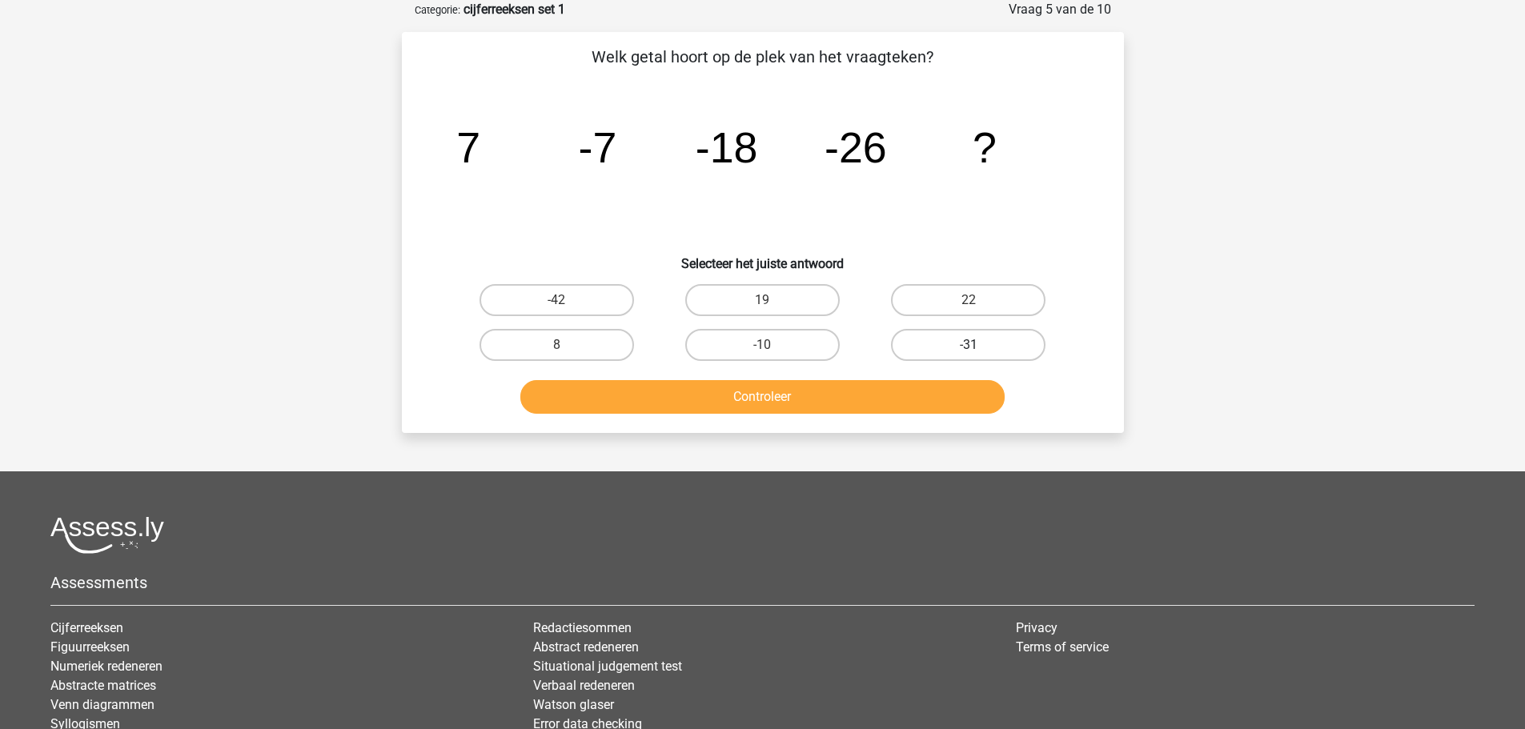
click at [980, 343] on label "-31" at bounding box center [968, 345] width 155 height 32
click at [979, 345] on input "-31" at bounding box center [974, 350] width 10 height 10
radio input "true"
click at [950, 396] on button "Controleer" at bounding box center [762, 397] width 484 height 34
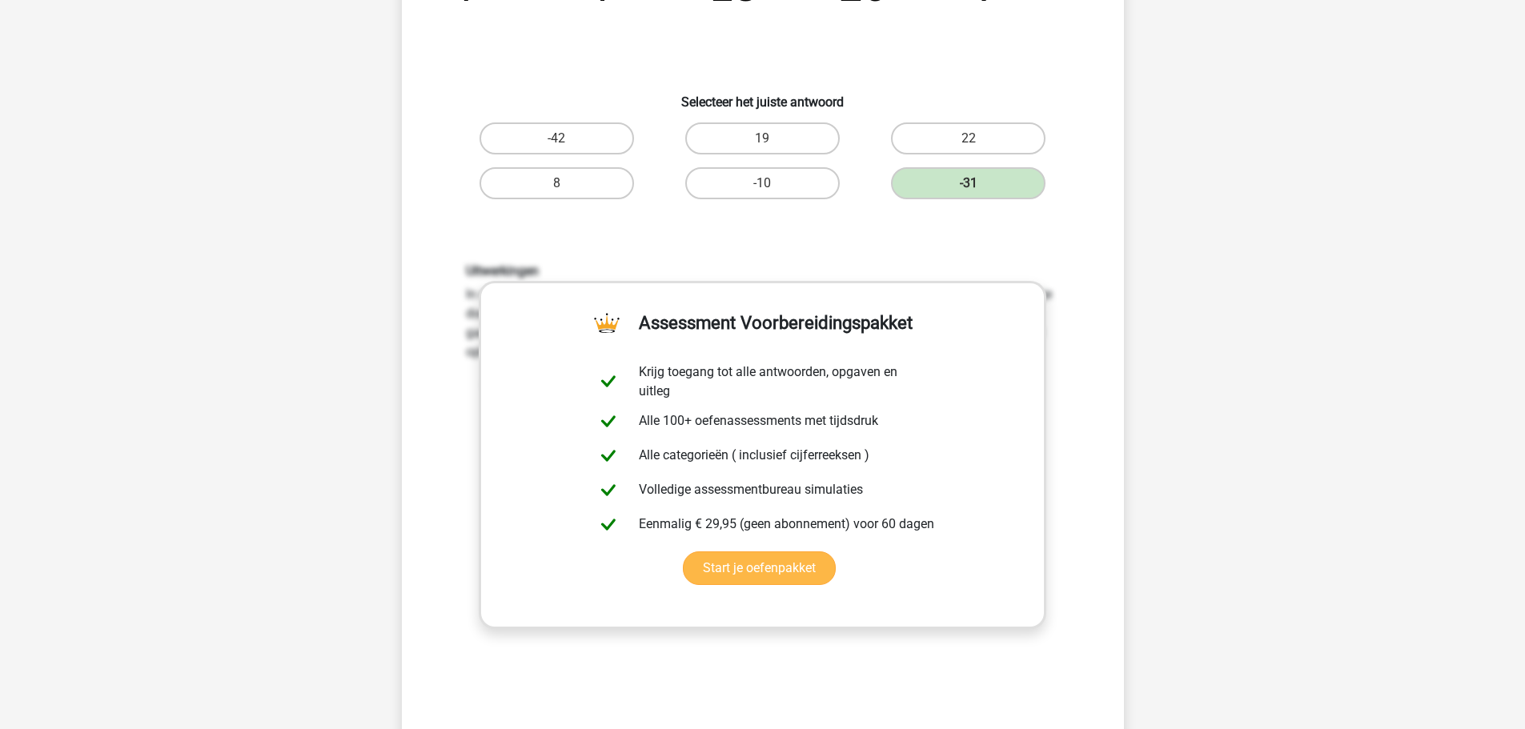
scroll to position [561, 0]
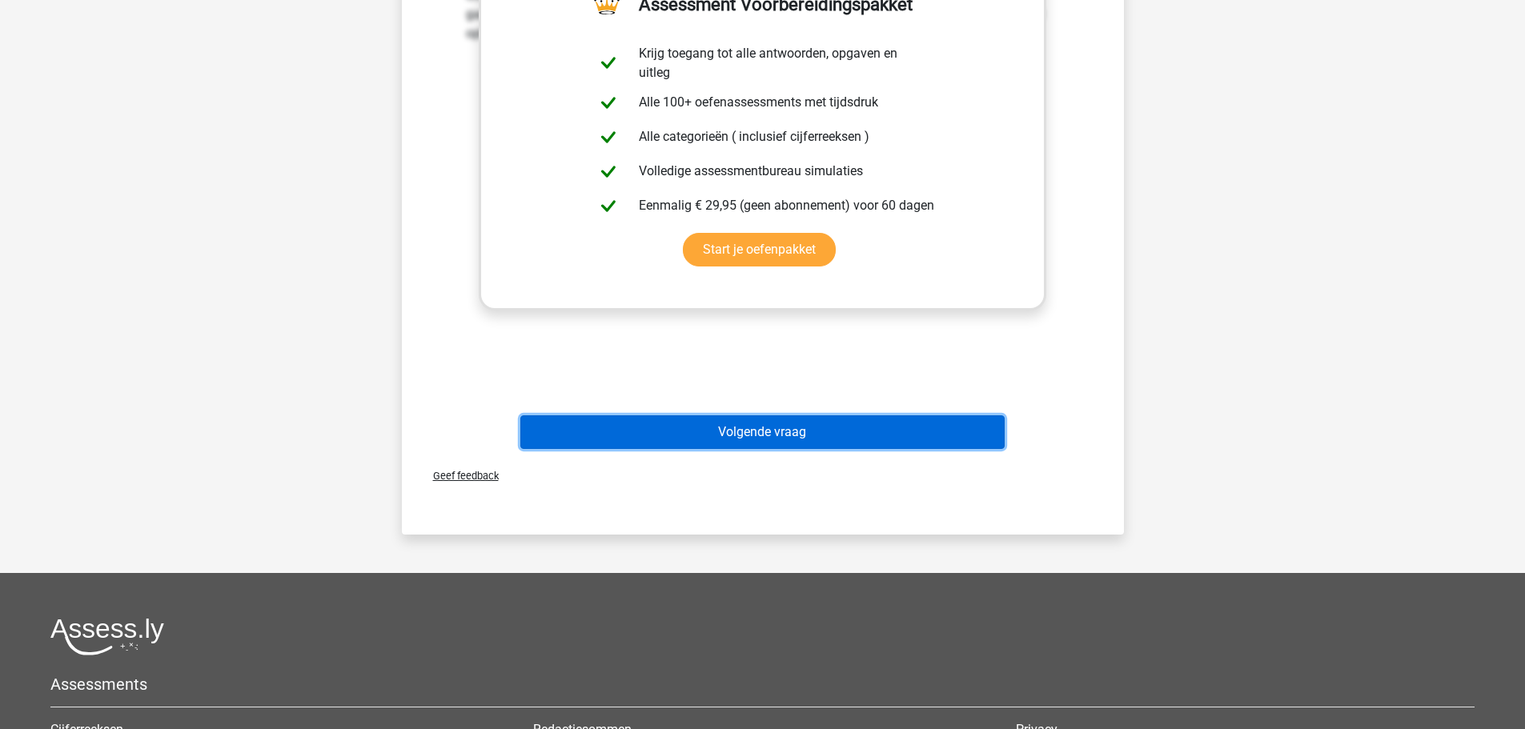
click at [844, 437] on button "Volgende vraag" at bounding box center [762, 433] width 484 height 34
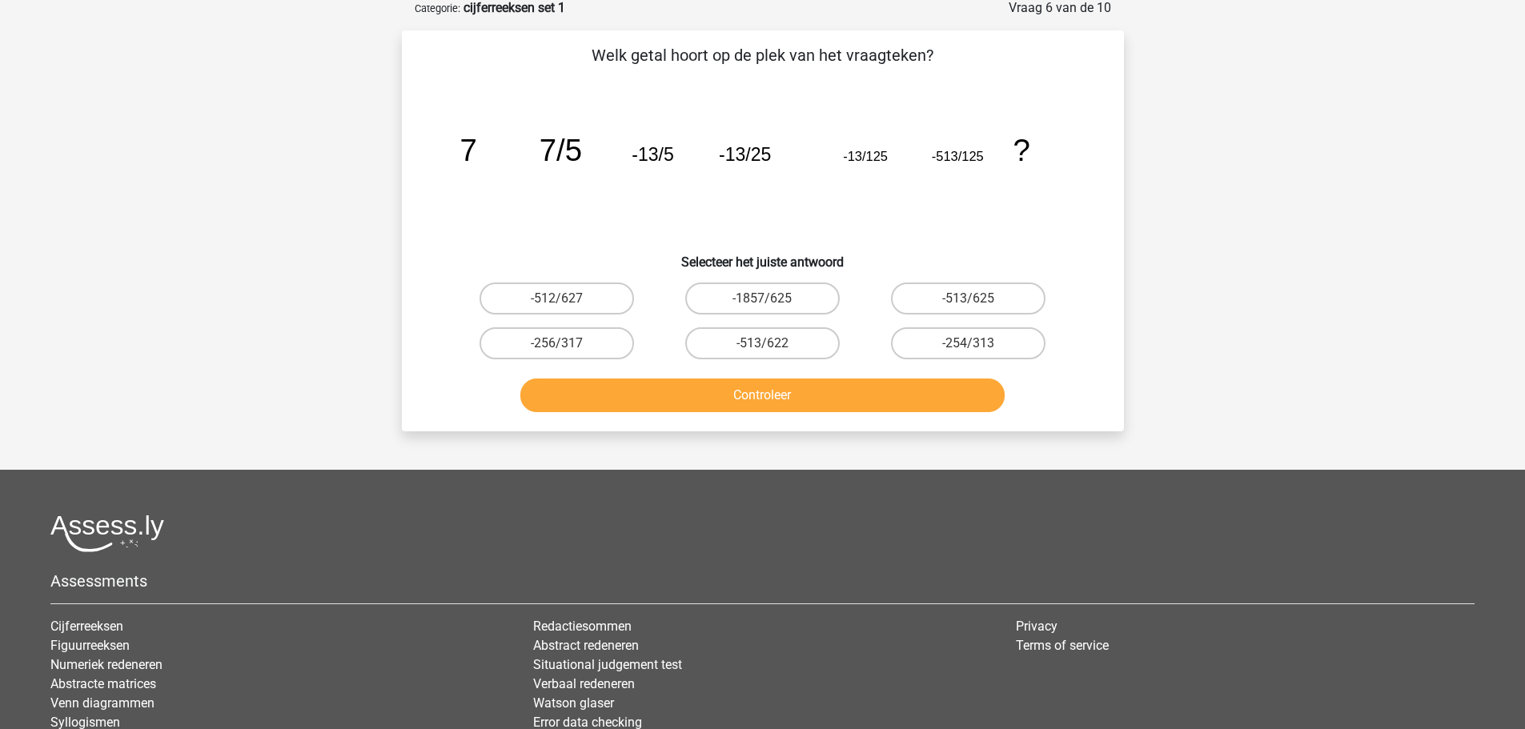
scroll to position [80, 0]
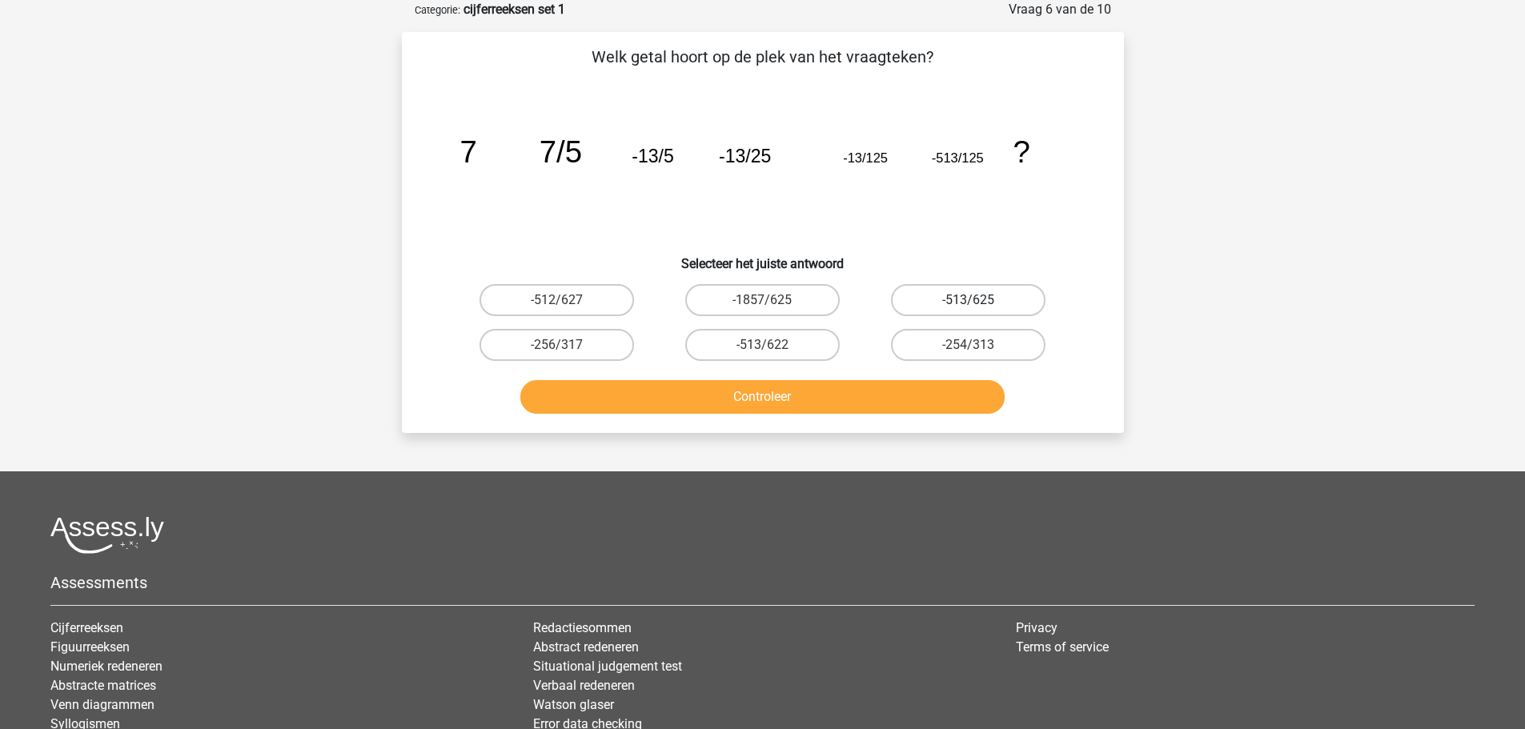
click at [1011, 297] on label "-513/625" at bounding box center [968, 300] width 155 height 32
click at [979, 300] on input "-513/625" at bounding box center [974, 305] width 10 height 10
radio input "true"
click at [929, 396] on button "Controleer" at bounding box center [762, 397] width 484 height 34
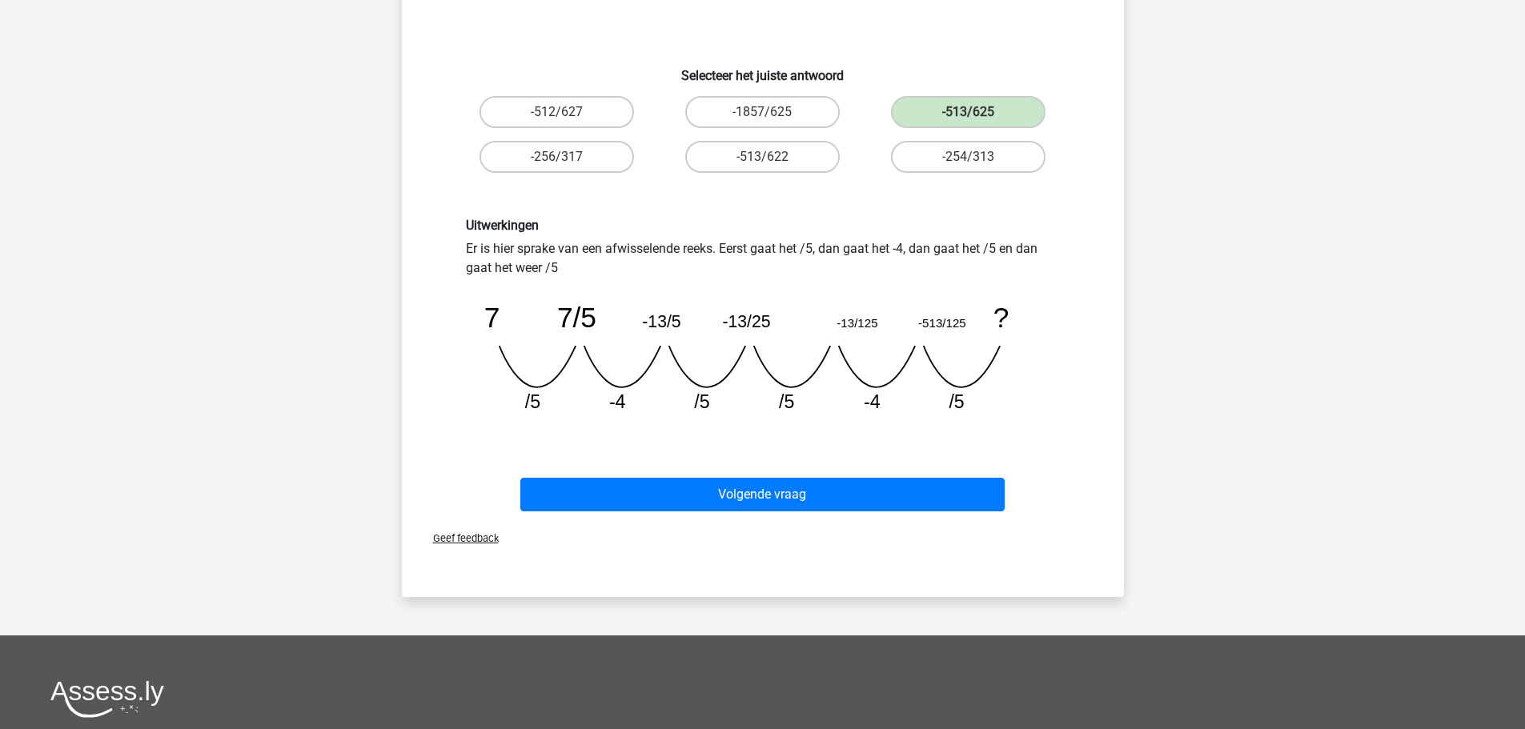
scroll to position [320, 0]
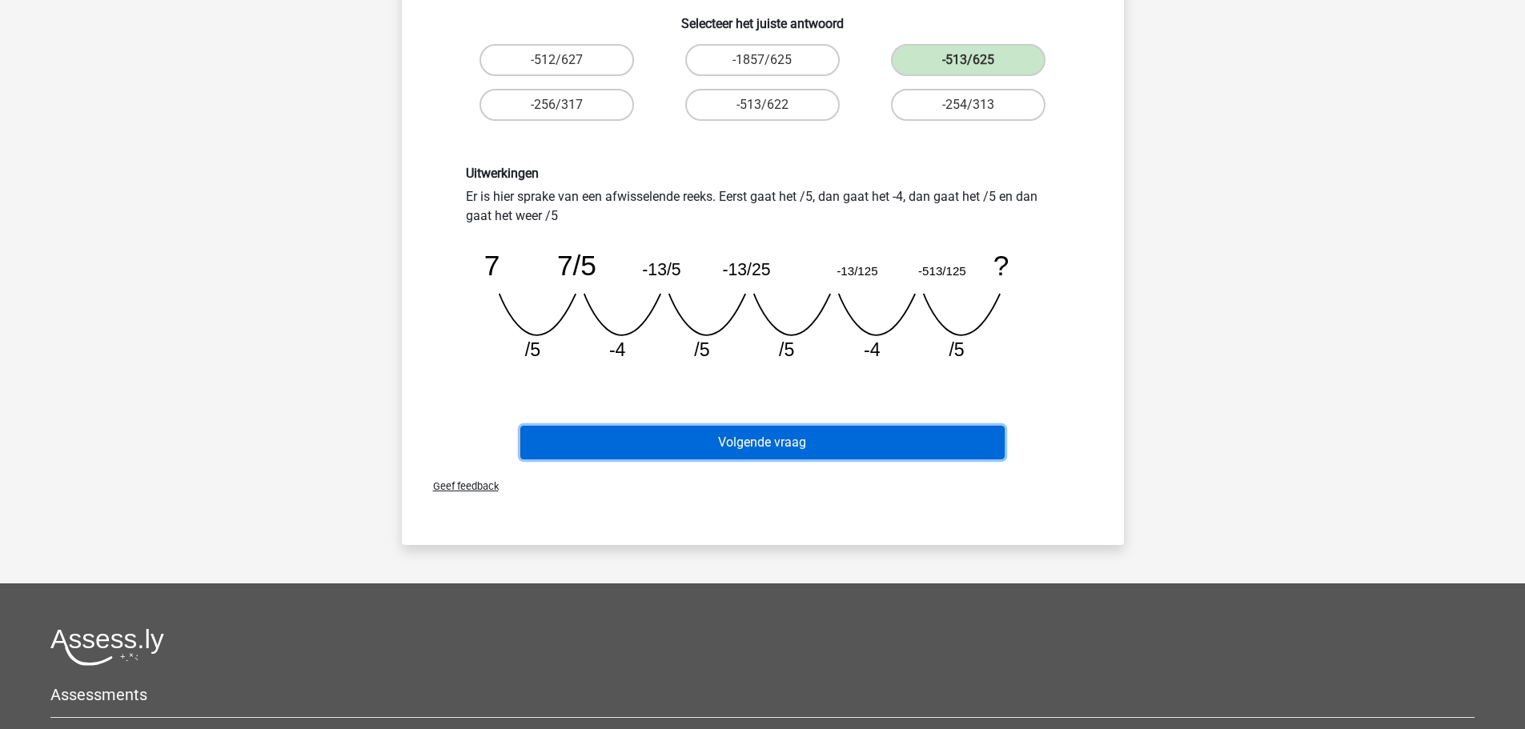
click at [830, 448] on button "Volgende vraag" at bounding box center [762, 443] width 484 height 34
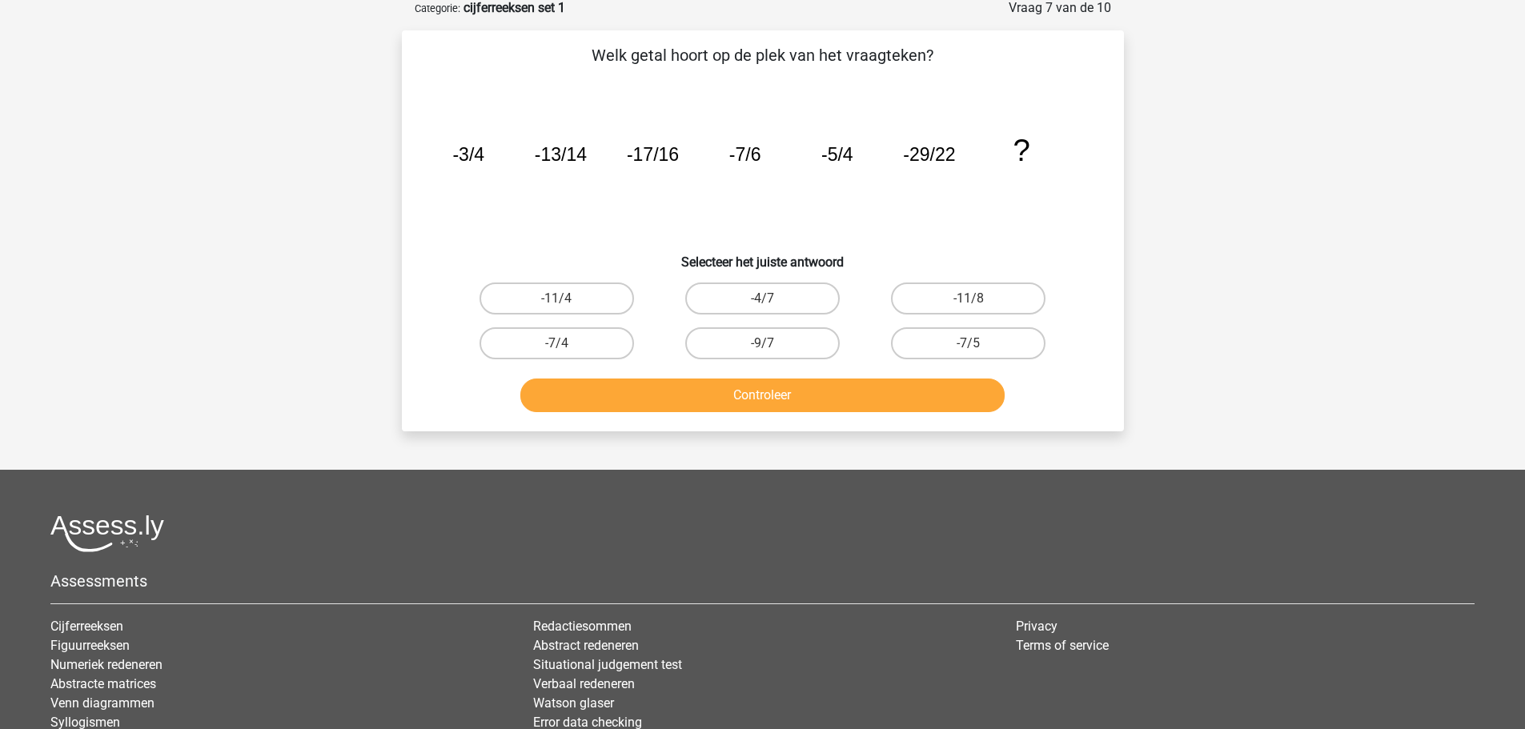
scroll to position [80, 0]
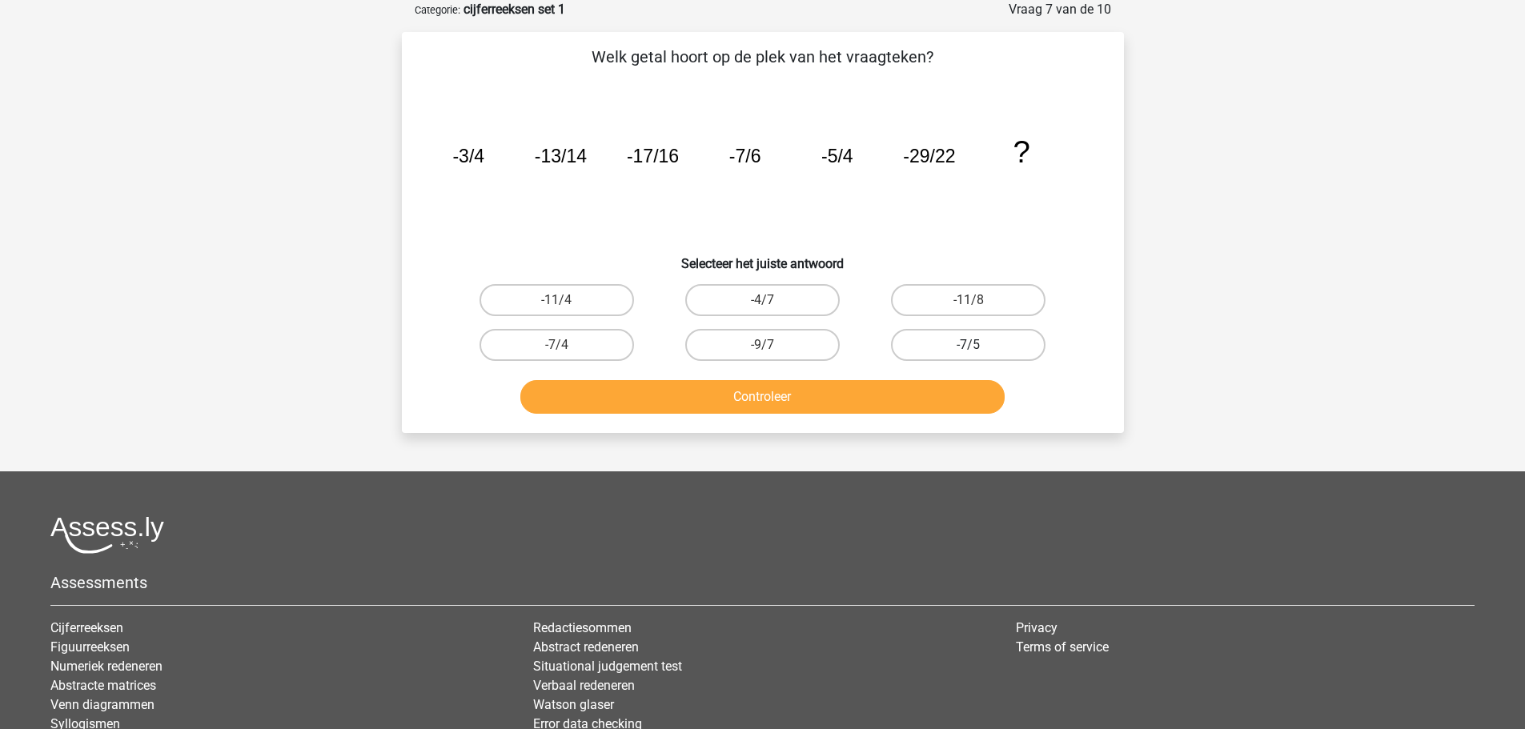
click at [966, 344] on label "-7/5" at bounding box center [968, 345] width 155 height 32
click at [969, 345] on input "-7/5" at bounding box center [974, 350] width 10 height 10
radio input "true"
click at [922, 391] on button "Controleer" at bounding box center [762, 397] width 484 height 34
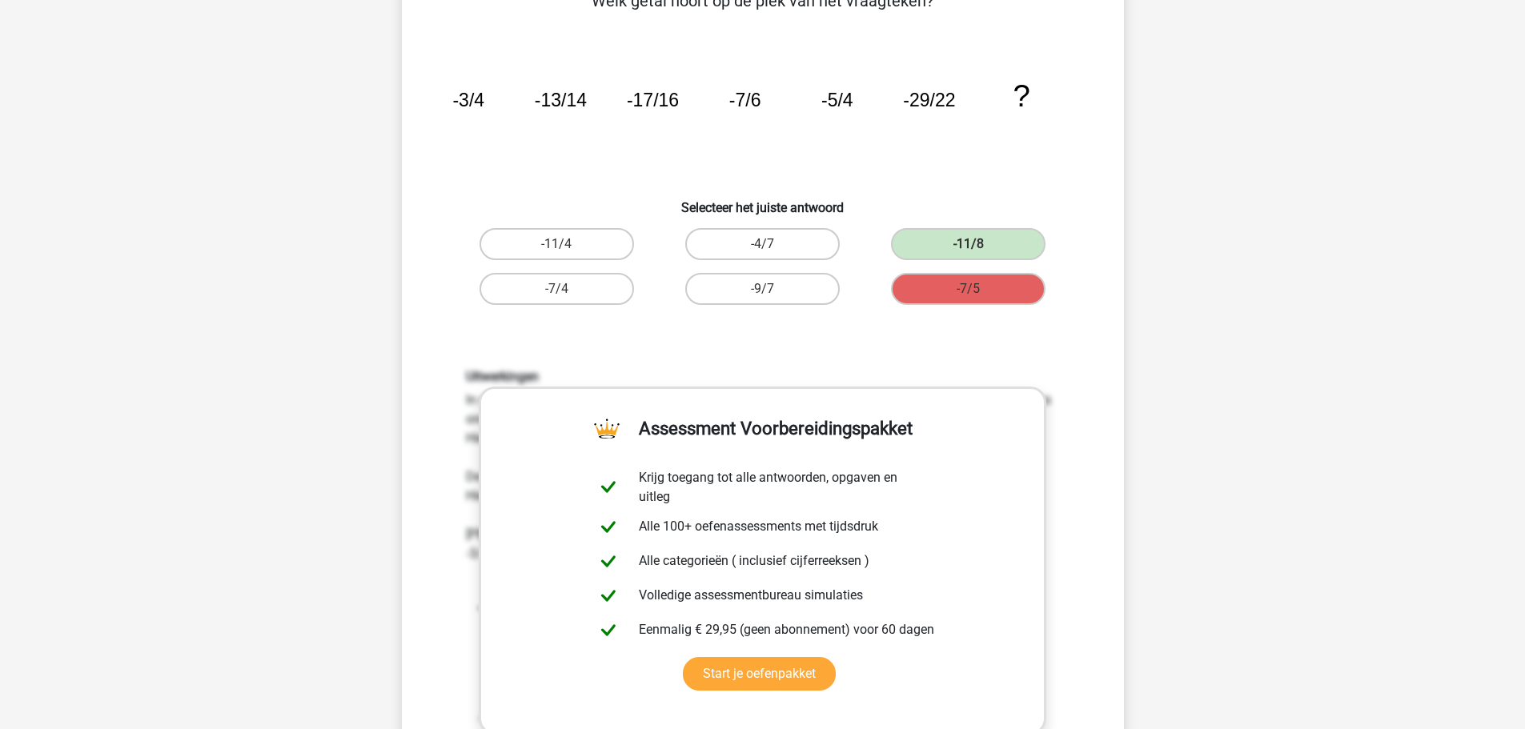
scroll to position [160, 0]
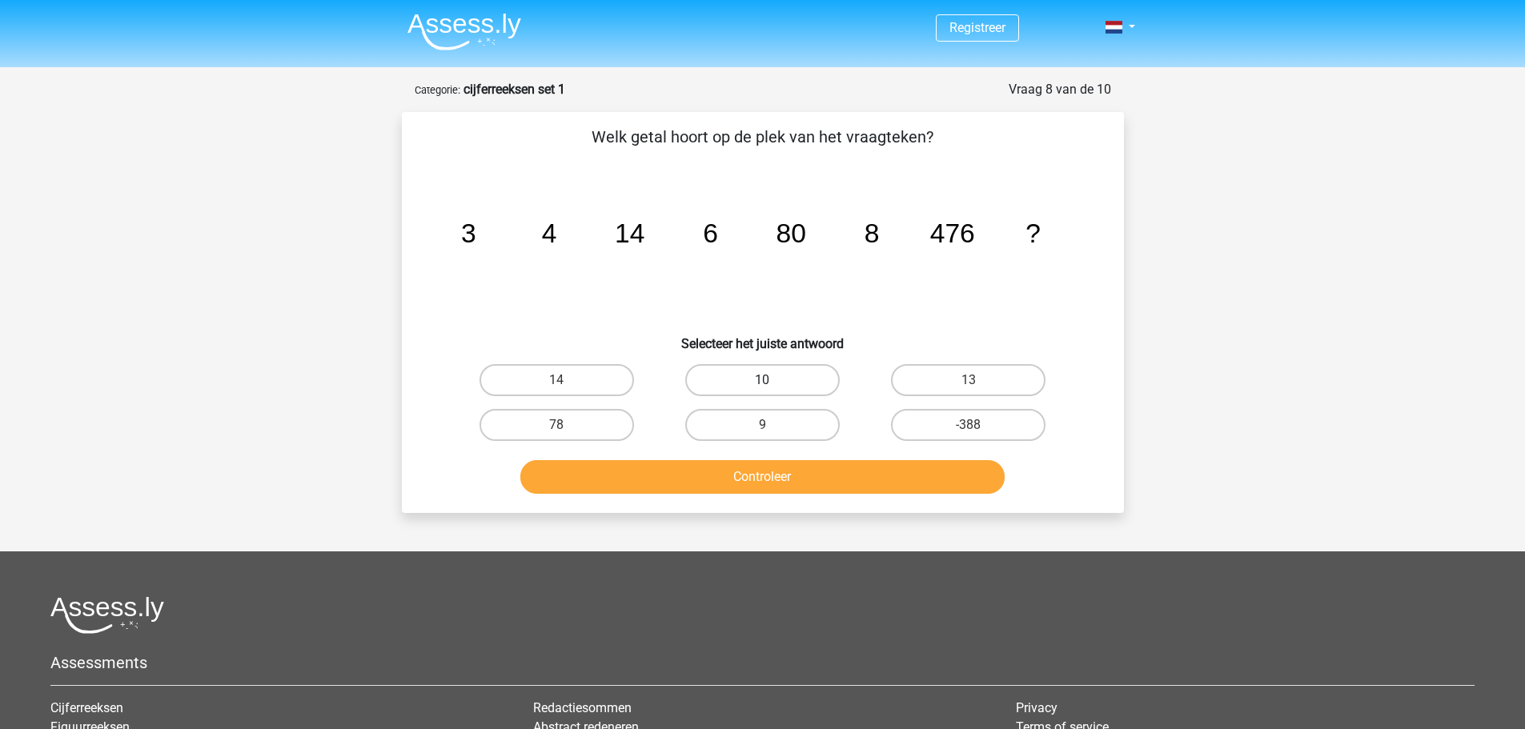
click at [782, 381] on label "10" at bounding box center [762, 380] width 155 height 32
click at [773, 381] on input "10" at bounding box center [767, 385] width 10 height 10
radio input "true"
click at [798, 477] on button "Controleer" at bounding box center [762, 477] width 484 height 34
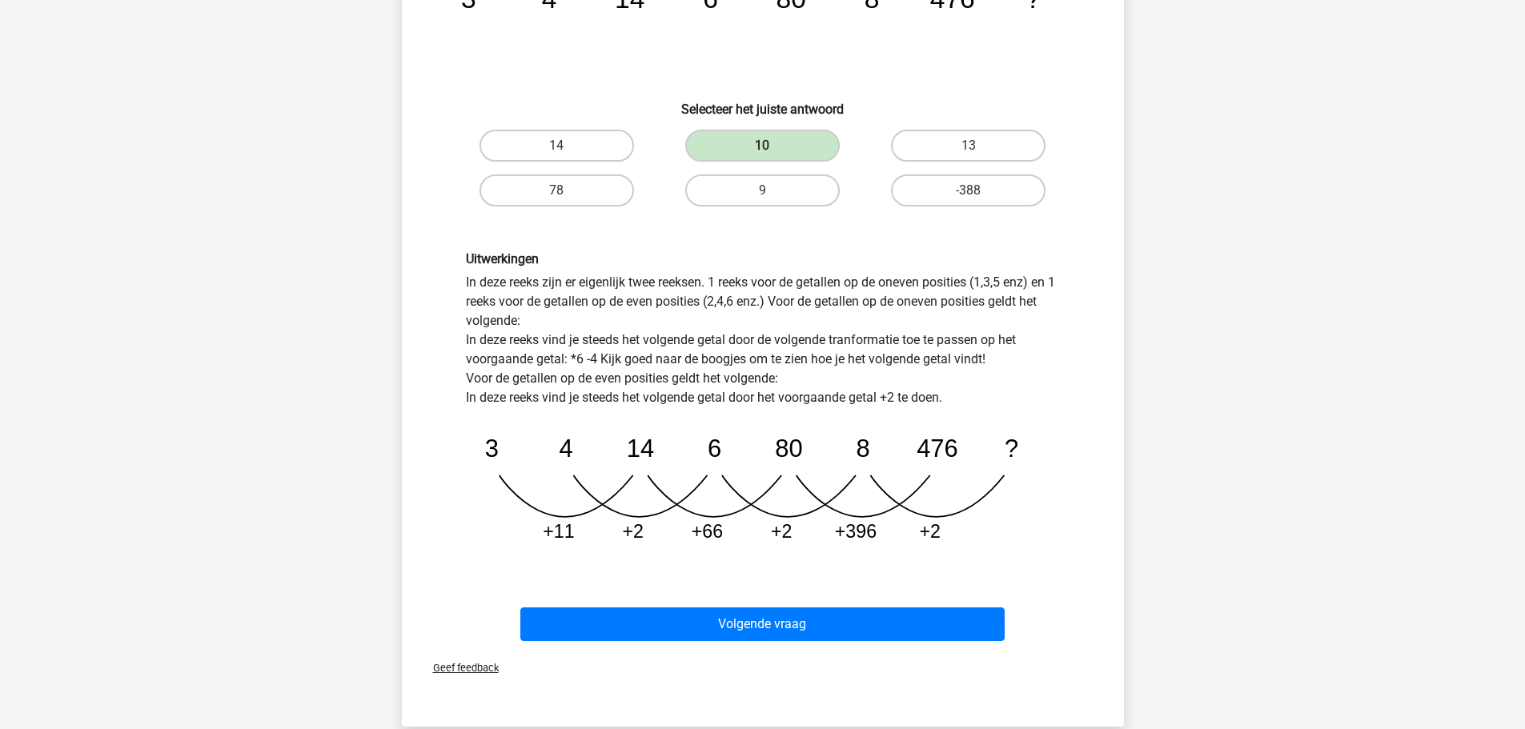
scroll to position [240, 0]
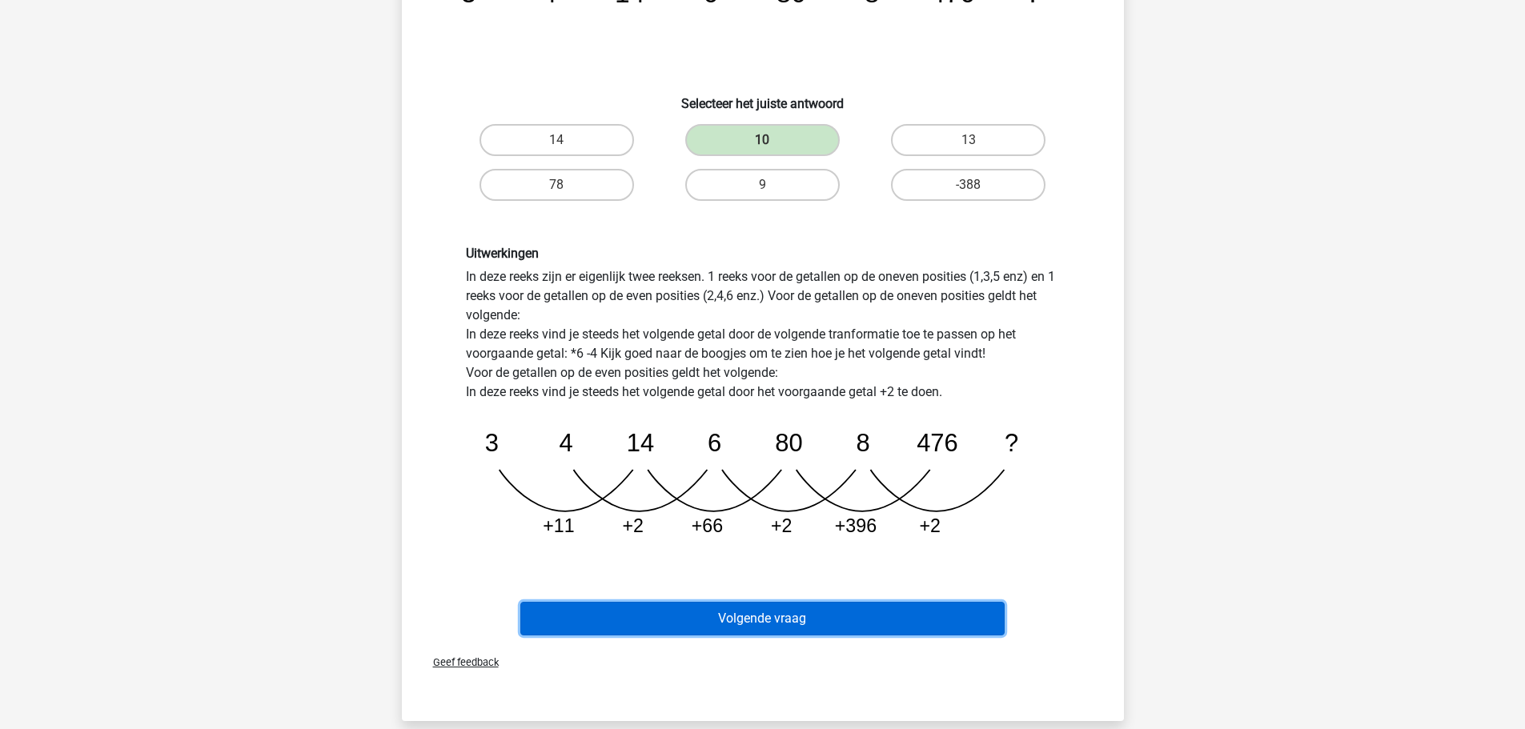
click at [818, 622] on button "Volgende vraag" at bounding box center [762, 619] width 484 height 34
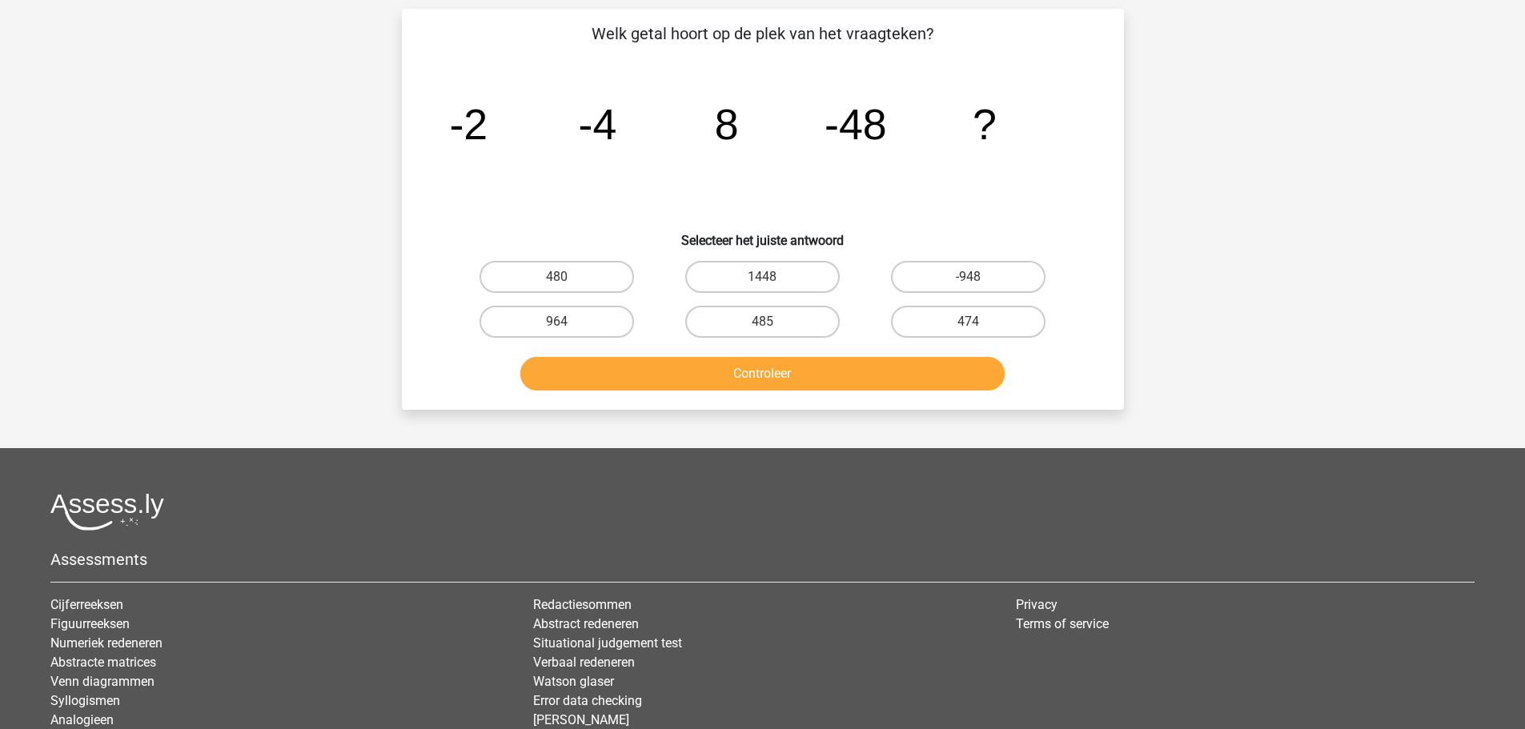
scroll to position [80, 0]
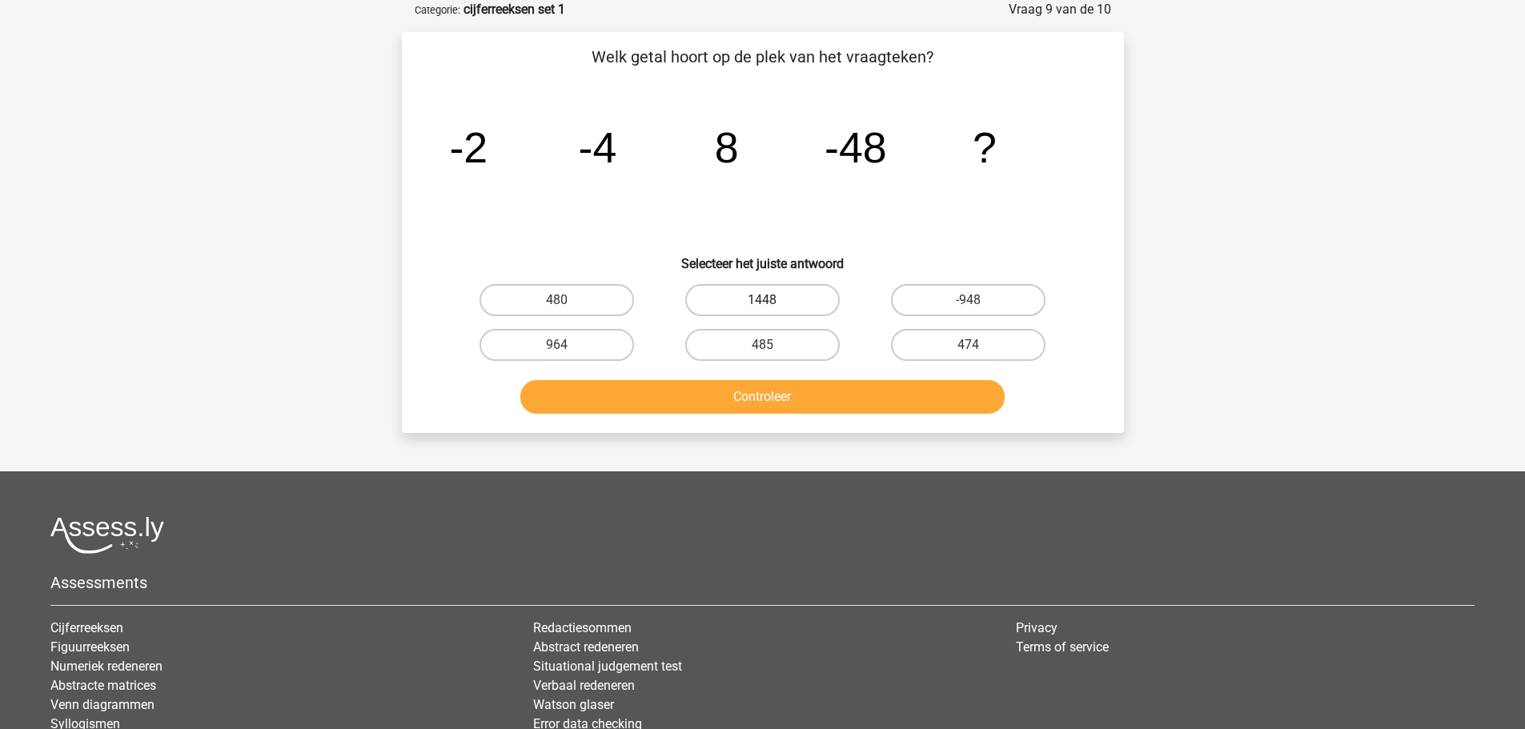
click at [787, 297] on label "1448" at bounding box center [762, 300] width 155 height 32
click at [773, 300] on input "1448" at bounding box center [767, 305] width 10 height 10
radio input "true"
click at [802, 396] on button "Controleer" at bounding box center [762, 397] width 484 height 34
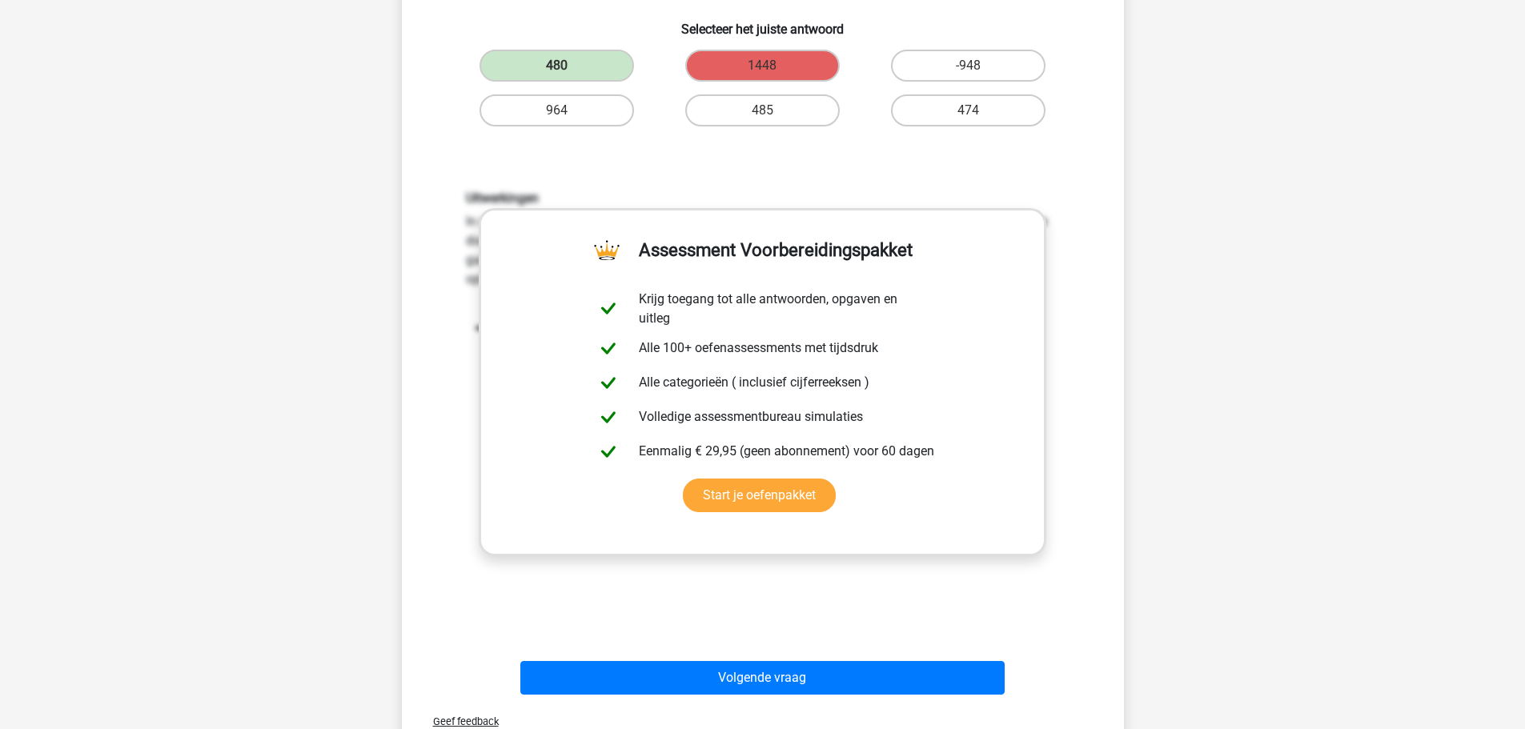
scroll to position [320, 0]
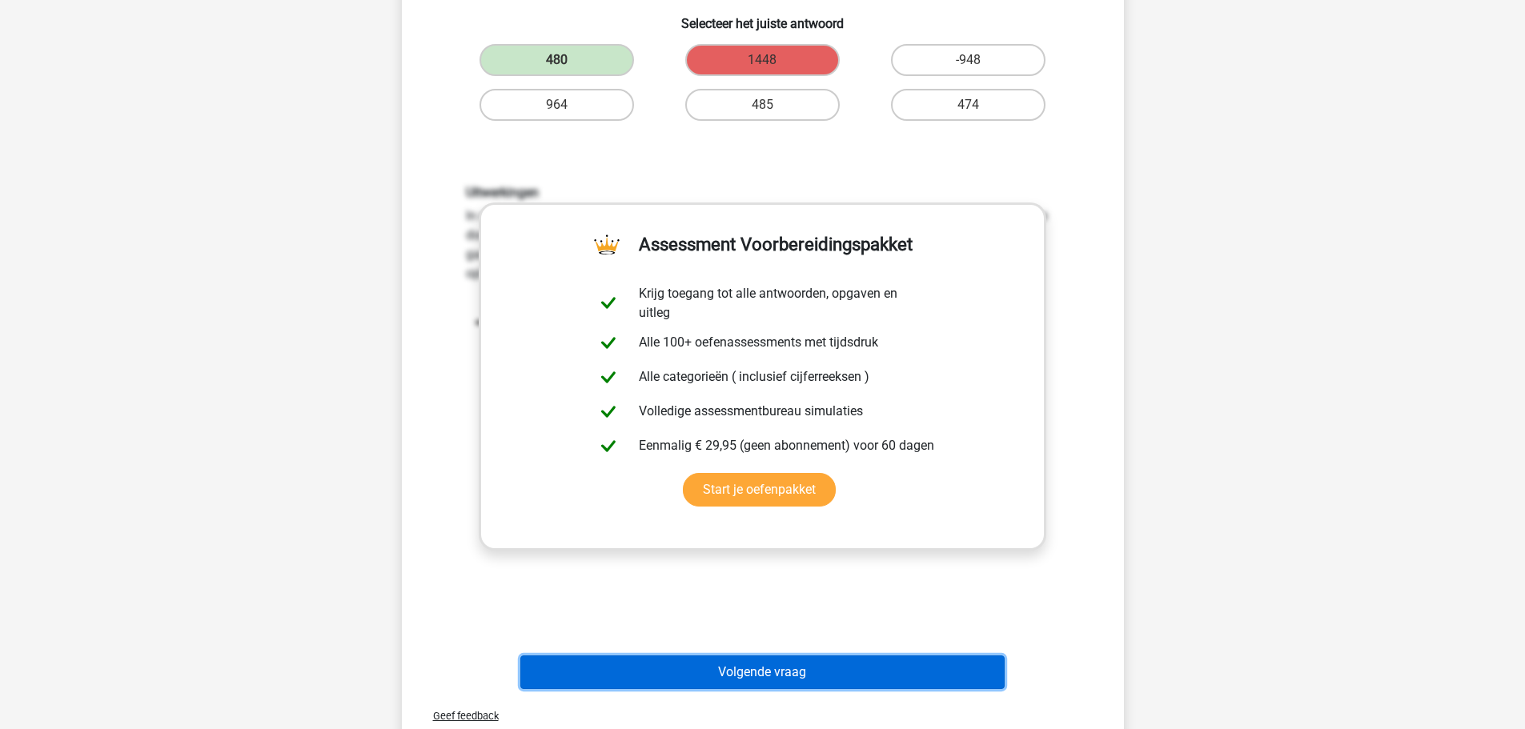
click at [789, 670] on button "Volgende vraag" at bounding box center [762, 673] width 484 height 34
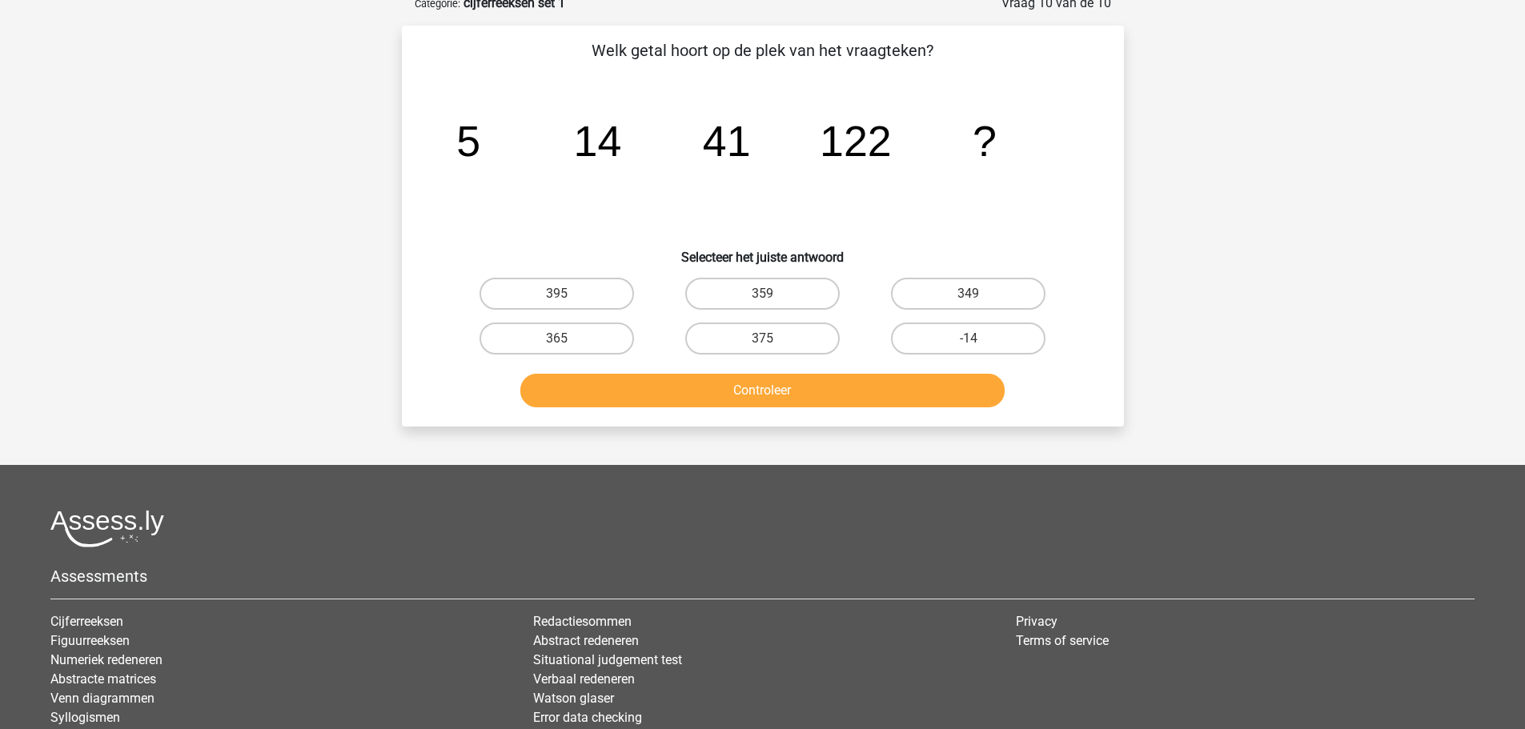
scroll to position [80, 0]
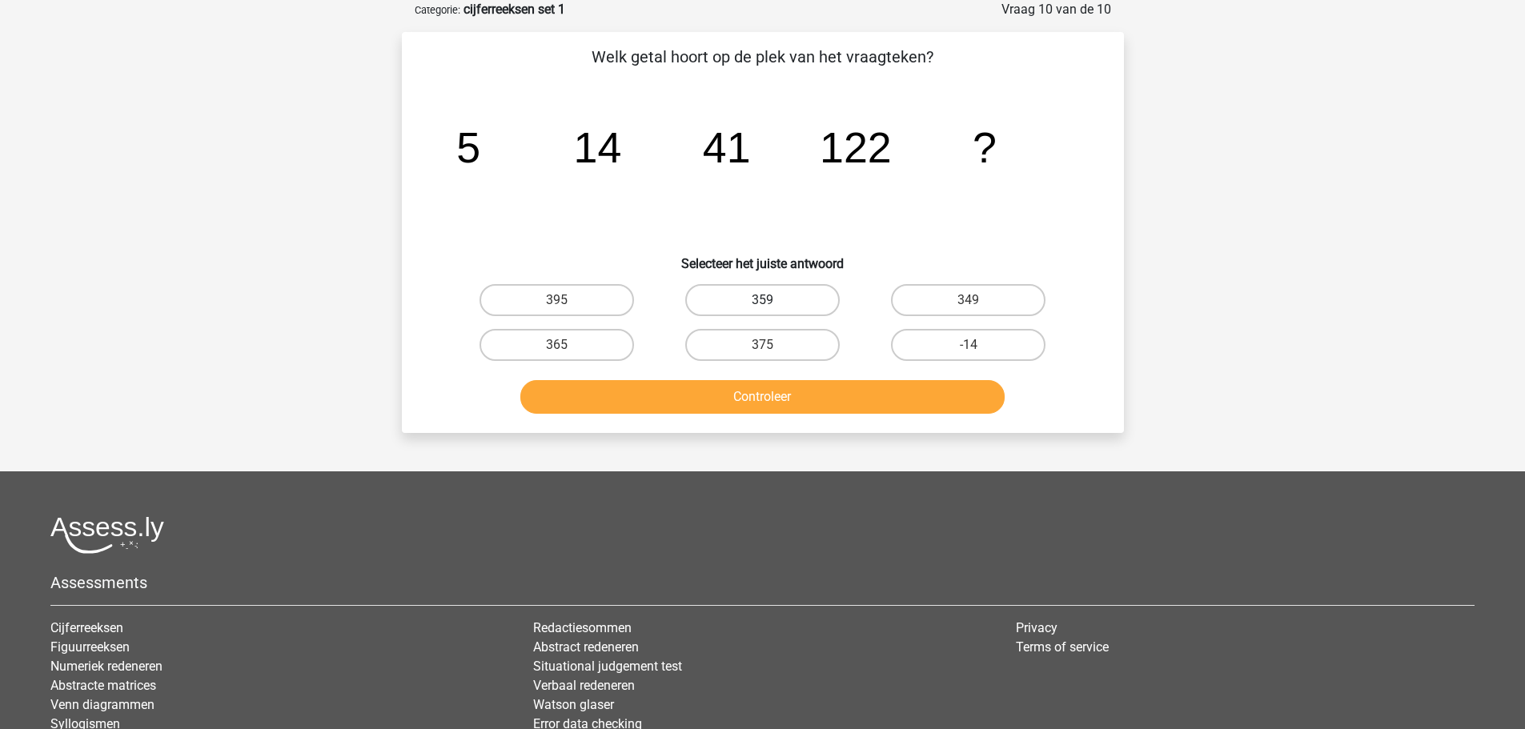
click at [722, 302] on label "359" at bounding box center [762, 300] width 155 height 32
click at [762, 302] on input "359" at bounding box center [767, 305] width 10 height 10
radio input "true"
click at [769, 393] on button "Controleer" at bounding box center [762, 397] width 484 height 34
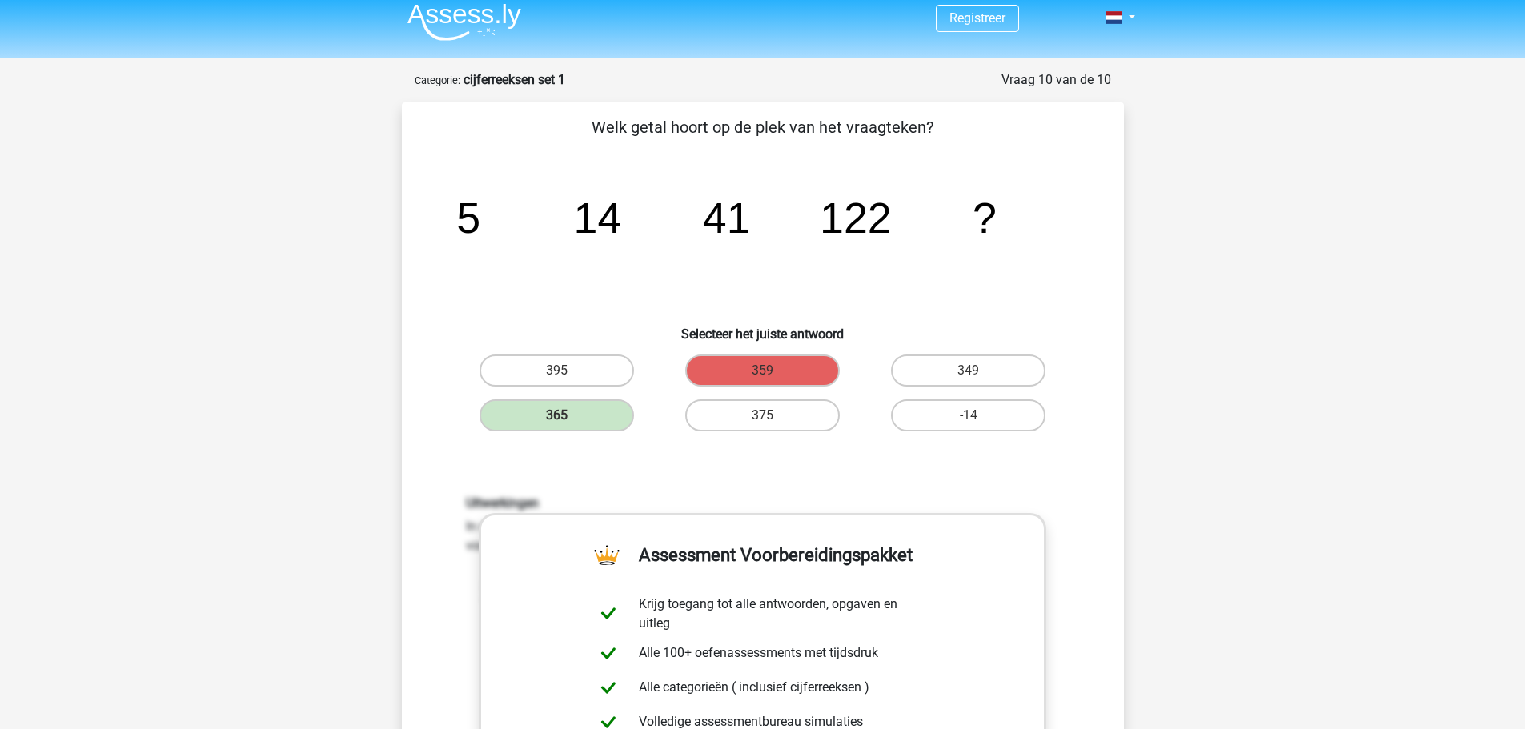
scroll to position [0, 0]
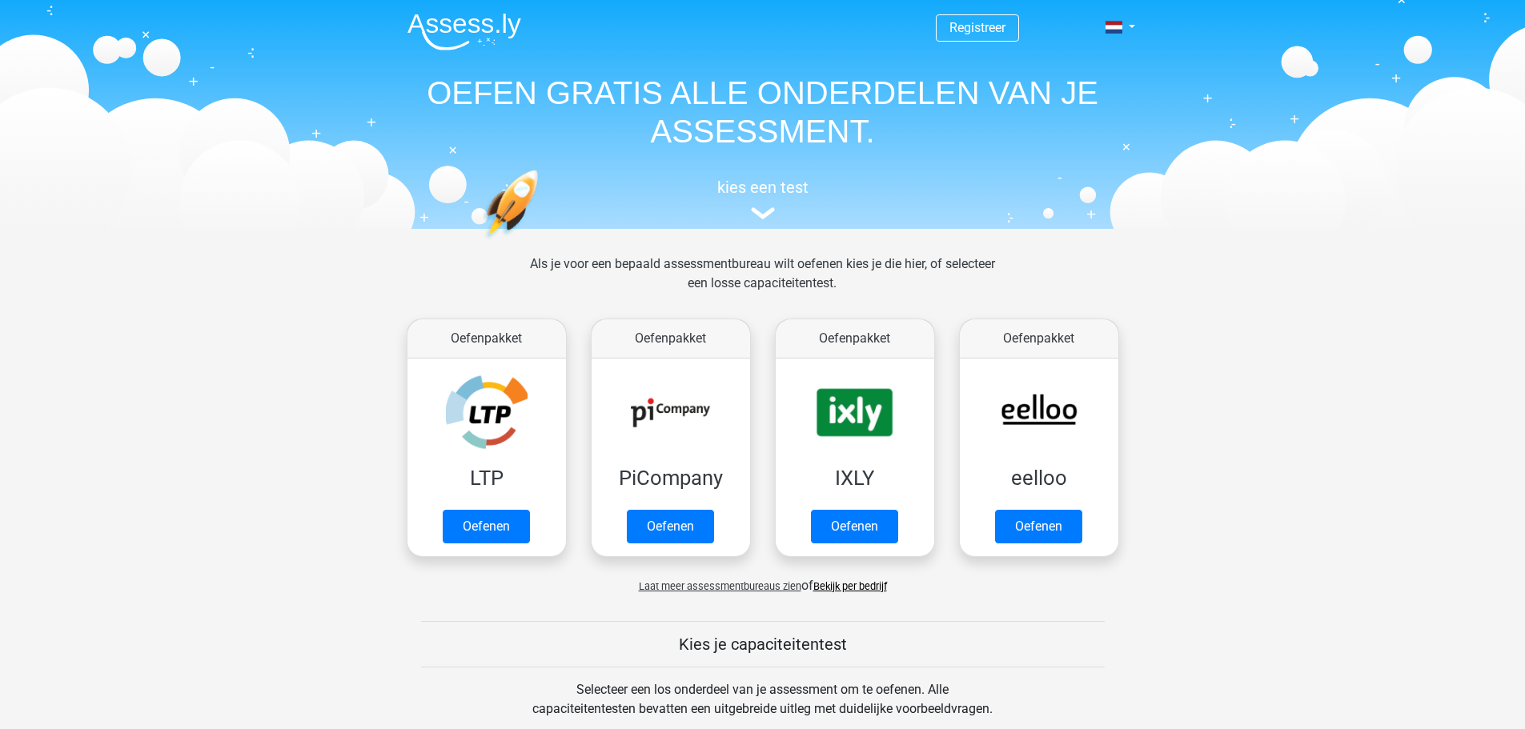
scroll to position [561, 0]
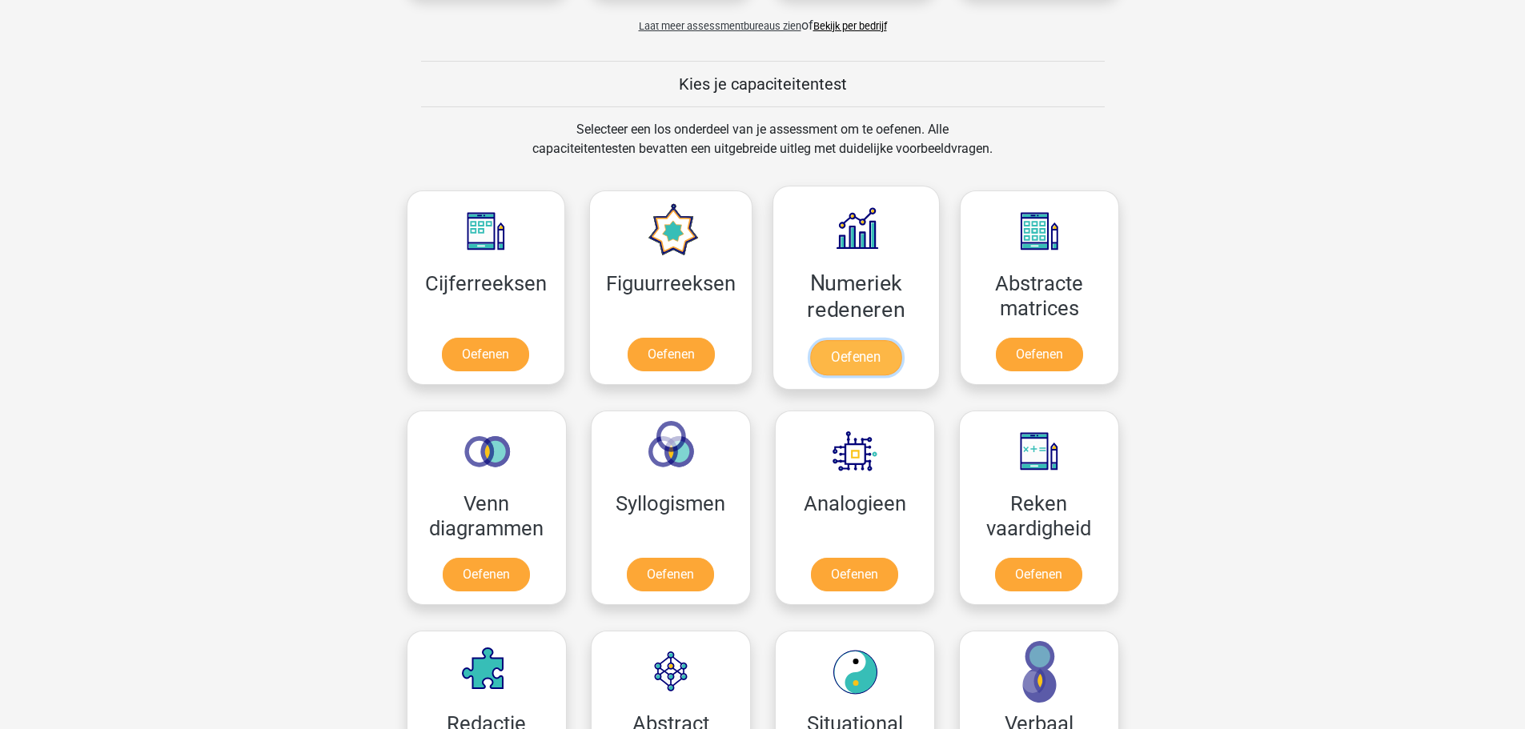
click at [861, 340] on link "Oefenen" at bounding box center [855, 357] width 91 height 35
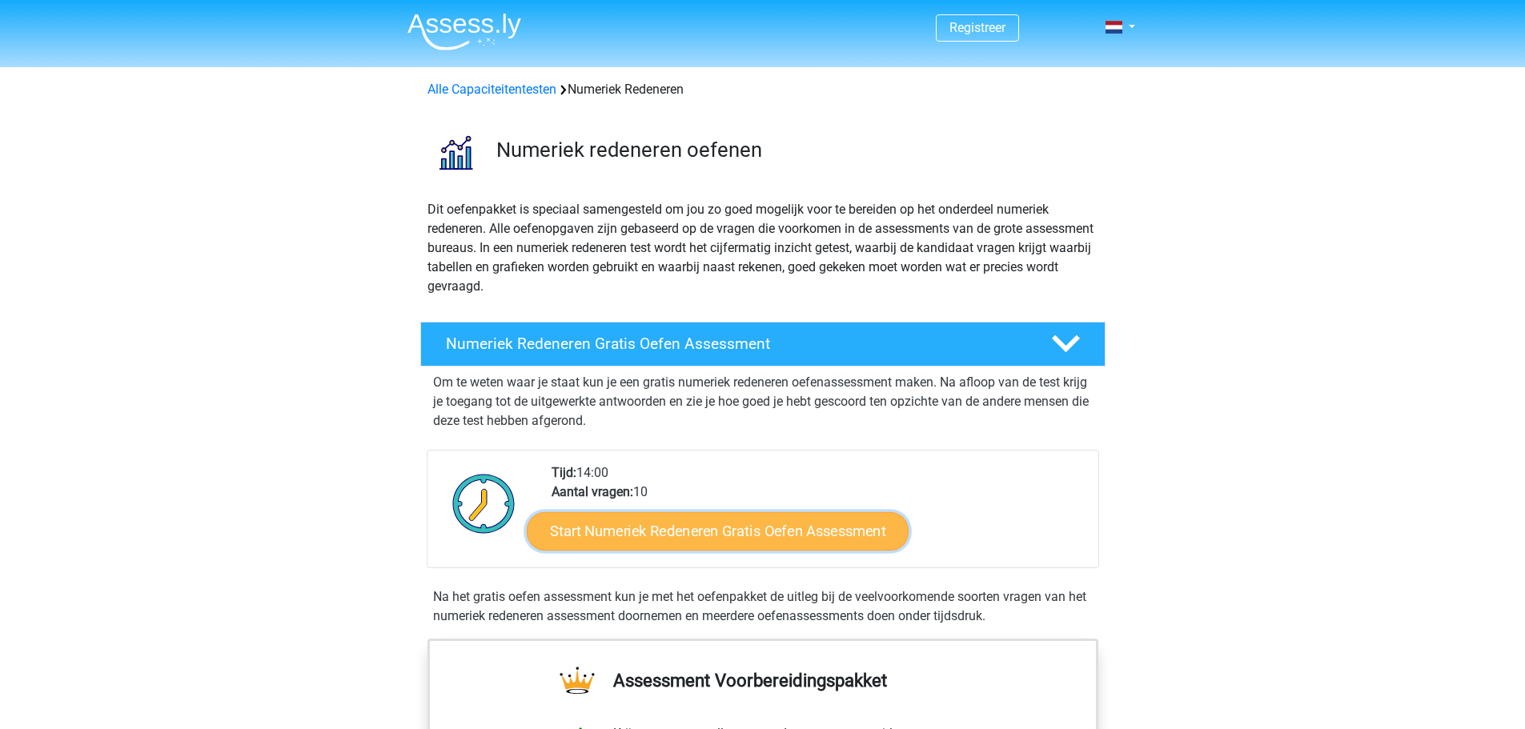
click at [768, 528] on link "Start Numeriek Redeneren Gratis Oefen Assessment" at bounding box center [718, 531] width 382 height 38
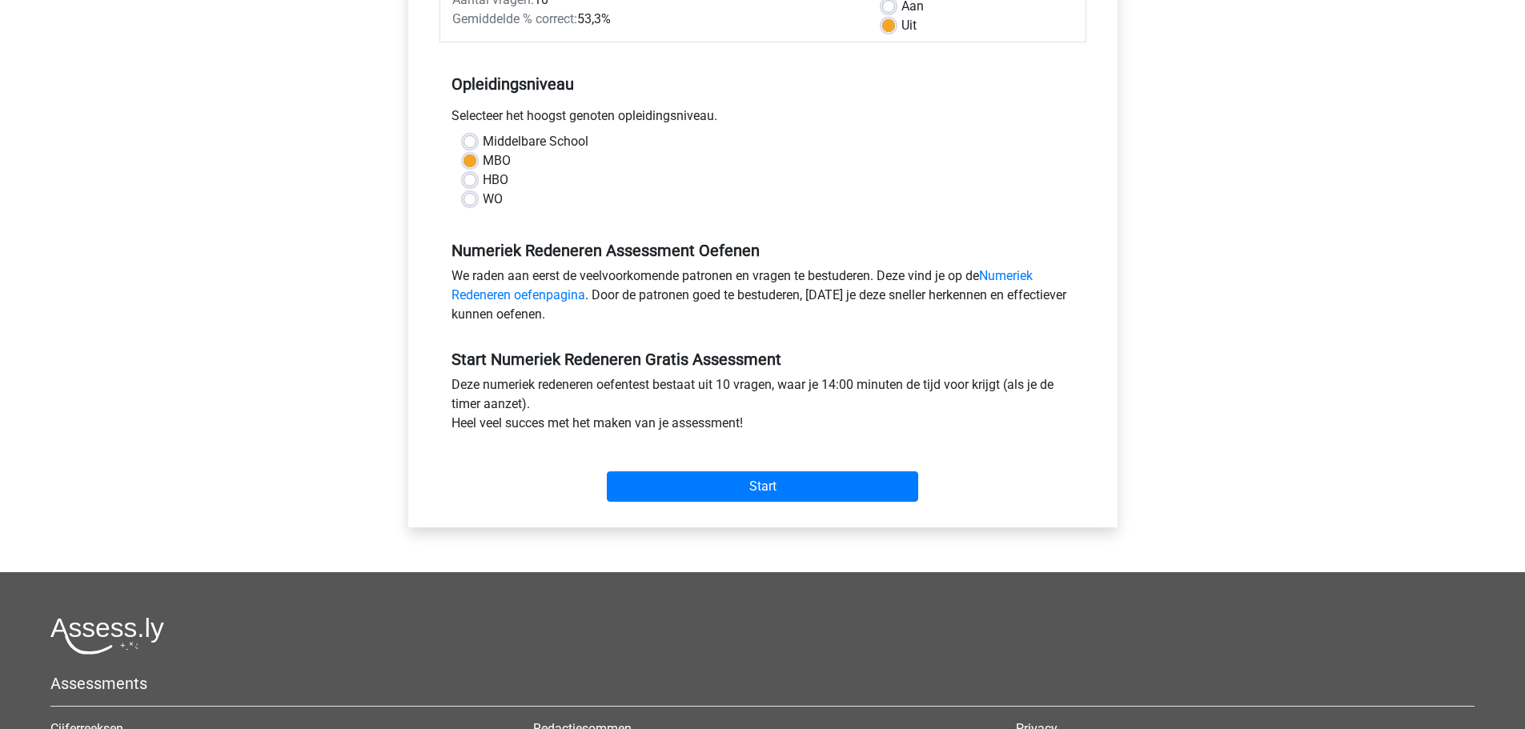
scroll to position [320, 0]
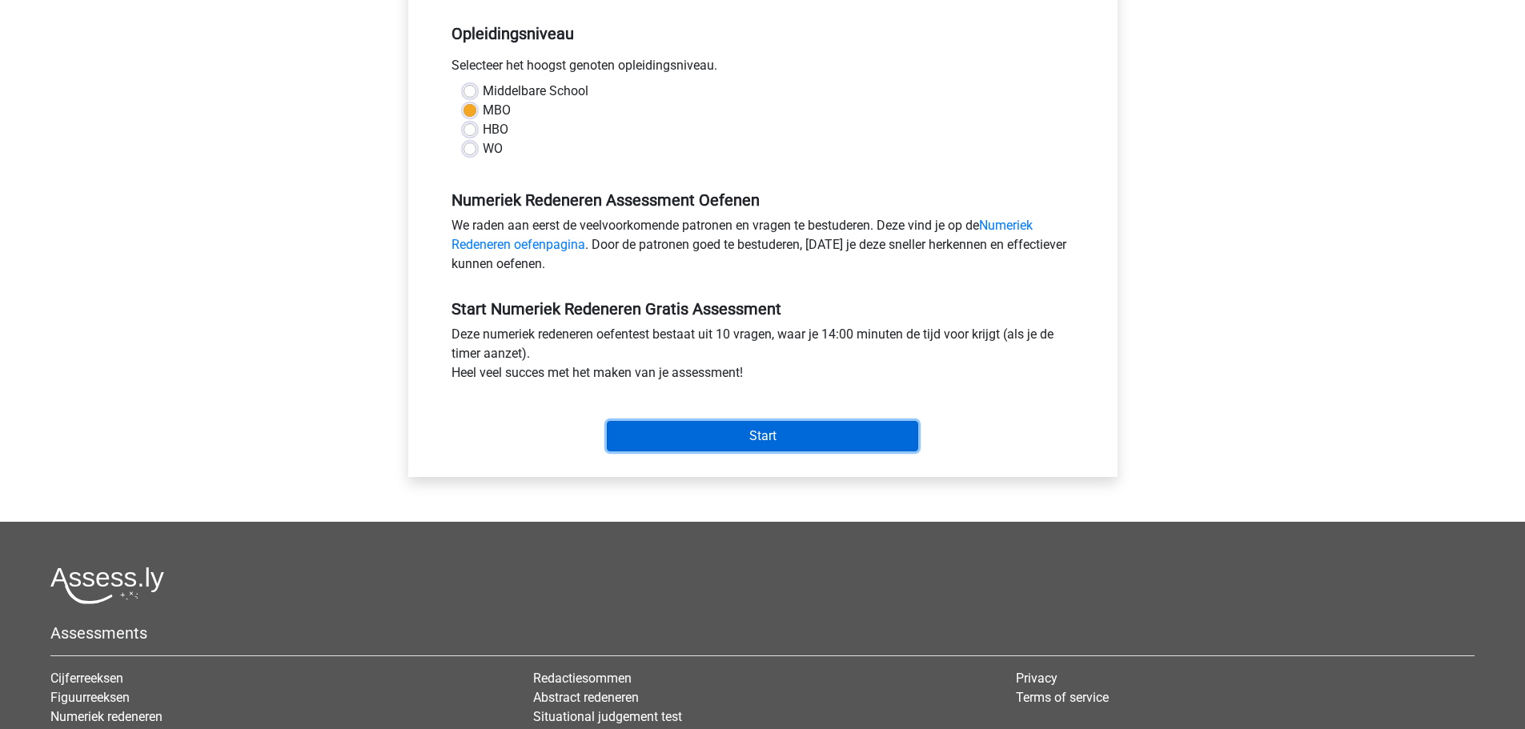
click at [794, 436] on input "Start" at bounding box center [762, 436] width 311 height 30
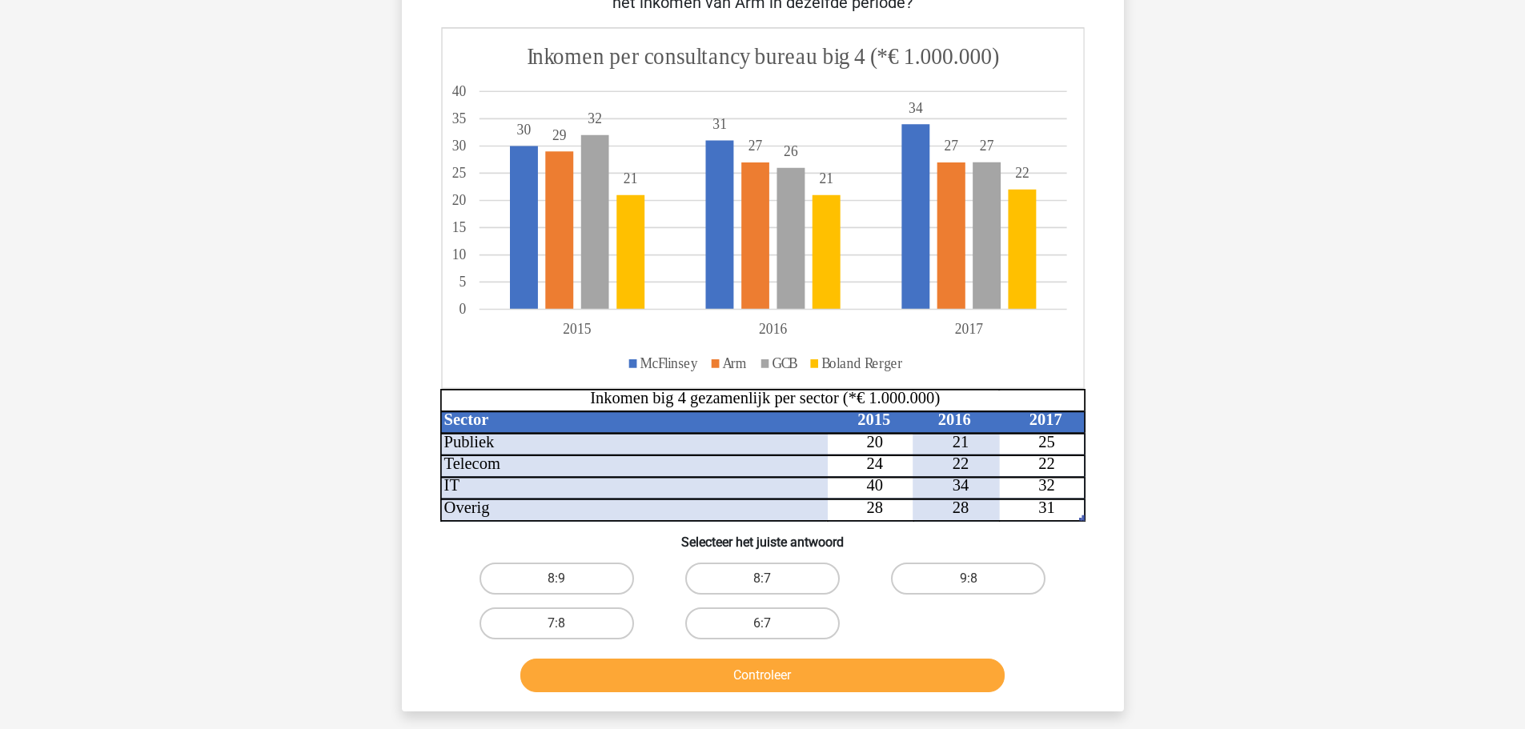
scroll to position [160, 0]
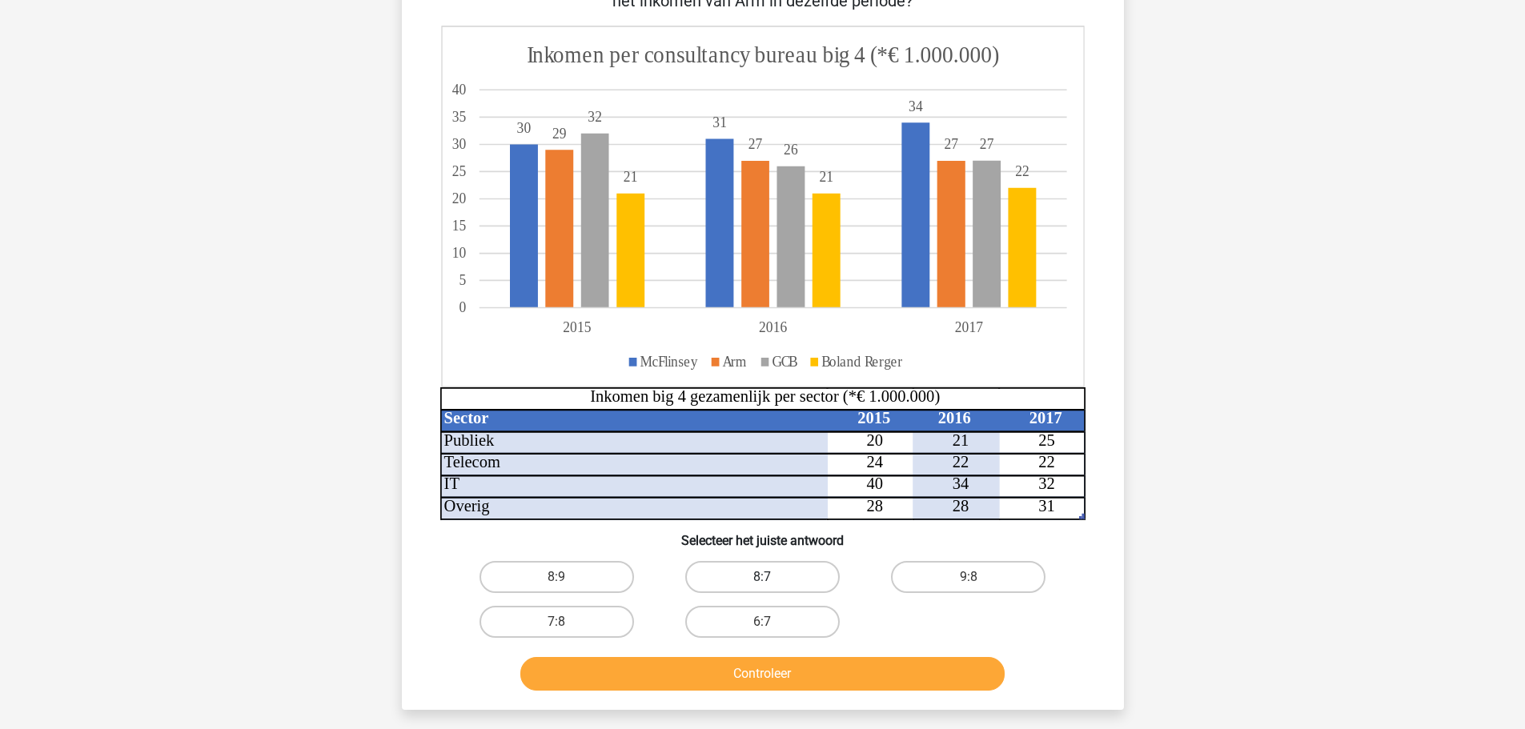
click at [779, 573] on label "8:7" at bounding box center [762, 577] width 155 height 32
click at [773, 577] on input "8:7" at bounding box center [767, 582] width 10 height 10
radio input "true"
click at [798, 671] on button "Controleer" at bounding box center [762, 674] width 484 height 34
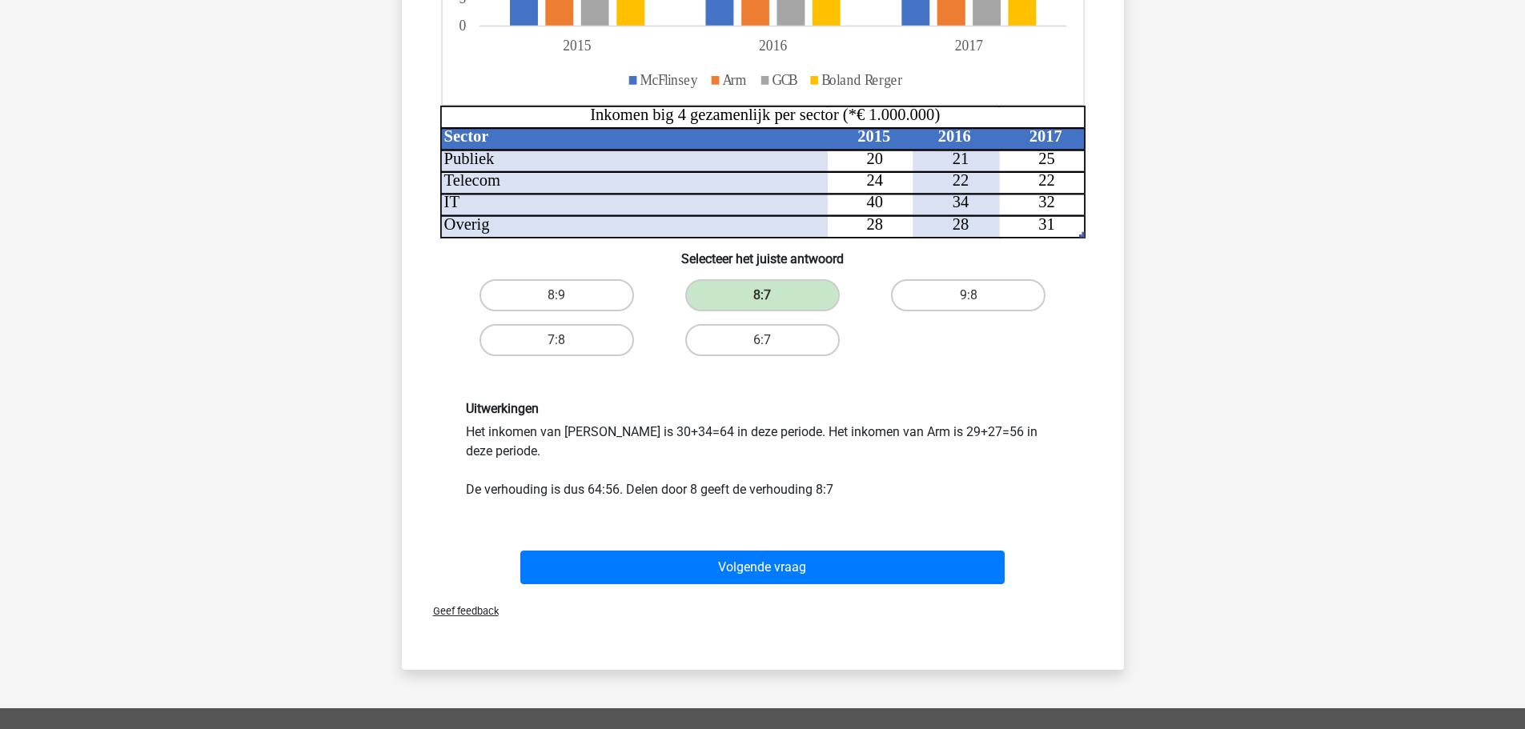
scroll to position [480, 0]
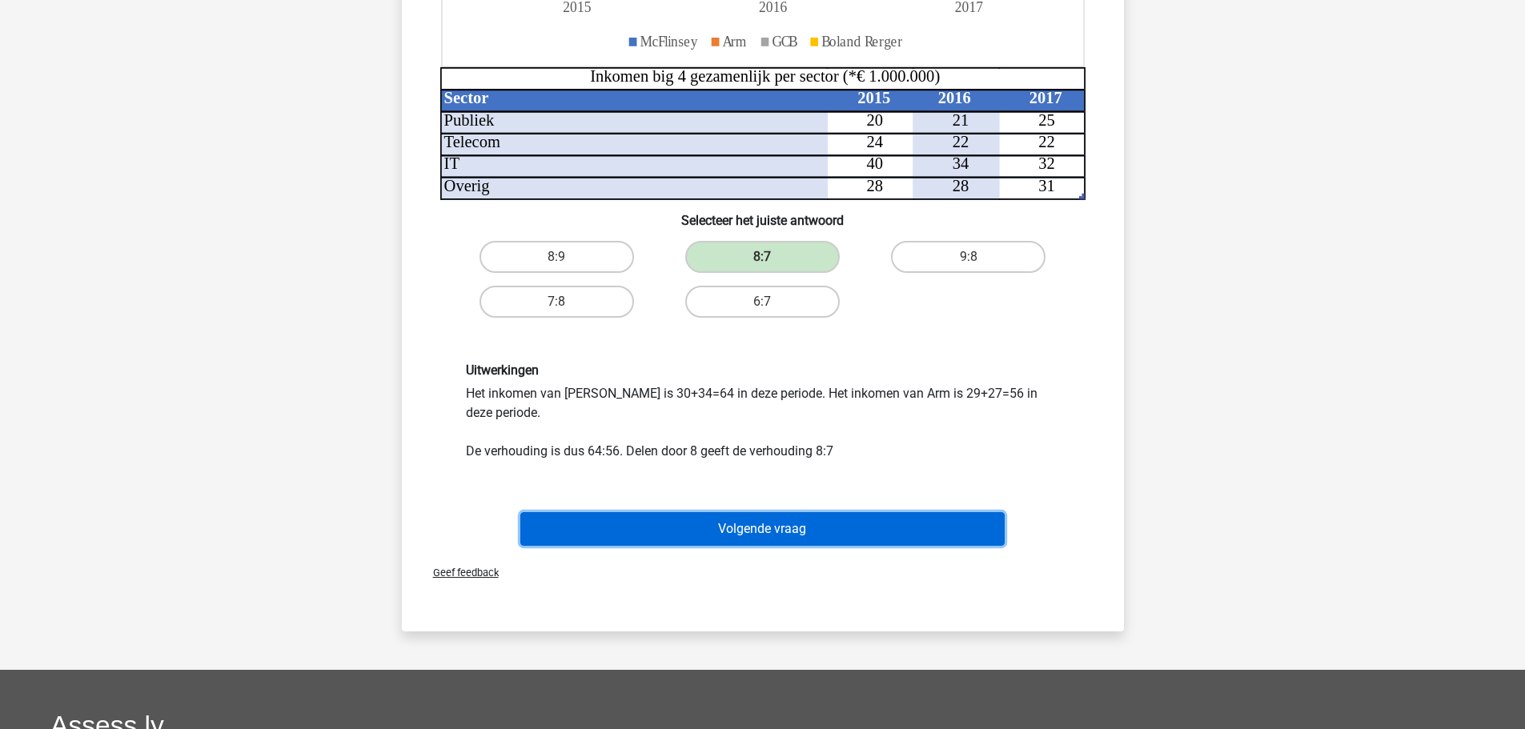
click at [790, 532] on button "Volgende vraag" at bounding box center [762, 529] width 484 height 34
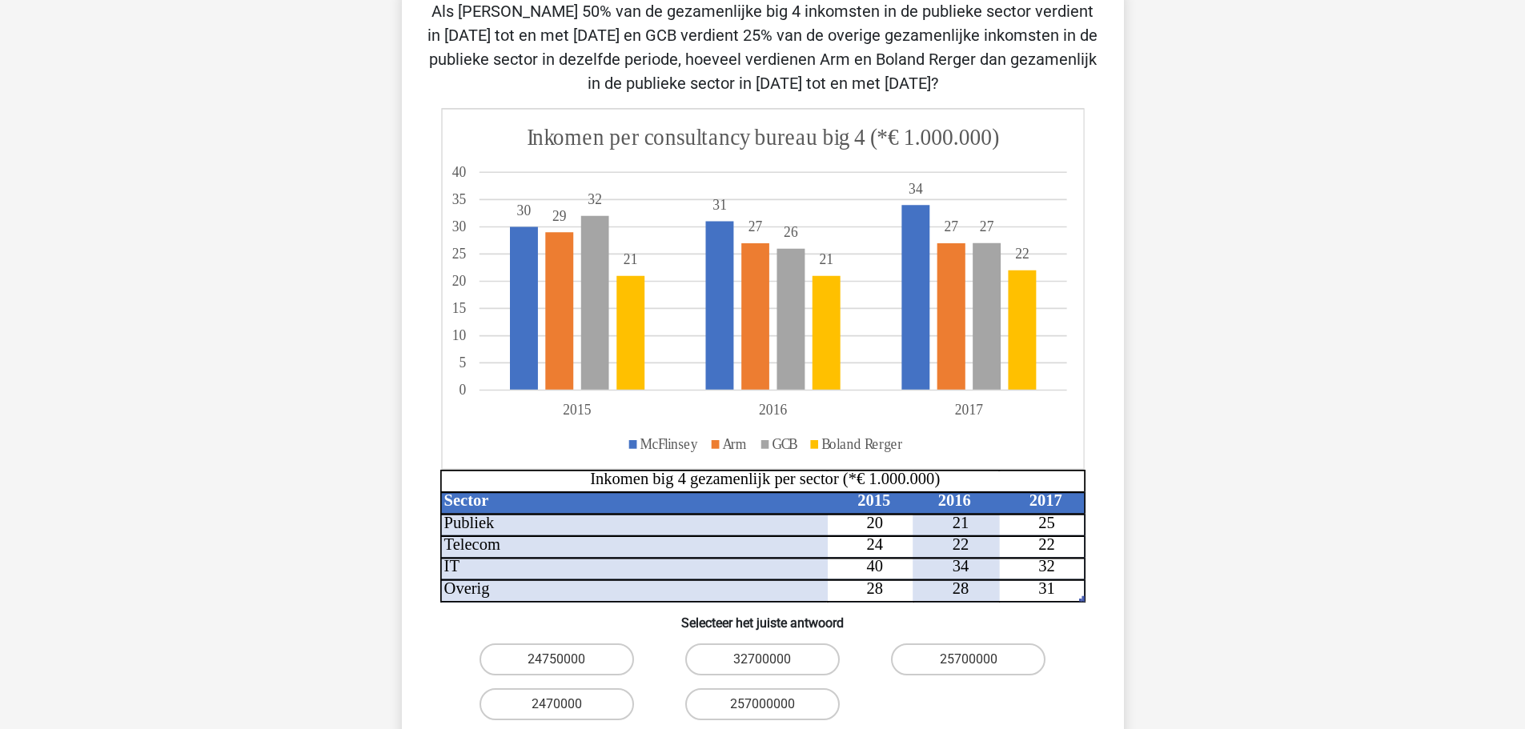
scroll to position [240, 0]
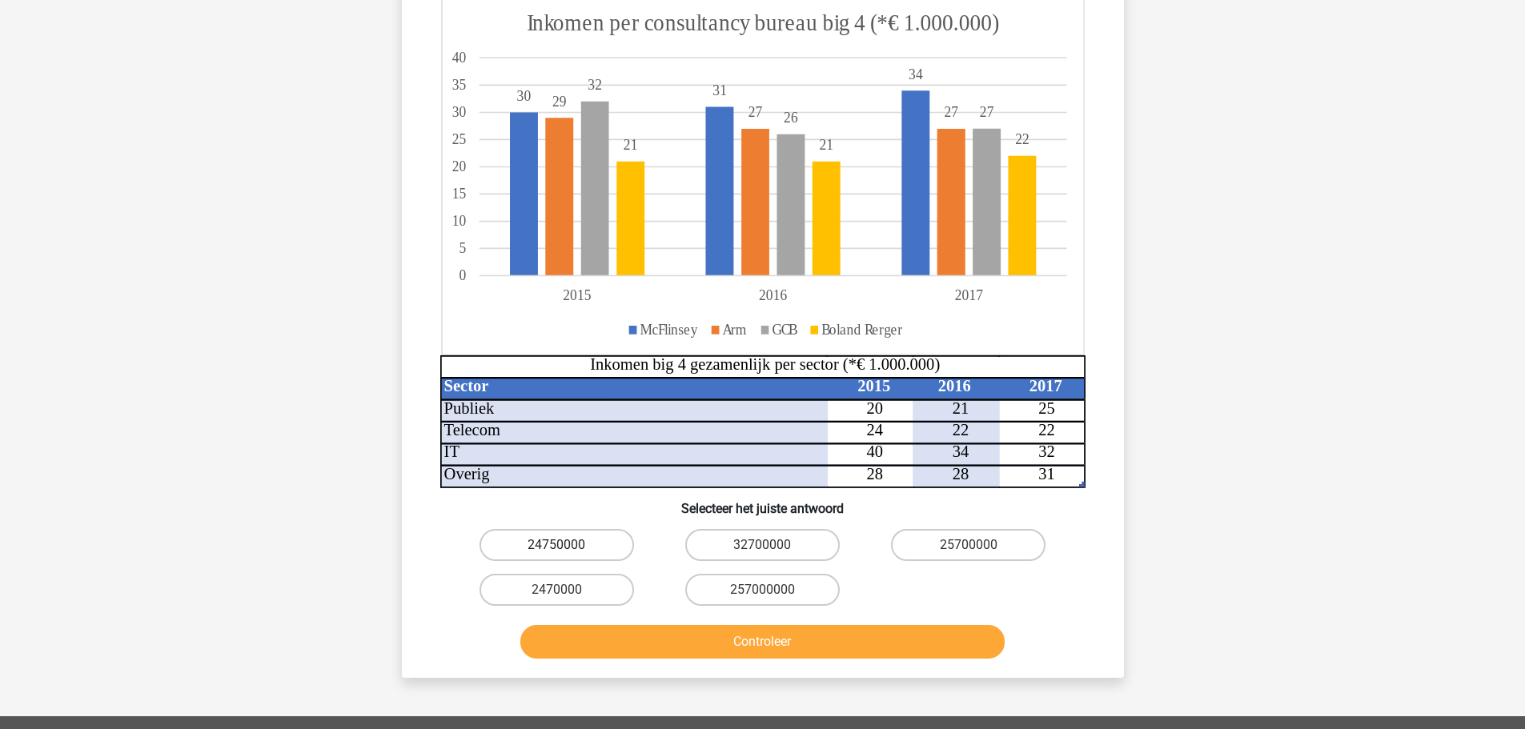
click at [576, 548] on label "24750000" at bounding box center [557, 545] width 155 height 32
click at [567, 548] on input "24750000" at bounding box center [561, 550] width 10 height 10
radio input "true"
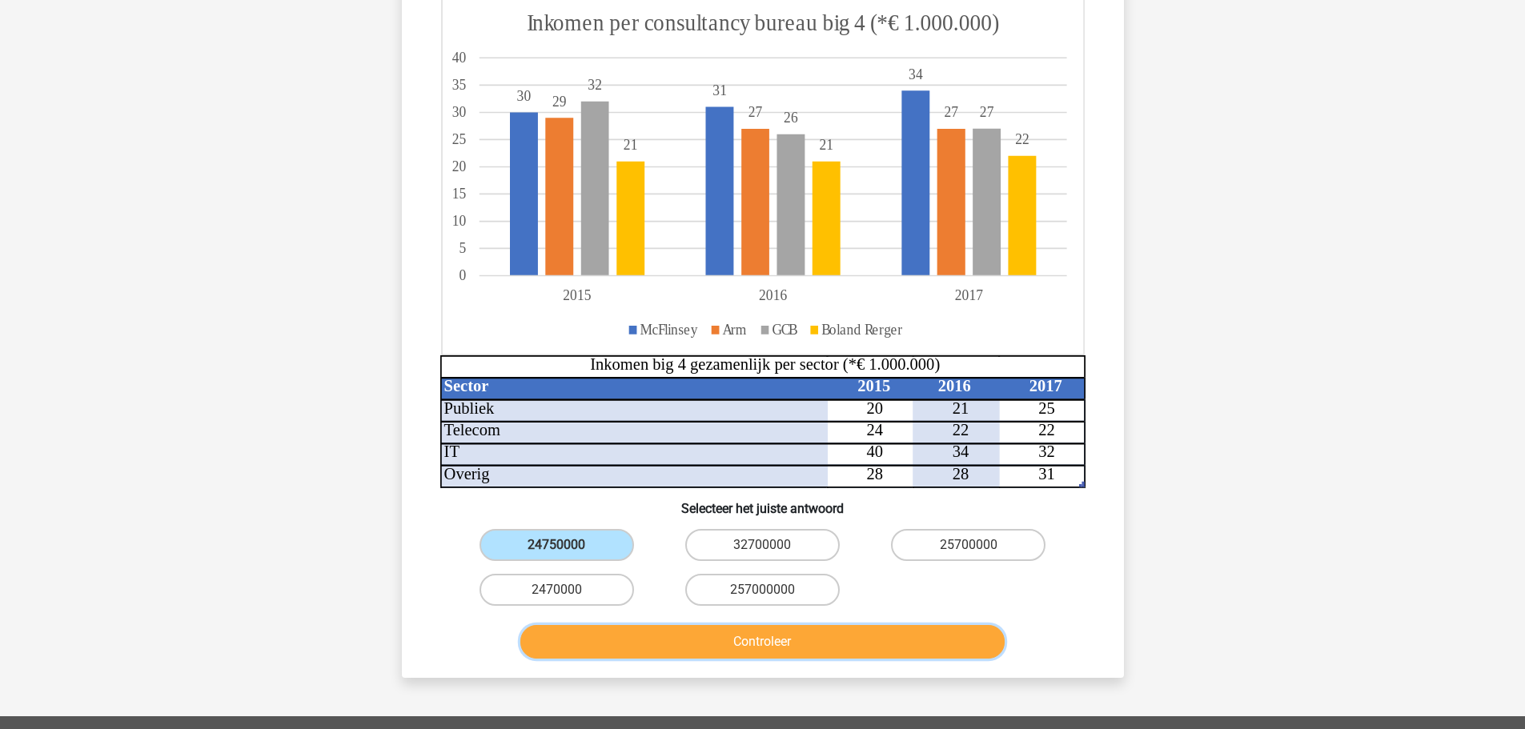
click at [768, 642] on button "Controleer" at bounding box center [762, 642] width 484 height 34
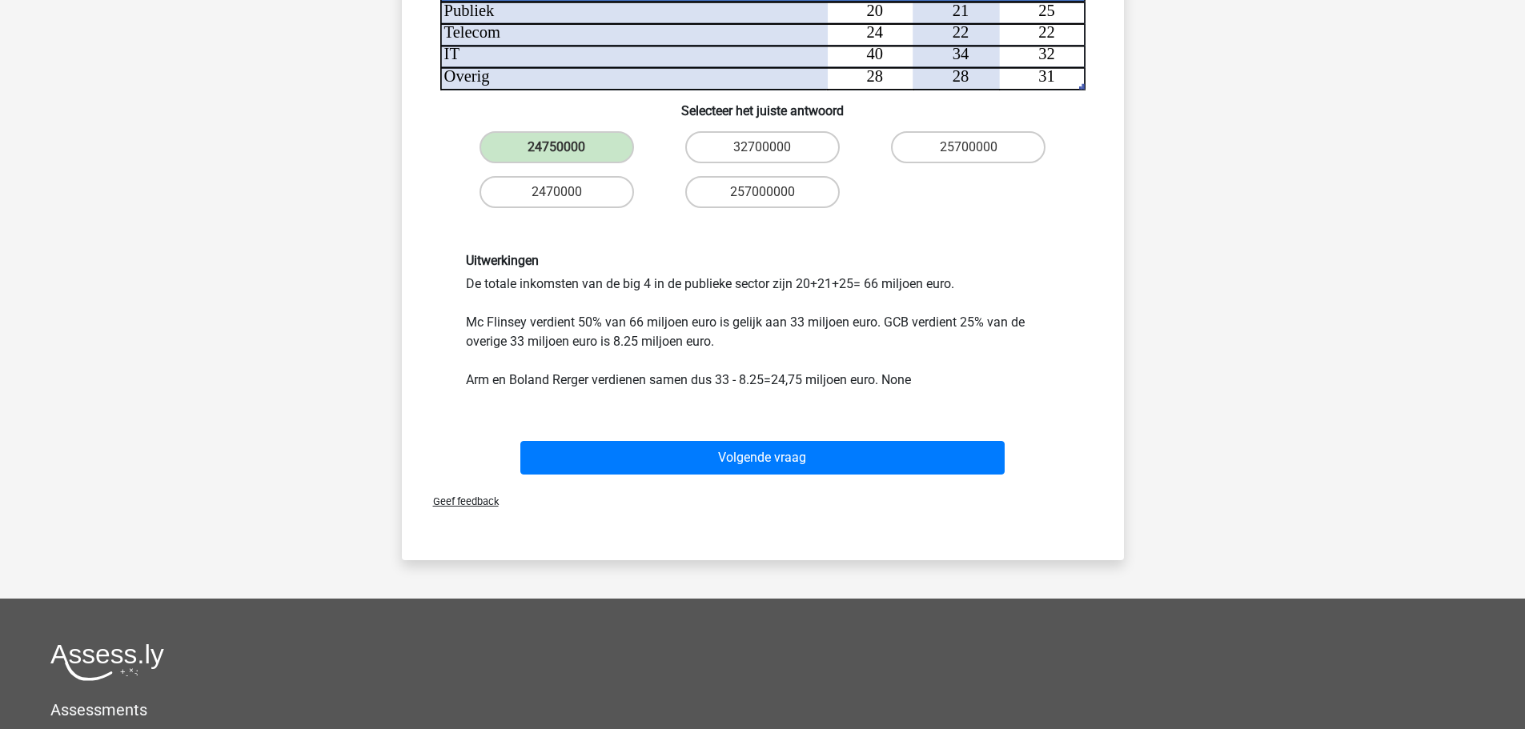
scroll to position [641, 0]
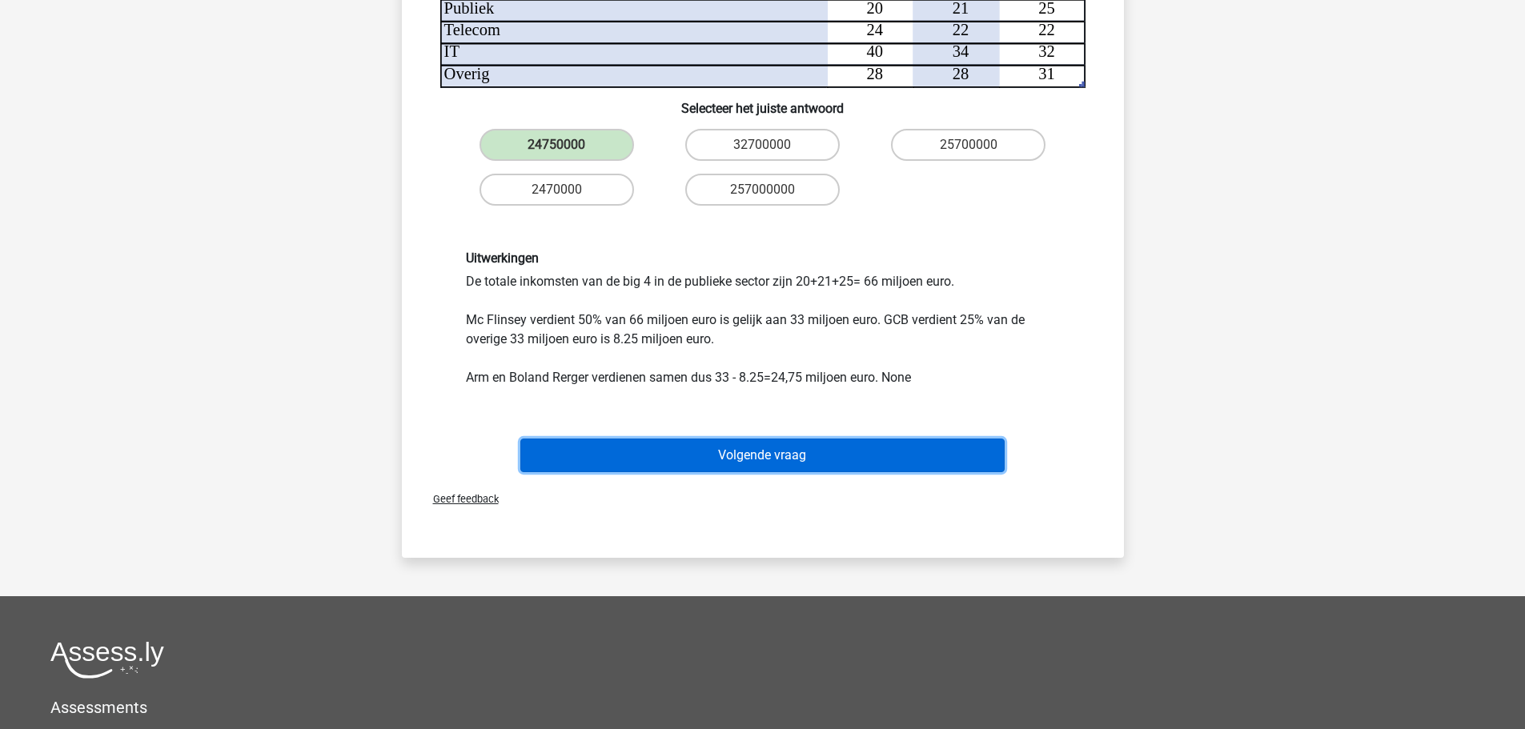
click at [744, 452] on button "Volgende vraag" at bounding box center [762, 456] width 484 height 34
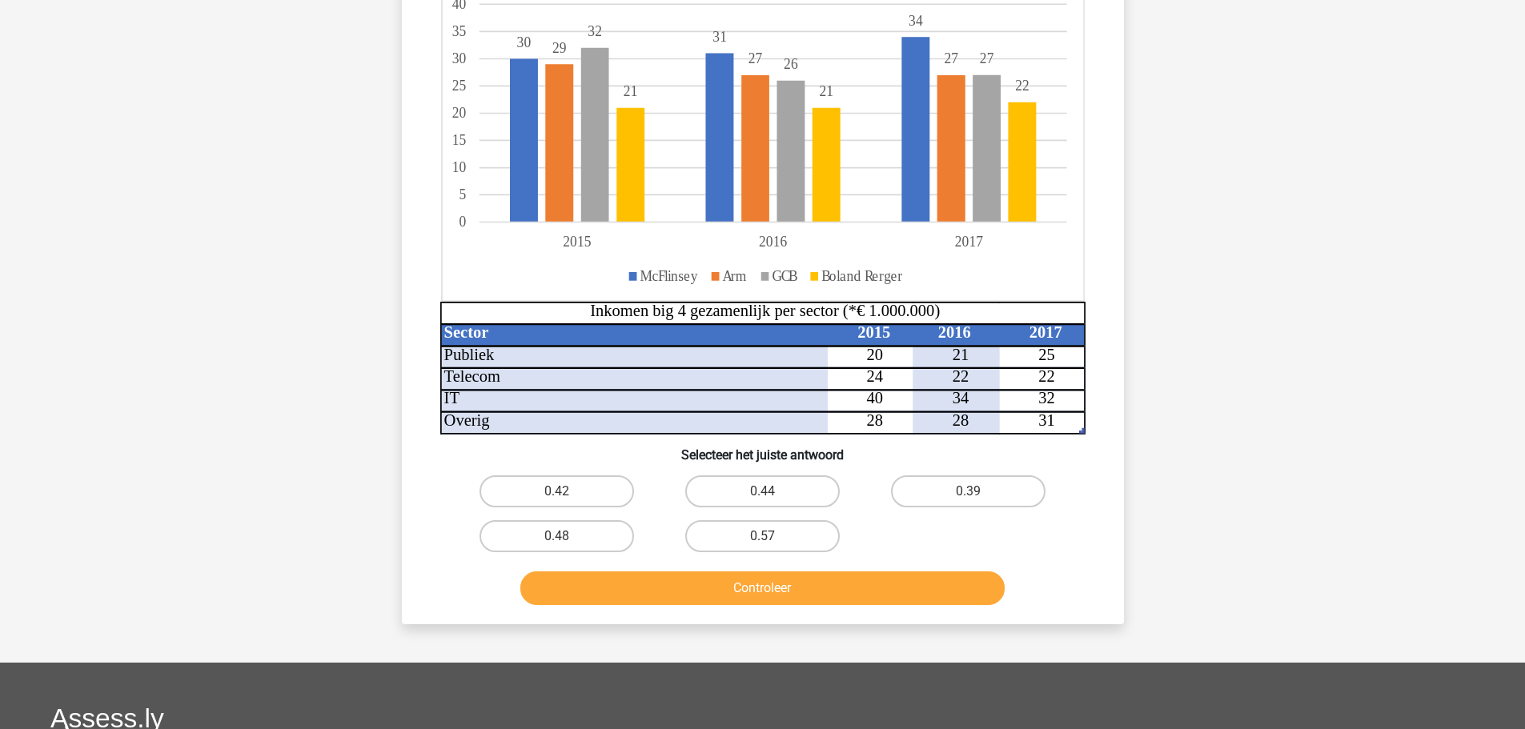
scroll to position [400, 0]
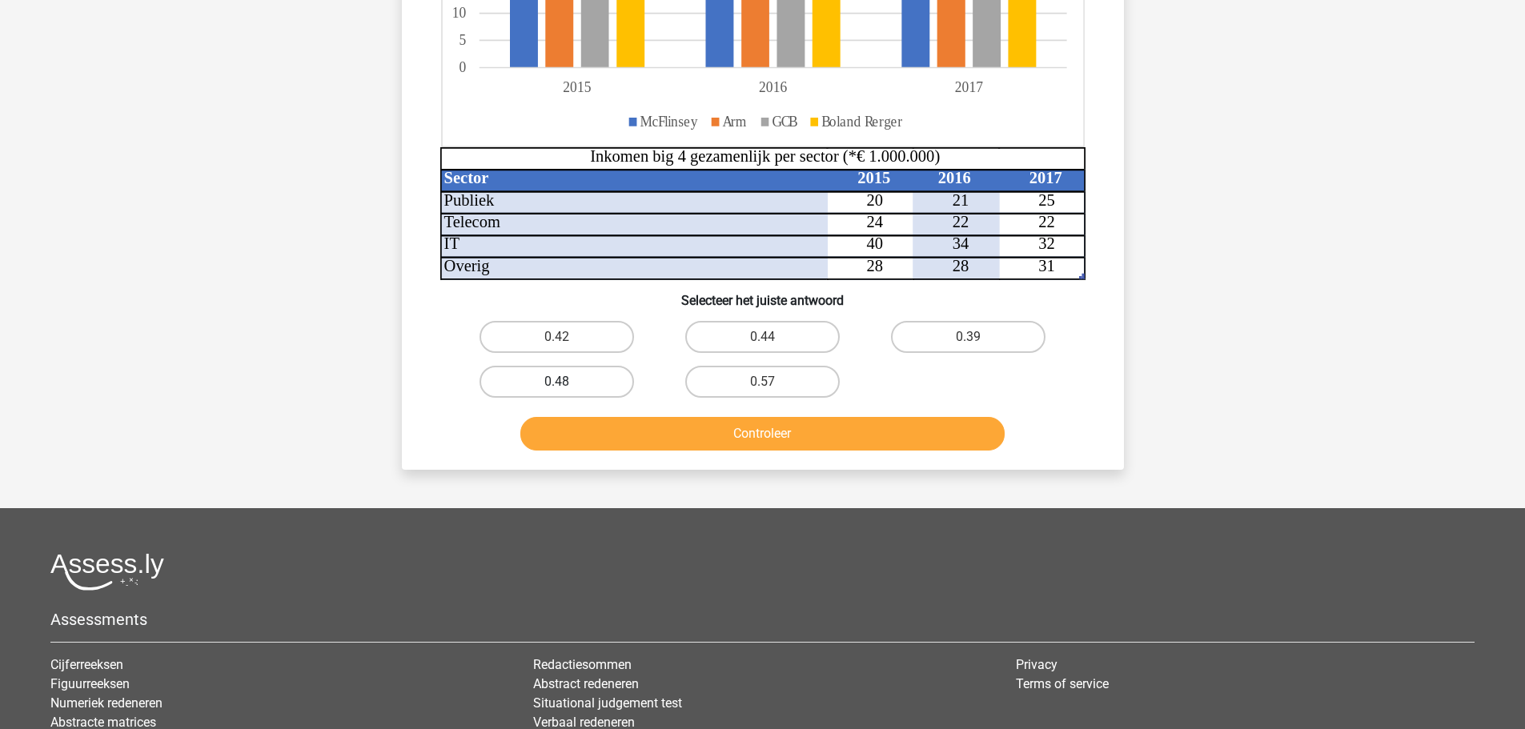
click at [581, 382] on label "0.48" at bounding box center [557, 382] width 155 height 32
click at [567, 382] on input "0.48" at bounding box center [561, 387] width 10 height 10
radio input "true"
click at [723, 430] on button "Controleer" at bounding box center [762, 434] width 484 height 34
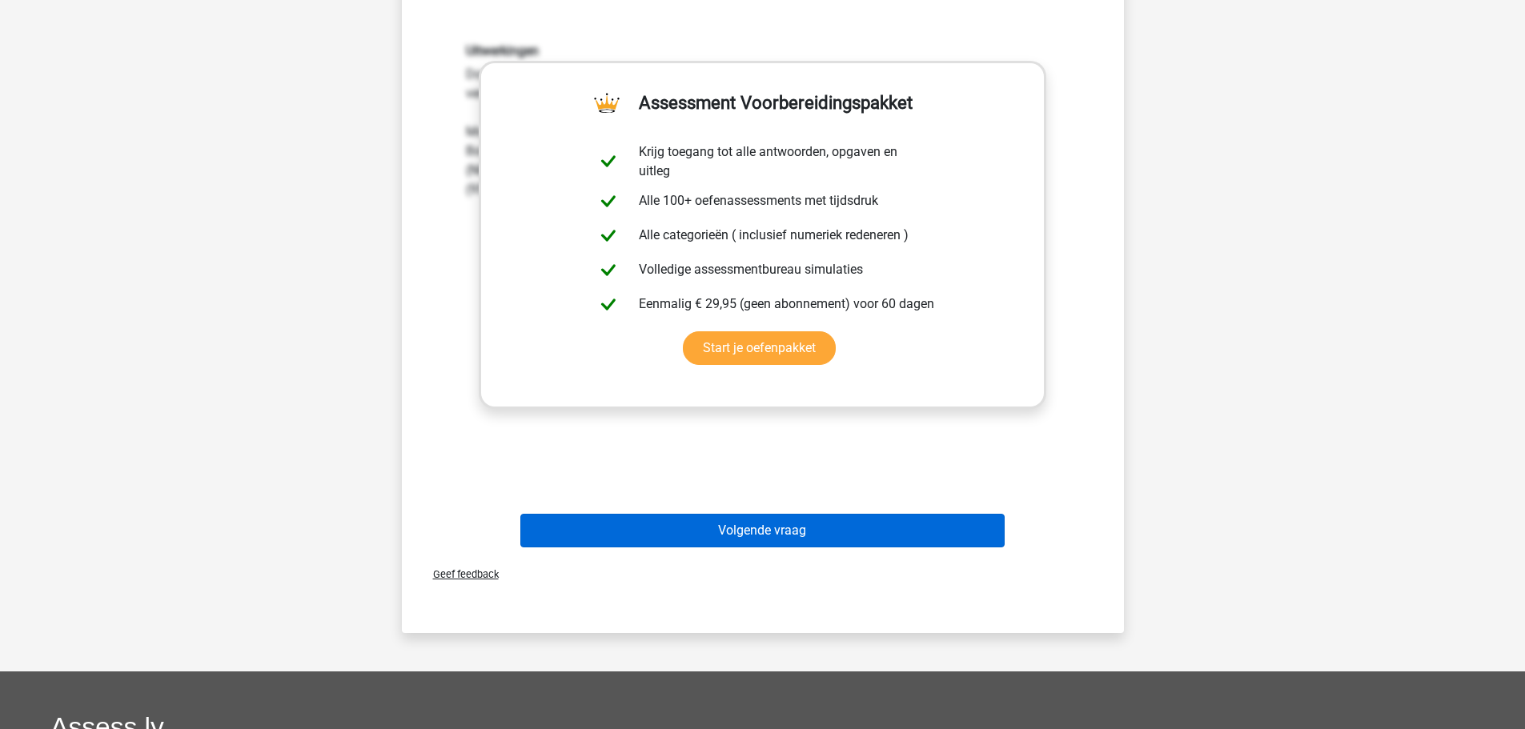
scroll to position [881, 0]
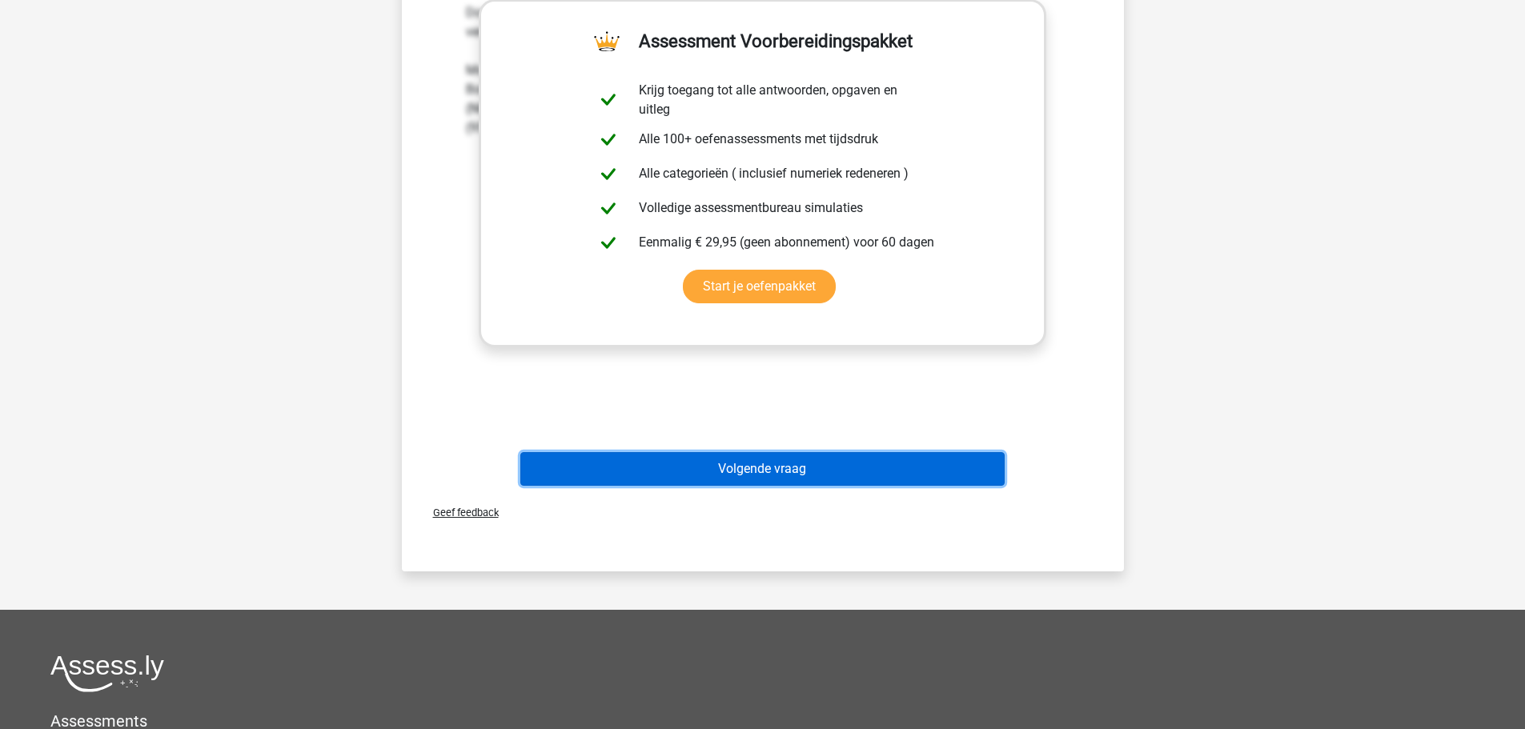
click at [767, 468] on button "Volgende vraag" at bounding box center [762, 469] width 484 height 34
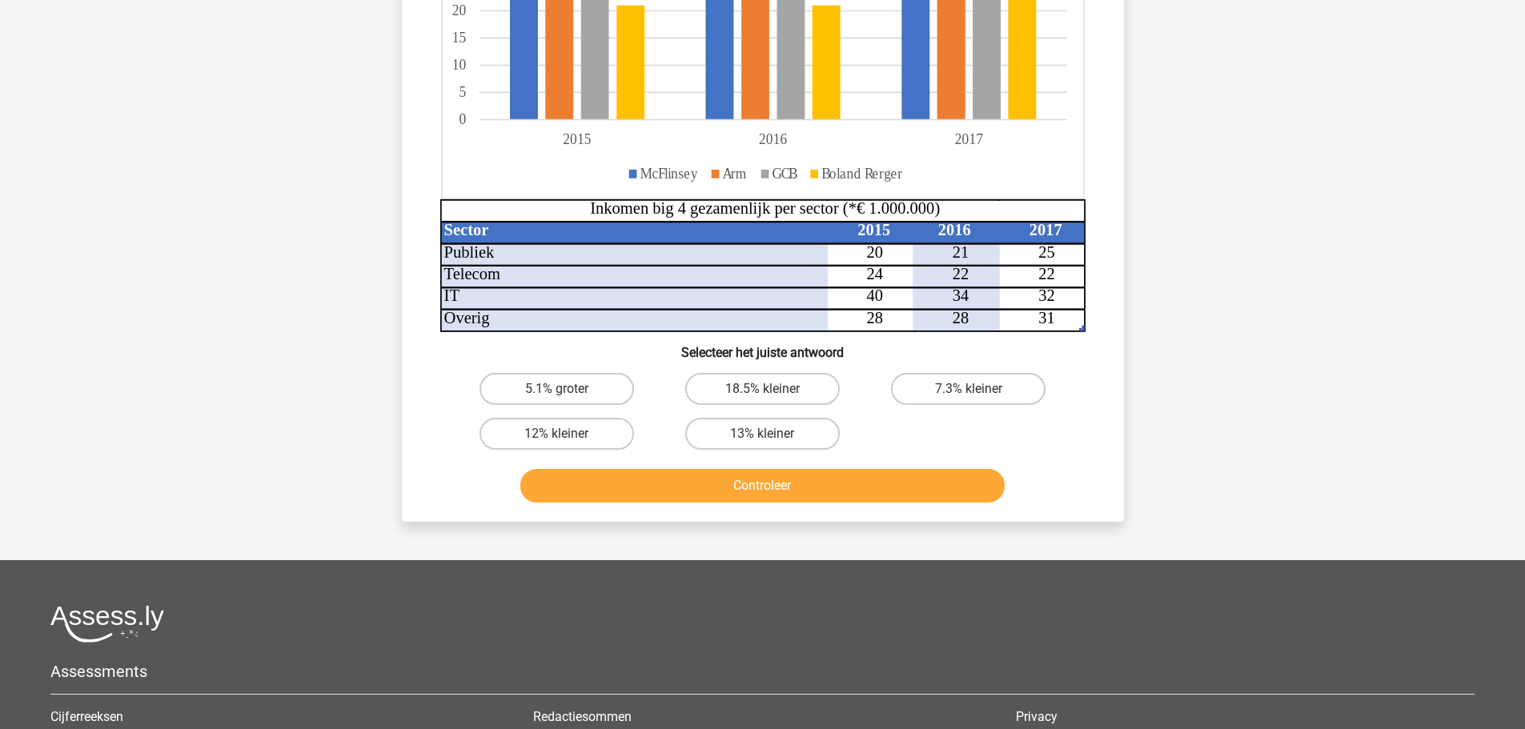
scroll to position [320, 0]
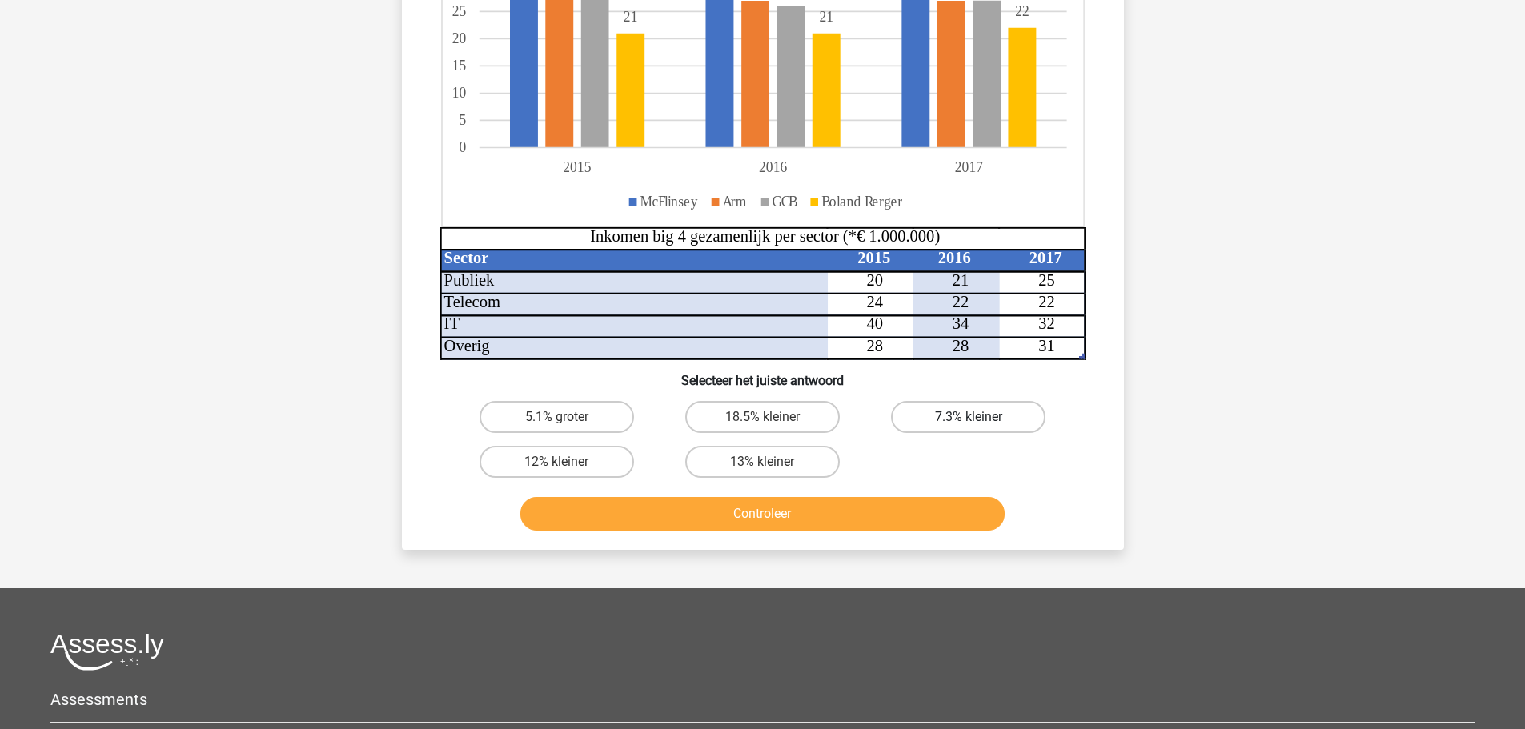
click at [981, 416] on label "7.3% kleiner" at bounding box center [968, 417] width 155 height 32
click at [979, 417] on input "7.3% kleiner" at bounding box center [974, 422] width 10 height 10
radio input "true"
click at [808, 516] on button "Controleer" at bounding box center [762, 514] width 484 height 34
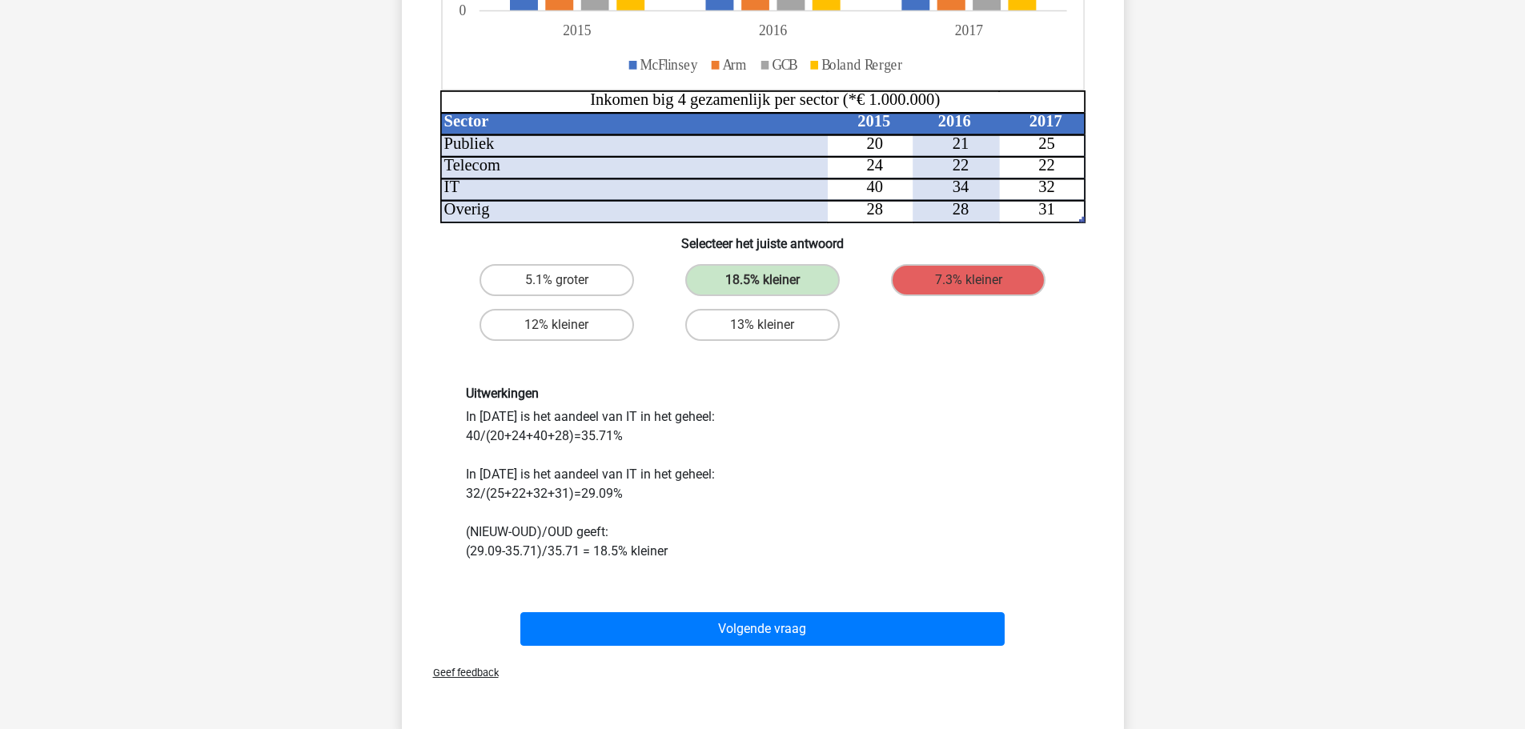
scroll to position [480, 0]
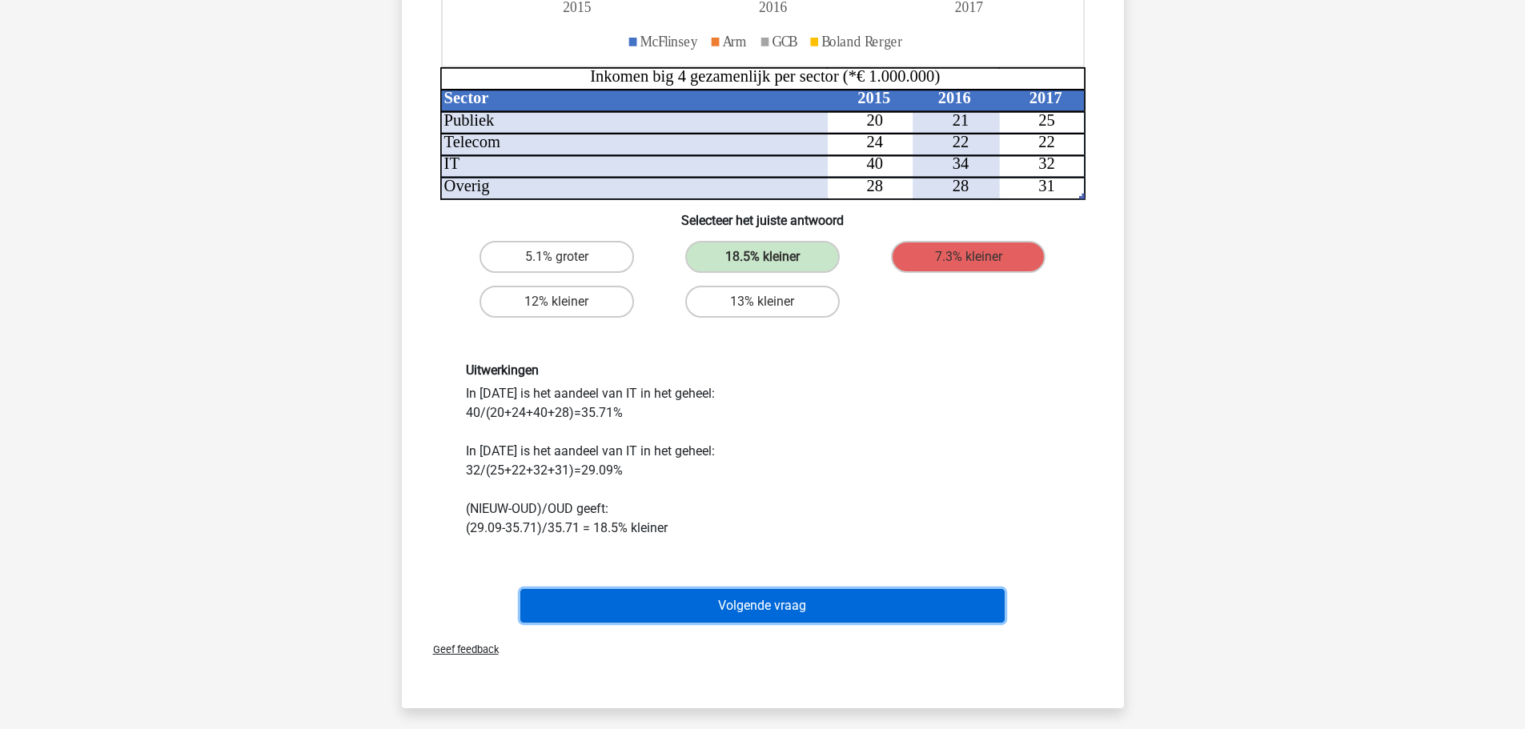
click at [806, 605] on button "Volgende vraag" at bounding box center [762, 606] width 484 height 34
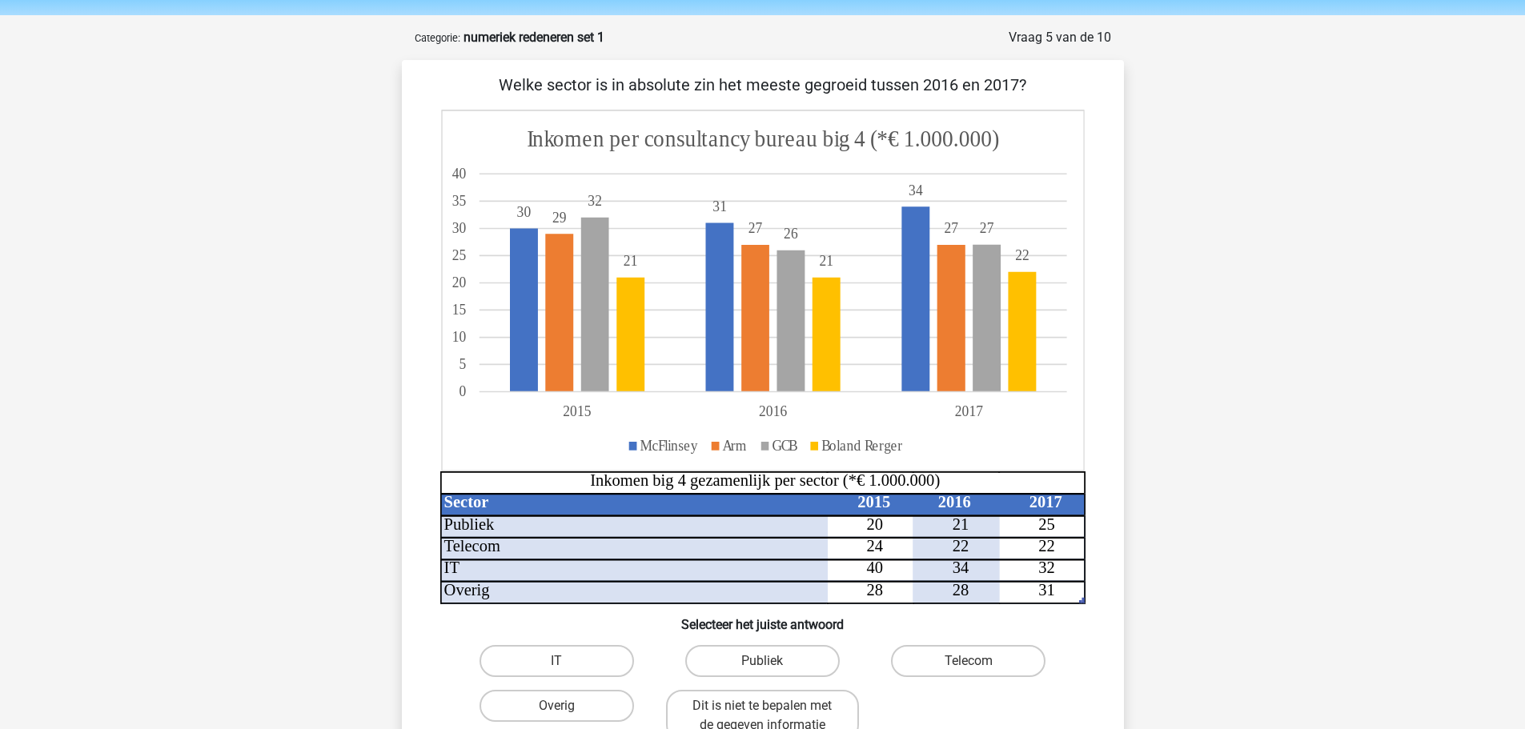
scroll to position [80, 0]
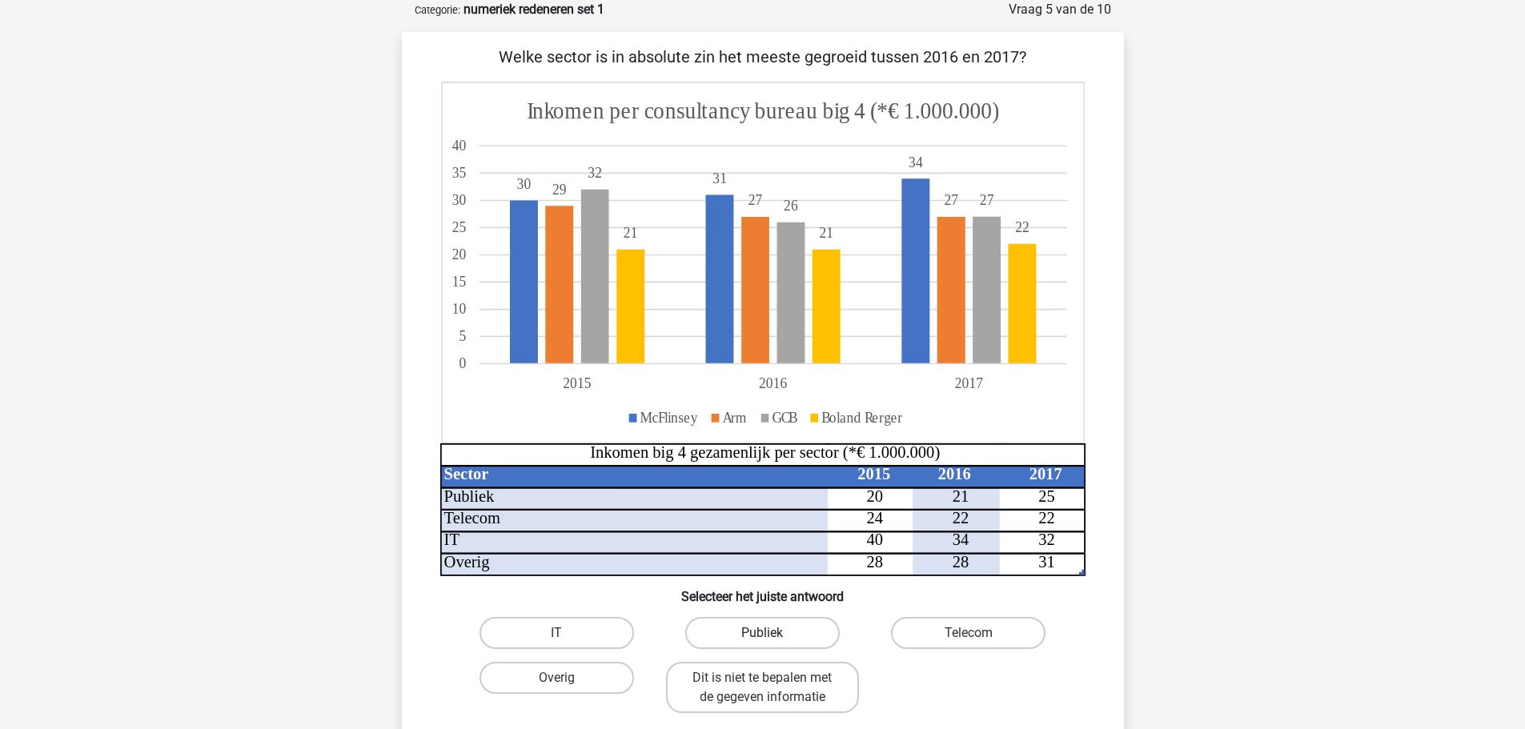
click at [803, 631] on label "Publiek" at bounding box center [762, 633] width 155 height 32
click at [773, 633] on input "Publiek" at bounding box center [767, 638] width 10 height 10
radio input "true"
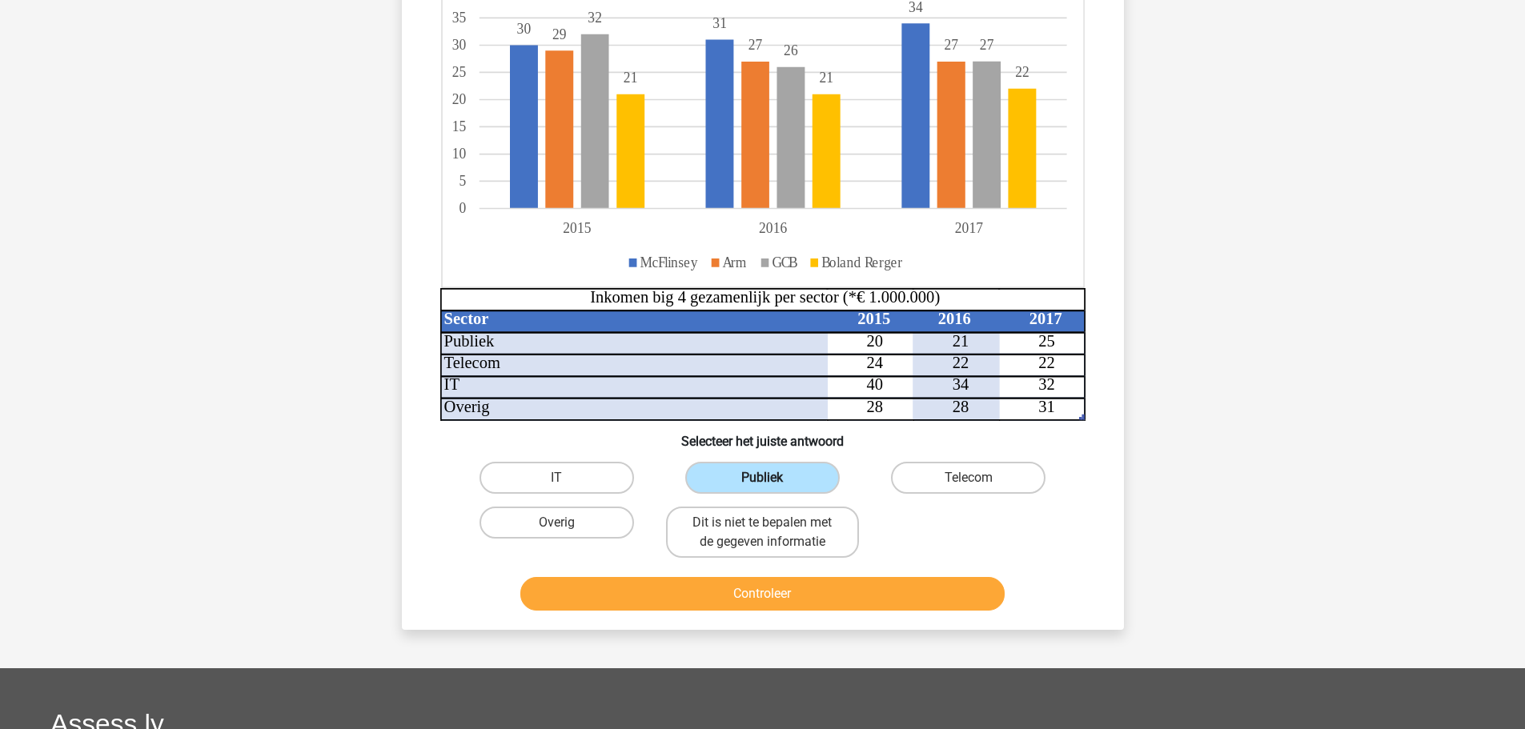
scroll to position [240, 0]
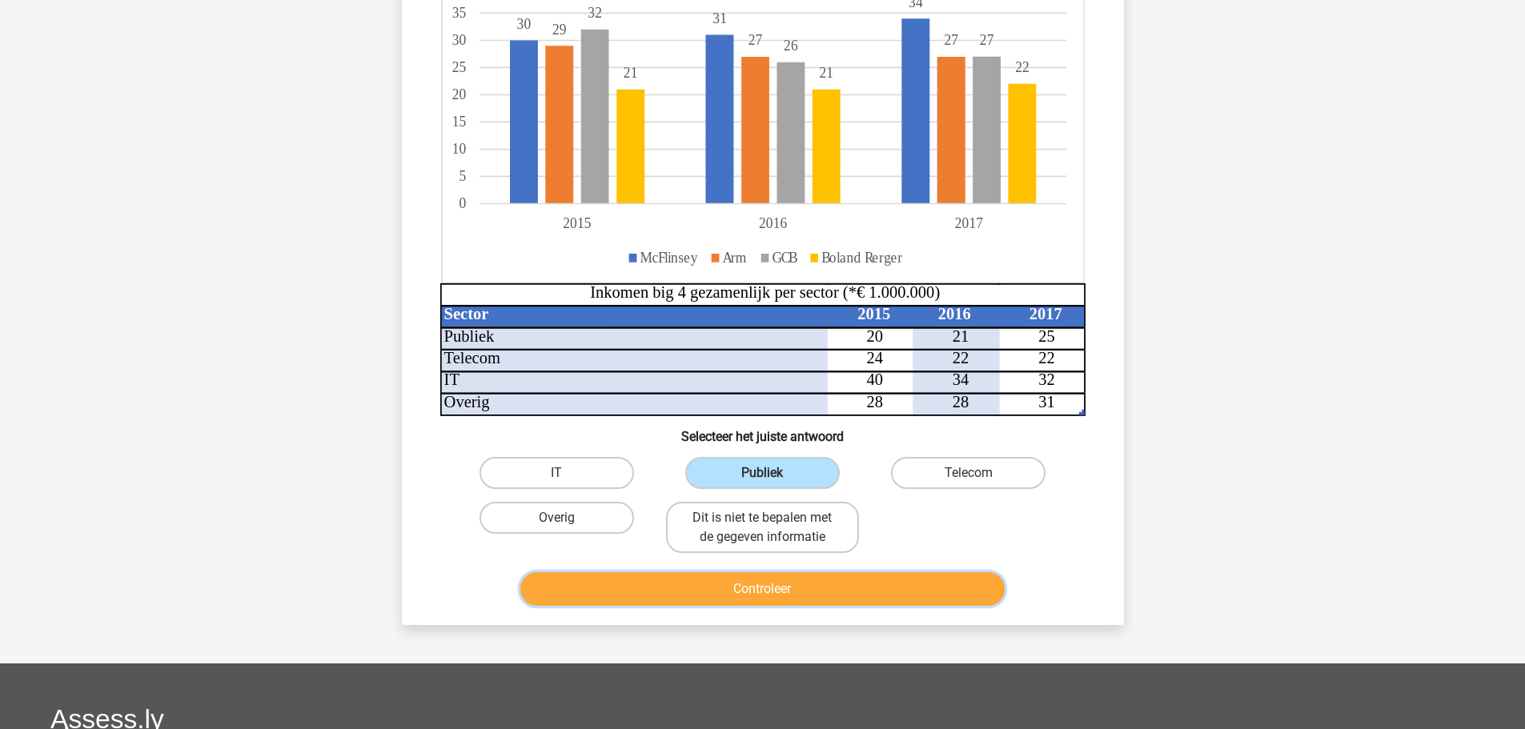
click at [807, 588] on button "Controleer" at bounding box center [762, 590] width 484 height 34
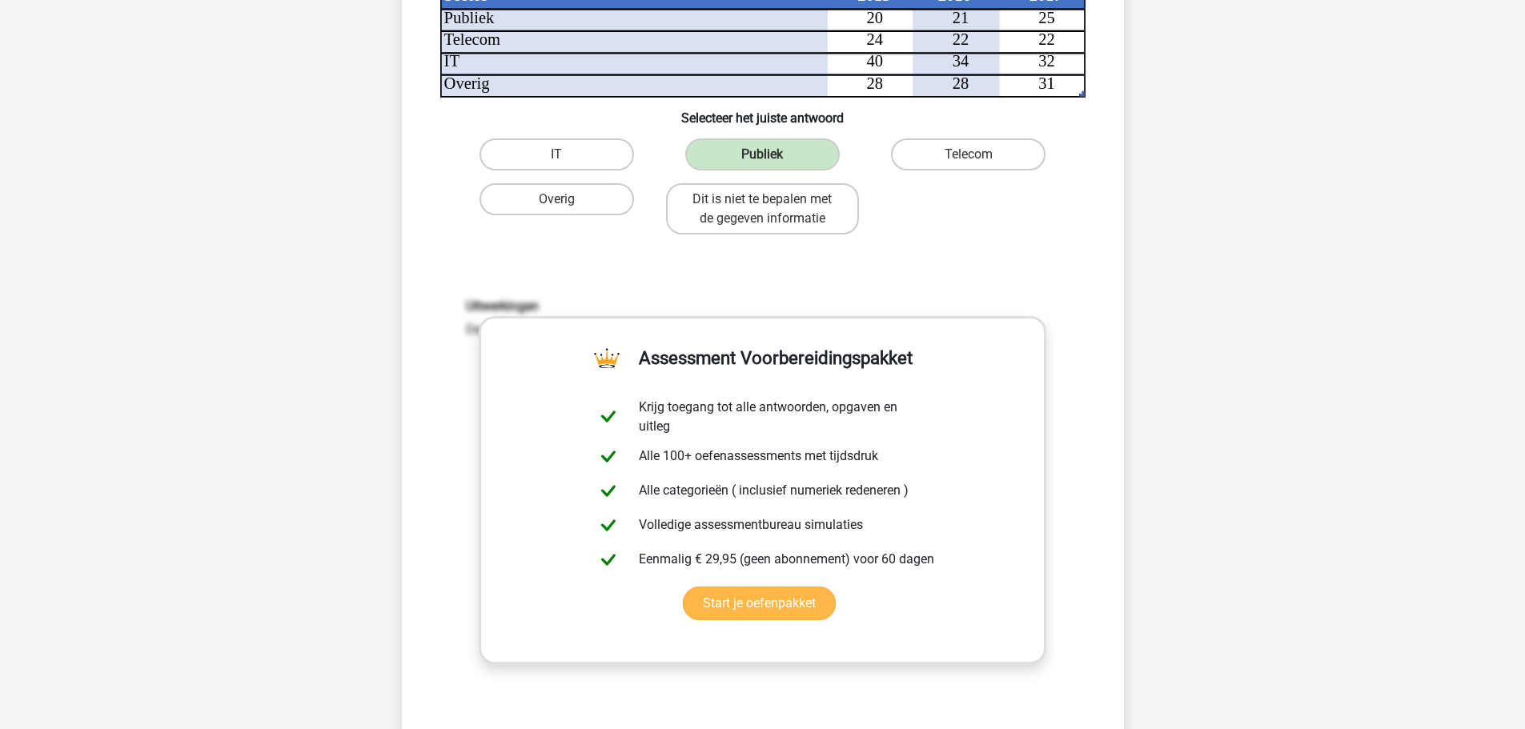
scroll to position [641, 0]
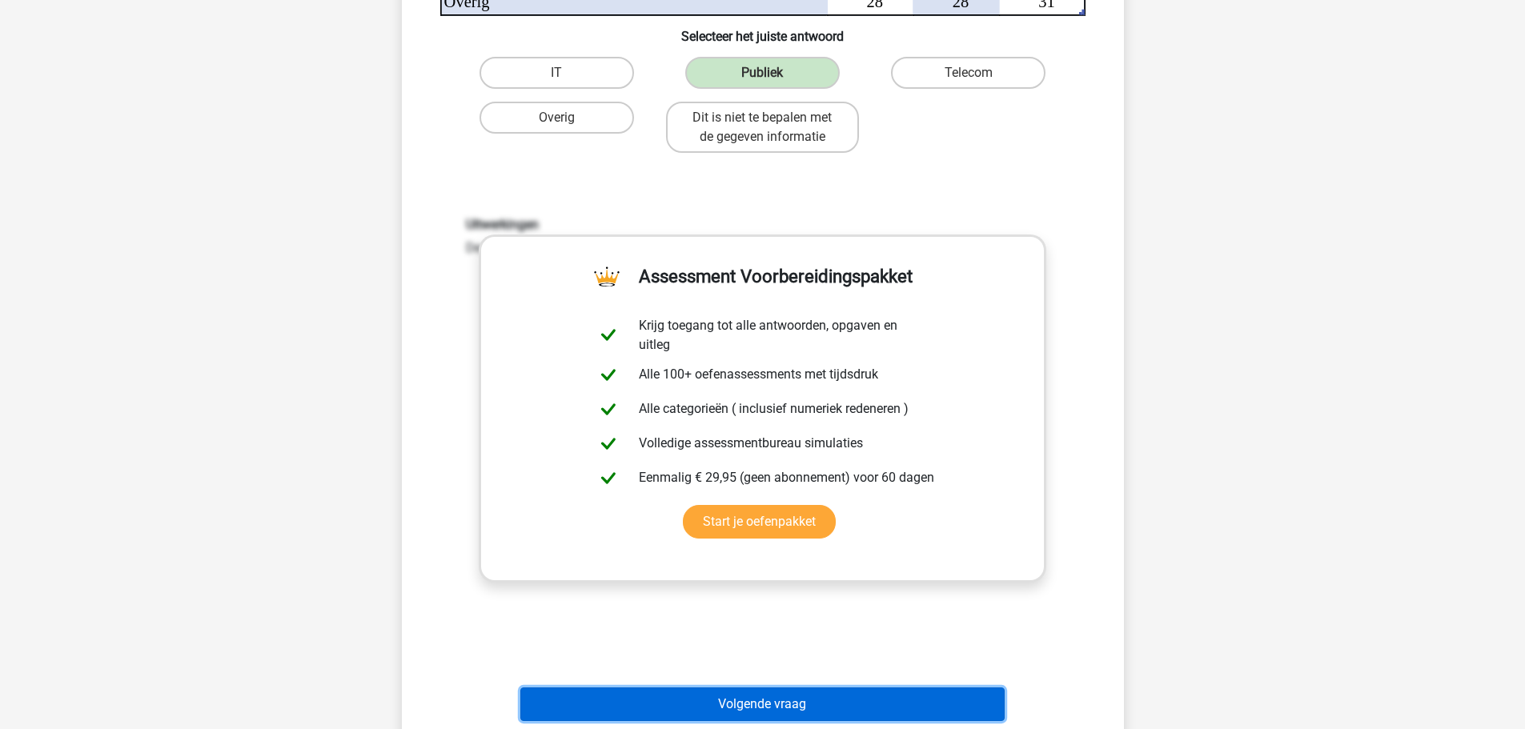
click at [774, 698] on button "Volgende vraag" at bounding box center [762, 705] width 484 height 34
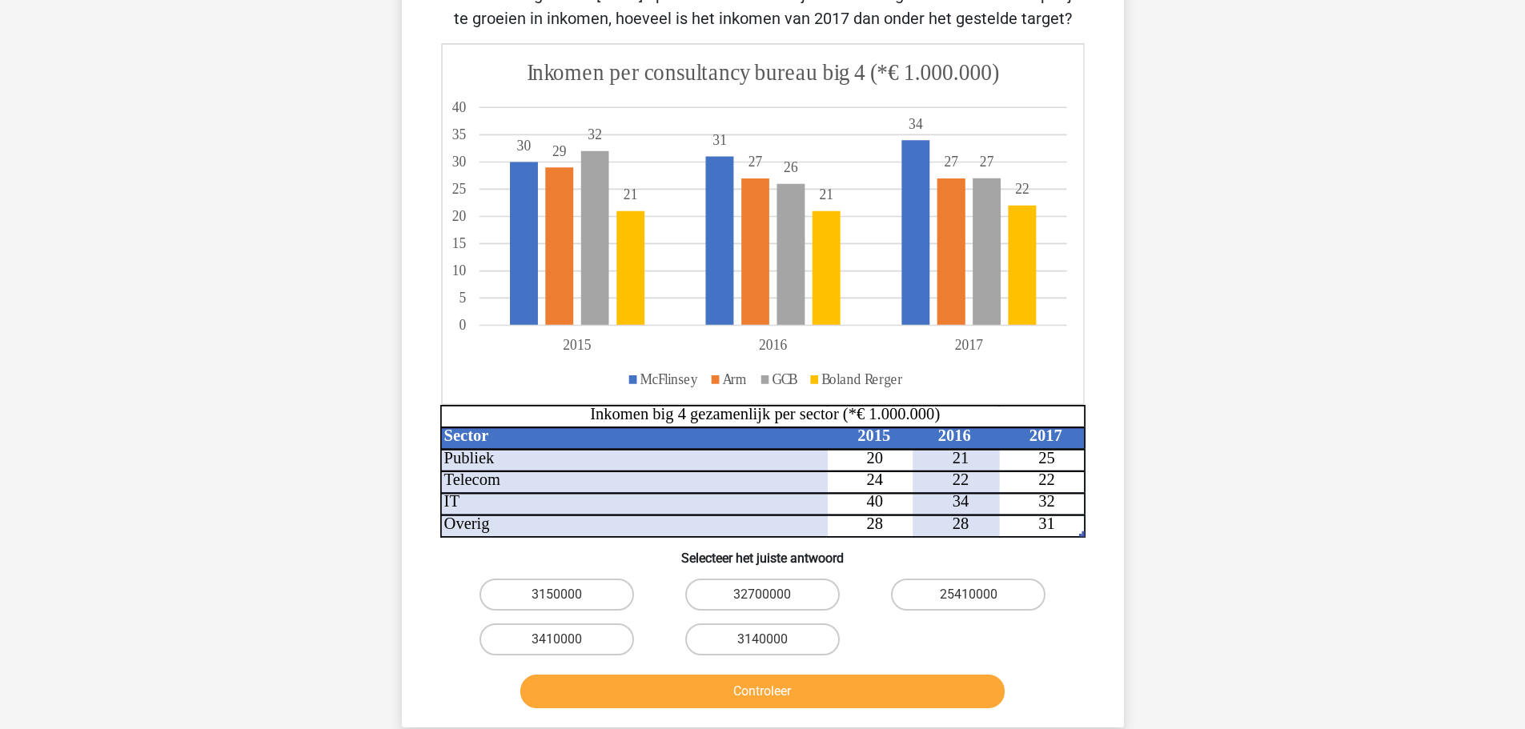
scroll to position [160, 0]
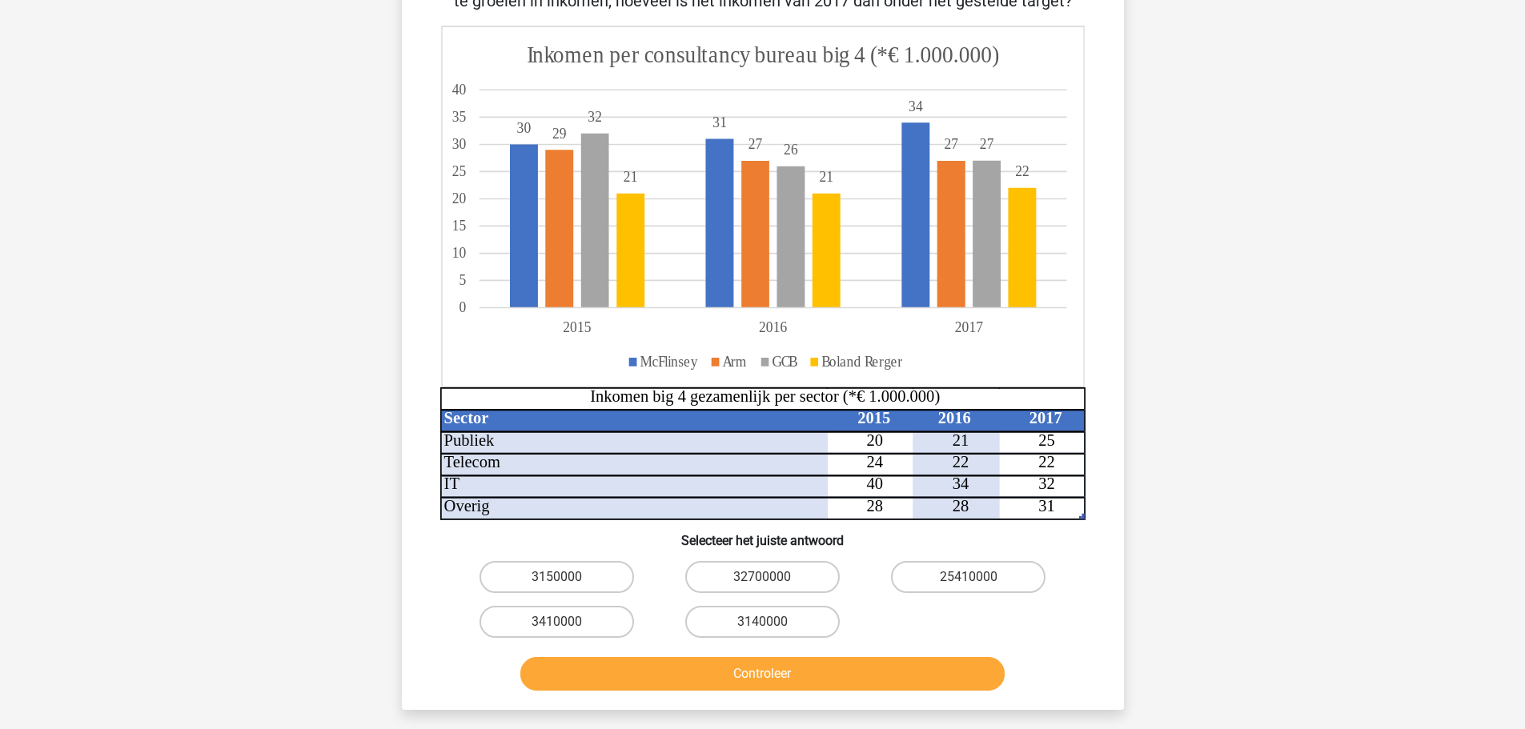
click at [556, 623] on input "3410000" at bounding box center [561, 627] width 10 height 10
radio input "true"
click at [762, 672] on button "Controleer" at bounding box center [762, 674] width 484 height 34
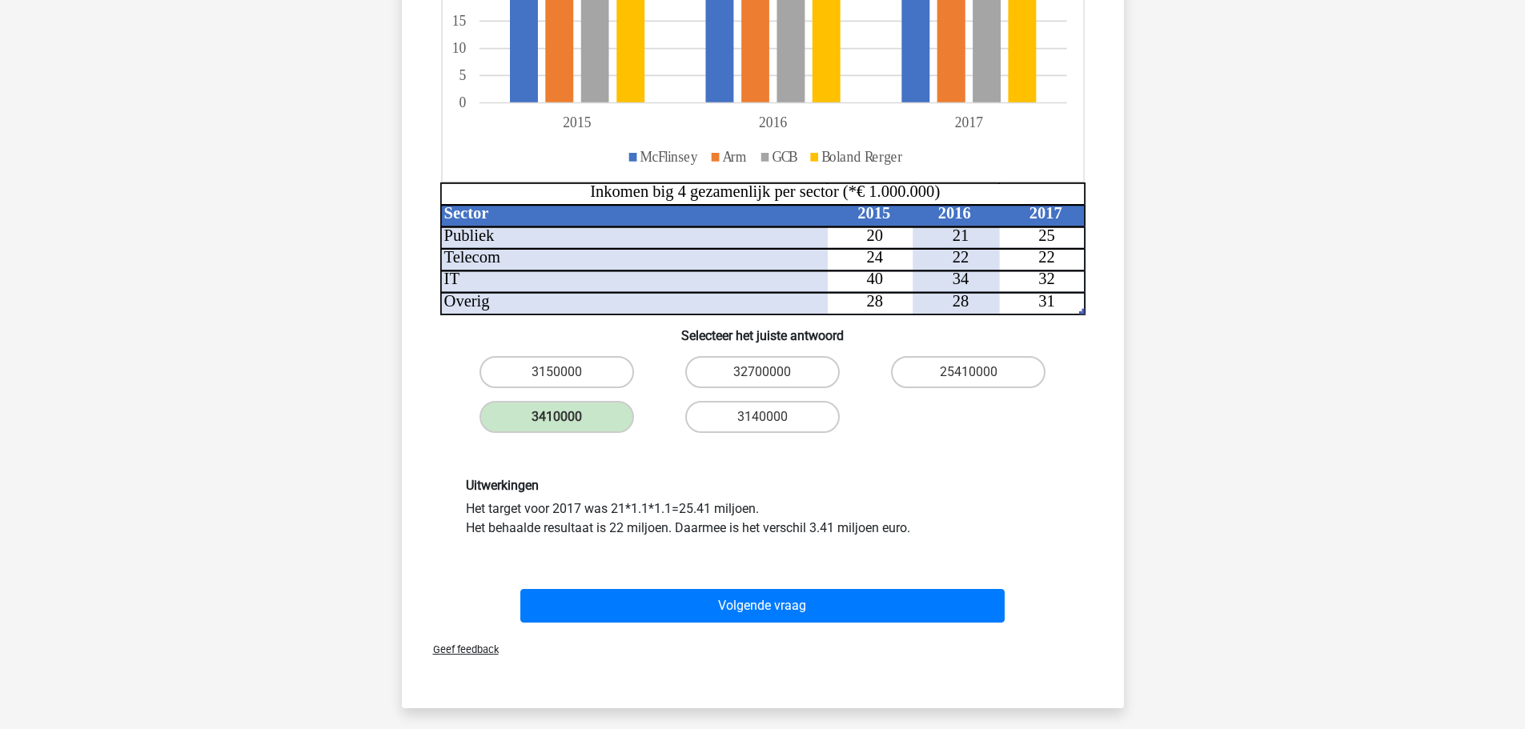
scroll to position [400, 0]
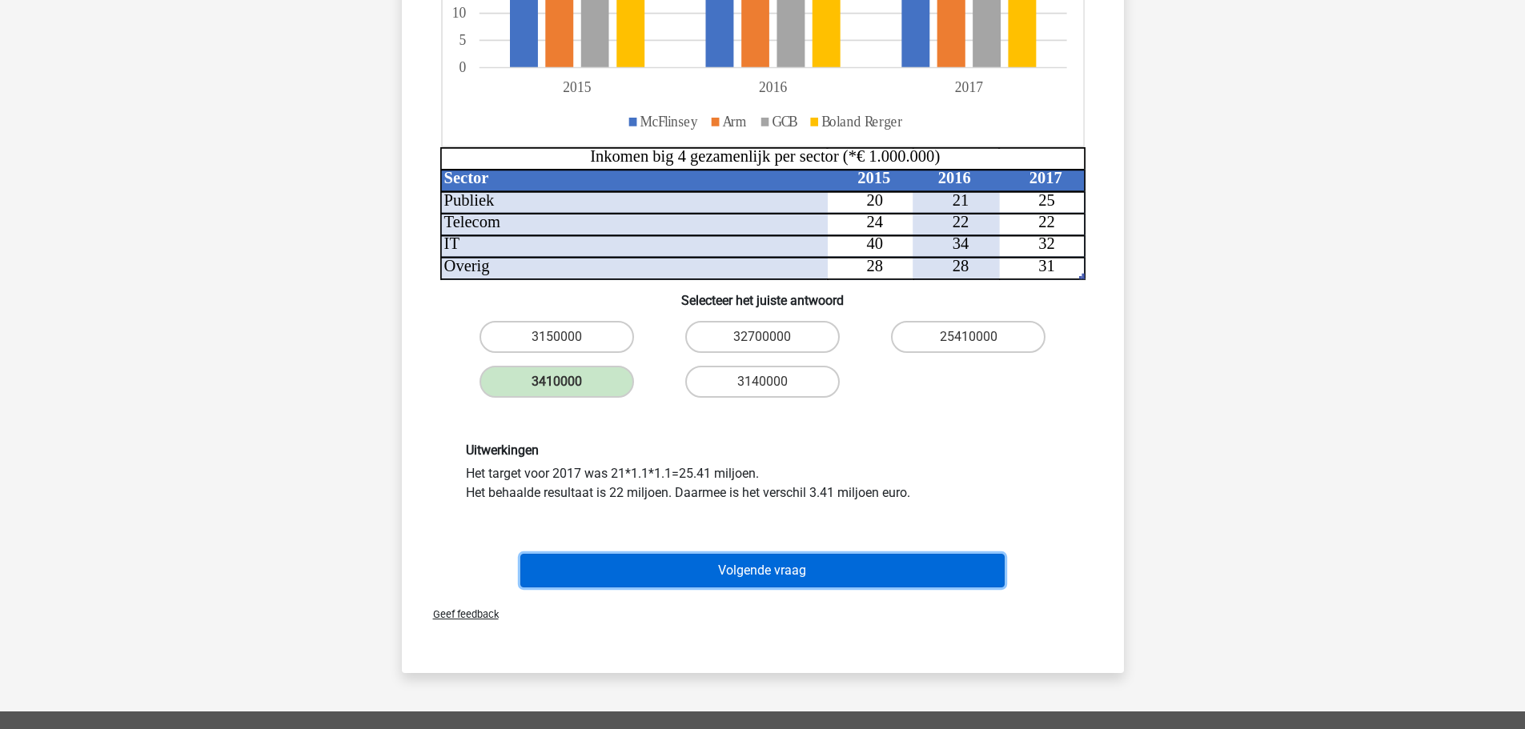
click at [781, 567] on button "Volgende vraag" at bounding box center [762, 571] width 484 height 34
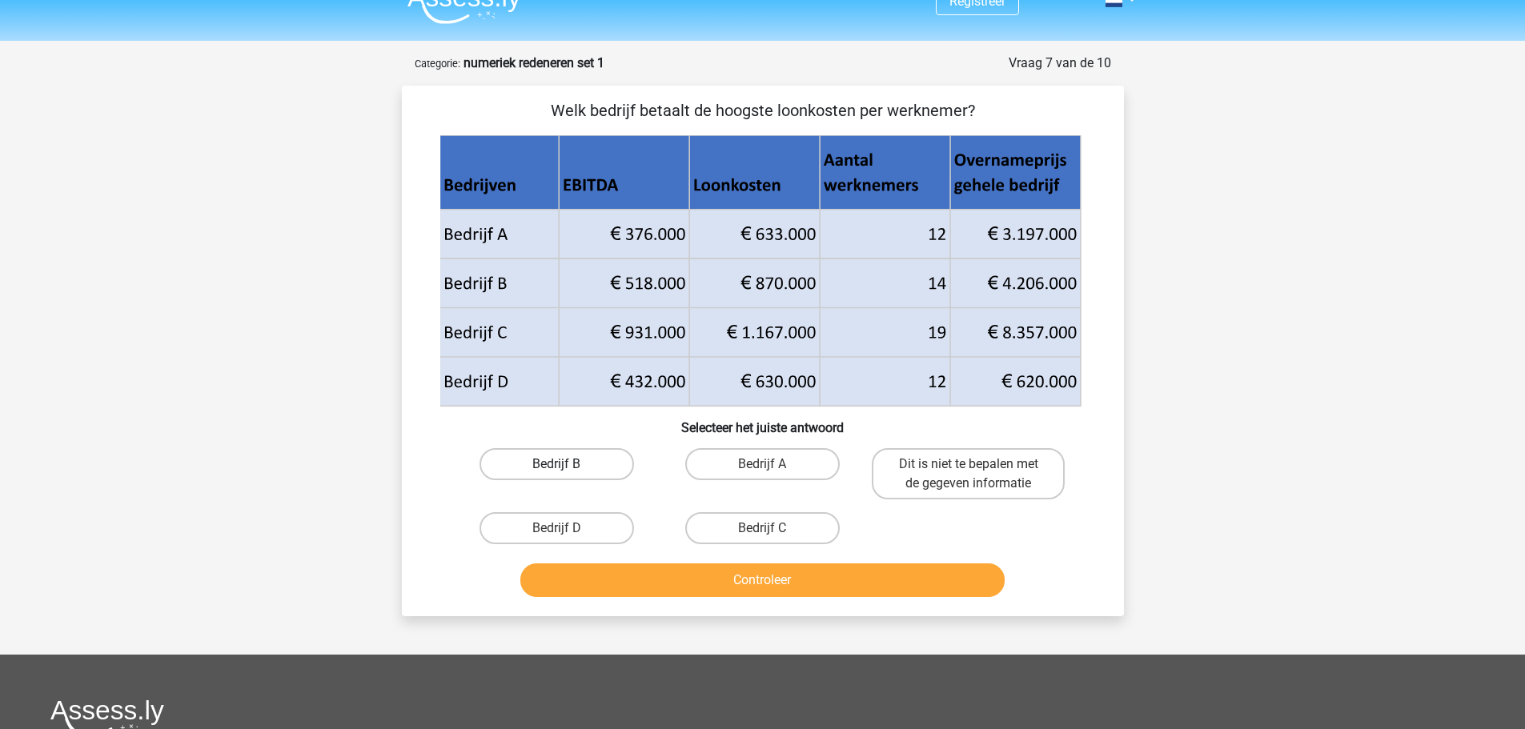
scroll to position [0, 0]
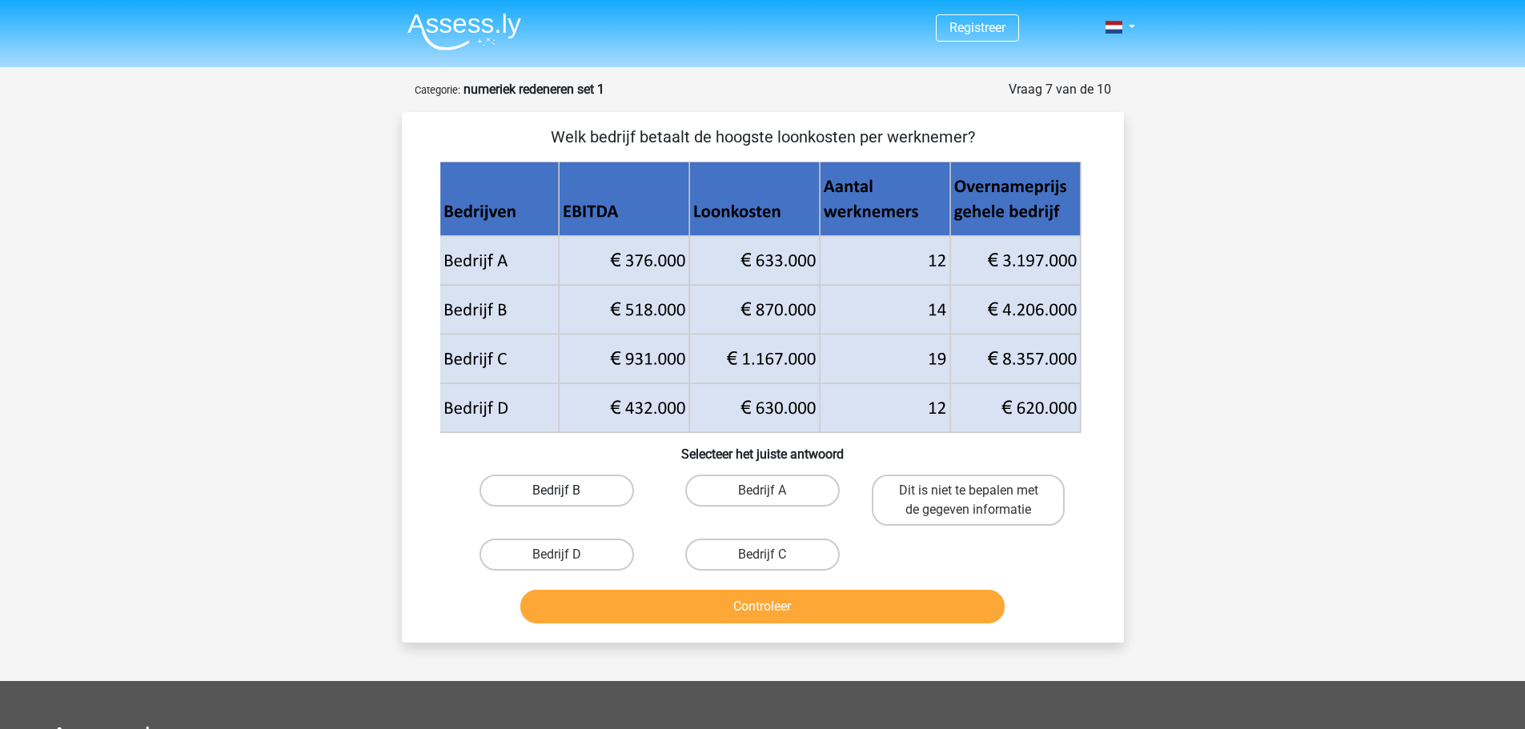
click at [564, 487] on label "Bedrijf B" at bounding box center [557, 491] width 155 height 32
click at [564, 491] on input "Bedrijf B" at bounding box center [561, 496] width 10 height 10
radio input "true"
click at [709, 613] on button "Controleer" at bounding box center [762, 607] width 484 height 34
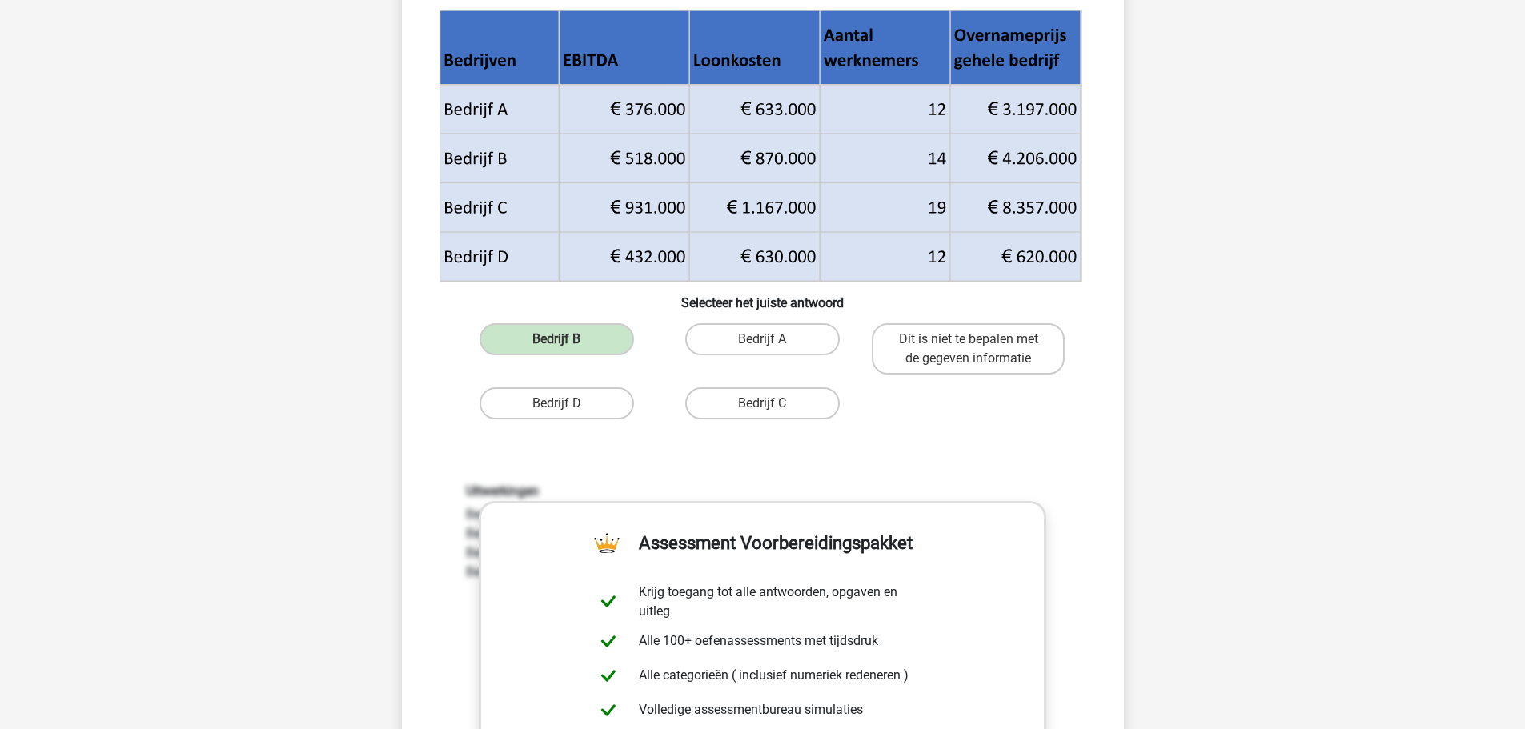
scroll to position [320, 0]
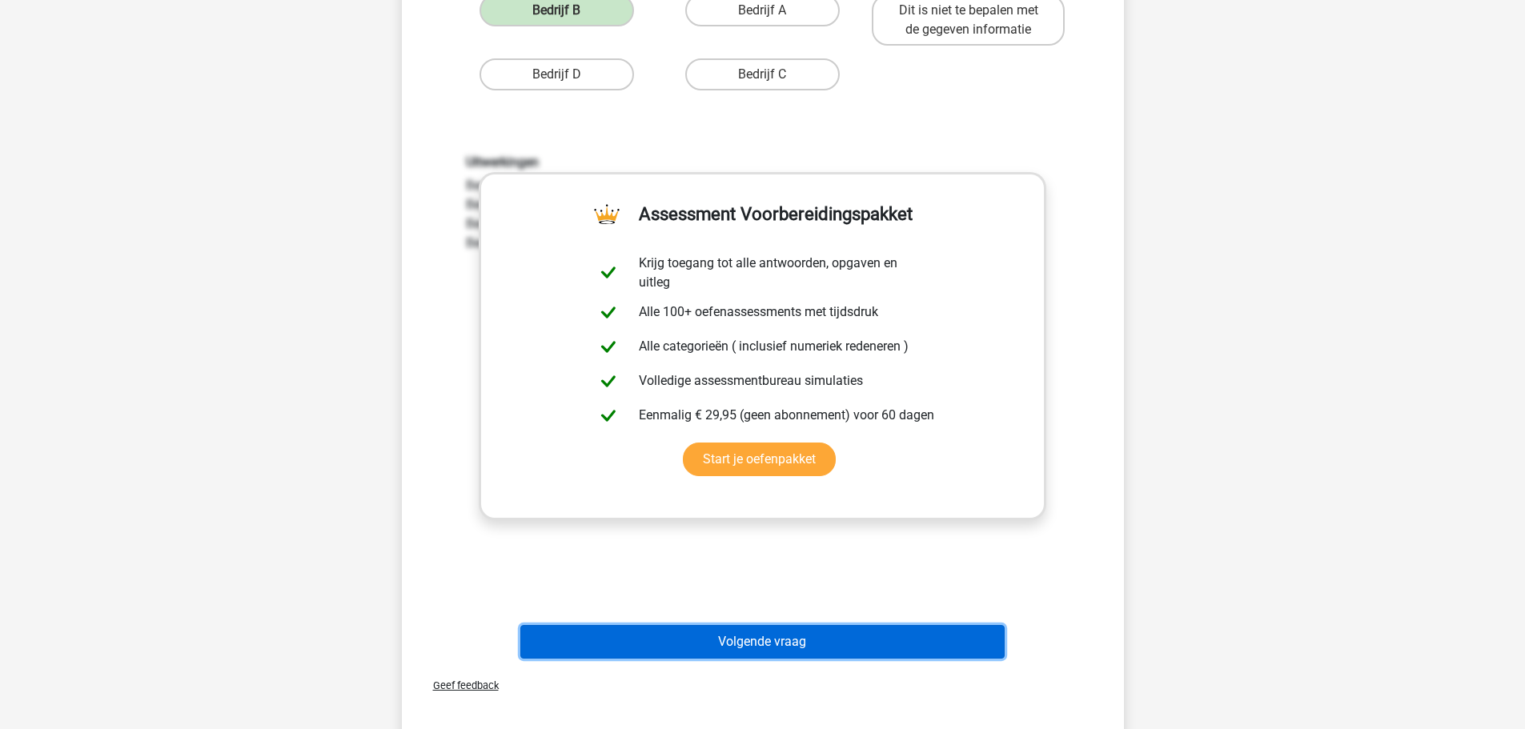
click at [795, 640] on button "Volgende vraag" at bounding box center [762, 642] width 484 height 34
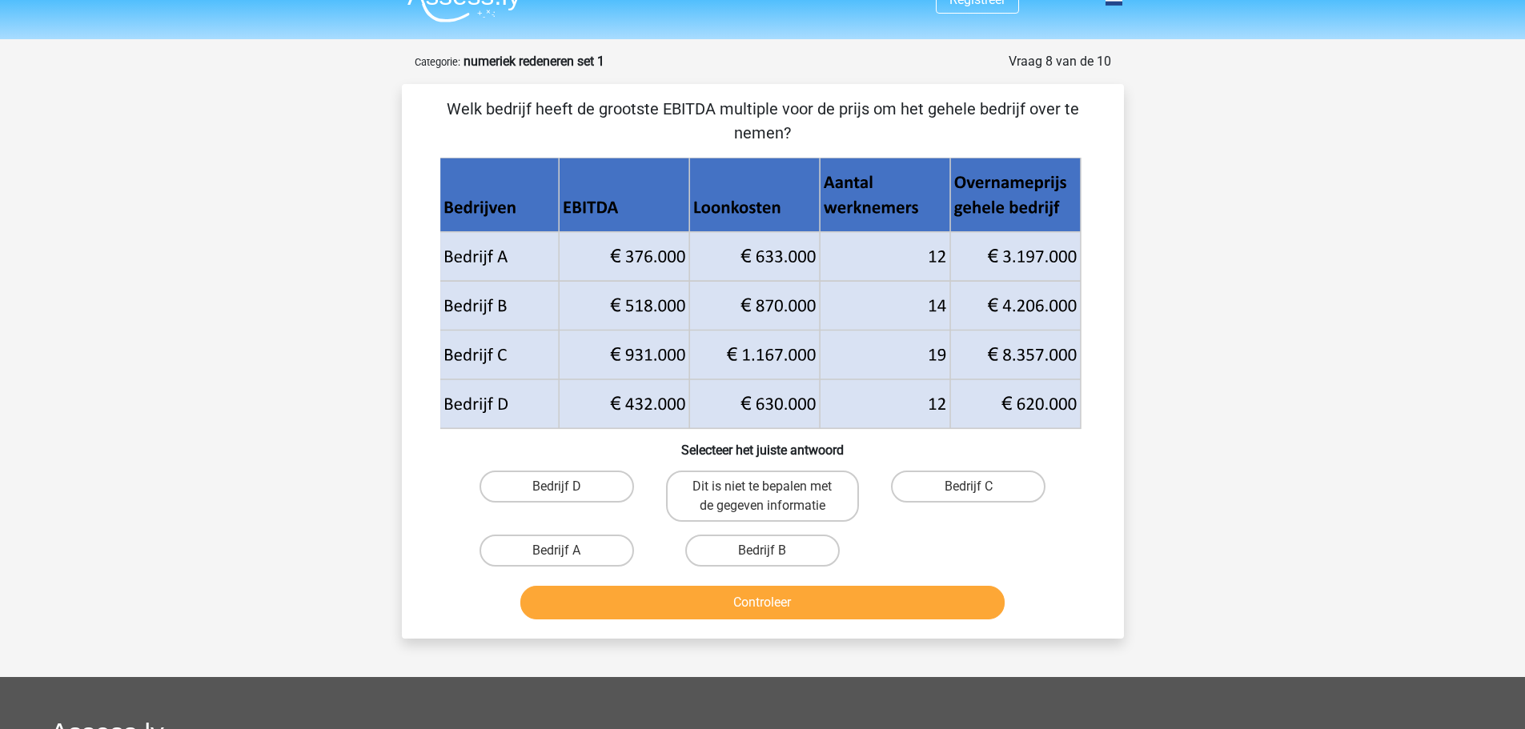
scroll to position [0, 0]
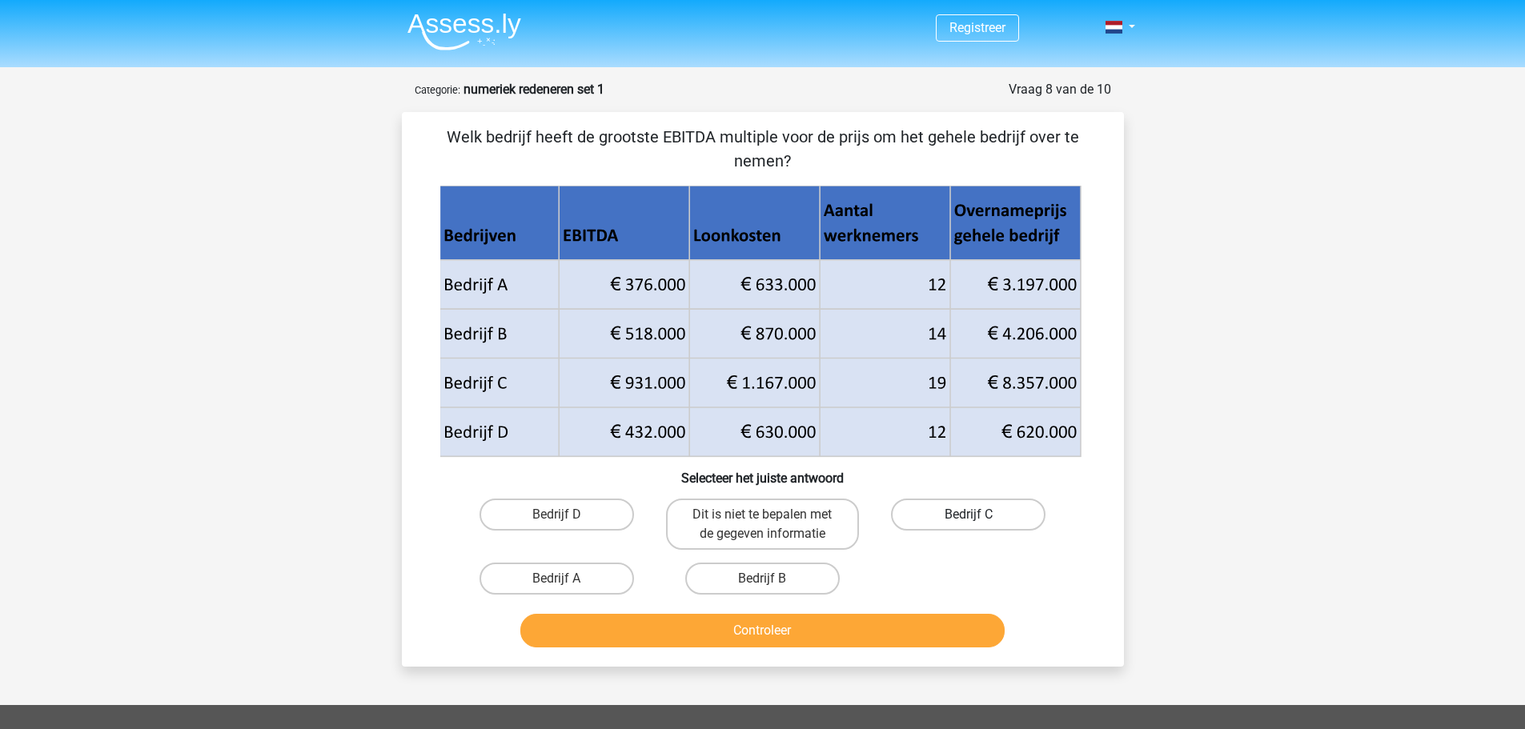
click at [980, 513] on label "Bedrijf C" at bounding box center [968, 515] width 155 height 32
click at [979, 515] on input "Bedrijf C" at bounding box center [974, 520] width 10 height 10
radio input "true"
click at [878, 631] on button "Controleer" at bounding box center [762, 631] width 484 height 34
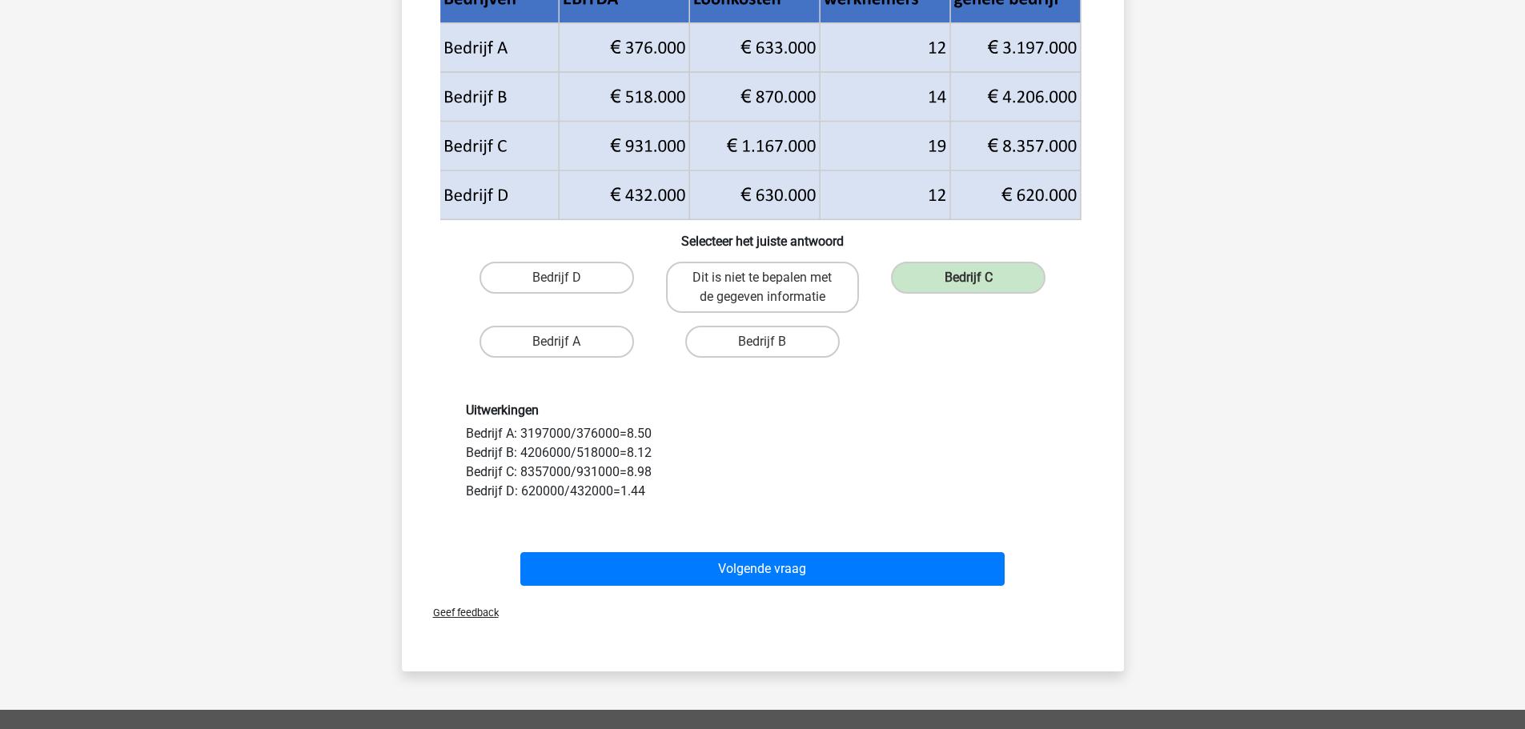
scroll to position [240, 0]
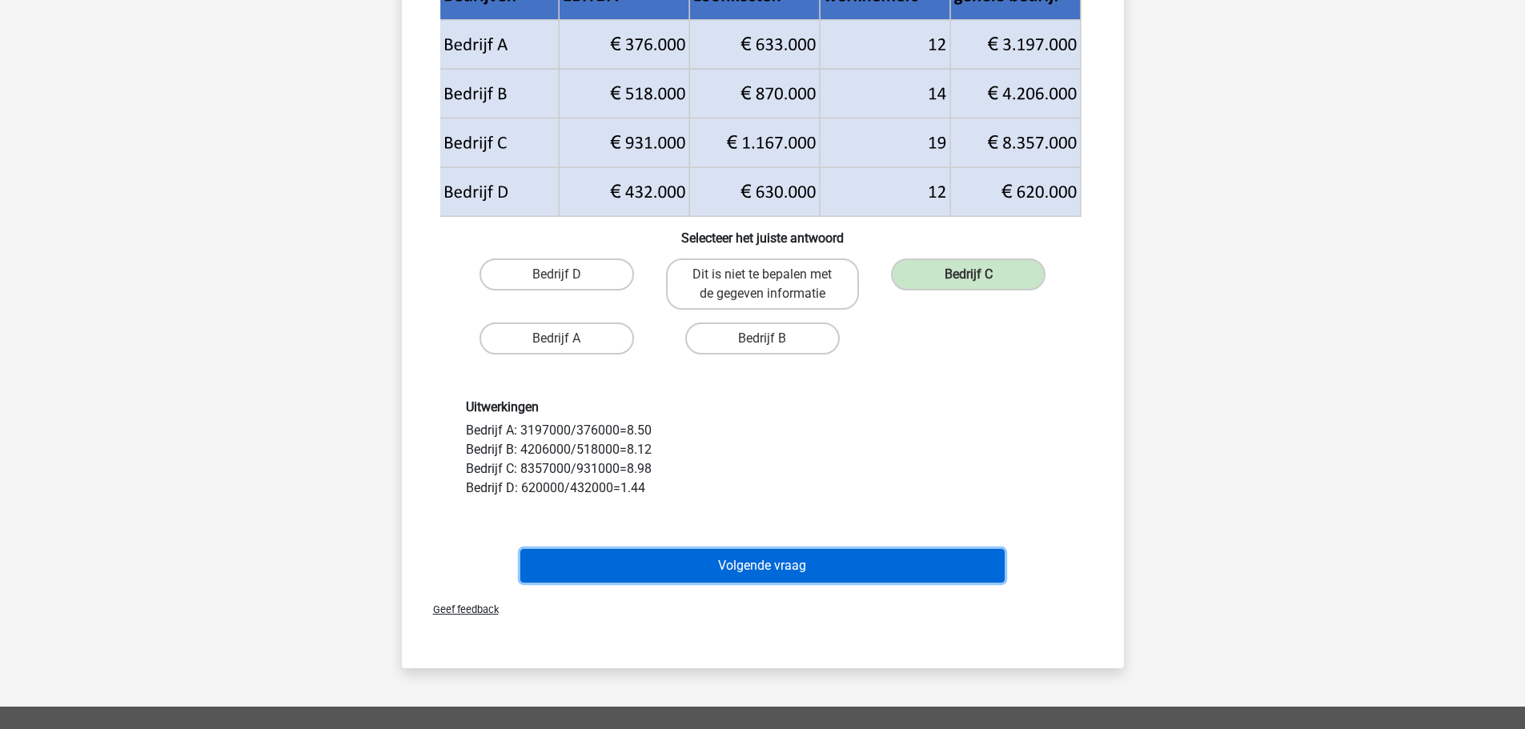
click at [786, 563] on button "Volgende vraag" at bounding box center [762, 566] width 484 height 34
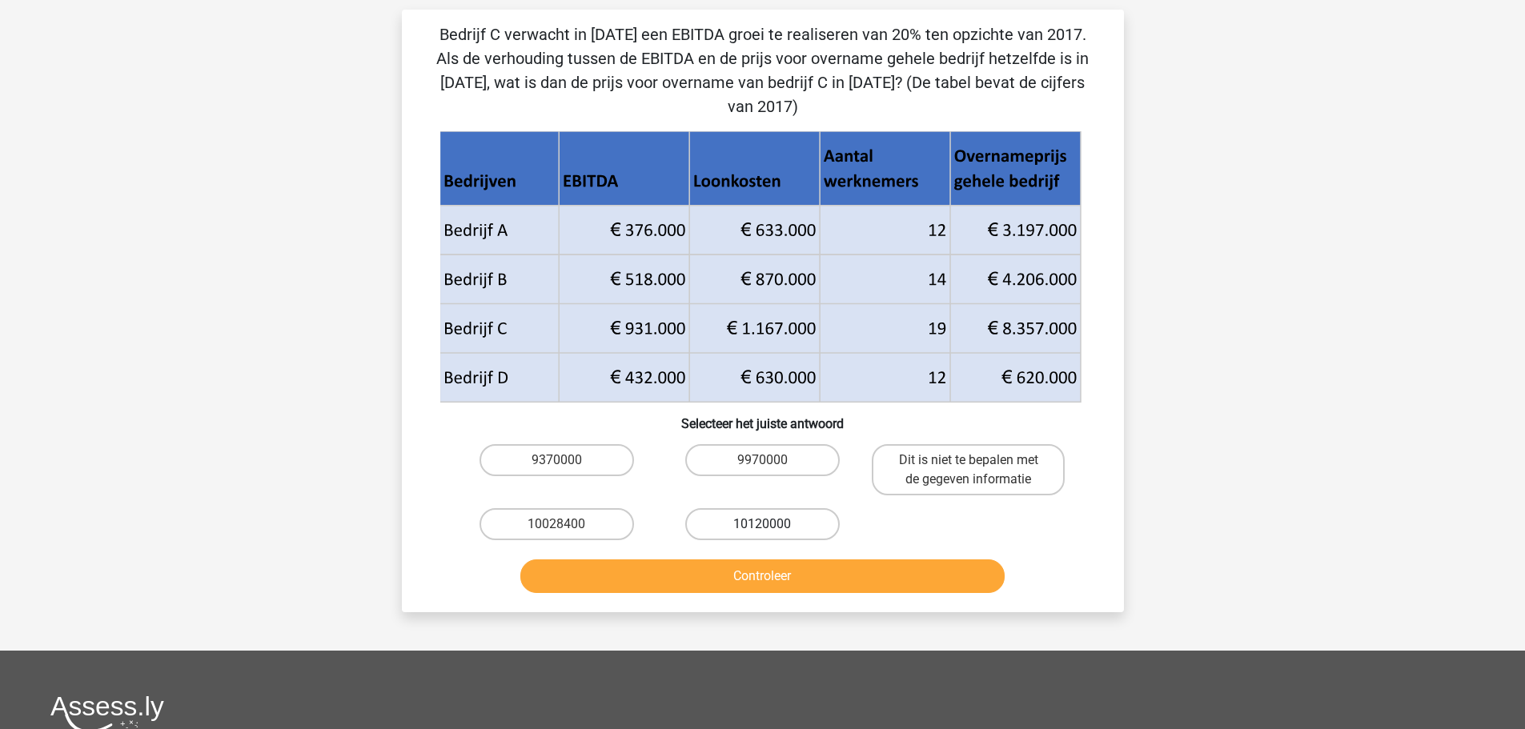
scroll to position [80, 0]
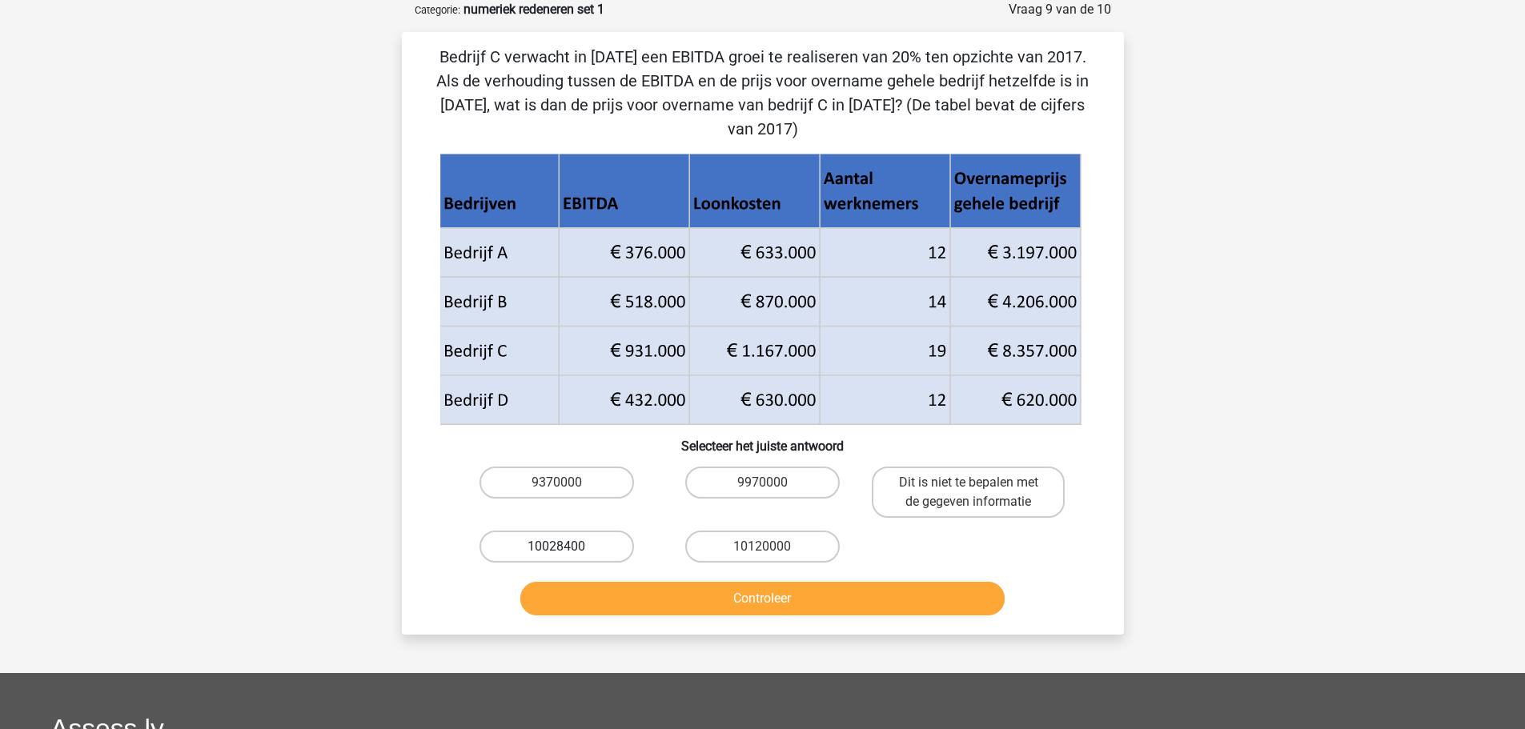
click at [575, 531] on label "10028400" at bounding box center [557, 547] width 155 height 32
click at [567, 547] on input "10028400" at bounding box center [561, 552] width 10 height 10
radio input "true"
click at [753, 582] on button "Controleer" at bounding box center [762, 599] width 484 height 34
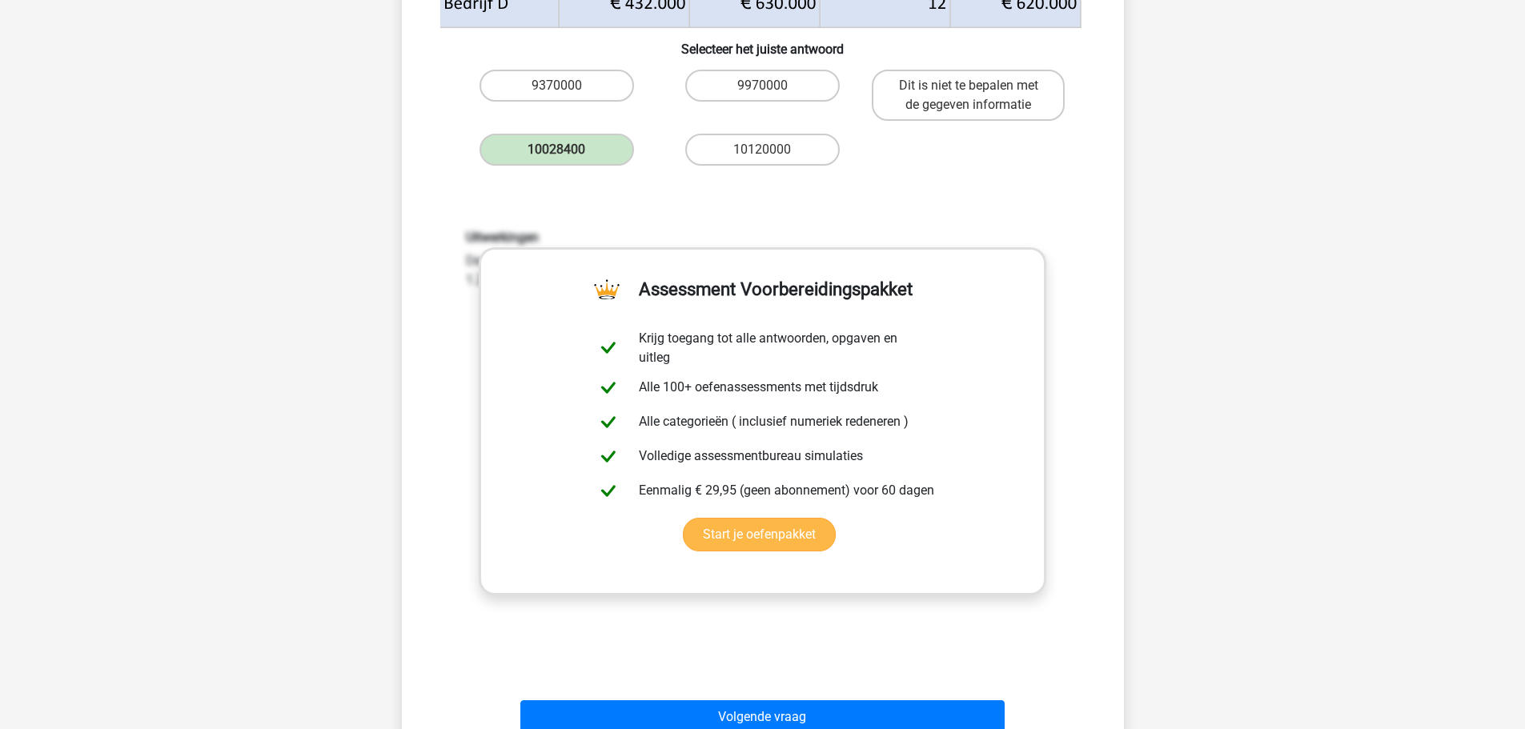
scroll to position [480, 0]
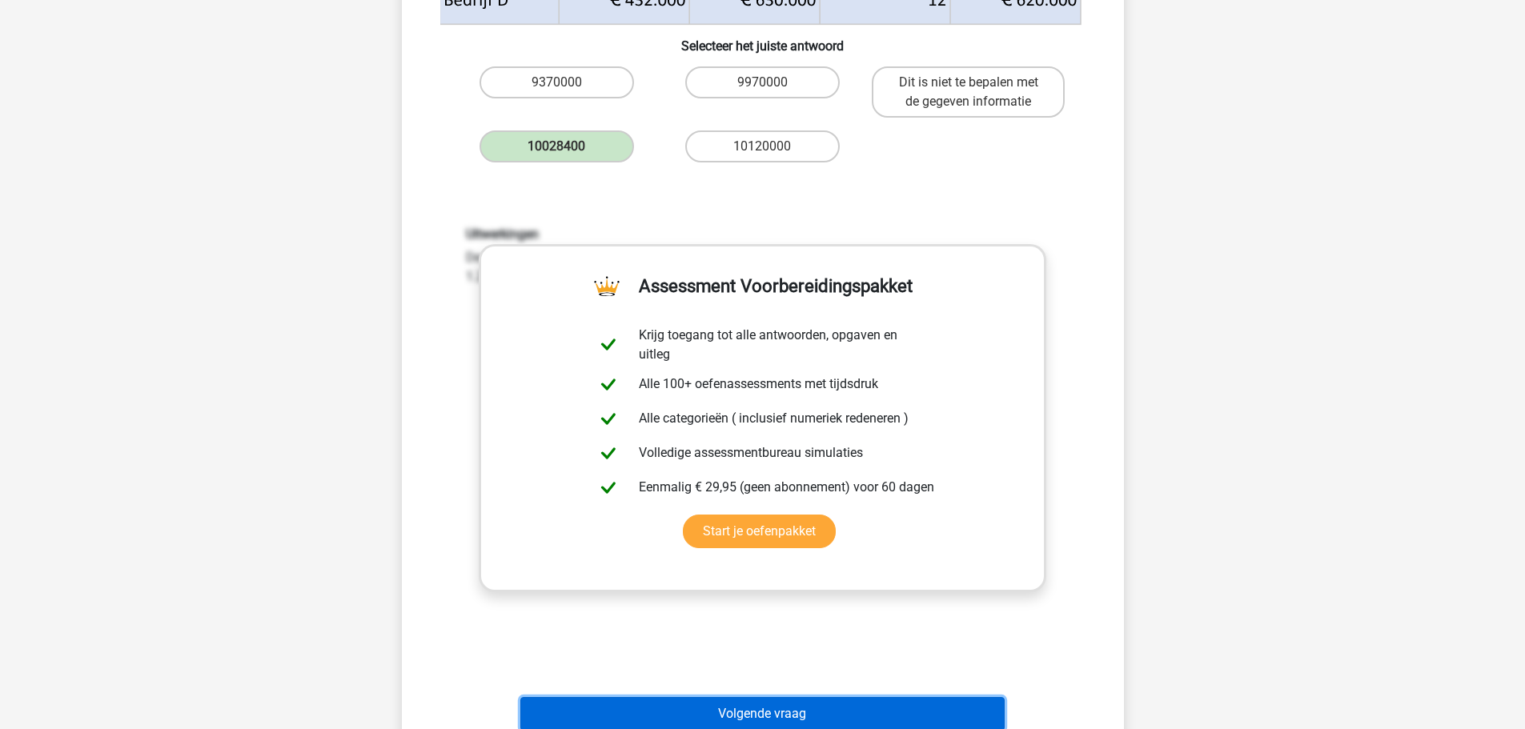
click at [862, 697] on button "Volgende vraag" at bounding box center [762, 714] width 484 height 34
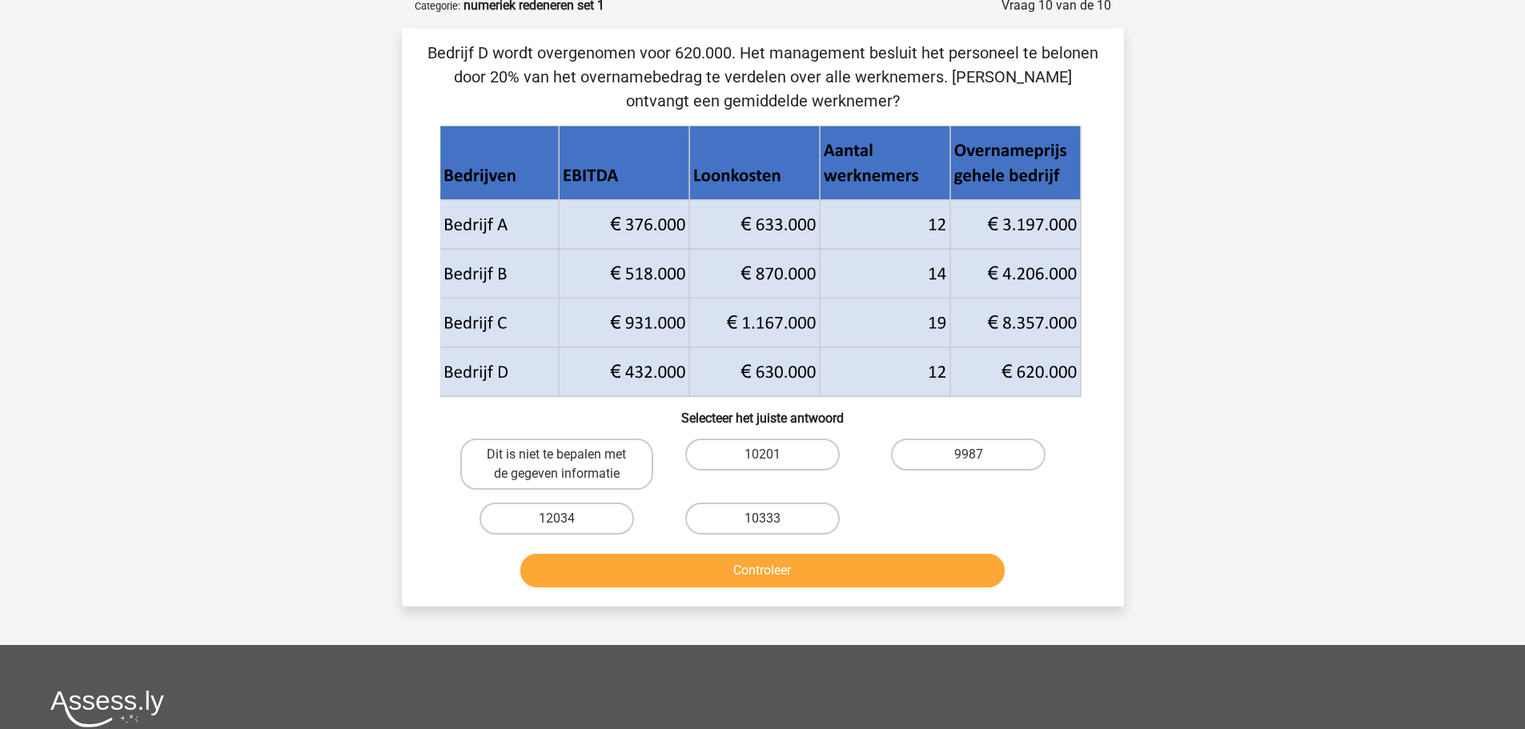
scroll to position [80, 0]
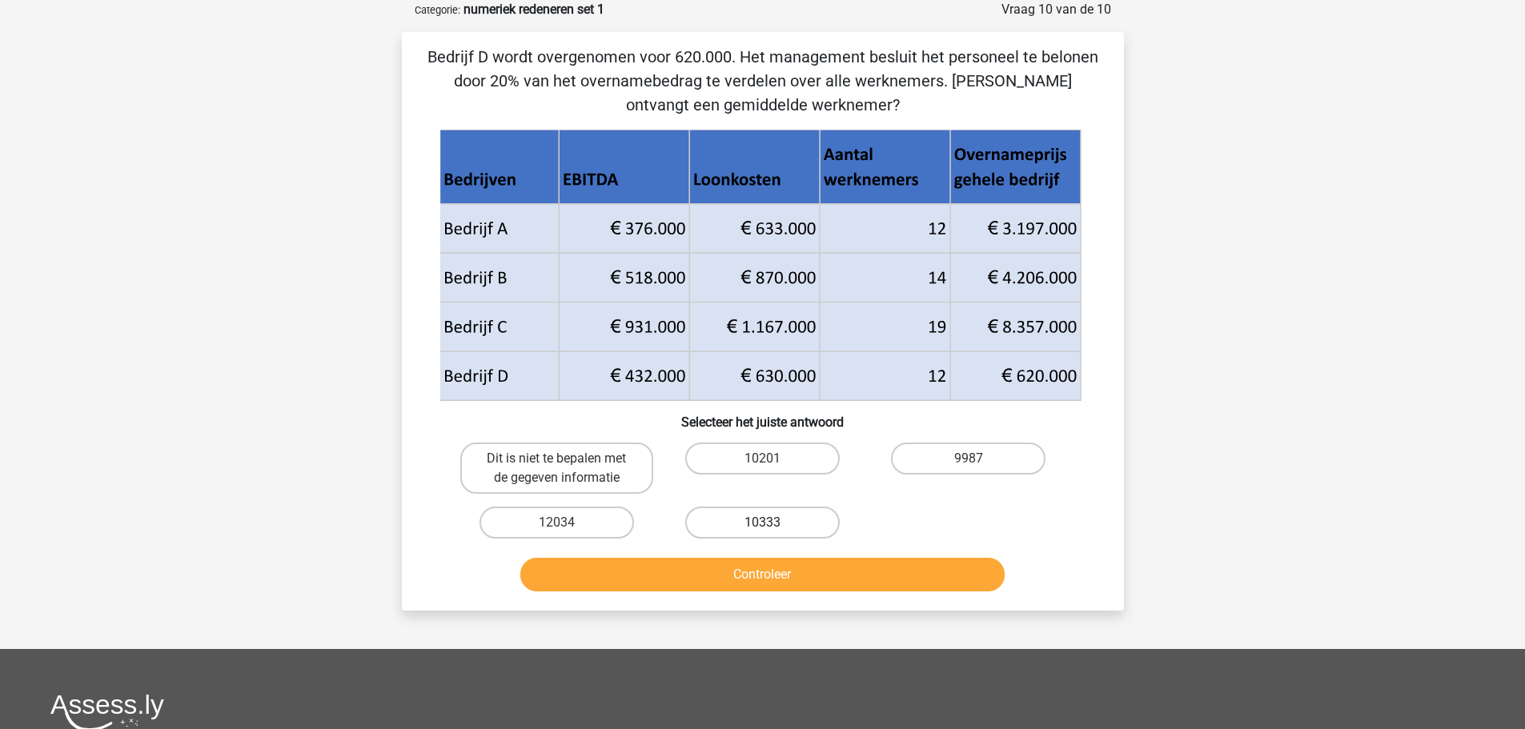
click at [785, 522] on label "10333" at bounding box center [762, 523] width 155 height 32
click at [773, 523] on input "10333" at bounding box center [767, 528] width 10 height 10
radio input "true"
click at [794, 576] on button "Controleer" at bounding box center [762, 575] width 484 height 34
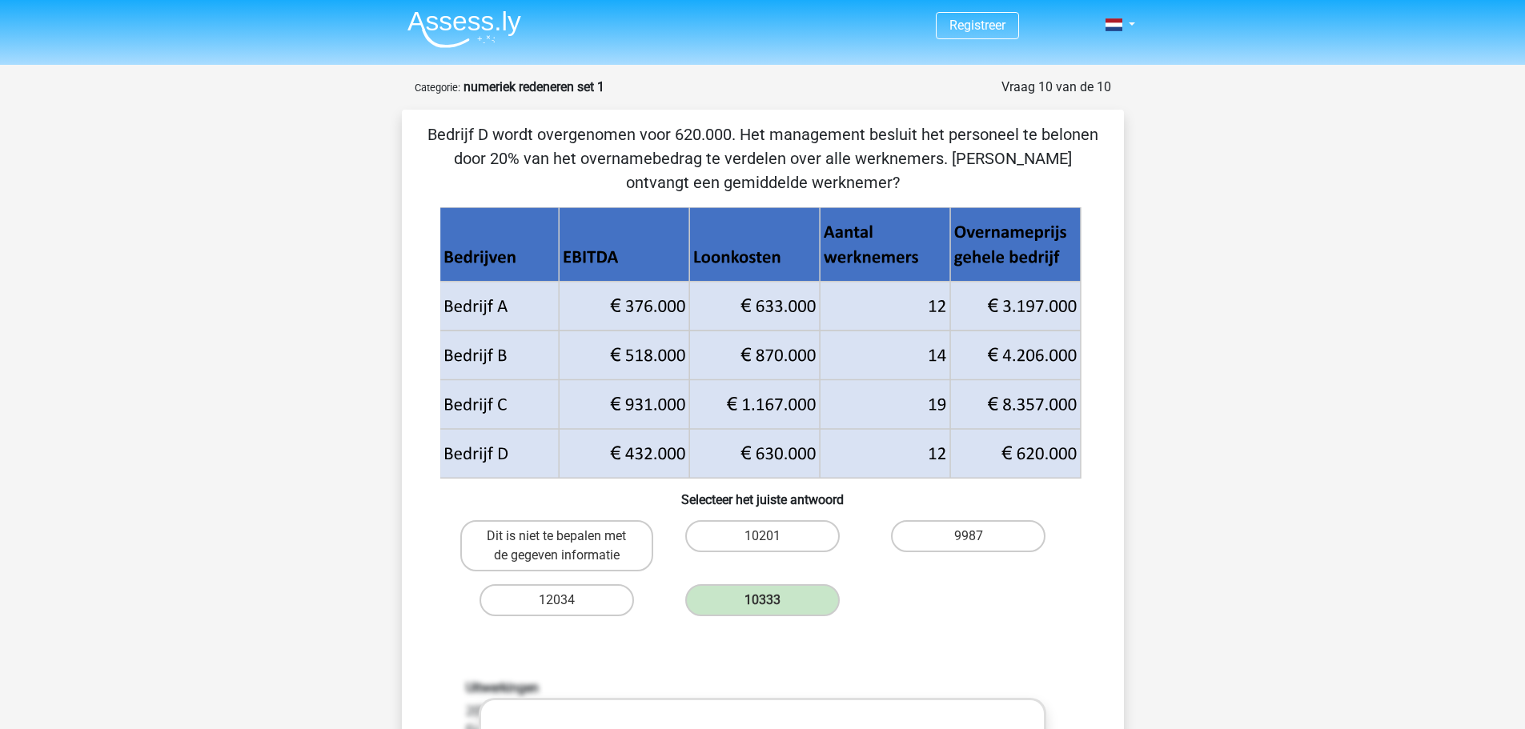
scroll to position [0, 0]
